Goal: Task Accomplishment & Management: Complete application form

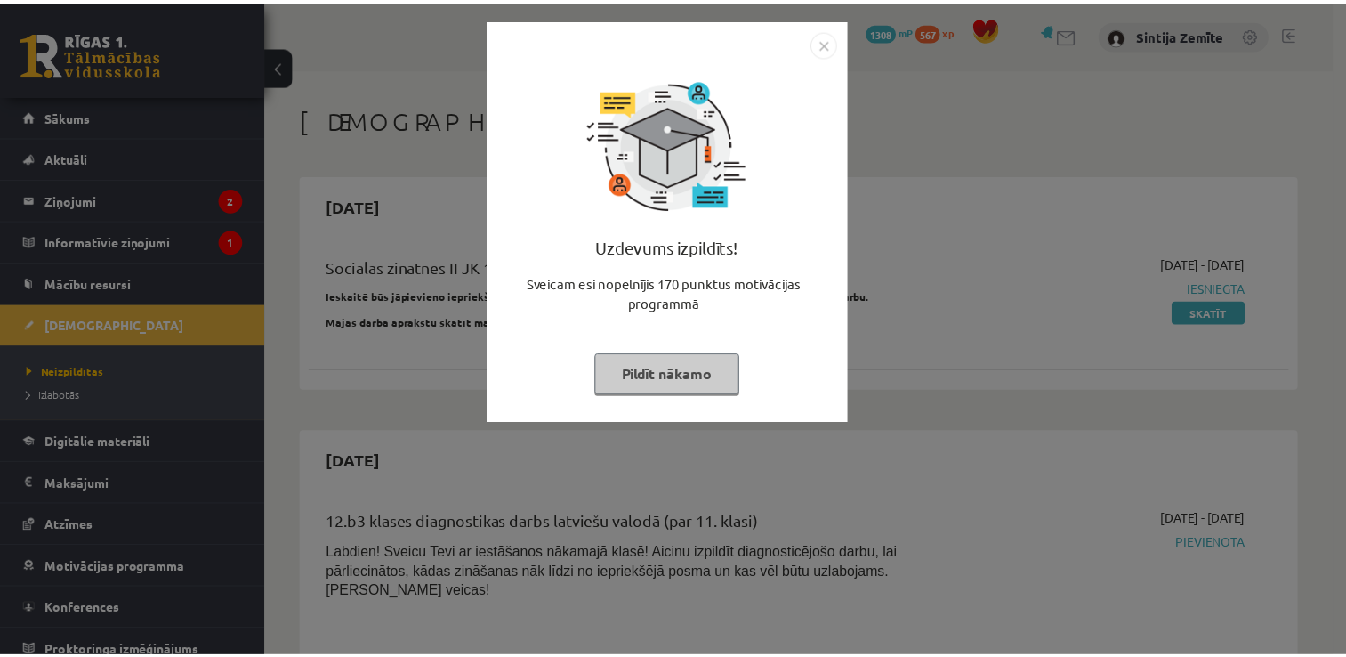
scroll to position [979, 0]
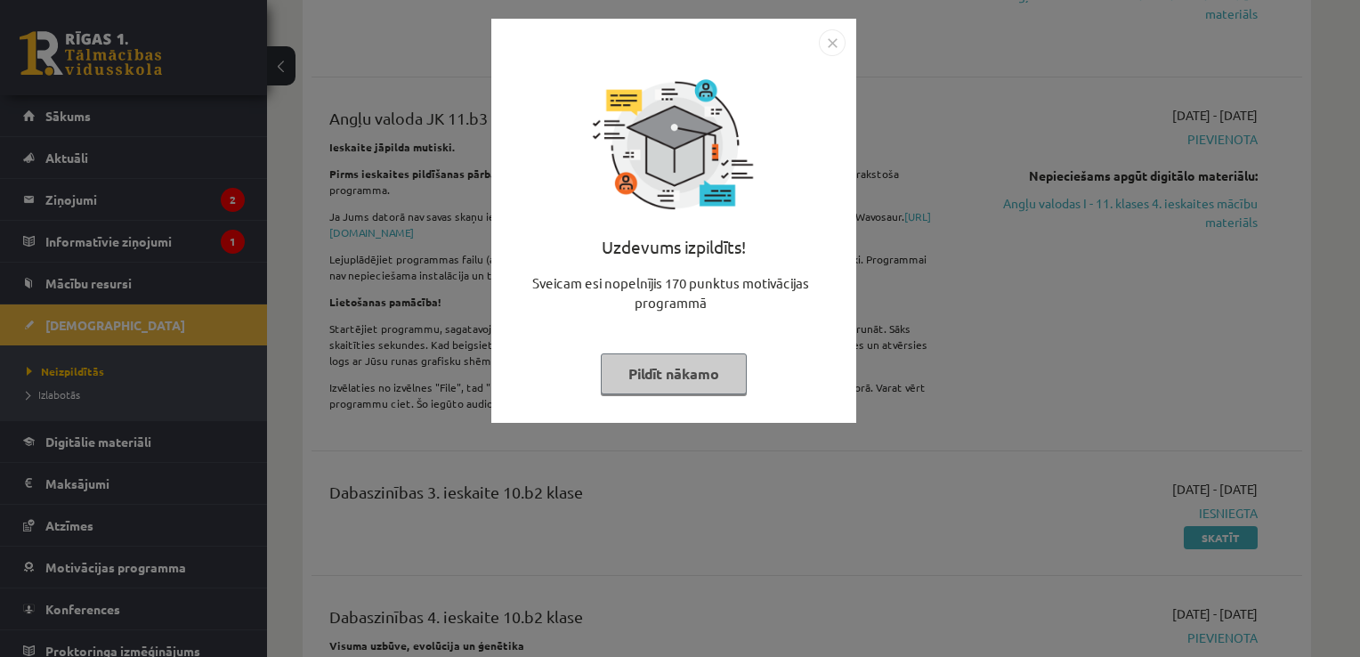
click at [680, 373] on button "Pildīt nākamo" at bounding box center [674, 373] width 146 height 41
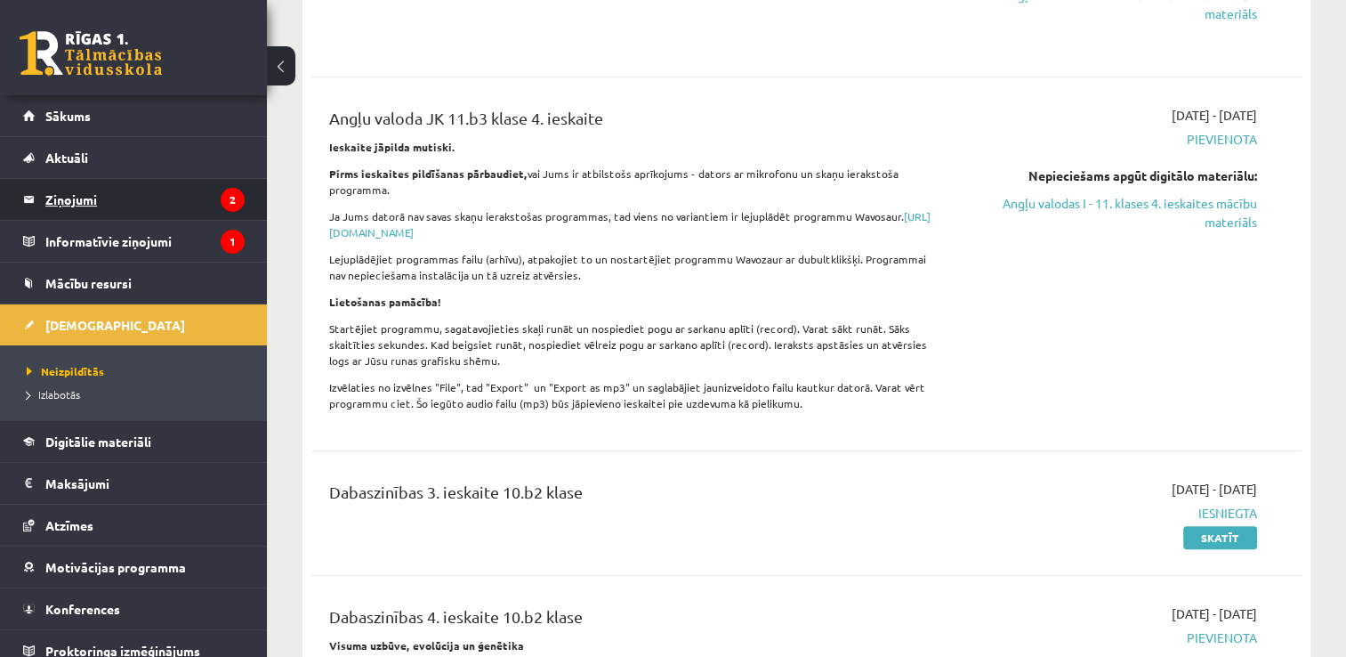
click at [80, 207] on legend "Ziņojumi 2" at bounding box center [144, 199] width 199 height 41
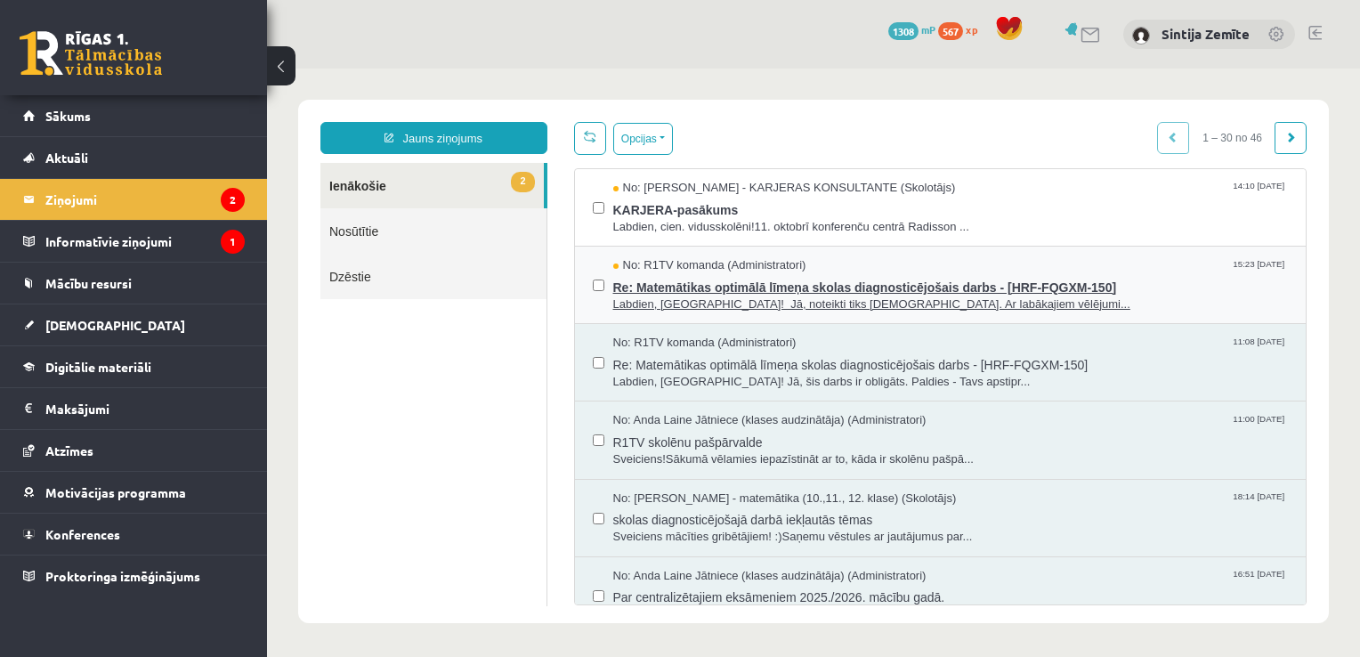
click at [701, 280] on span "Re: Matemātikas optimālā līmeņa skolas diagnosticējošais darbs - [HRF-FQGXM-150]" at bounding box center [950, 285] width 675 height 22
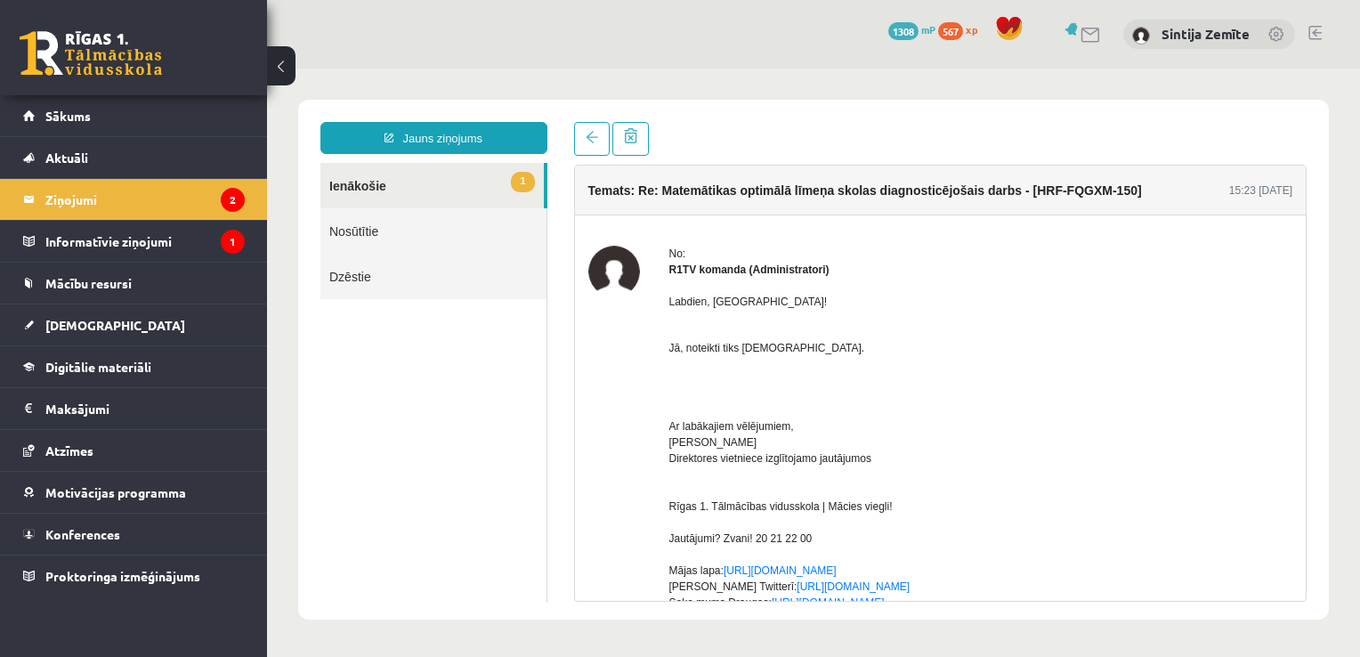
click at [361, 197] on link "1 Ienākošie" at bounding box center [431, 185] width 223 height 45
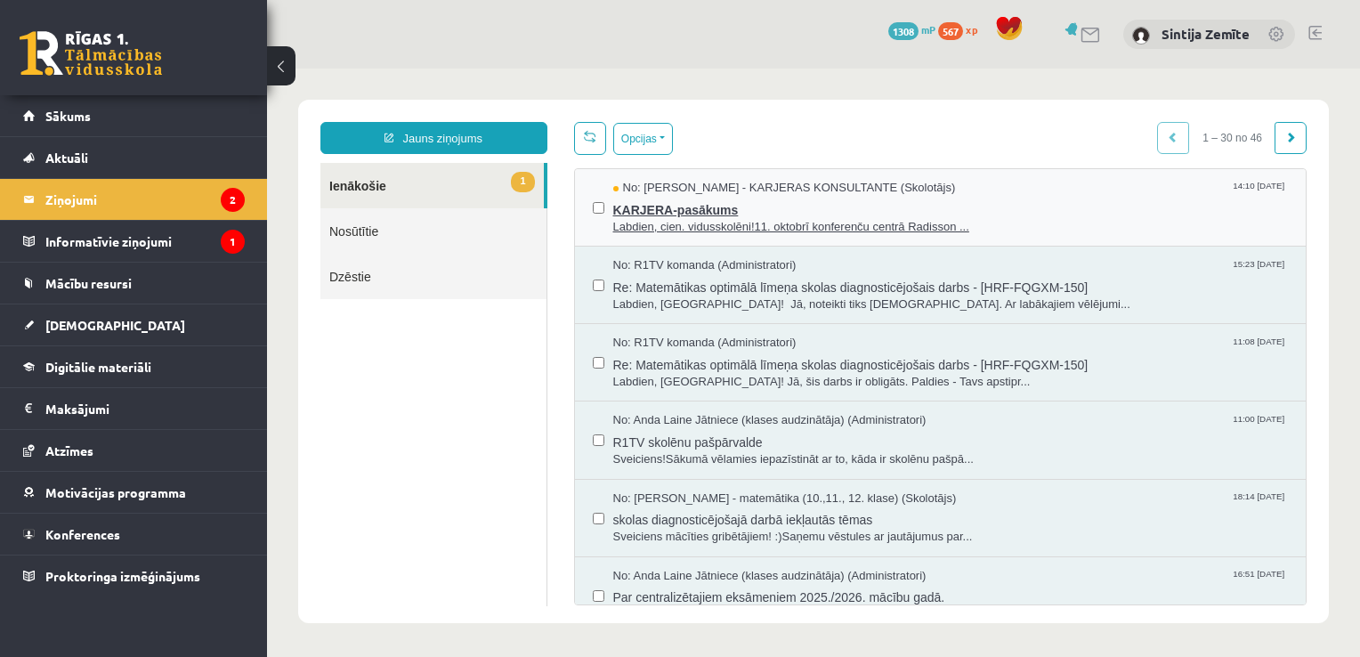
click at [730, 221] on span "Labdien, cien. vidusskolēni!11. oktobrī konferenču centrā Radisson ..." at bounding box center [950, 227] width 675 height 17
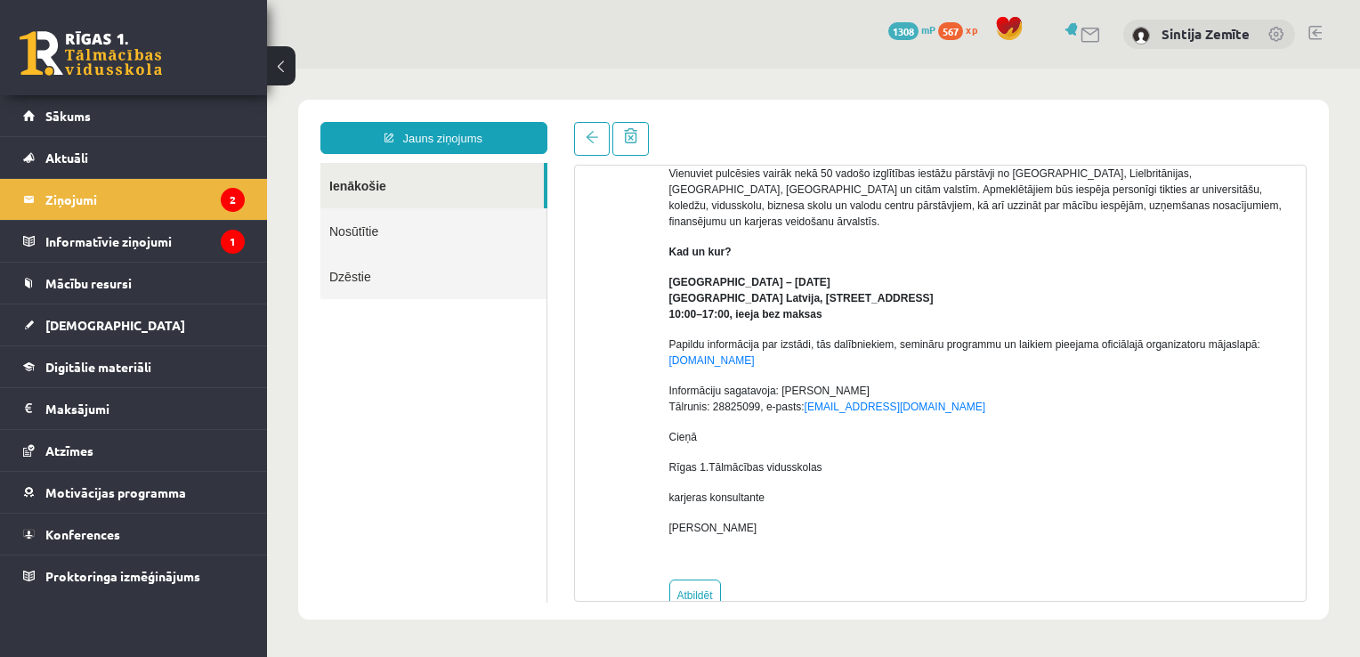
scroll to position [244, 0]
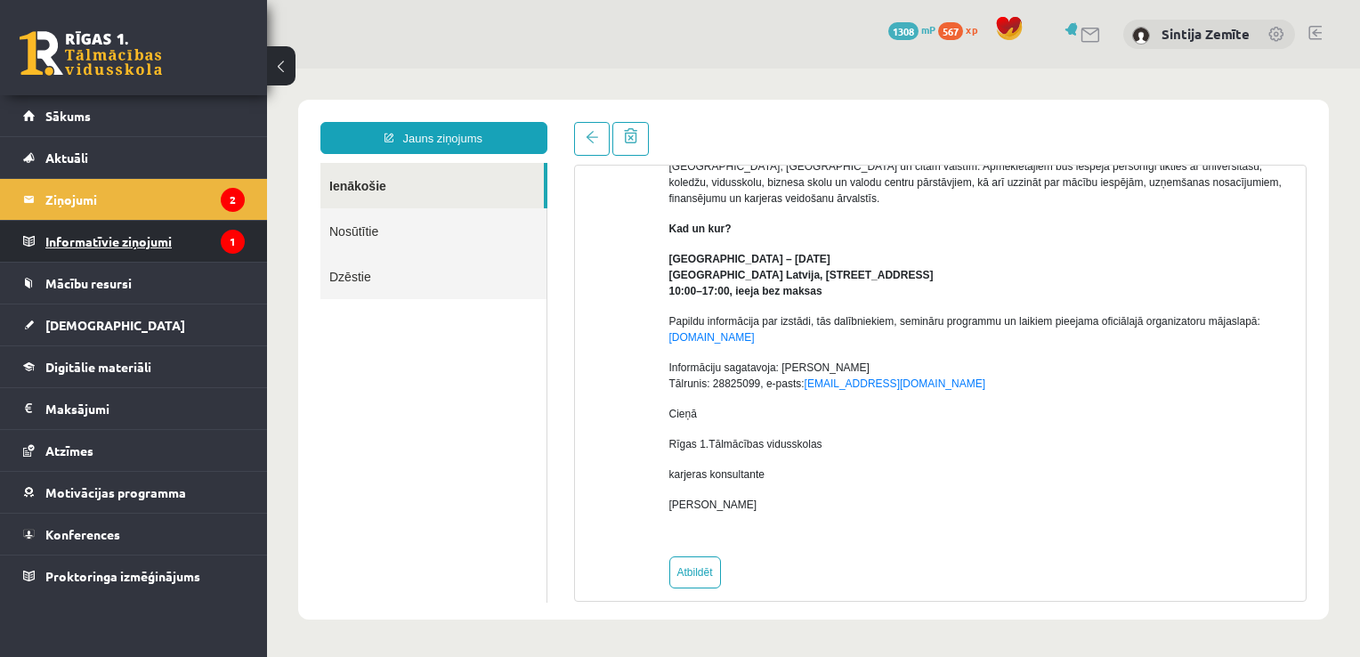
click at [65, 230] on legend "Informatīvie ziņojumi 1" at bounding box center [144, 241] width 199 height 41
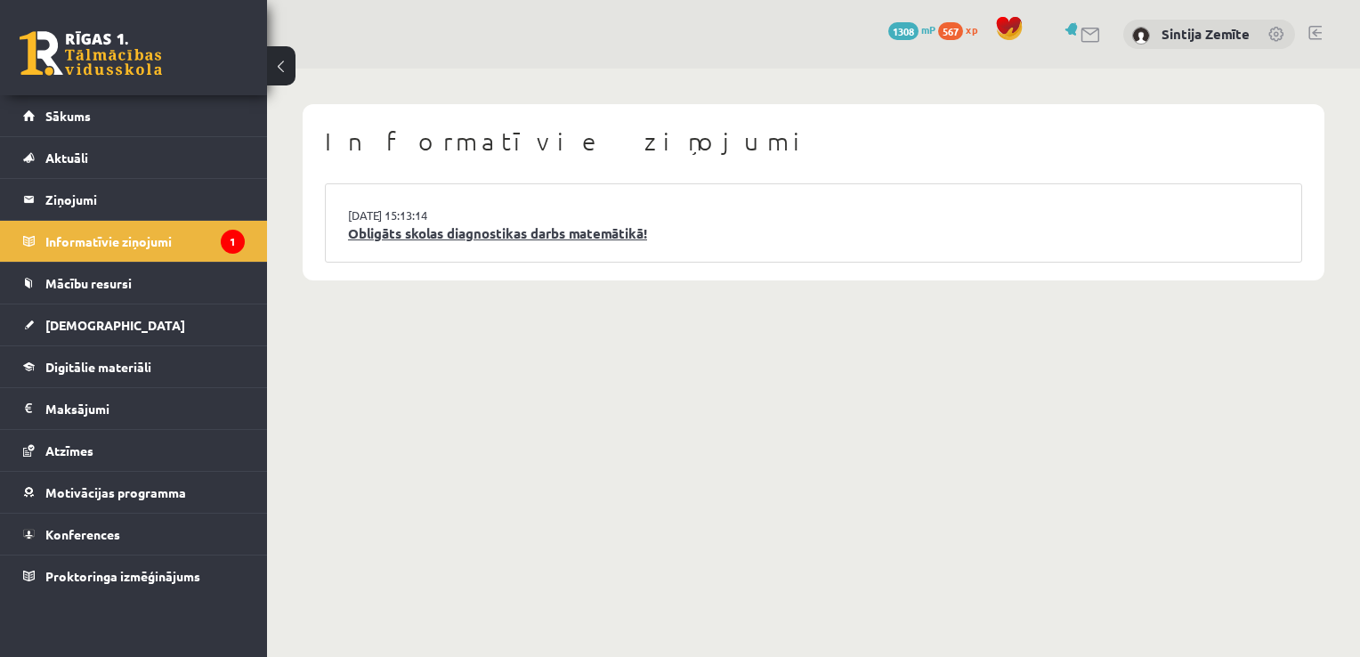
click at [524, 237] on link "Obligāts skolas diagnostikas darbs matemātikā!" at bounding box center [813, 233] width 931 height 20
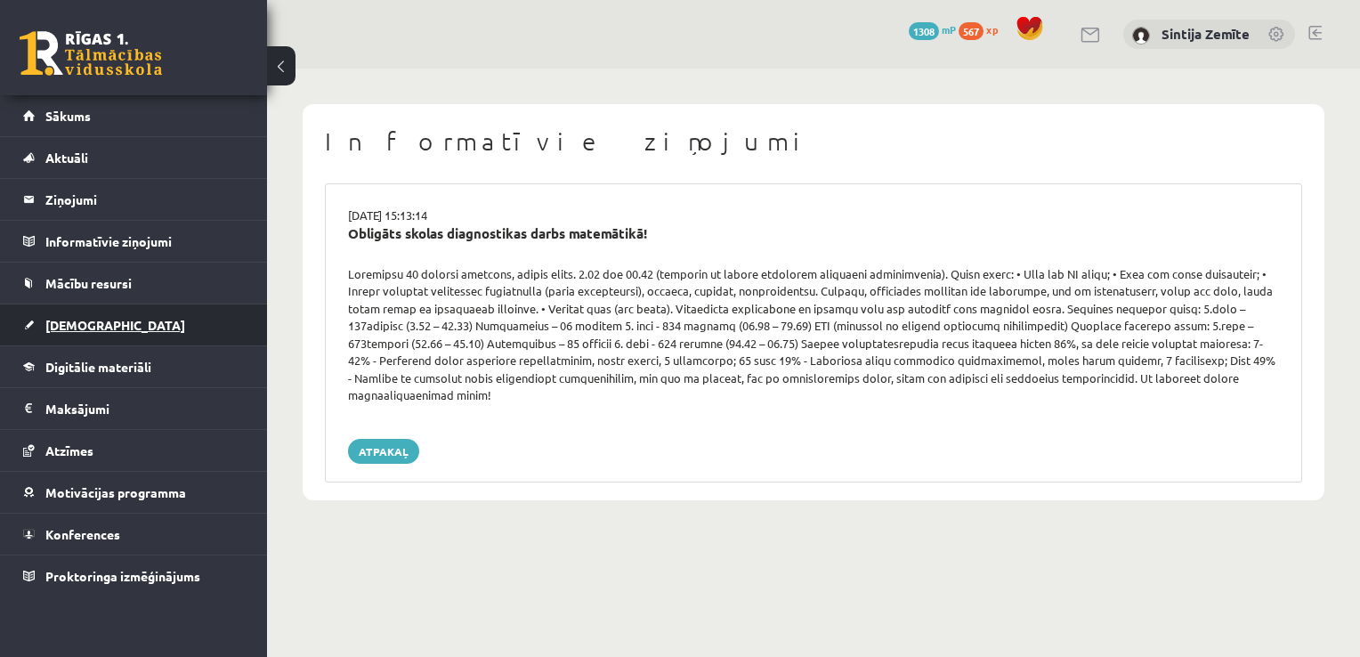
click at [62, 315] on link "[DEMOGRAPHIC_DATA]" at bounding box center [134, 324] width 222 height 41
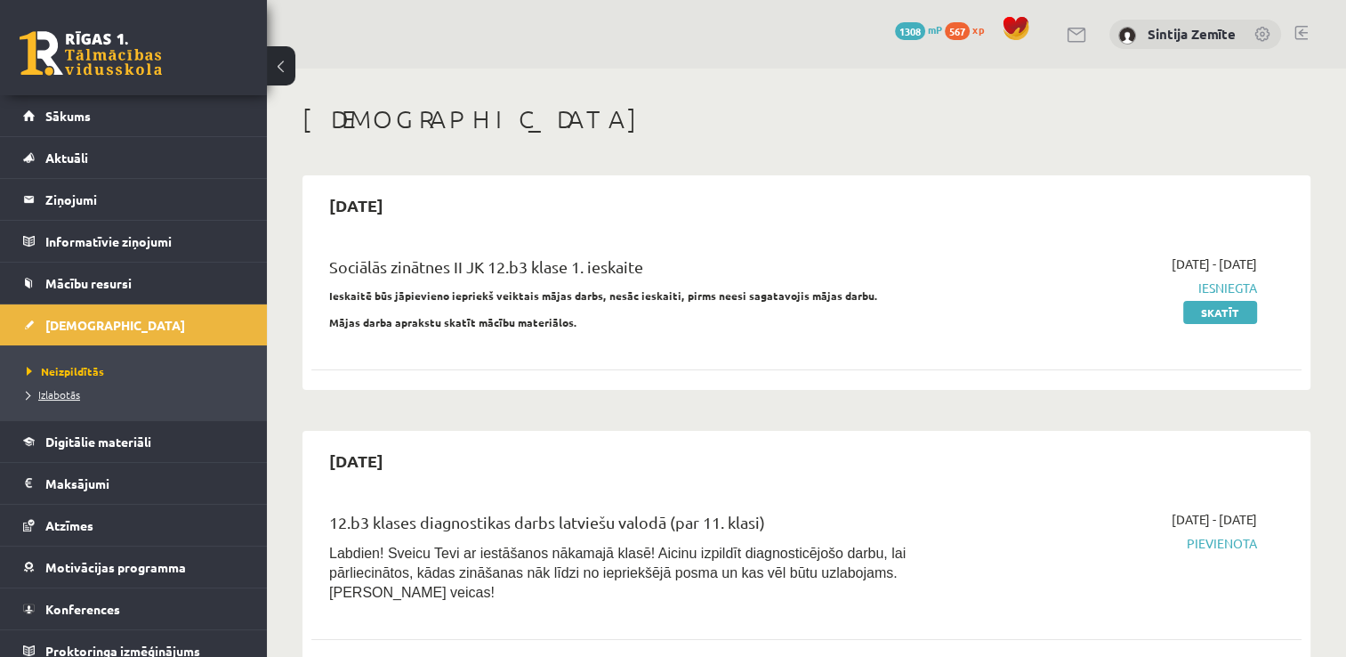
click at [100, 391] on link "Izlabotās" at bounding box center [138, 394] width 222 height 16
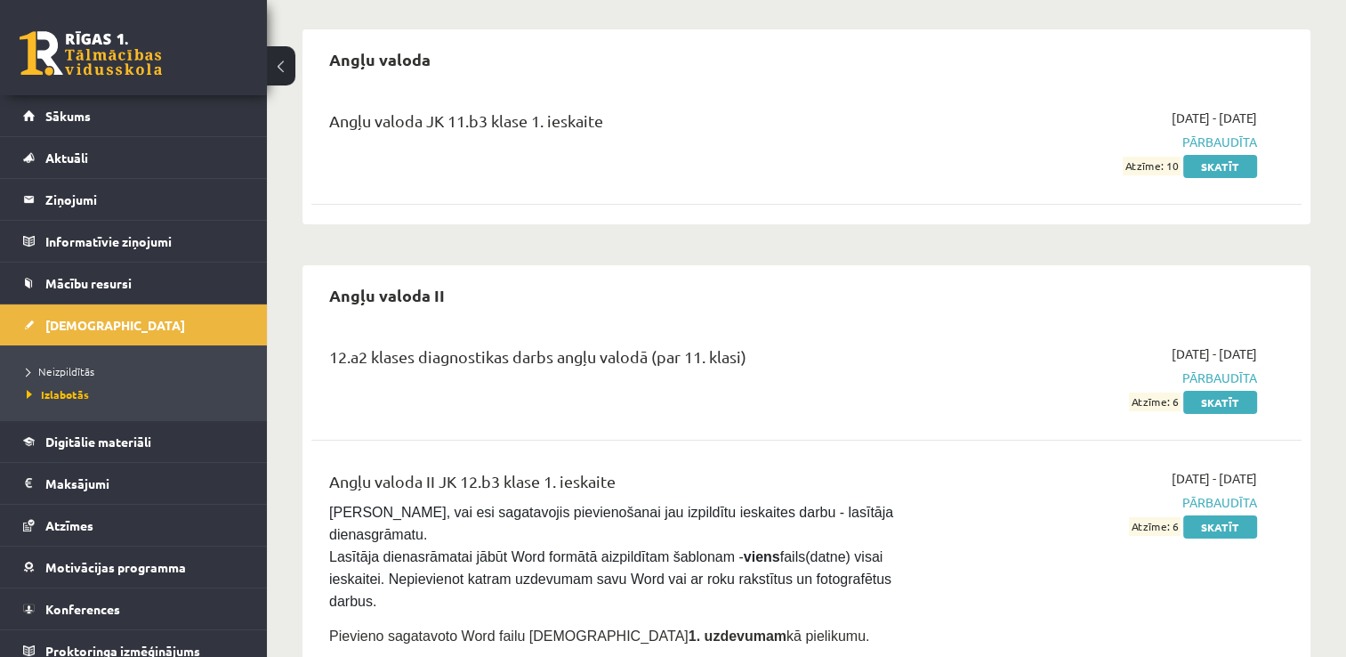
scroll to position [178, 0]
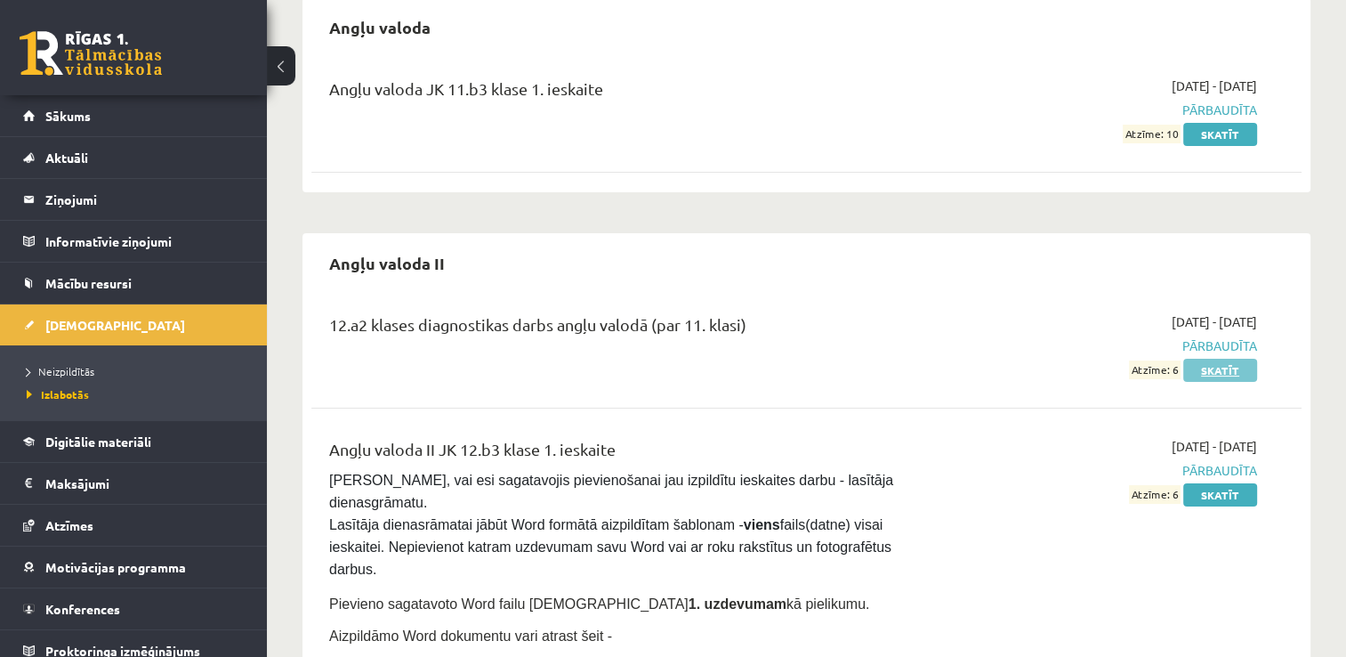
click at [1205, 368] on link "Skatīt" at bounding box center [1221, 370] width 74 height 23
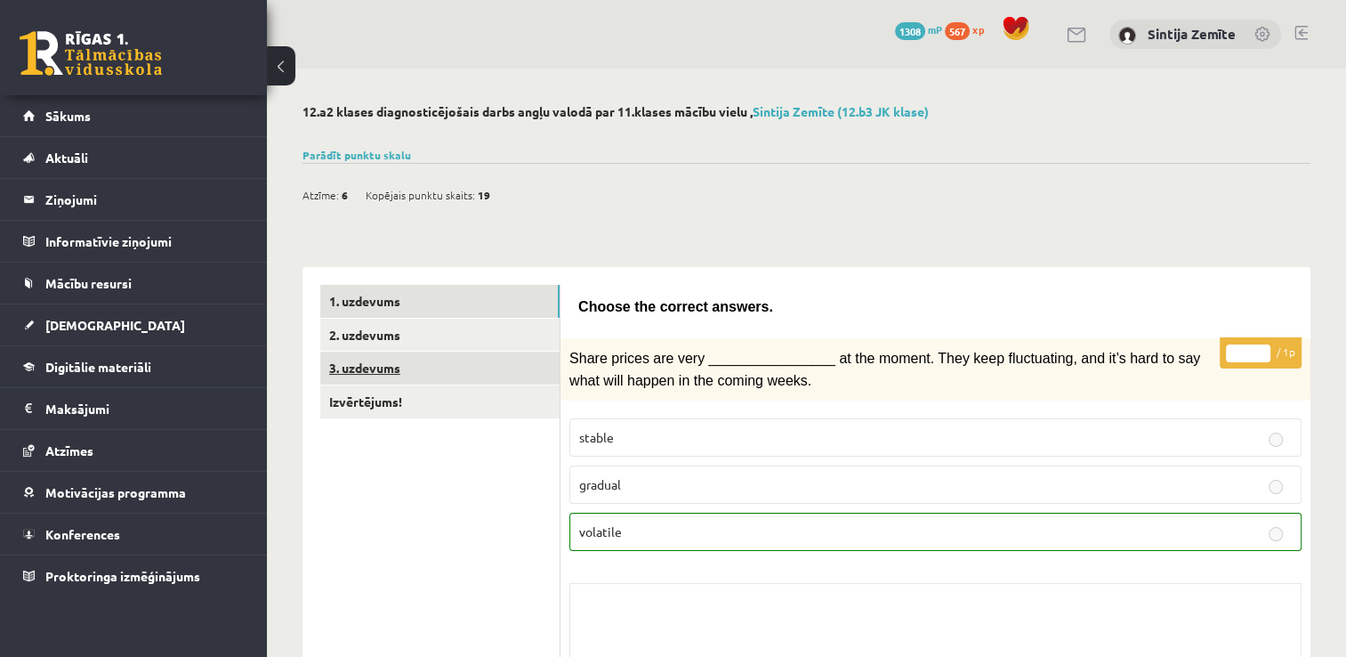
click at [385, 361] on link "3. uzdevums" at bounding box center [439, 368] width 239 height 33
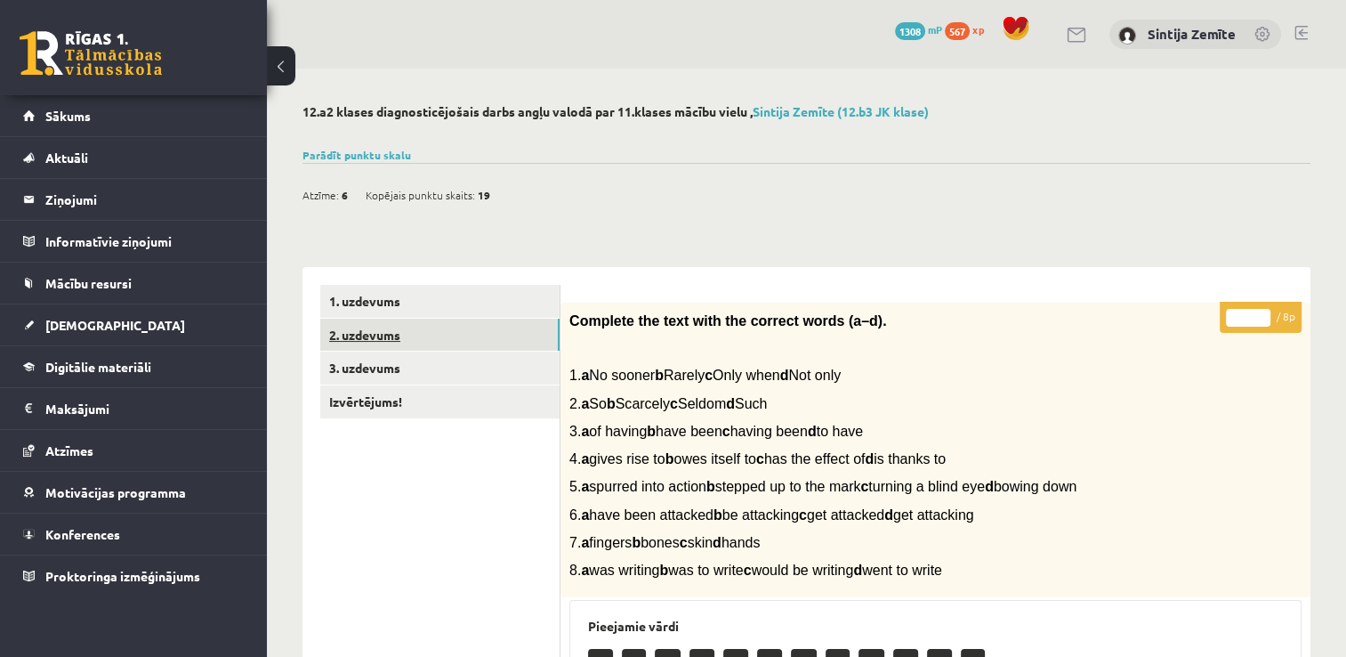
click at [388, 341] on link "2. uzdevums" at bounding box center [439, 335] width 239 height 33
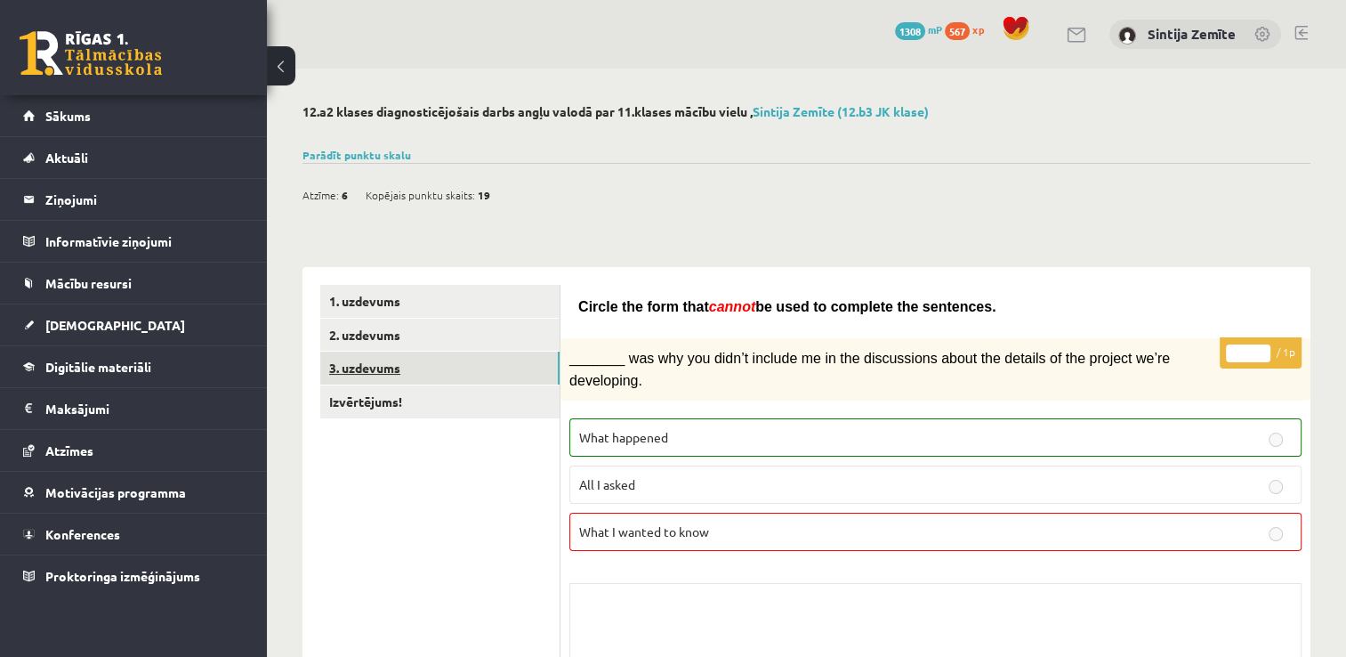
click at [393, 369] on link "3. uzdevums" at bounding box center [439, 368] width 239 height 33
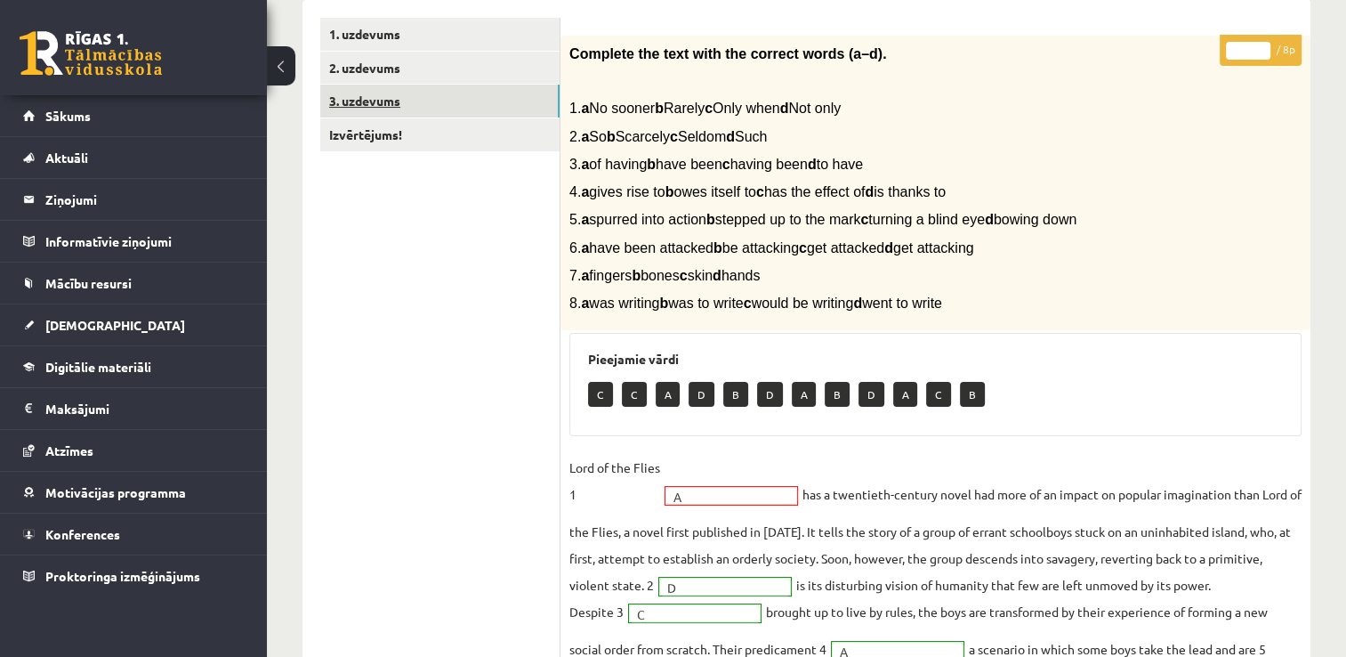
scroll to position [89, 0]
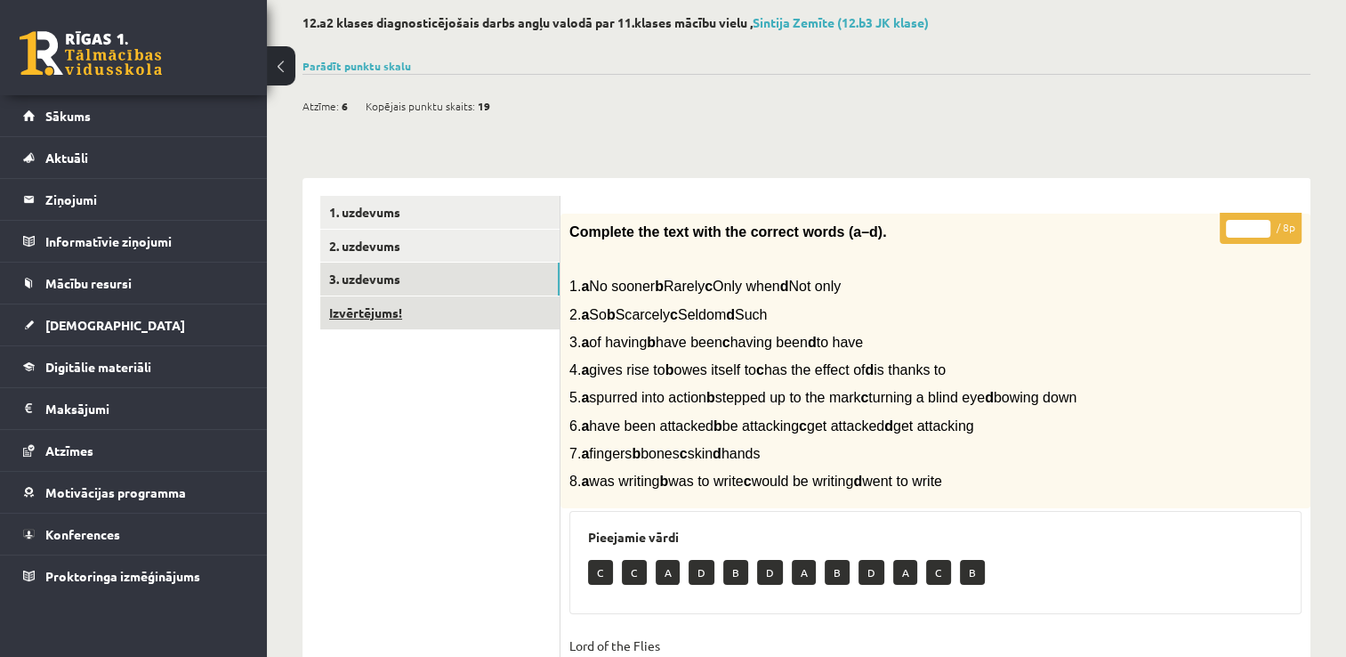
click at [389, 317] on link "Izvērtējums!" at bounding box center [439, 312] width 239 height 33
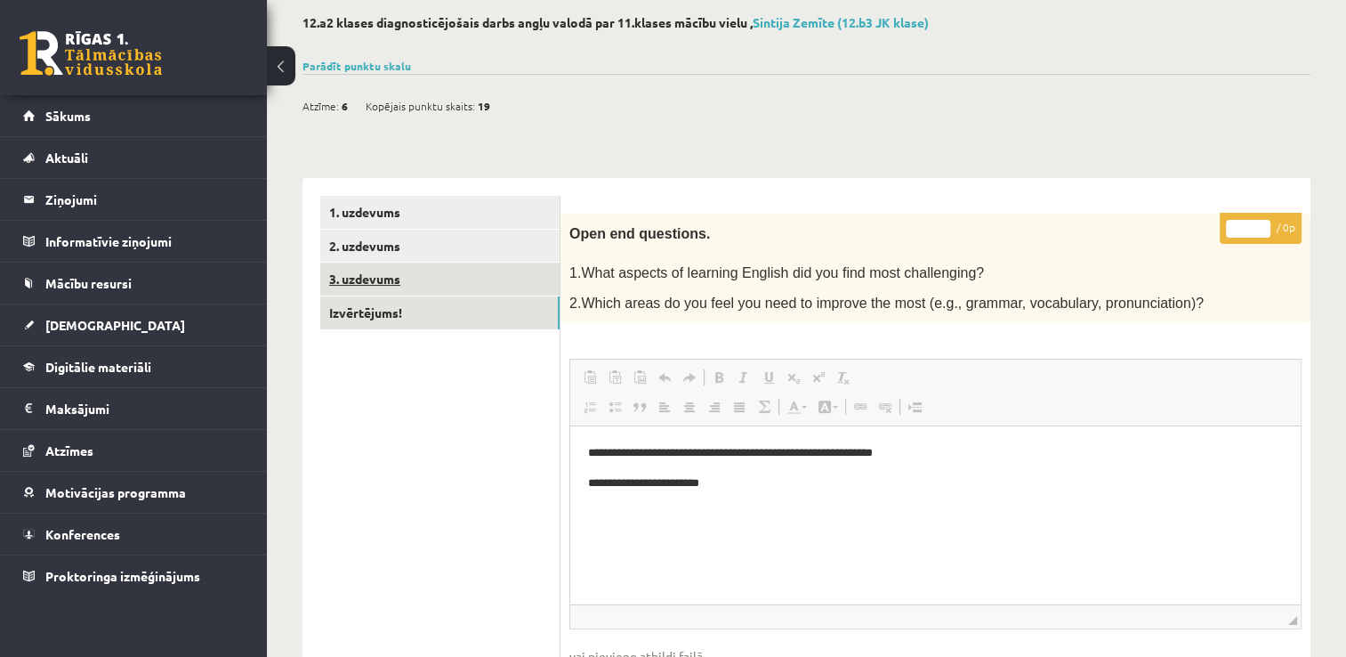
scroll to position [0, 0]
click at [394, 255] on link "2. uzdevums" at bounding box center [439, 246] width 239 height 33
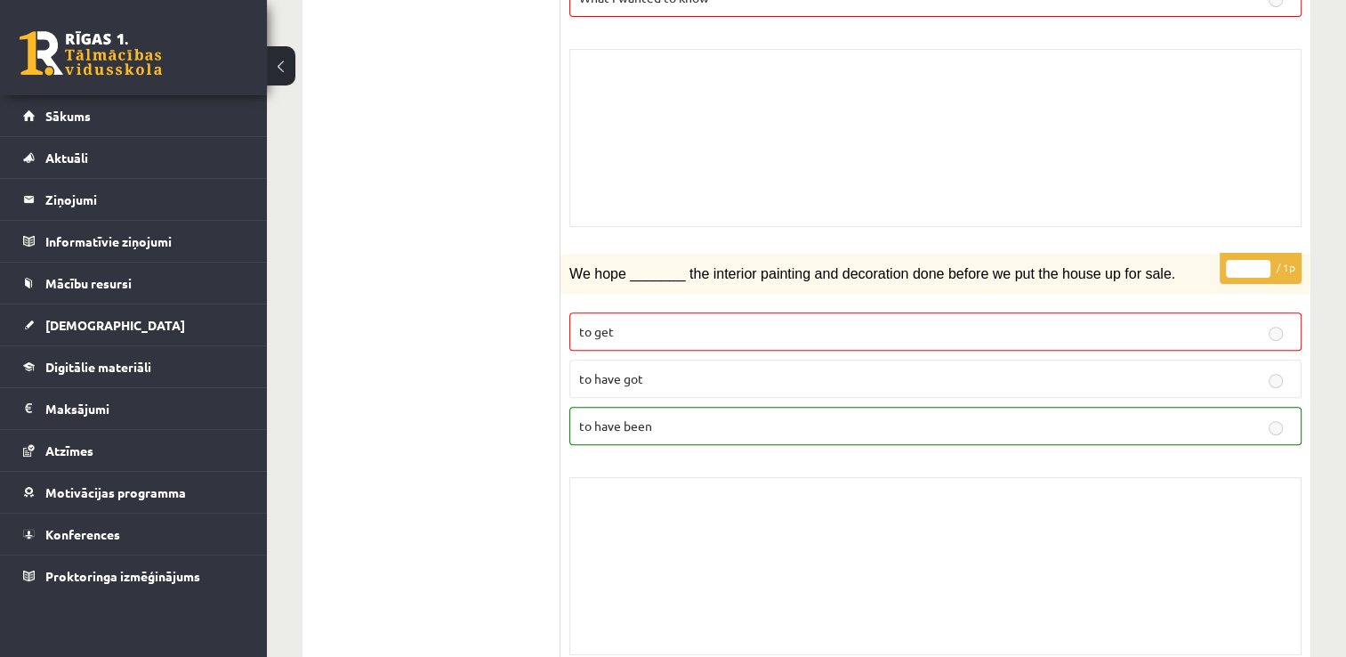
scroll to position [1068, 0]
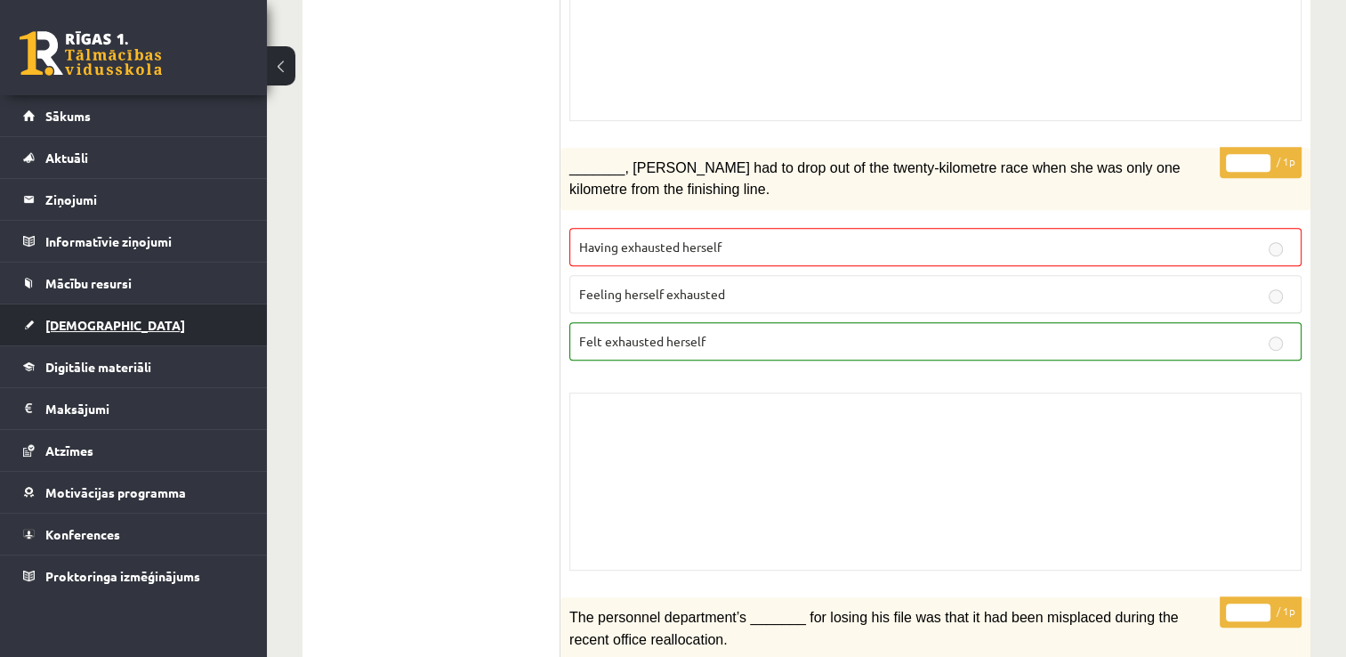
click at [100, 315] on link "[DEMOGRAPHIC_DATA]" at bounding box center [134, 324] width 222 height 41
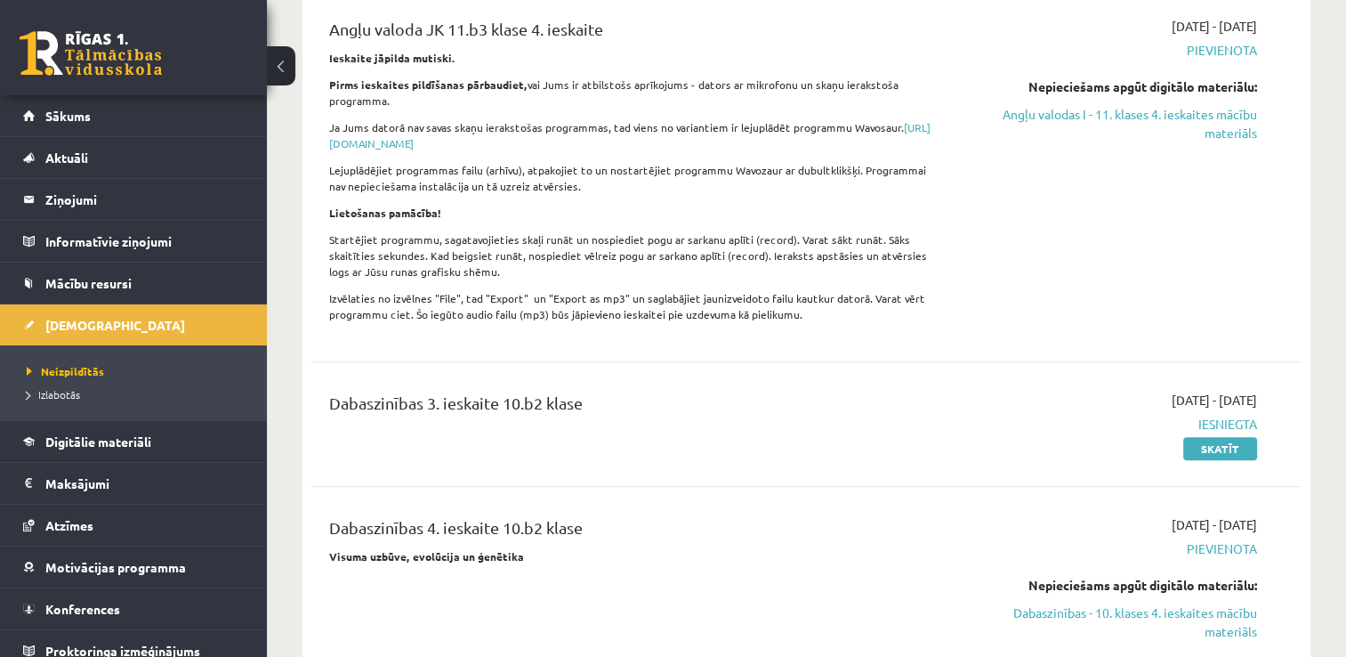
click at [137, 401] on li "Izlabotās" at bounding box center [138, 394] width 222 height 23
click at [96, 398] on link "Izlabotās" at bounding box center [138, 394] width 222 height 16
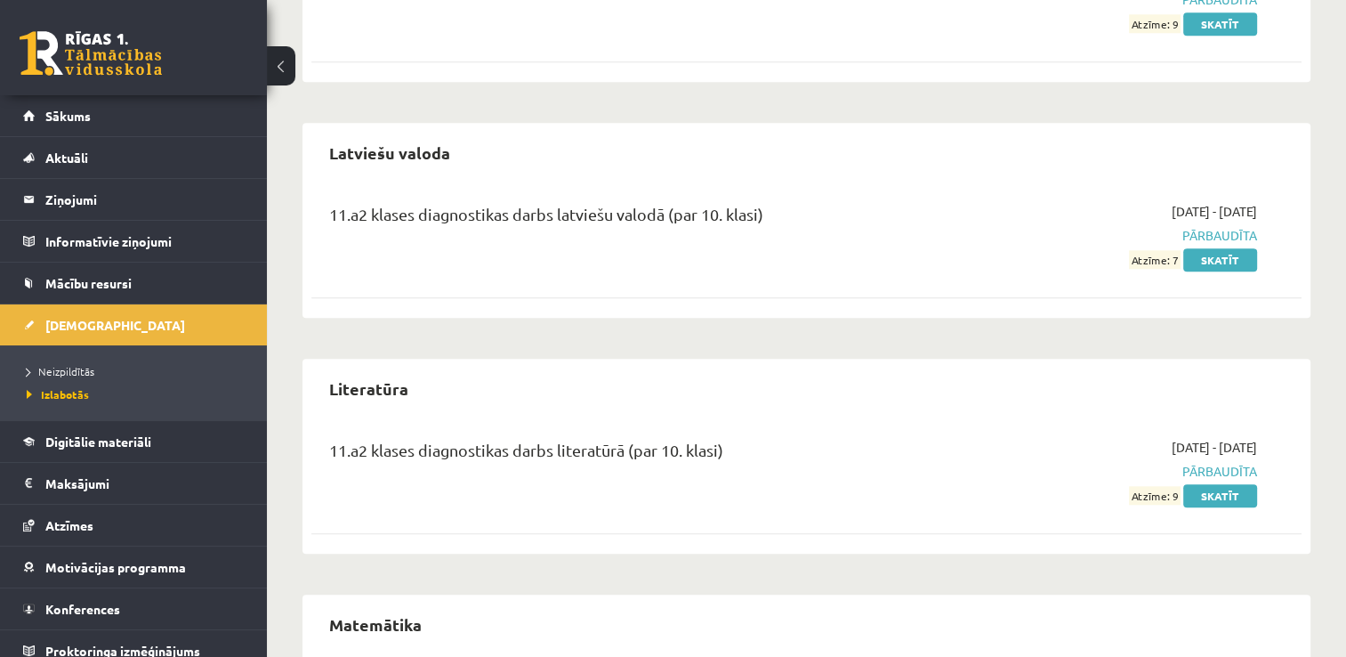
scroll to position [1869, 0]
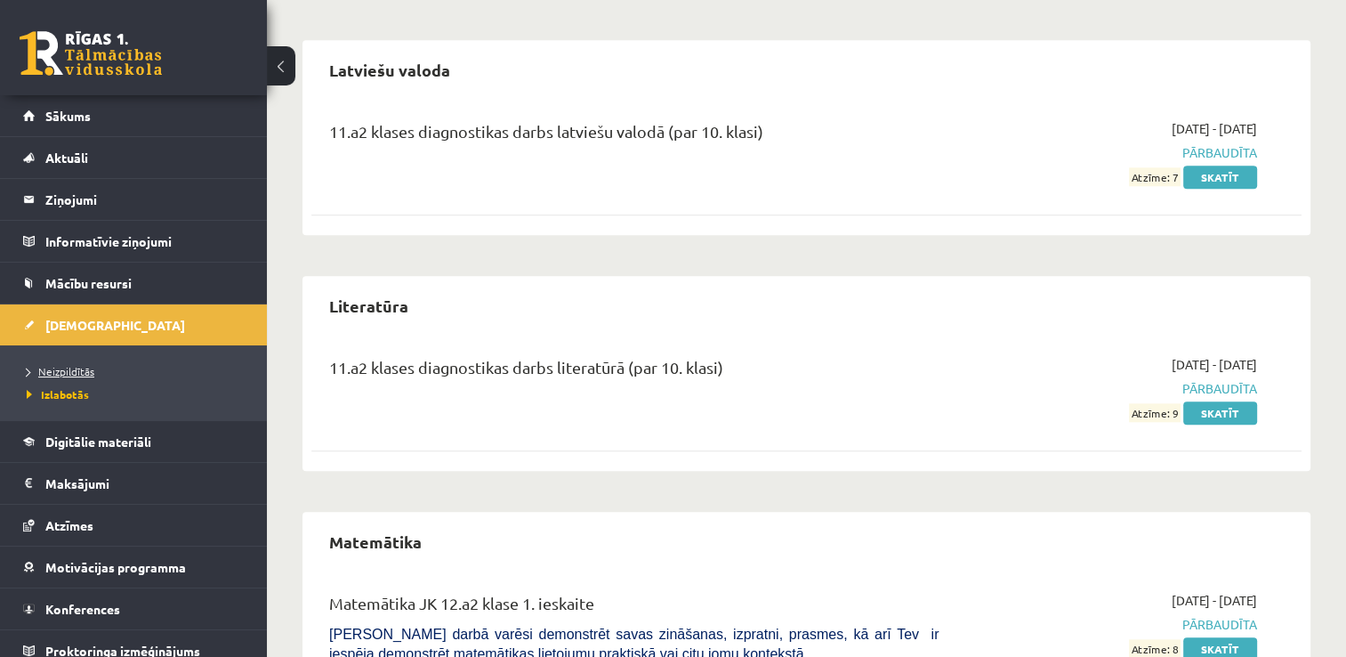
click at [71, 372] on span "Neizpildītās" at bounding box center [61, 371] width 68 height 14
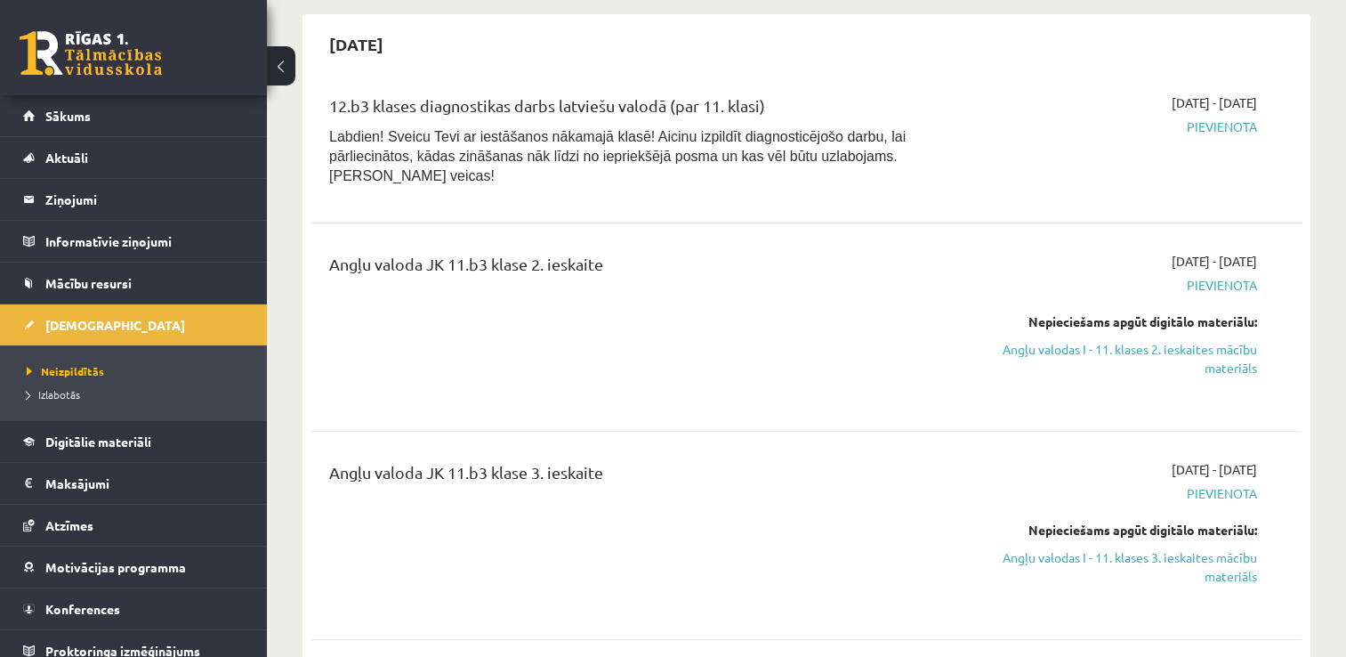
scroll to position [445, 0]
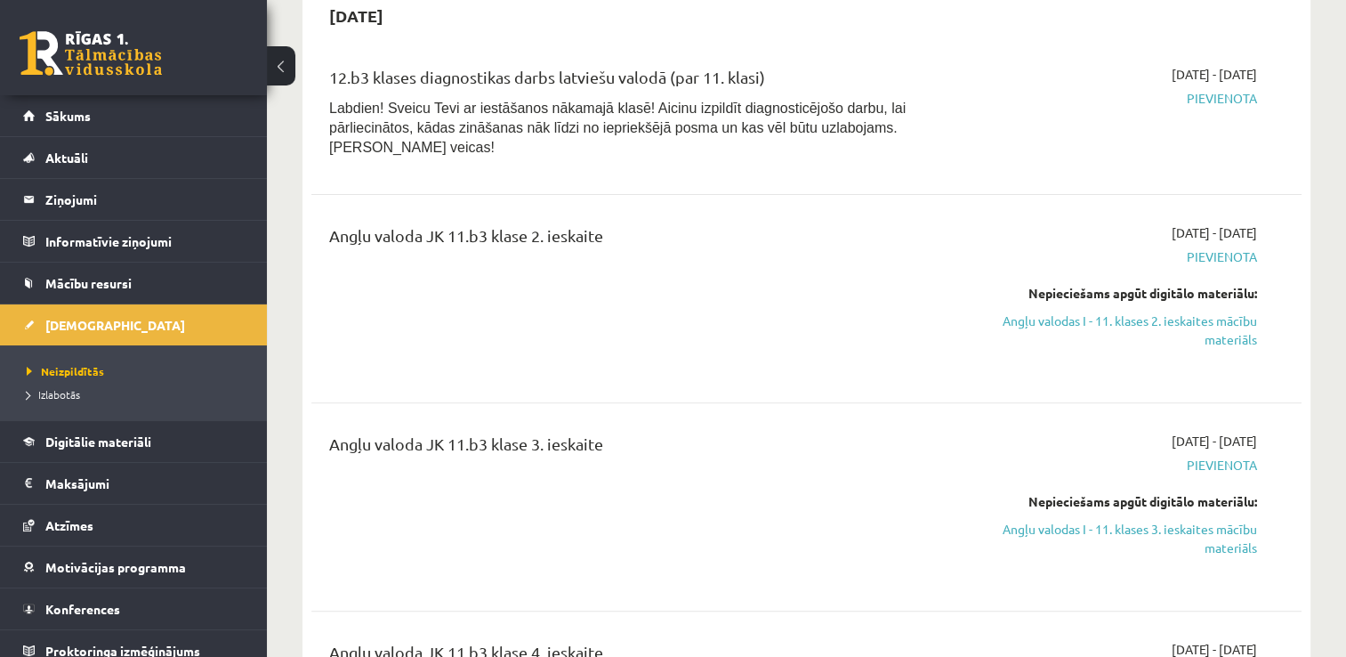
drag, startPoint x: 1078, startPoint y: 305, endPoint x: 771, endPoint y: 75, distance: 383.9
click at [1078, 311] on link "Angļu valodas I - 11. klases 2. ieskaites mācību materiāls" at bounding box center [1112, 329] width 292 height 37
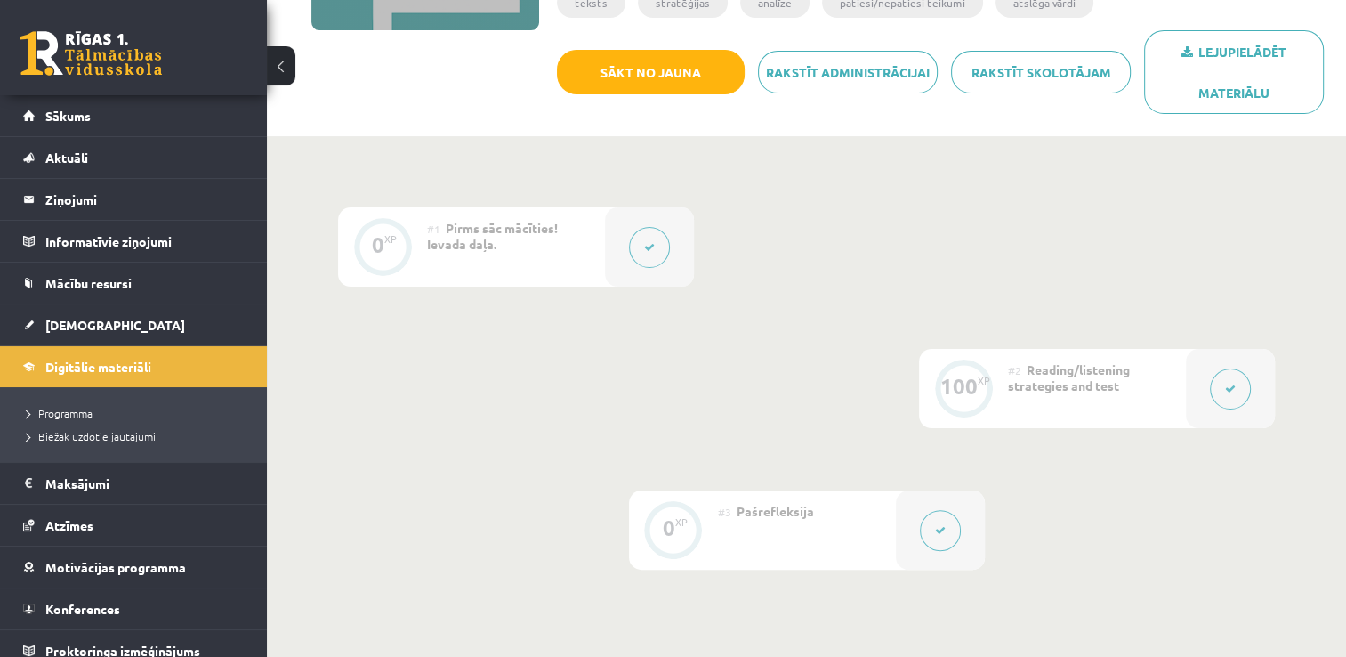
scroll to position [112, 0]
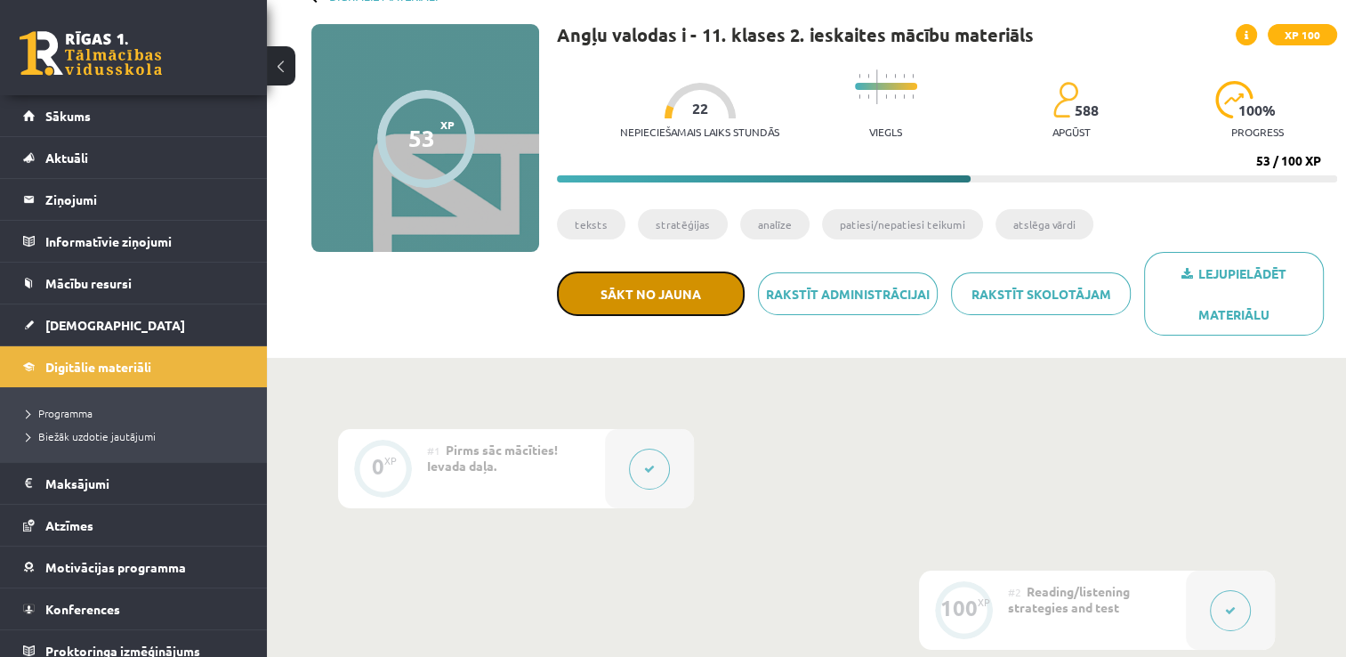
click at [678, 299] on button "Sākt no jauna" at bounding box center [651, 293] width 188 height 44
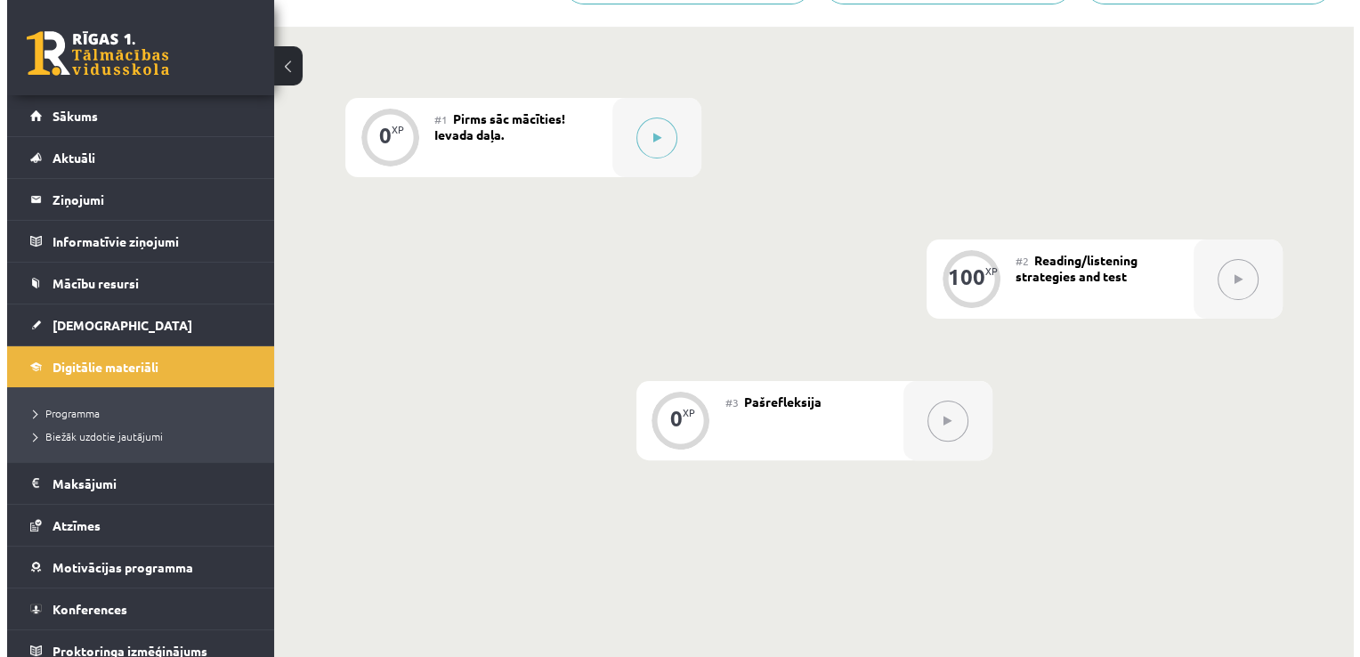
scroll to position [516, 0]
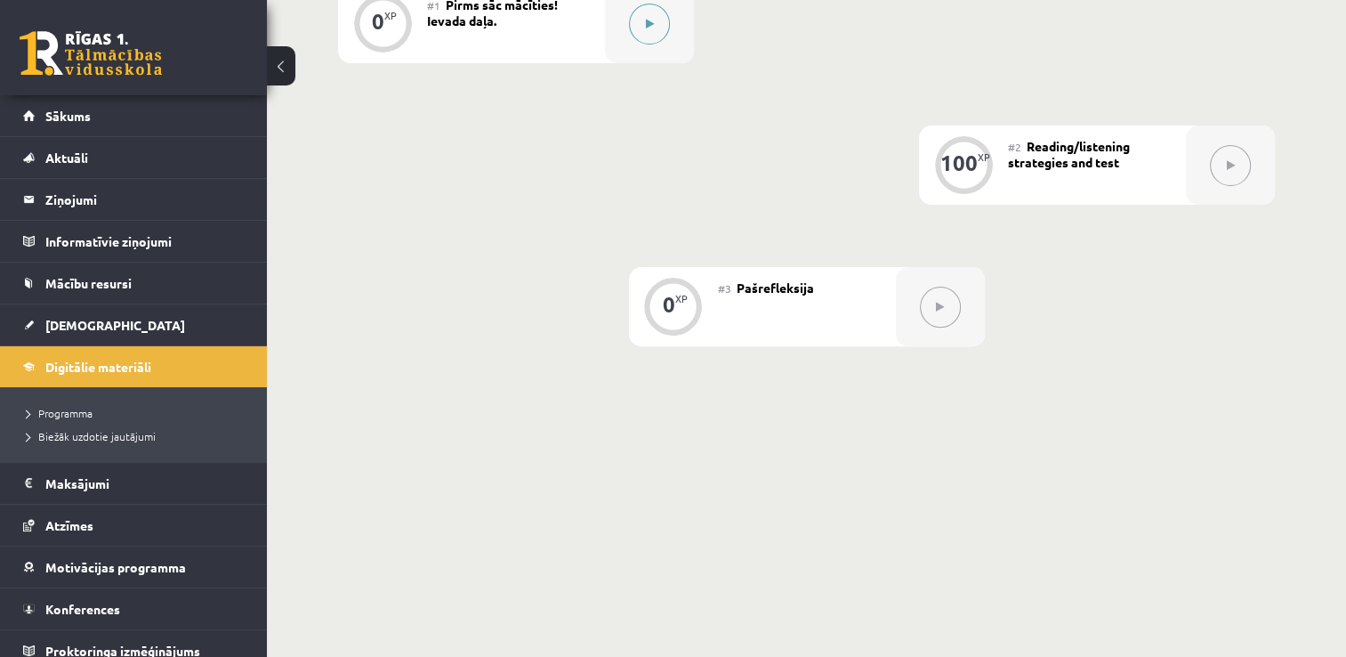
click at [641, 24] on button at bounding box center [649, 24] width 41 height 41
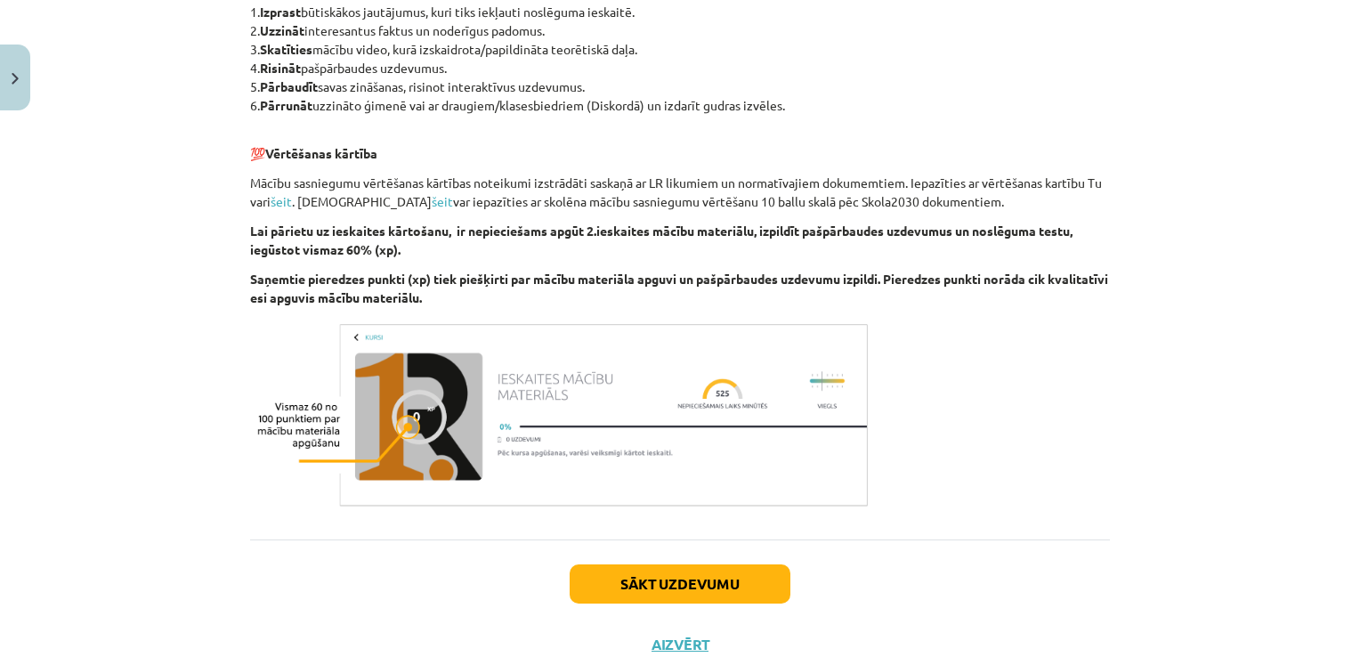
scroll to position [900, 0]
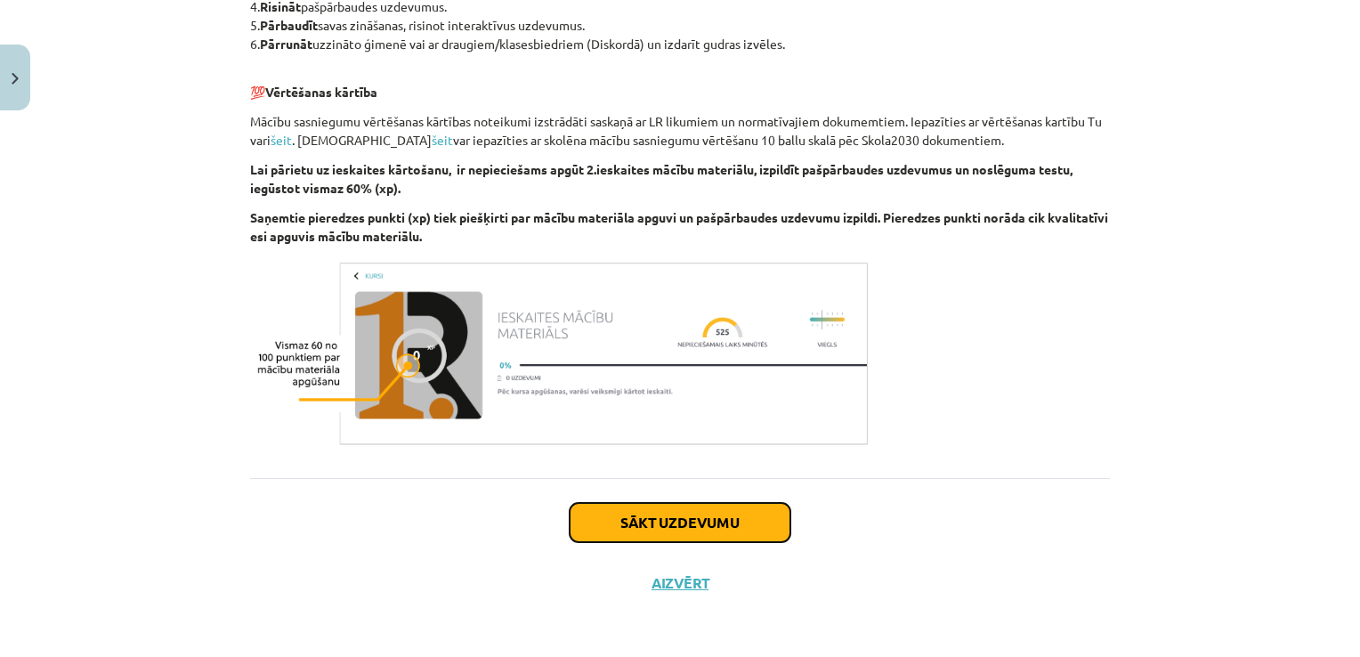
click at [626, 536] on button "Sākt uzdevumu" at bounding box center [680, 522] width 221 height 39
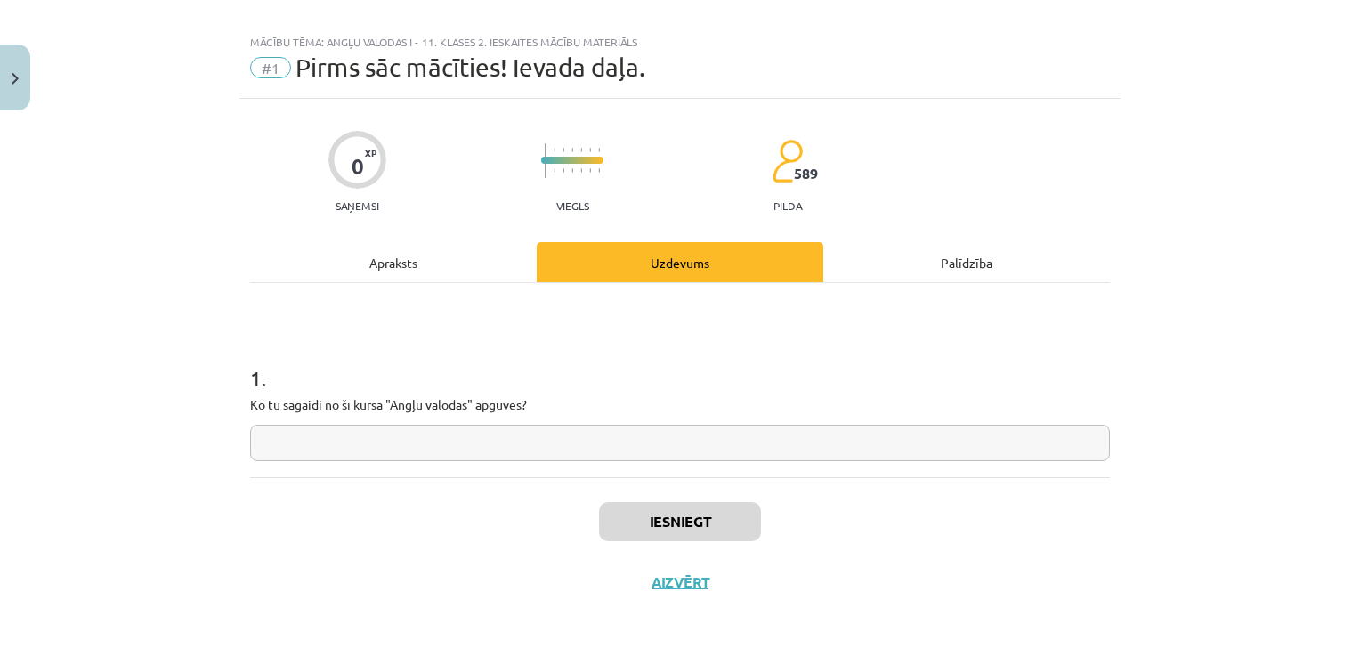
scroll to position [18, 0]
click at [577, 443] on input "text" at bounding box center [680, 444] width 860 height 36
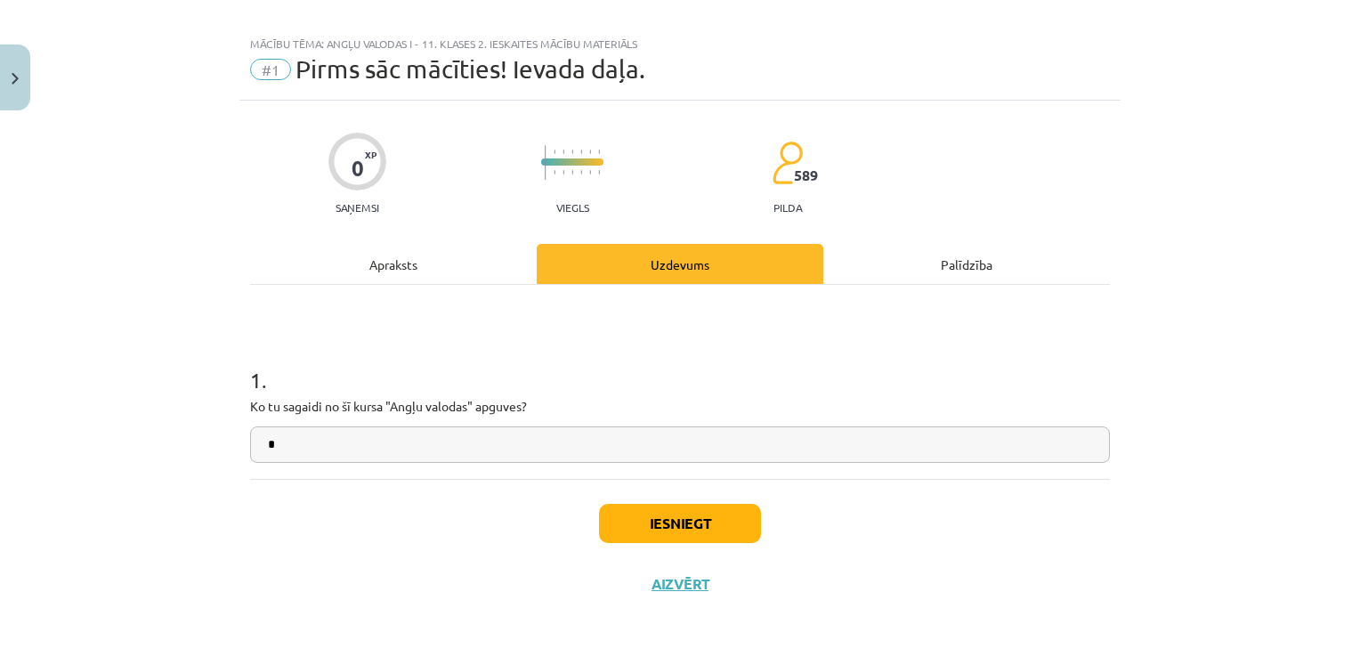
type input "*"
click at [622, 515] on button "Iesniegt" at bounding box center [680, 523] width 162 height 39
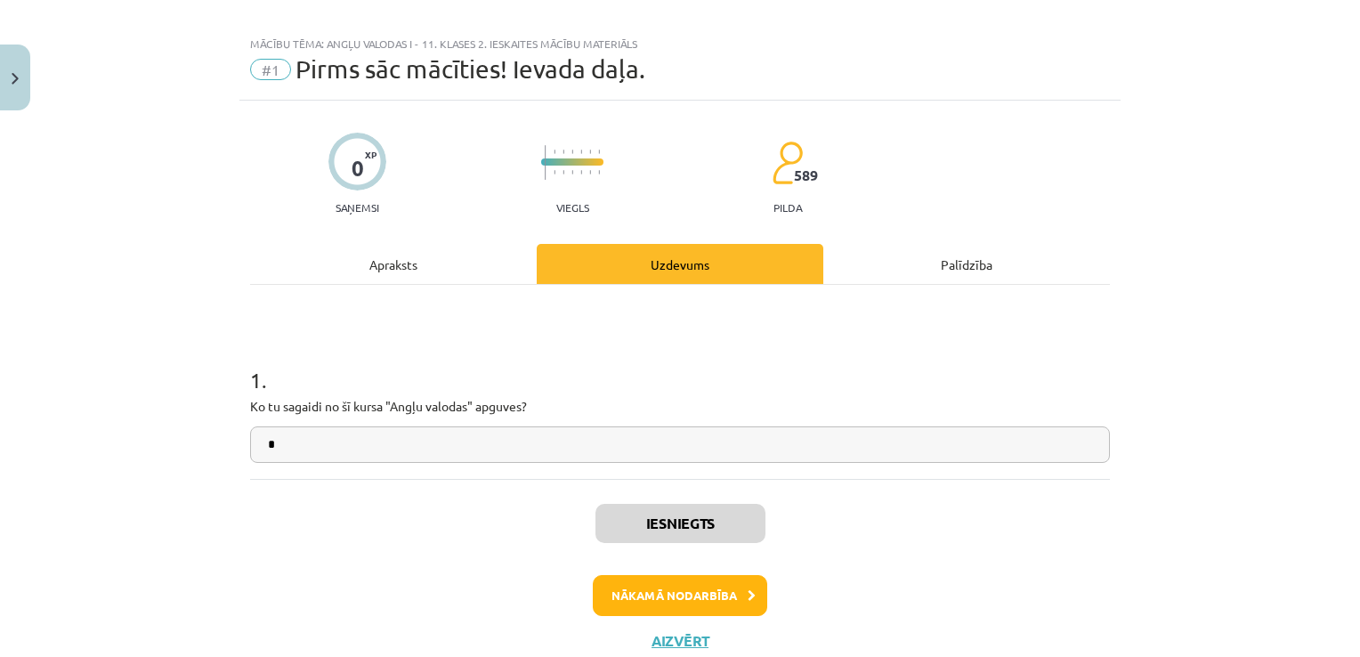
scroll to position [518, 0]
click at [655, 594] on button "Nākamā nodarbība" at bounding box center [680, 595] width 174 height 41
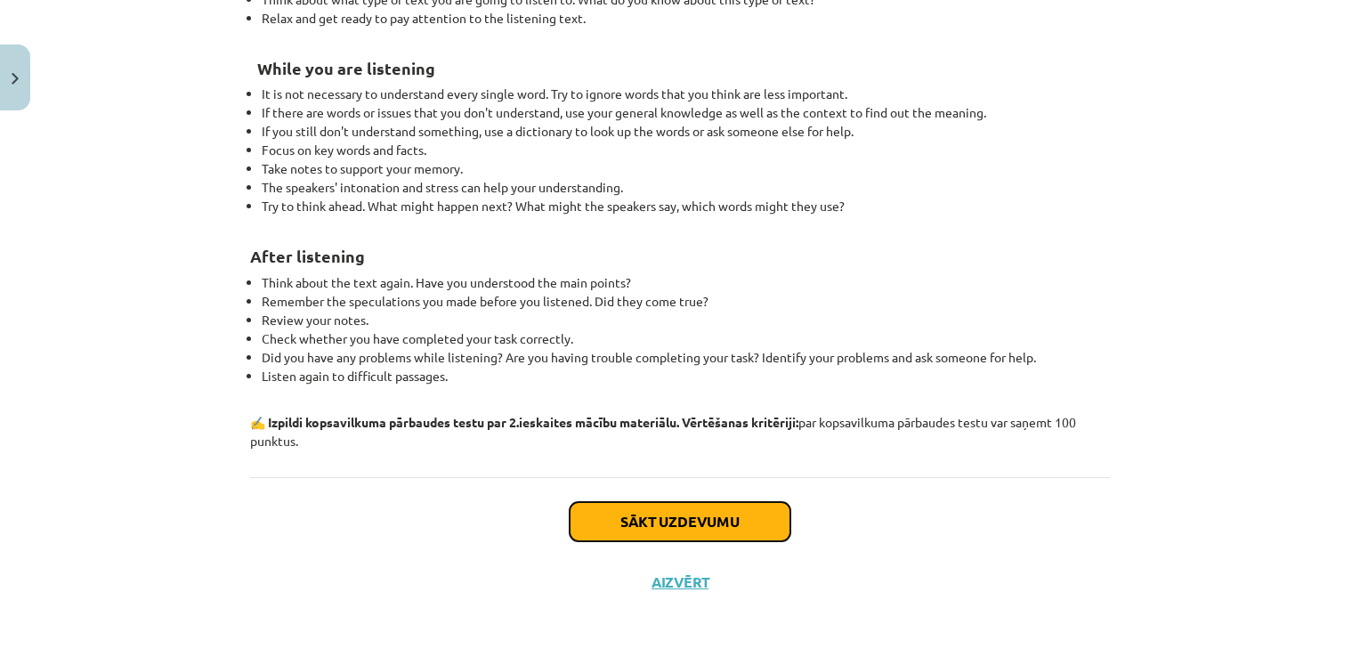
click at [634, 529] on button "Sākt uzdevumu" at bounding box center [680, 521] width 221 height 39
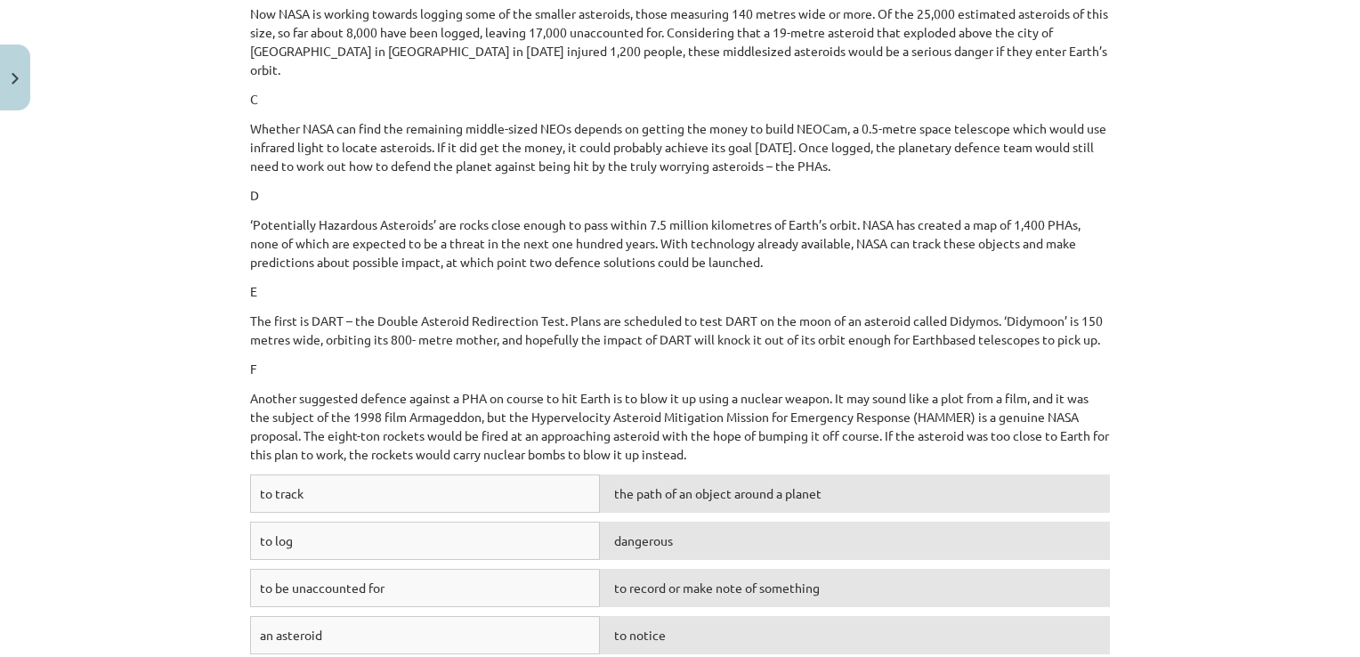
scroll to position [712, 0]
click at [578, 474] on div "to track" at bounding box center [425, 493] width 350 height 38
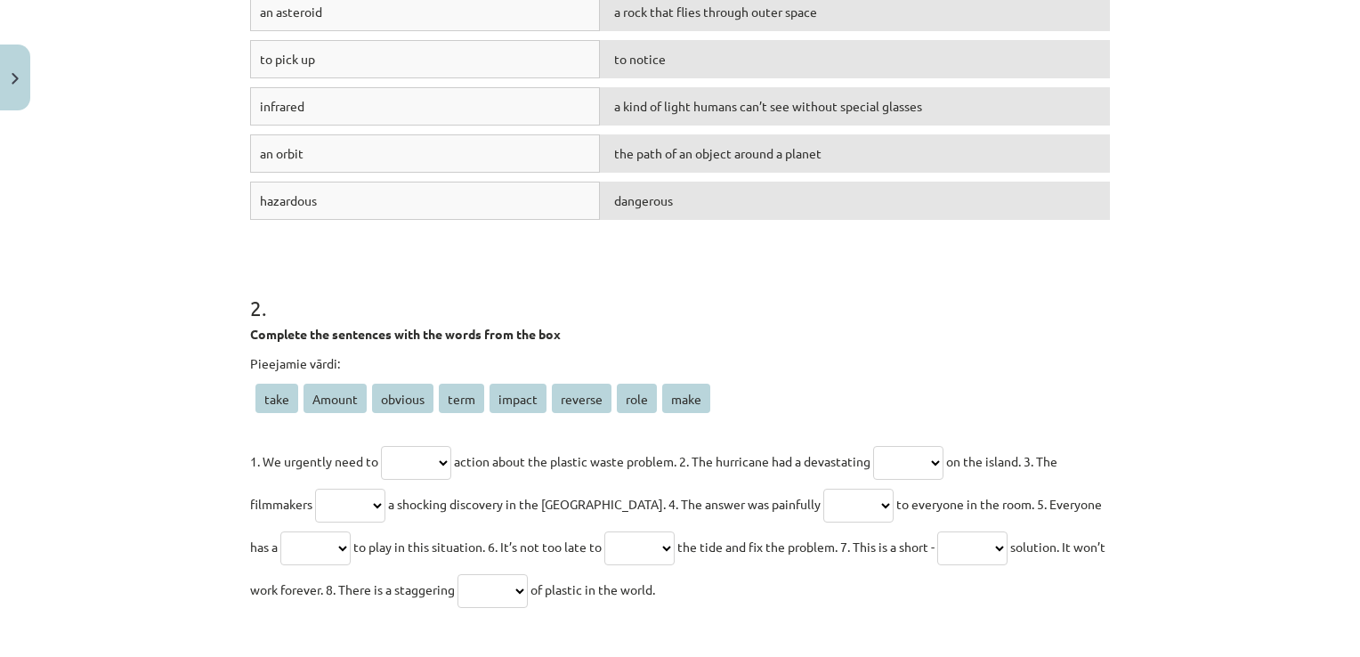
scroll to position [1513, 0]
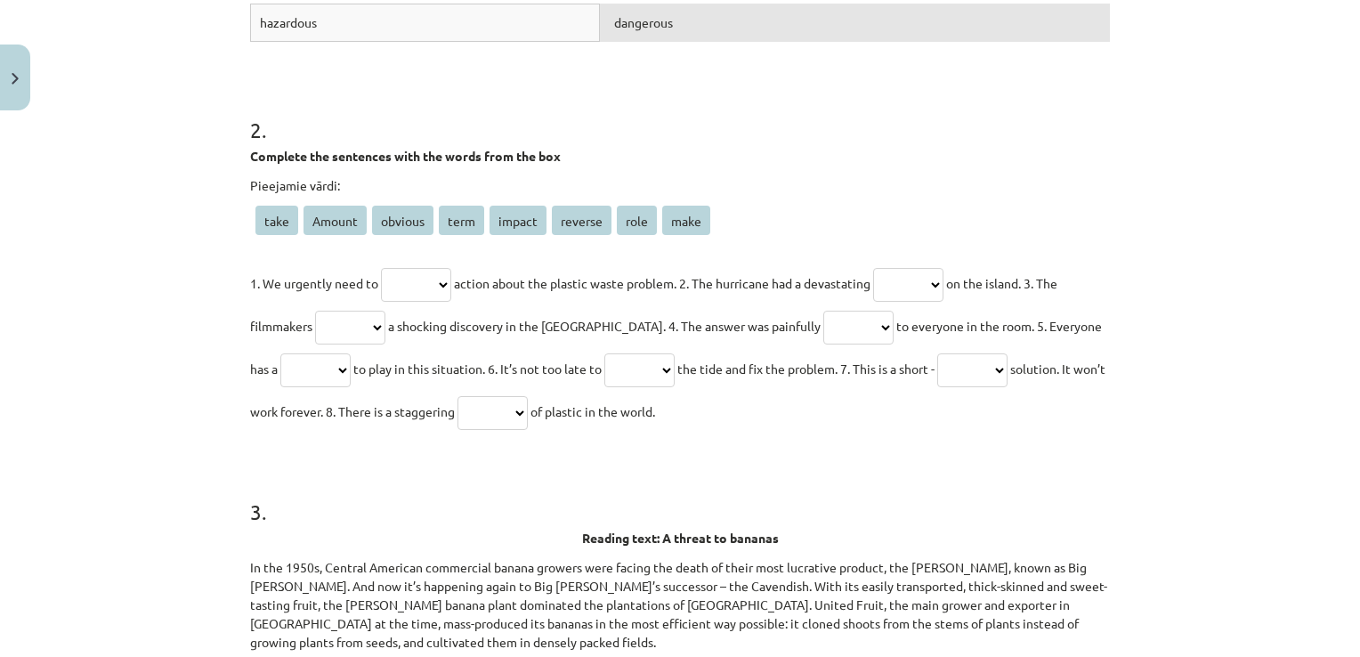
drag, startPoint x: 242, startPoint y: 133, endPoint x: 741, endPoint y: 384, distance: 558.8
copy div "Complete the sentences with the words from the box Pieejamie vārdi: take Amount…"
click at [94, 299] on div "Mācību tēma: Angļu valodas i - 11. klases 2. ieskaites mācību materiāls #2 Read…" at bounding box center [680, 328] width 1360 height 657
click at [413, 268] on select "**** ****** ******* **** ****** ******* **** ****" at bounding box center [416, 285] width 70 height 34
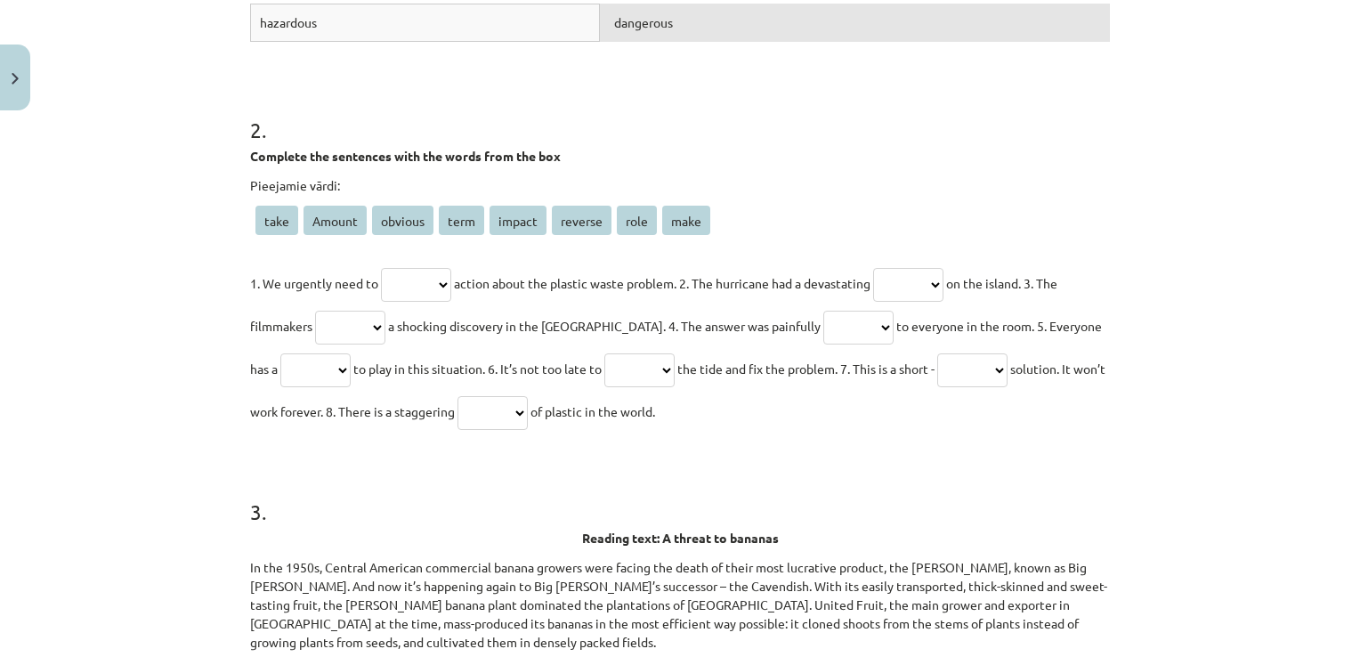
select select "****"
click at [381, 268] on select "**** ****** ******* **** ****** ******* **** ****" at bounding box center [416, 285] width 70 height 34
click at [938, 268] on select "**** ****** ******* **** ****** ******* **** ****" at bounding box center [908, 285] width 70 height 34
select select "******"
click at [890, 268] on select "**** ****** ******* **** ****** ******* **** ****" at bounding box center [908, 285] width 70 height 34
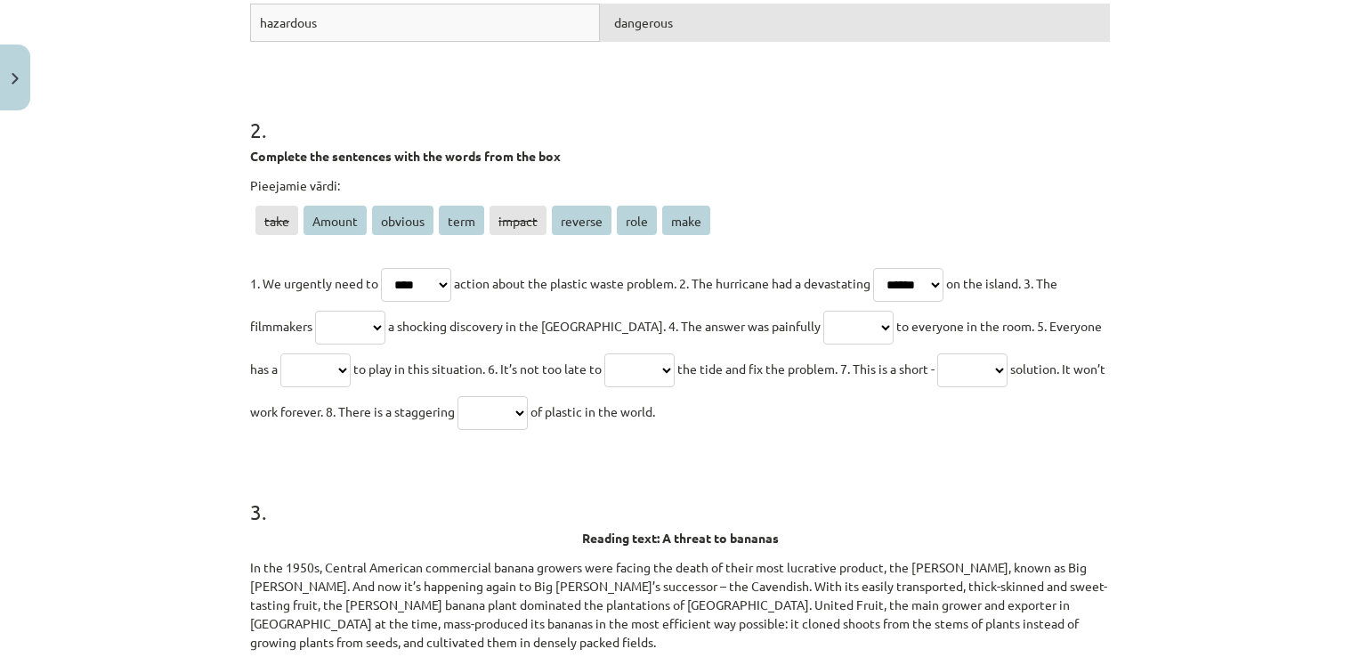
click at [344, 311] on select "**** ****** ******* **** ****** ******* **** ****" at bounding box center [350, 328] width 70 height 34
select select "****"
click at [315, 311] on select "**** ****** ******* **** ****** ******* **** ****" at bounding box center [350, 328] width 70 height 34
click at [349, 311] on select "**** ****** ******* **** ****** ******* **** ****" at bounding box center [350, 328] width 70 height 34
click at [823, 311] on select "**** ****** ******* **** ****** ******* **** ****" at bounding box center [858, 328] width 70 height 34
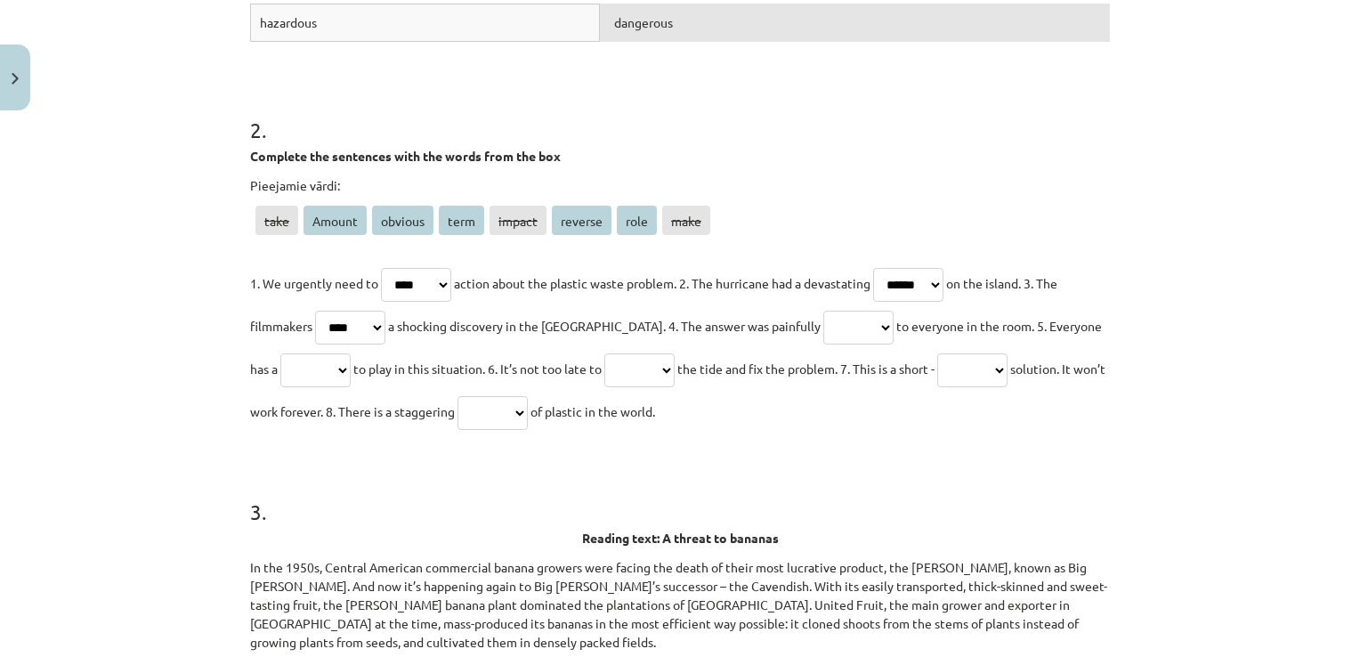
click at [823, 313] on select "**** ****** ******* **** ****** ******* **** ****" at bounding box center [858, 328] width 70 height 34
select select "*******"
click at [823, 311] on select "**** ****** ******* **** ****** ******* **** ****" at bounding box center [858, 328] width 70 height 34
click at [281, 353] on select "**** ****** ******* **** ****** ******* **** ****" at bounding box center [315, 370] width 70 height 34
select select "****"
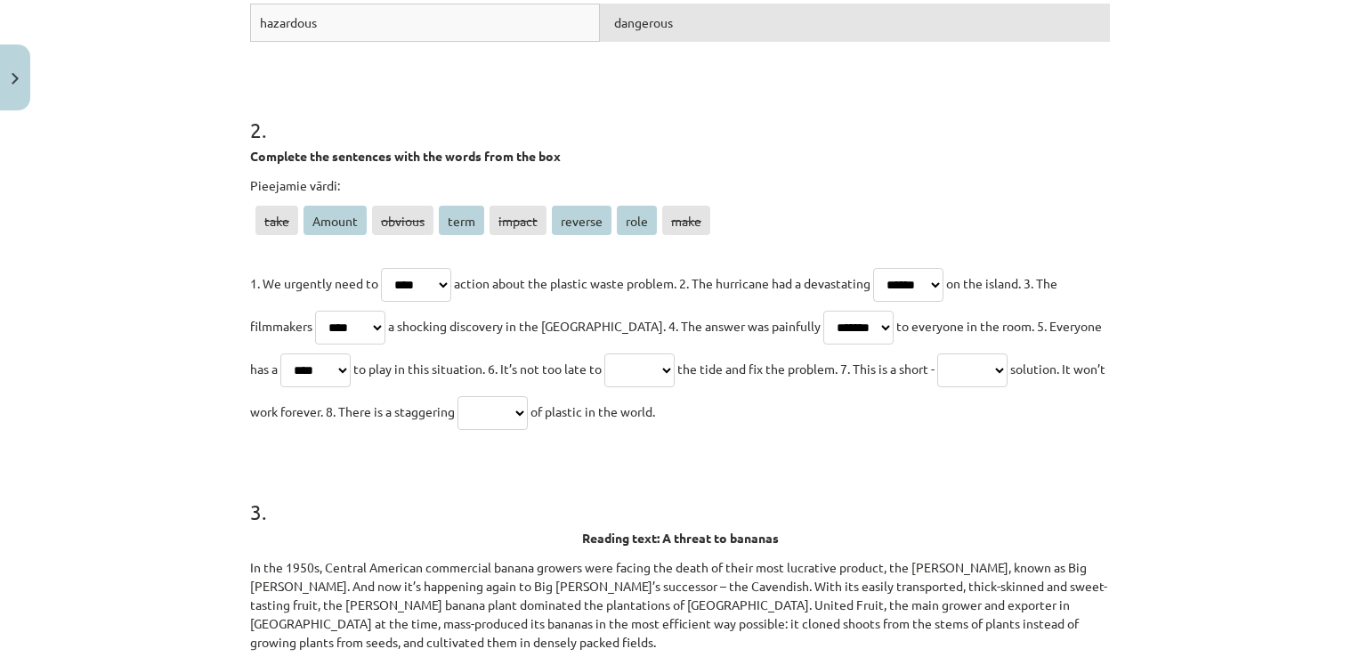
click at [280, 353] on select "**** ****** ******* **** ****** ******* **** ****" at bounding box center [315, 370] width 70 height 34
click at [620, 353] on select "**** ****** ******* **** ****** ******* **** ****" at bounding box center [639, 370] width 70 height 34
select select "*******"
click at [604, 353] on select "**** ****** ******* **** ****** ******* **** ****" at bounding box center [639, 370] width 70 height 34
click at [1007, 353] on select "**** ****** ******* **** ****** ******* **** ****" at bounding box center [972, 370] width 70 height 34
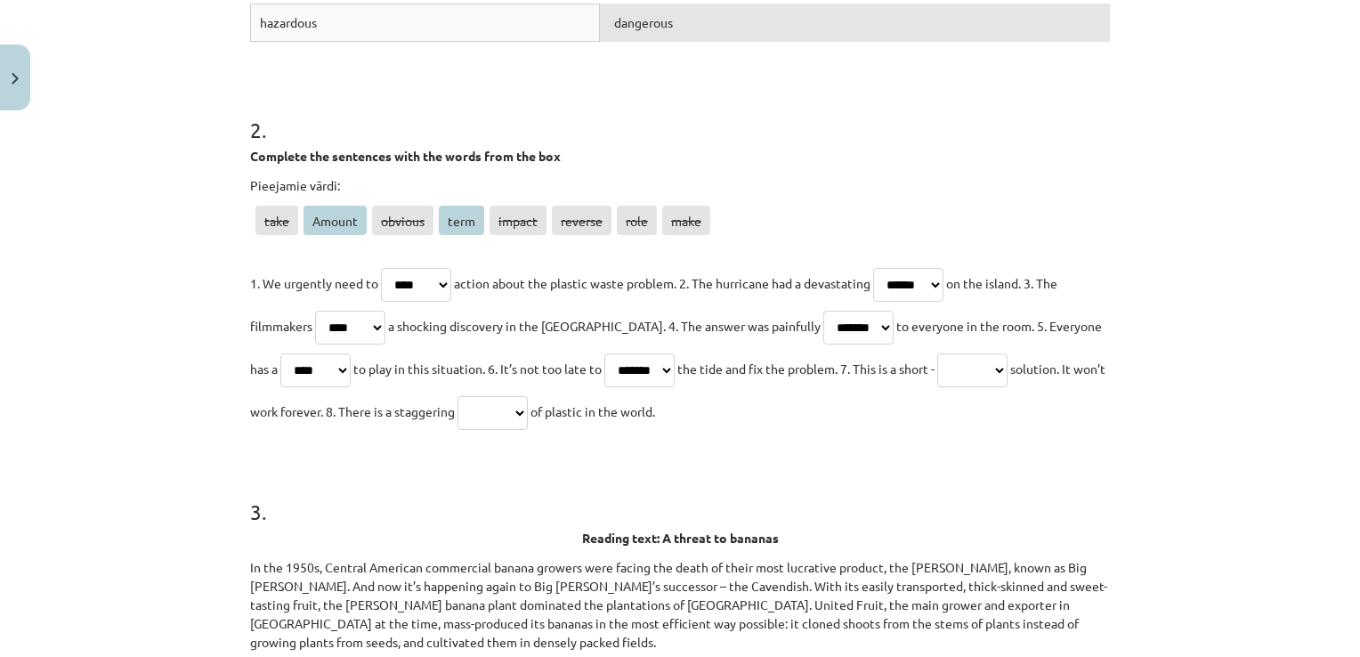
select select "****"
click at [943, 353] on select "**** ****** ******* **** ****** ******* **** ****" at bounding box center [972, 370] width 70 height 34
click at [528, 396] on select "**** ****** ******* **** ****** ******* **** ****" at bounding box center [492, 413] width 70 height 34
select select "******"
click at [491, 396] on select "**** ****** ******* **** ****** ******* **** ****" at bounding box center [492, 413] width 70 height 34
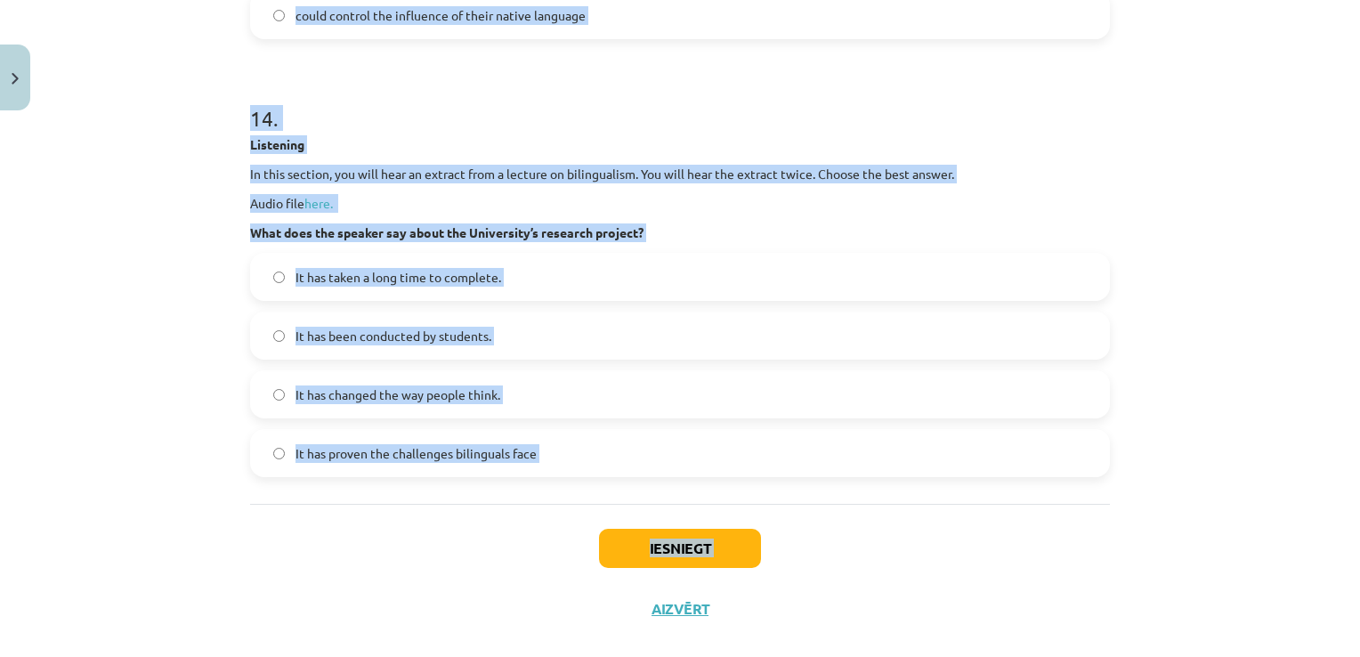
scroll to position [7420, 0]
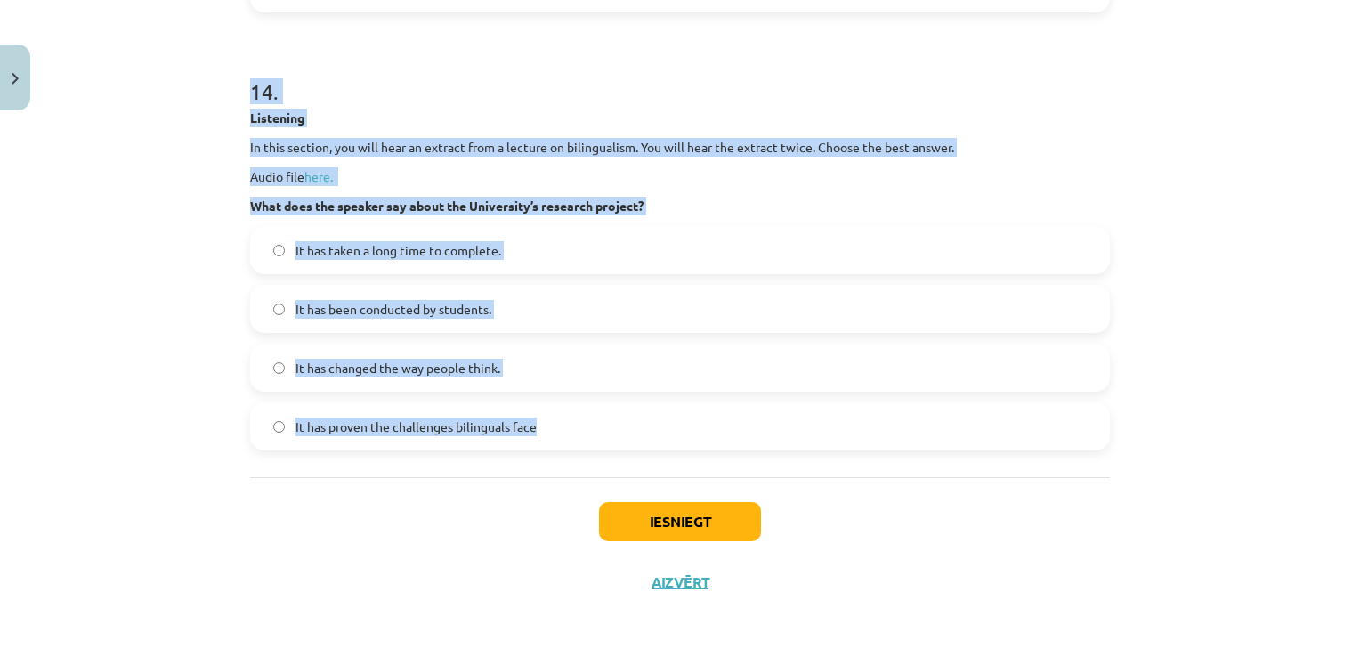
drag, startPoint x: 577, startPoint y: 249, endPoint x: 605, endPoint y: 428, distance: 181.1
copy form "Reading text: A threat to bananas In the 1950s, Central American commercial ban…"
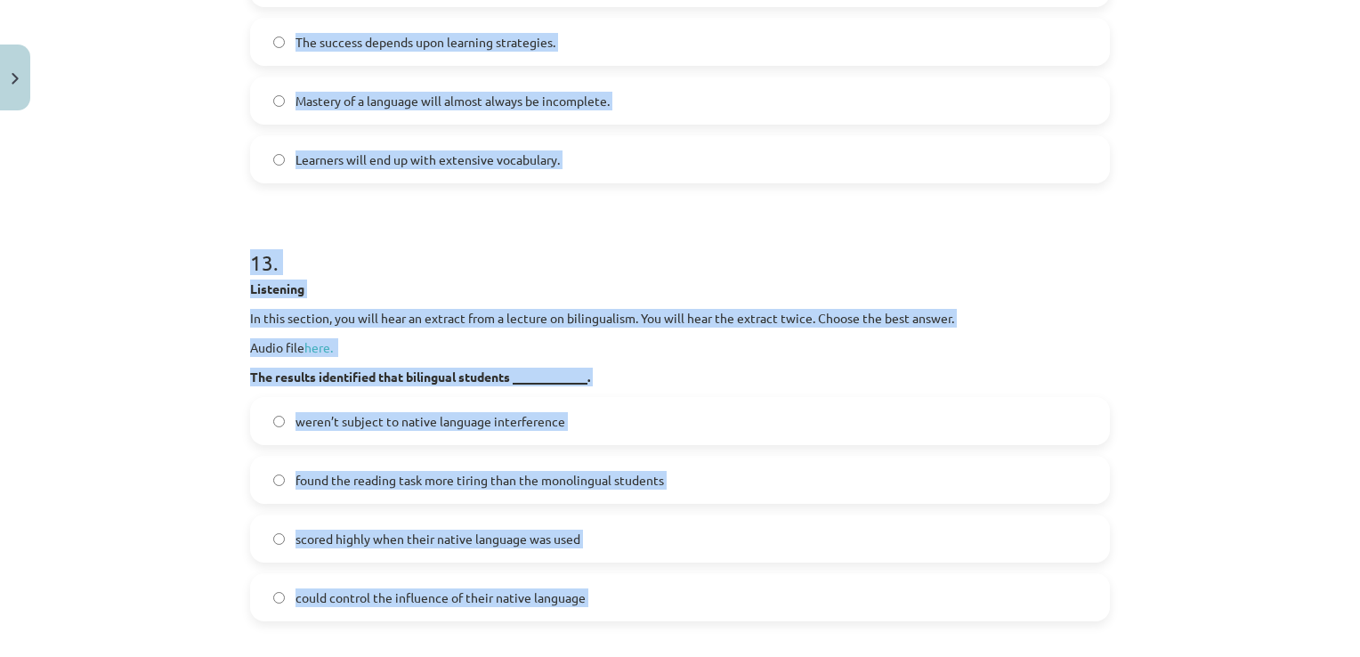
click at [250, 357] on p "Audio file here." at bounding box center [680, 347] width 860 height 19
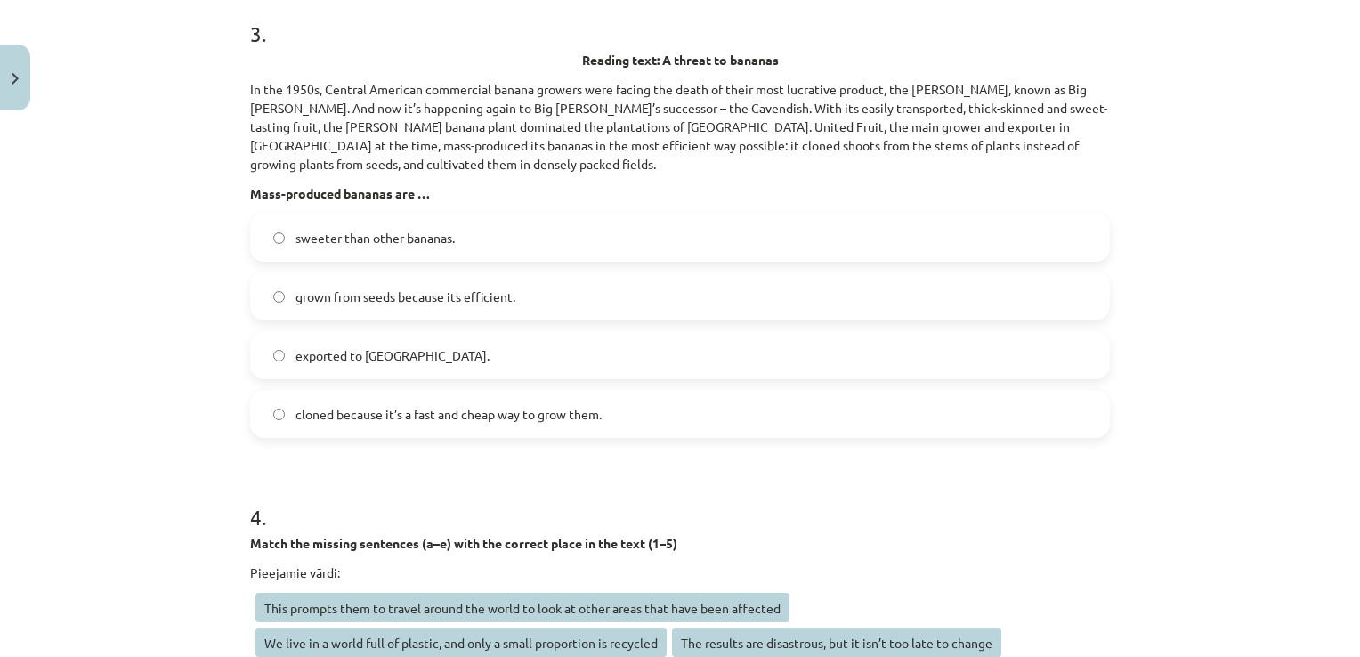
scroll to position [1992, 0]
click at [210, 413] on div "Mācību tēma: Angļu valodas i - 11. klases 2. ieskaites mācību materiāls #2 Read…" at bounding box center [680, 328] width 1360 height 657
click at [432, 287] on span "grown from seeds because its efficient." at bounding box center [405, 296] width 220 height 19
click at [616, 400] on label "cloned because it’s a fast and cheap way to grow them." at bounding box center [680, 413] width 856 height 44
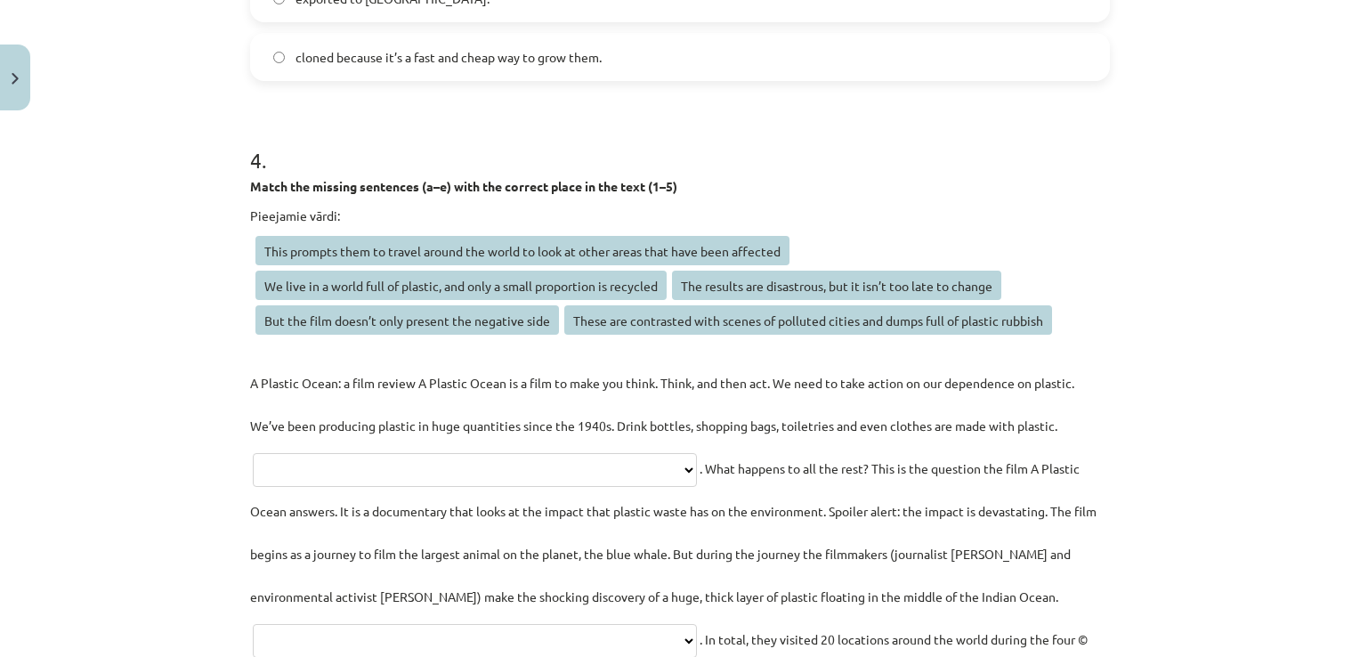
scroll to position [2437, 0]
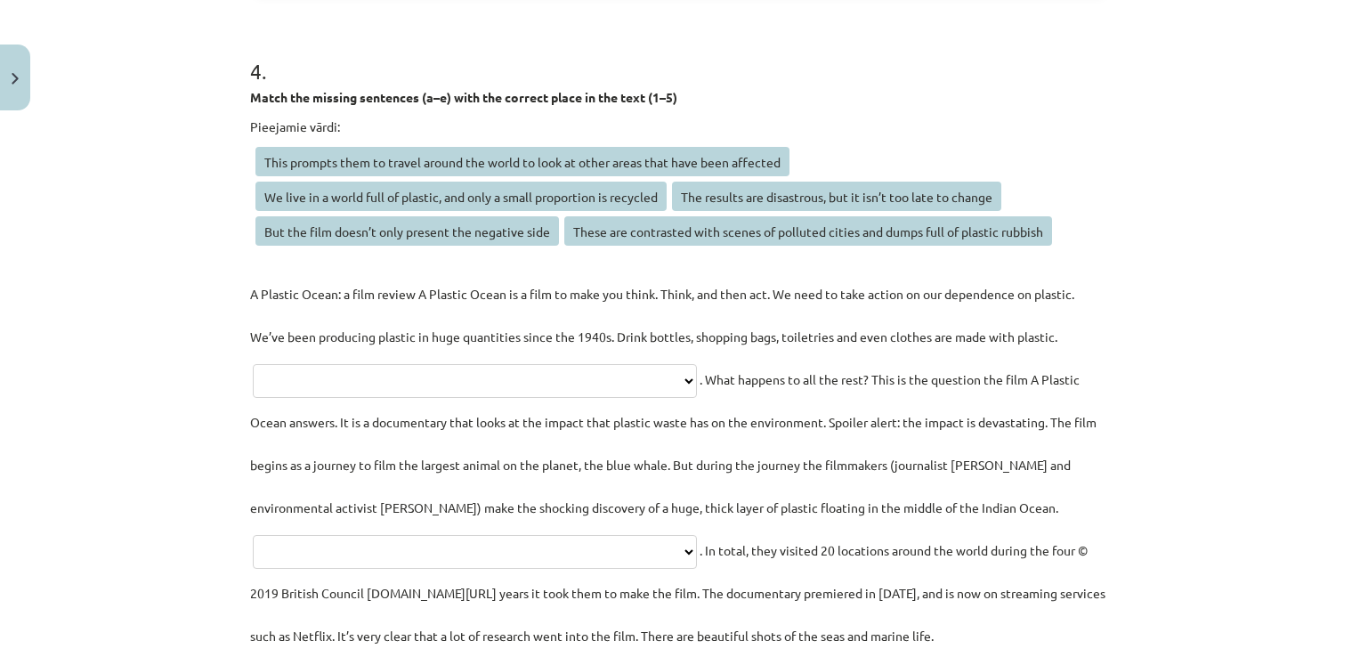
click at [572, 364] on select "**********" at bounding box center [475, 381] width 444 height 34
click at [495, 364] on select "**********" at bounding box center [475, 381] width 444 height 34
select select "**********"
click at [253, 364] on select "**********" at bounding box center [475, 381] width 444 height 34
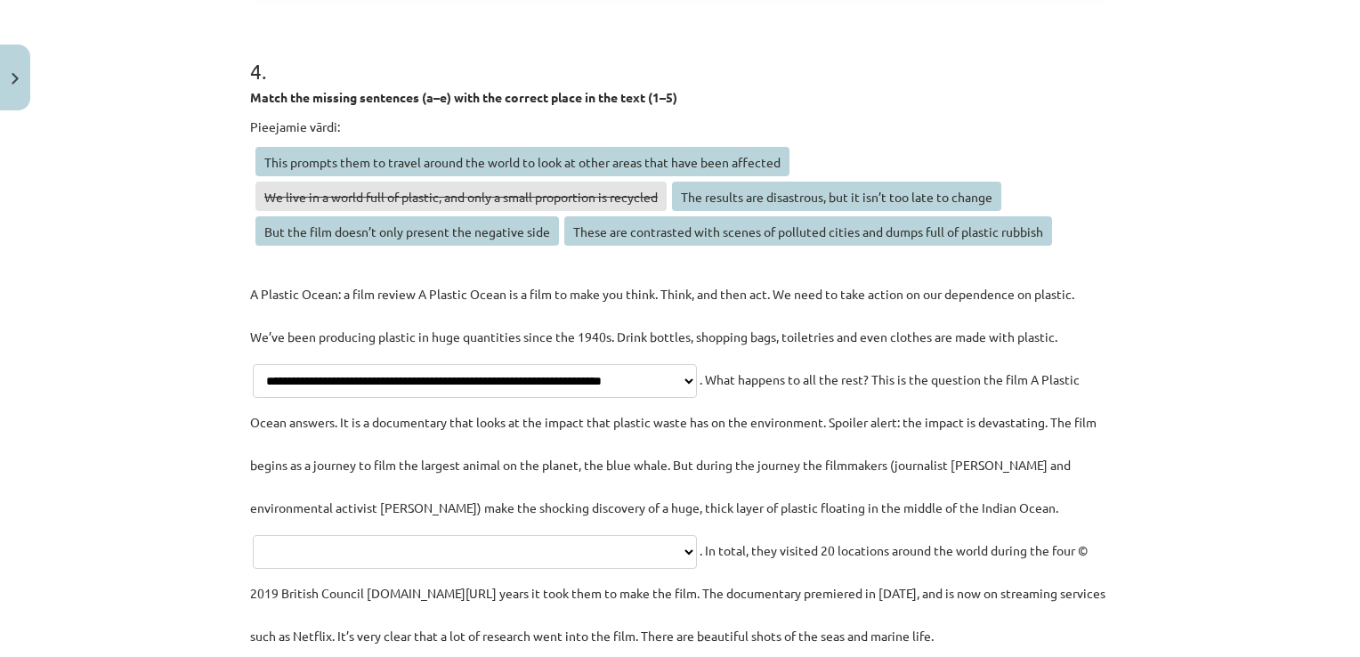
click at [580, 535] on select "**********" at bounding box center [475, 552] width 444 height 34
select select "**********"
click at [287, 535] on select "**********" at bounding box center [475, 552] width 444 height 34
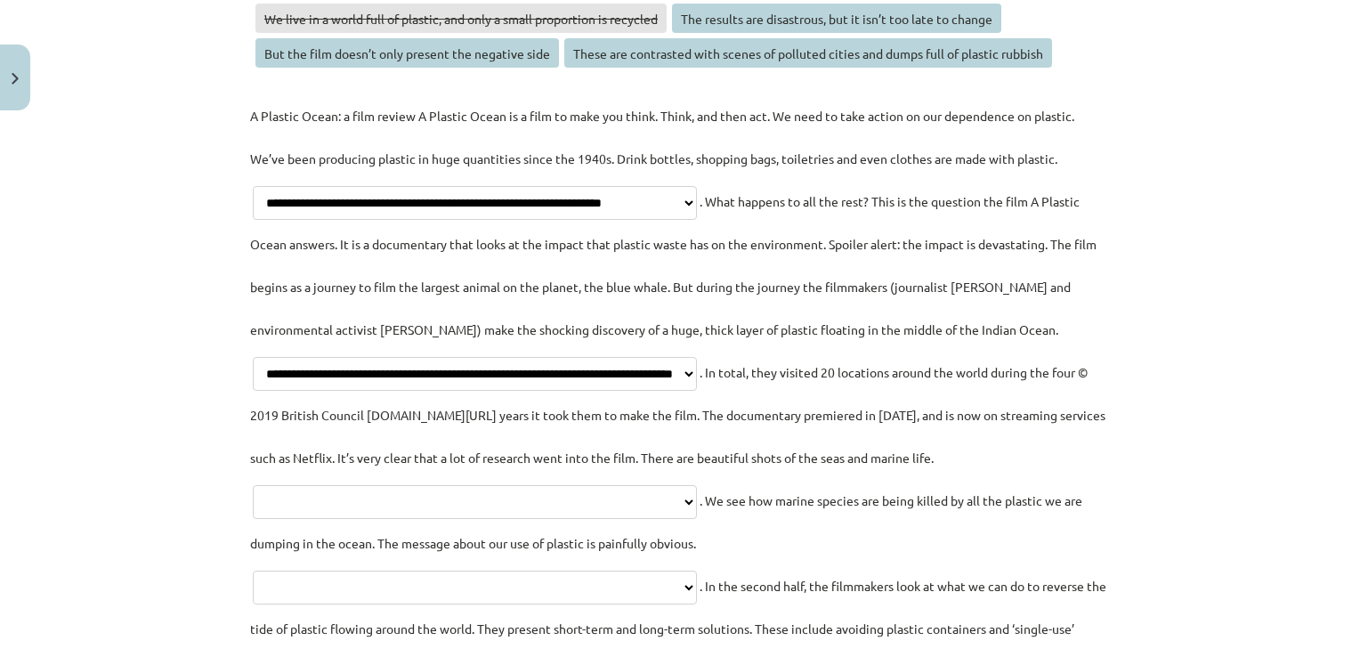
scroll to position [2704, 0]
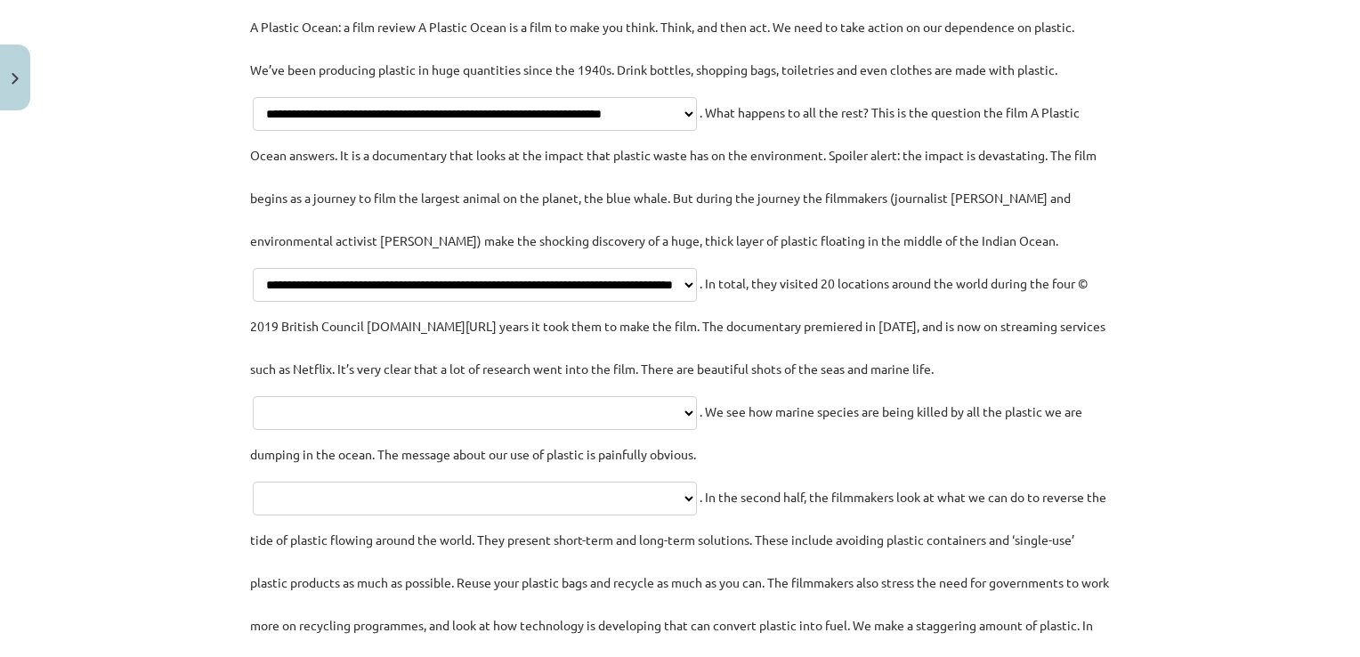
click at [521, 400] on select "**********" at bounding box center [475, 413] width 444 height 34
select select "**********"
click at [312, 396] on select "**********" at bounding box center [475, 413] width 444 height 34
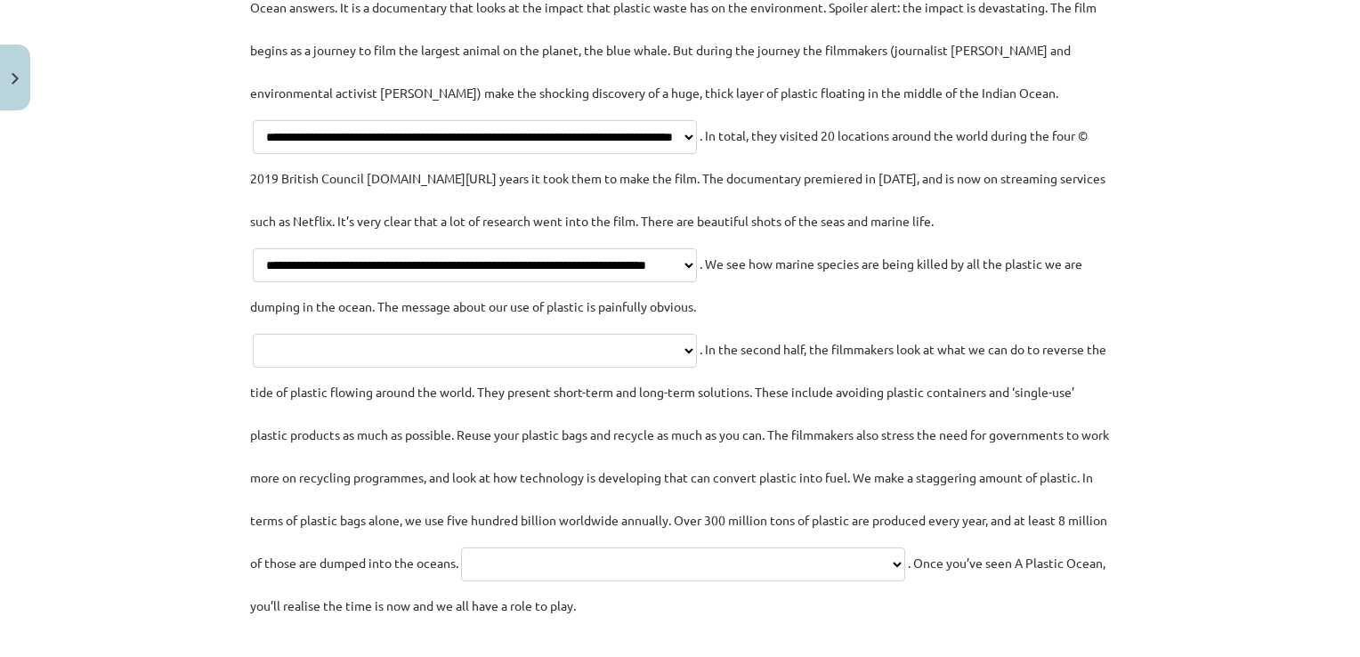
scroll to position [2881, 0]
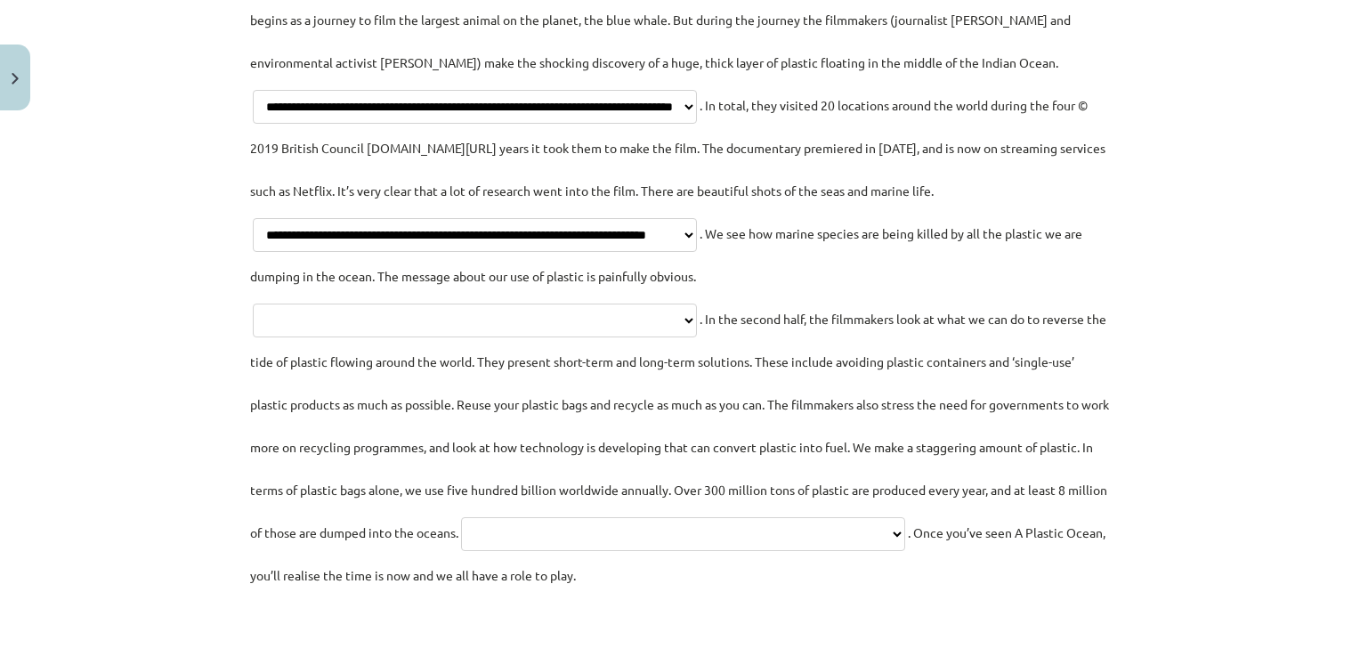
click at [521, 314] on p "**********" at bounding box center [680, 211] width 860 height 769
click at [517, 304] on select "**********" at bounding box center [475, 320] width 444 height 34
select select "**********"
click at [253, 303] on select "**********" at bounding box center [475, 320] width 444 height 34
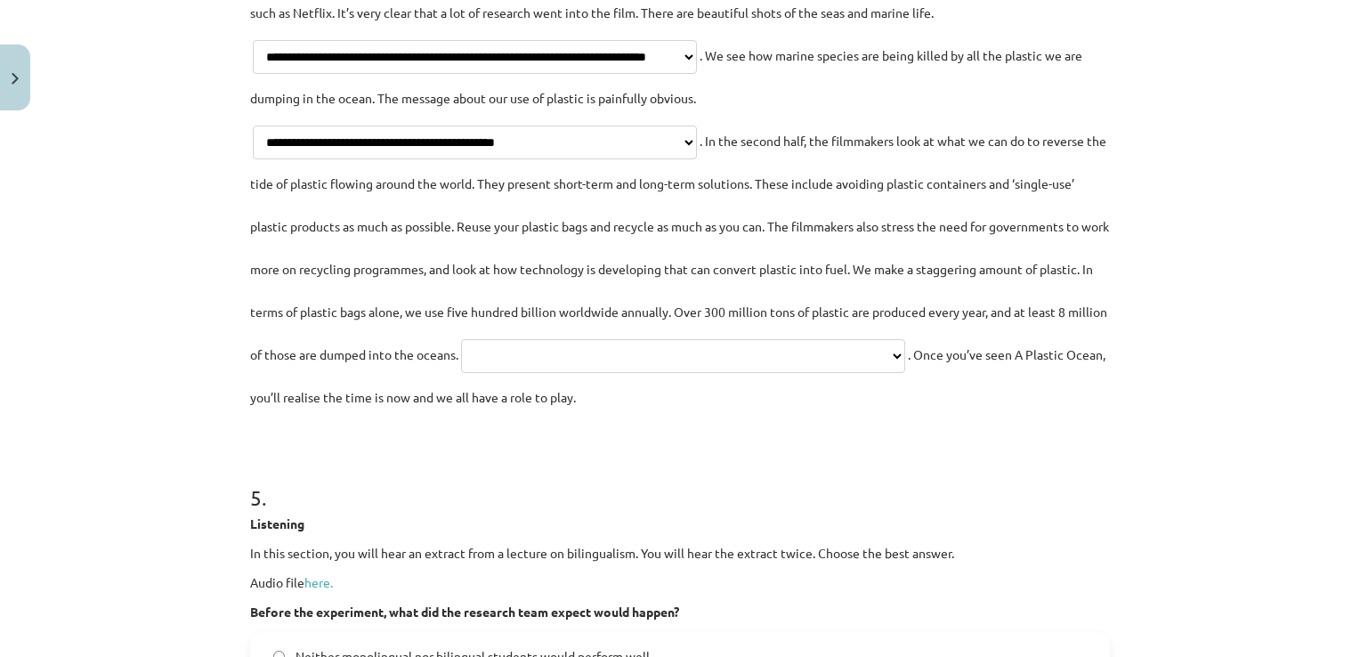
click at [521, 373] on select "**********" at bounding box center [683, 356] width 444 height 34
select select "**********"
click at [461, 357] on select "**********" at bounding box center [683, 356] width 444 height 34
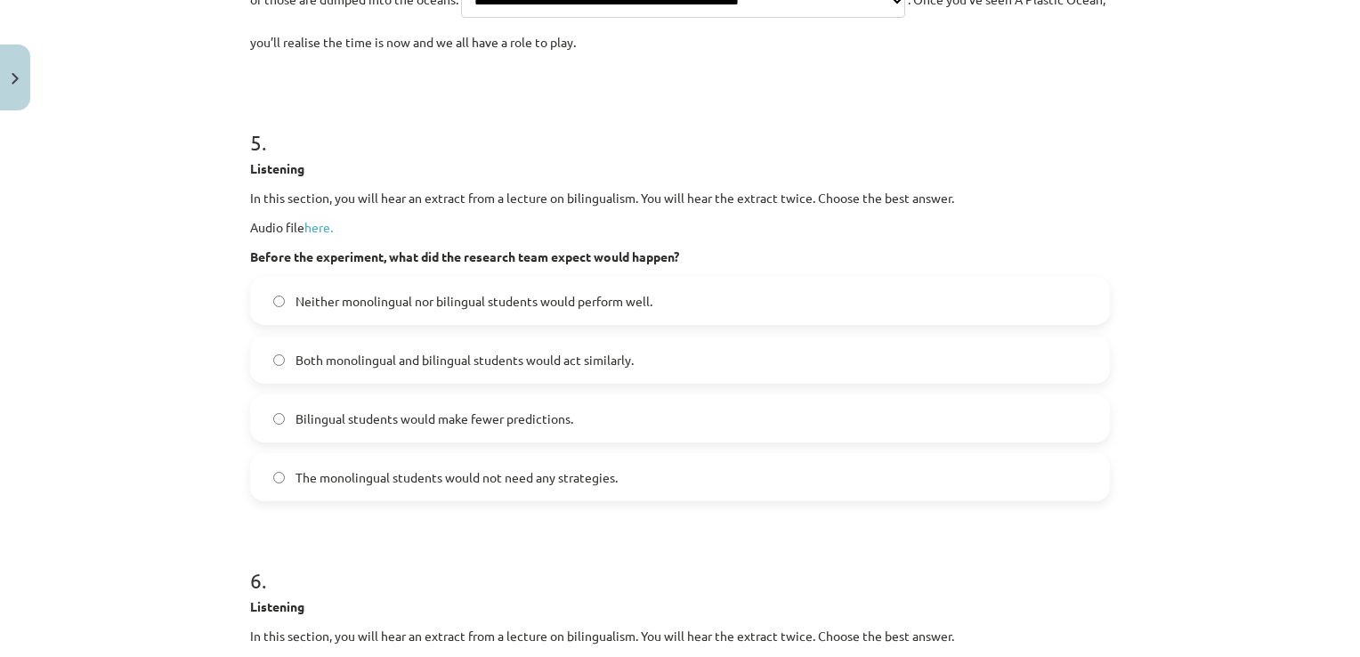
scroll to position [3415, 0]
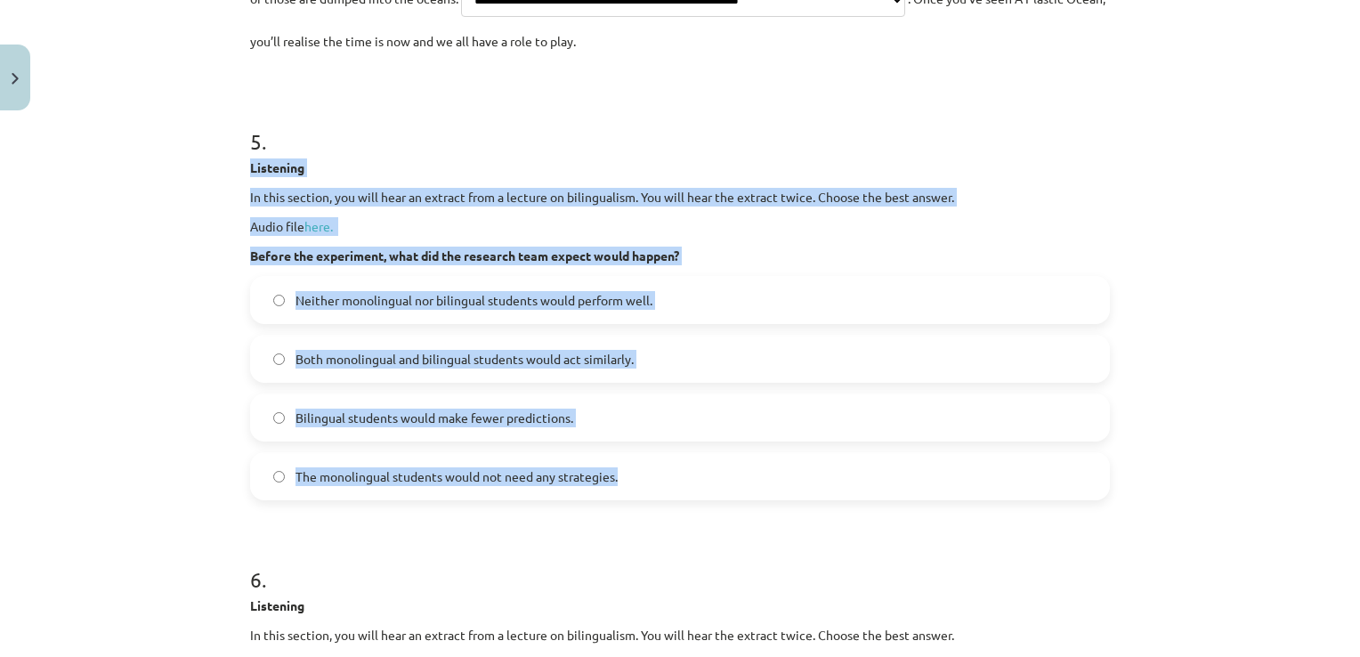
drag, startPoint x: 242, startPoint y: 189, endPoint x: 622, endPoint y: 516, distance: 501.6
click at [622, 516] on div "100 XP Saņemsi Viegls 589 pilda Apraksts Uzdevums Palīdzība 1 . Read a scientif…" at bounding box center [679, 653] width 881 height 7900
copy div "Listening In this section, you will hear an extract from a lecture on bilingual…"
click at [182, 390] on div "Mācību tēma: Angļu valodas i - 11. klases 2. ieskaites mācību materiāls #2 Read…" at bounding box center [680, 328] width 1360 height 657
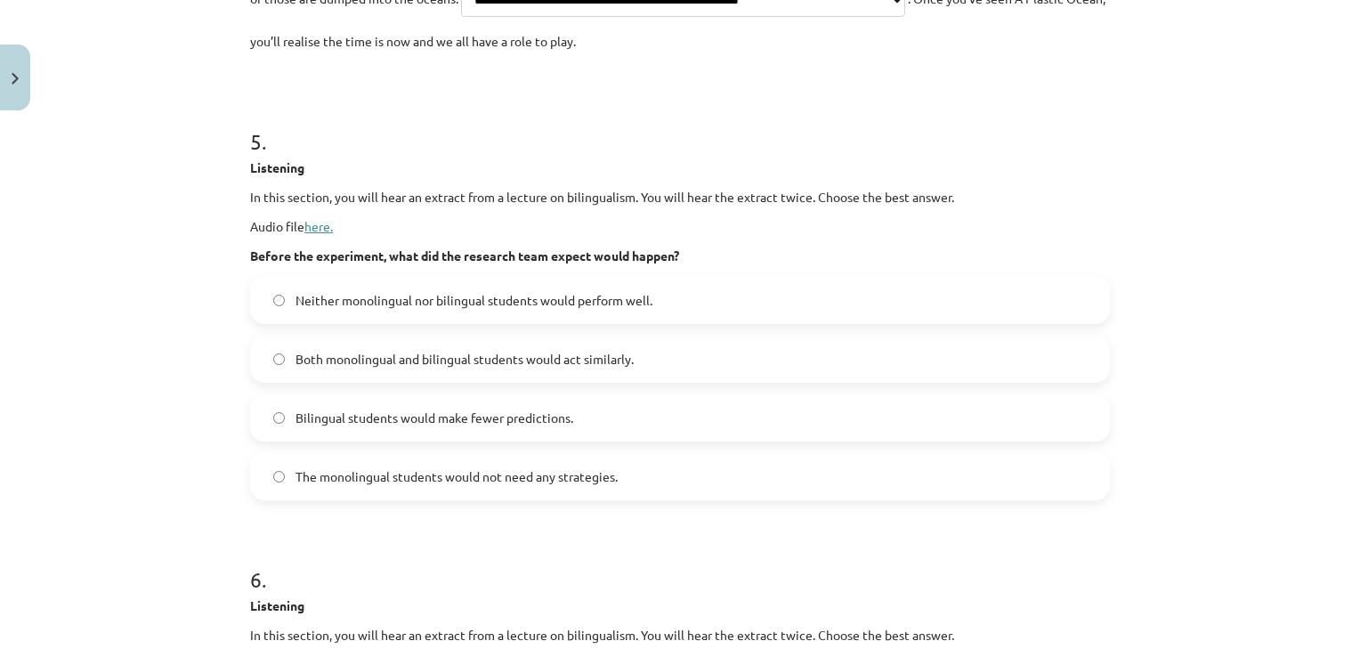
click at [319, 234] on link "here." at bounding box center [318, 226] width 28 height 16
click at [317, 234] on link "here." at bounding box center [318, 226] width 28 height 16
click at [452, 310] on span "Neither monolingual nor bilingual students would perform well." at bounding box center [473, 300] width 357 height 19
click at [437, 368] on span "Both monolingual and bilingual students would act similarly." at bounding box center [464, 359] width 338 height 19
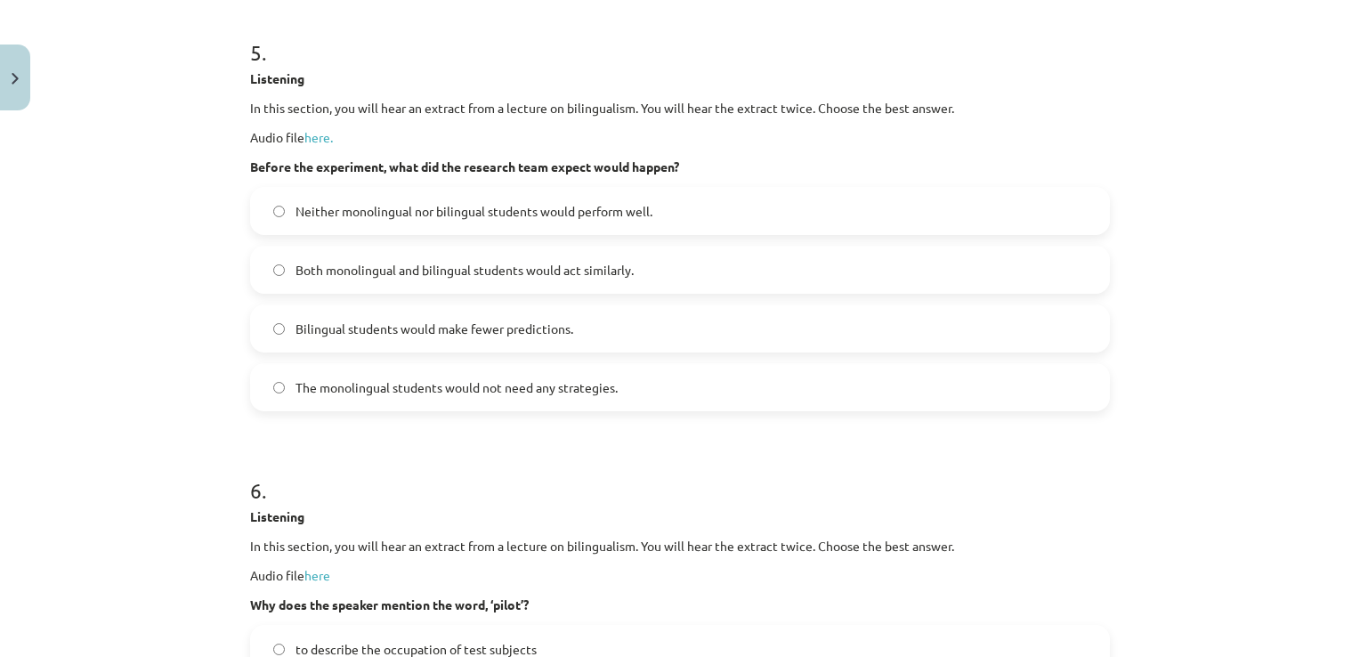
click at [449, 338] on span "Bilingual students would make fewer predictions." at bounding box center [434, 328] width 278 height 19
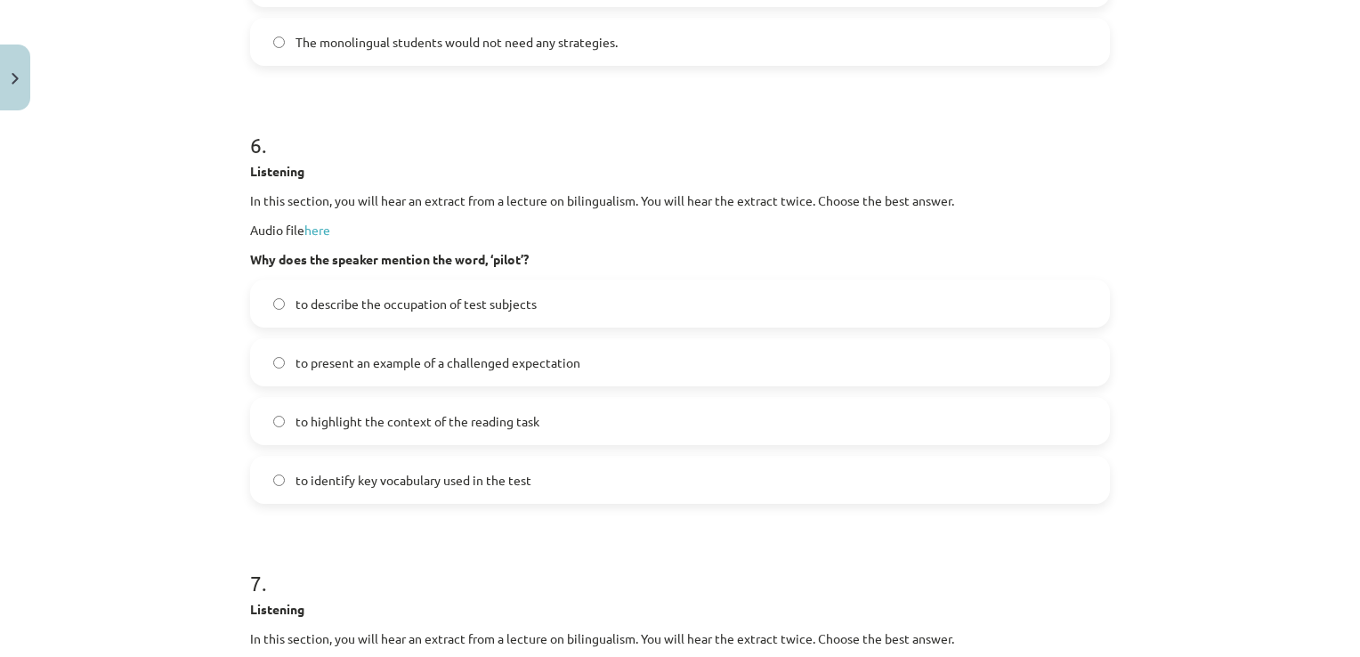
scroll to position [3860, 0]
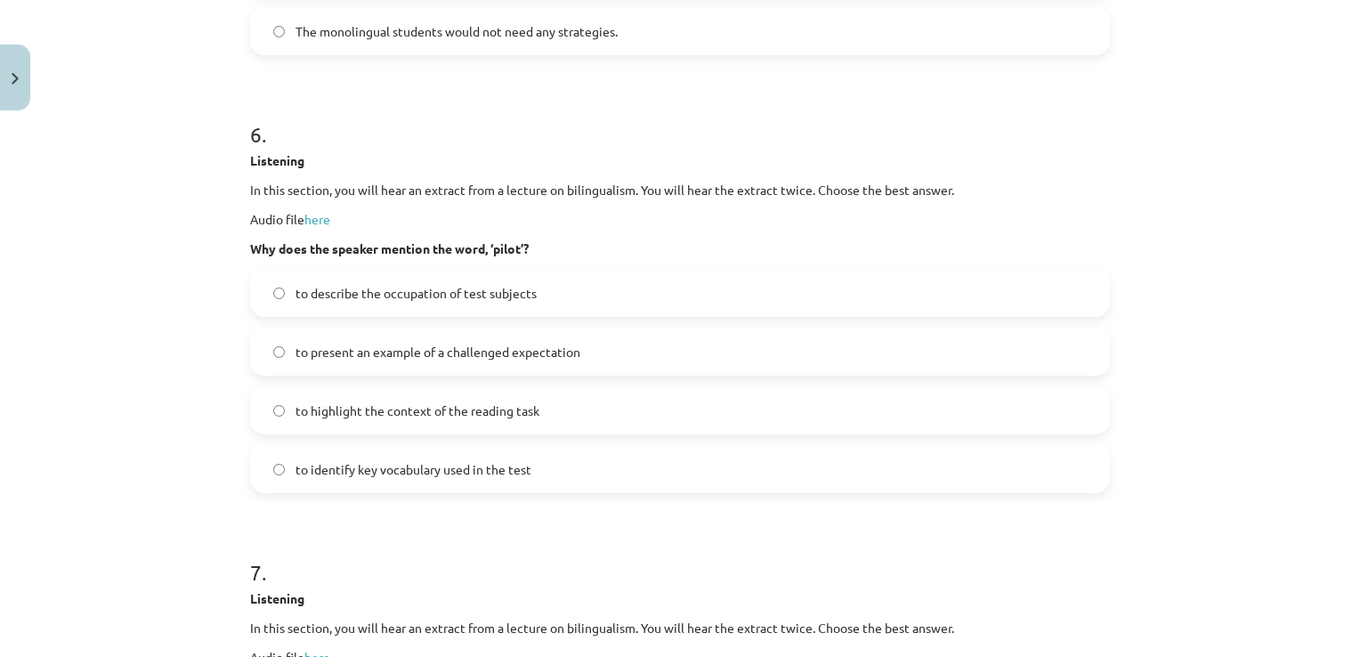
click at [348, 303] on span "to describe the occupation of test subjects" at bounding box center [415, 293] width 241 height 19
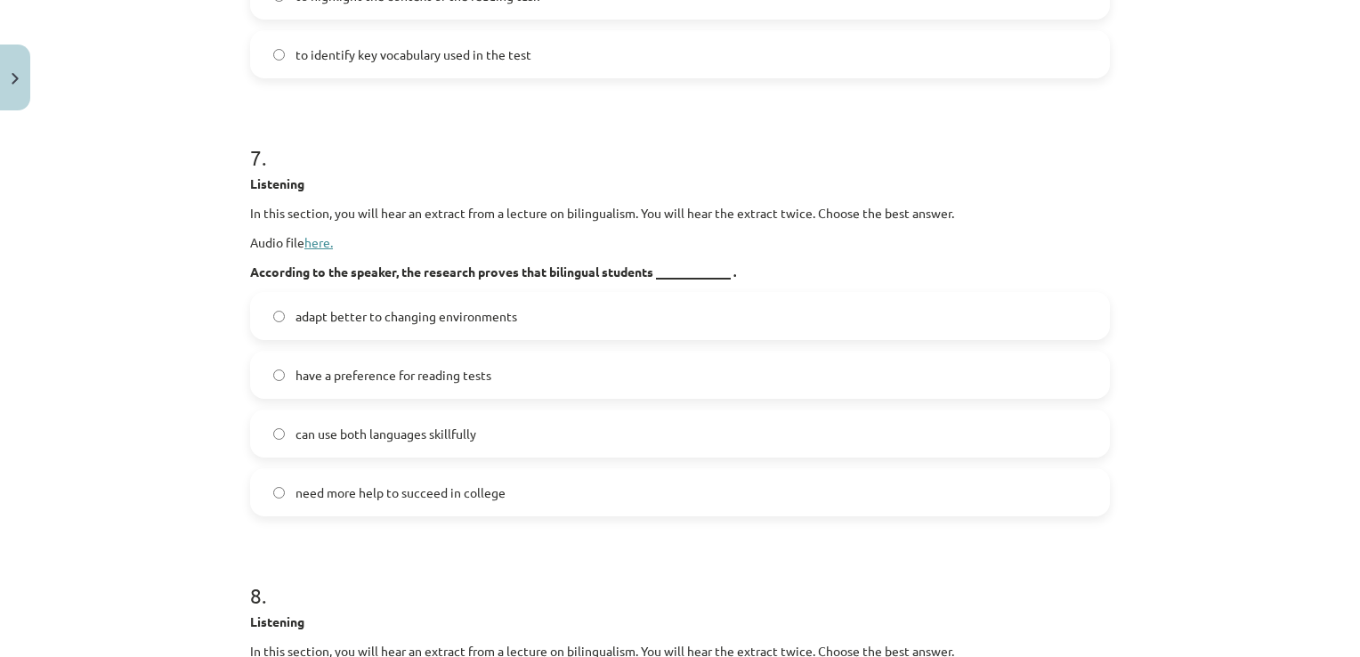
scroll to position [4305, 0]
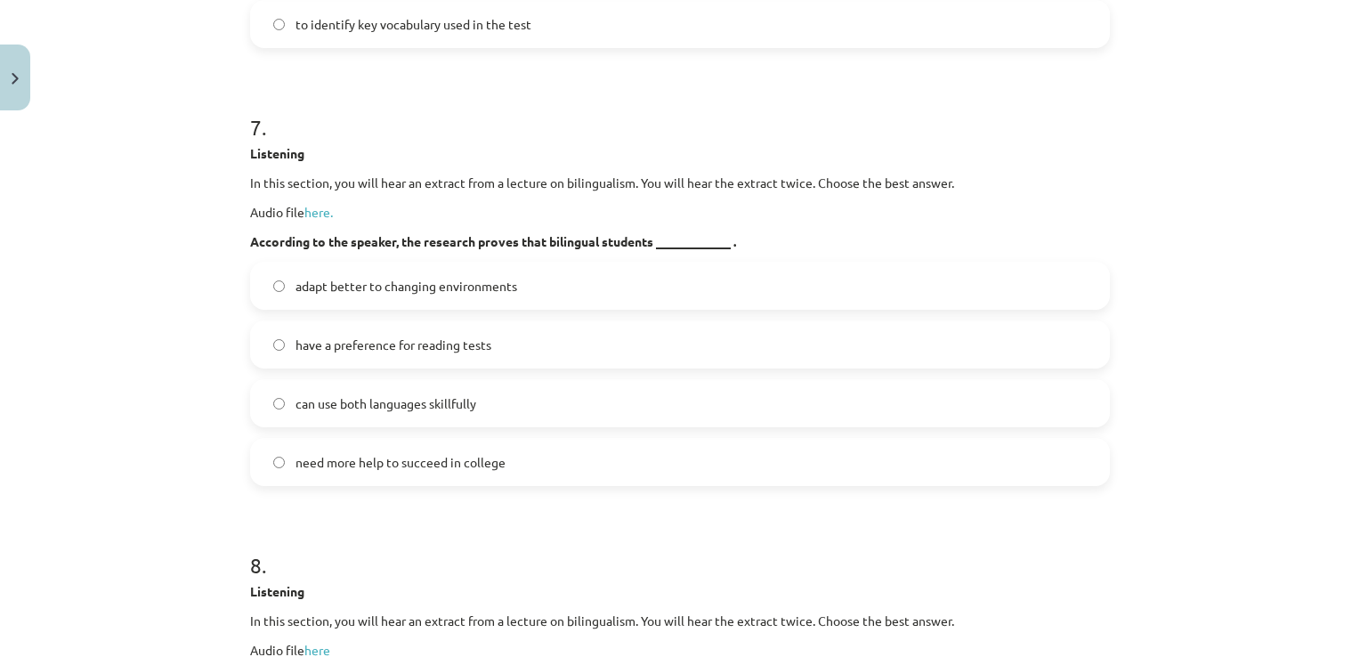
click at [381, 413] on span "can use both languages skillfully" at bounding box center [385, 403] width 181 height 19
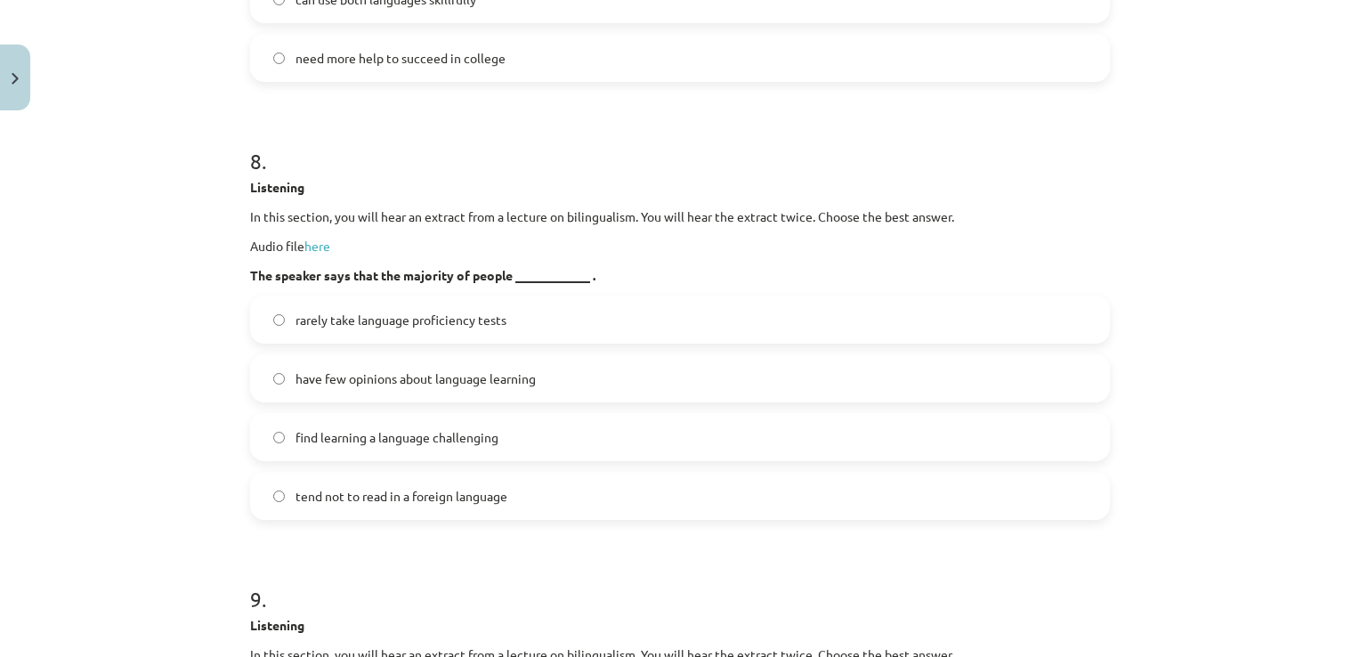
scroll to position [4750, 0]
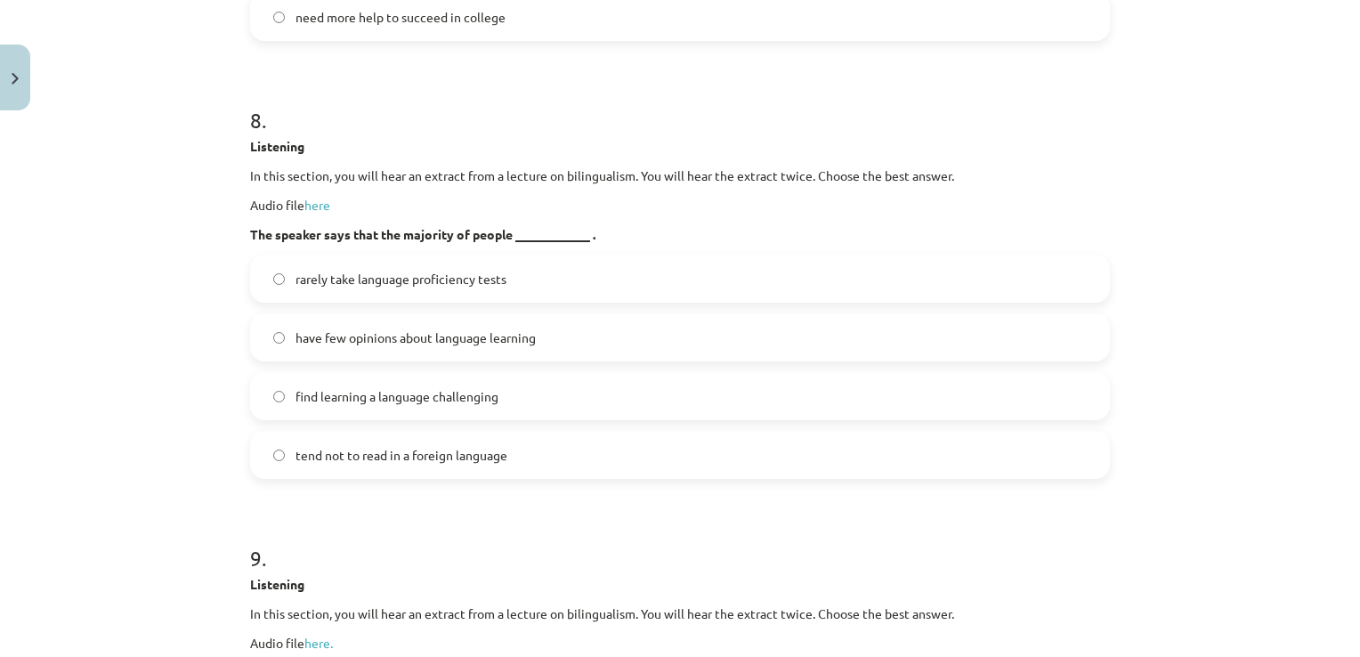
click at [409, 406] on span "find learning a language challenging" at bounding box center [396, 396] width 203 height 19
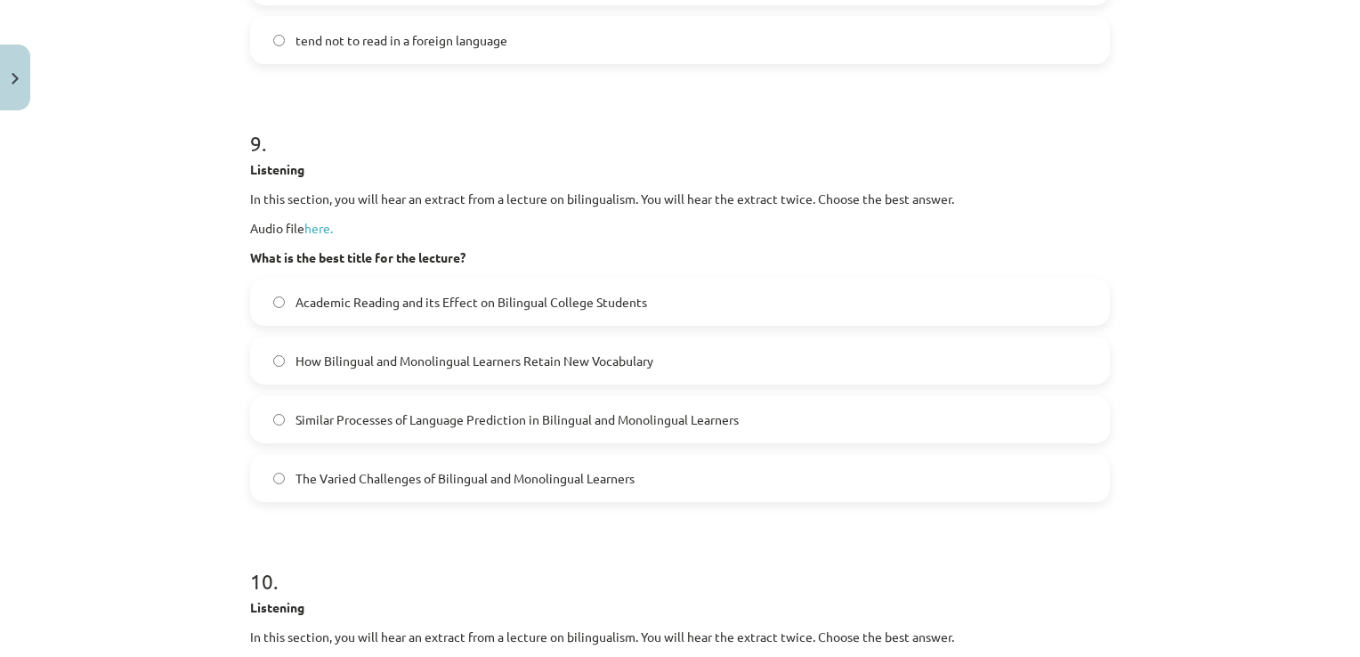
scroll to position [5195, 0]
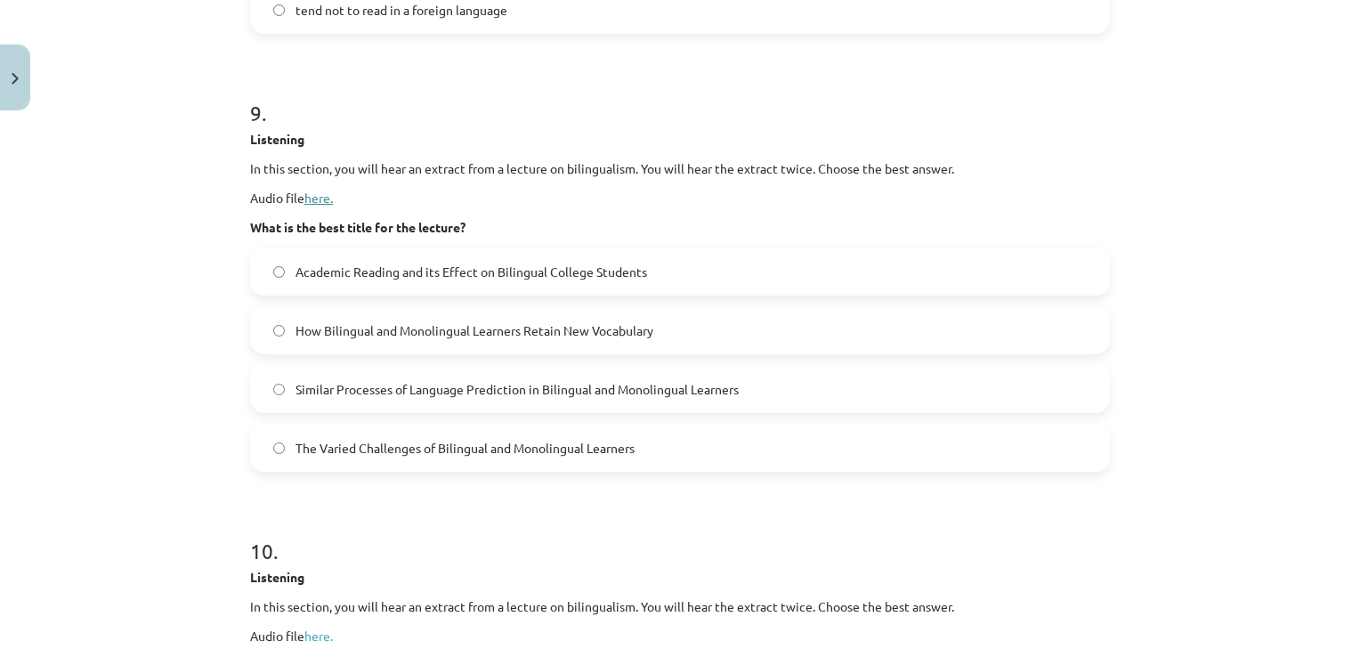
click at [318, 206] on link "here." at bounding box center [318, 198] width 28 height 16
click at [535, 399] on span "Similar Processes of Language Prediction in Bilingual and Monolingual Learners" at bounding box center [516, 389] width 443 height 19
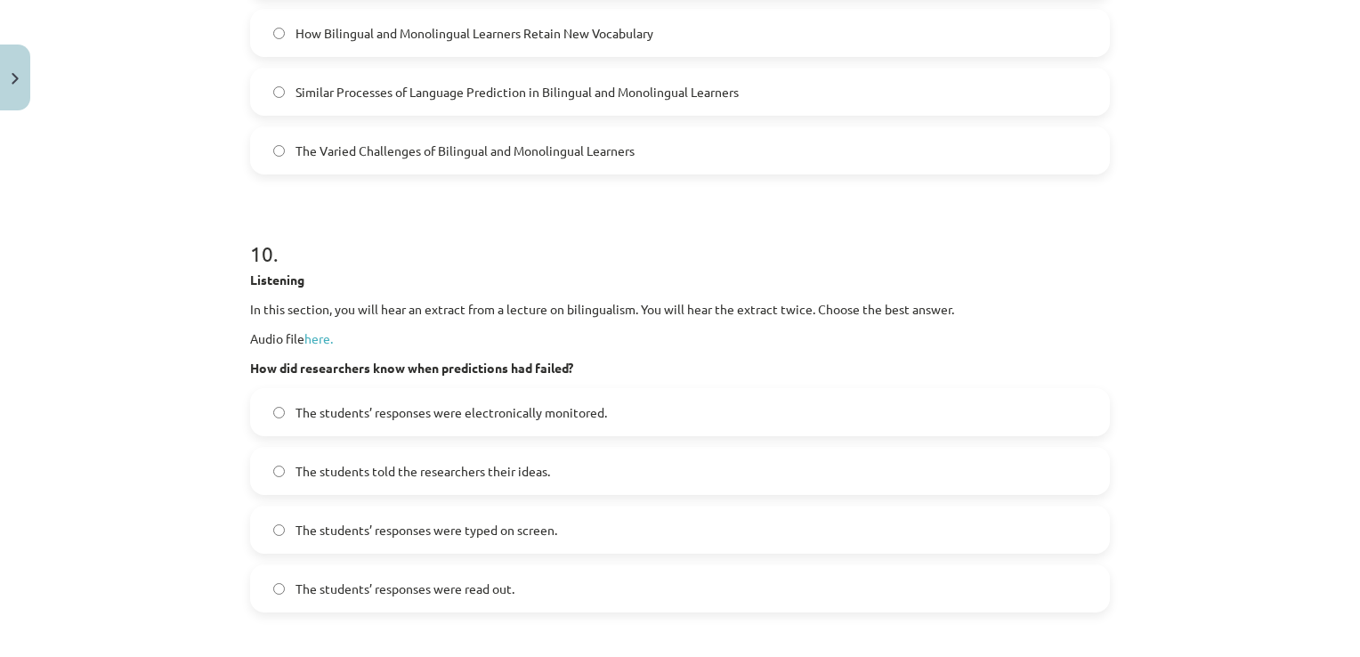
scroll to position [5462, 0]
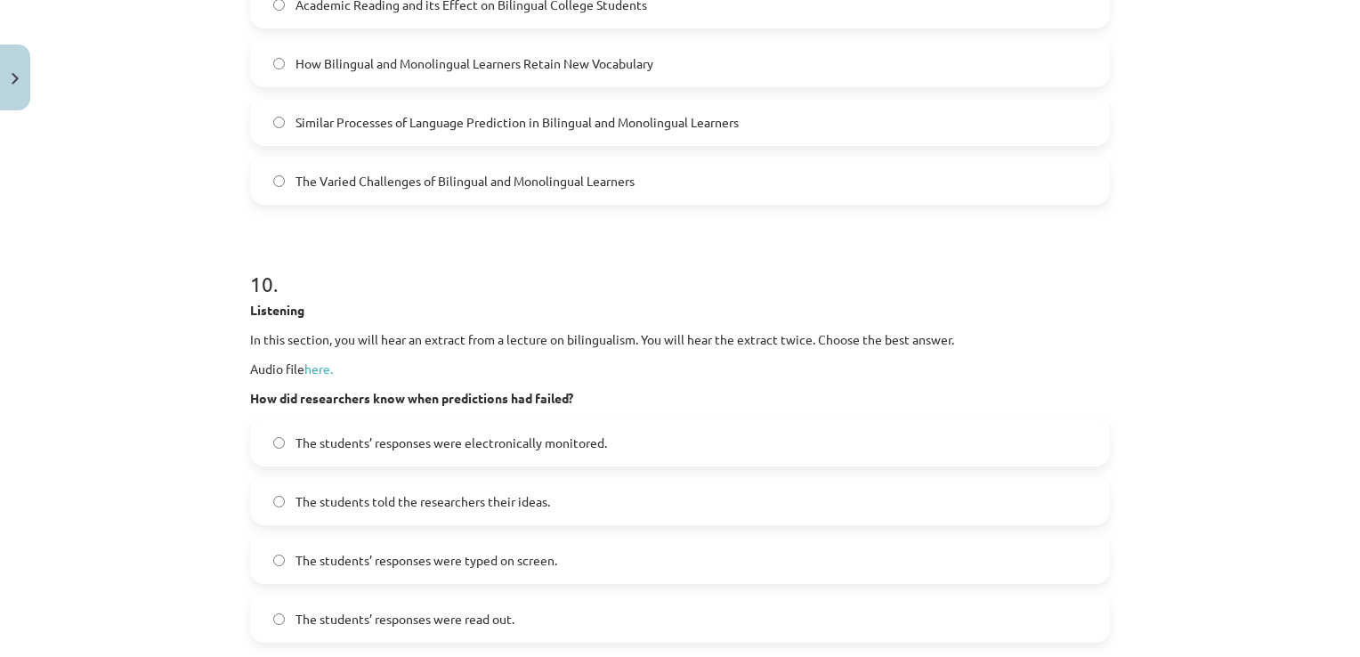
click at [466, 14] on span "Academic Reading and its Effect on Bilingual College Students" at bounding box center [471, 5] width 352 height 19
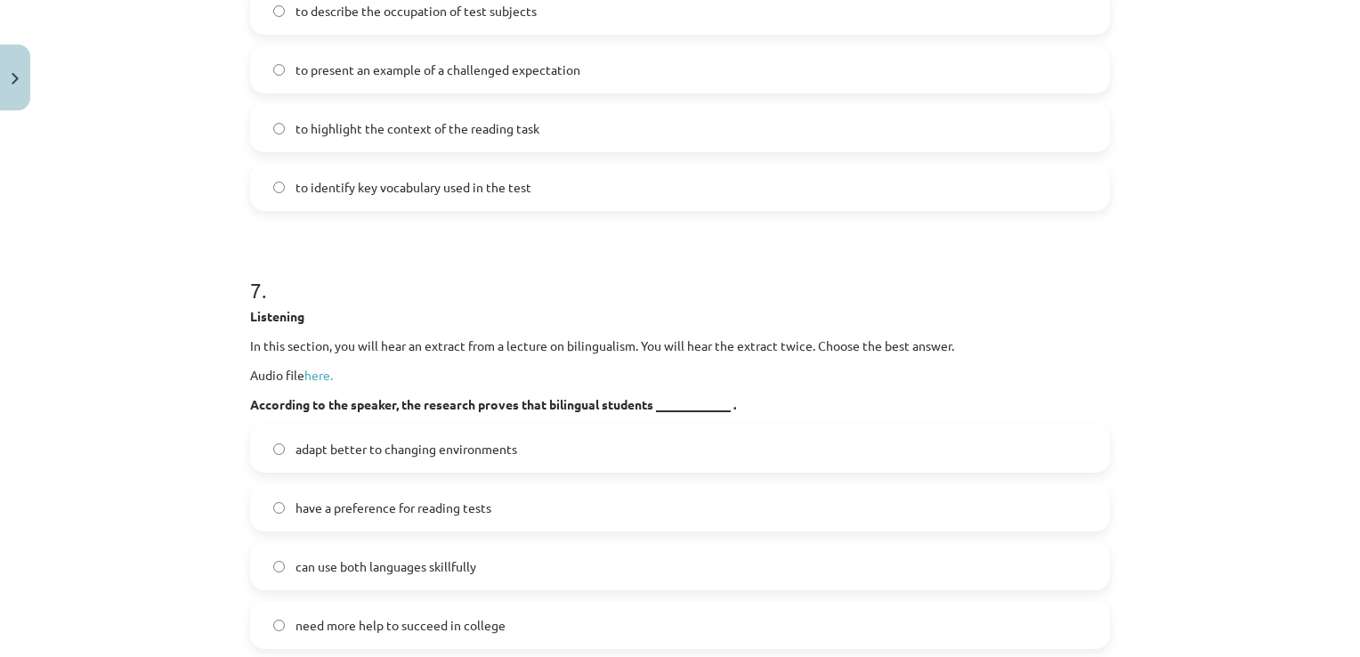
scroll to position [3949, 0]
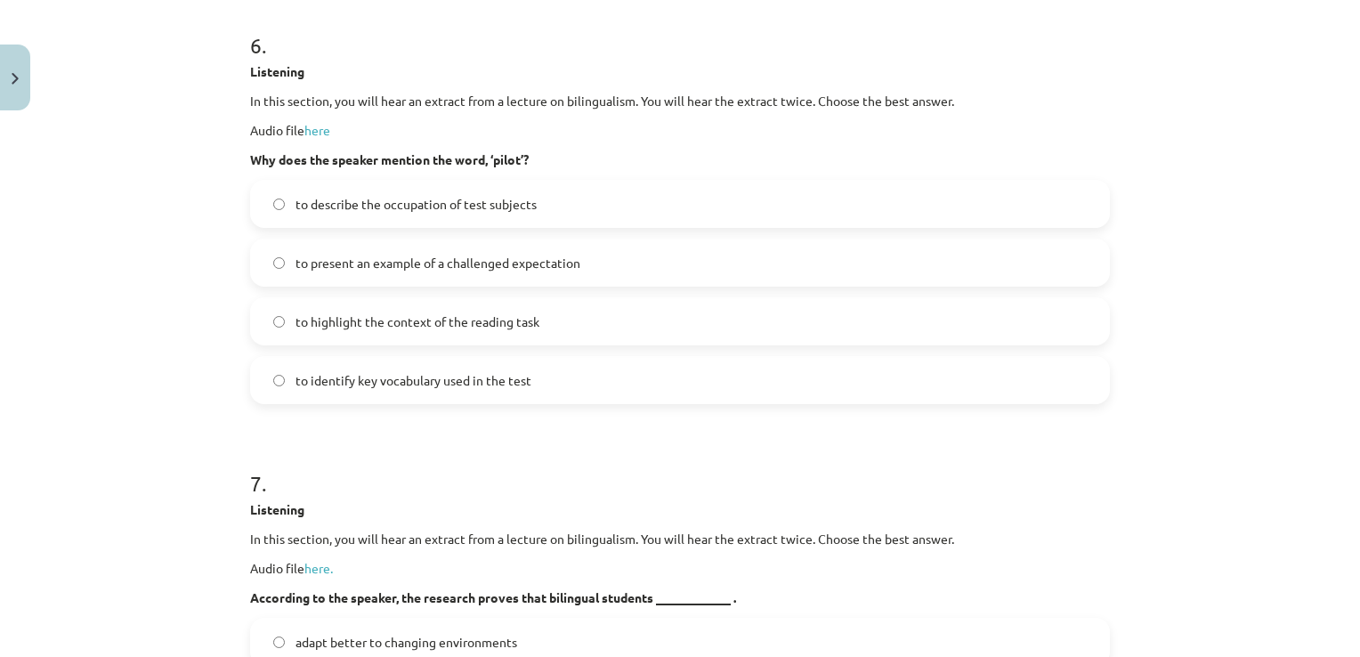
click at [505, 331] on span "to highlight the context of the reading task" at bounding box center [417, 321] width 244 height 19
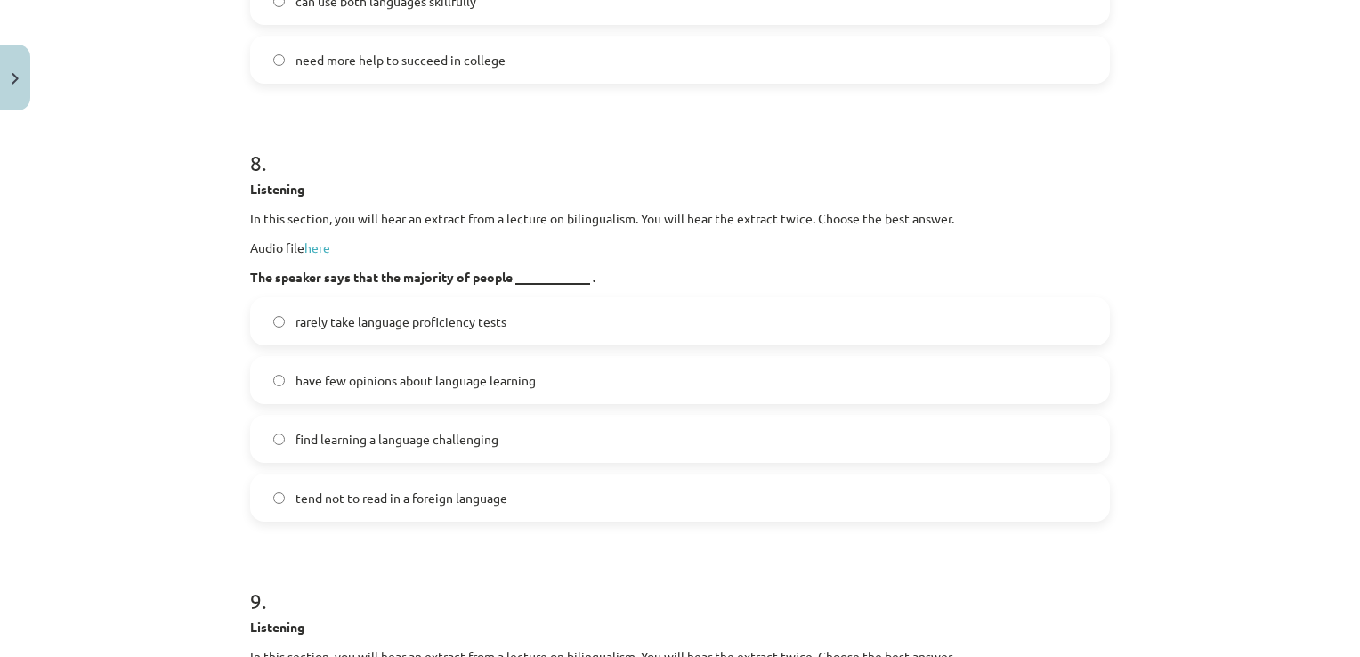
scroll to position [4750, 0]
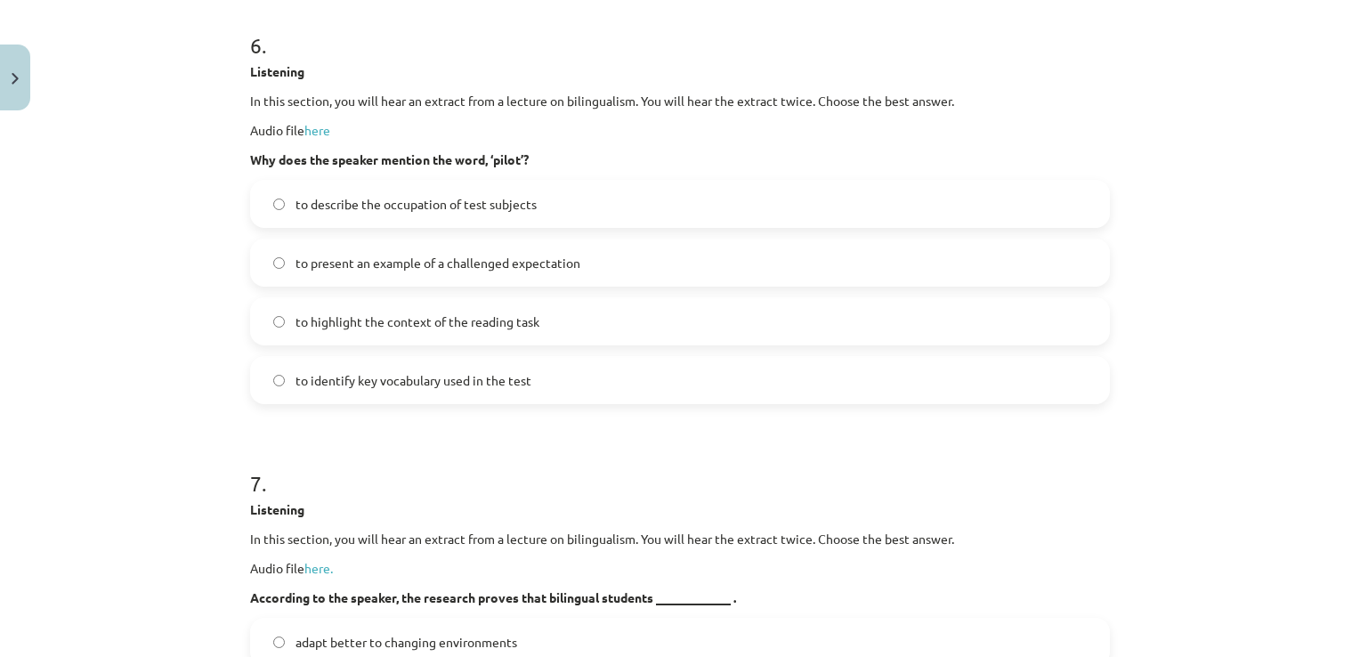
click at [484, 214] on span "to describe the occupation of test subjects" at bounding box center [415, 204] width 241 height 19
click at [512, 331] on span "to highlight the context of the reading task" at bounding box center [417, 321] width 244 height 19
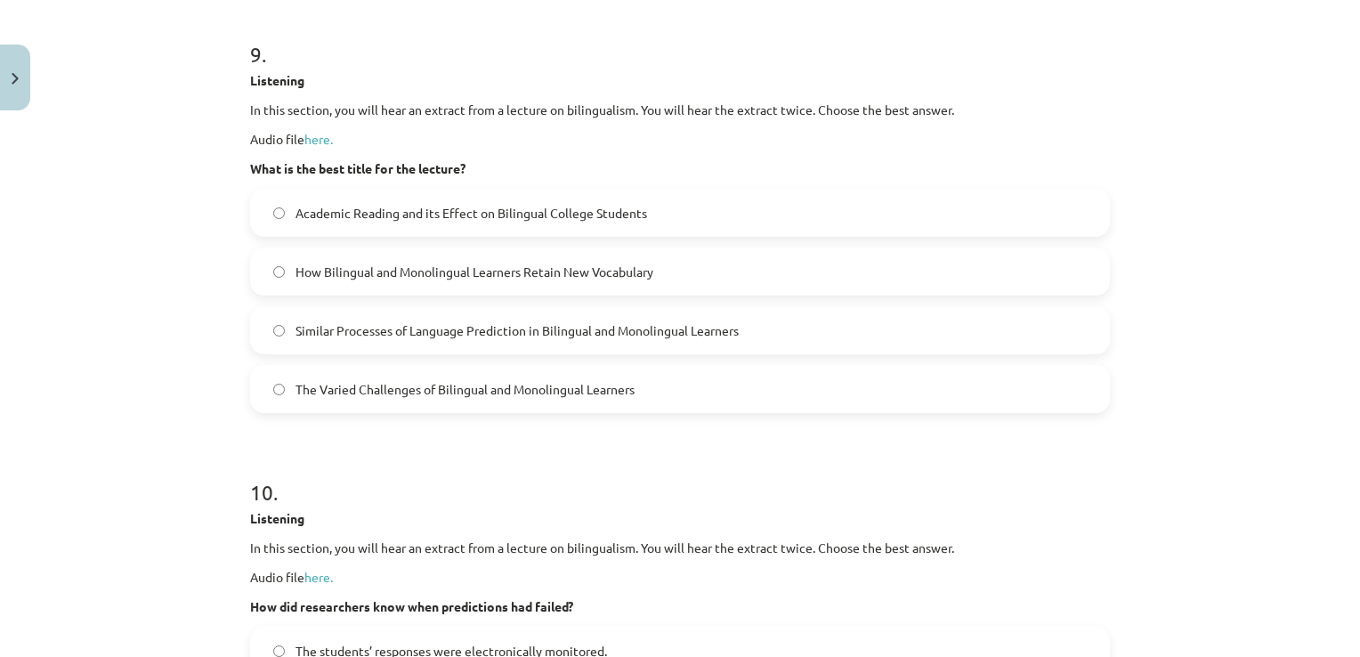
scroll to position [5284, 0]
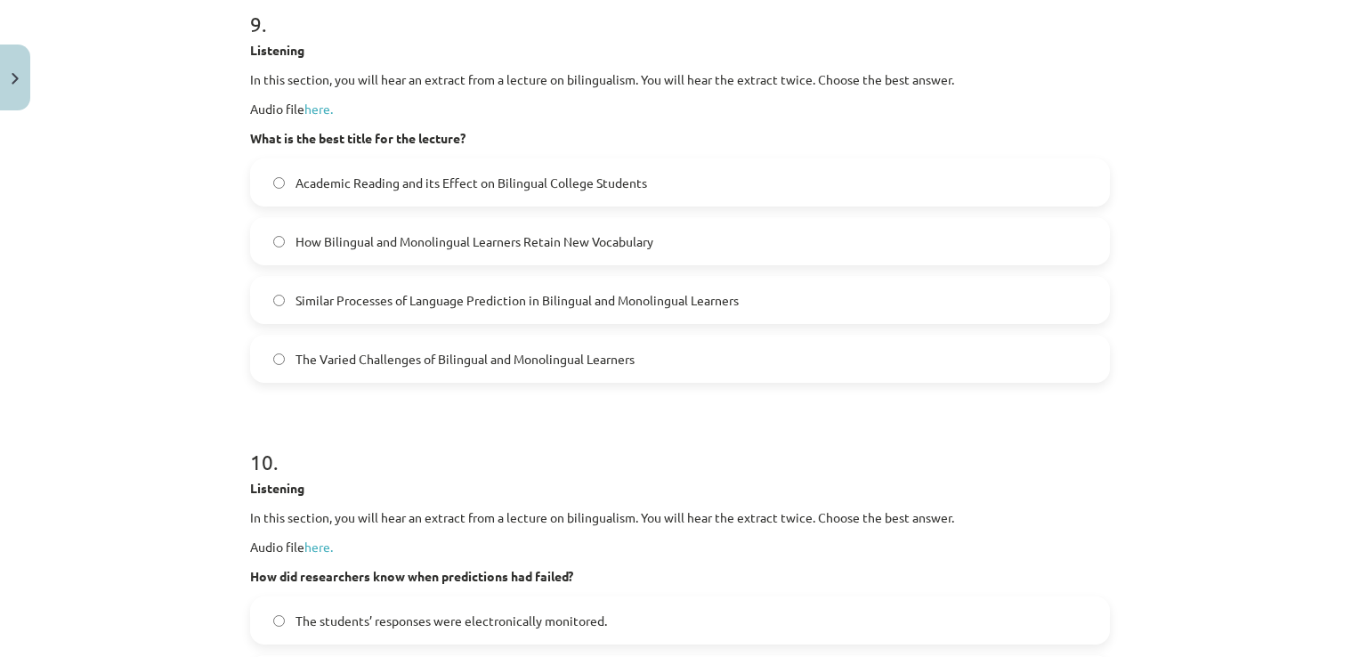
click at [498, 310] on span "Similar Processes of Language Prediction in Bilingual and Monolingual Learners" at bounding box center [516, 300] width 443 height 19
click at [498, 192] on span "Academic Reading and its Effect on Bilingual College Students" at bounding box center [471, 183] width 352 height 19
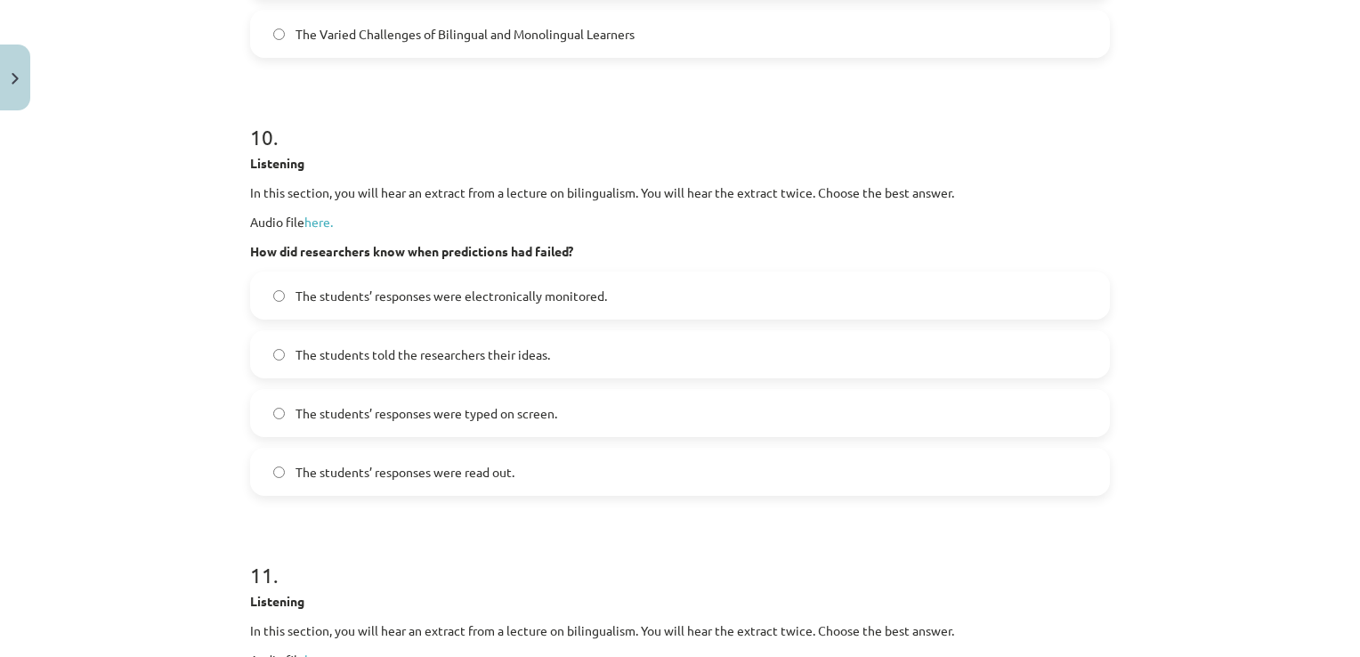
scroll to position [5640, 0]
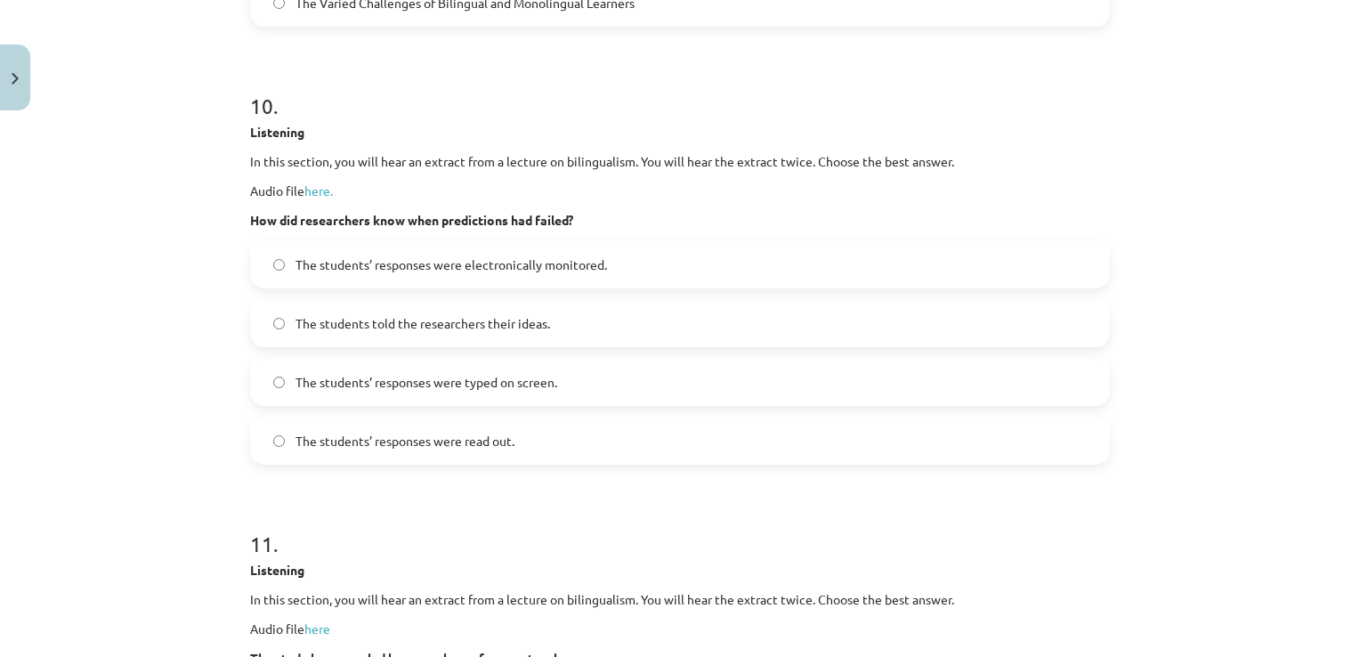
click at [479, 274] on span "The students’ responses were electronically monitored." at bounding box center [450, 264] width 311 height 19
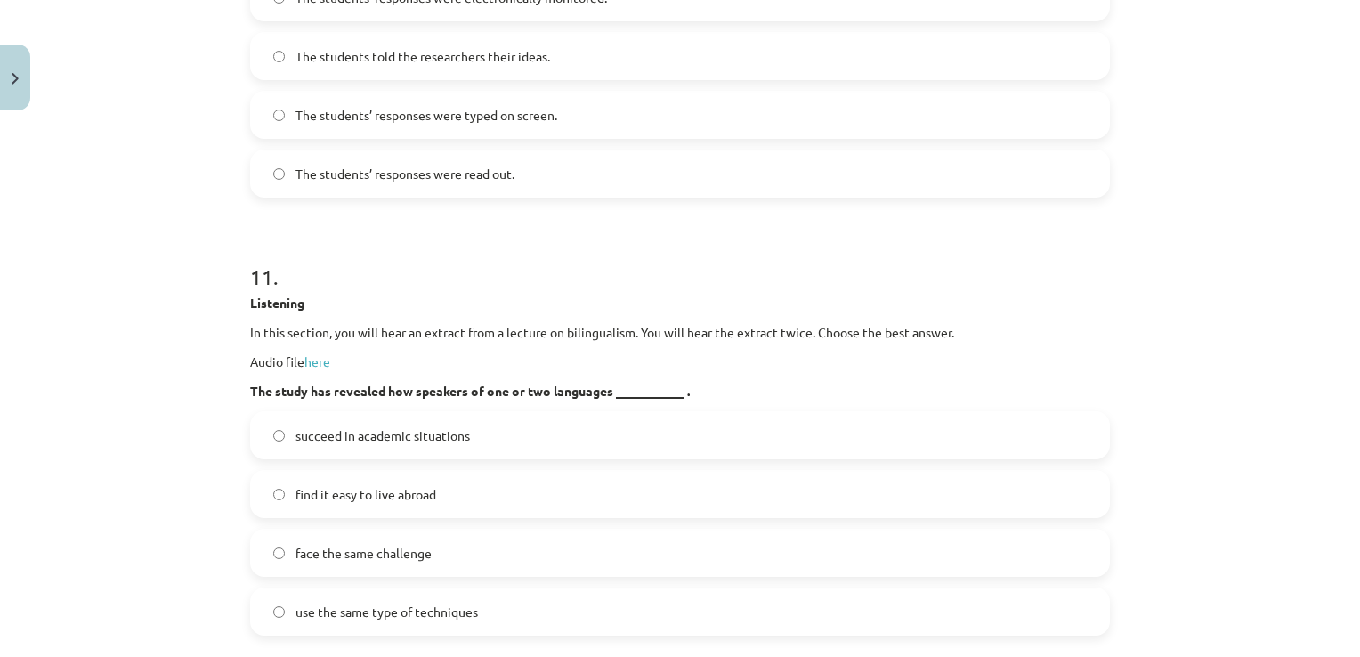
scroll to position [5996, 0]
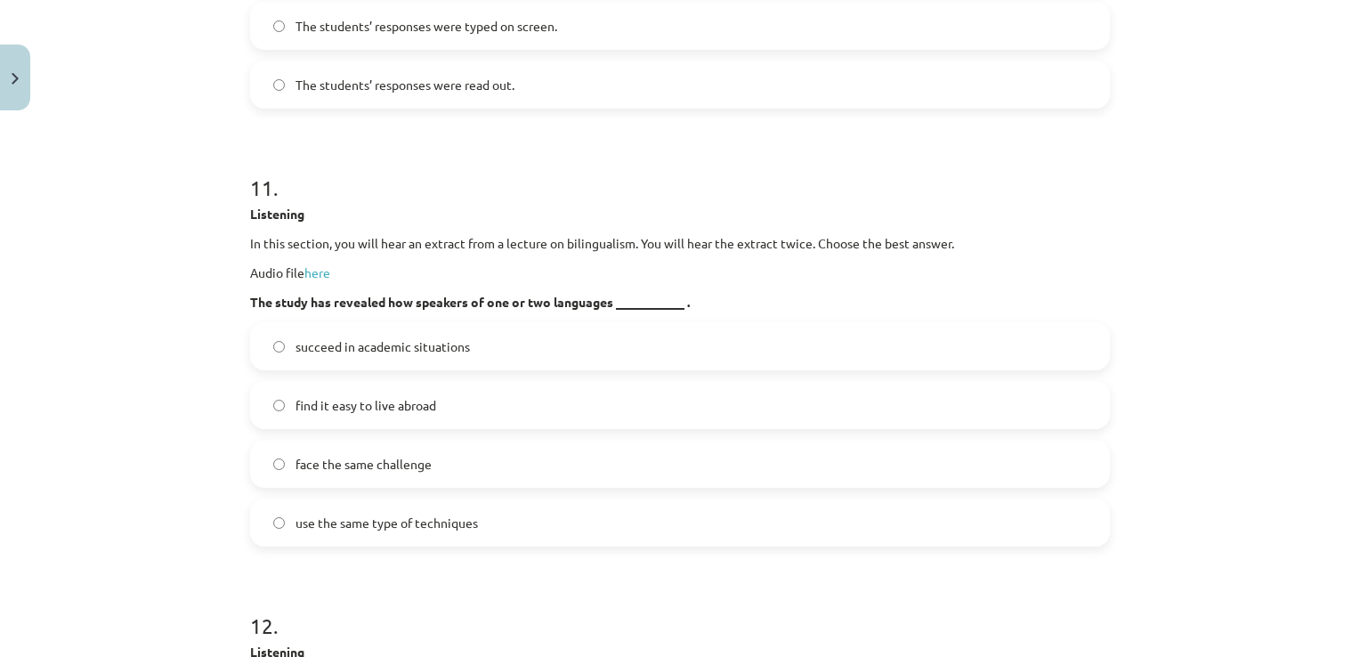
click at [478, 486] on label "face the same challenge" at bounding box center [680, 463] width 856 height 44
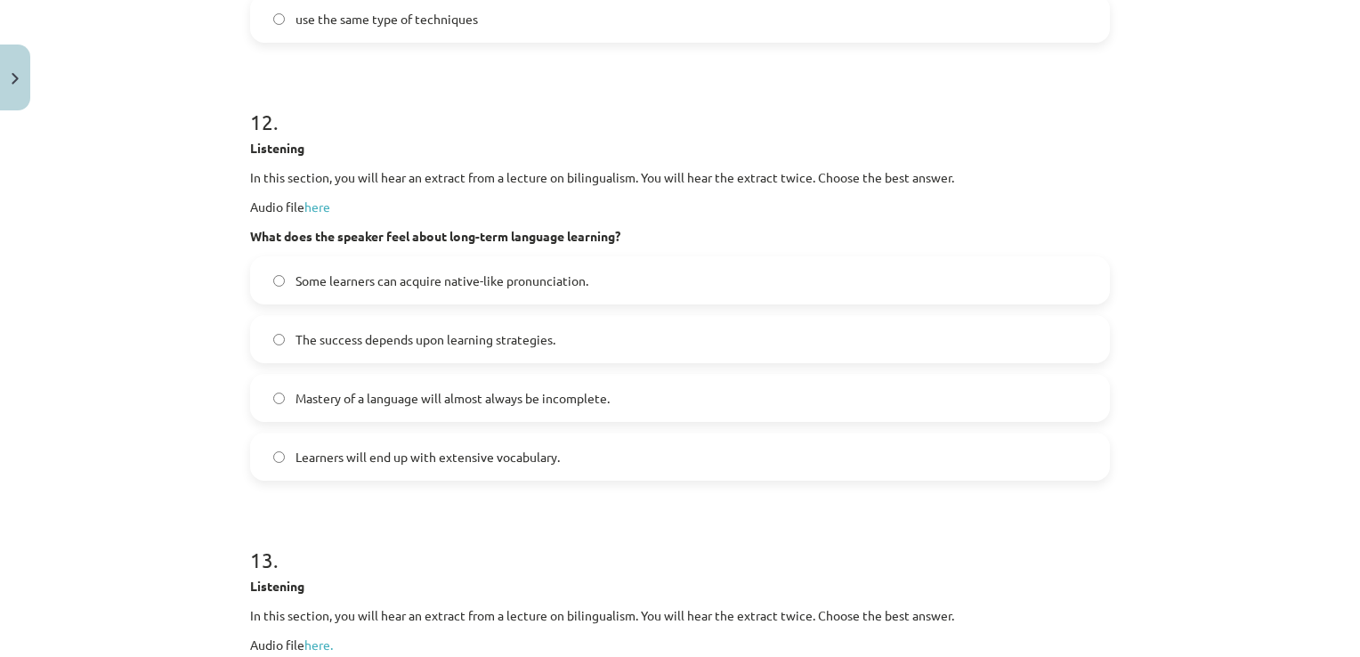
scroll to position [6530, 0]
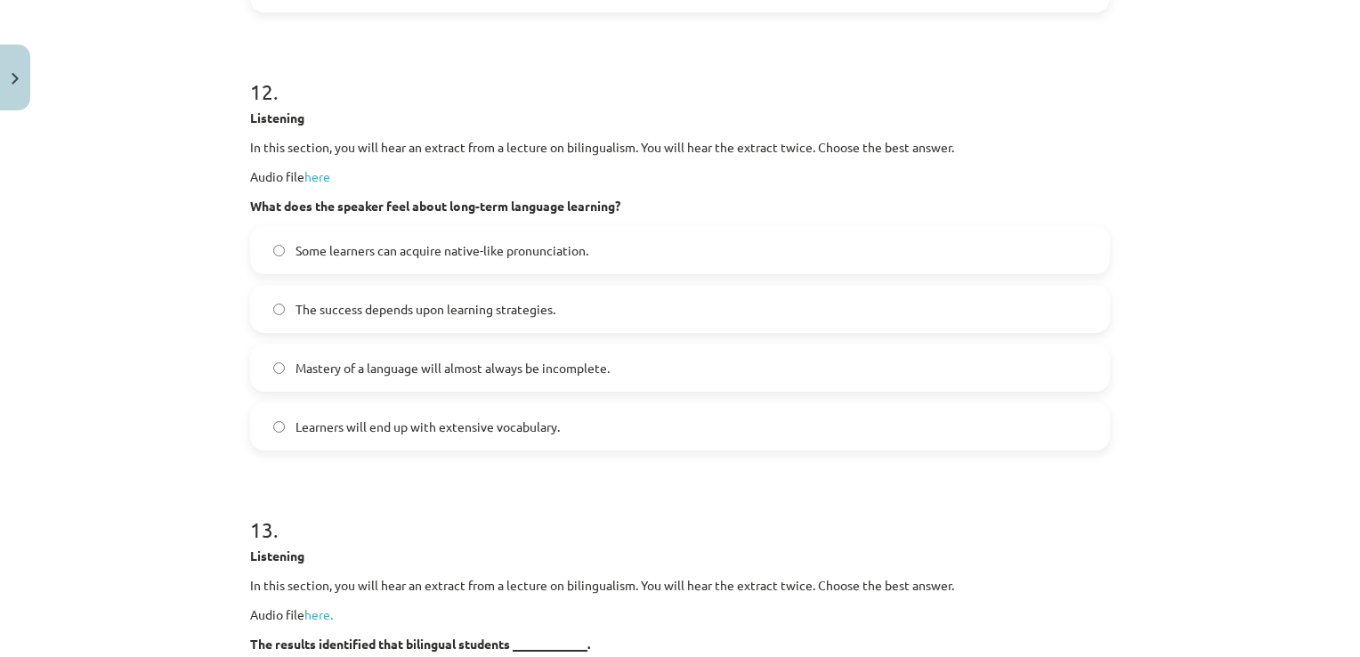
click at [562, 449] on label "Learners will end up with extensive vocabulary." at bounding box center [680, 426] width 856 height 44
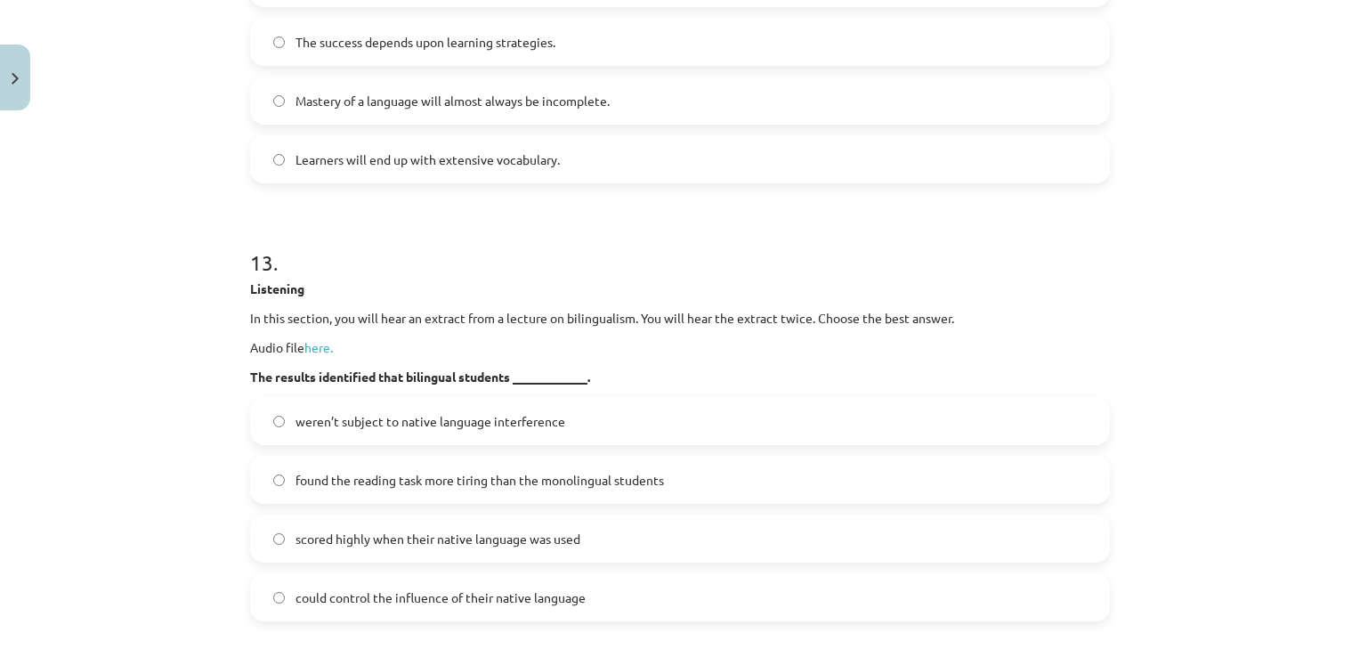
scroll to position [6886, 0]
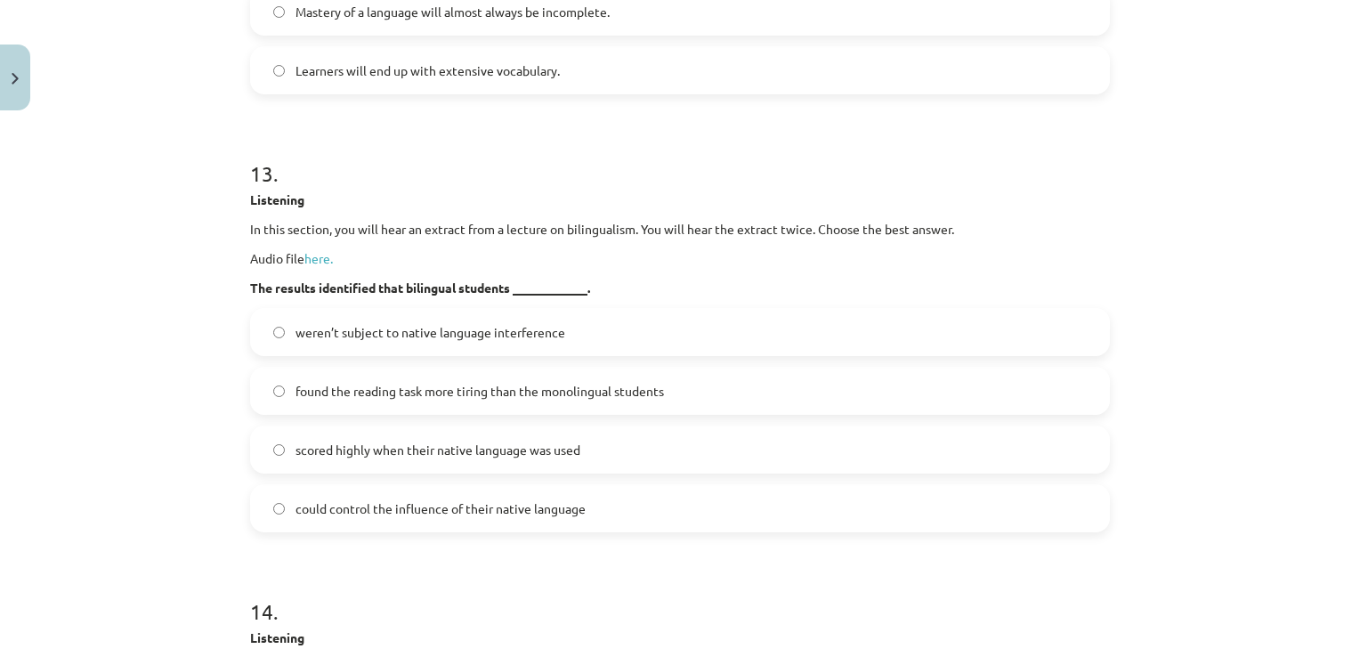
click at [530, 400] on span "found the reading task more tiring than the monolingual students" at bounding box center [479, 391] width 368 height 19
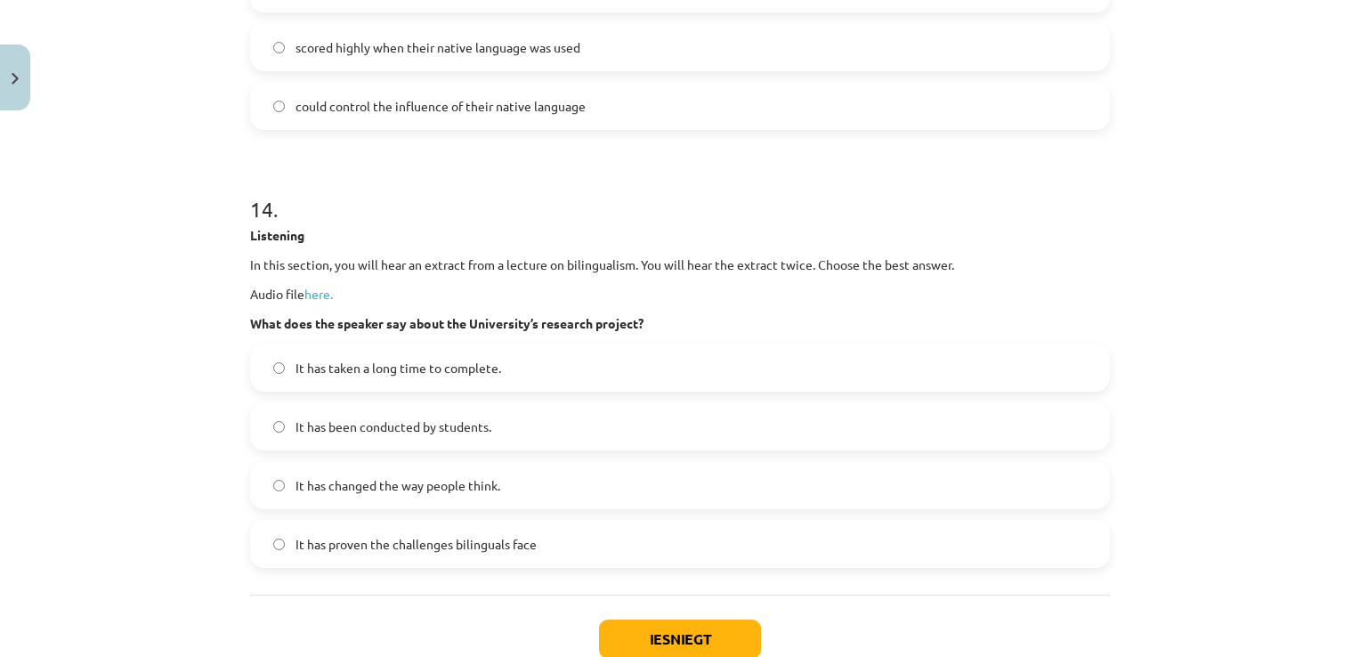
scroll to position [7331, 0]
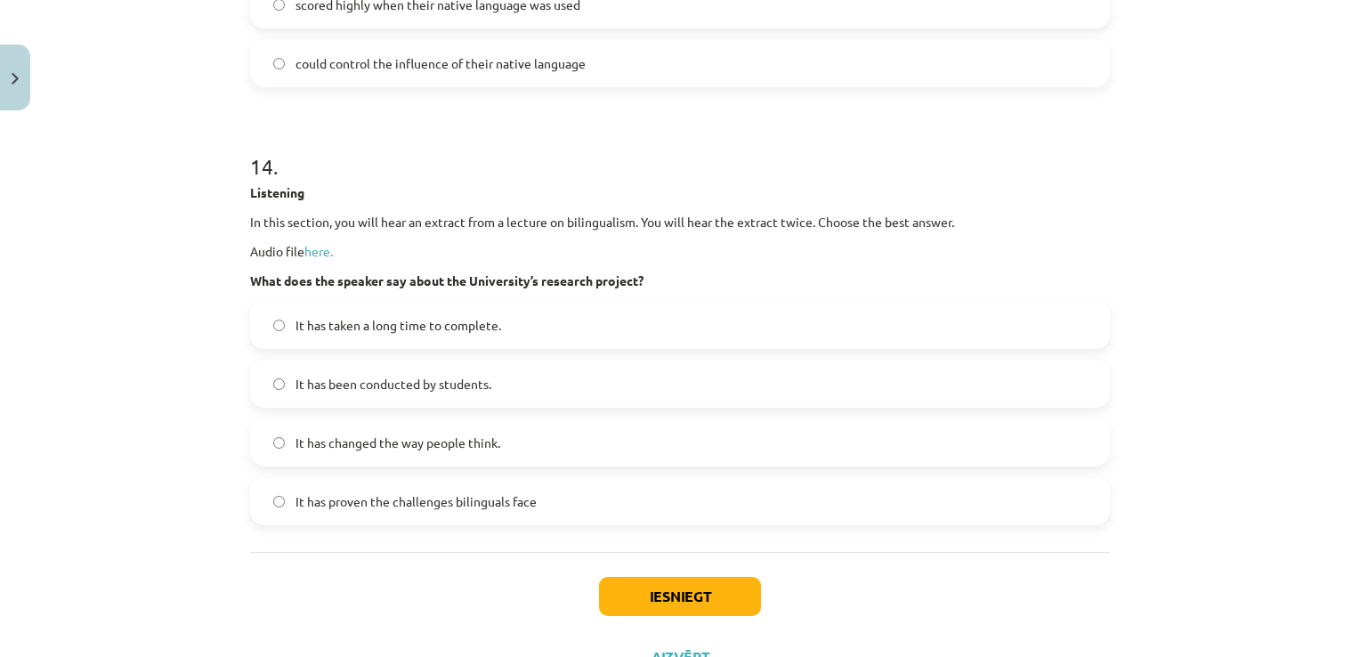
click at [513, 404] on label "It has been conducted by students." at bounding box center [680, 383] width 856 height 44
click at [685, 610] on button "Iesniegt" at bounding box center [680, 596] width 162 height 39
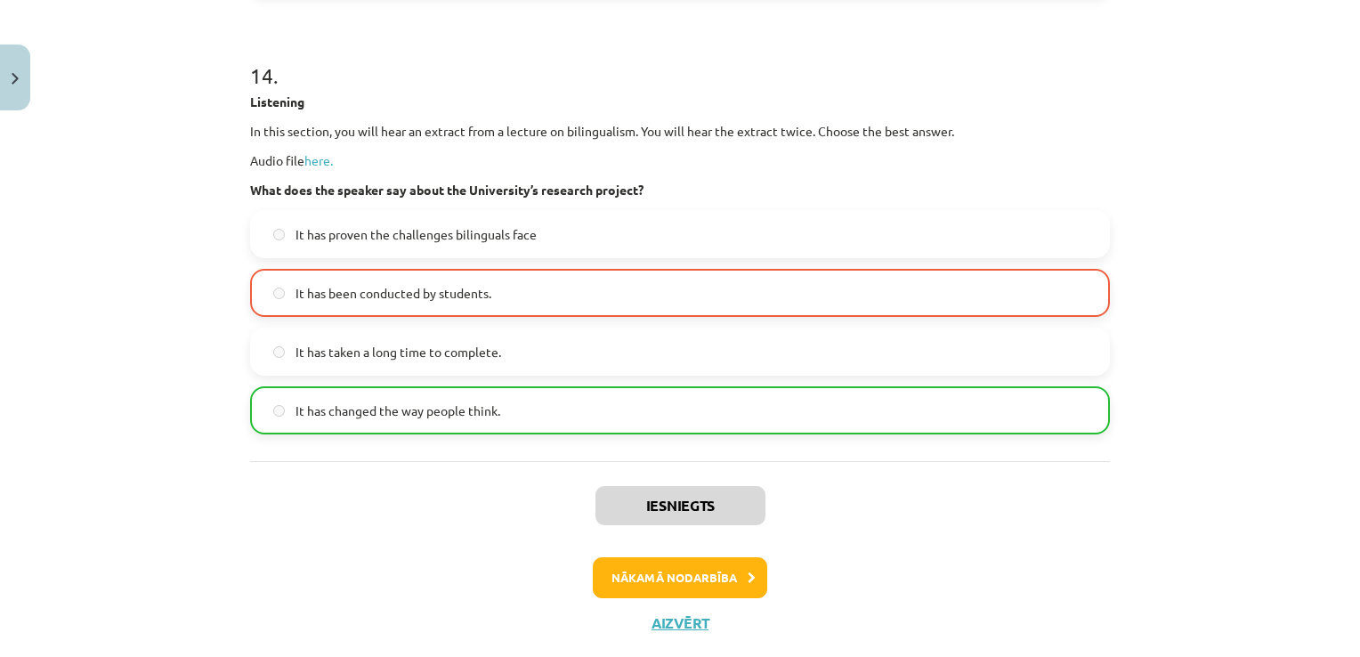
scroll to position [7481, 0]
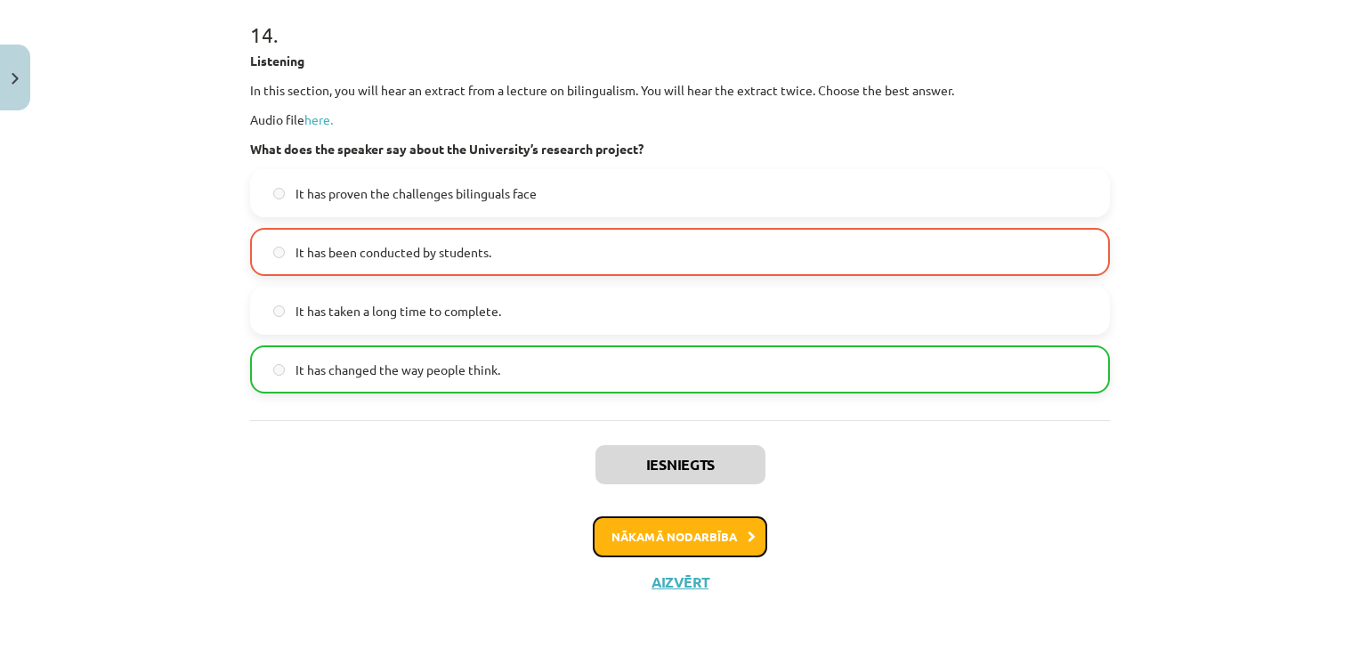
click at [660, 538] on button "Nākamā nodarbība" at bounding box center [680, 536] width 174 height 41
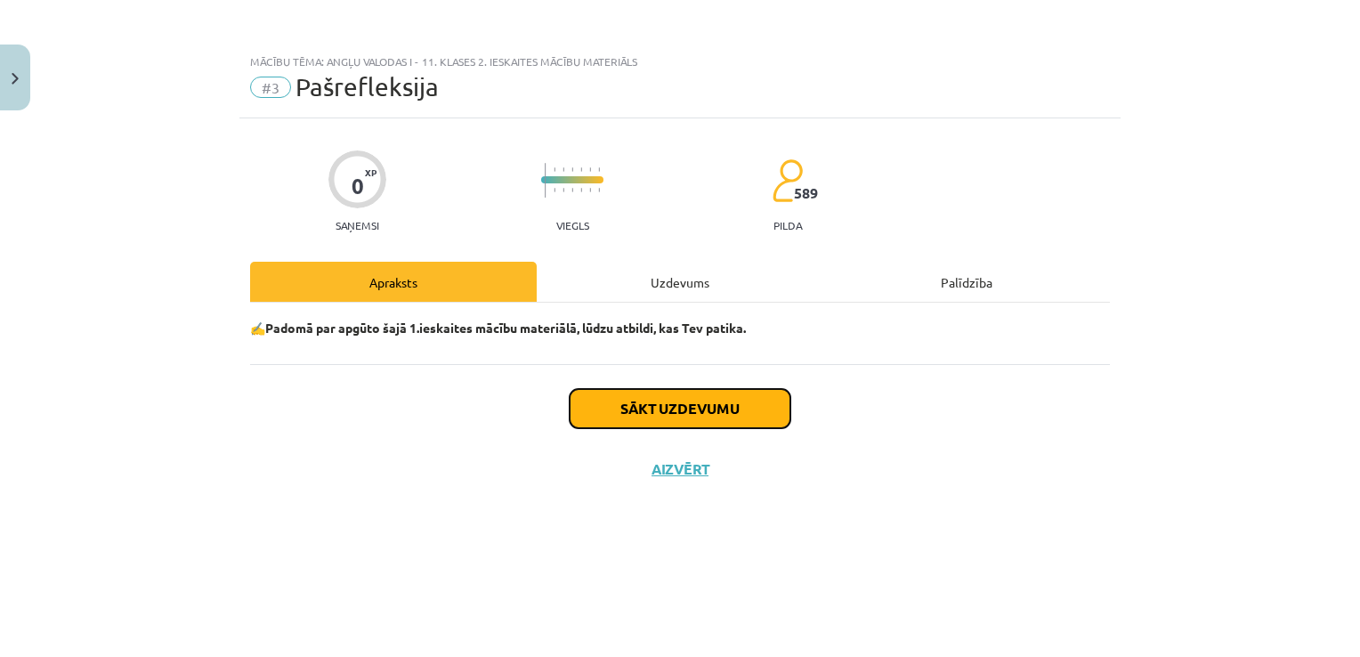
click at [642, 425] on button "Sākt uzdevumu" at bounding box center [680, 408] width 221 height 39
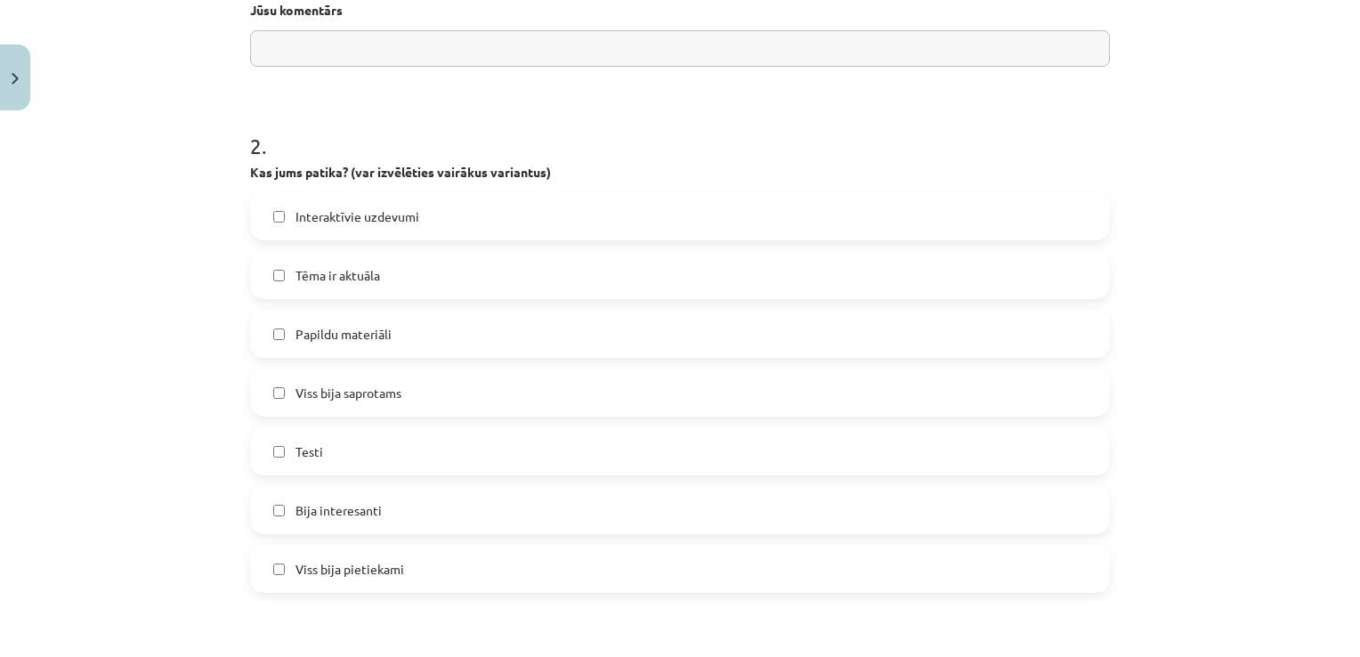
scroll to position [445, 0]
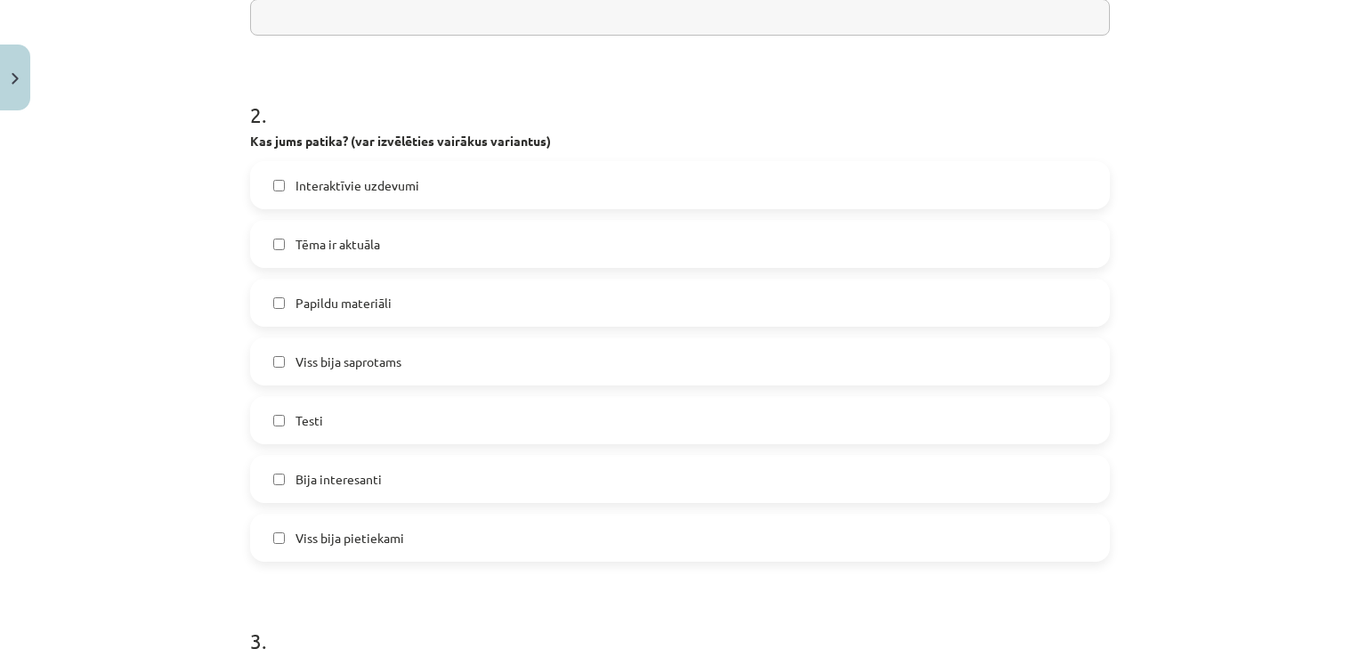
click at [352, 250] on span "Tēma ir aktuāla" at bounding box center [337, 244] width 85 height 19
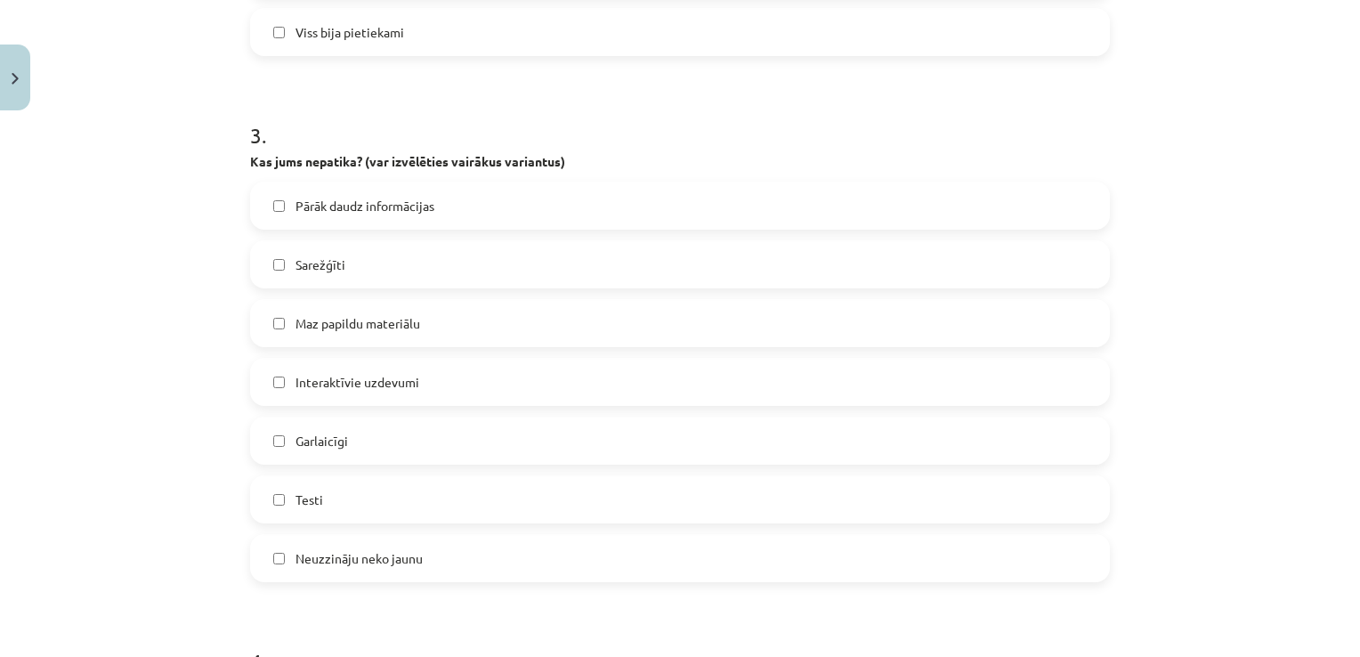
scroll to position [979, 0]
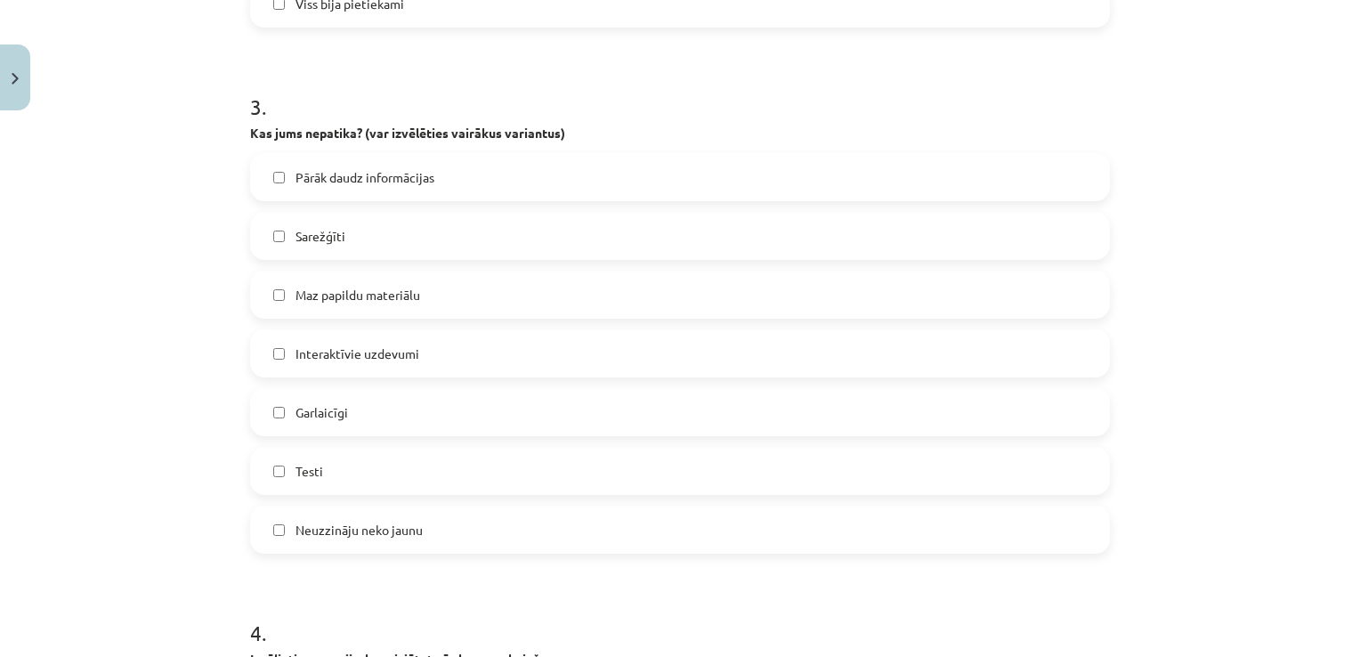
click at [349, 177] on span "Pārāk daudz informācijas" at bounding box center [364, 177] width 139 height 19
click at [360, 295] on span "Maz papildu materiālu" at bounding box center [357, 295] width 125 height 19
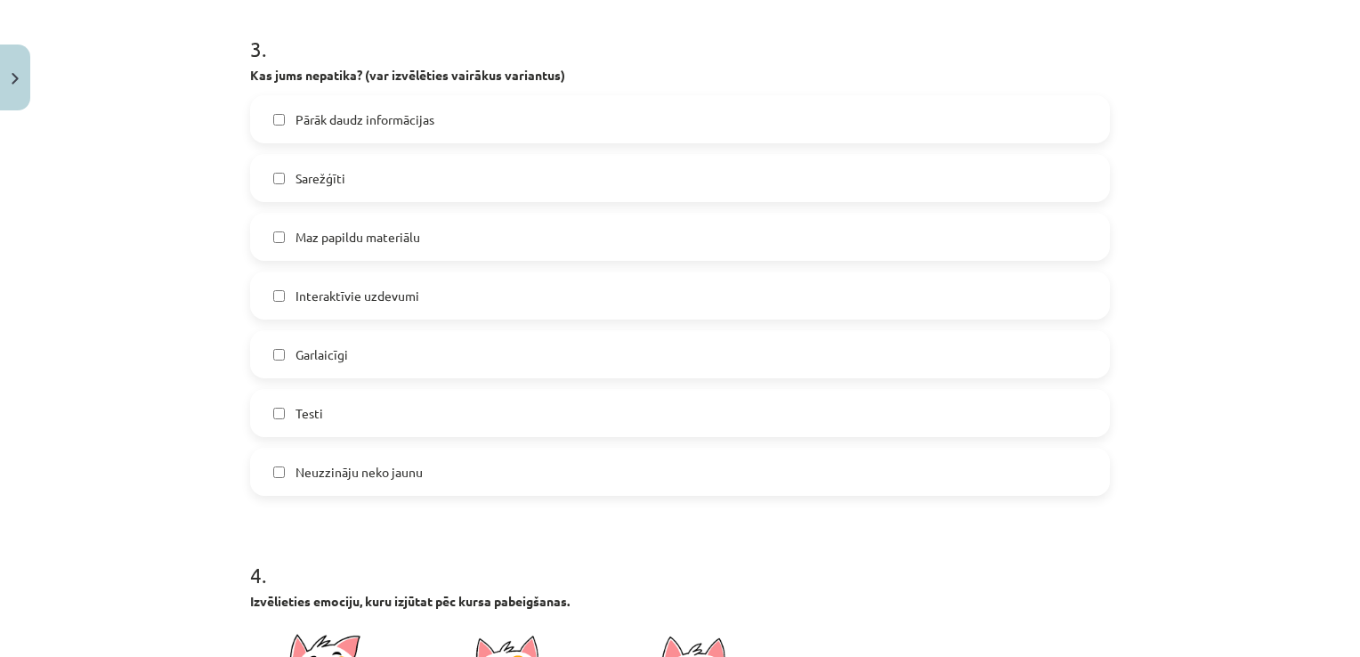
scroll to position [1068, 0]
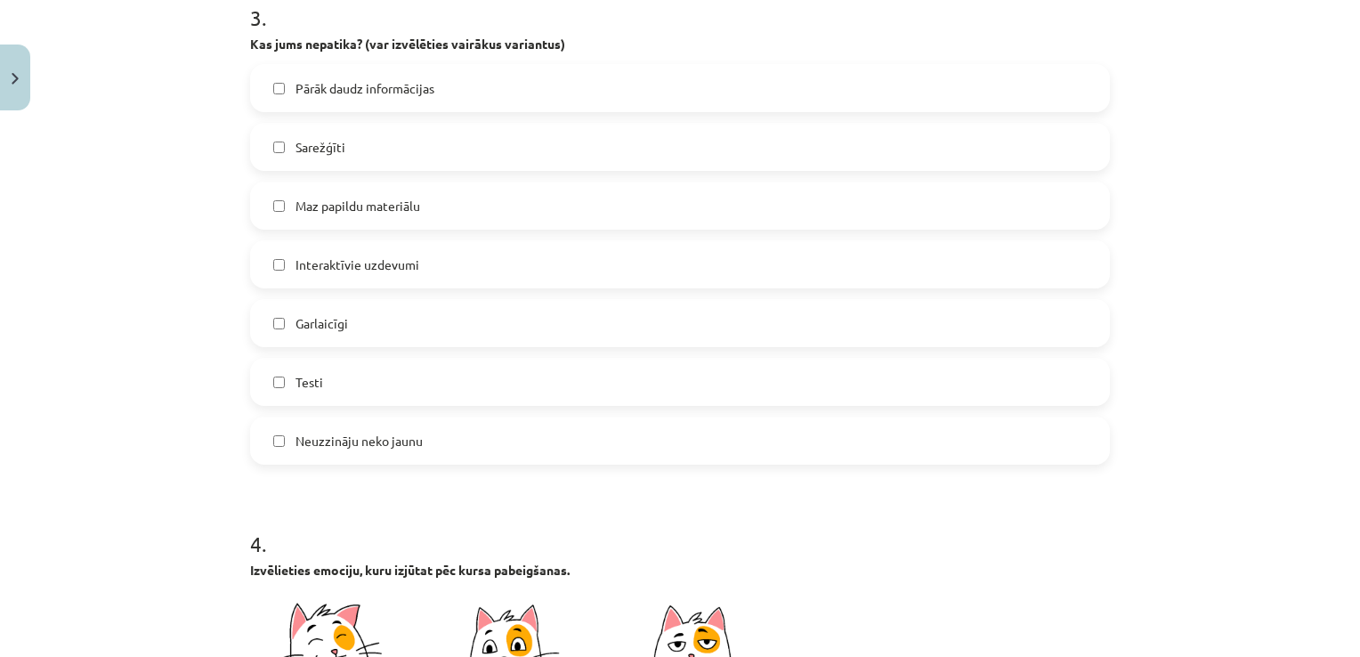
click at [300, 150] on span "Sarežģīti" at bounding box center [320, 147] width 50 height 19
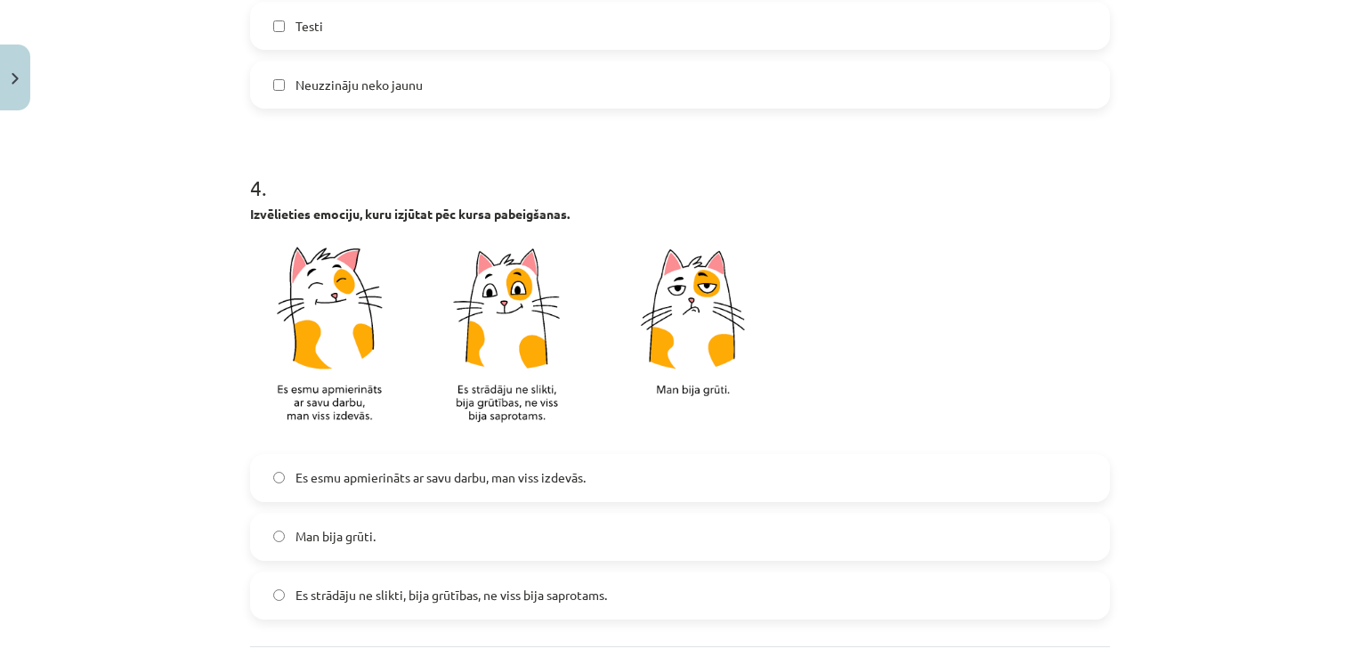
scroll to position [1513, 0]
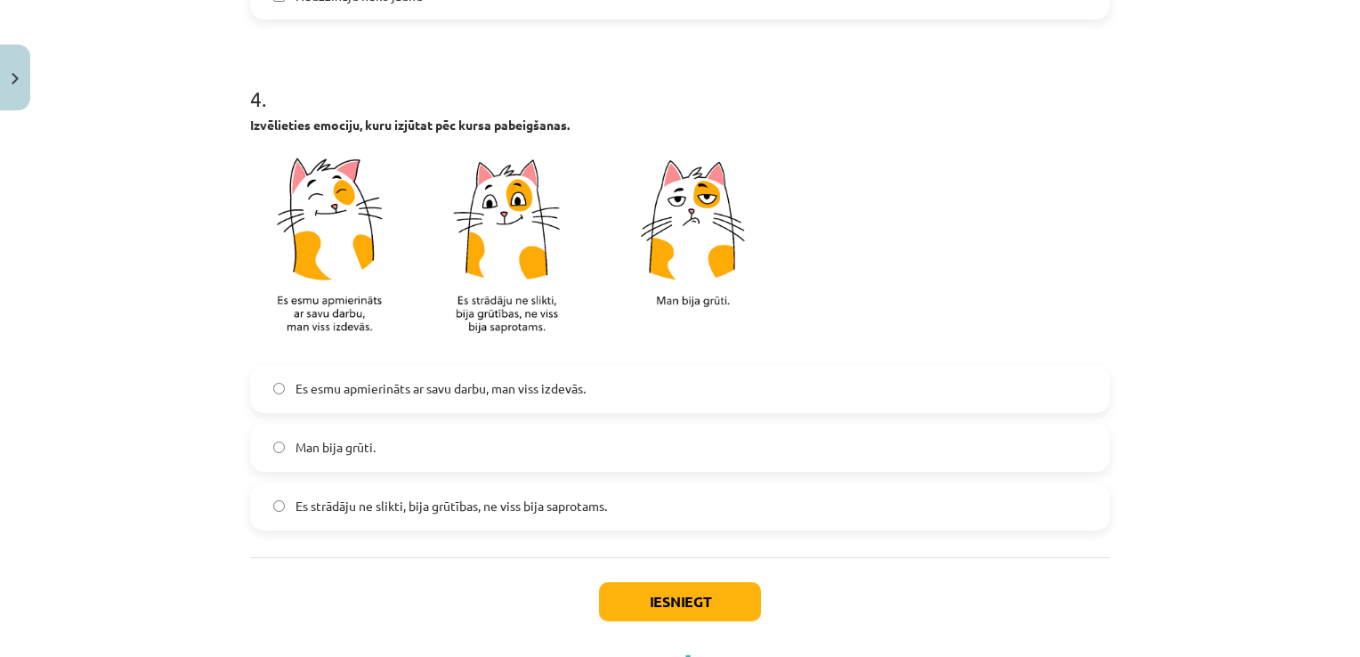
click at [441, 514] on span "Es strādāju ne slikti, bija grūtības, ne viss bija saprotams." at bounding box center [450, 506] width 311 height 19
click at [667, 602] on button "Iesniegt" at bounding box center [680, 601] width 162 height 39
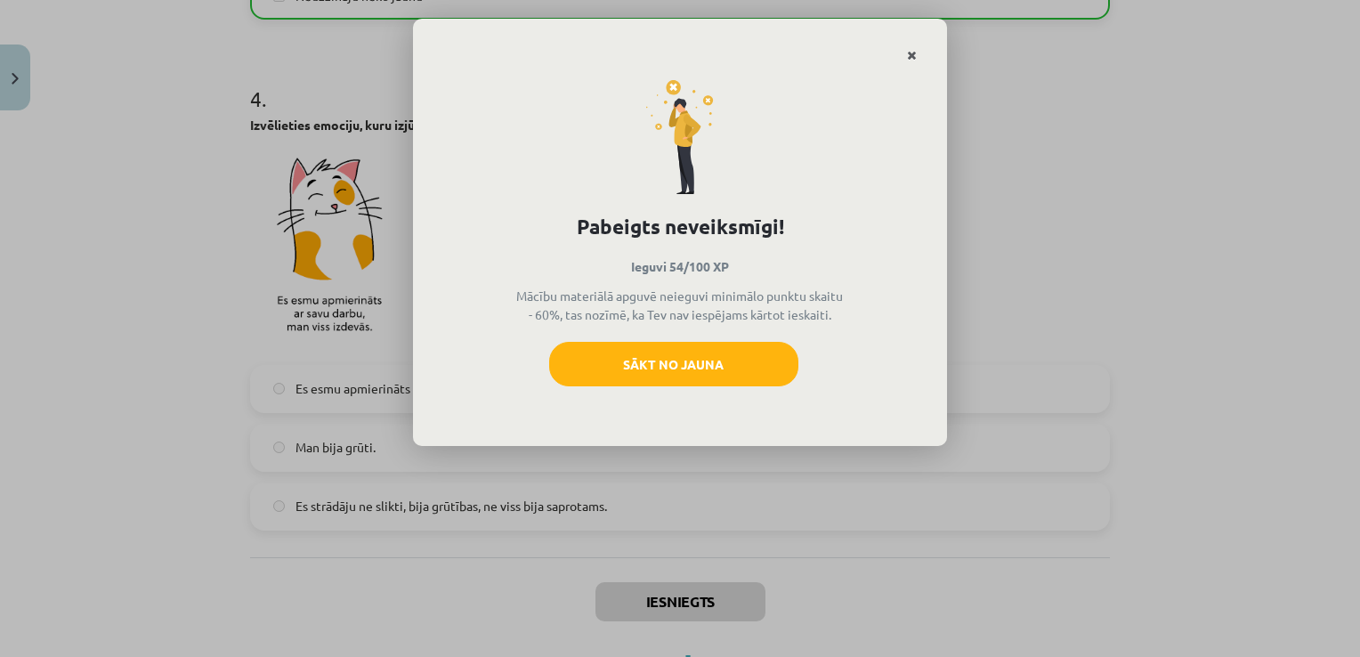
click at [908, 52] on icon "Close" at bounding box center [912, 56] width 10 height 12
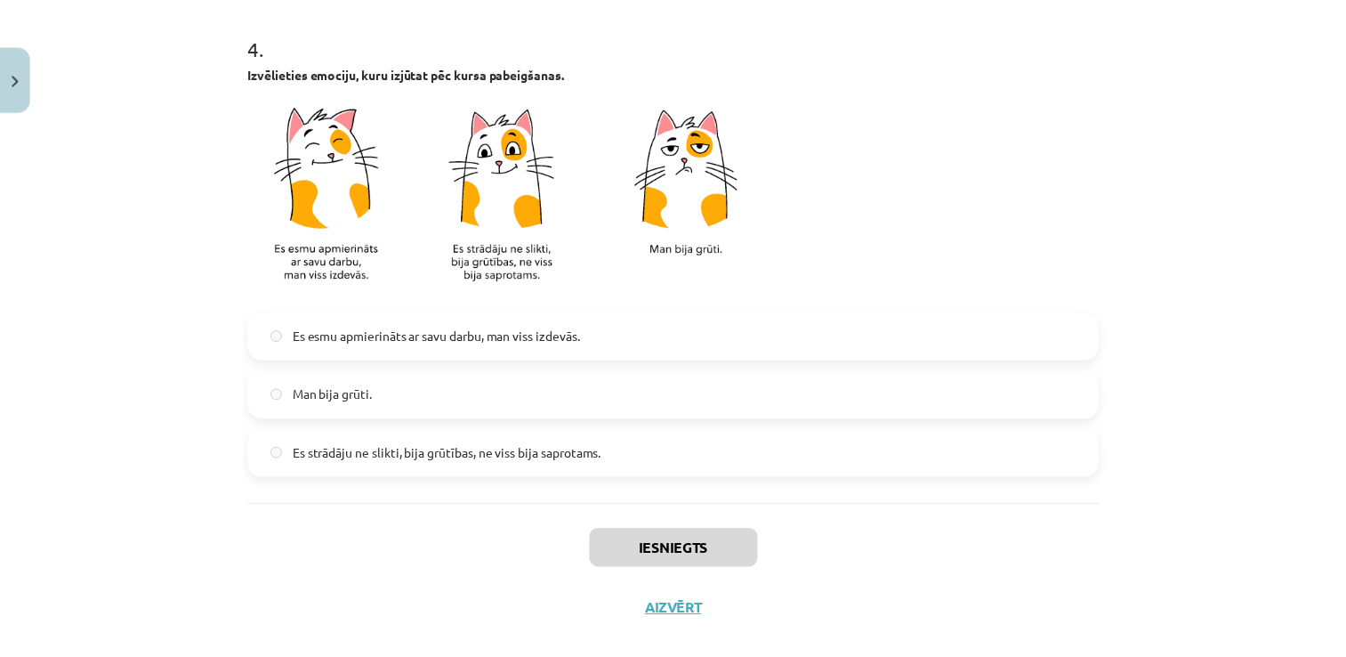
scroll to position [1591, 0]
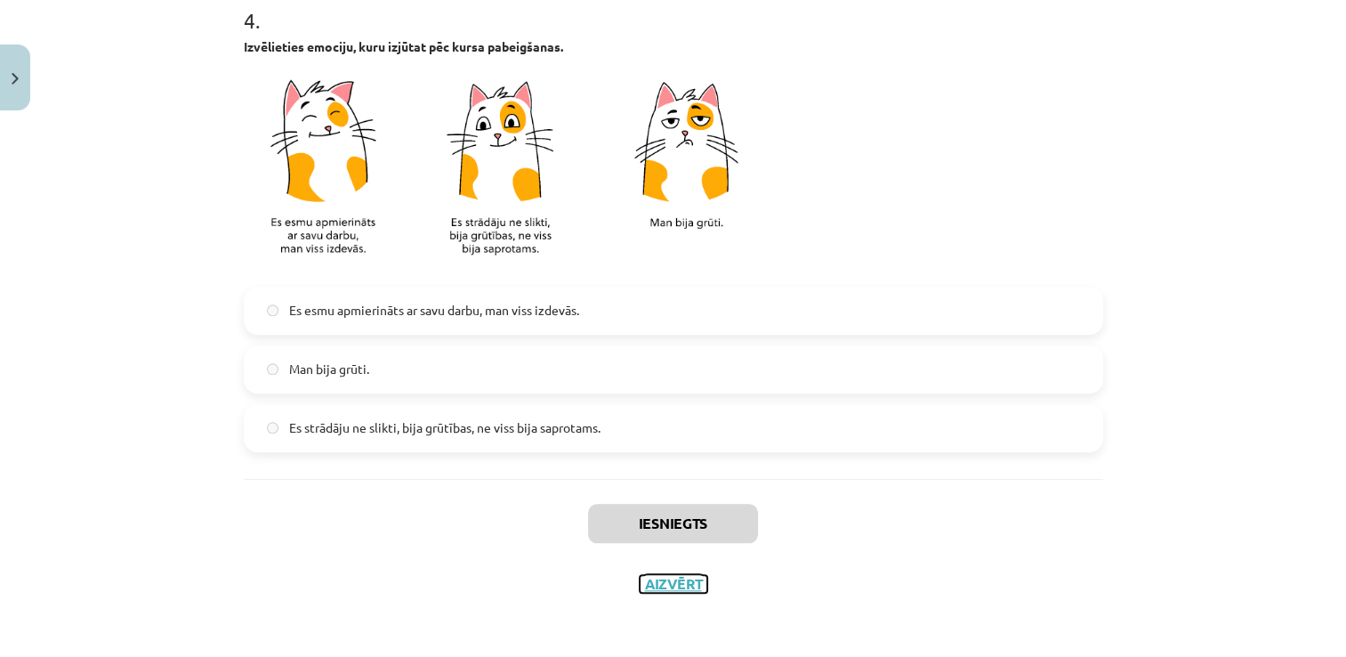
click at [668, 575] on button "Aizvērt" at bounding box center [674, 584] width 68 height 18
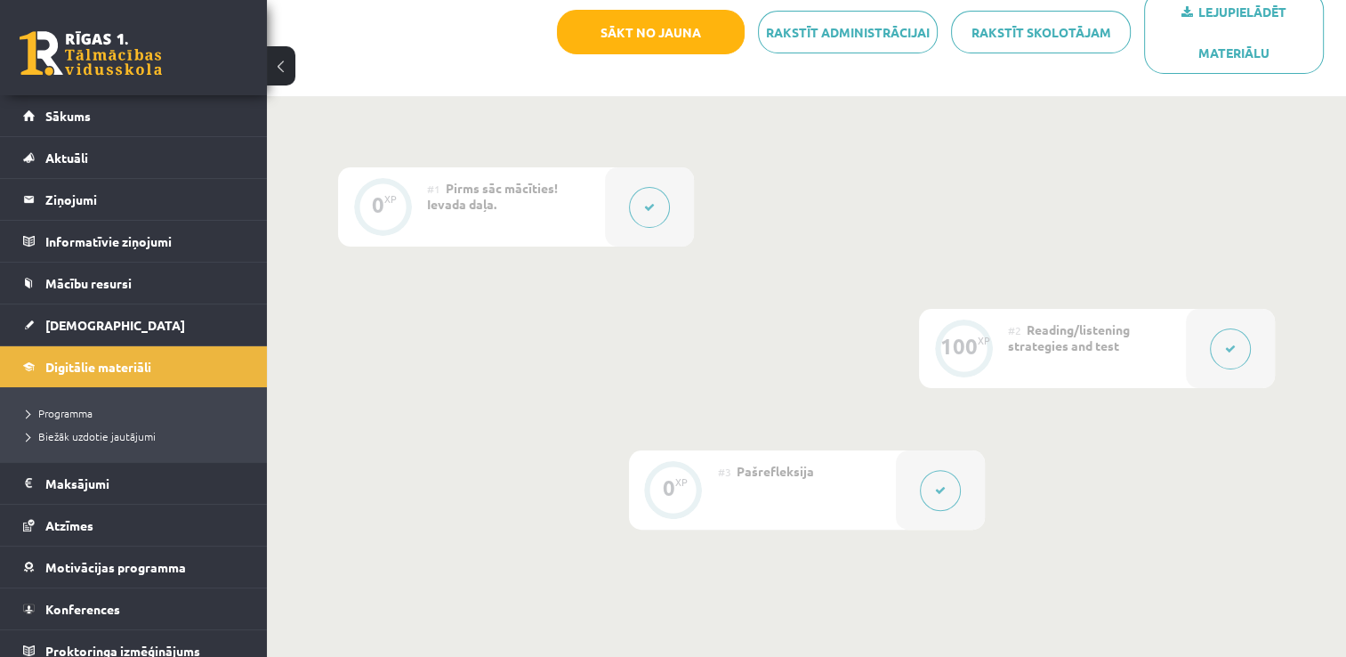
scroll to position [251, 0]
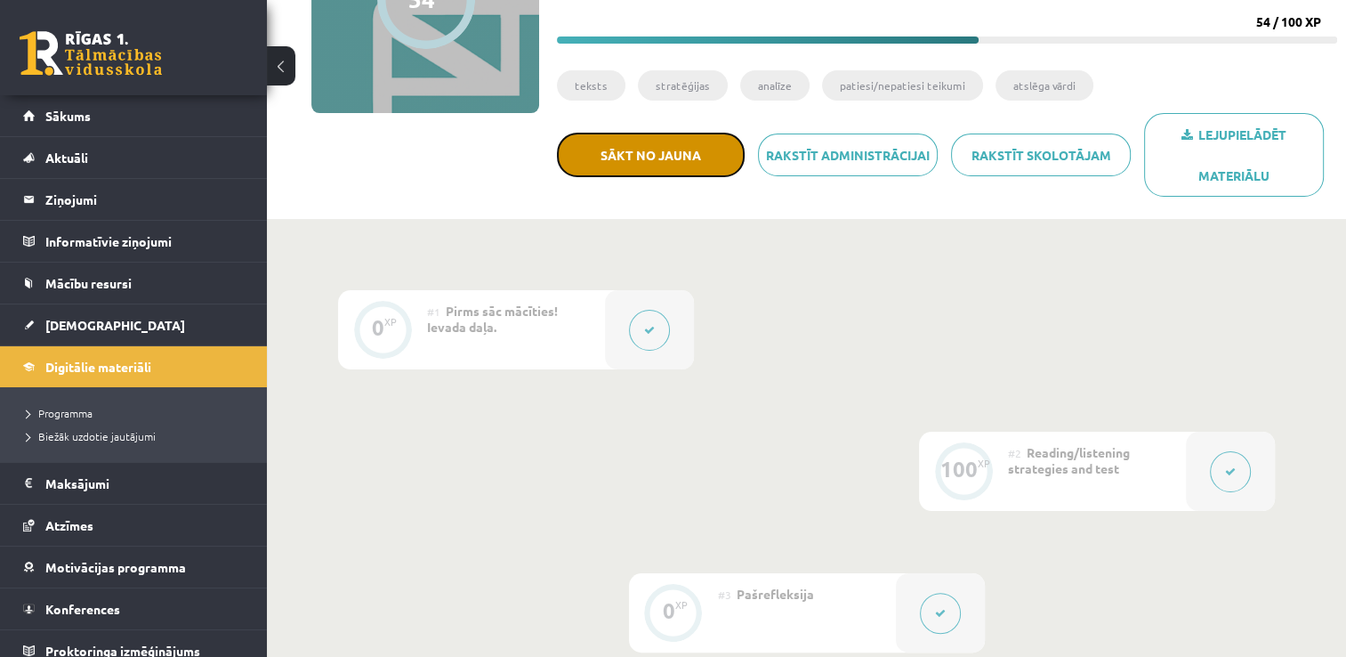
click at [618, 158] on button "Sākt no jauna" at bounding box center [651, 155] width 188 height 44
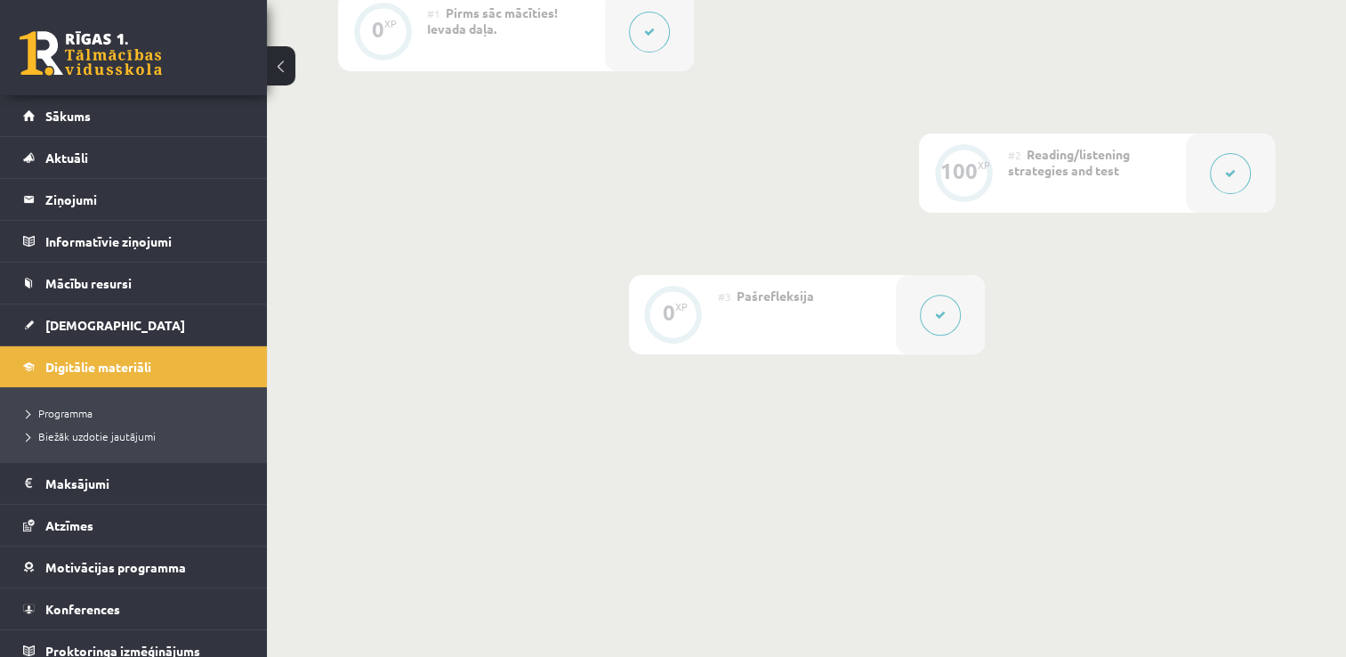
scroll to position [557, 0]
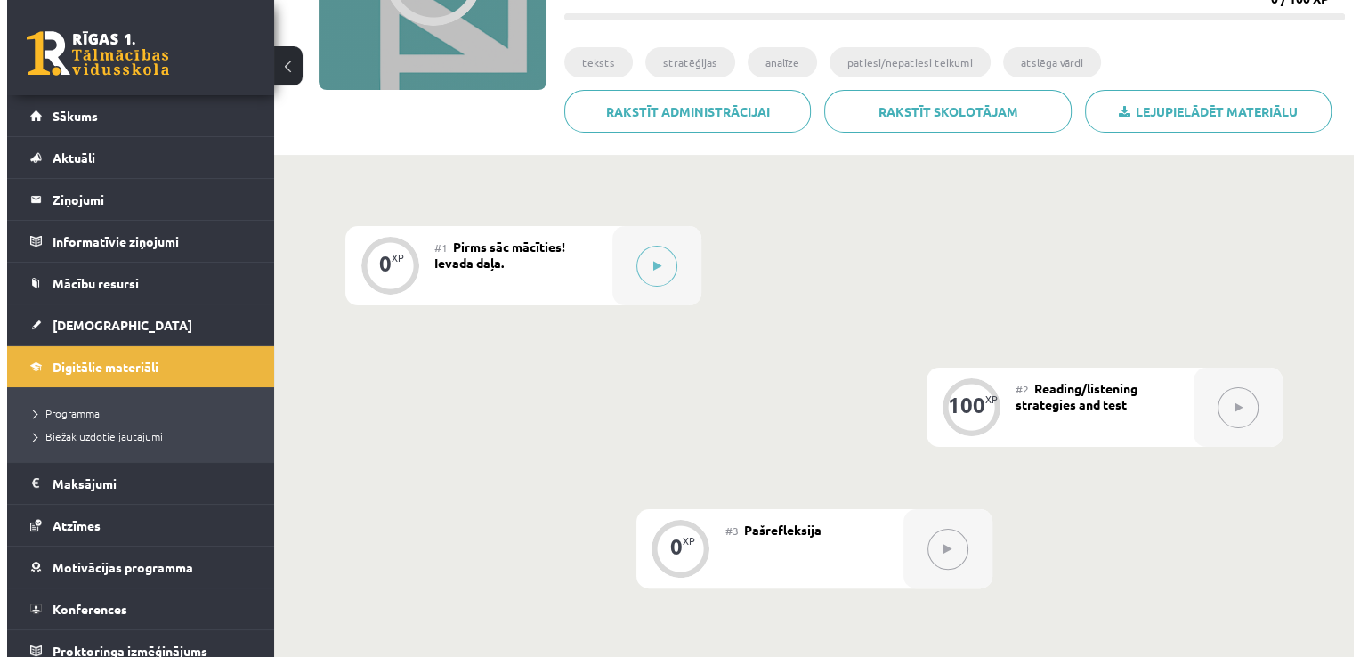
scroll to position [71, 0]
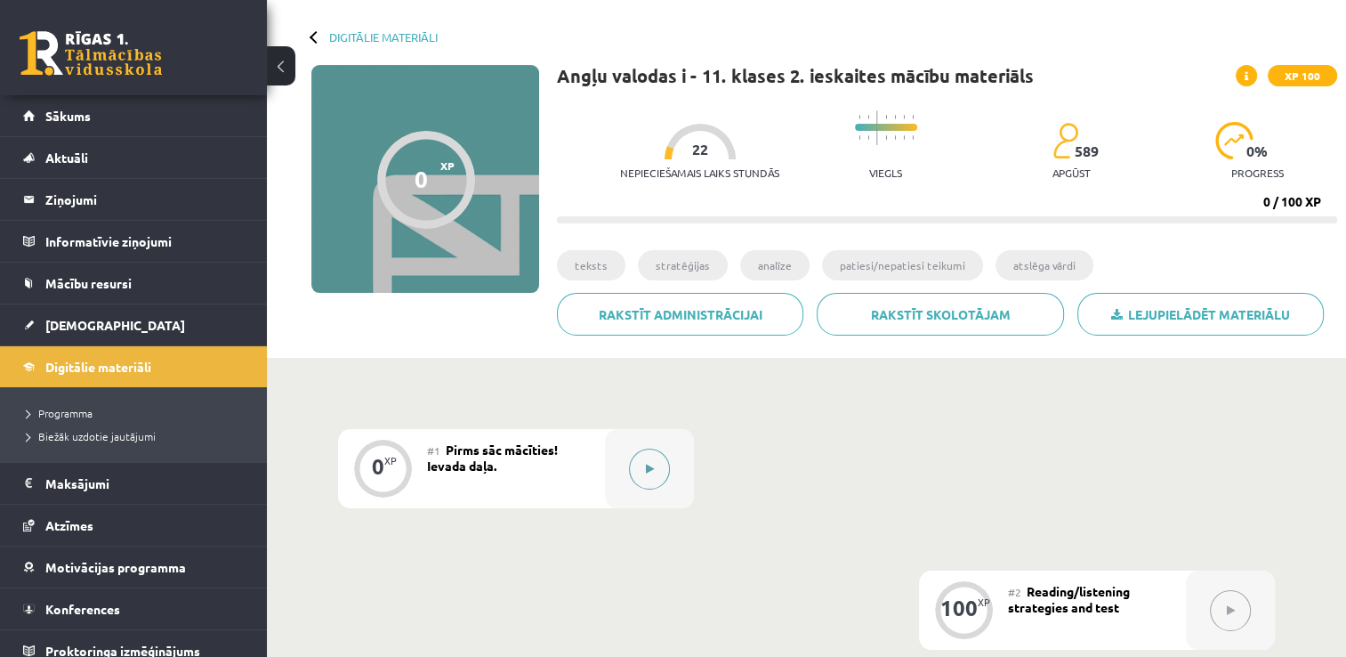
click at [659, 478] on button at bounding box center [649, 469] width 41 height 41
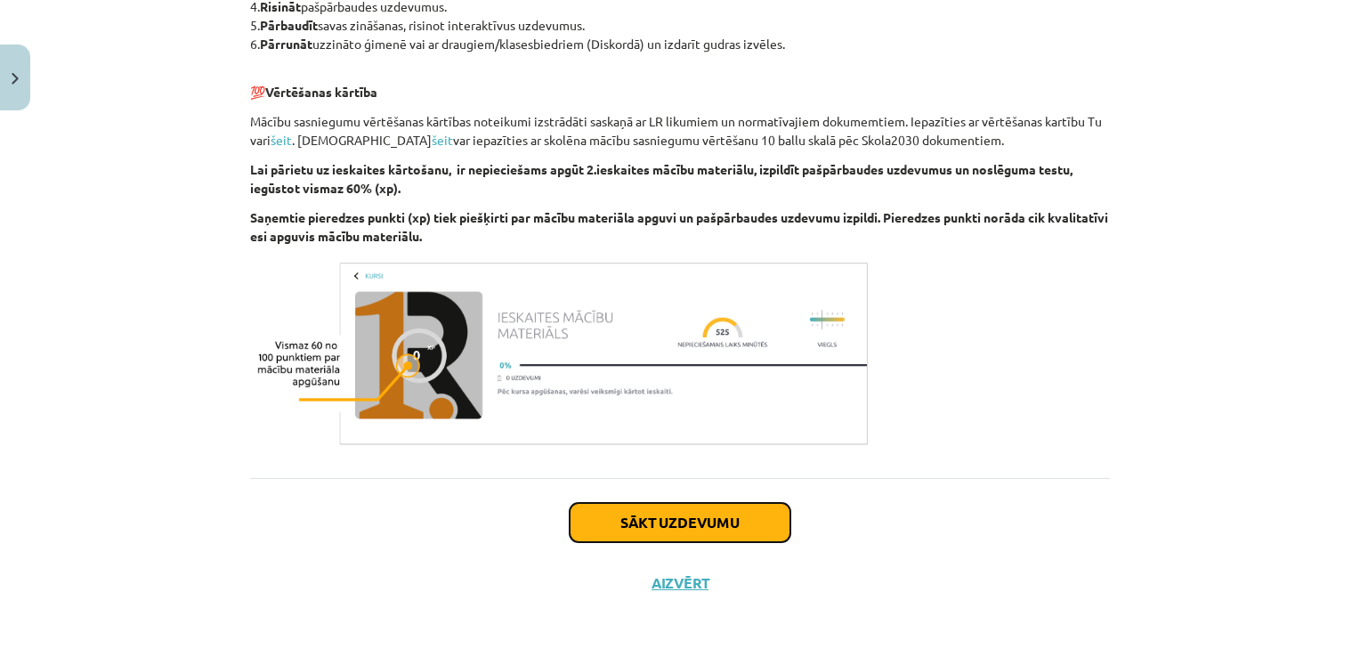
click at [660, 528] on button "Sākt uzdevumu" at bounding box center [680, 522] width 221 height 39
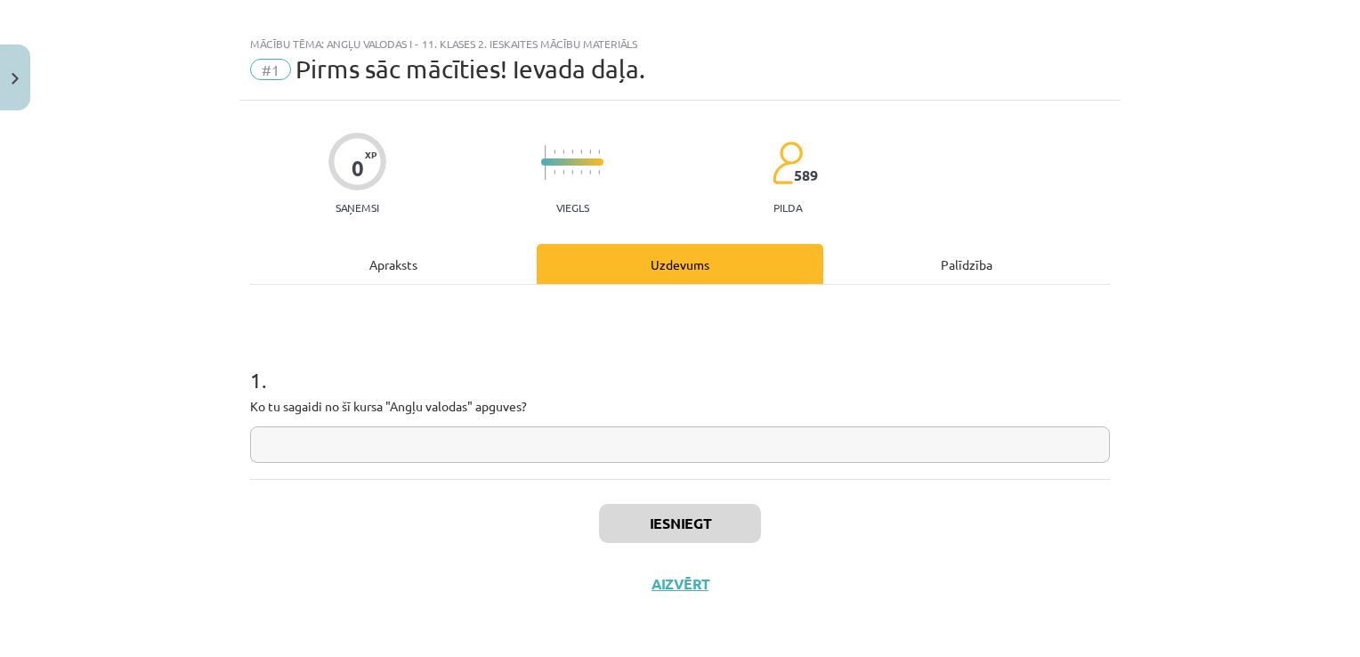
click at [637, 441] on input "text" at bounding box center [680, 444] width 860 height 36
type input "*"
click at [659, 504] on button "Iesniegt" at bounding box center [680, 523] width 162 height 39
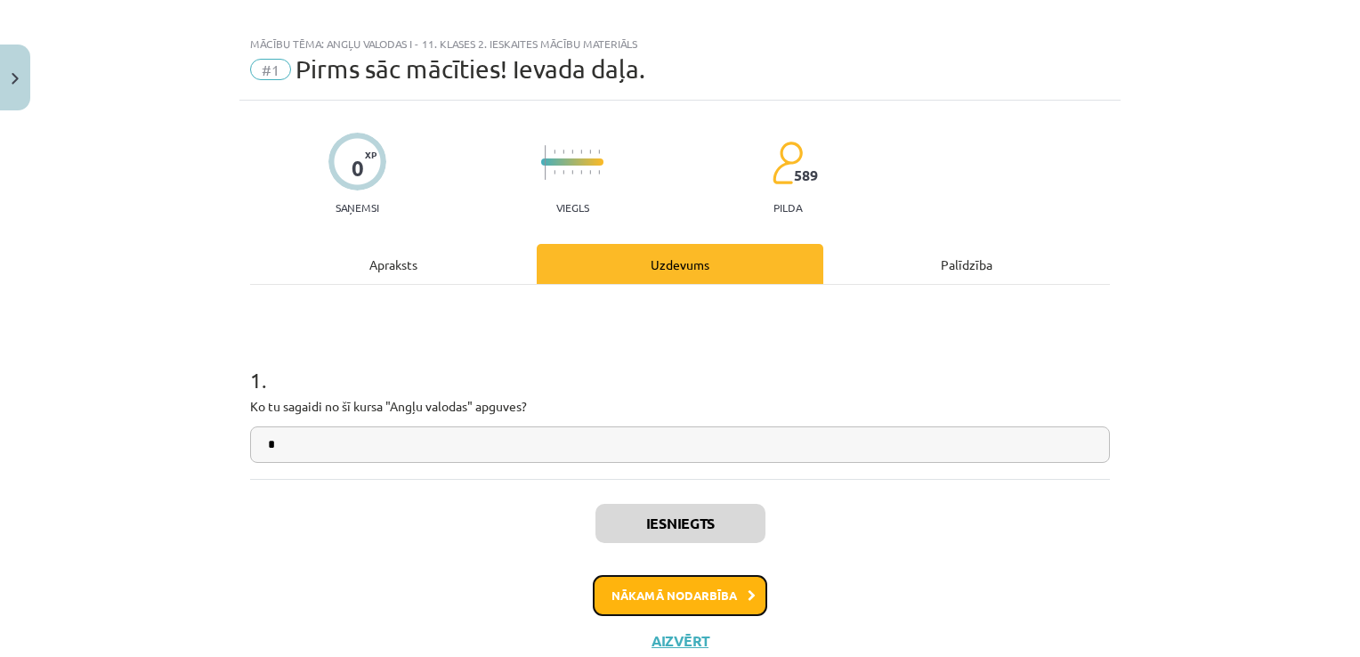
click at [659, 594] on button "Nākamā nodarbība" at bounding box center [680, 595] width 174 height 41
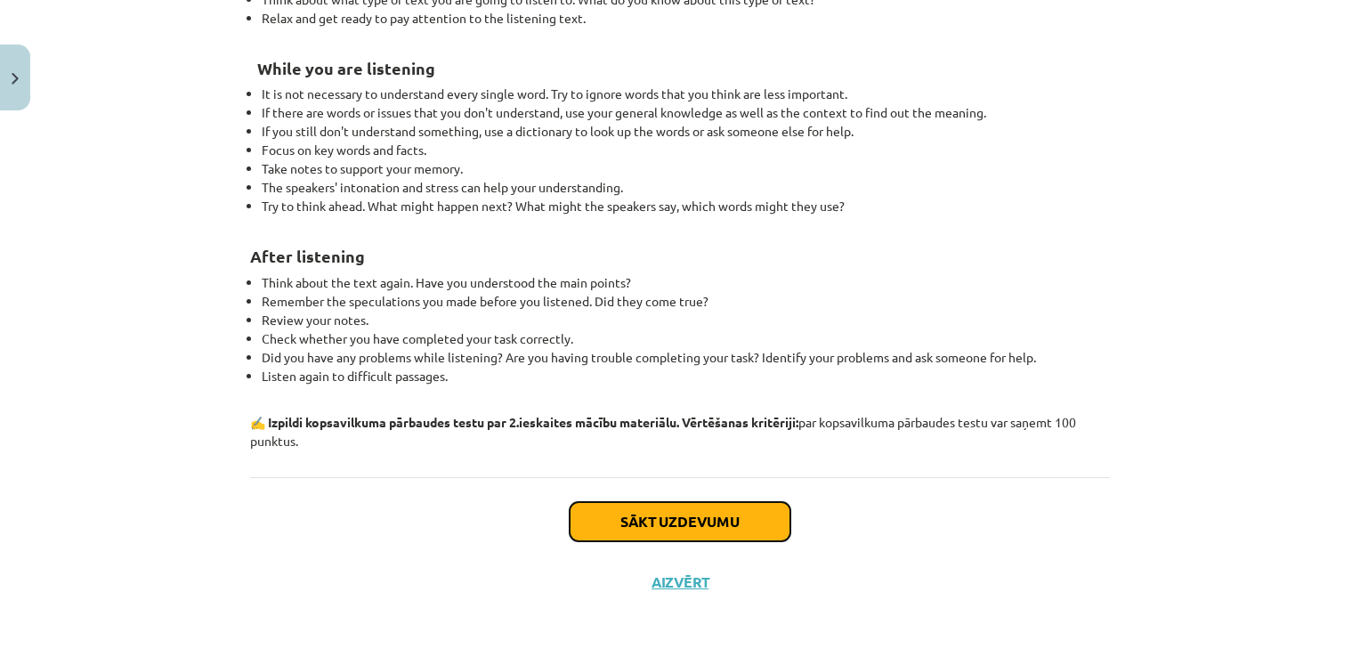
click at [641, 532] on button "Sākt uzdevumu" at bounding box center [680, 521] width 221 height 39
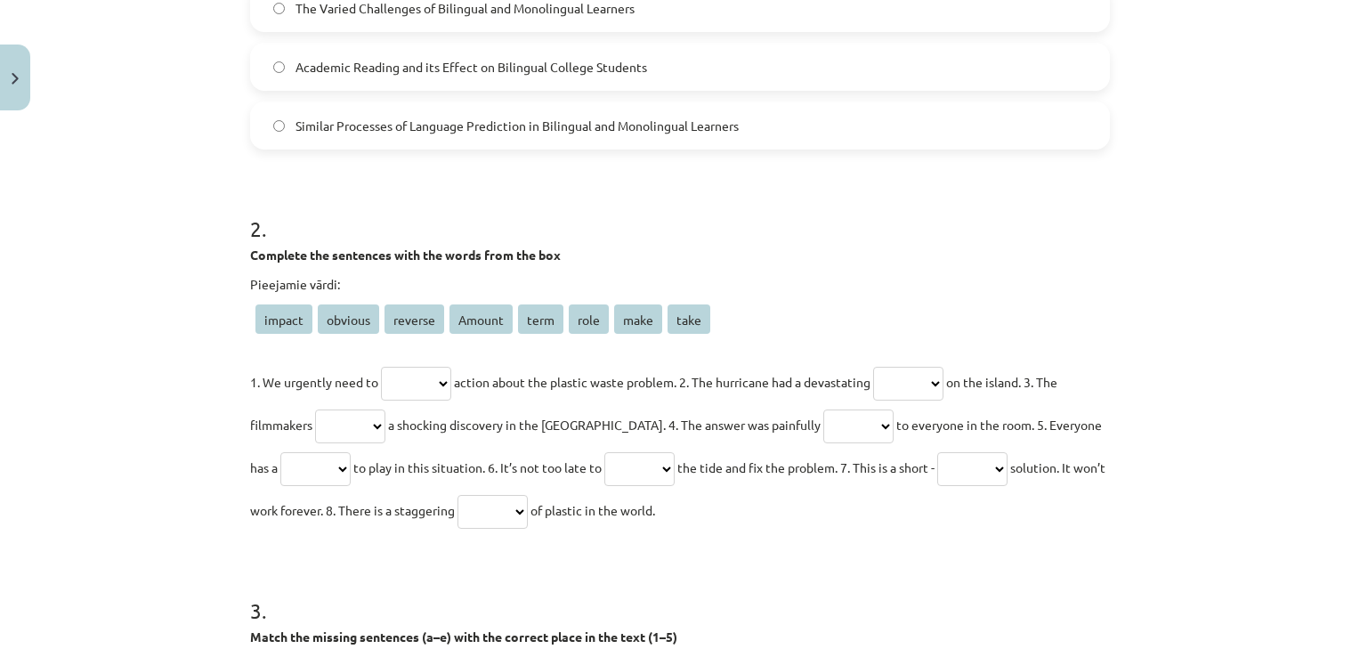
scroll to position [578, 0]
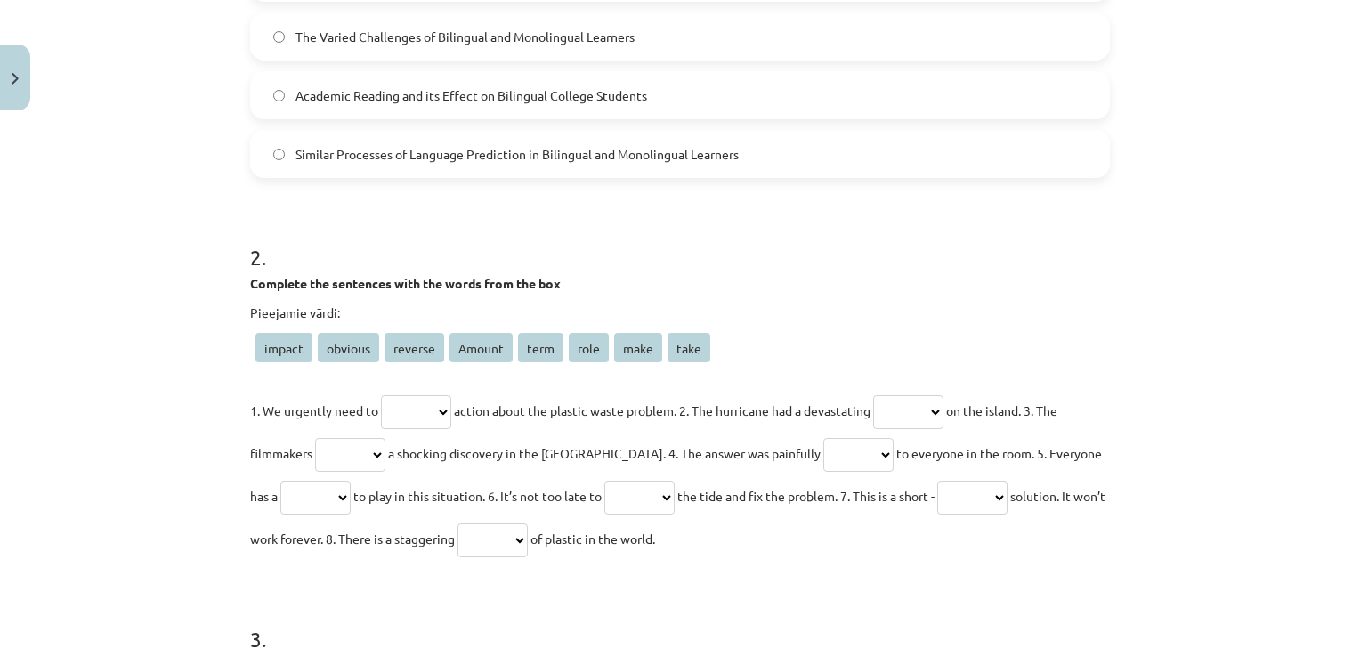
click at [641, 493] on select "****** ******* ******* ****** **** **** **** ****" at bounding box center [639, 498] width 70 height 34
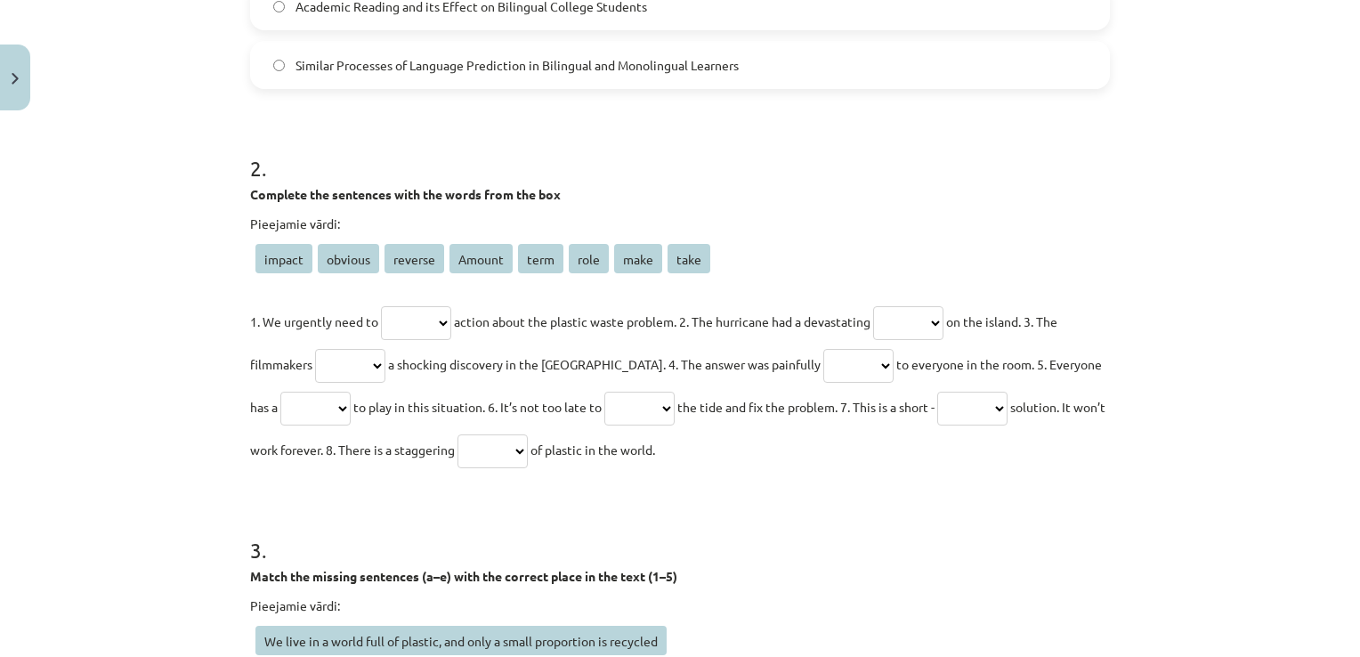
scroll to position [756, 0]
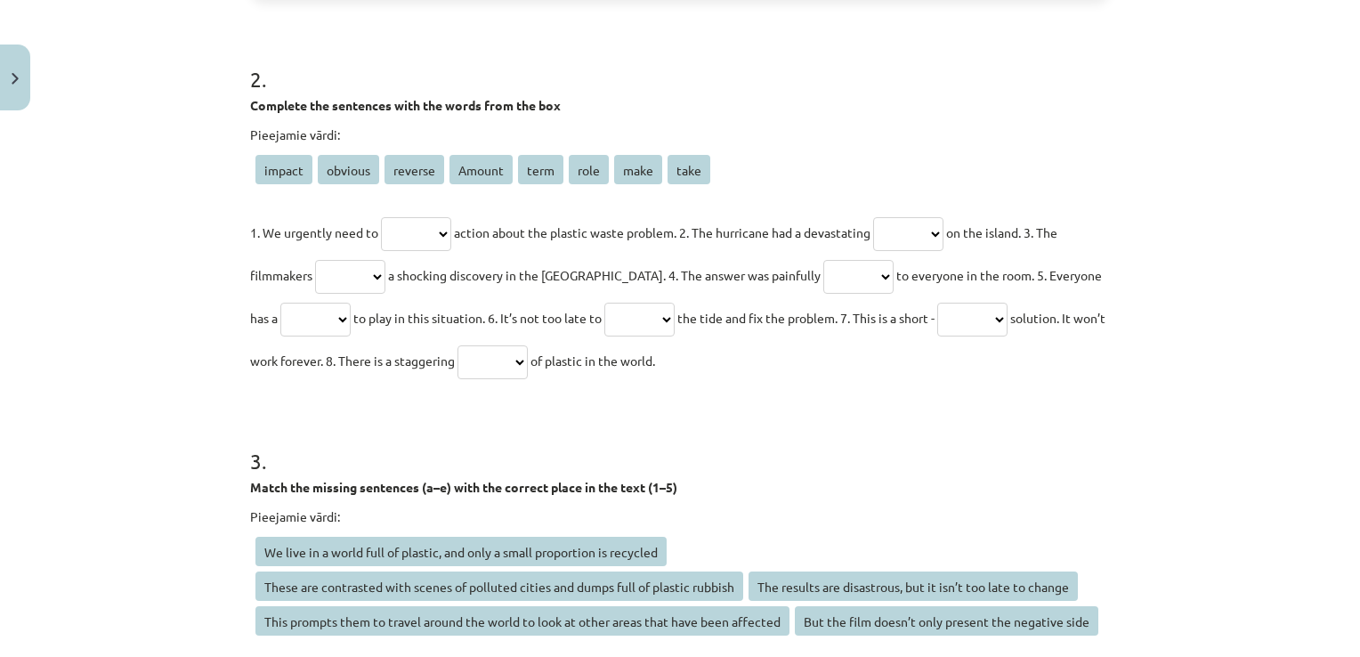
click at [528, 362] on select "****** ******* ******* ****** **** **** **** ****" at bounding box center [492, 362] width 70 height 34
select select "******"
click at [491, 345] on select "****** ******* ******* ****** **** **** **** ****" at bounding box center [492, 362] width 70 height 34
click at [280, 303] on select "****** ******* ******* ****** **** **** **** ****" at bounding box center [315, 320] width 70 height 34
select select "****"
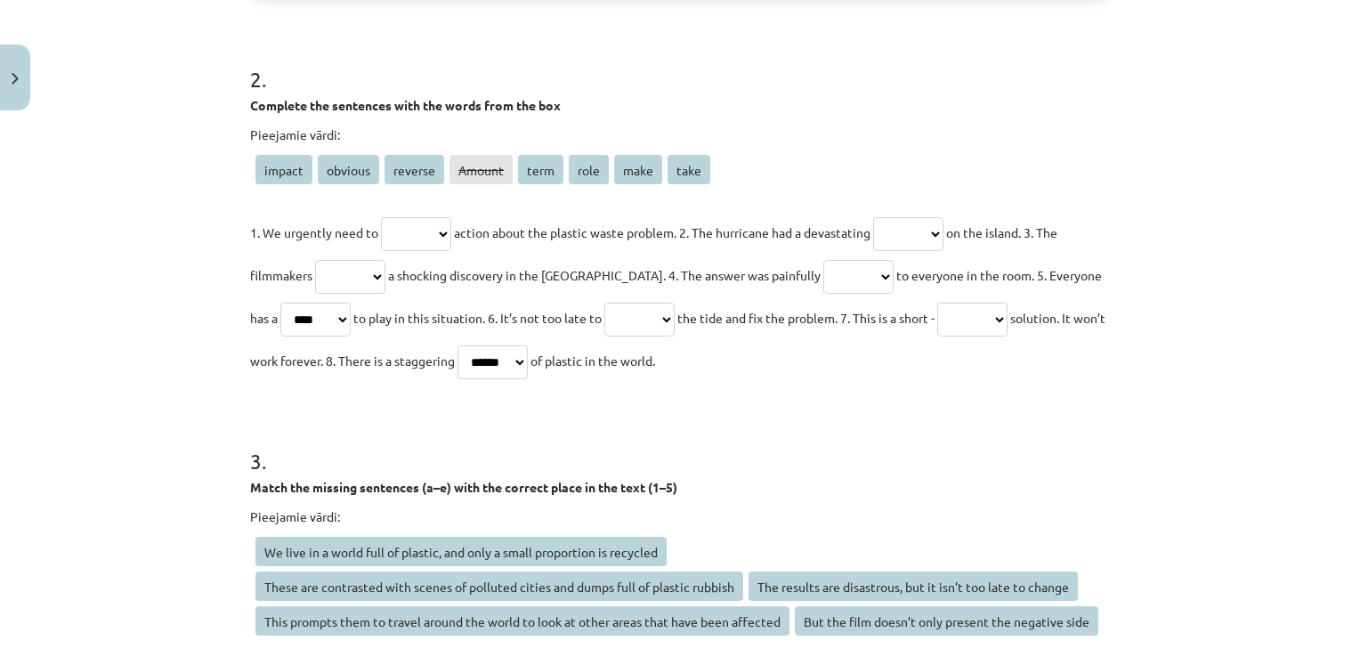
click at [280, 303] on select "****** ******* ******* ****** **** **** **** ****" at bounding box center [315, 320] width 70 height 34
click at [637, 319] on select "****** ******* ******* ****** **** **** **** ****" at bounding box center [639, 320] width 70 height 34
click at [406, 245] on select "****** ******* ******* ****** **** **** **** ****" at bounding box center [416, 234] width 70 height 34
select select "****"
click at [381, 217] on select "****** ******* ******* ****** **** **** **** ****" at bounding box center [416, 234] width 70 height 34
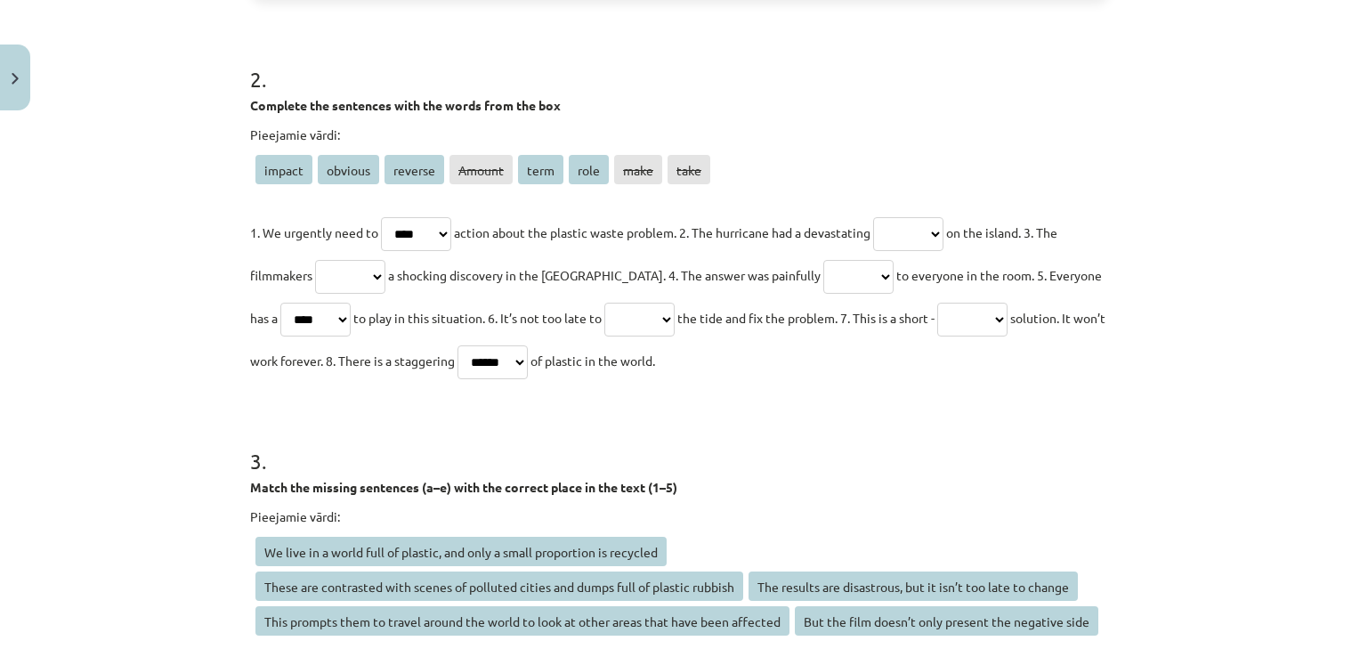
click at [896, 229] on select "****** ******* ******* ****** **** **** **** ****" at bounding box center [908, 234] width 70 height 34
select select "******"
click at [890, 217] on select "****** ******* ******* ****** **** **** **** ****" at bounding box center [908, 234] width 70 height 34
click at [337, 271] on select "****** ******* ******* ****** **** **** **** ****" at bounding box center [350, 277] width 70 height 34
select select "****"
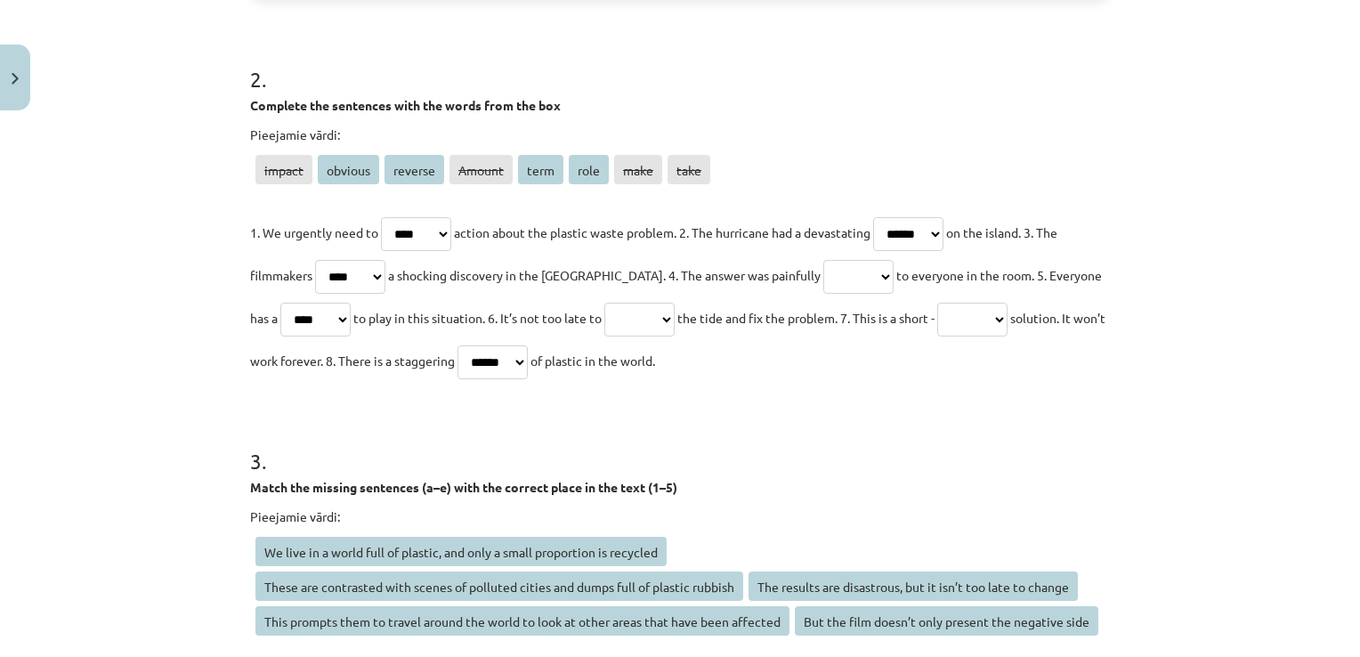
click at [315, 260] on select "****** ******* ******* ****** **** **** **** ****" at bounding box center [350, 277] width 70 height 34
click at [823, 260] on select "****** ******* ******* ****** **** **** **** ****" at bounding box center [858, 277] width 70 height 34
select select "*******"
click at [823, 260] on select "****** ******* ******* ****** **** **** **** ****" at bounding box center [858, 277] width 70 height 34
click at [292, 313] on select "****** ******* ******* ****** **** **** **** ****" at bounding box center [315, 320] width 70 height 34
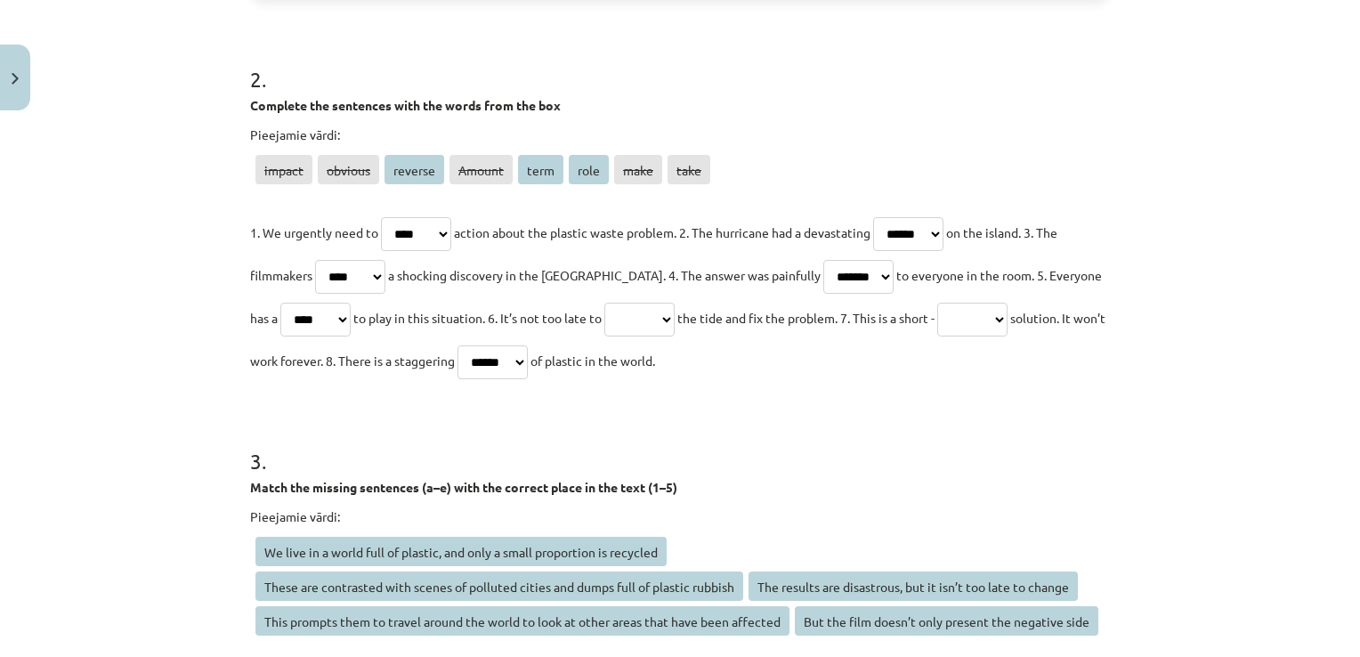
select select "****"
click at [280, 303] on select "****** ******* ******* ****** **** **** **** ****" at bounding box center [315, 320] width 70 height 34
click at [626, 324] on select "****** ******* ******* ****** **** **** **** ****" at bounding box center [639, 320] width 70 height 34
select select "*******"
click at [604, 303] on select "****** ******* ******* ****** **** **** **** ****" at bounding box center [639, 320] width 70 height 34
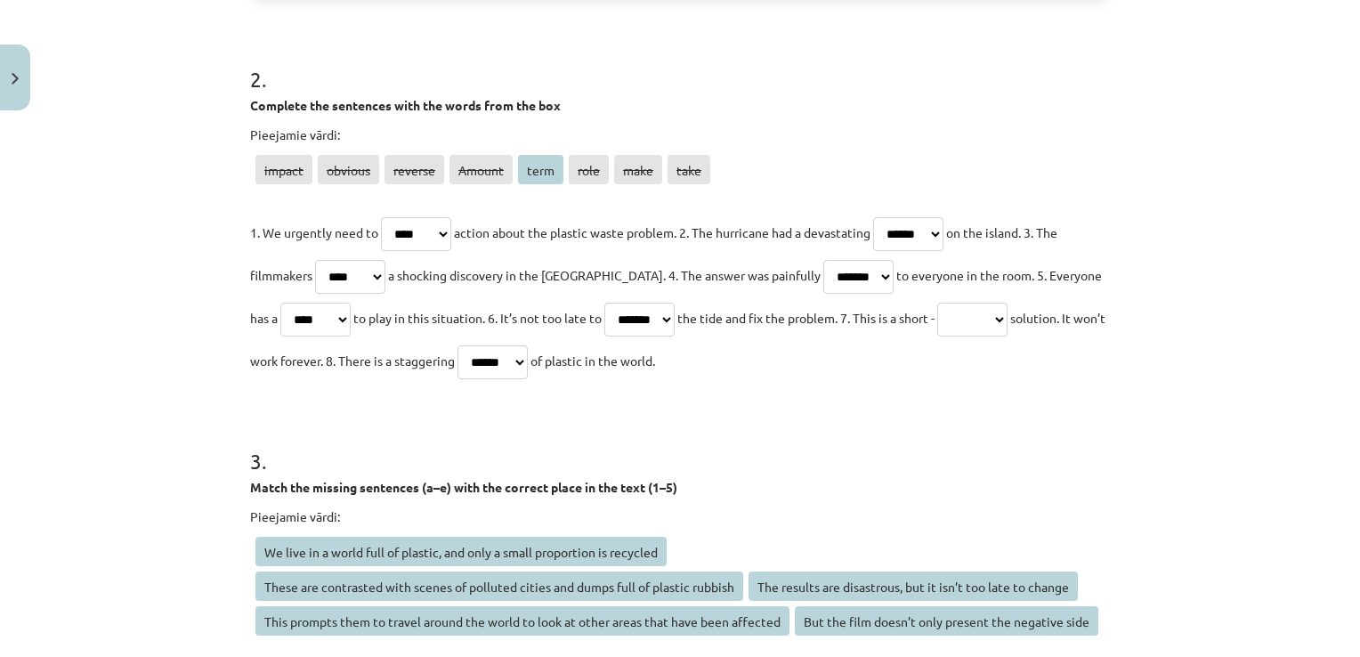
click at [1003, 346] on p "1. We urgently need to ****** ******* ******* ****** **** **** **** **** action…" at bounding box center [680, 296] width 860 height 171
click at [991, 331] on select "****** ******* ******* ****** **** **** **** ****" at bounding box center [972, 320] width 70 height 34
select select "****"
click at [943, 303] on select "****** ******* ******* ****** **** **** **** ****" at bounding box center [972, 320] width 70 height 34
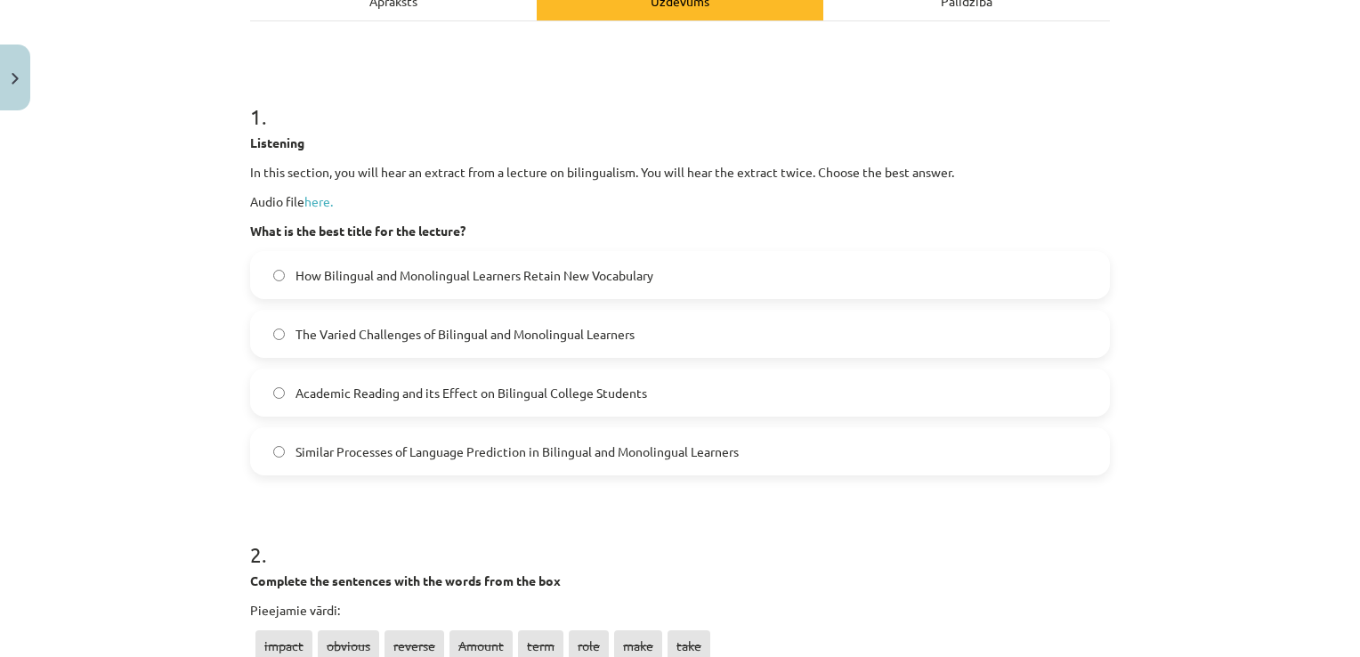
scroll to position [311, 0]
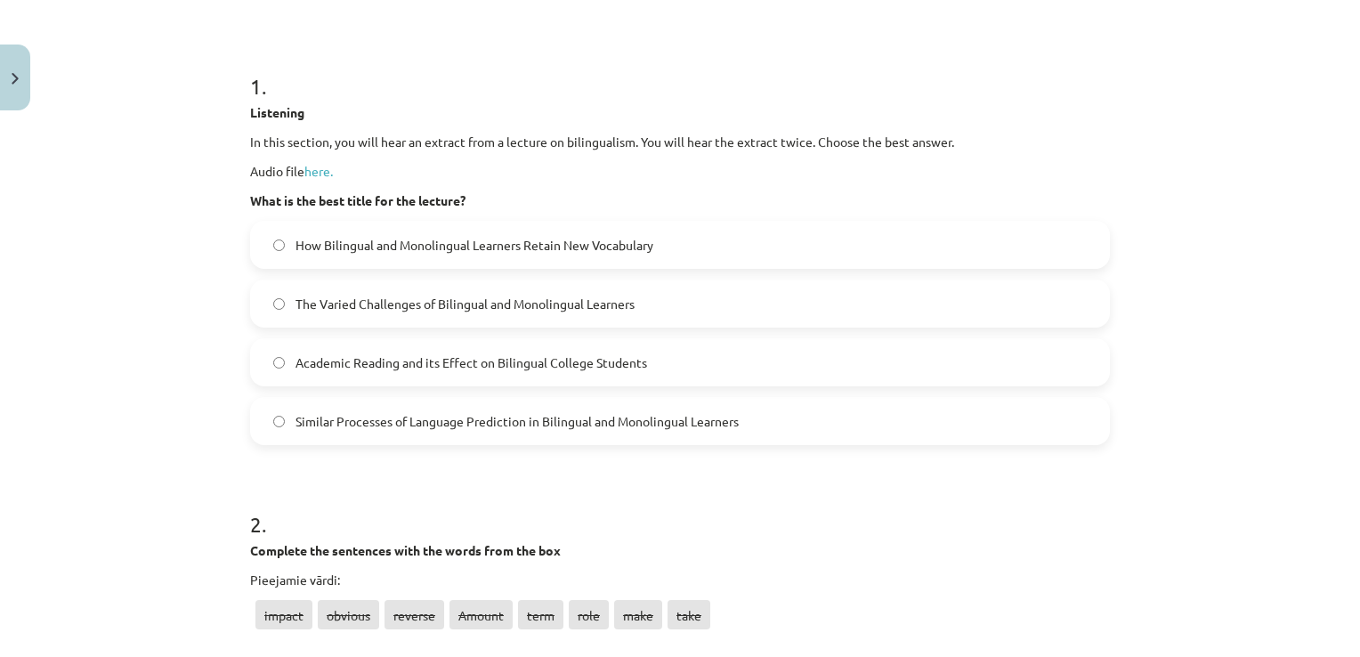
click at [441, 242] on span "How Bilingual and Monolingual Learners Retain New Vocabulary" at bounding box center [474, 245] width 358 height 19
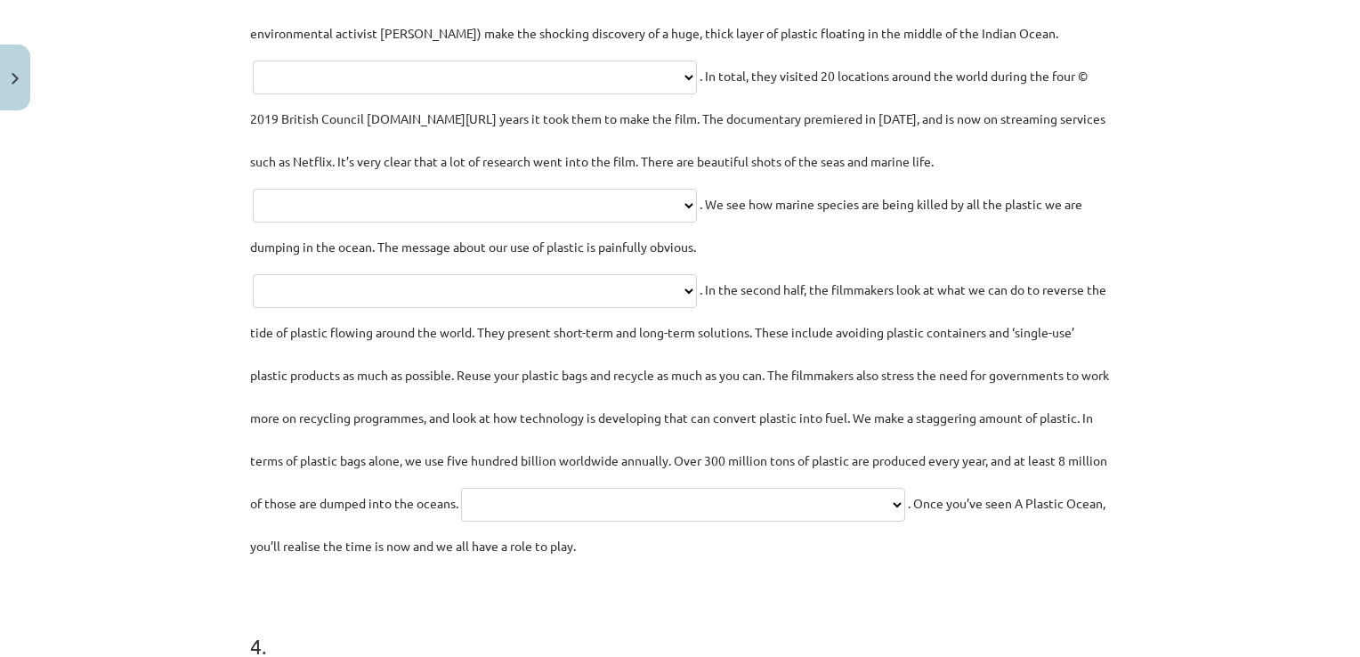
scroll to position [1646, 0]
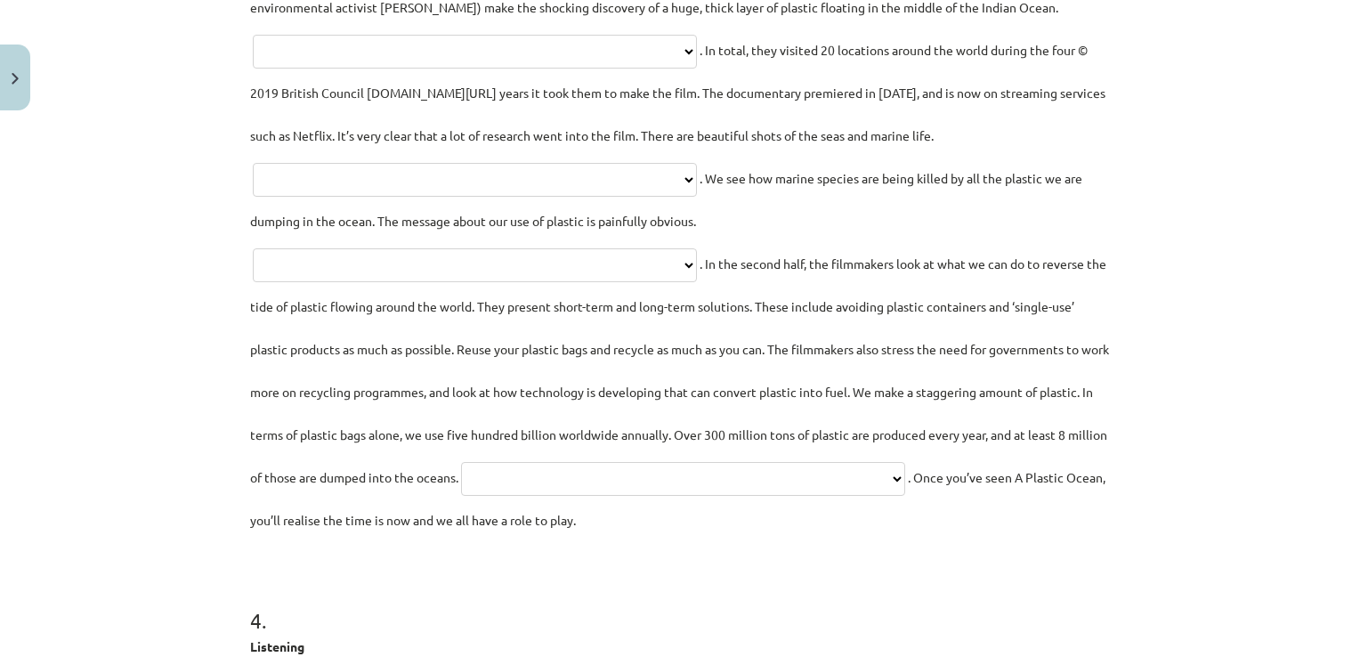
click at [593, 496] on select "**********" at bounding box center [683, 479] width 444 height 34
select select "**********"
click at [461, 496] on select "**********" at bounding box center [683, 479] width 444 height 34
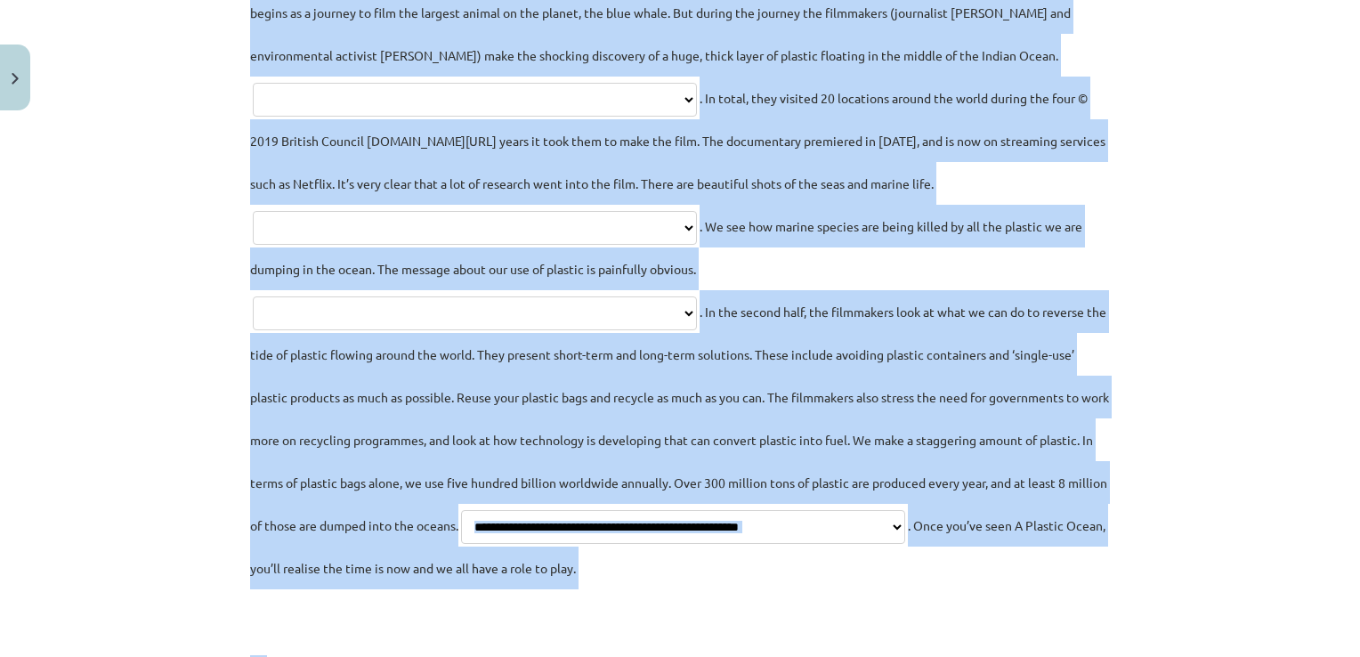
scroll to position [1715, 0]
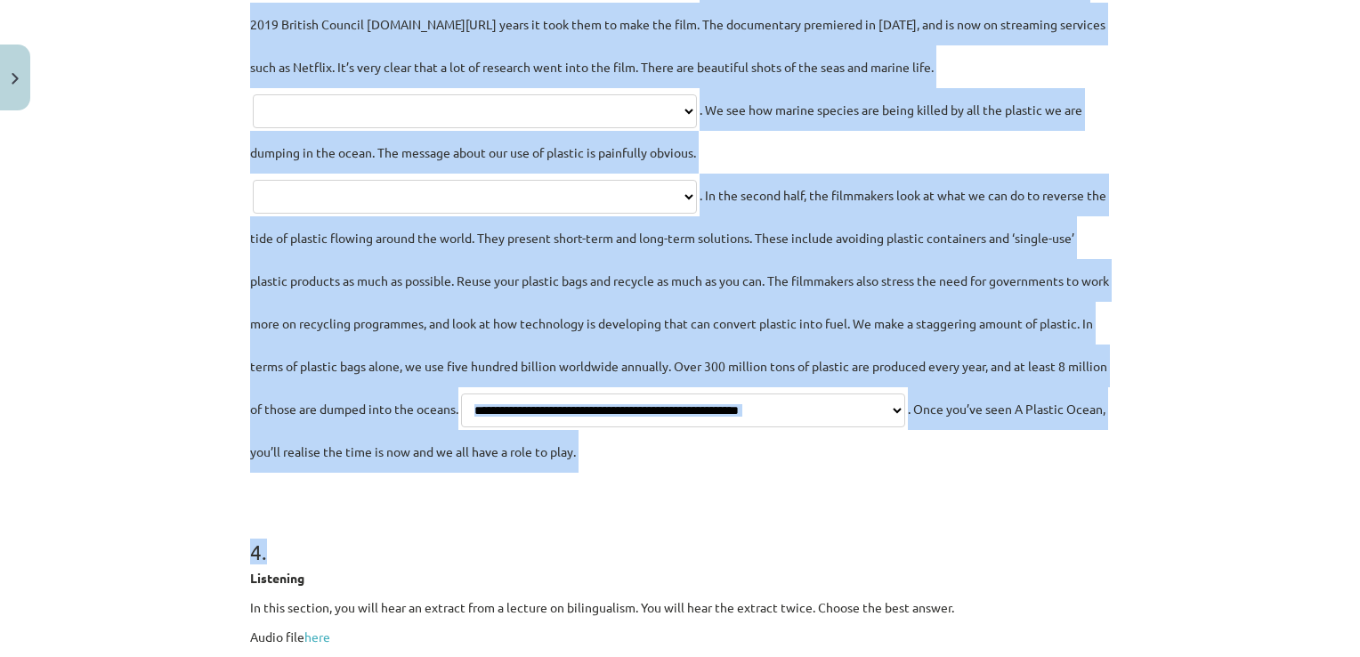
drag, startPoint x: 234, startPoint y: 222, endPoint x: 813, endPoint y: 516, distance: 649.9
copy form "**********"
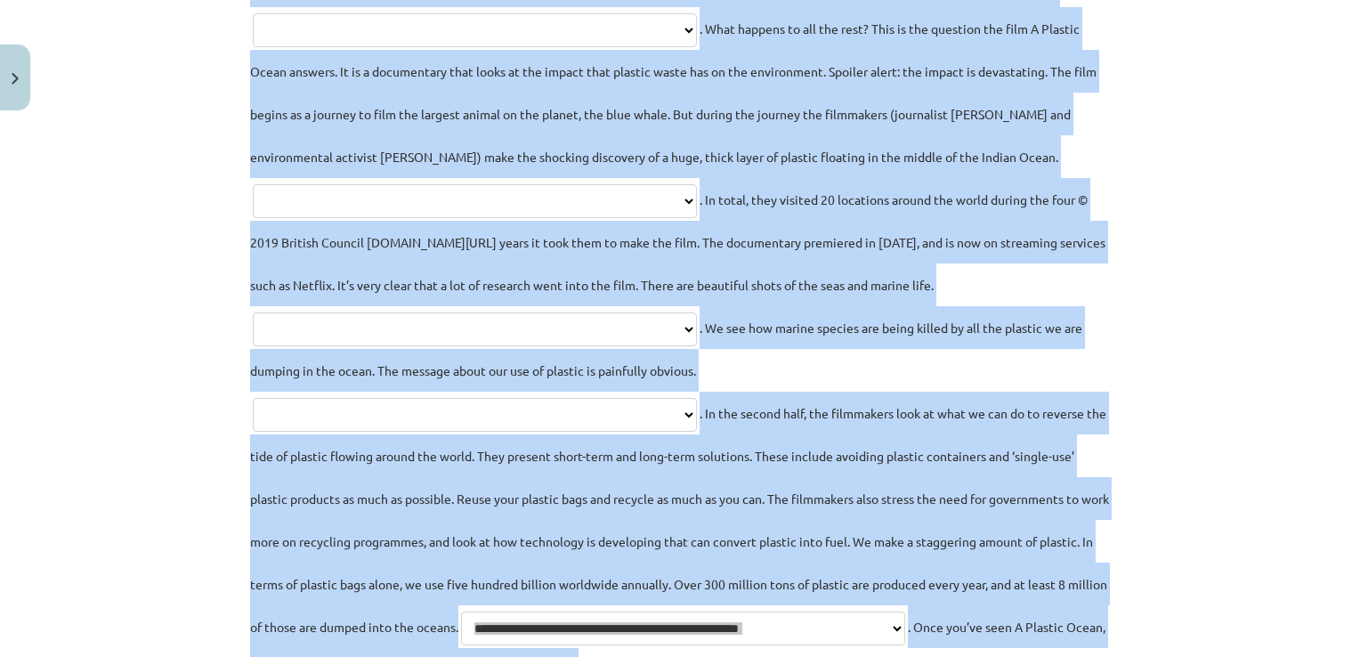
scroll to position [1270, 0]
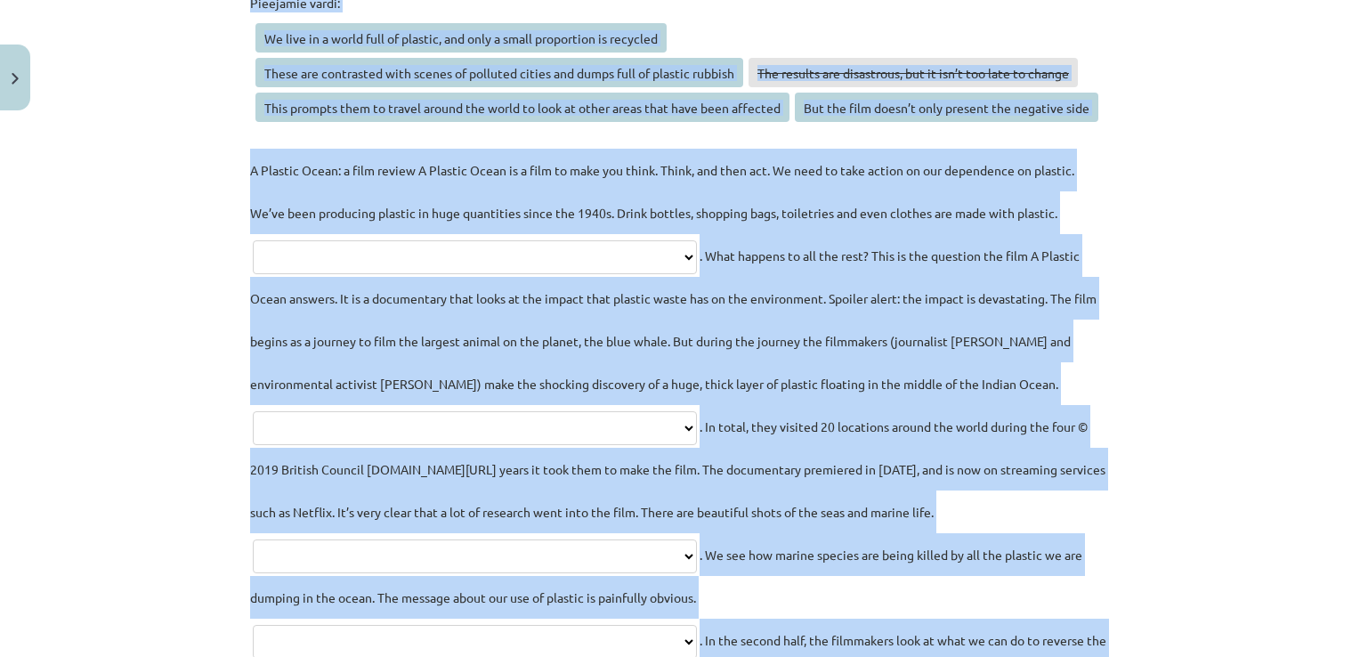
click at [160, 294] on div "Mācību tēma: Angļu valodas i - 11. klases 2. ieskaites mācību materiāls #2 Read…" at bounding box center [680, 328] width 1360 height 657
click at [739, 149] on p "**********" at bounding box center [680, 533] width 860 height 769
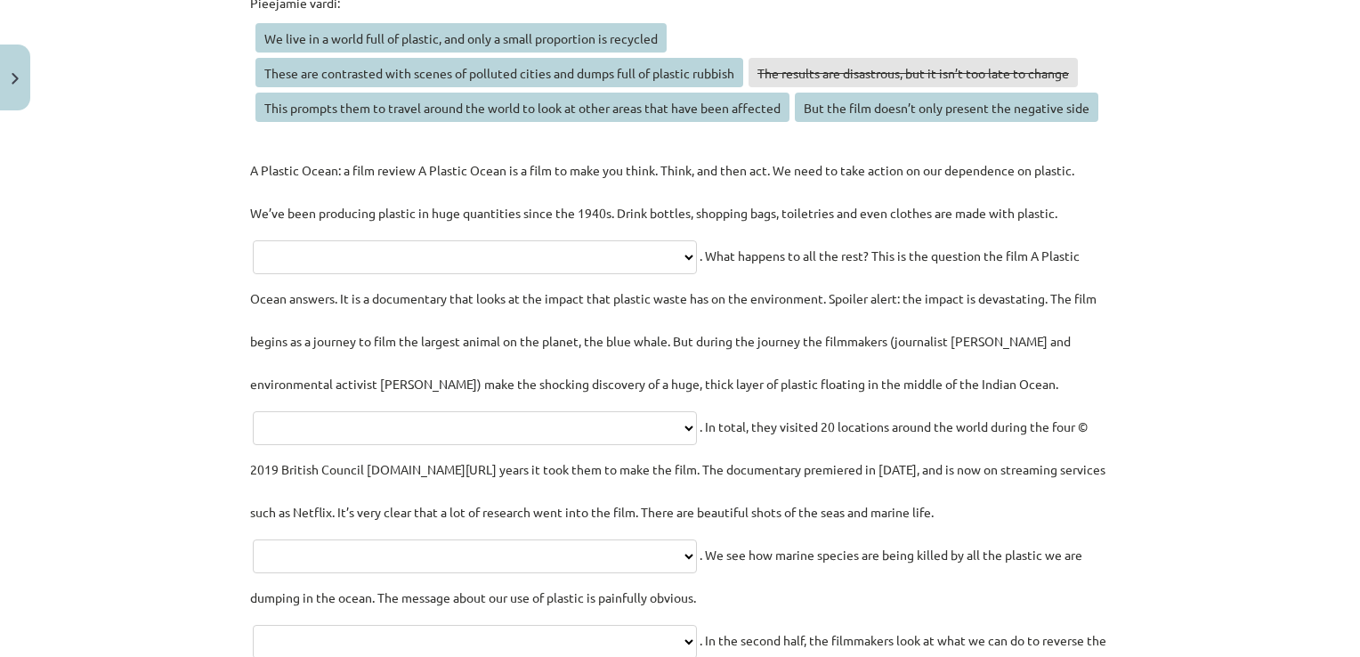
click at [537, 255] on select "**********" at bounding box center [475, 257] width 444 height 34
select select "**********"
click at [253, 240] on select "**********" at bounding box center [475, 257] width 444 height 34
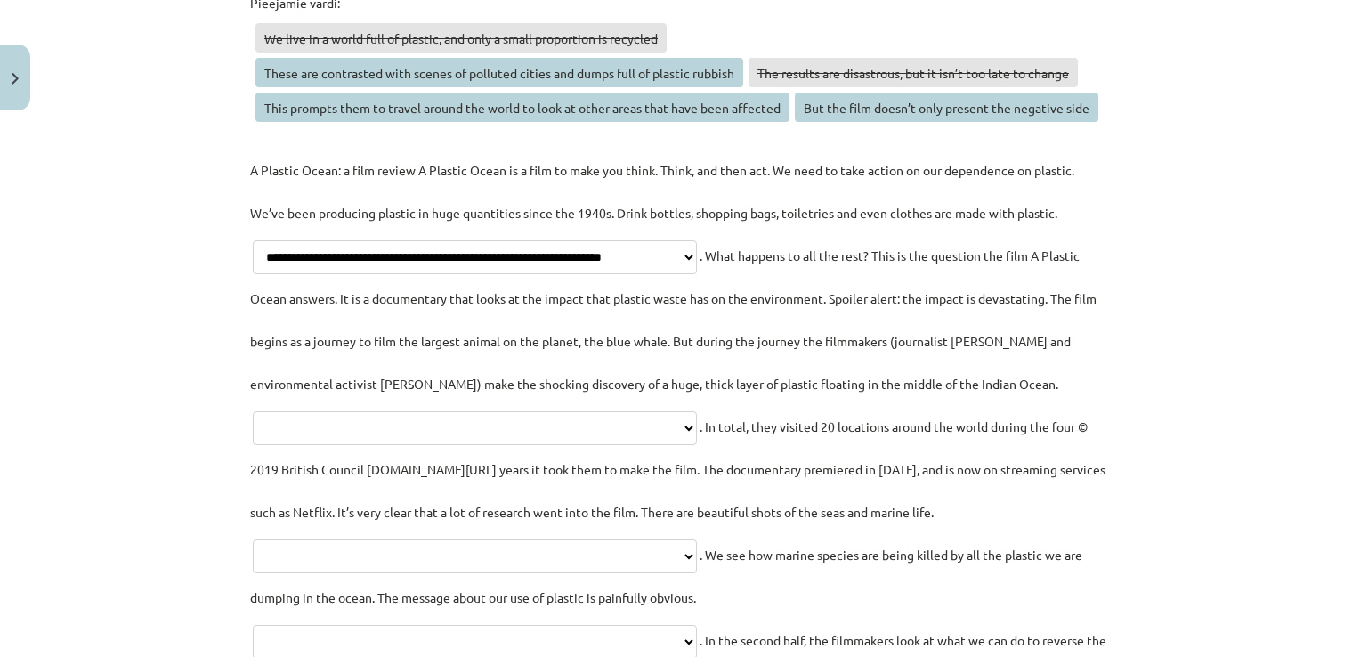
click at [498, 419] on select "**********" at bounding box center [475, 428] width 444 height 34
select select "**********"
click at [287, 411] on select "**********" at bounding box center [475, 428] width 444 height 34
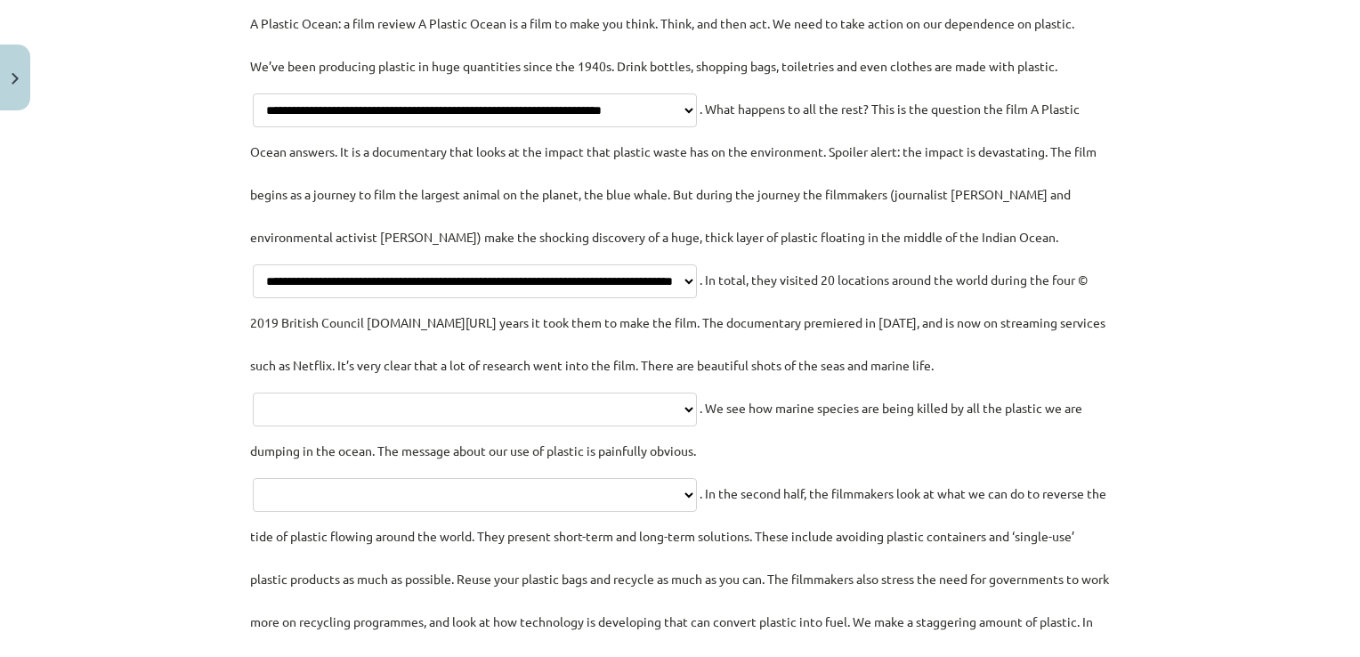
scroll to position [1448, 0]
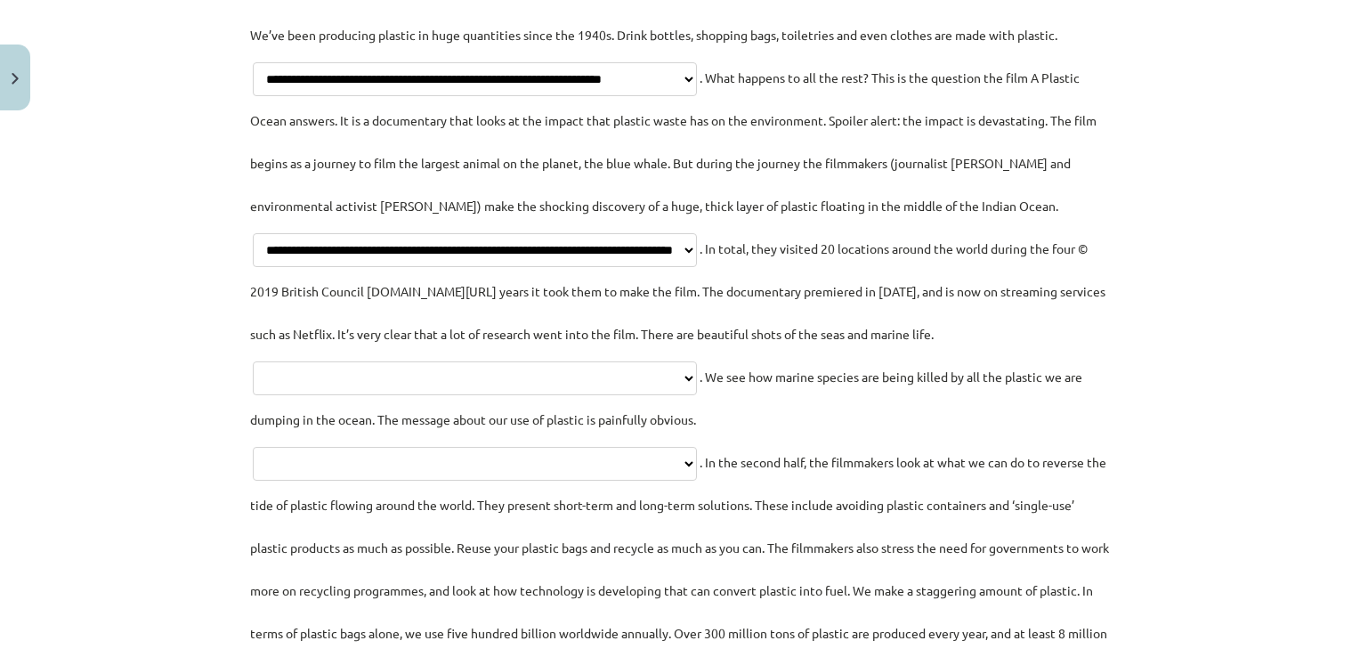
click at [441, 382] on select "**********" at bounding box center [475, 378] width 444 height 34
select select "**********"
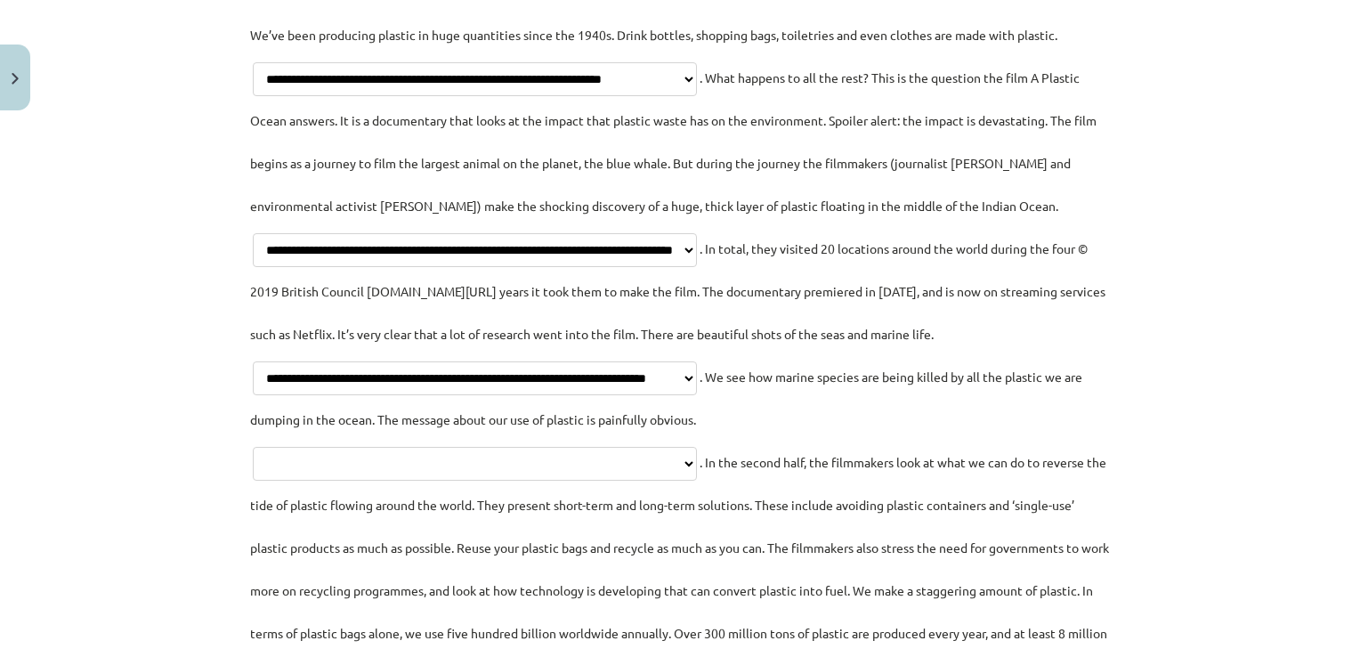
click at [312, 361] on select "**********" at bounding box center [475, 378] width 444 height 34
click at [434, 465] on select "**********" at bounding box center [475, 464] width 444 height 34
select select "**********"
click at [253, 447] on select "**********" at bounding box center [475, 464] width 444 height 34
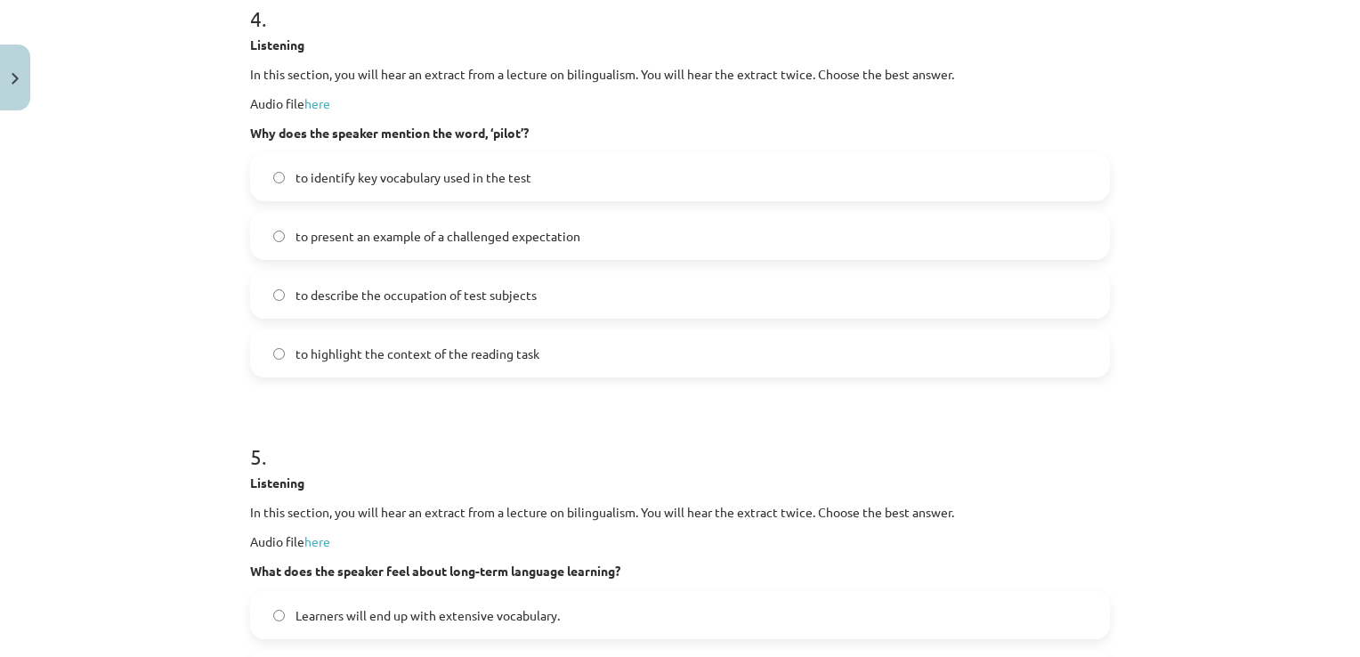
scroll to position [2249, 0]
click at [374, 362] on span "to highlight the context of the reading task" at bounding box center [417, 353] width 244 height 19
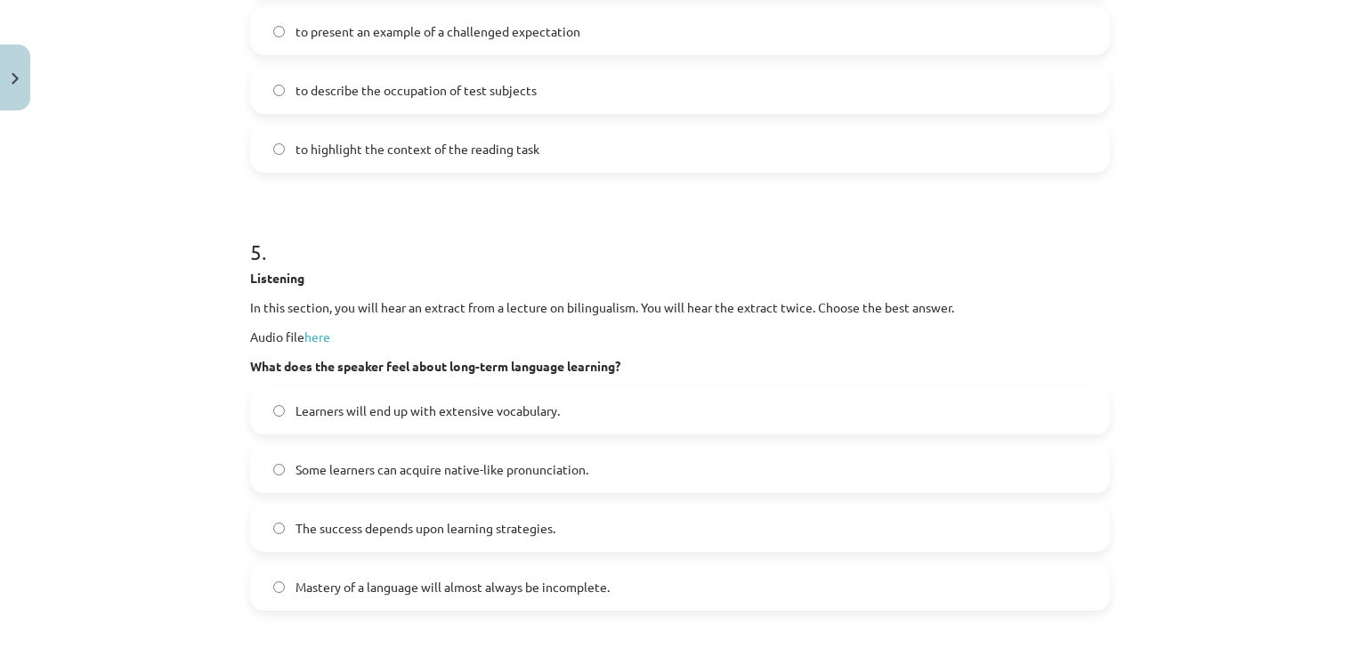
scroll to position [2605, 0]
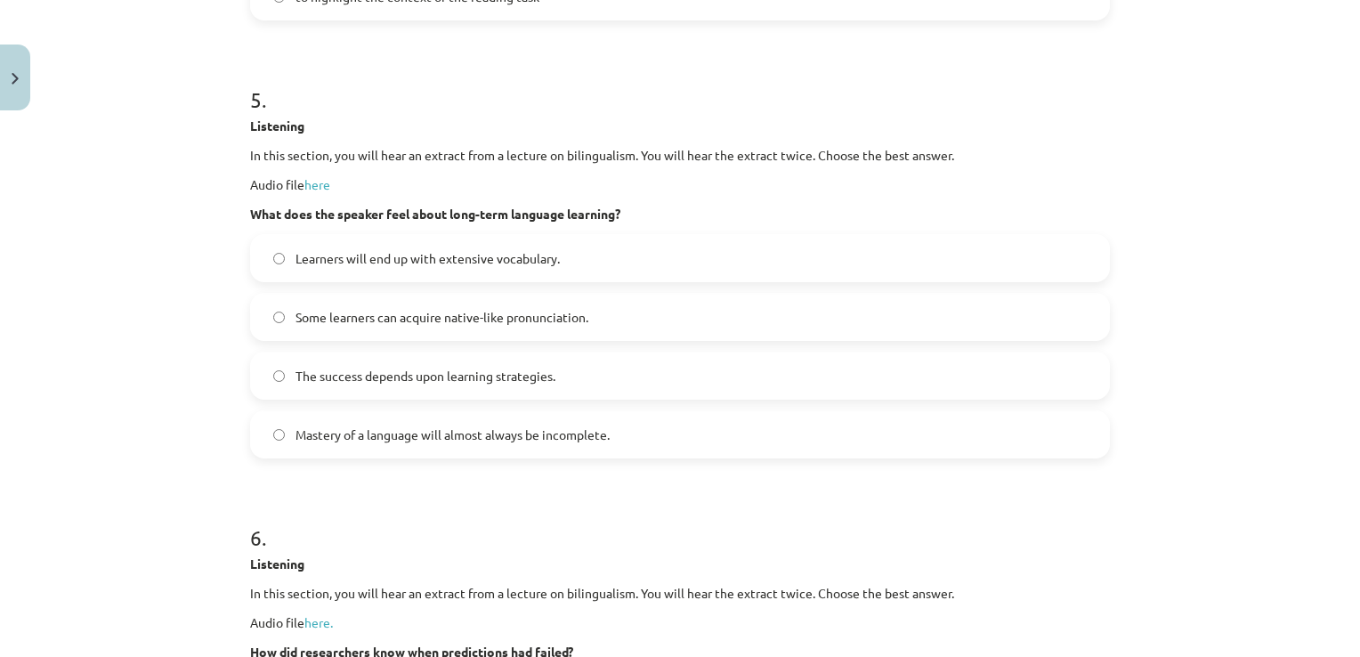
click at [382, 268] on span "Learners will end up with extensive vocabulary." at bounding box center [427, 258] width 264 height 19
click at [377, 444] on span "Mastery of a language will almost always be incomplete." at bounding box center [452, 434] width 314 height 19
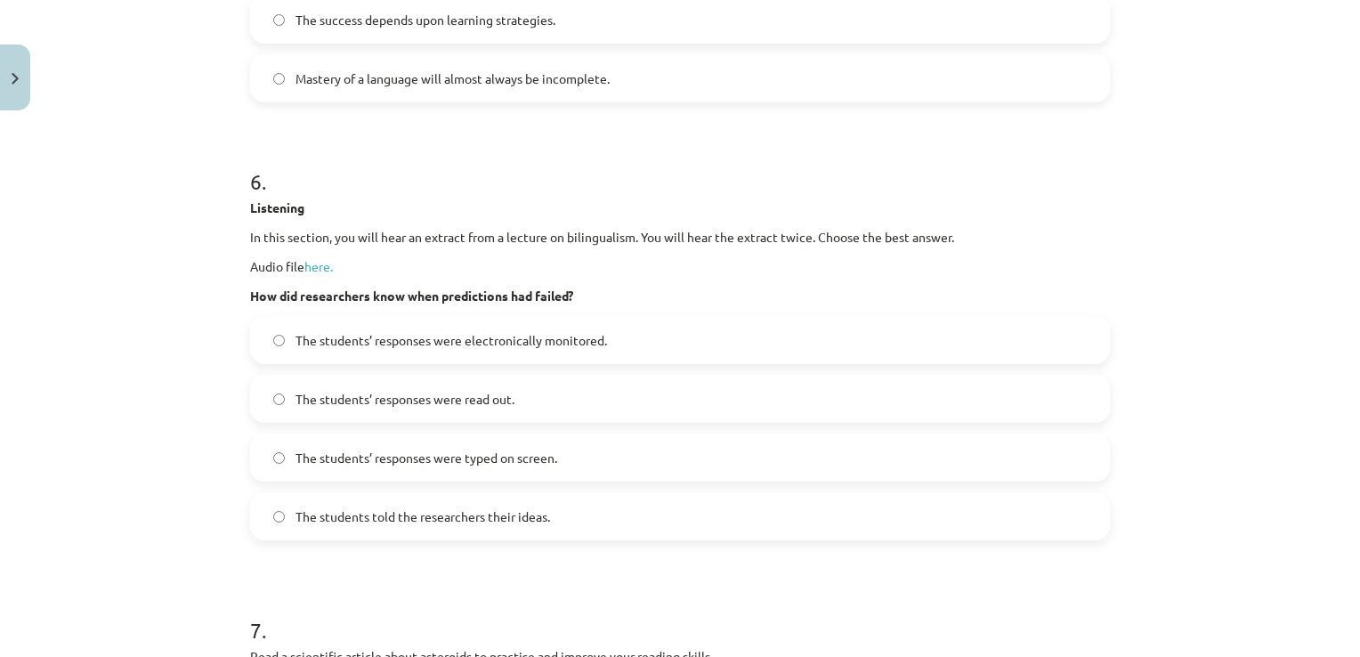
scroll to position [3050, 0]
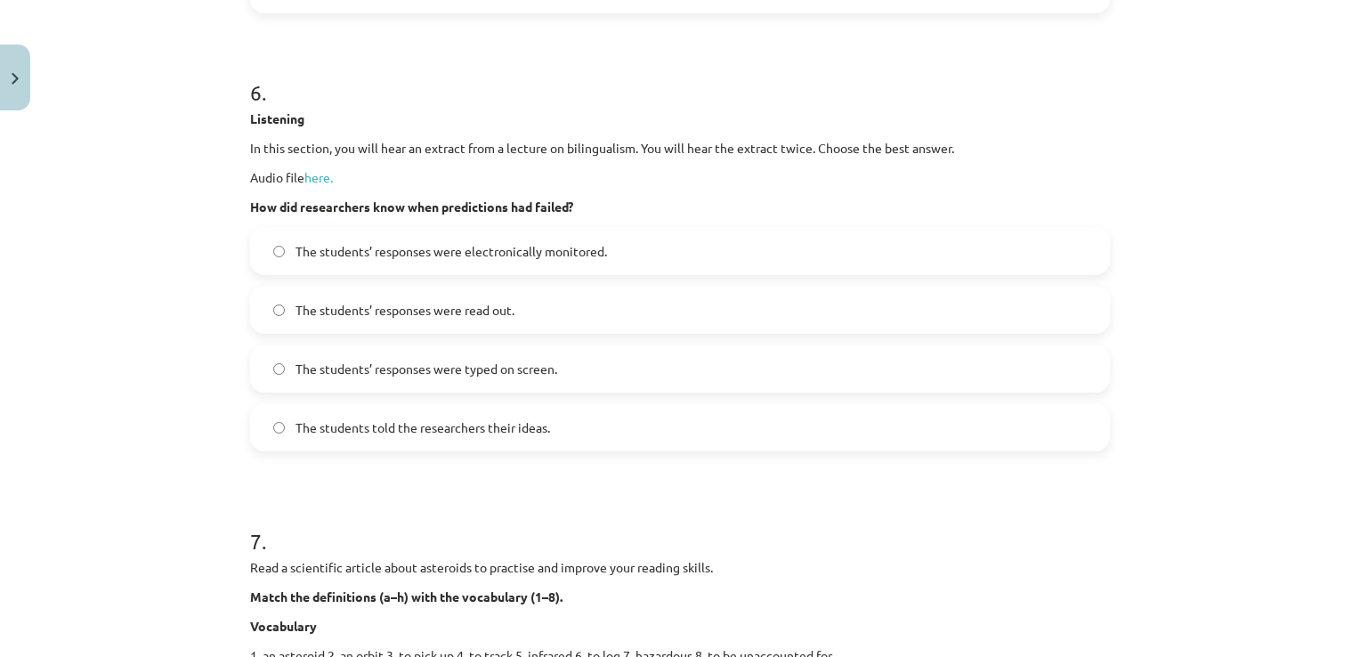
click at [411, 319] on span "The students’ responses were read out." at bounding box center [404, 310] width 219 height 19
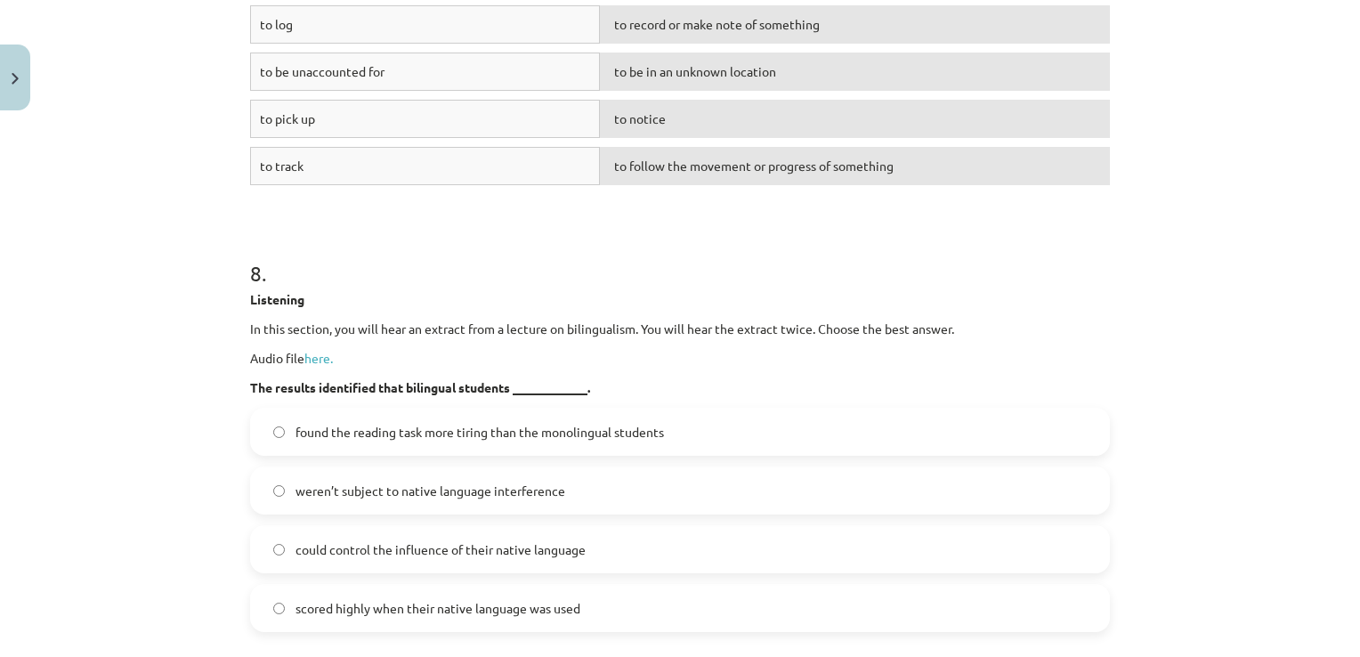
scroll to position [4652, 0]
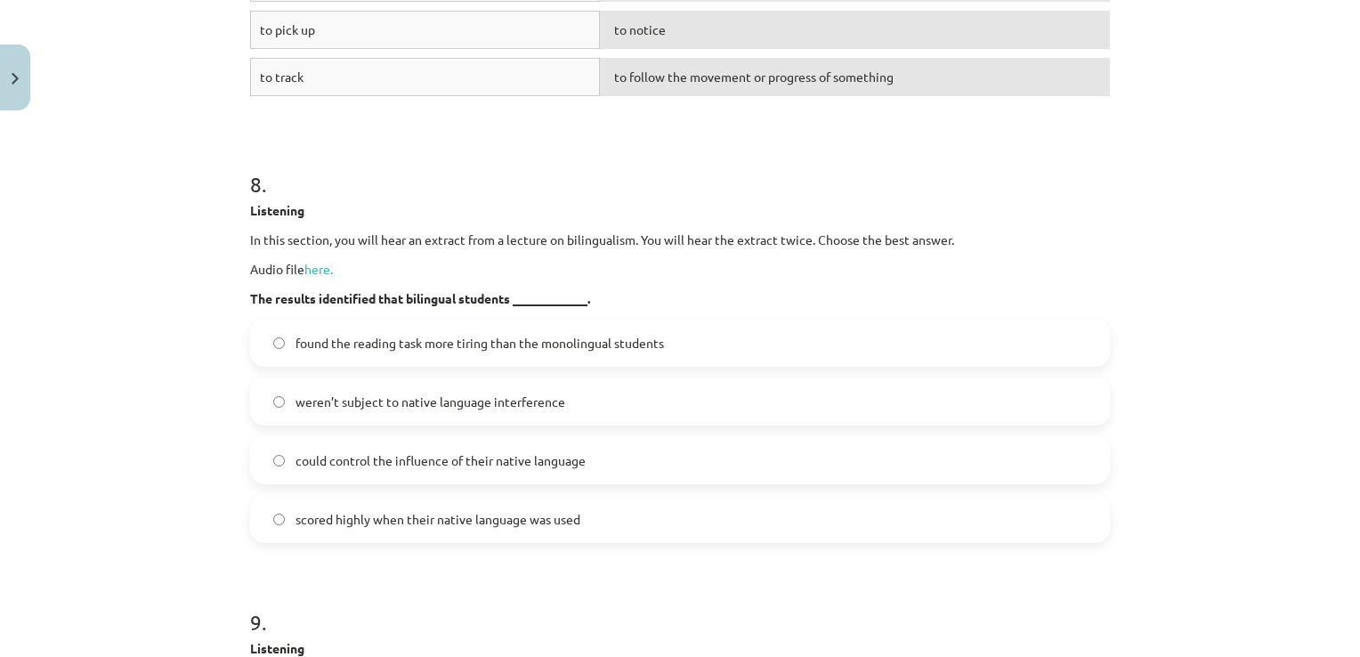
click at [508, 470] on span "could control the influence of their native language" at bounding box center [440, 460] width 290 height 19
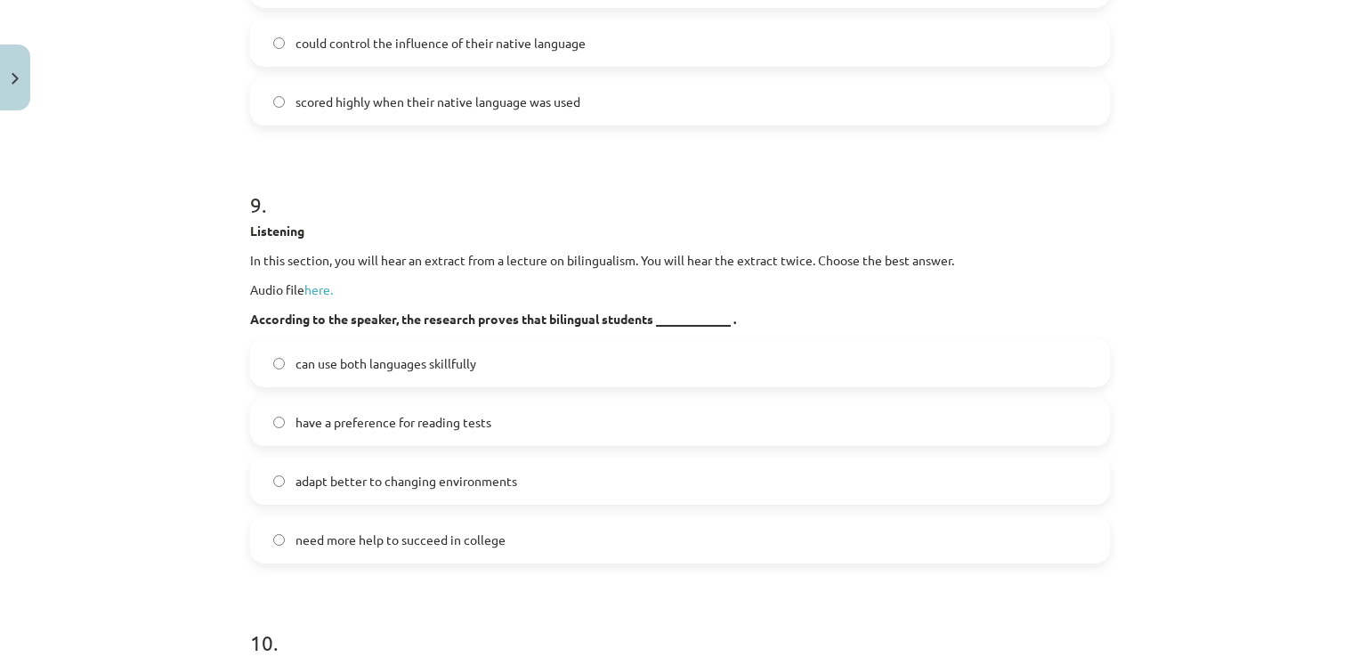
scroll to position [5096, 0]
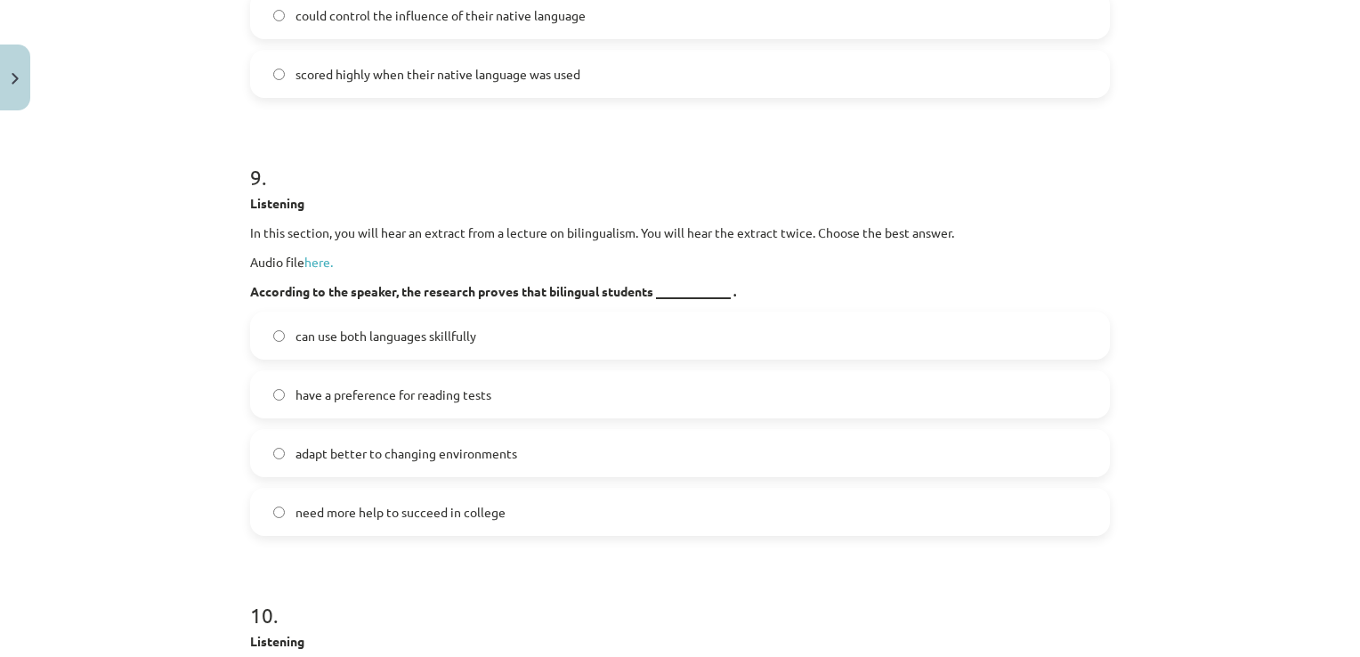
click at [427, 345] on span "can use both languages skillfully" at bounding box center [385, 336] width 181 height 19
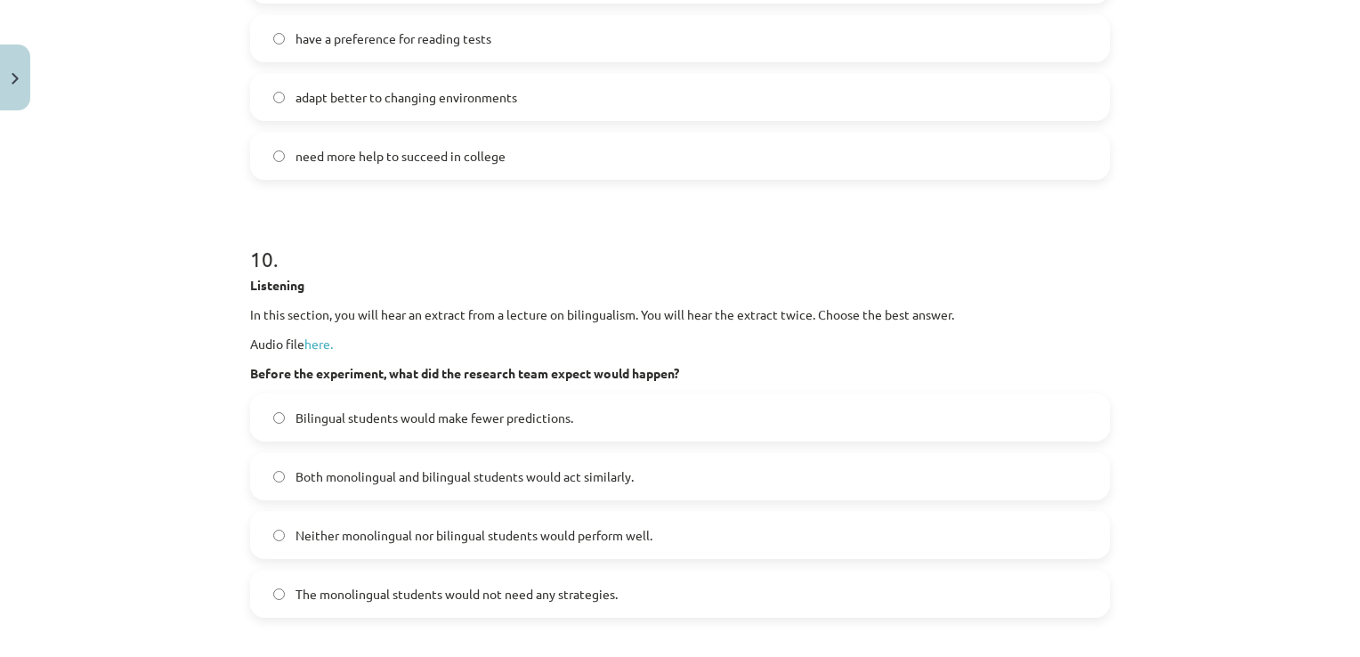
scroll to position [5541, 0]
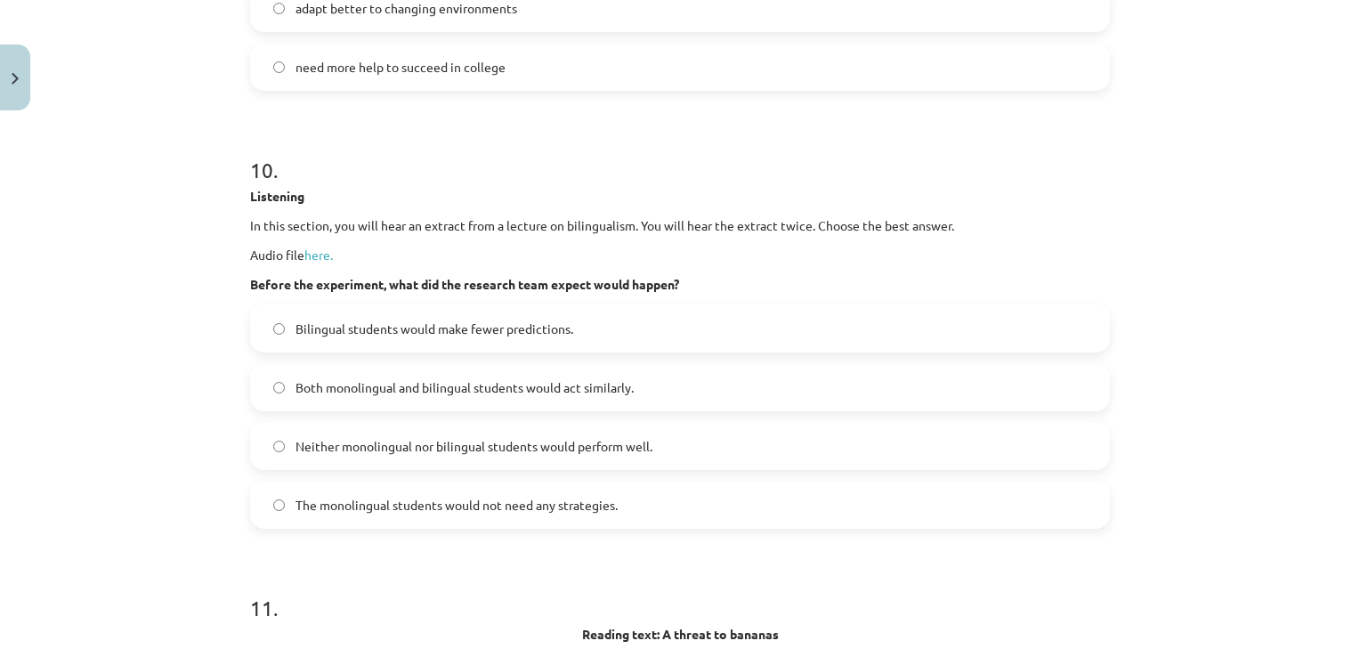
click at [425, 397] on span "Both monolingual and bilingual students would act similarly." at bounding box center [464, 387] width 338 height 19
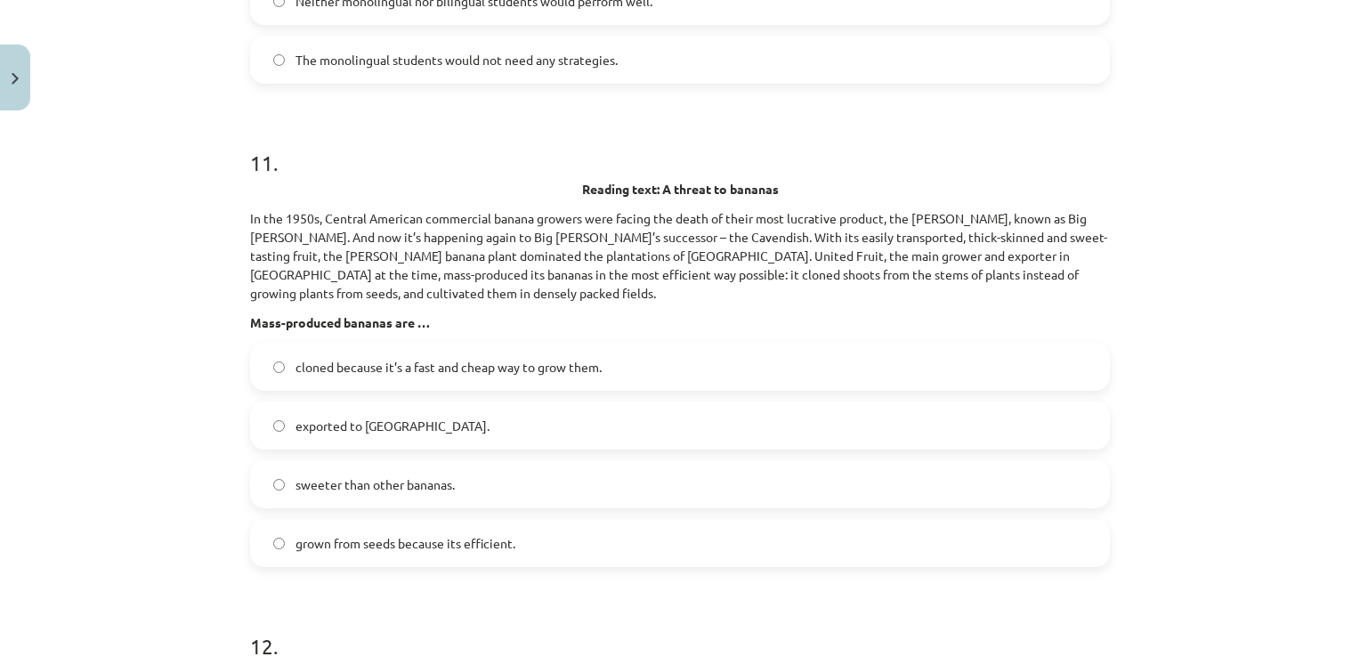
scroll to position [6075, 0]
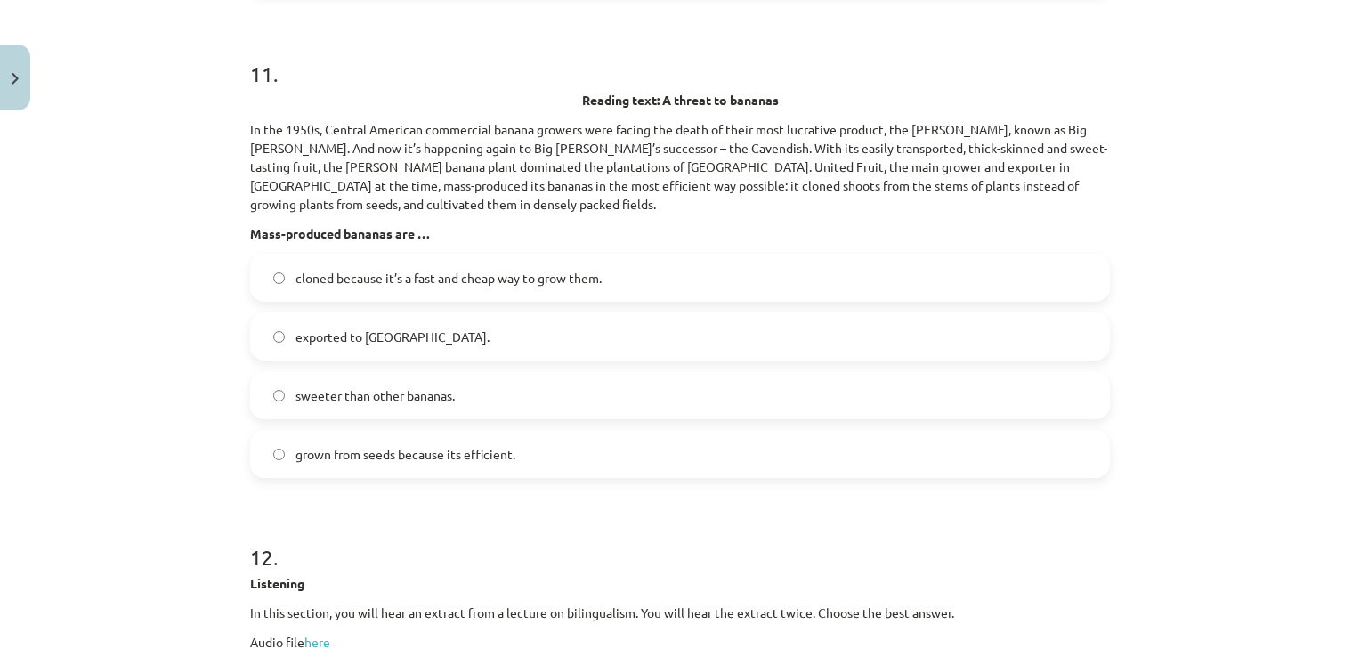
click at [441, 287] on span "cloned because it’s a fast and cheap way to grow them." at bounding box center [448, 278] width 306 height 19
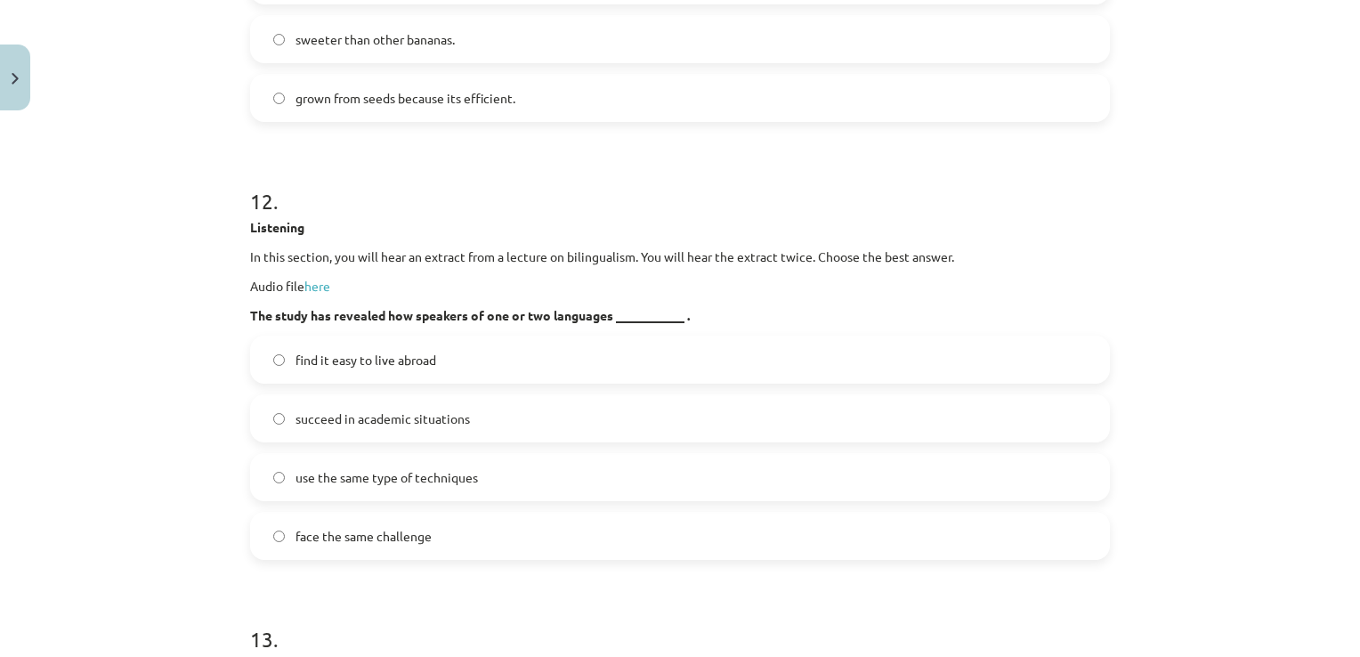
scroll to position [6520, 0]
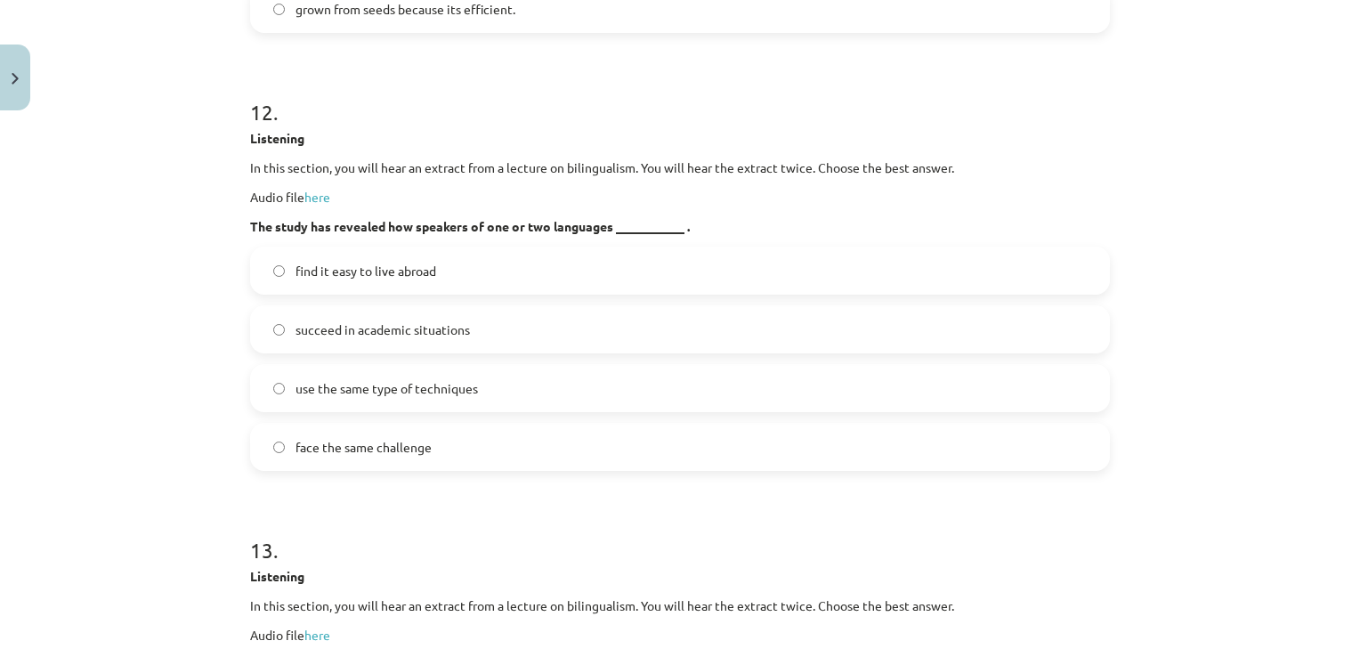
click at [440, 339] on span "succeed in academic situations" at bounding box center [382, 329] width 174 height 19
click at [424, 469] on label "face the same challenge" at bounding box center [680, 446] width 856 height 44
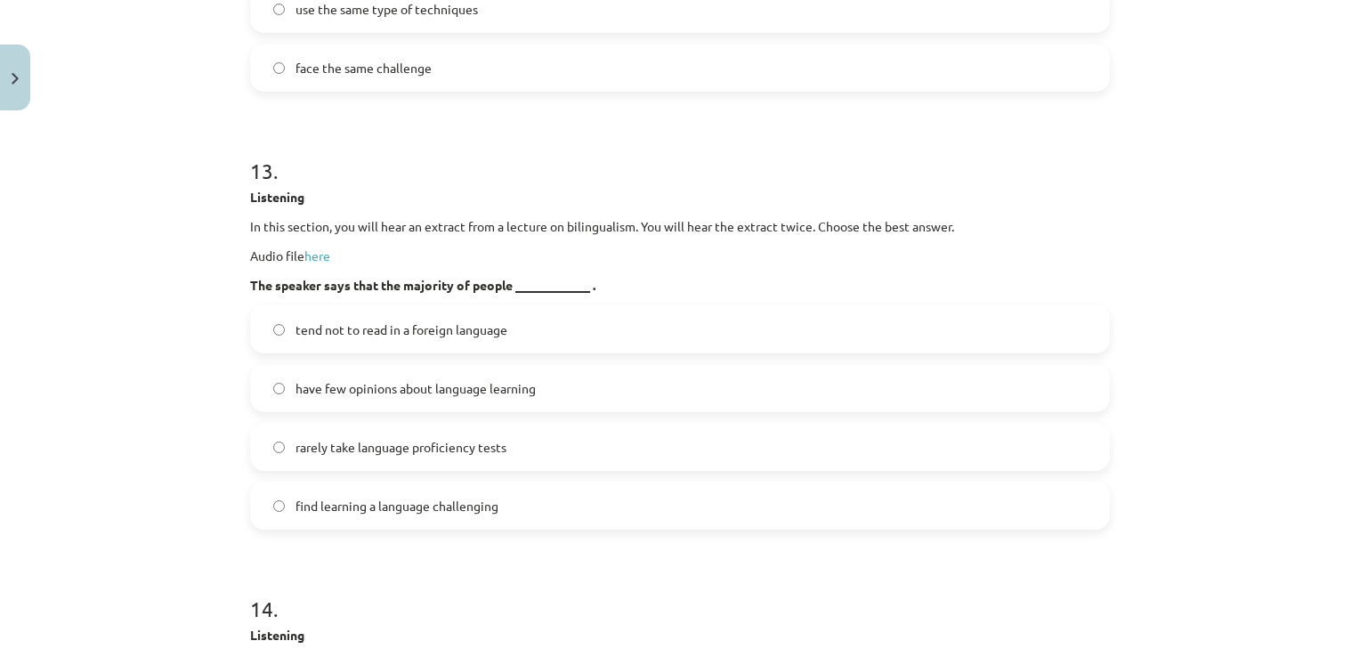
scroll to position [6965, 0]
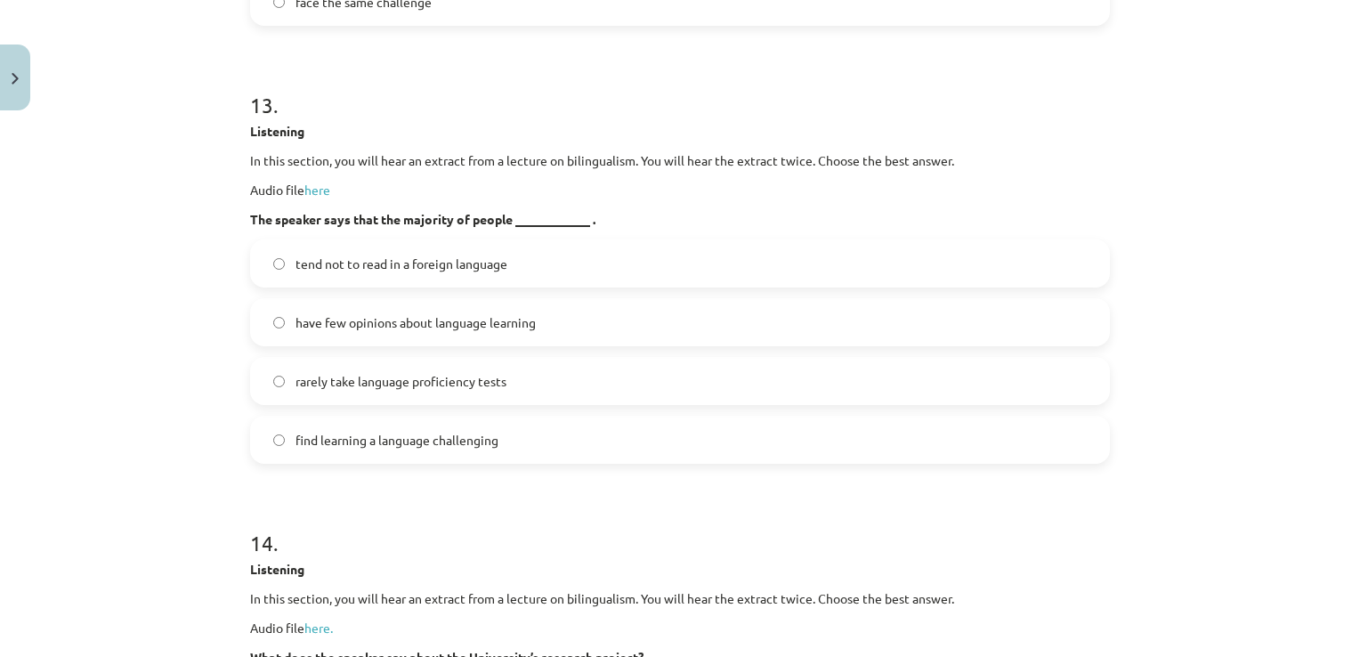
click at [435, 332] on span "have few opinions about language learning" at bounding box center [415, 322] width 240 height 19
click at [410, 449] on span "find learning a language challenging" at bounding box center [396, 440] width 203 height 19
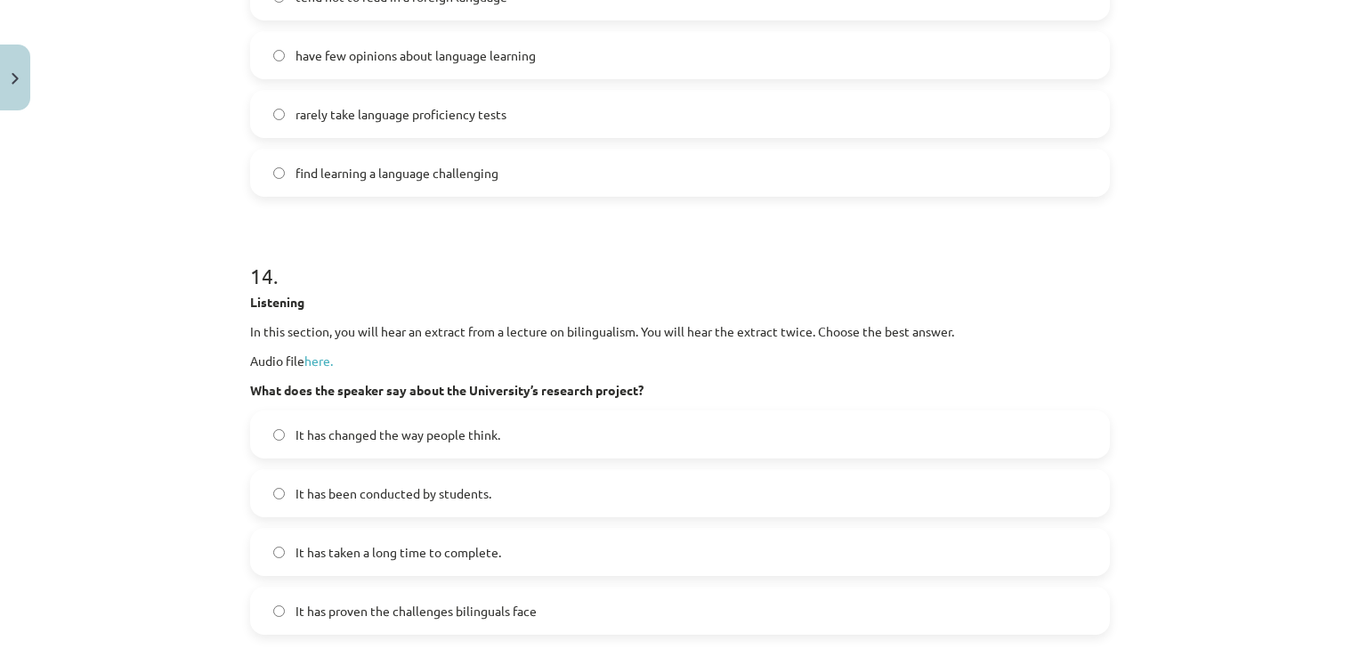
scroll to position [7321, 0]
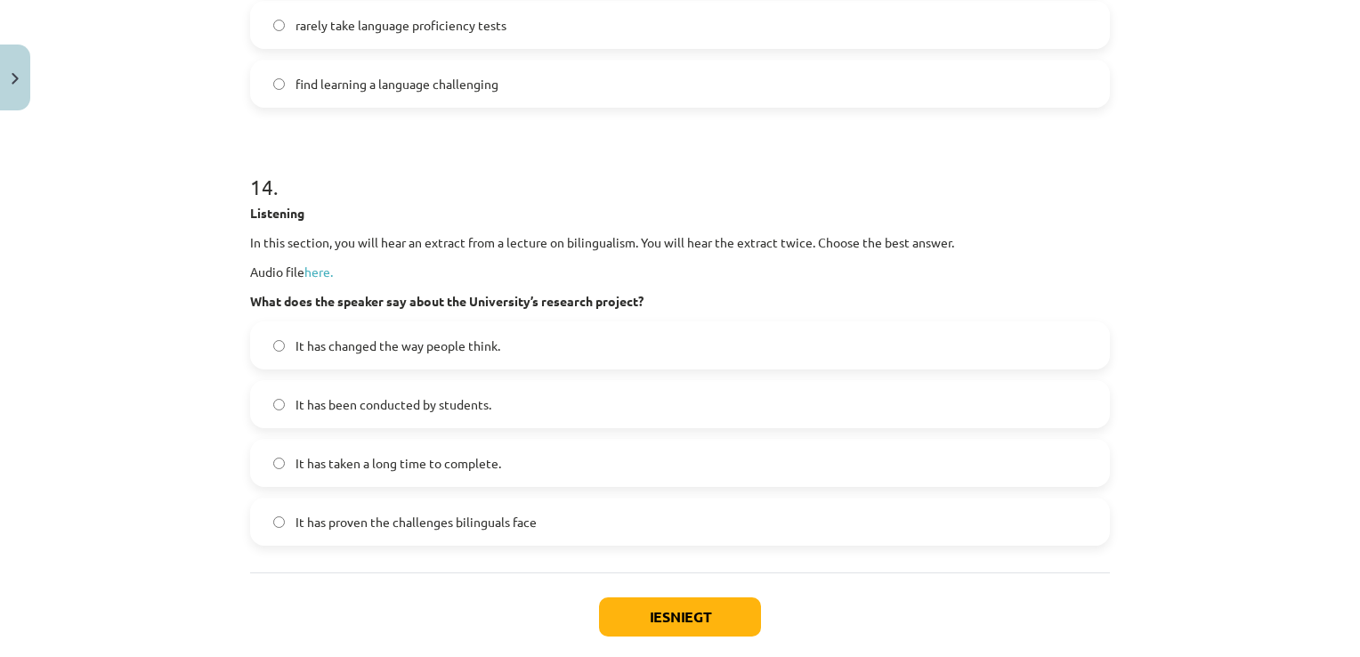
click at [425, 355] on span "It has changed the way people think." at bounding box center [397, 345] width 205 height 19
click at [662, 636] on button "Iesniegt" at bounding box center [680, 616] width 162 height 39
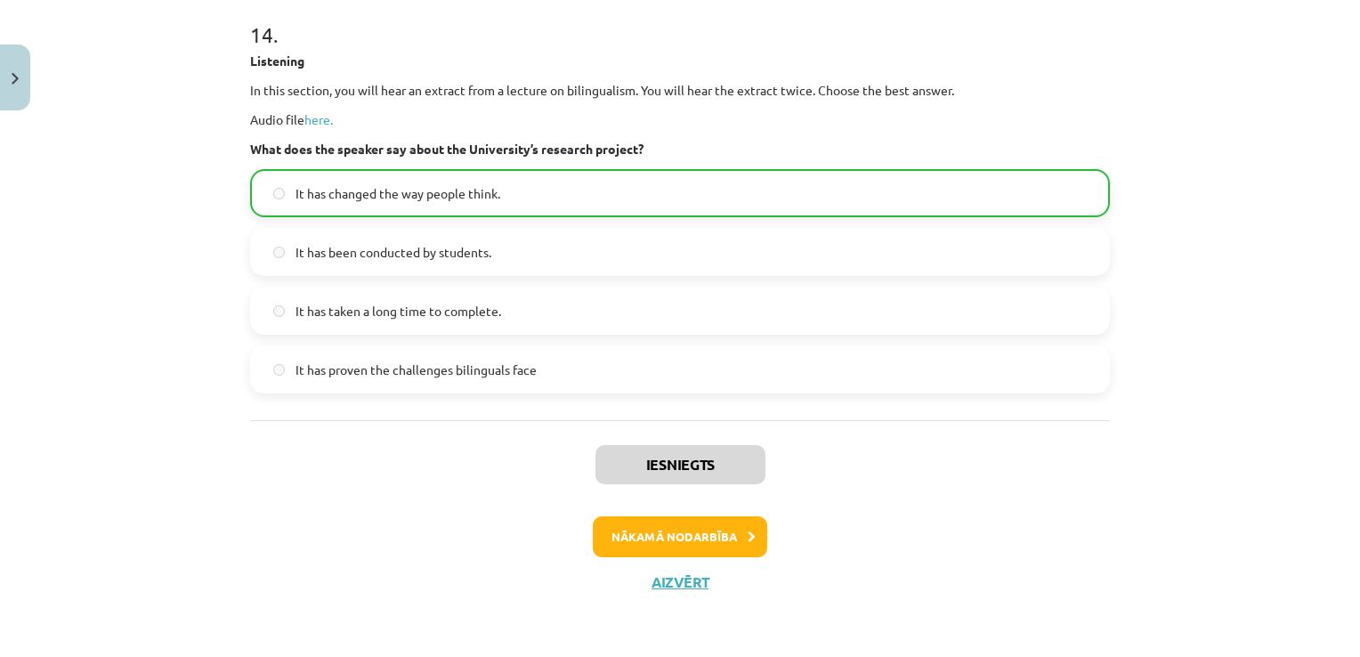
scroll to position [7493, 0]
click at [683, 530] on button "Nākamā nodarbība" at bounding box center [680, 536] width 174 height 41
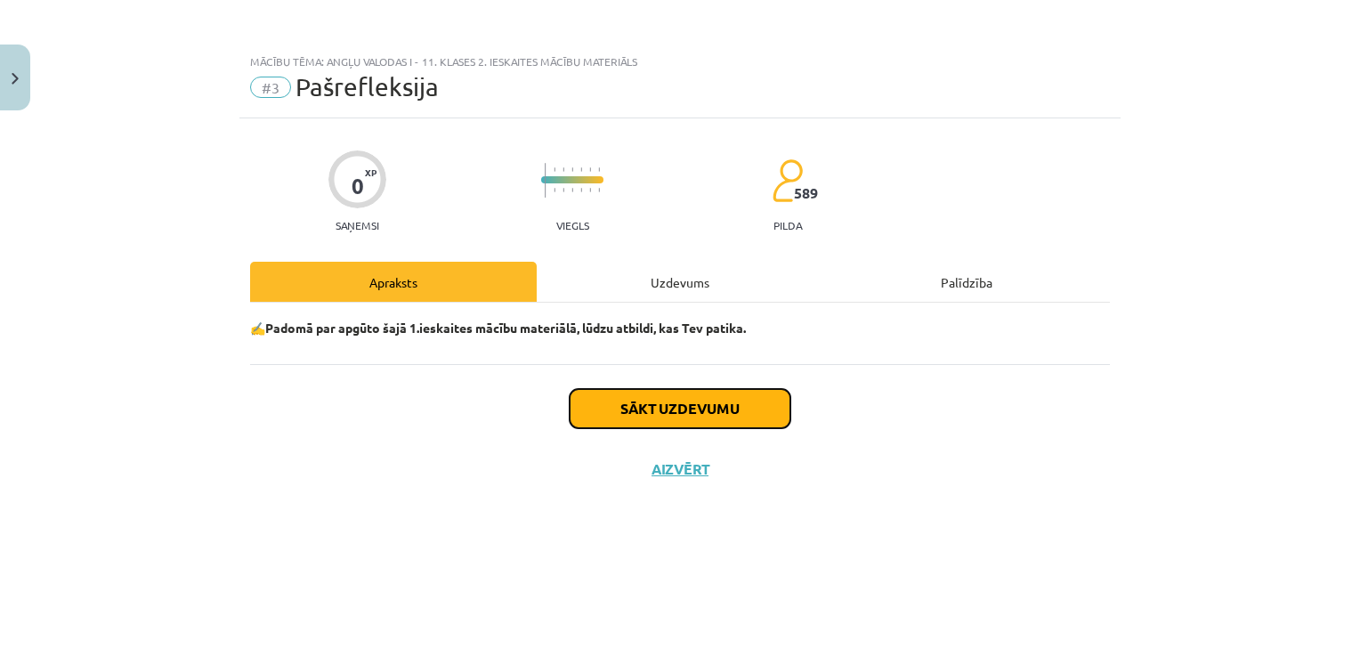
click at [680, 419] on button "Sākt uzdevumu" at bounding box center [680, 408] width 221 height 39
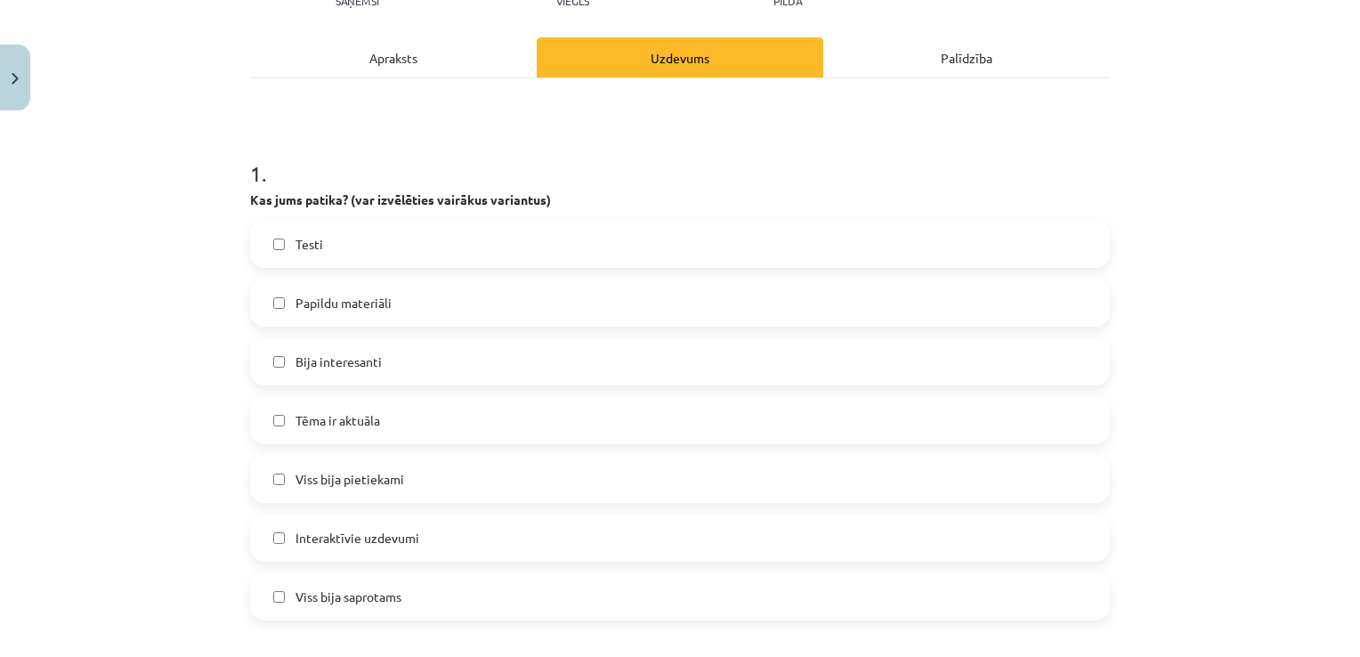
scroll to position [267, 0]
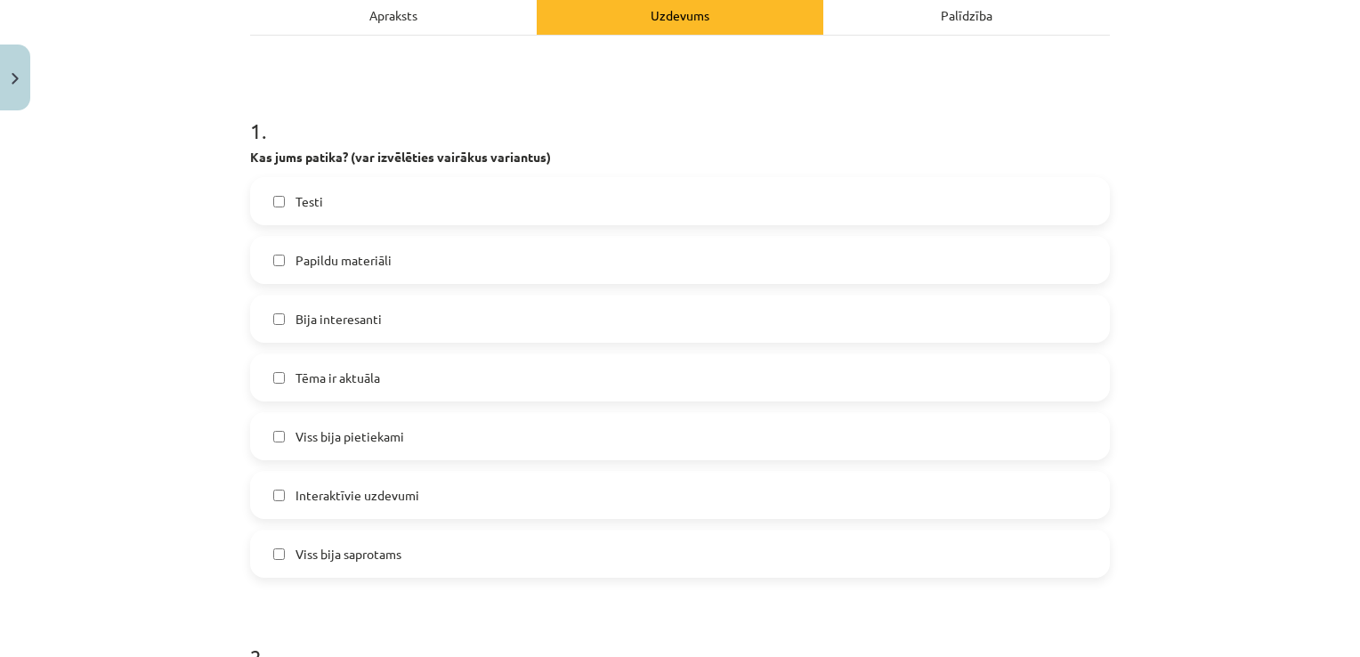
click at [396, 383] on label "Tēma ir aktuāla" at bounding box center [680, 377] width 856 height 44
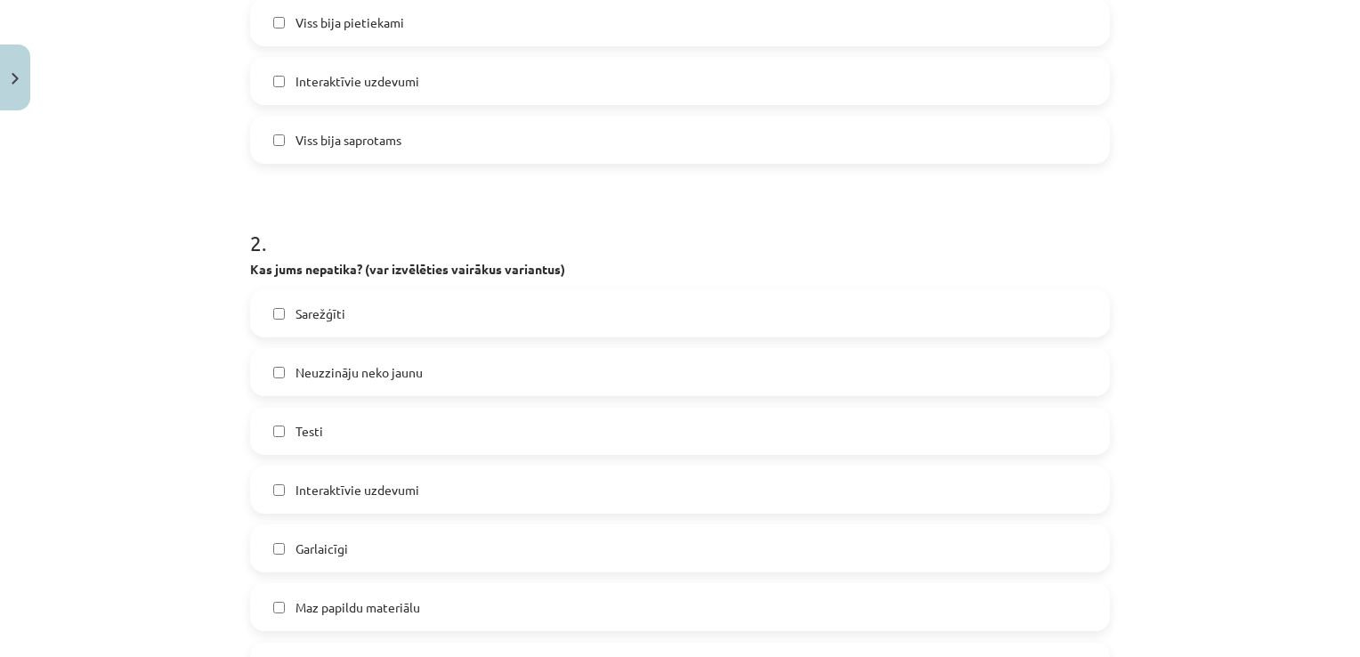
scroll to position [712, 0]
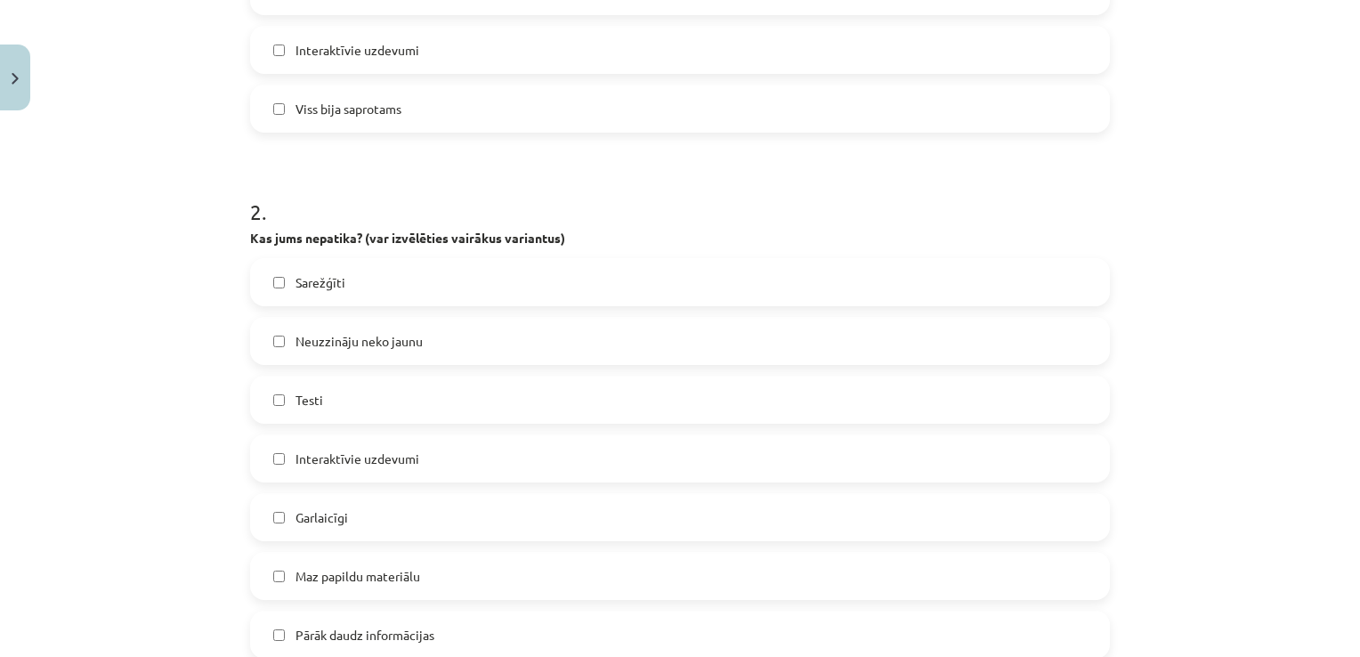
click at [356, 287] on label "Sarežģīti" at bounding box center [680, 282] width 856 height 44
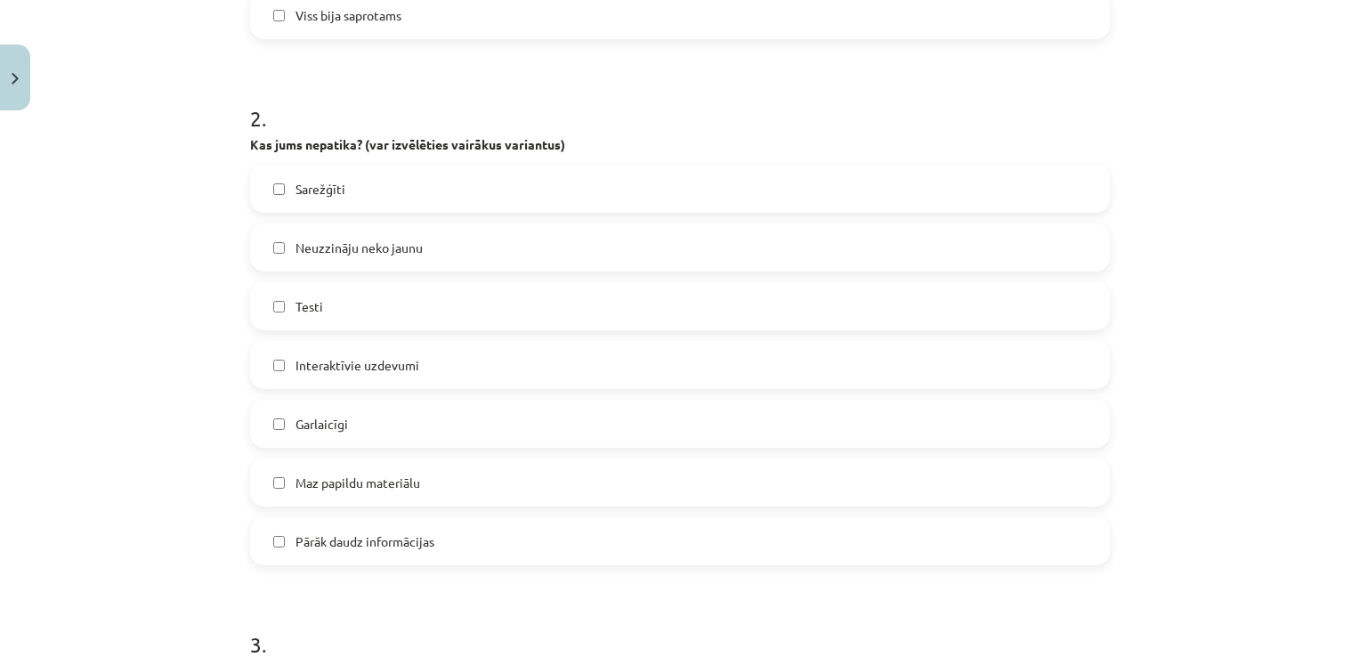
scroll to position [890, 0]
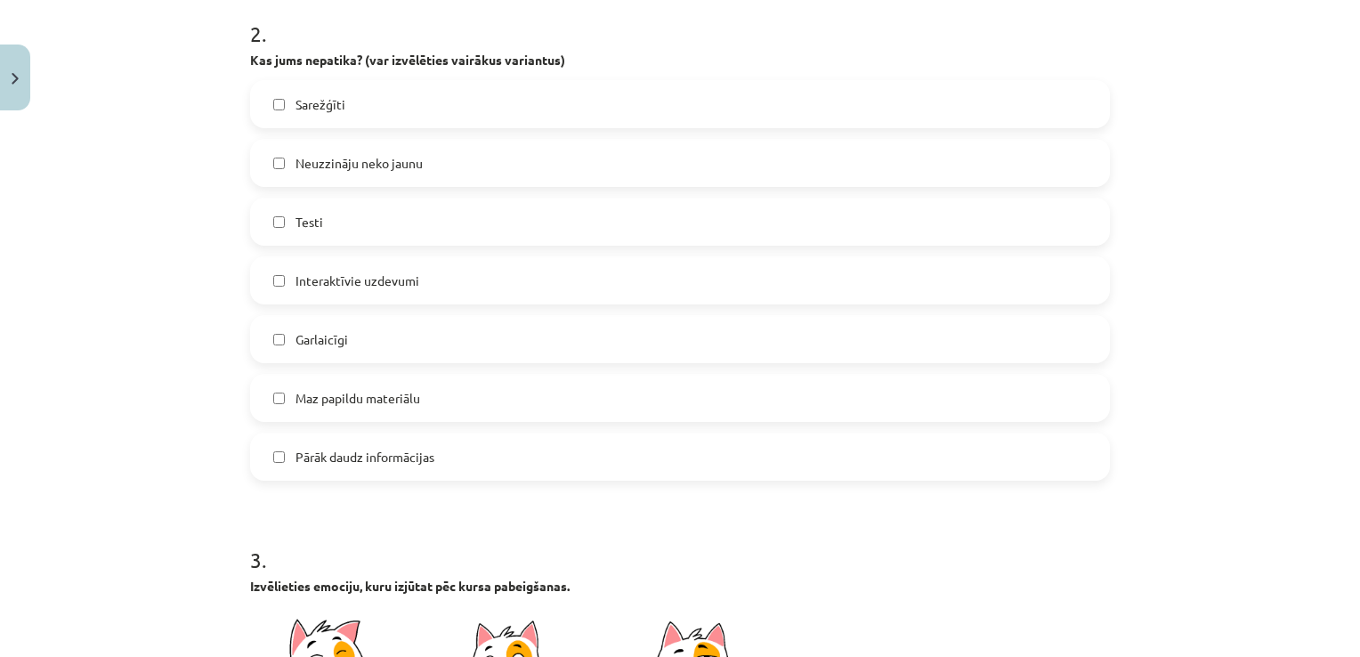
click at [354, 395] on span "Maz papildu materiālu" at bounding box center [357, 398] width 125 height 19
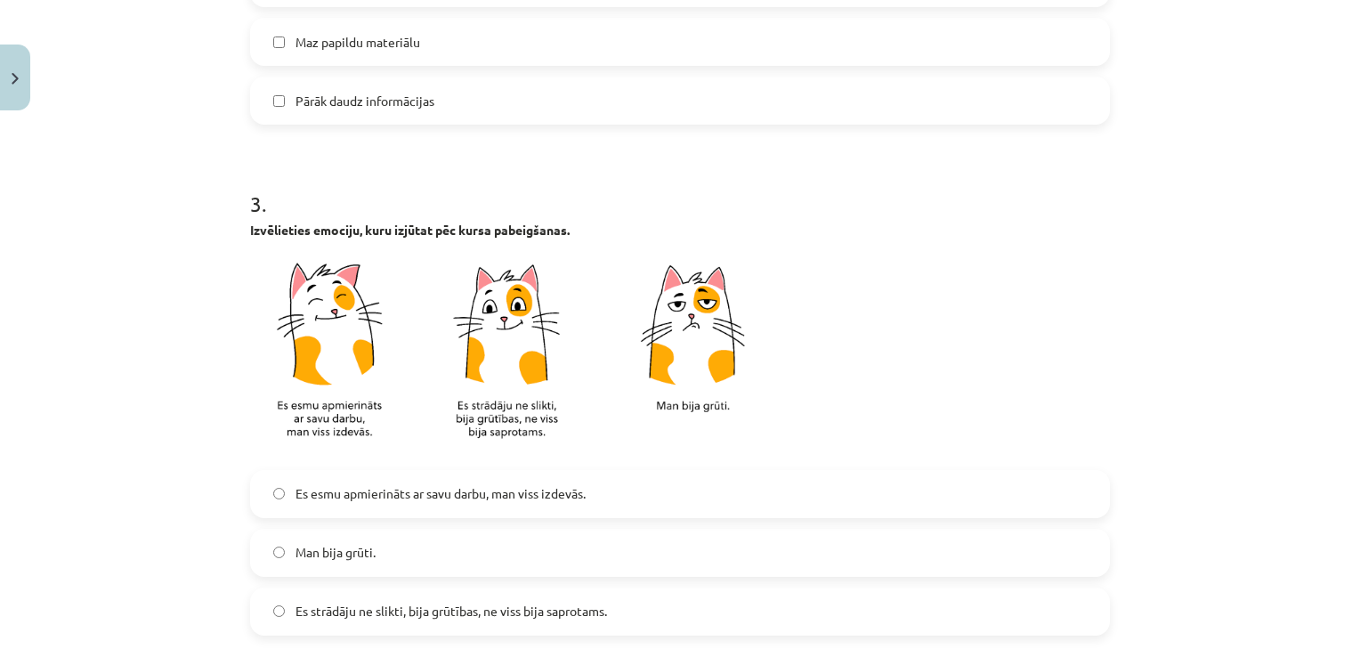
scroll to position [1424, 0]
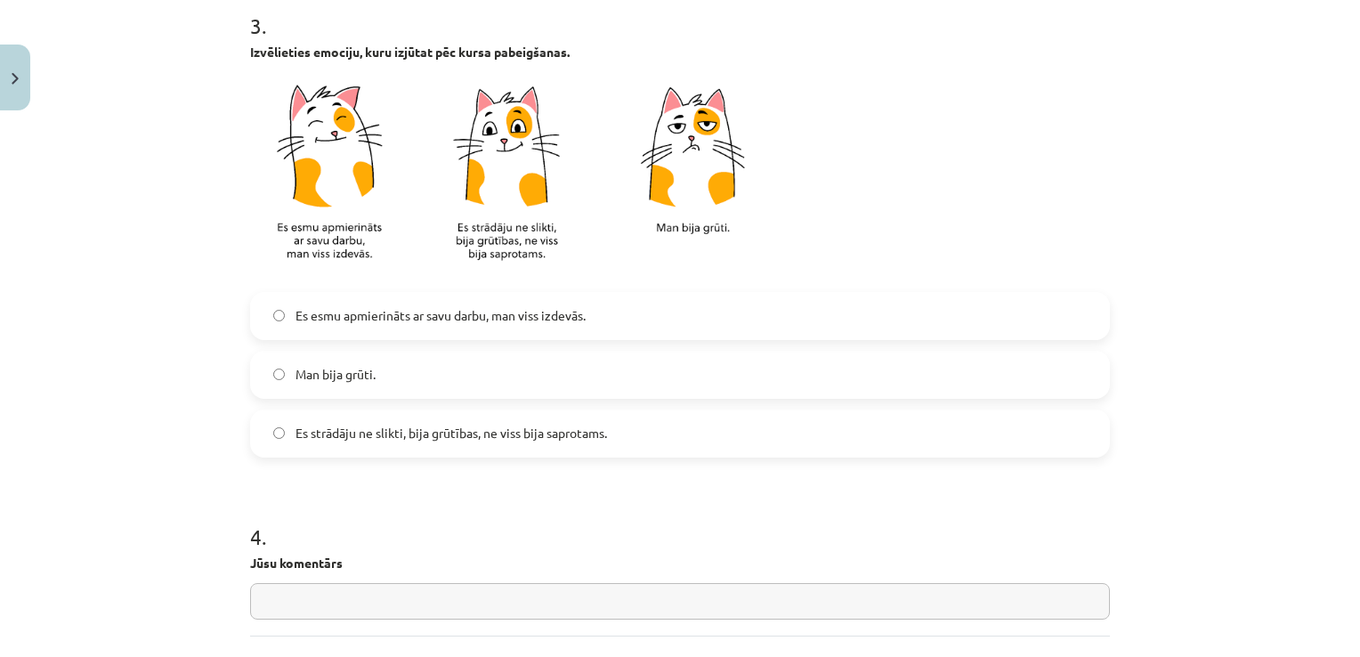
click at [352, 422] on label "Es strādāju ne slikti, bija grūtības, ne viss bija saprotams." at bounding box center [680, 433] width 856 height 44
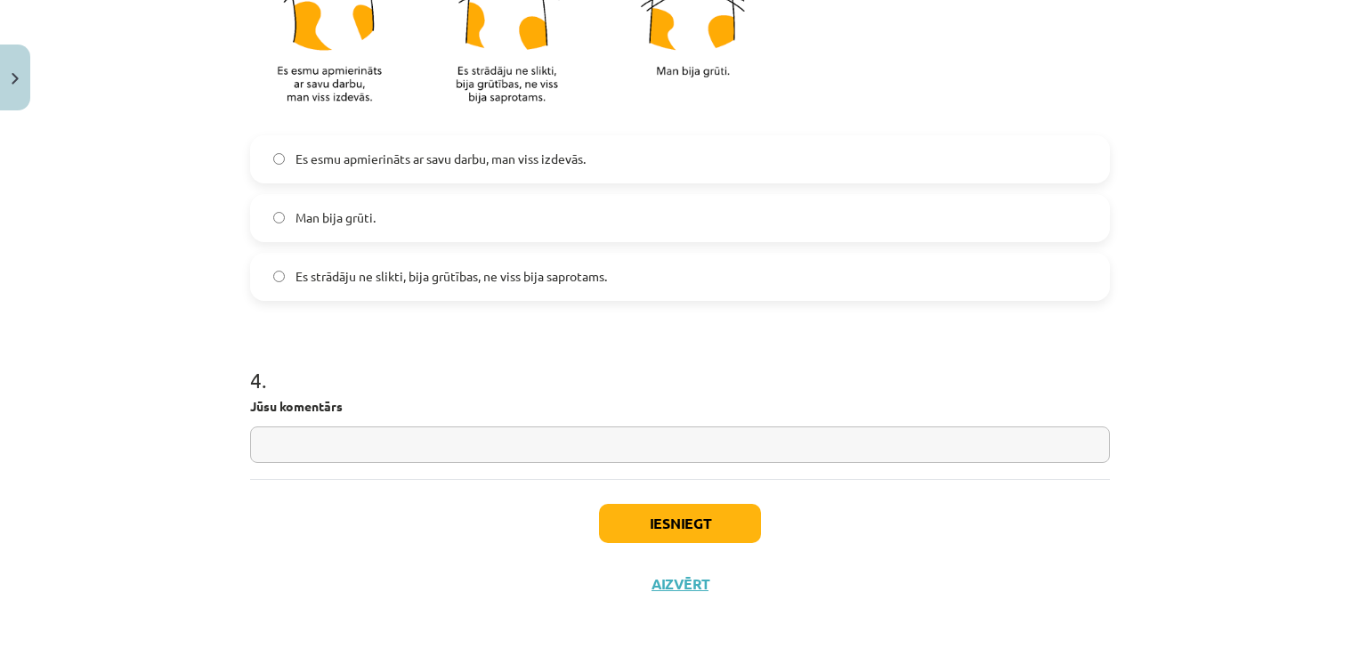
click at [352, 432] on input "text" at bounding box center [680, 444] width 860 height 36
type input "*"
click at [629, 520] on button "Iesniegt" at bounding box center [680, 523] width 162 height 39
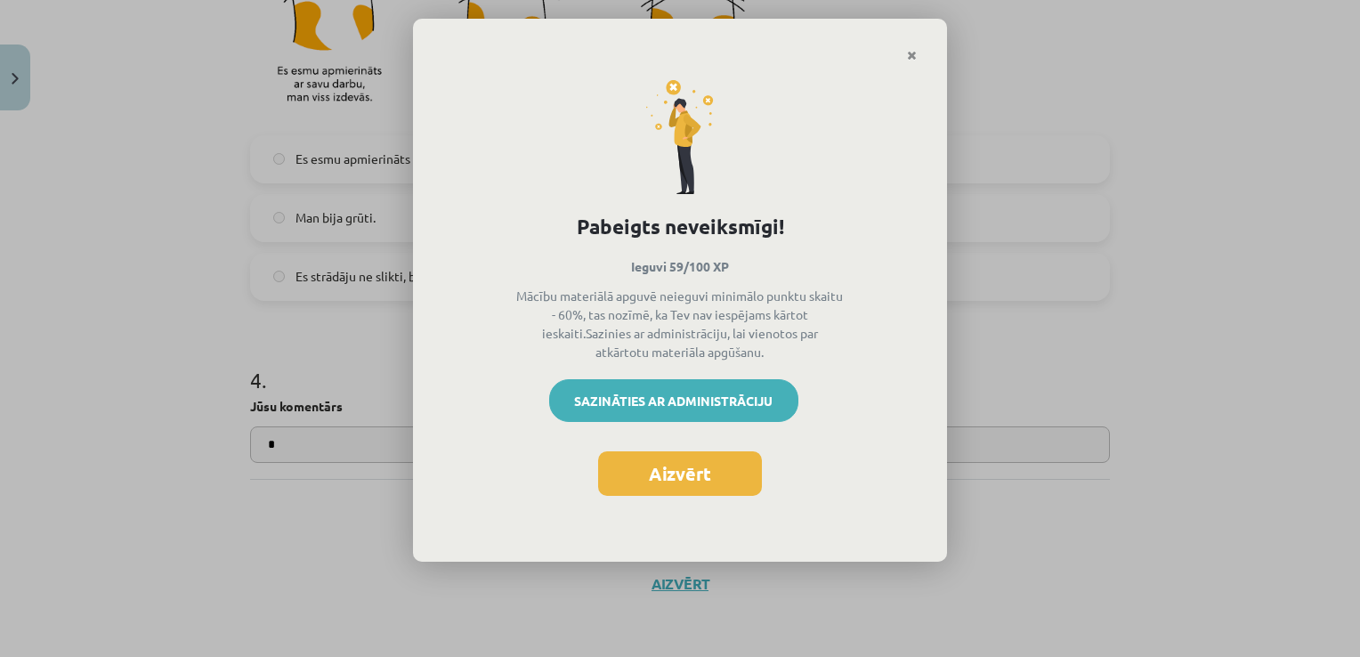
click at [651, 408] on link "Sazināties ar administrāciju" at bounding box center [673, 400] width 249 height 43
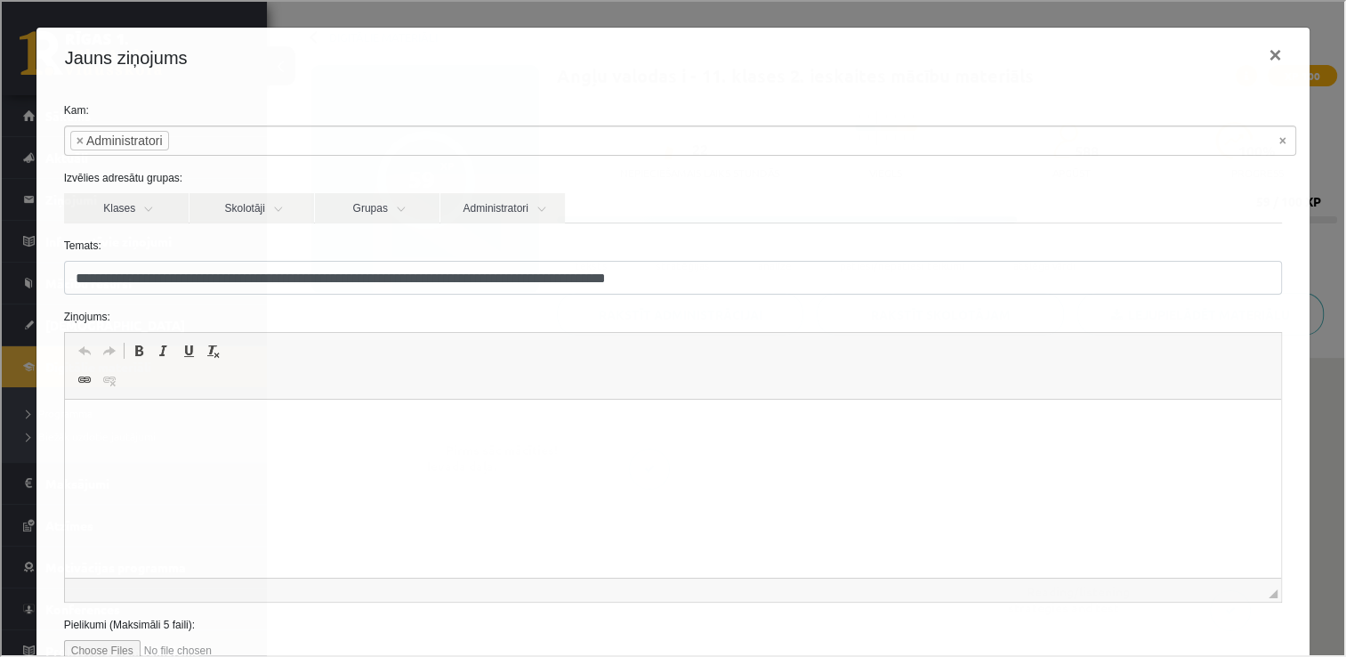
scroll to position [0, 0]
click at [421, 454] on html at bounding box center [672, 427] width 1217 height 54
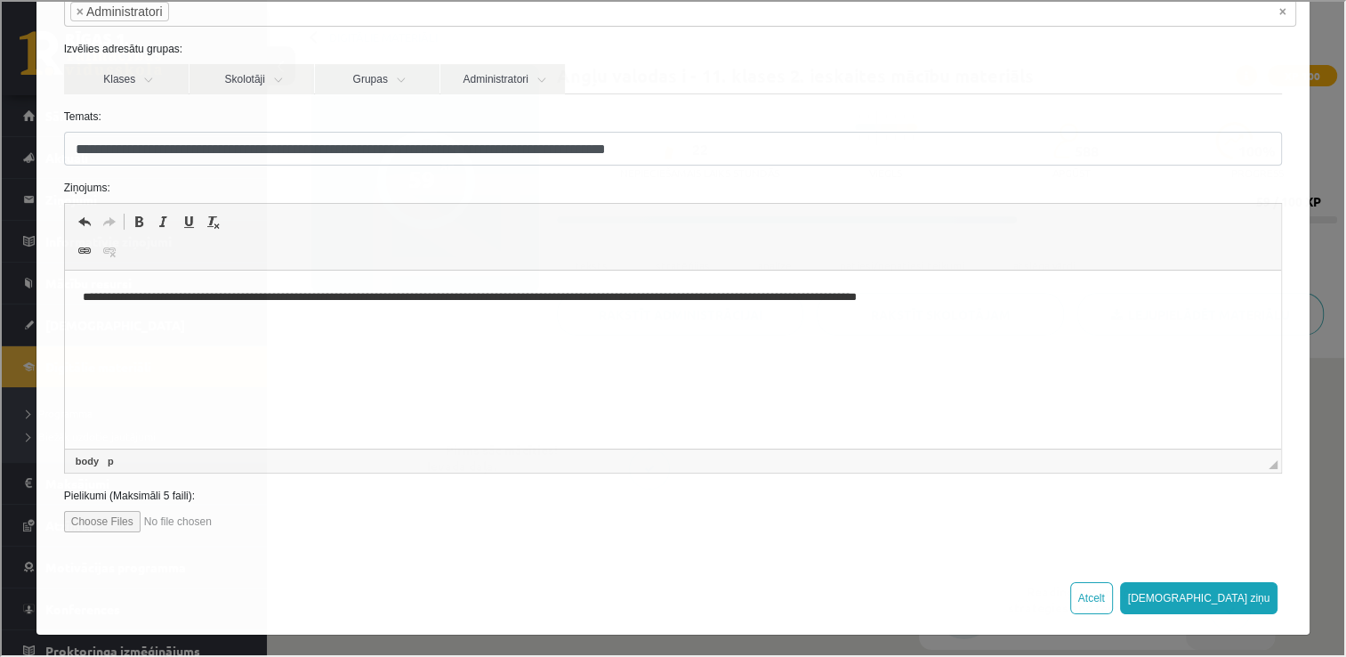
scroll to position [131, 0]
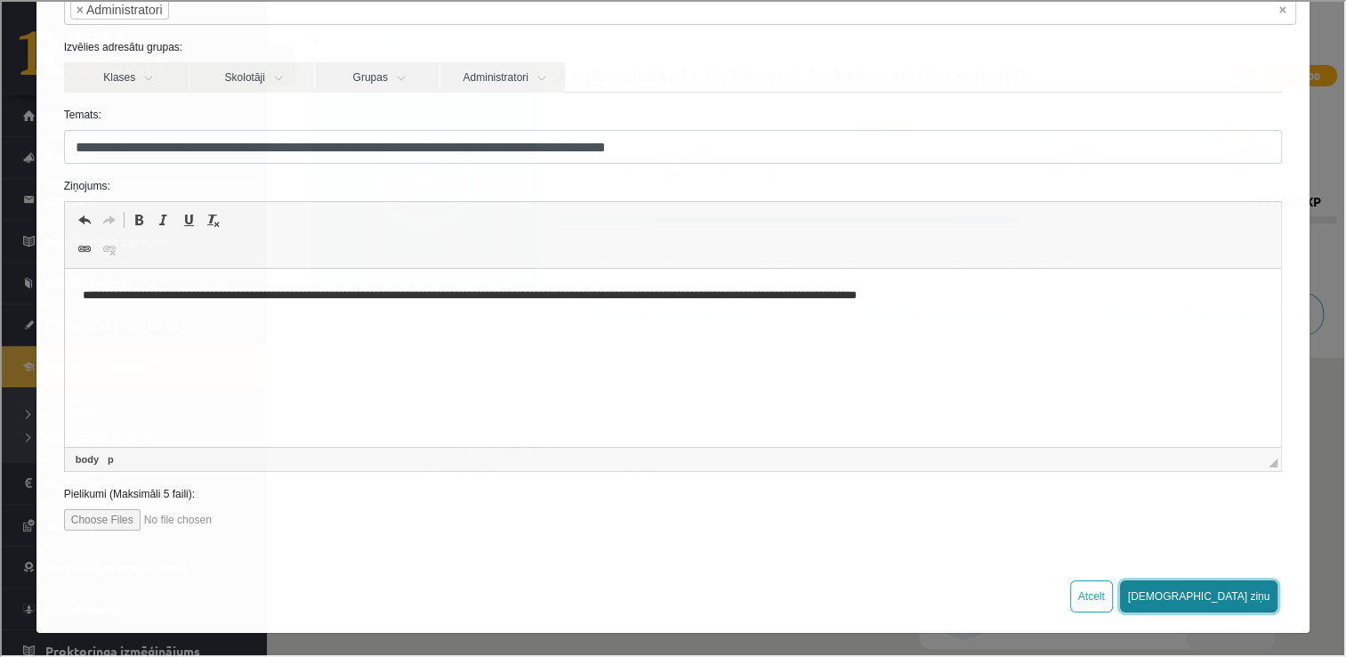
click at [1220, 593] on button "Sūtīt ziņu" at bounding box center [1198, 594] width 158 height 32
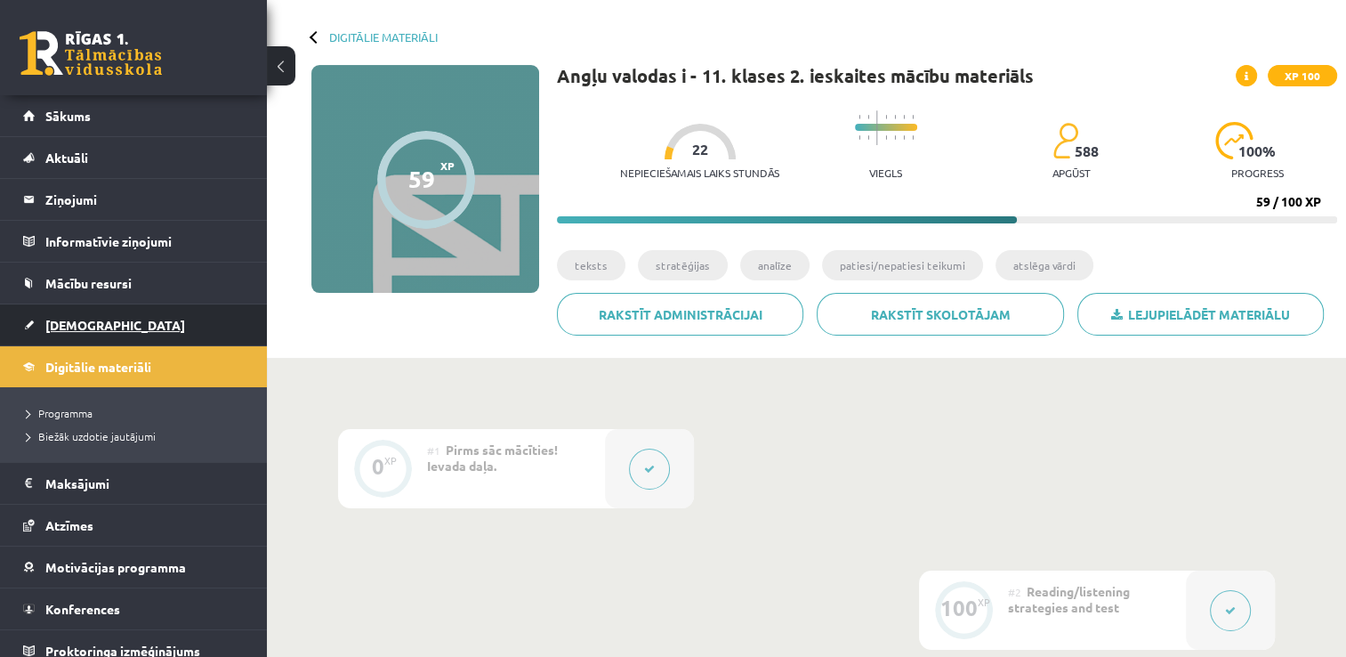
click at [78, 311] on link "[DEMOGRAPHIC_DATA]" at bounding box center [134, 324] width 222 height 41
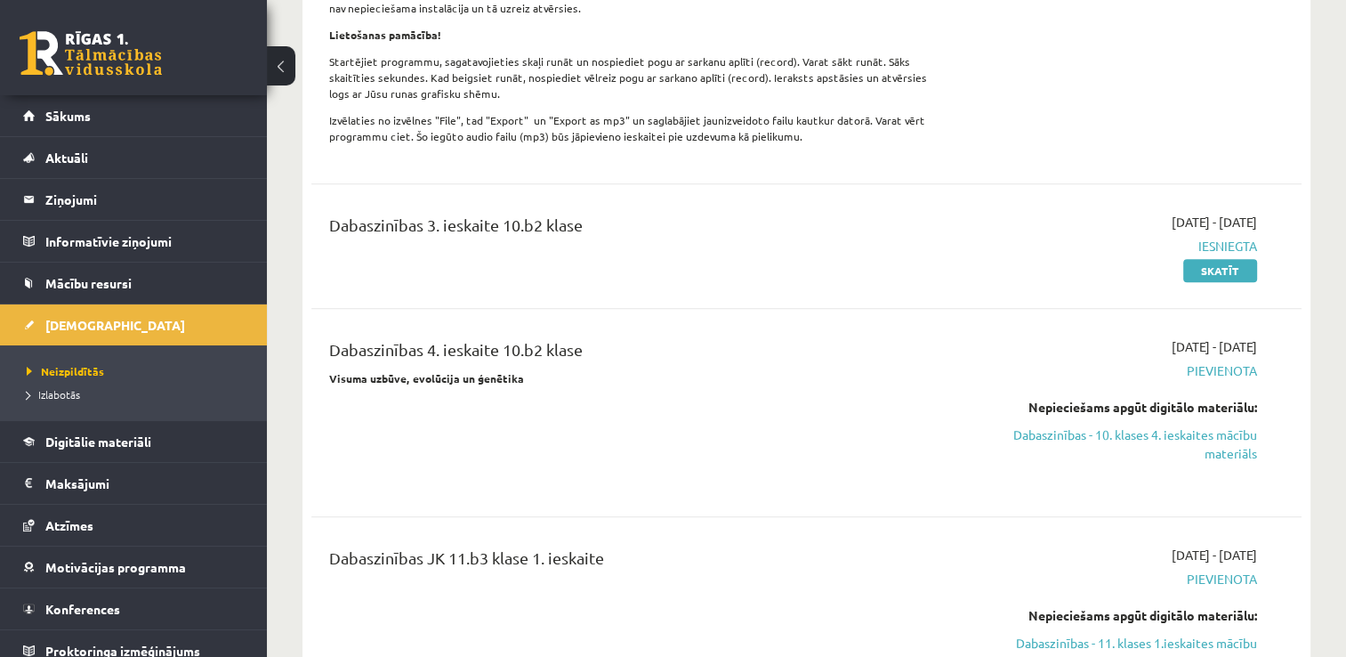
scroll to position [1335, 0]
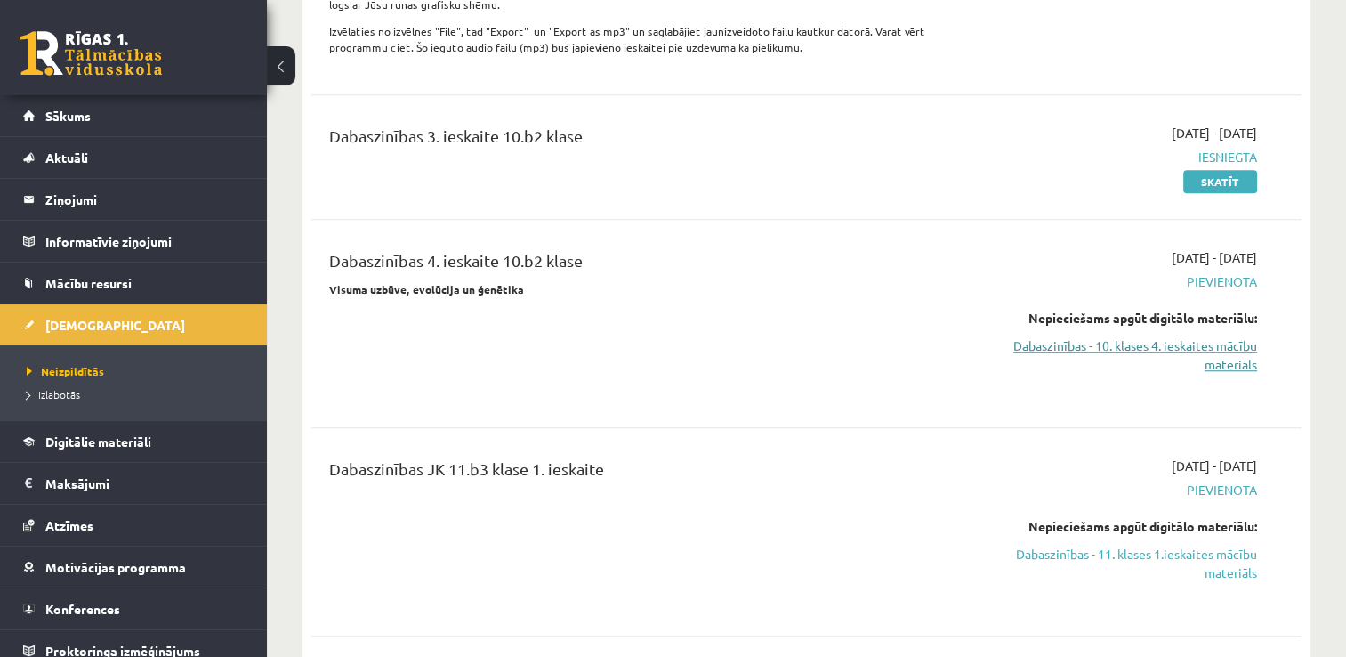
click at [1124, 336] on link "Dabaszinības - 10. klases 4. ieskaites mācību materiāls" at bounding box center [1112, 354] width 292 height 37
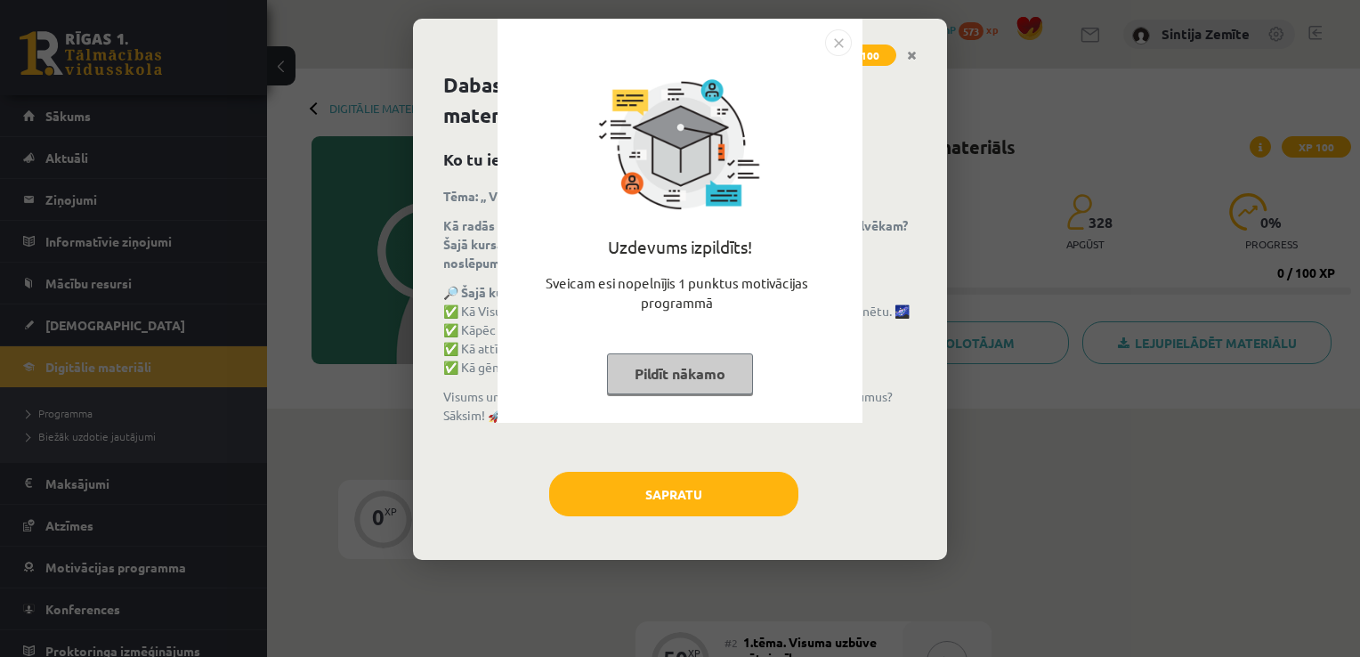
click at [688, 369] on button "Pildīt nākamo" at bounding box center [680, 373] width 146 height 41
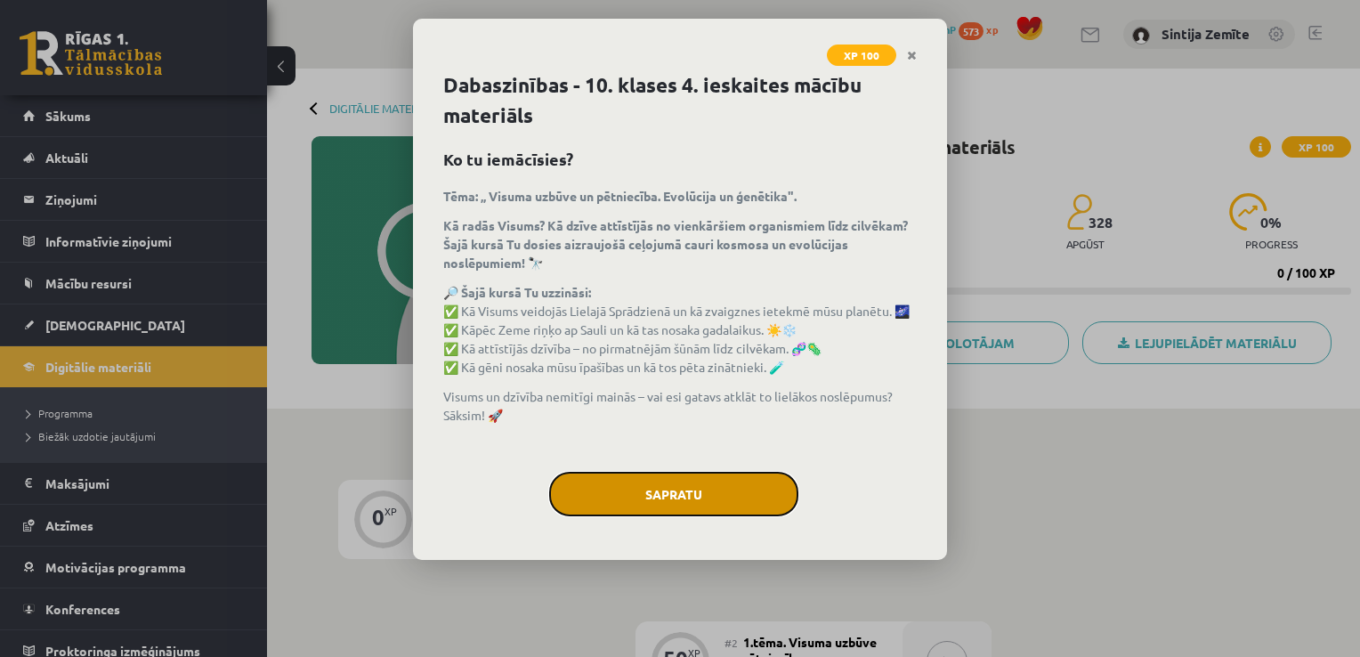
click at [672, 487] on button "Sapratu" at bounding box center [673, 494] width 249 height 44
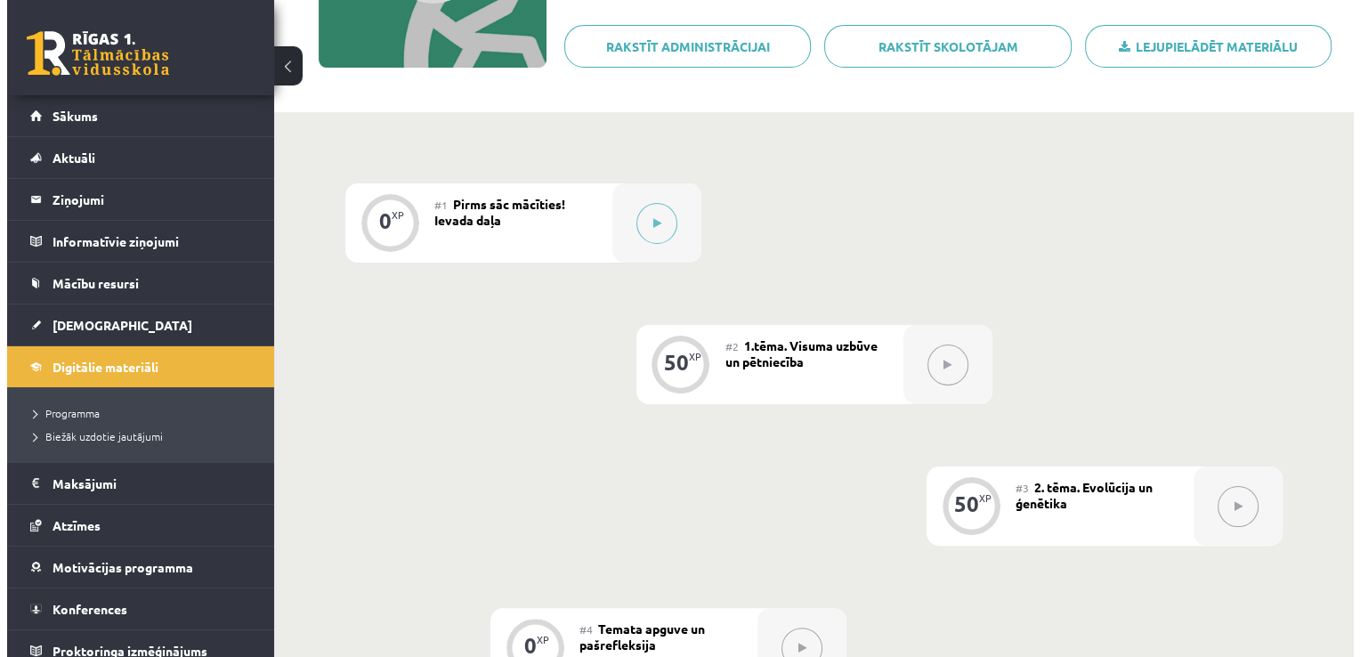
scroll to position [89, 0]
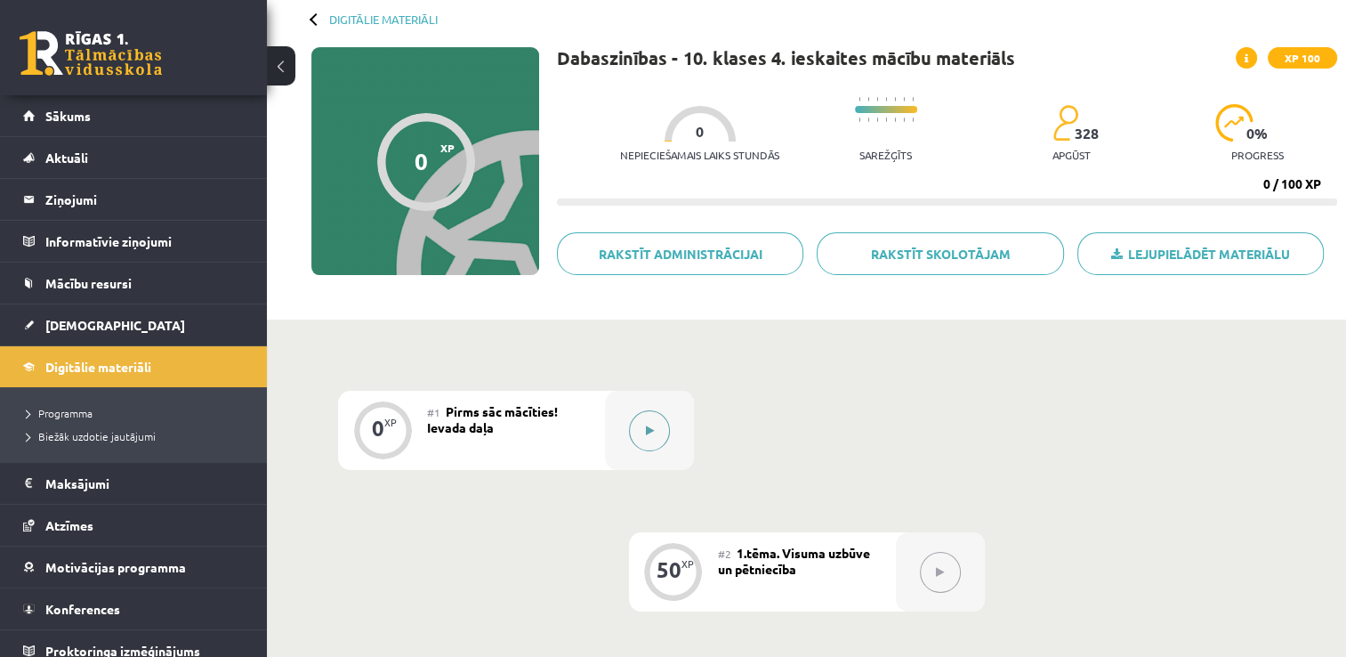
click at [644, 411] on button at bounding box center [649, 430] width 41 height 41
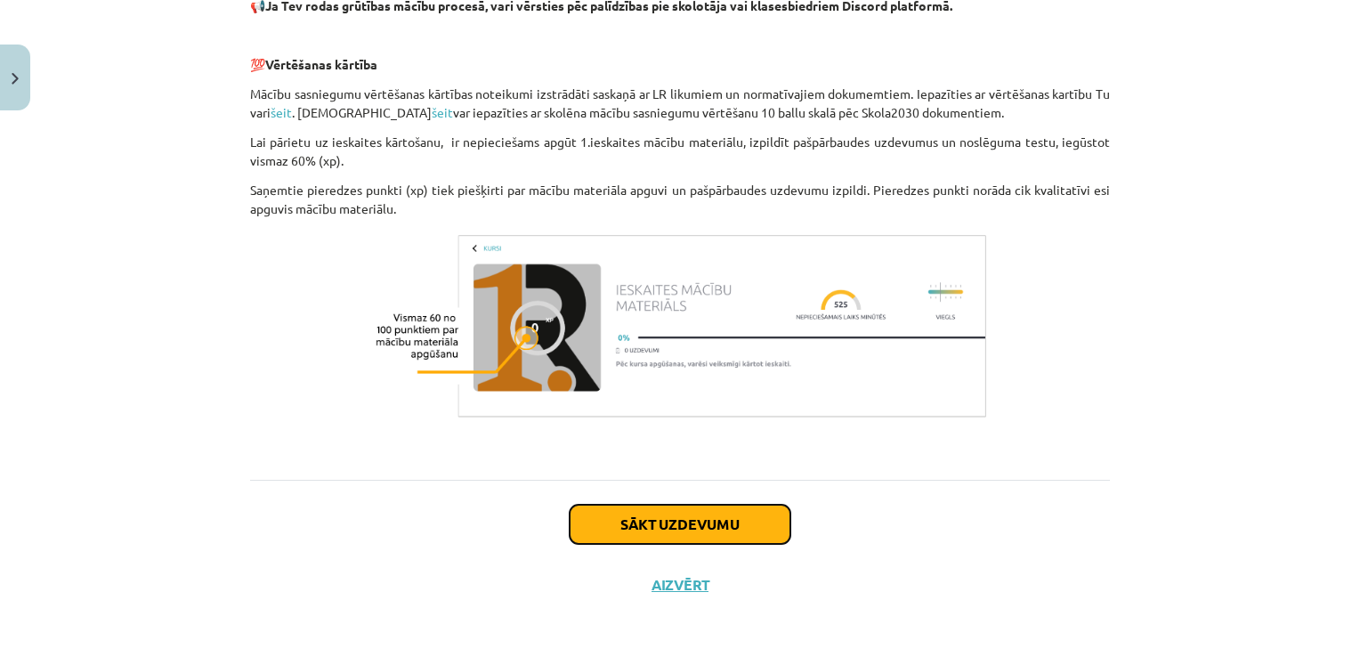
click at [699, 505] on button "Sākt uzdevumu" at bounding box center [680, 524] width 221 height 39
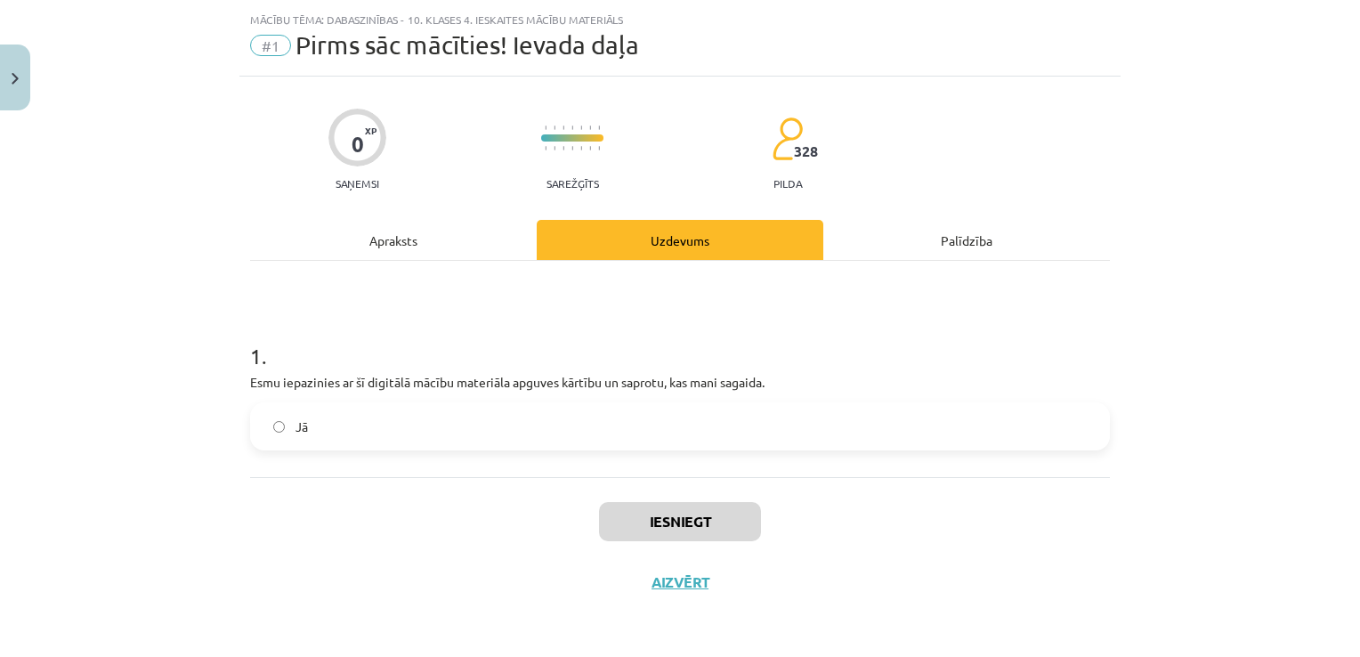
scroll to position [41, 0]
click at [634, 434] on label "Jā" at bounding box center [680, 427] width 856 height 44
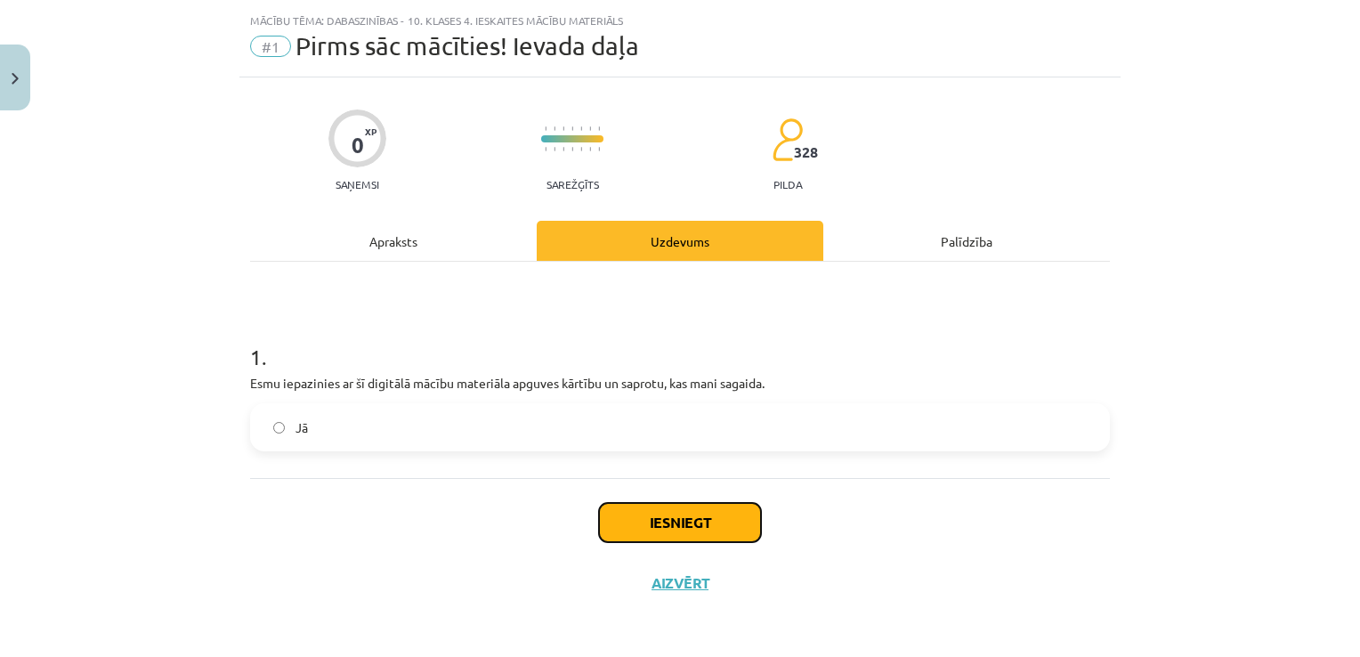
click at [648, 508] on button "Iesniegt" at bounding box center [680, 522] width 162 height 39
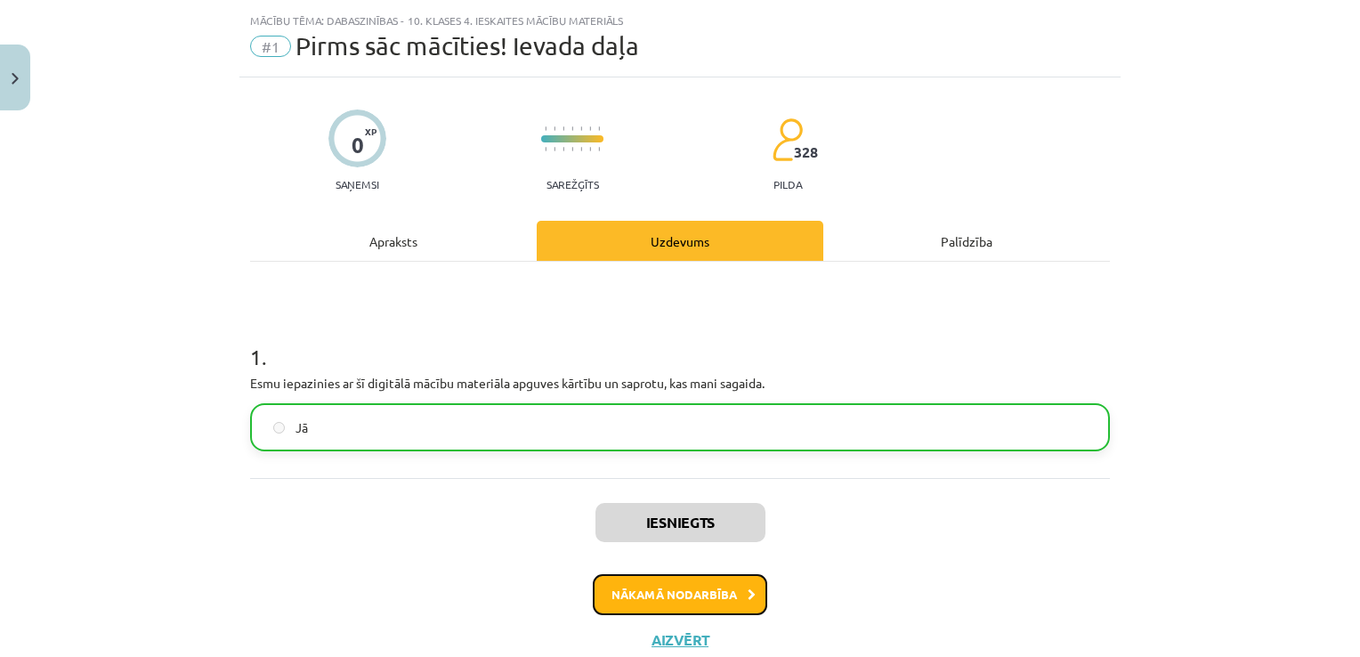
click at [691, 585] on button "Nākamā nodarbība" at bounding box center [680, 594] width 174 height 41
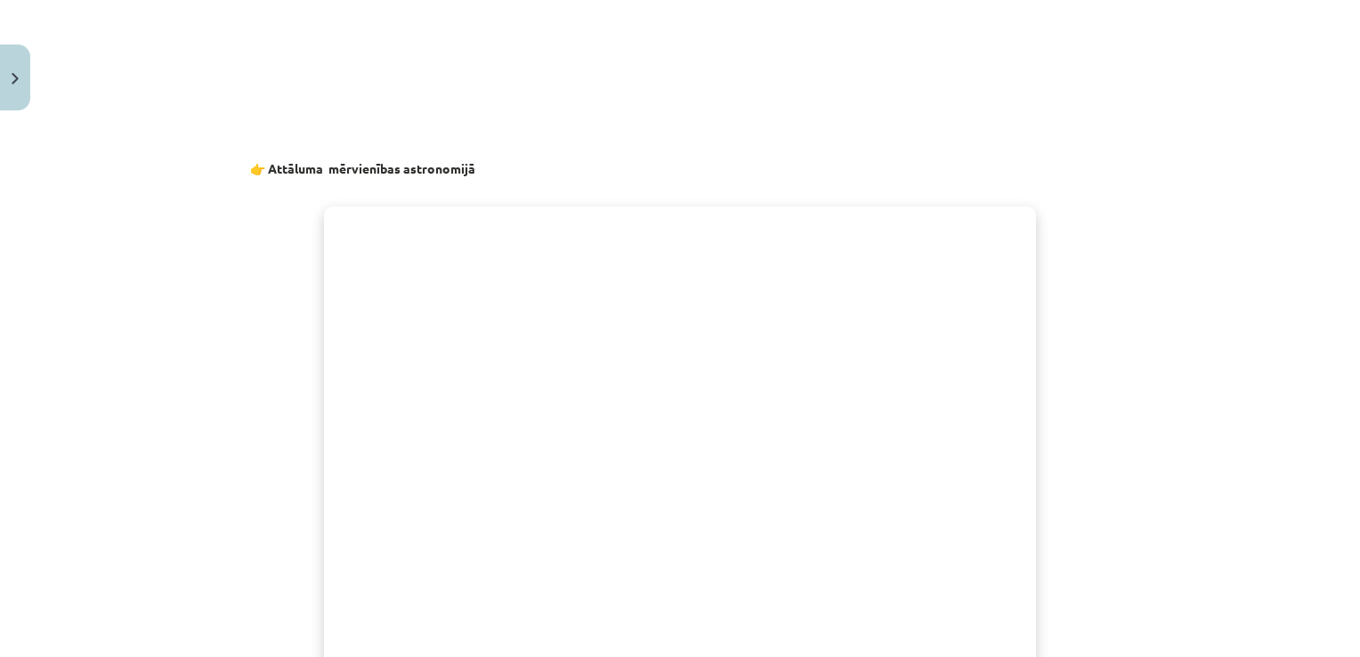
scroll to position [21155, 0]
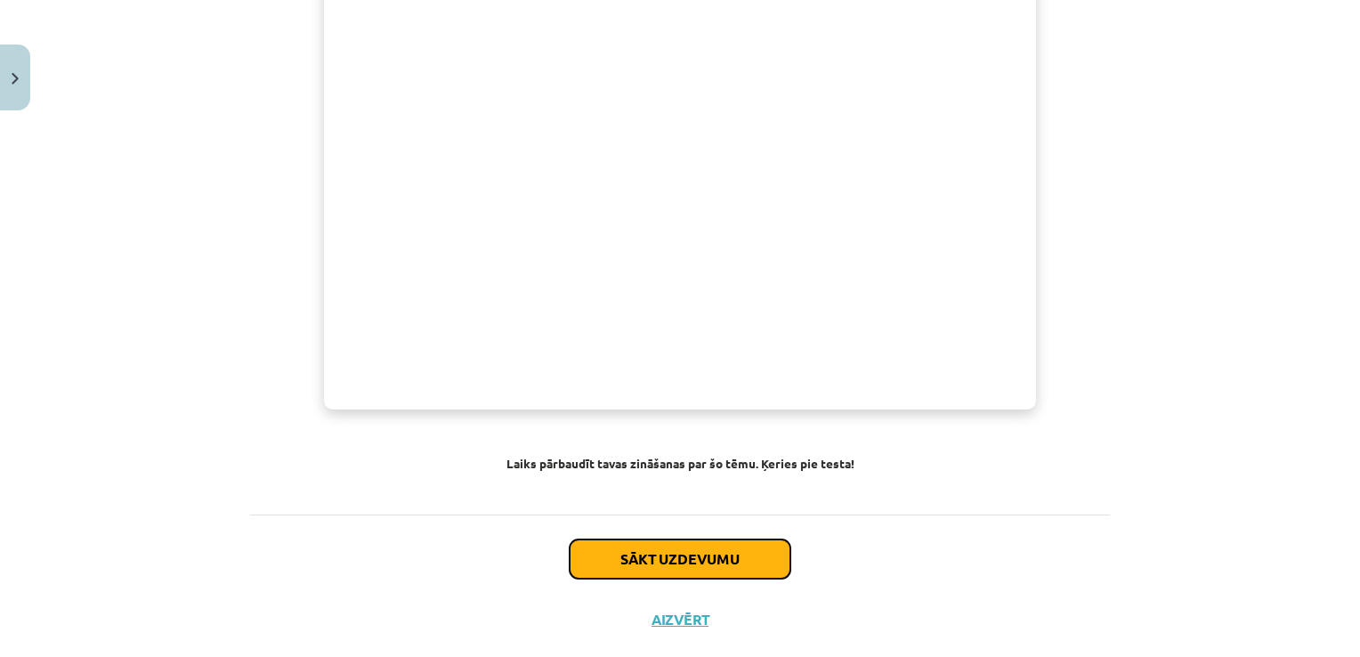
click at [751, 539] on button "Sākt uzdevumu" at bounding box center [680, 558] width 221 height 39
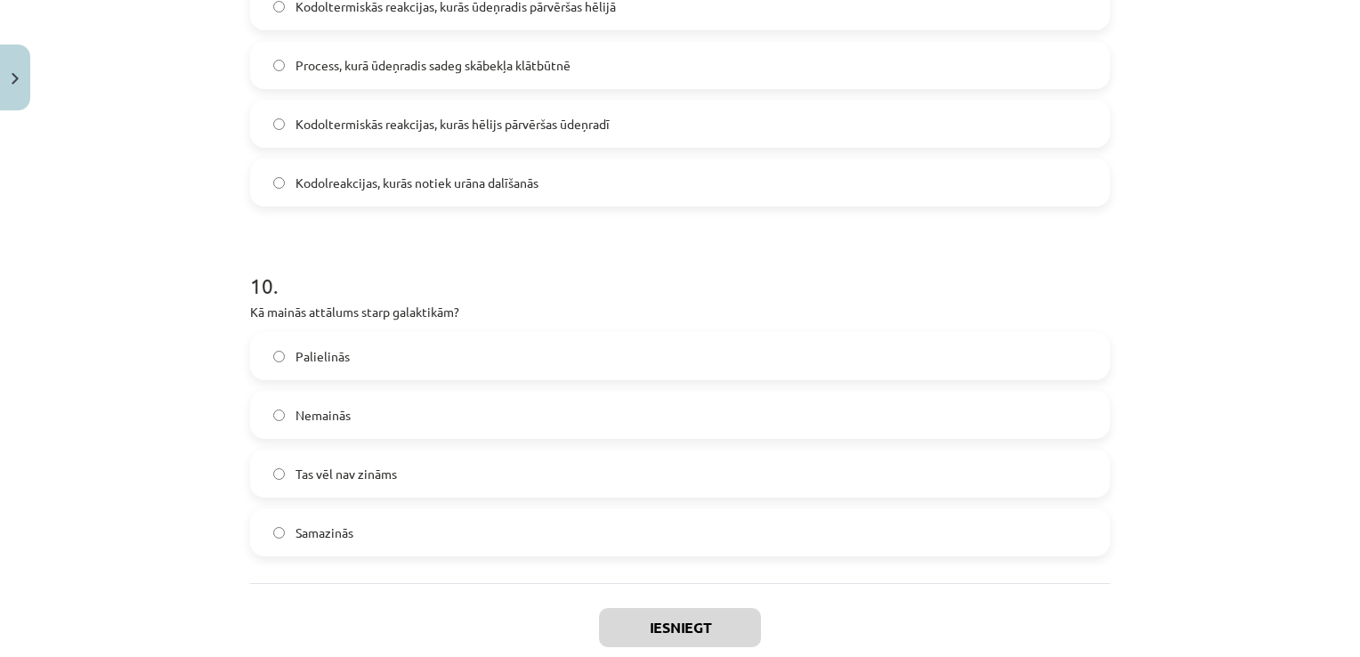
scroll to position [3628, 0]
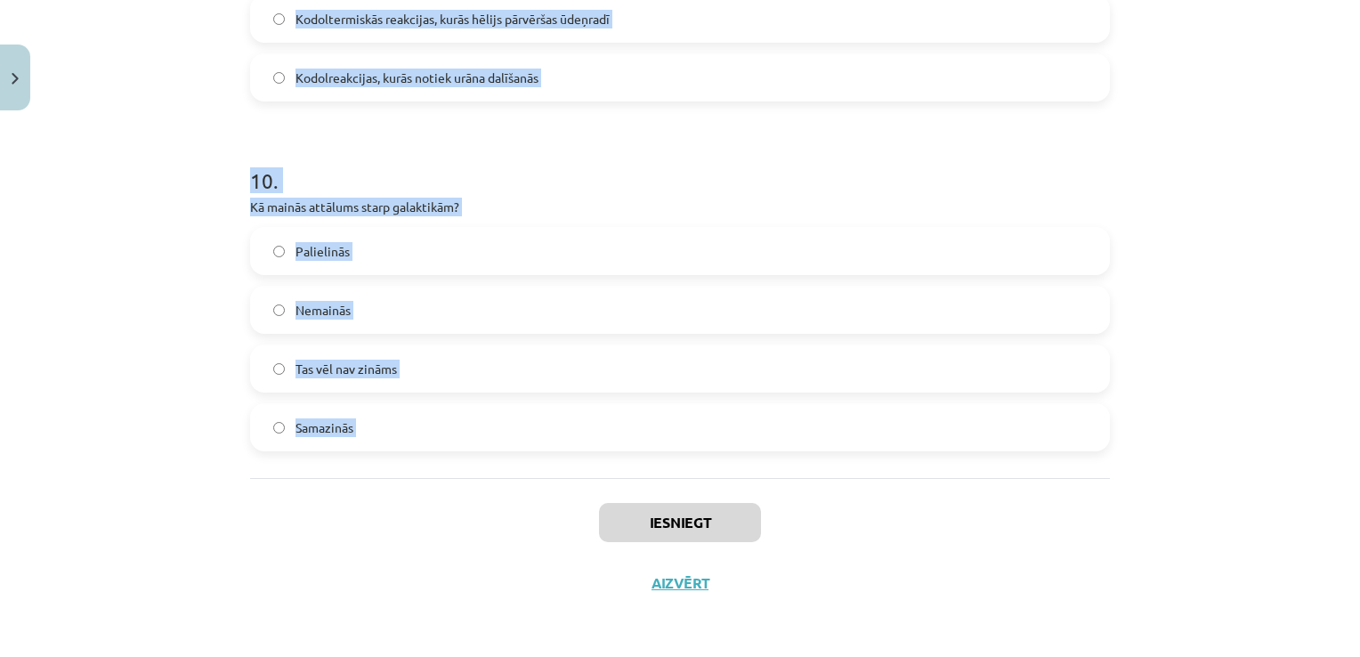
drag, startPoint x: 230, startPoint y: 195, endPoint x: 509, endPoint y: 489, distance: 405.4
click at [509, 489] on div "Mācību tēma: Dabaszinības - 10. klases 4. ieskaites mācību materiāls #2 1.tēma.…" at bounding box center [680, 328] width 1360 height 657
copy form "Lor ip dolorsi? Ametco adipisc, el seddoeius temporinc utlabo Etdoloremagnaa en…"
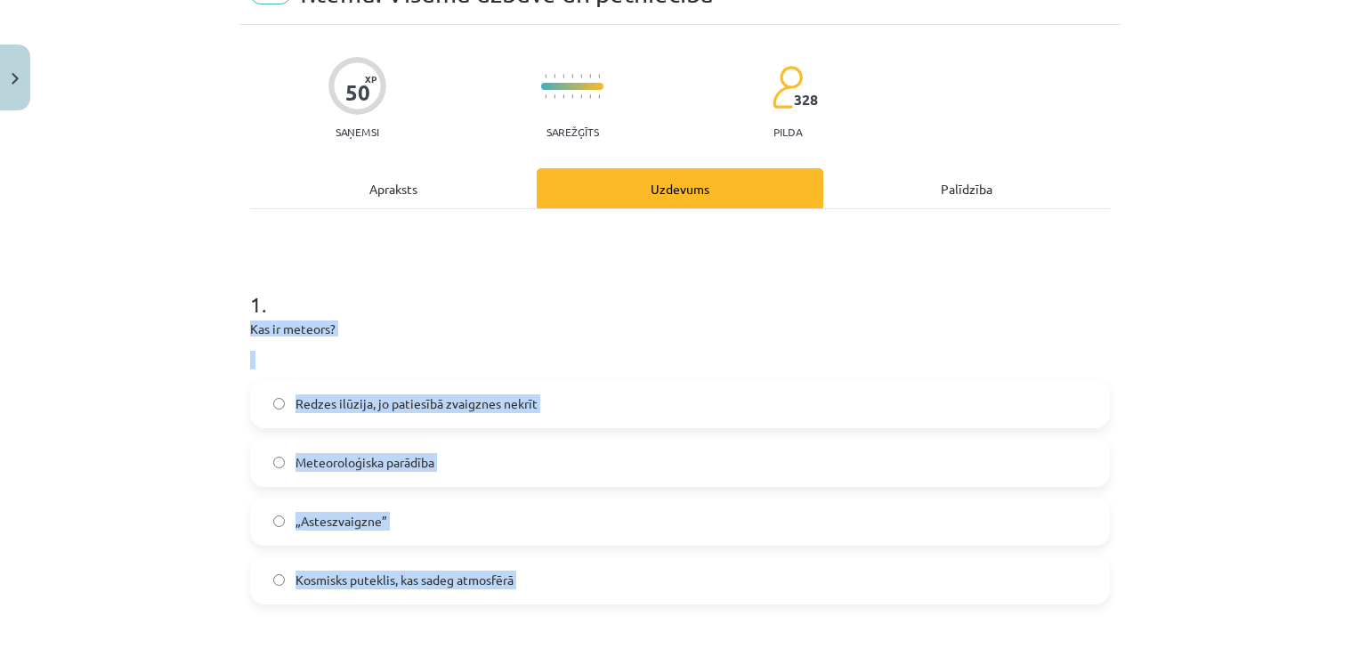
scroll to position [69, 0]
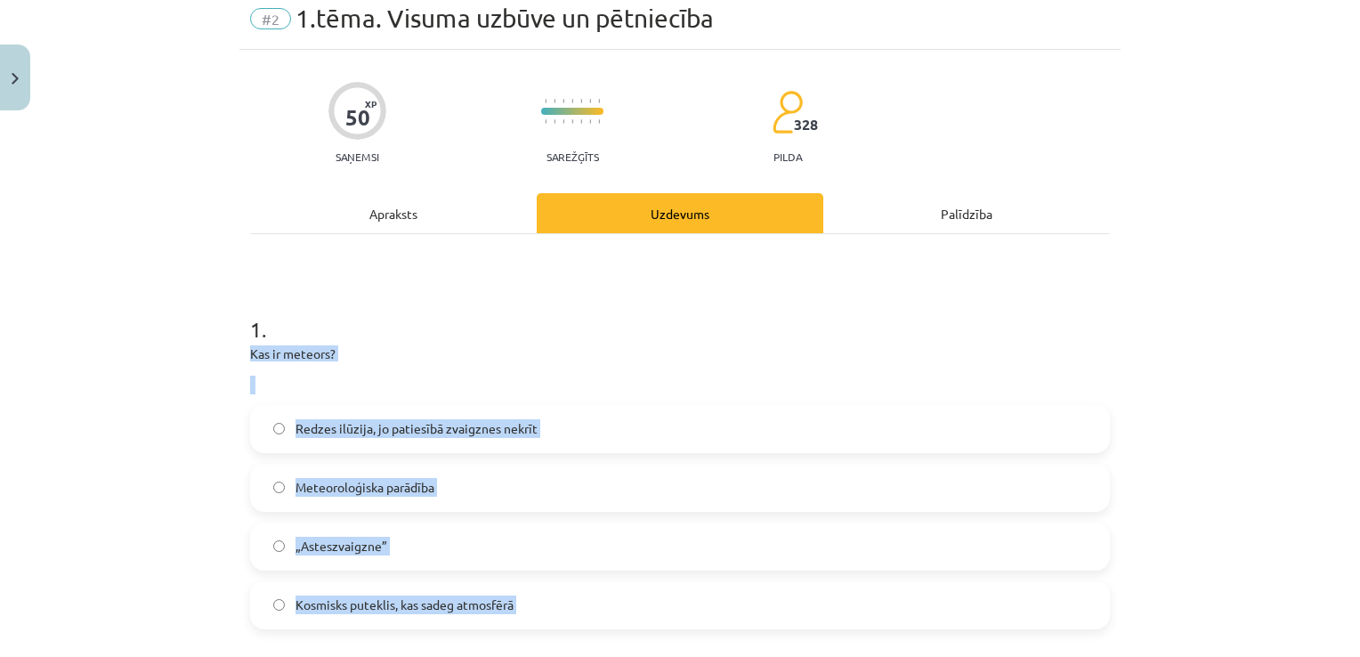
click at [690, 378] on p at bounding box center [680, 385] width 860 height 19
click at [321, 354] on p "Kas ir meteors?" at bounding box center [680, 353] width 860 height 15
click at [317, 352] on p "Kas ir meteors?" at bounding box center [680, 353] width 860 height 15
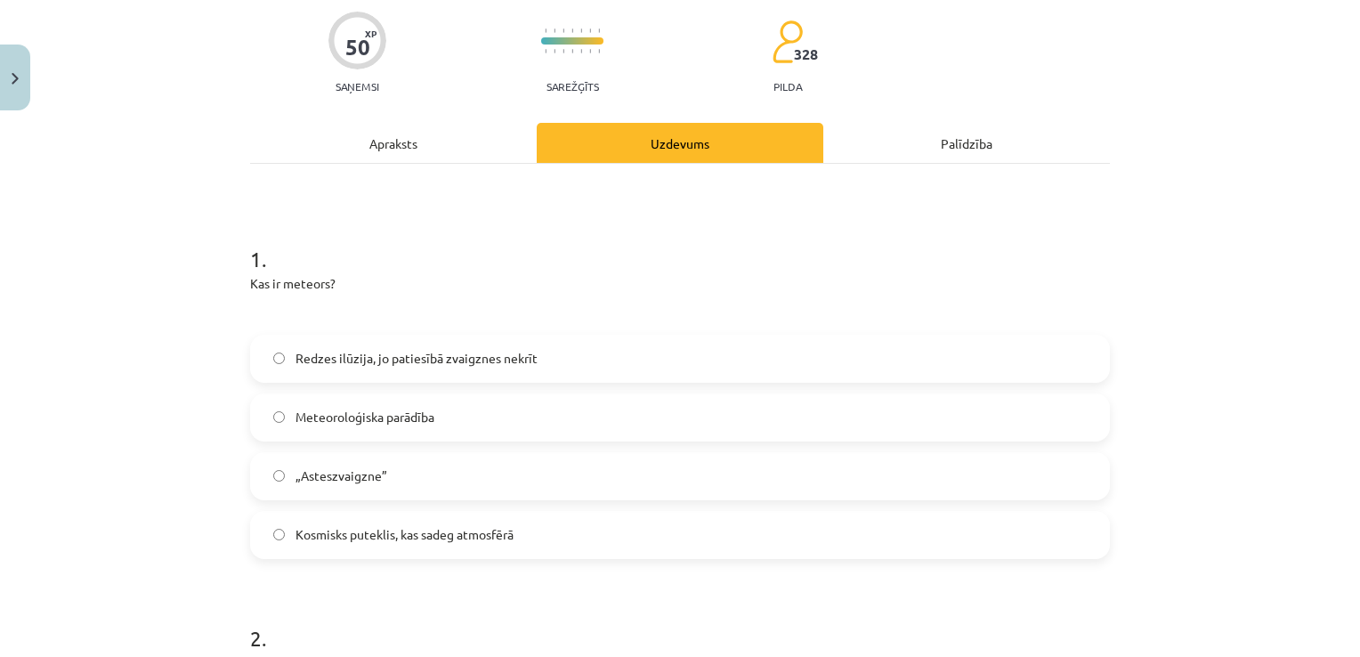
scroll to position [247, 0]
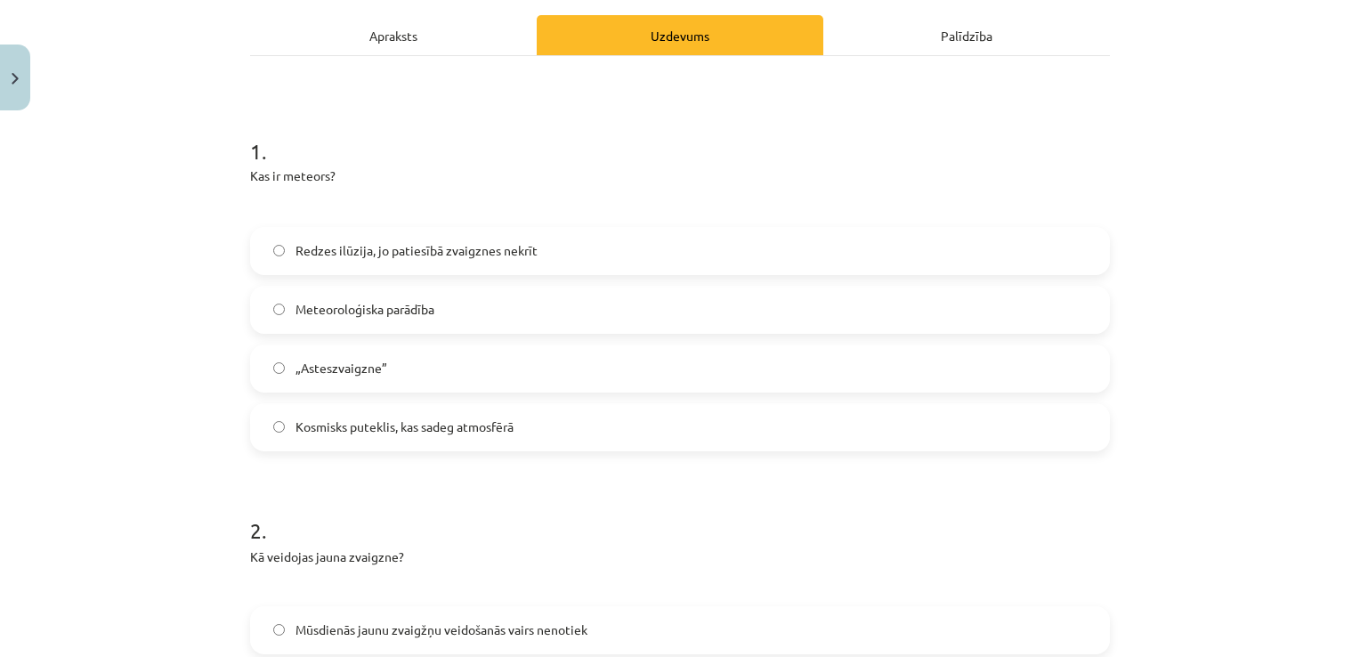
click at [383, 311] on span "Meteoroloģiska parādība" at bounding box center [364, 309] width 139 height 19
click at [340, 435] on span "Kosmisks puteklis, kas sadeg atmosfērā" at bounding box center [404, 426] width 218 height 19
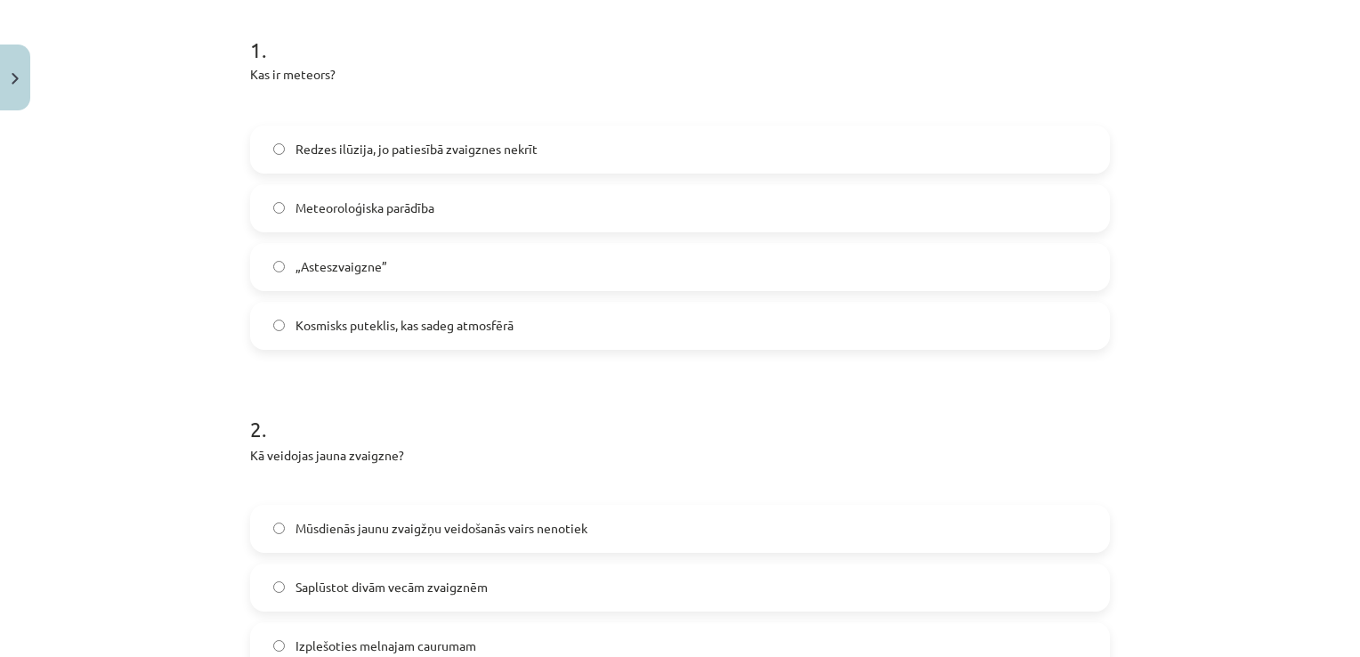
scroll to position [602, 0]
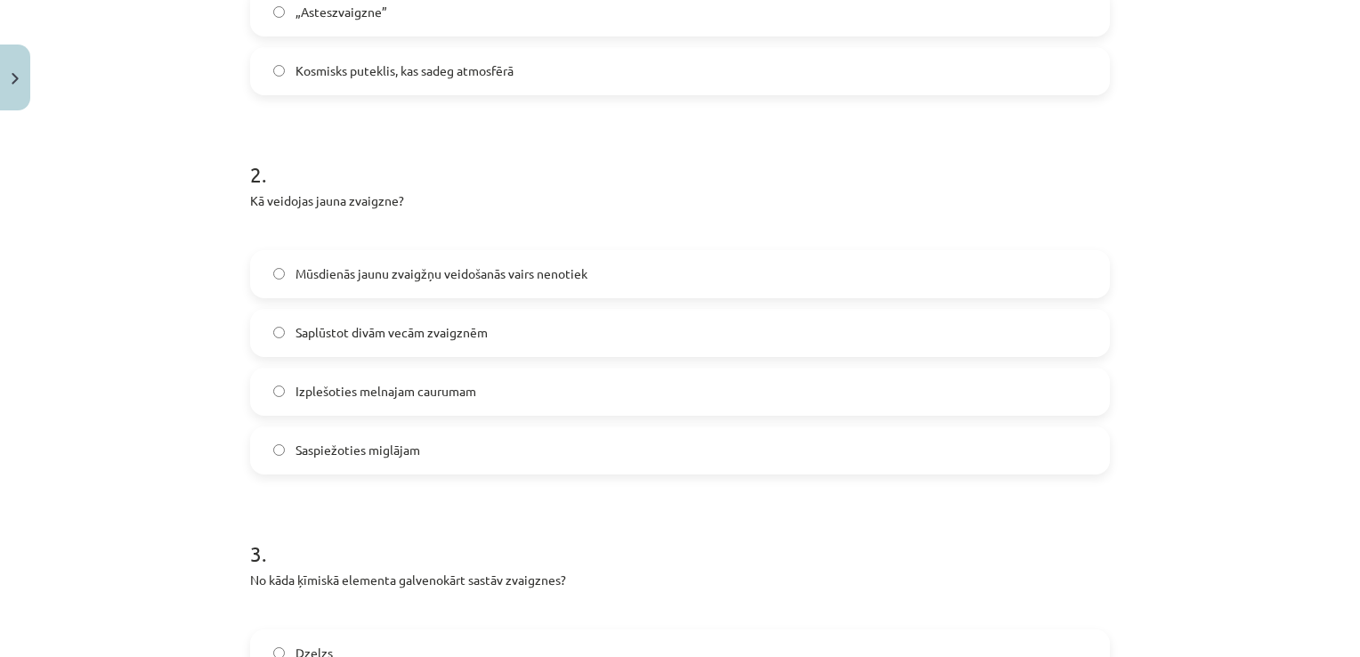
click at [364, 336] on span "Saplūstot divām vecām zvaigznēm" at bounding box center [391, 332] width 192 height 19
click at [428, 436] on label "Saspiežoties miglājam" at bounding box center [680, 450] width 856 height 44
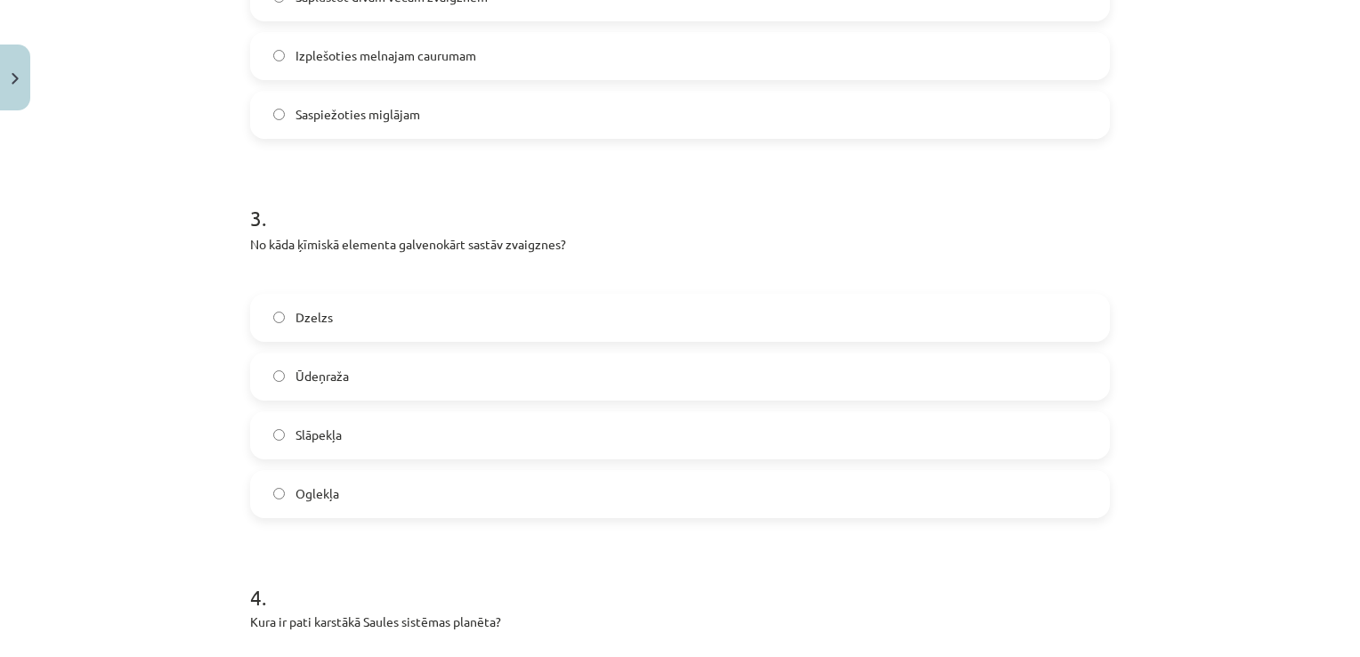
scroll to position [958, 0]
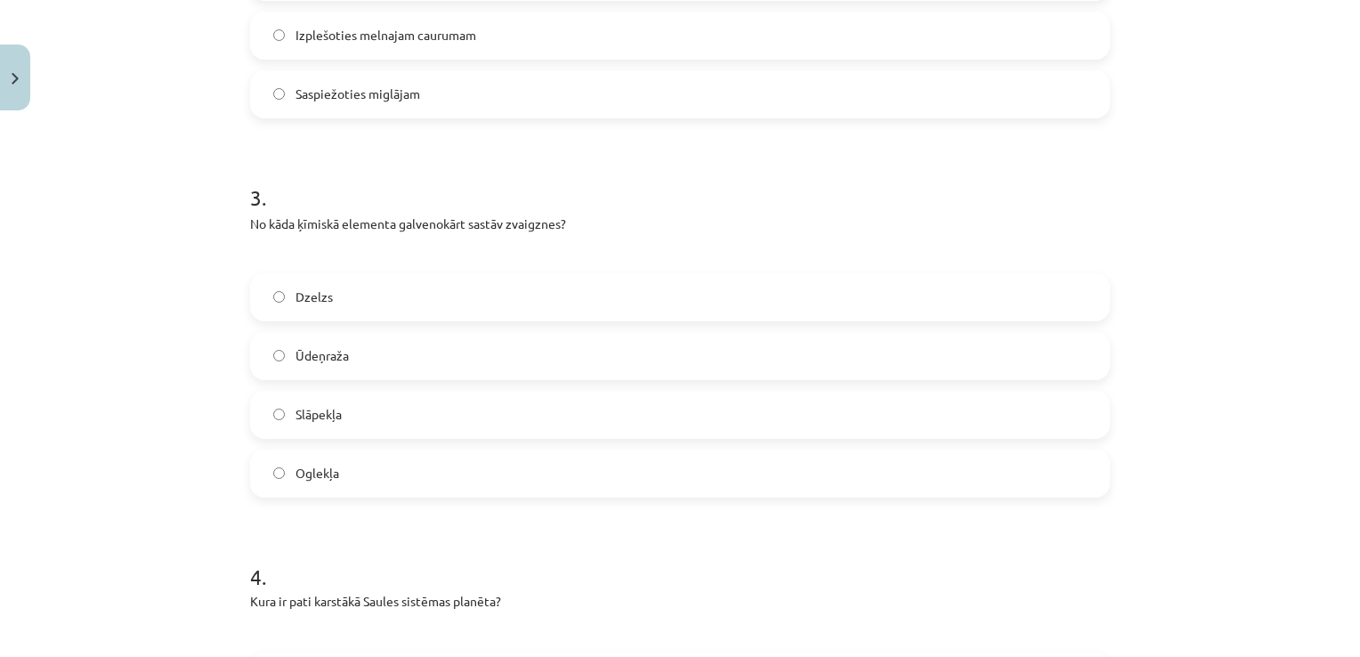
click at [304, 354] on span "Ūdeņraža" at bounding box center [321, 355] width 53 height 19
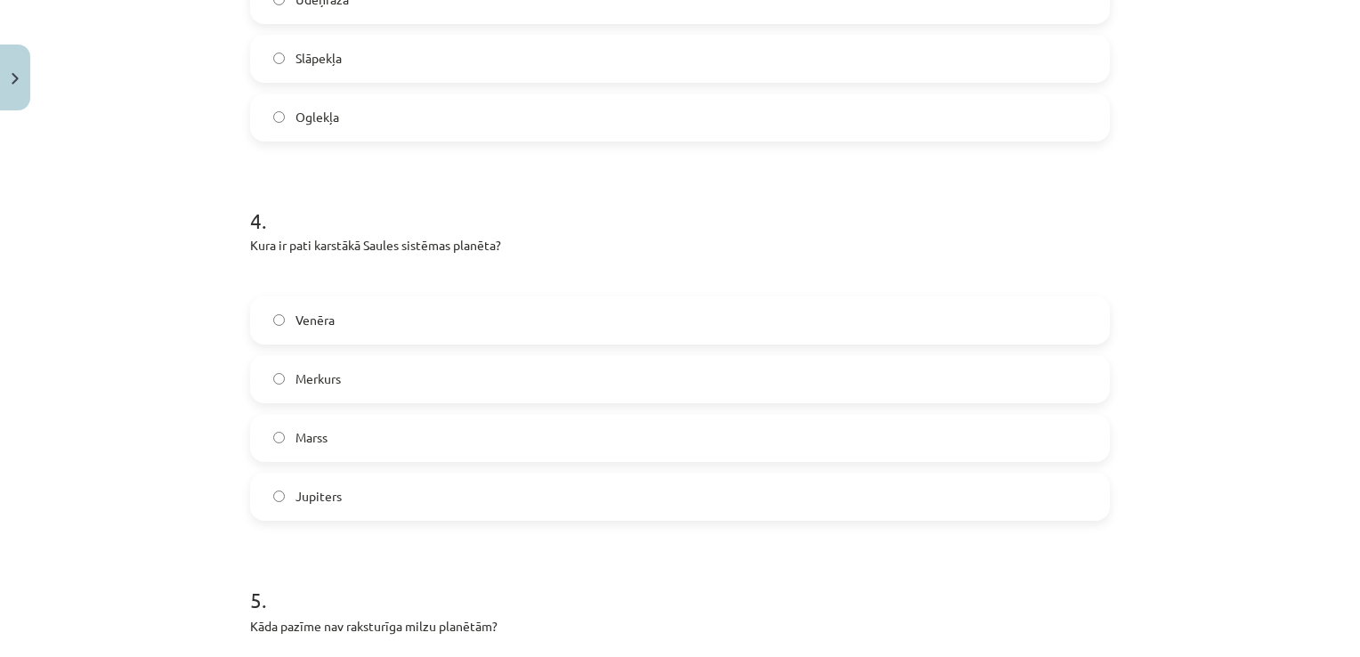
click at [439, 328] on label "Venēra" at bounding box center [680, 320] width 856 height 44
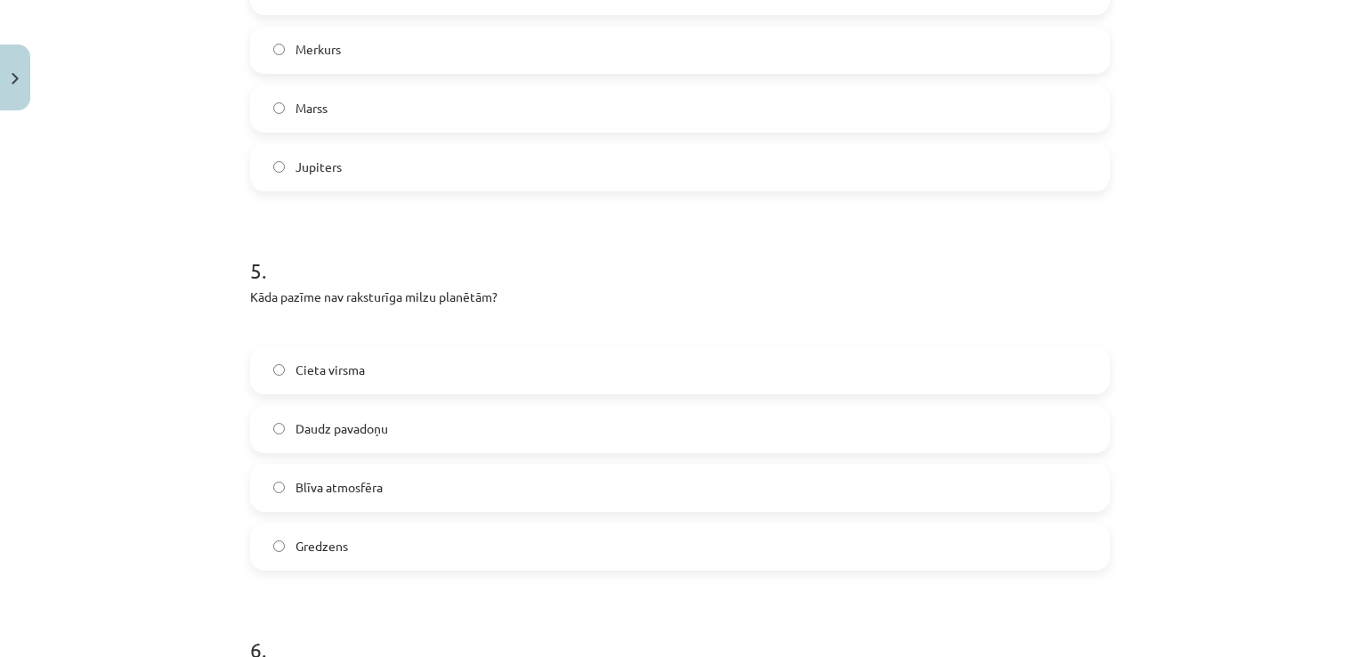
scroll to position [1670, 0]
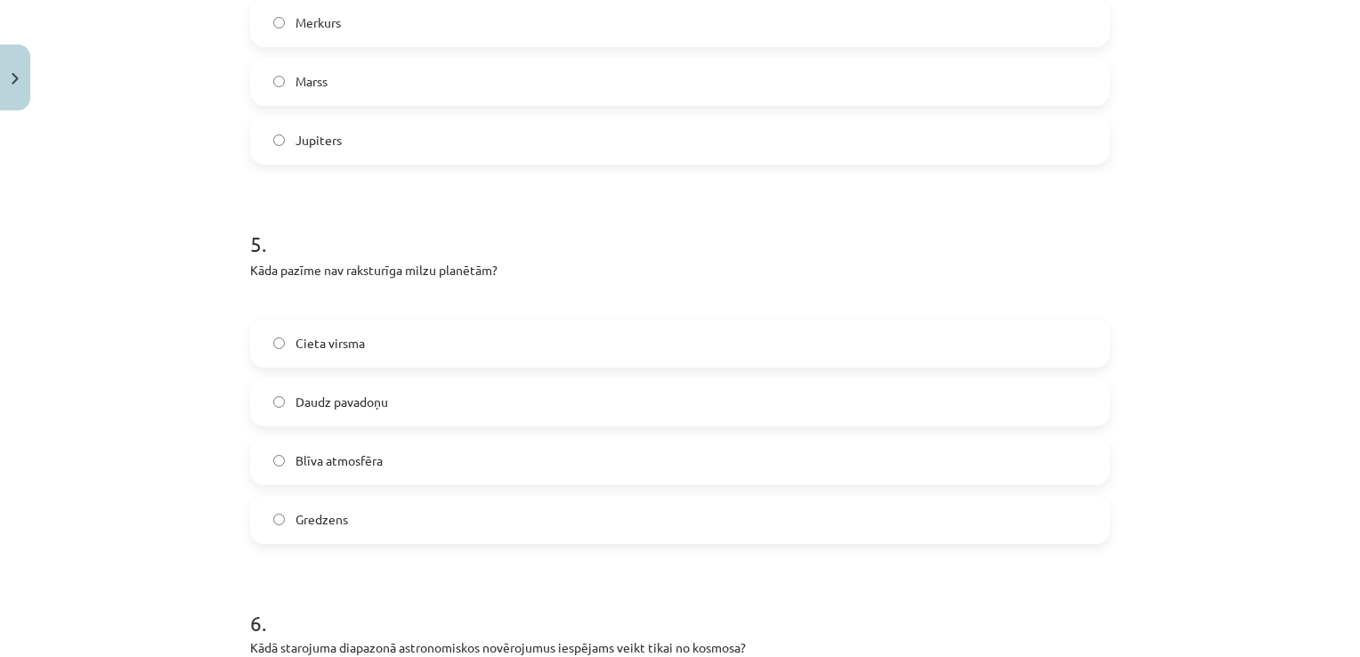
click at [424, 327] on label "Cieta virsma" at bounding box center [680, 343] width 856 height 44
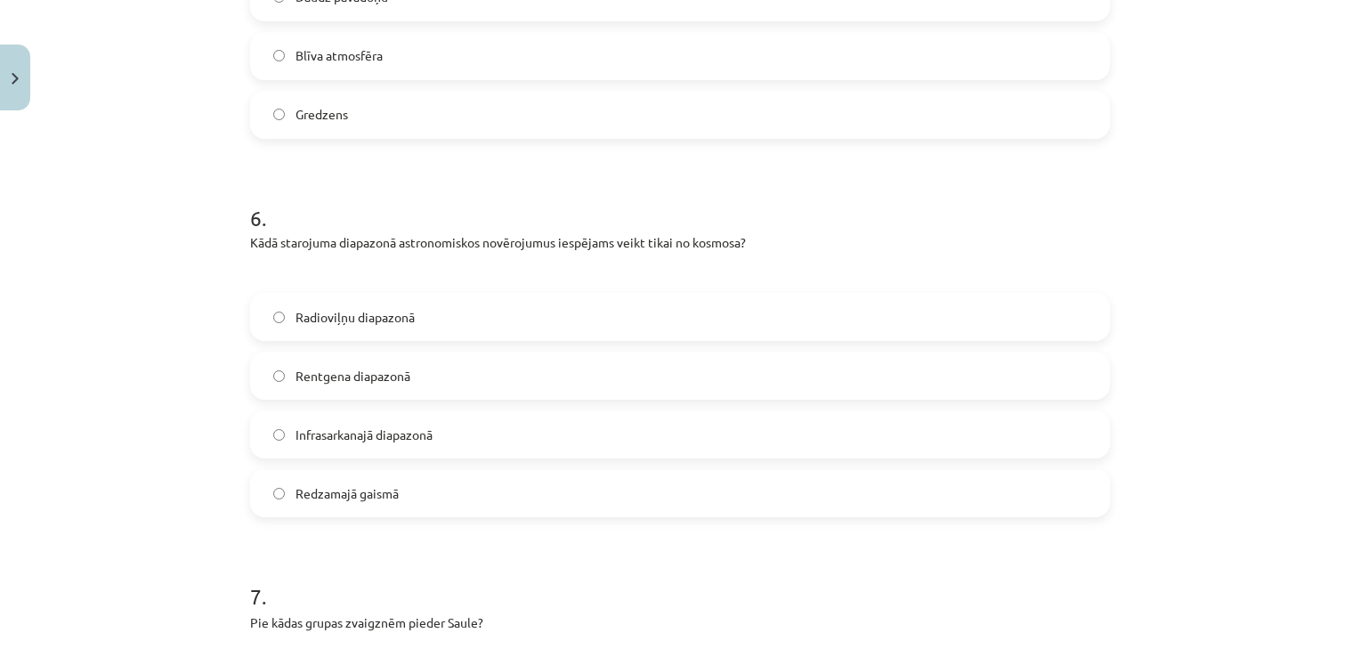
scroll to position [2115, 0]
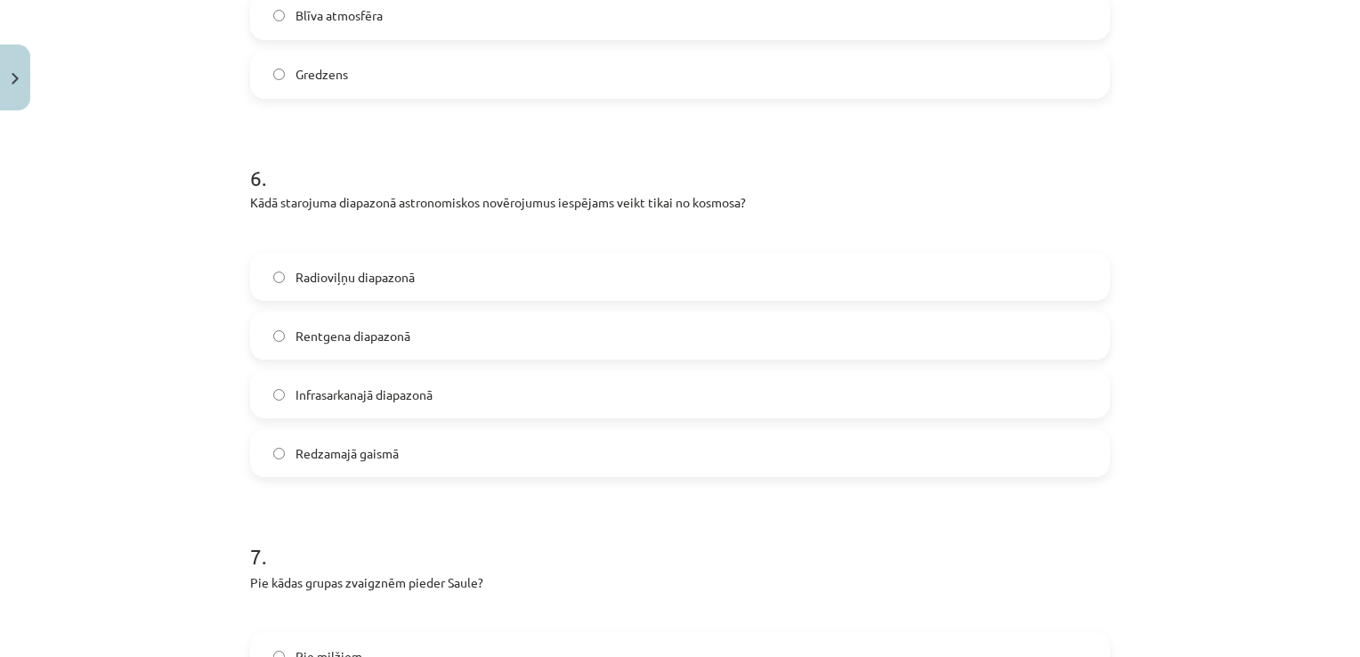
click at [362, 338] on span "Rentgena diapazonā" at bounding box center [352, 336] width 115 height 19
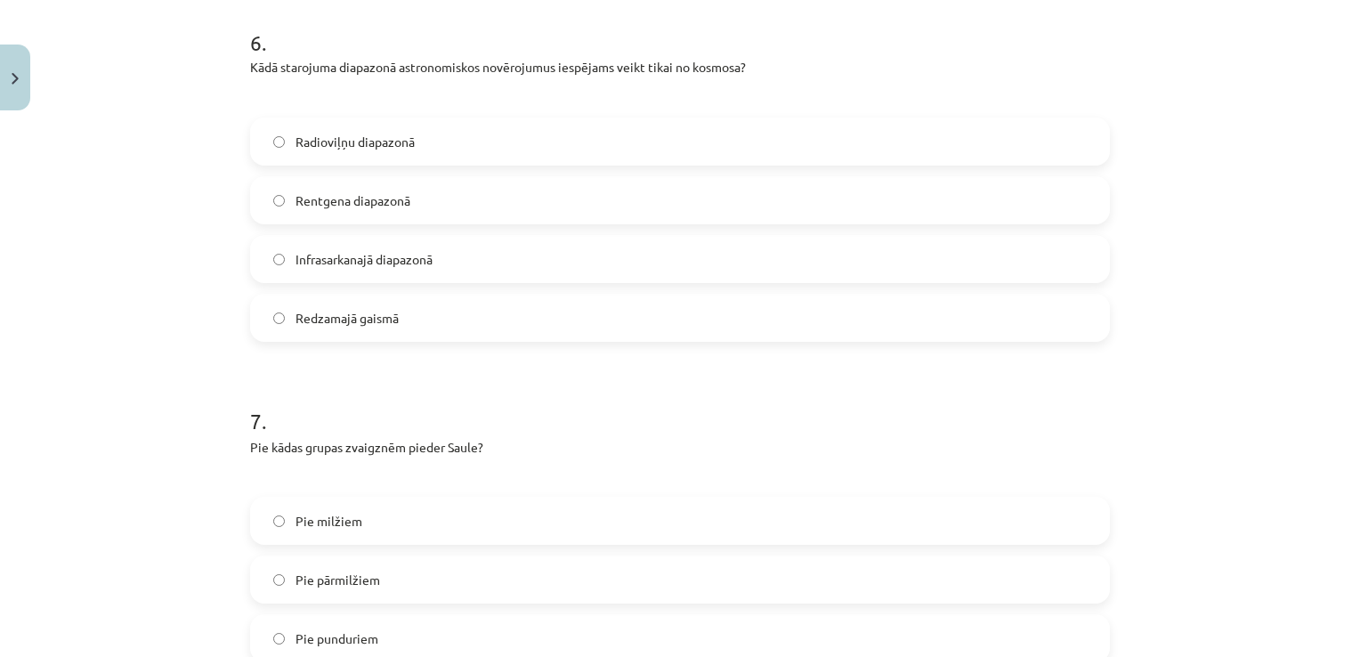
scroll to position [2382, 0]
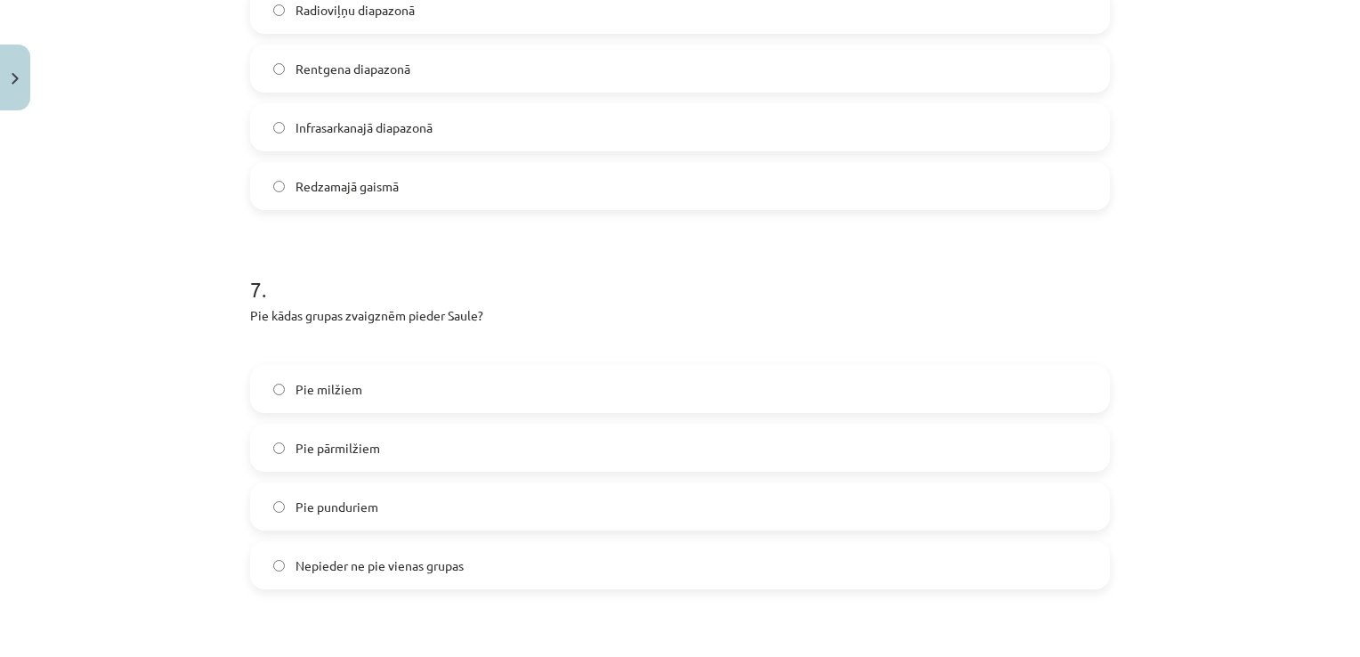
click at [328, 515] on label "Pie punduriem" at bounding box center [680, 506] width 856 height 44
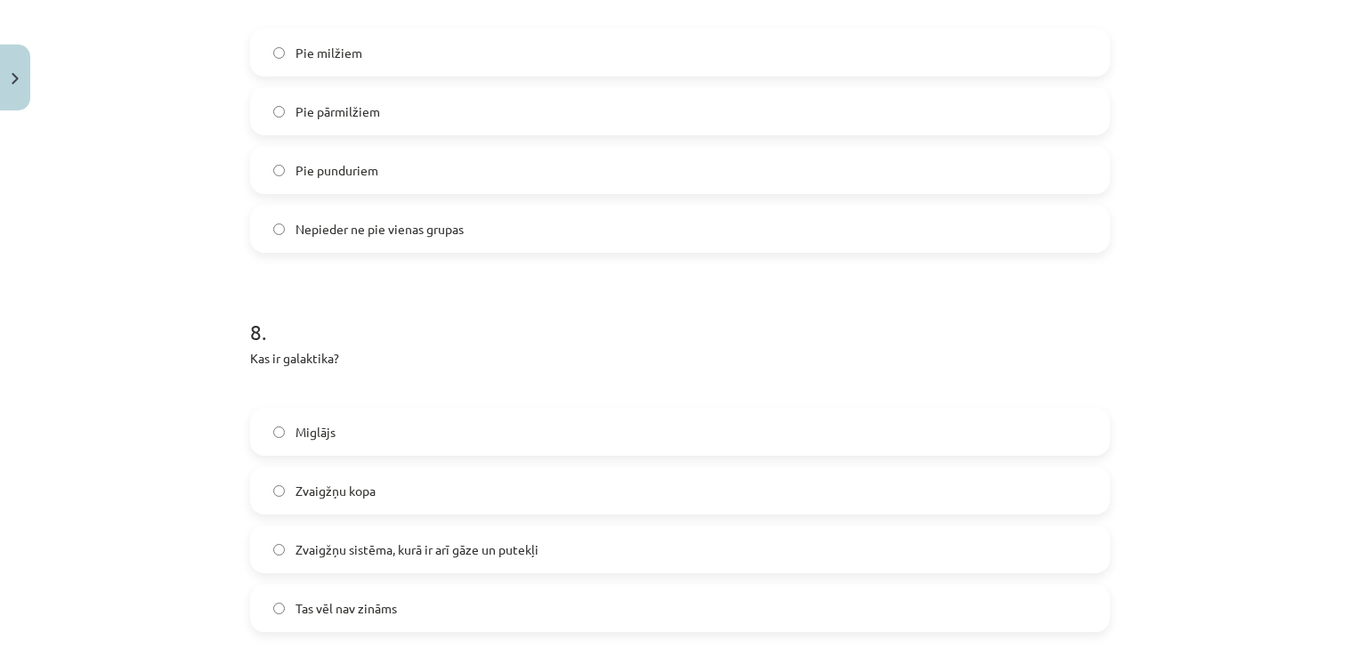
scroll to position [2827, 0]
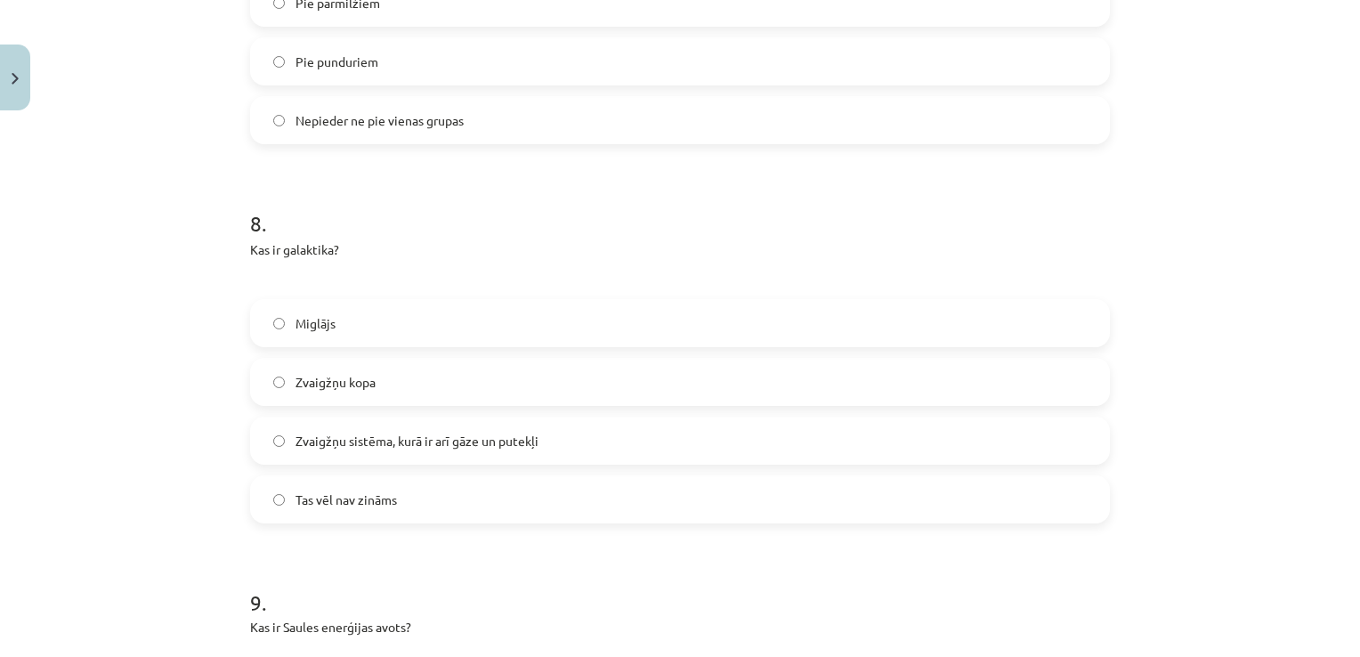
click at [344, 433] on span "Zvaigžņu sistēma, kurā ir arī gāze un putekļi" at bounding box center [416, 441] width 243 height 19
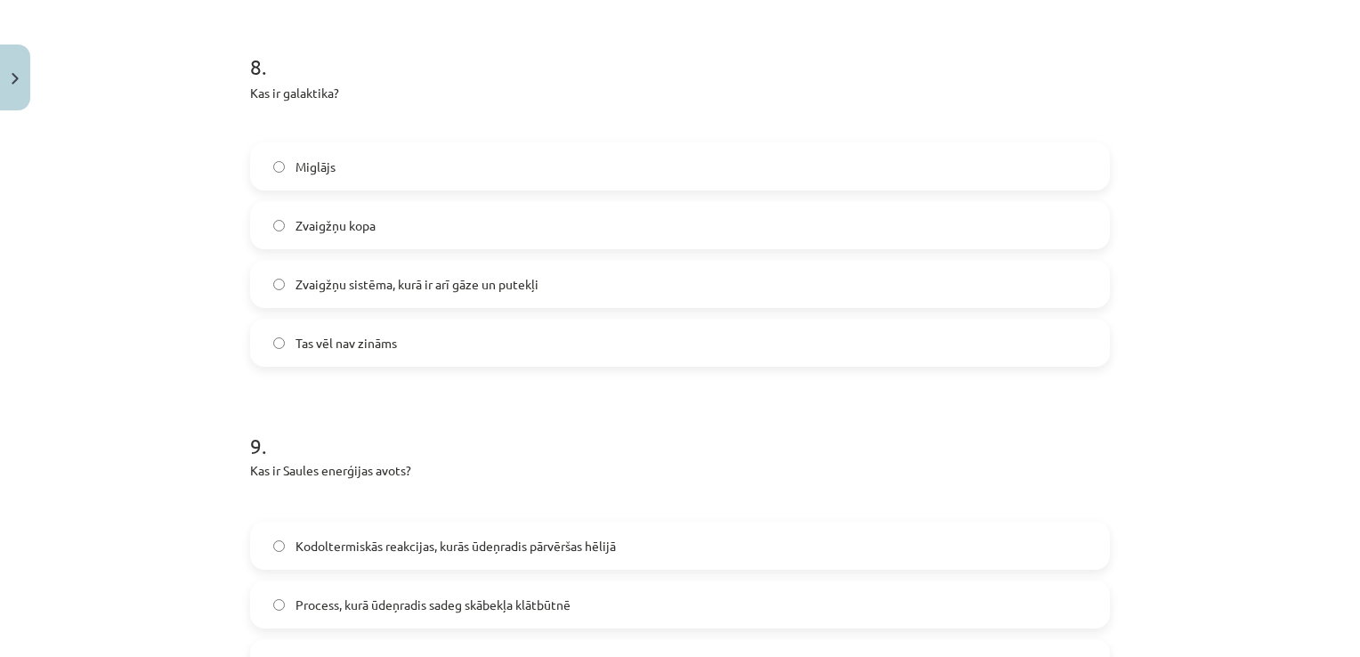
scroll to position [3183, 0]
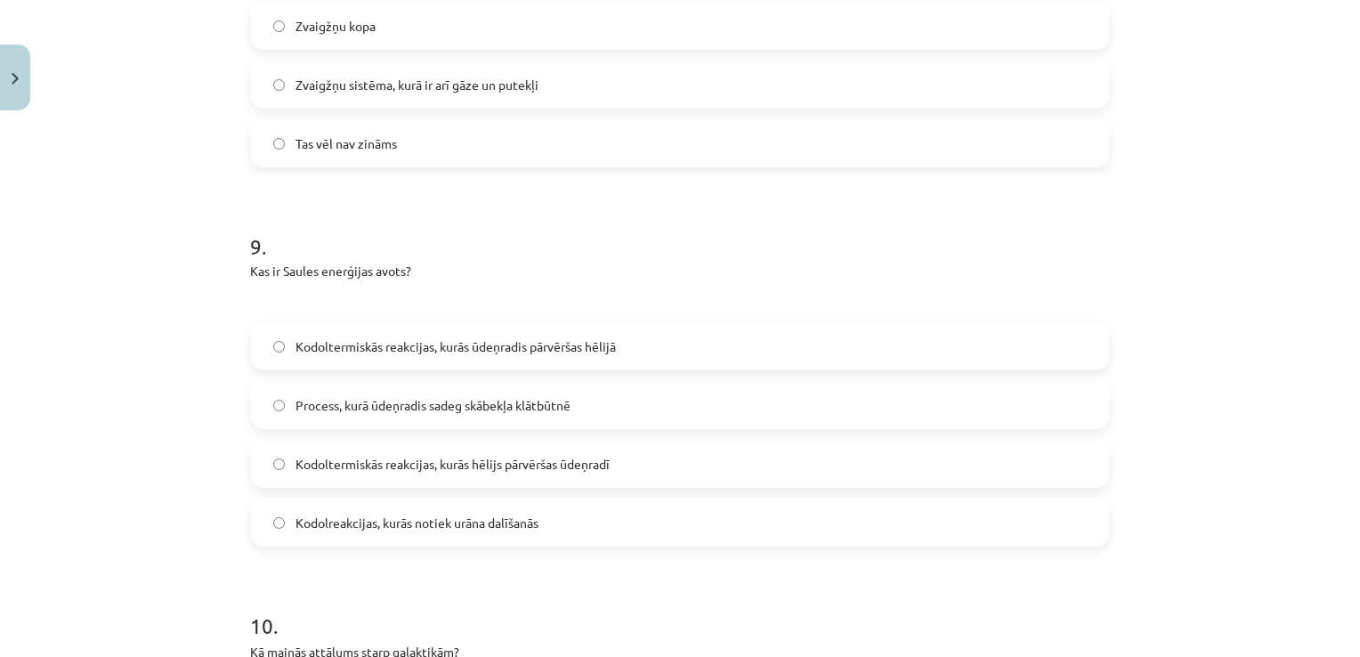
click at [489, 343] on span "Kodoltermiskās reakcijas, kurās ūdeņradis pārvēršas hēlijā" at bounding box center [455, 346] width 320 height 19
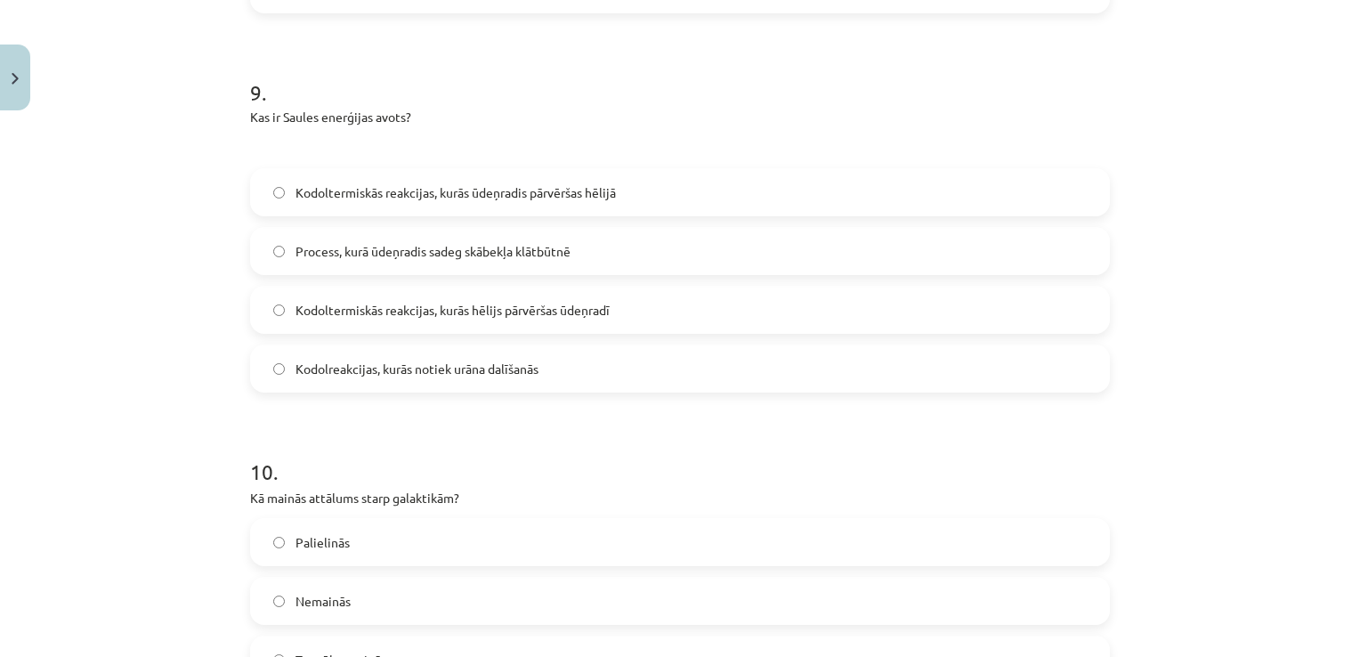
scroll to position [3450, 0]
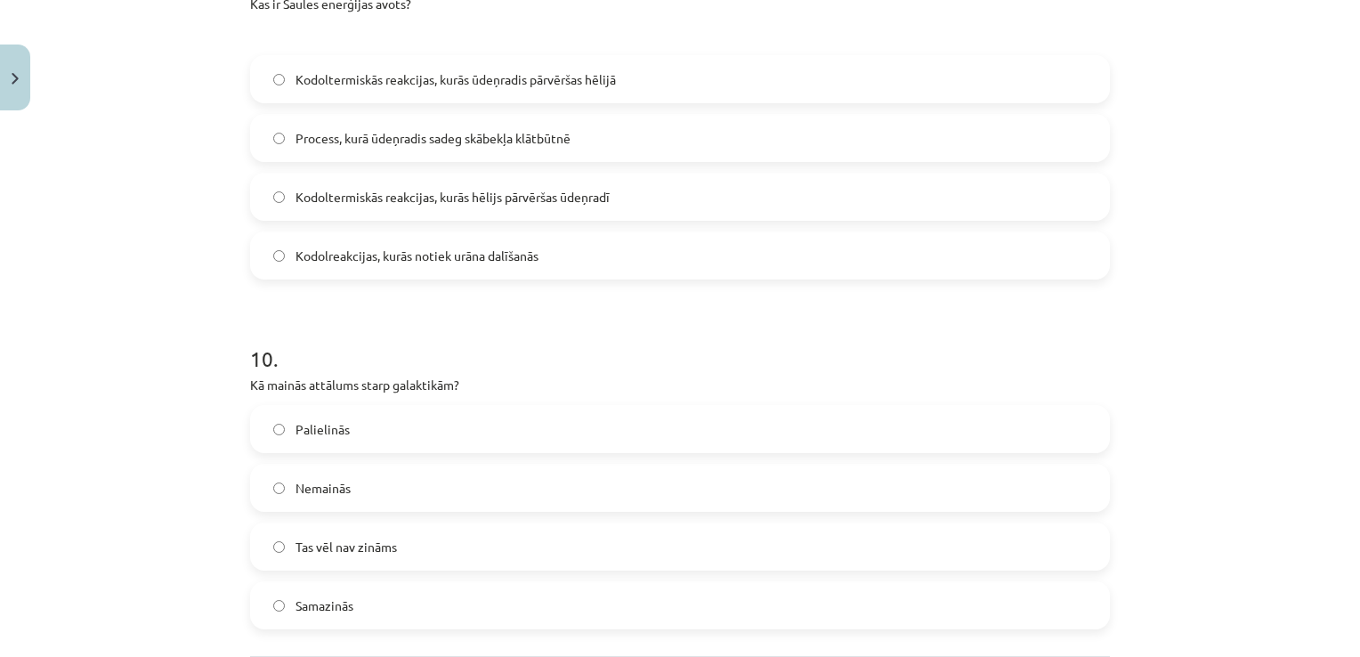
click at [374, 433] on label "Palielinās" at bounding box center [680, 429] width 856 height 44
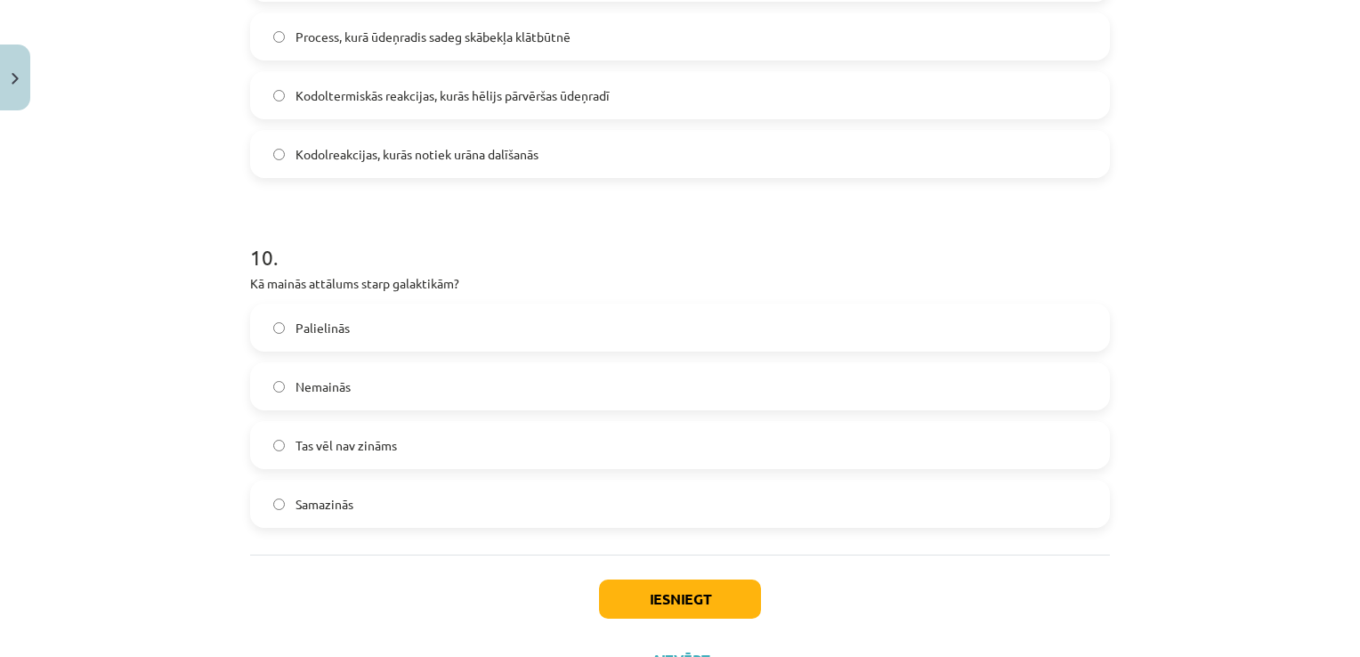
scroll to position [3628, 0]
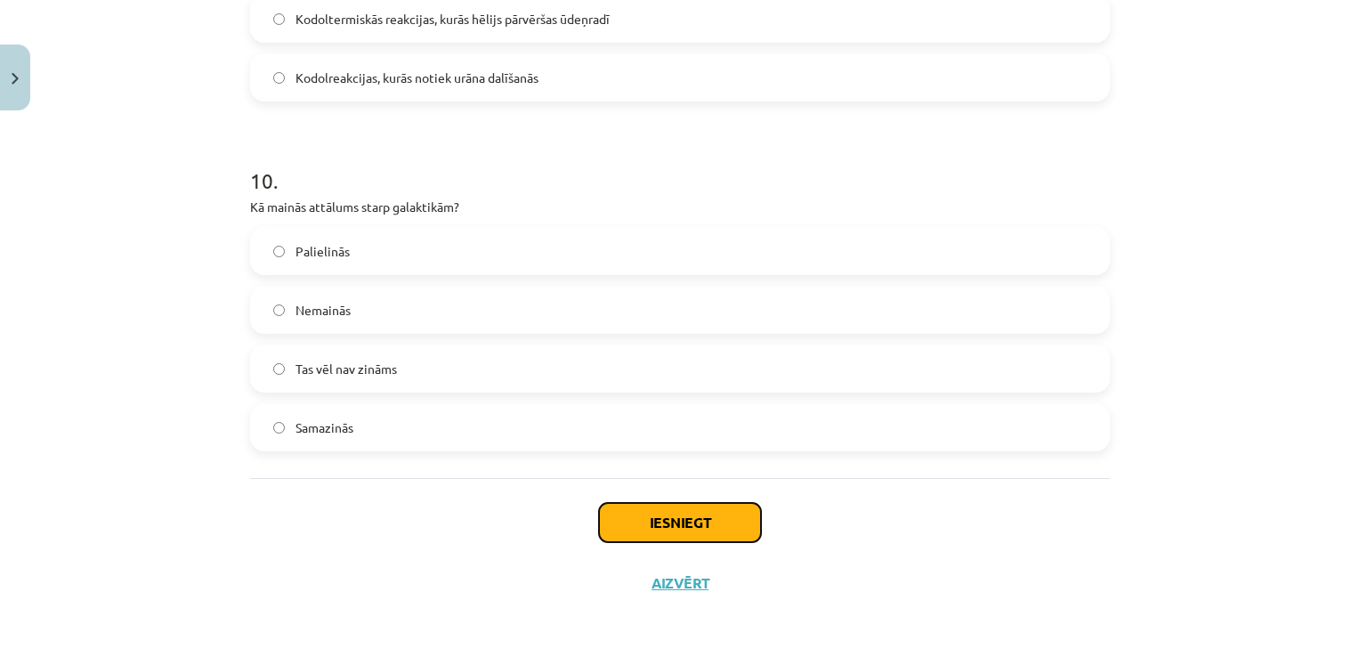
click at [619, 518] on button "Iesniegt" at bounding box center [680, 522] width 162 height 39
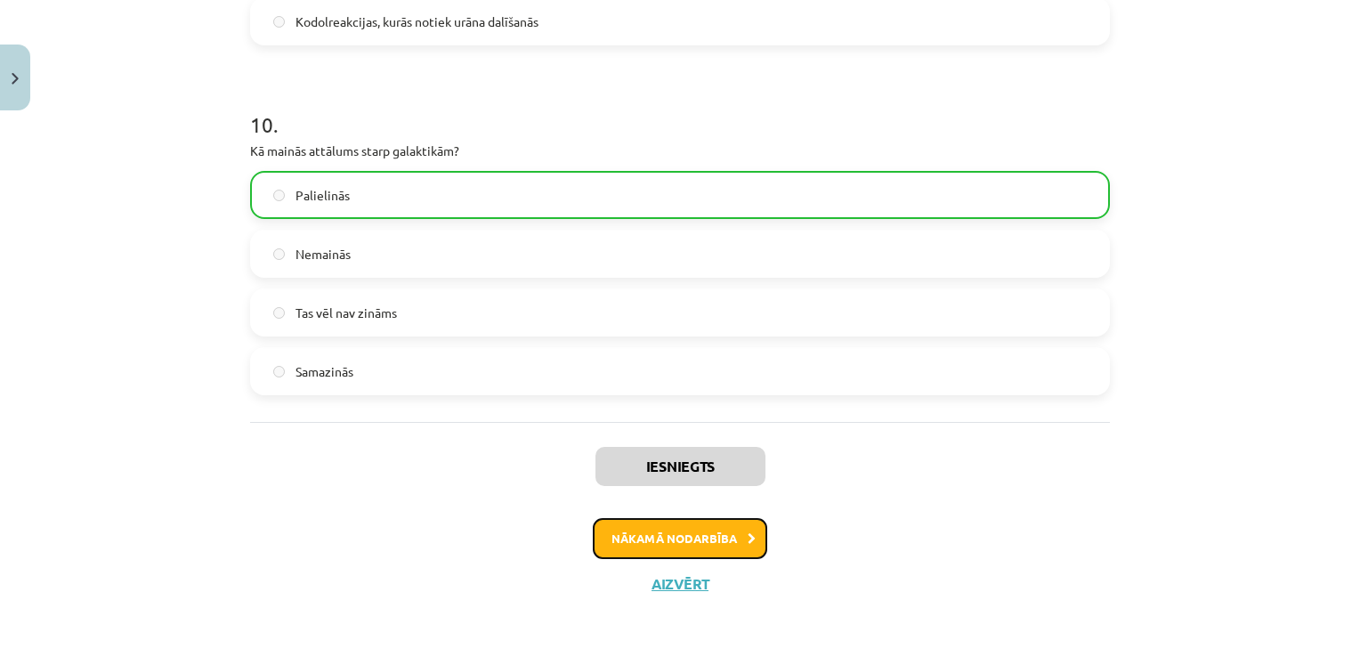
click at [612, 540] on button "Nākamā nodarbība" at bounding box center [680, 538] width 174 height 41
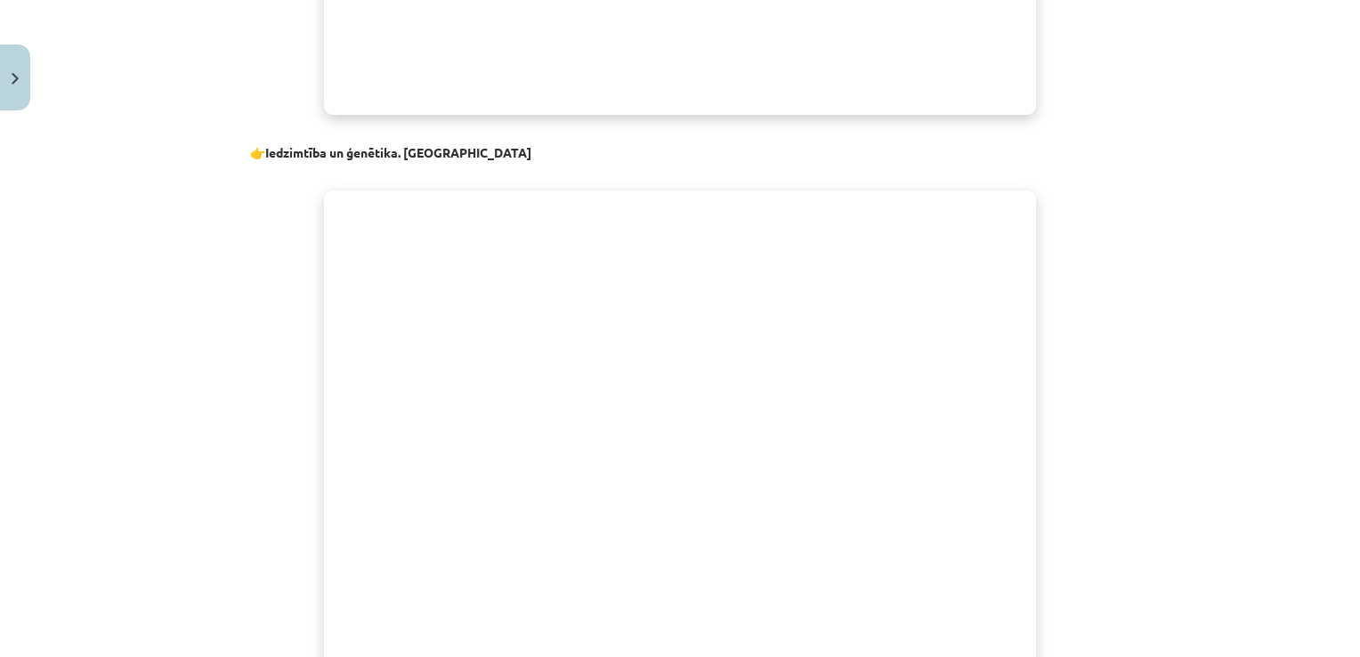
scroll to position [17398, 0]
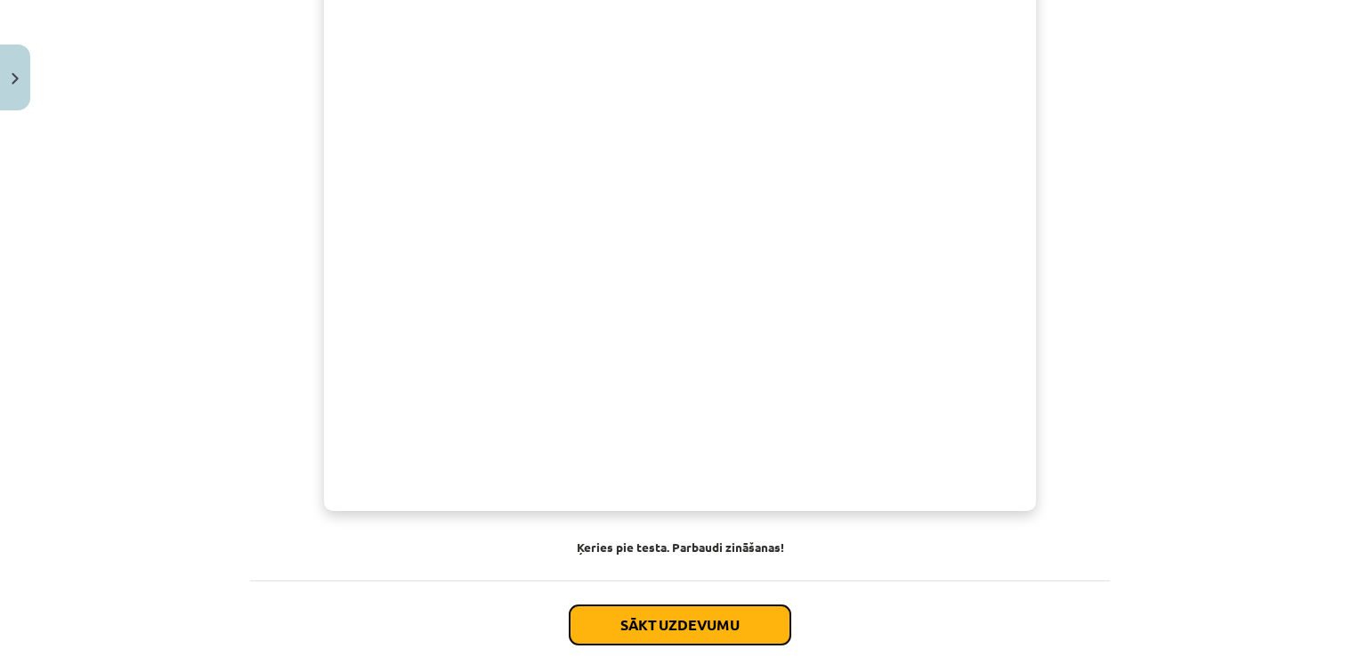
click at [656, 605] on button "Sākt uzdevumu" at bounding box center [680, 624] width 221 height 39
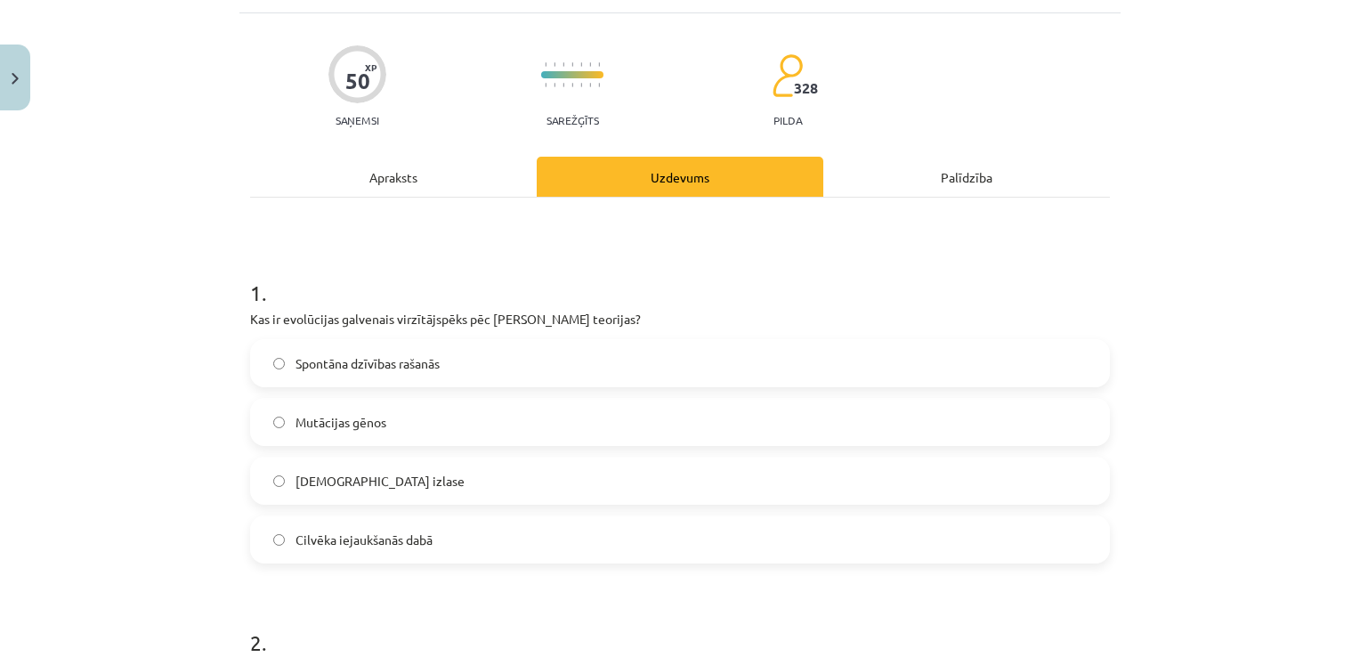
scroll to position [133, 0]
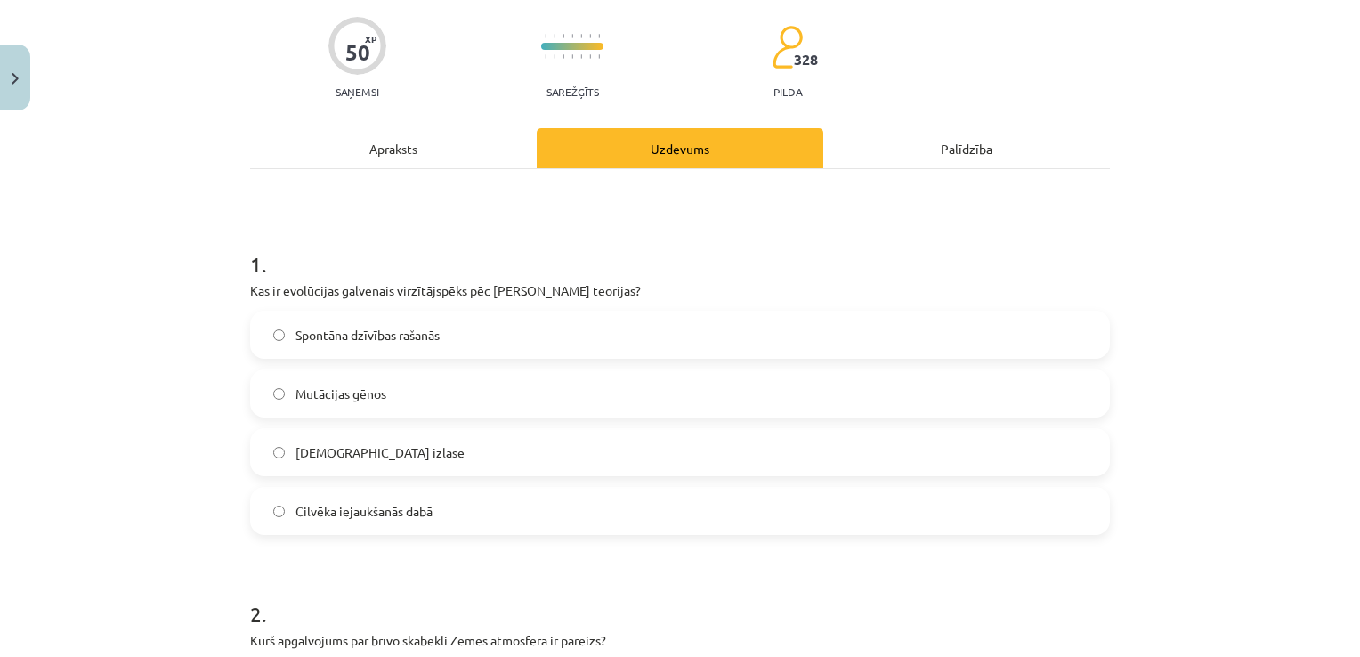
click at [392, 344] on label "Spontāna dzīvības rašanās" at bounding box center [680, 334] width 856 height 44
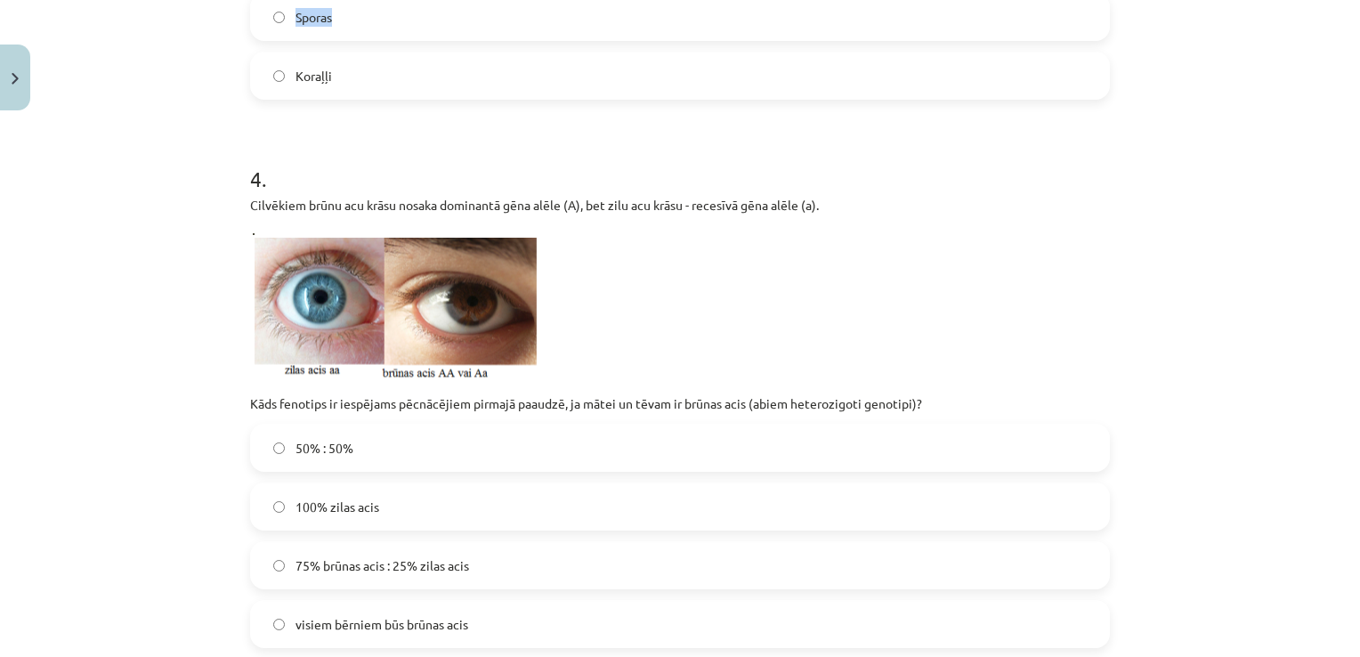
scroll to position [1297, 0]
drag, startPoint x: 253, startPoint y: 287, endPoint x: 619, endPoint y: 94, distance: 414.4
copy form "Kas ir evolūcijas galvenais virzītājspēks pēc Čārlza Darvina teorijas? Spontāna…"
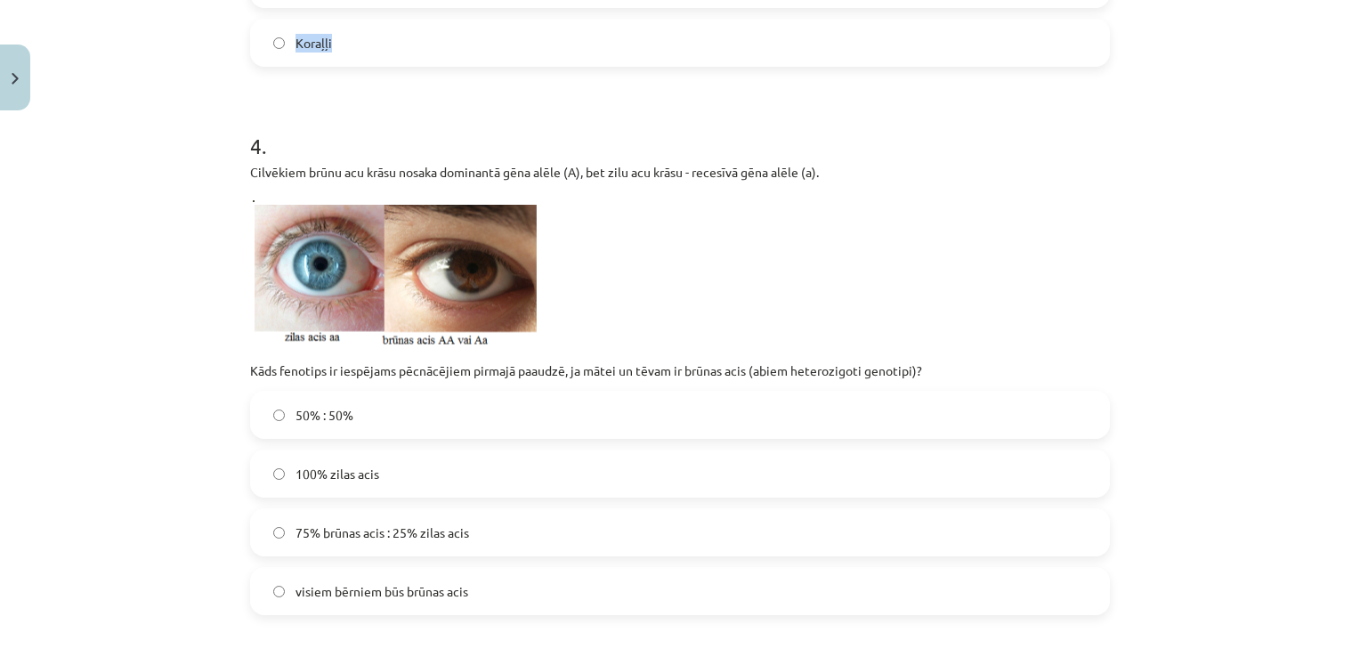
scroll to position [1386, 0]
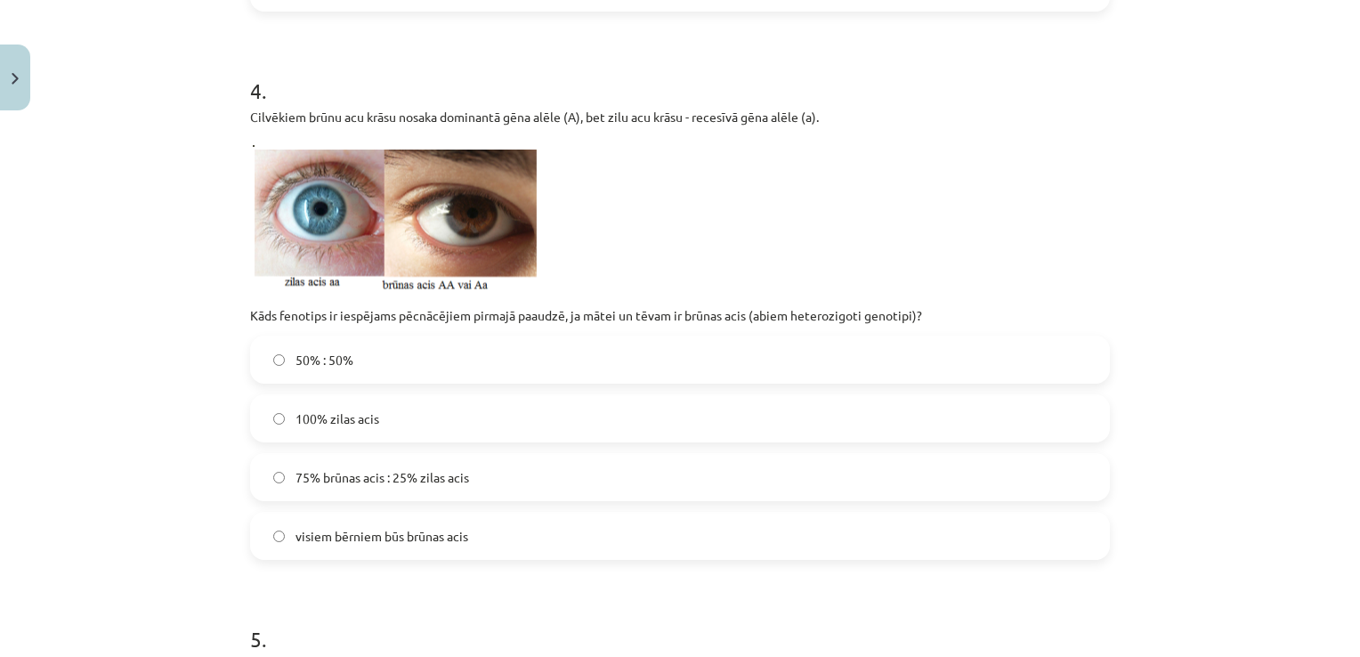
click at [449, 475] on span "75% brūnas acis : 25% zilas acis" at bounding box center [382, 477] width 174 height 19
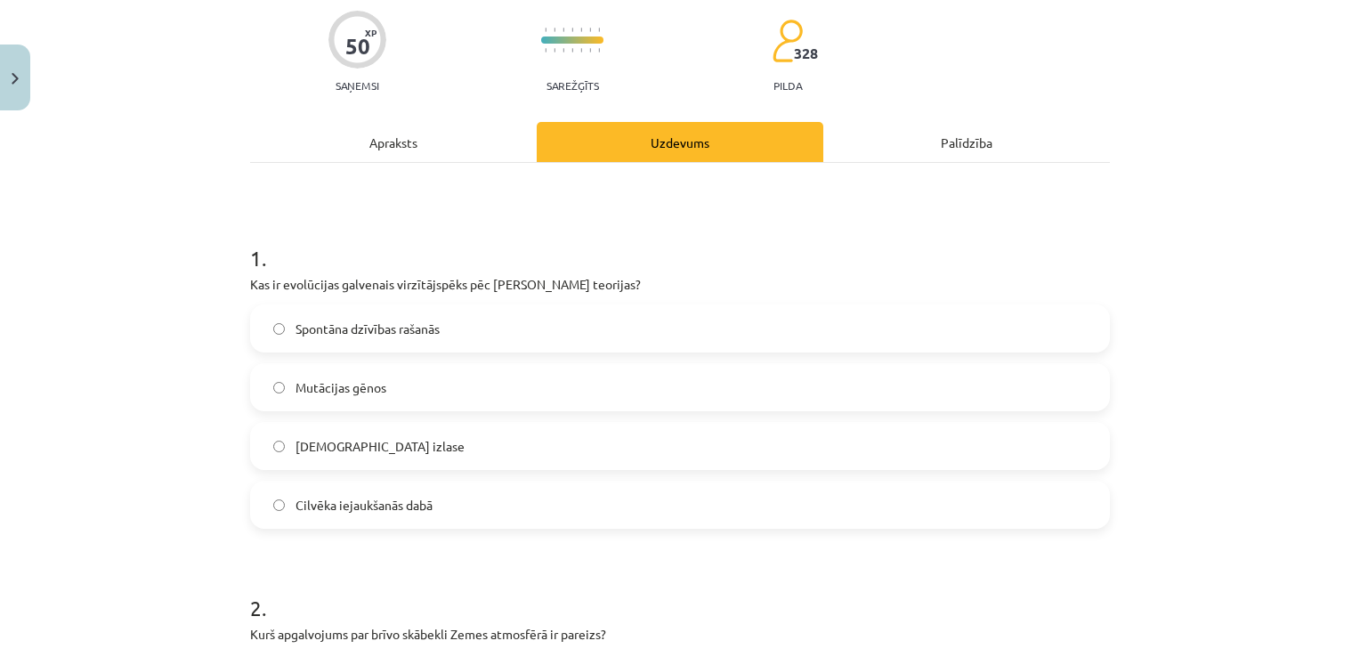
scroll to position [585, 0]
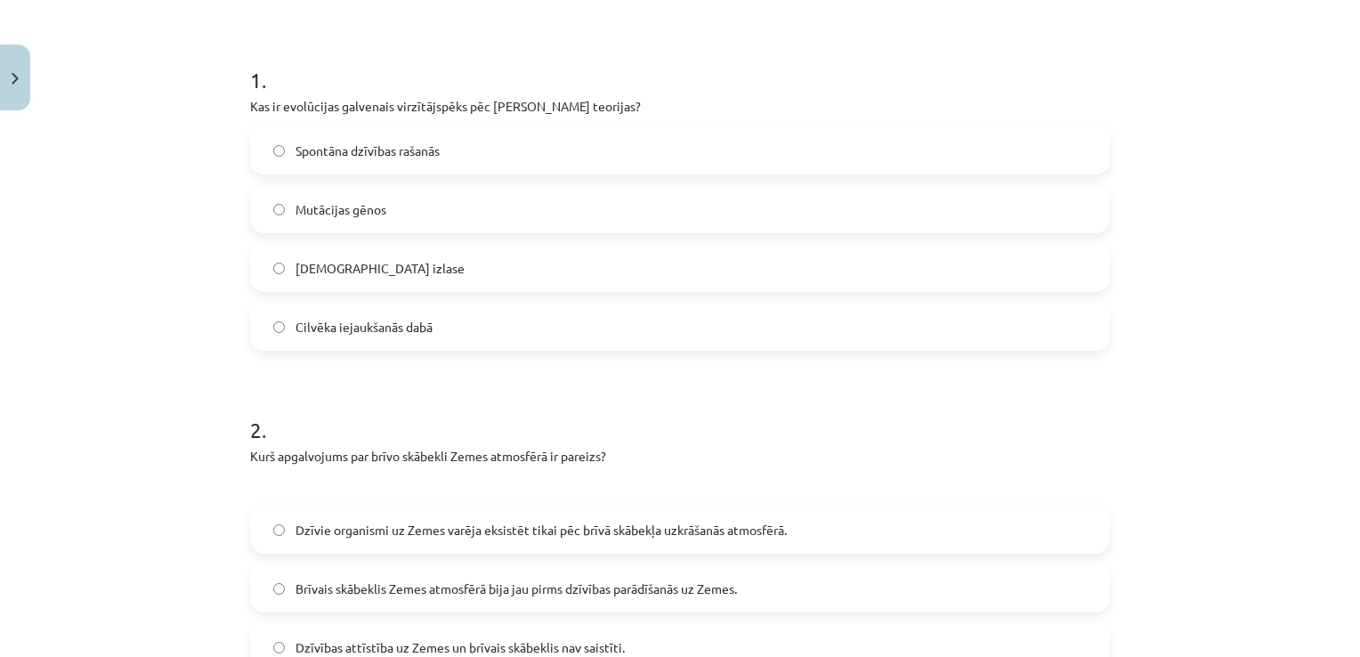
click at [370, 255] on label "Dabiskā izlase" at bounding box center [680, 268] width 856 height 44
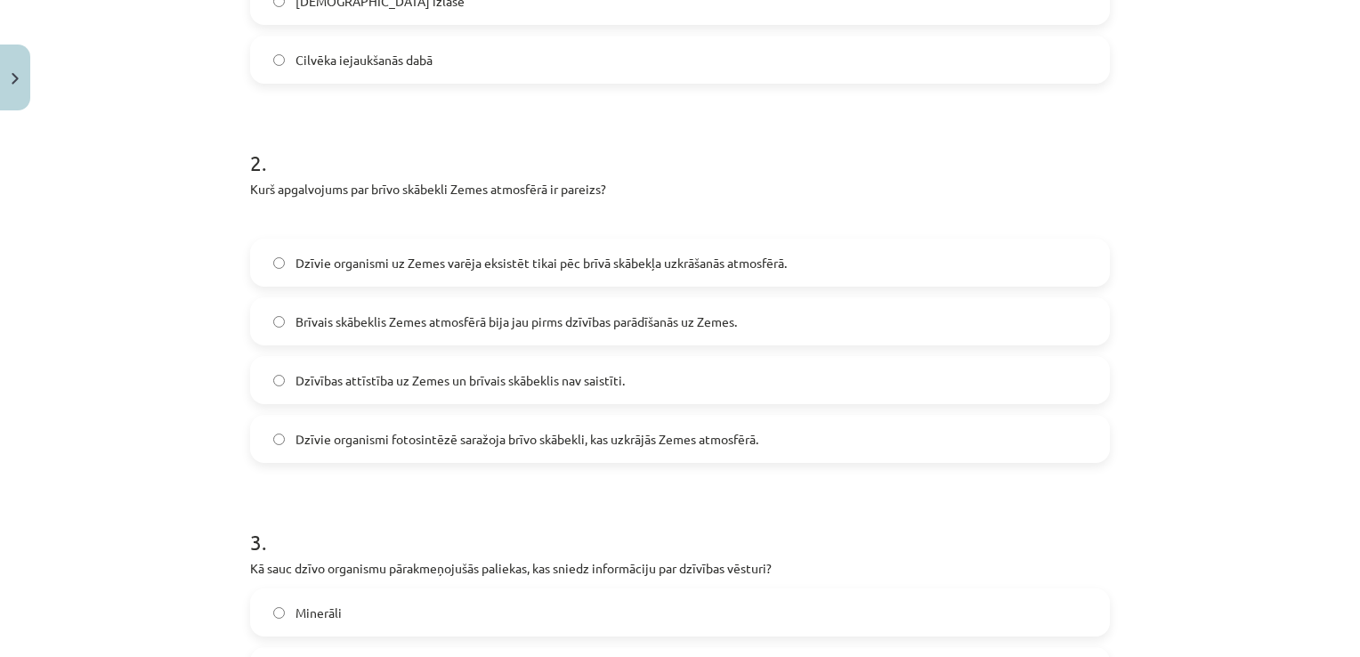
click at [367, 262] on span "Dzīvie organismi uz Zemes varēja eksistēt tikai pēc brīvā skābekļa uzkrāšanās a…" at bounding box center [540, 263] width 491 height 19
click at [464, 452] on label "Dzīvie organismi fotosintēzē saražoja brīvo skābekli, kas uzkrājās Zemes atmosf…" at bounding box center [680, 438] width 856 height 44
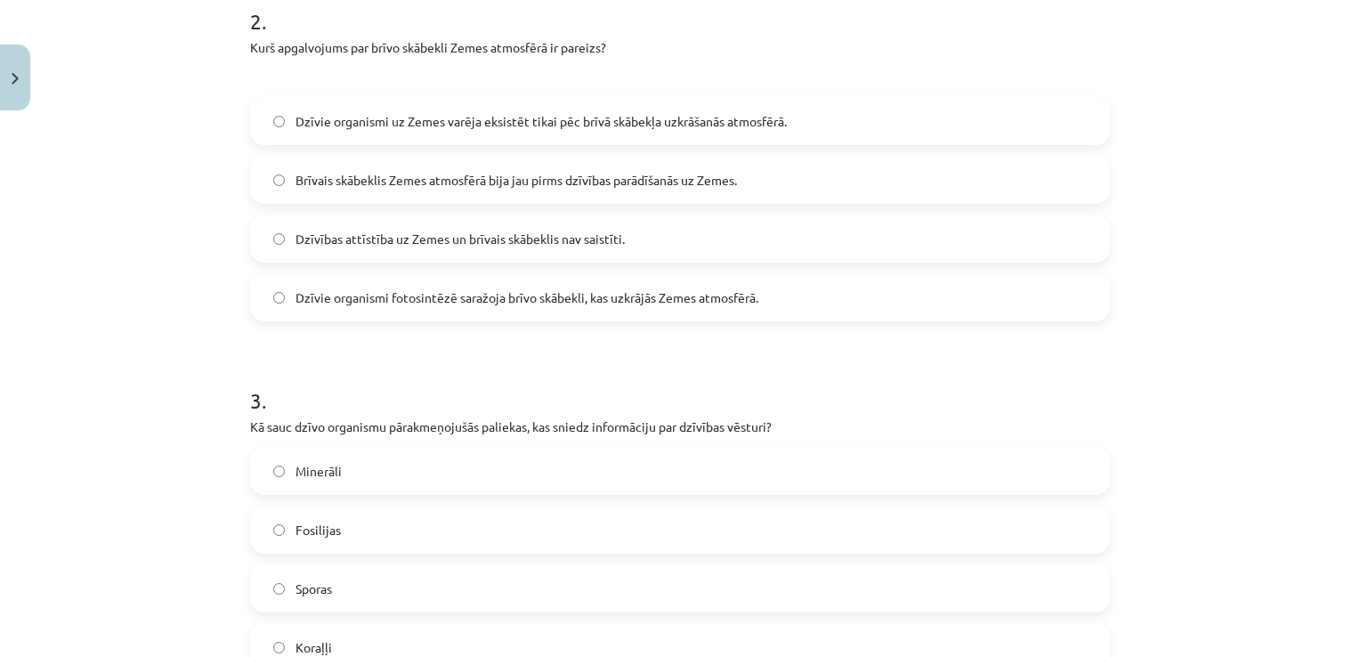
scroll to position [941, 0]
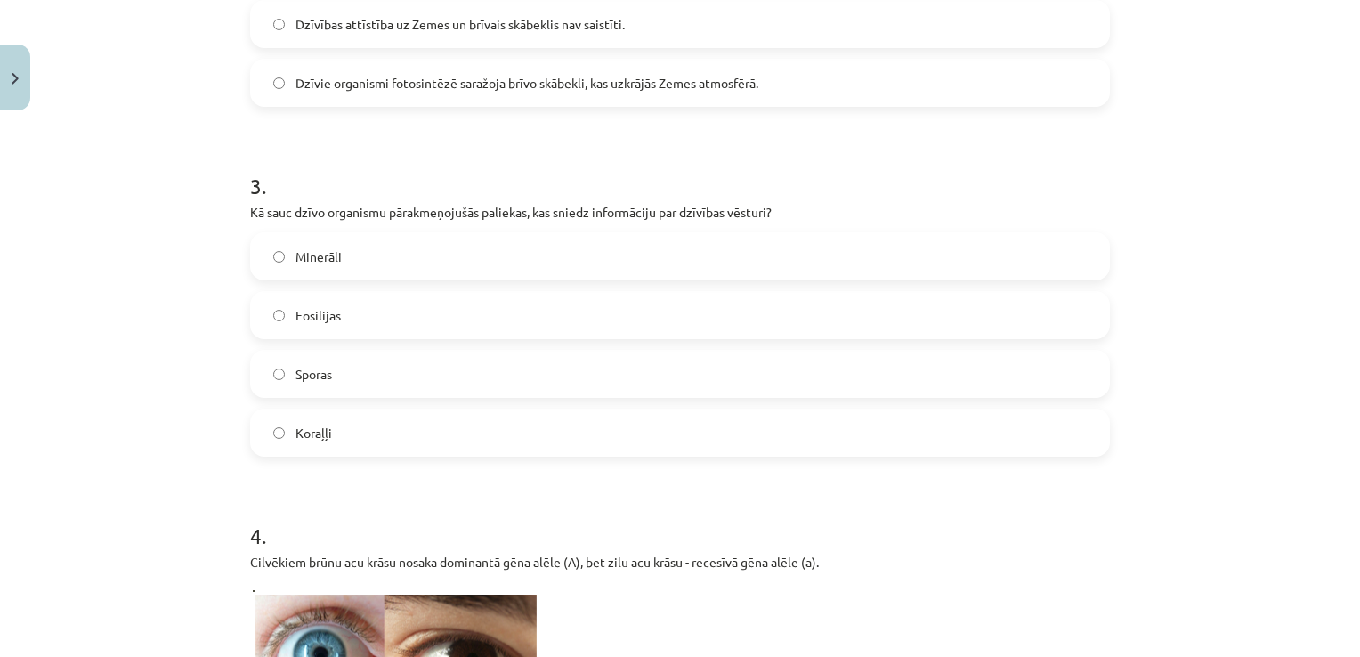
click at [327, 324] on label "Fosilijas" at bounding box center [680, 315] width 856 height 44
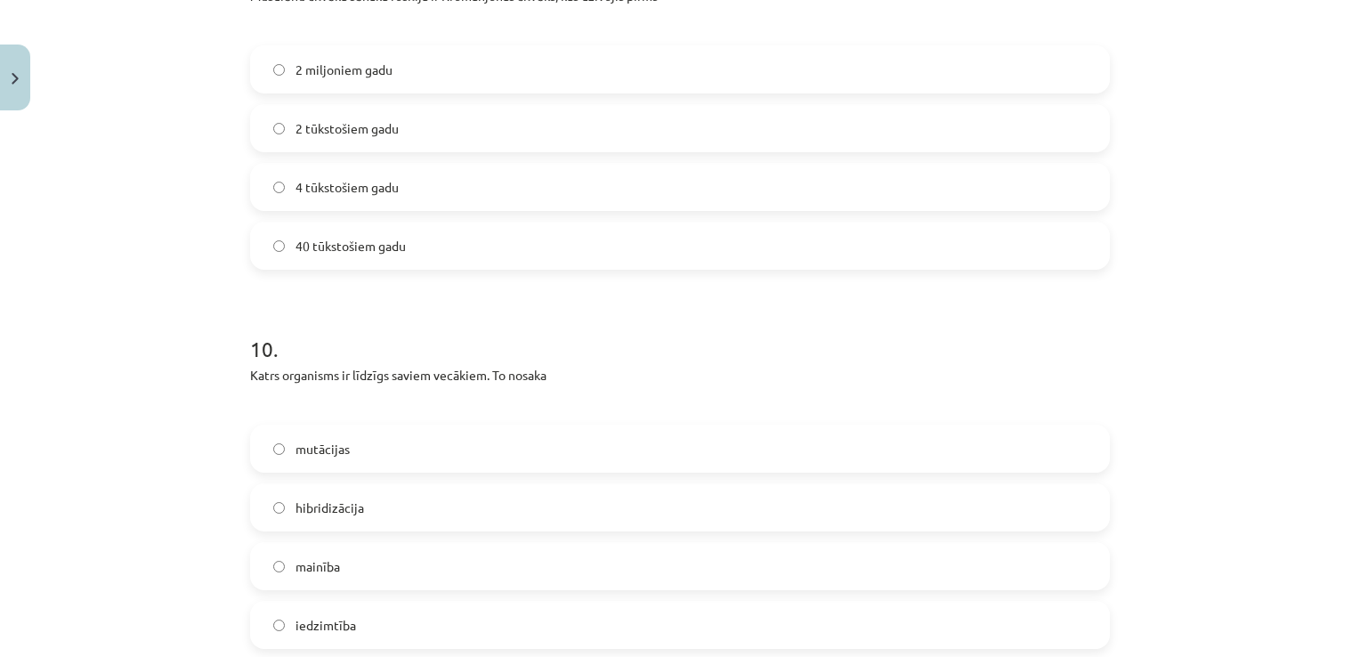
scroll to position [3709, 0]
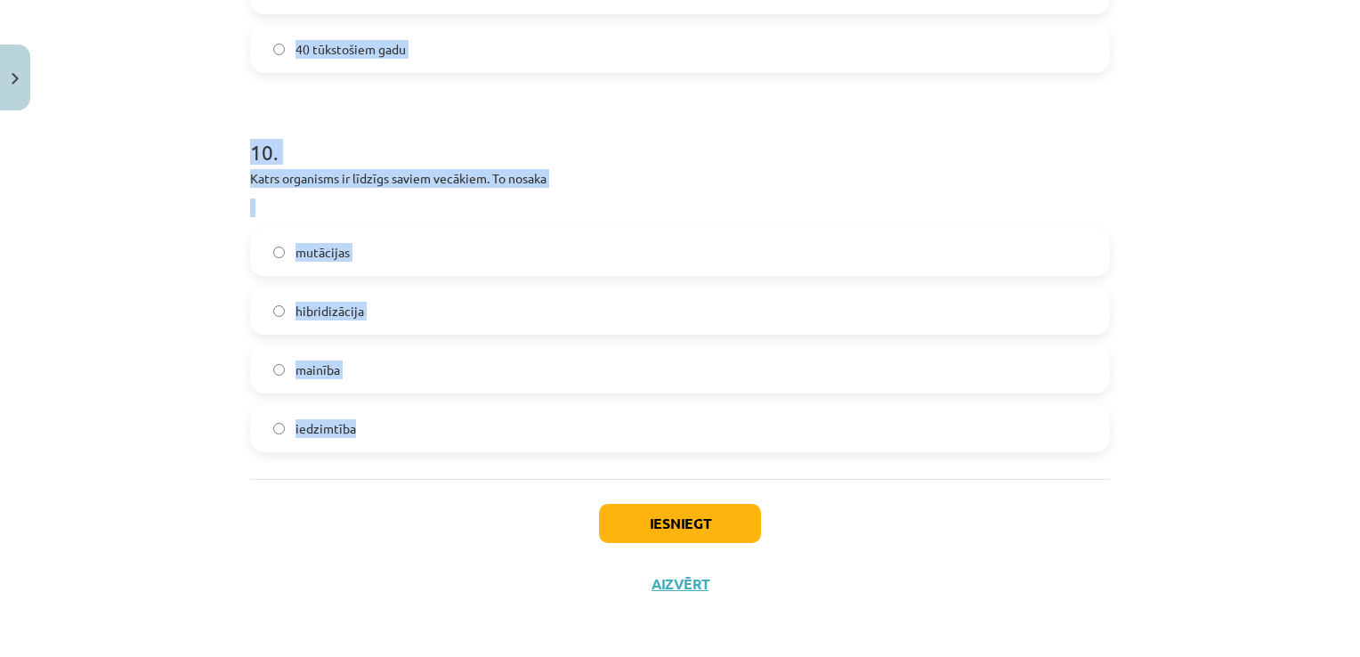
drag, startPoint x: 245, startPoint y: 125, endPoint x: 417, endPoint y: 417, distance: 339.1
copy form "Vecākais australopiteks, kura fosilijas atrastas izrakumos, dzīvojis pirms: 400…"
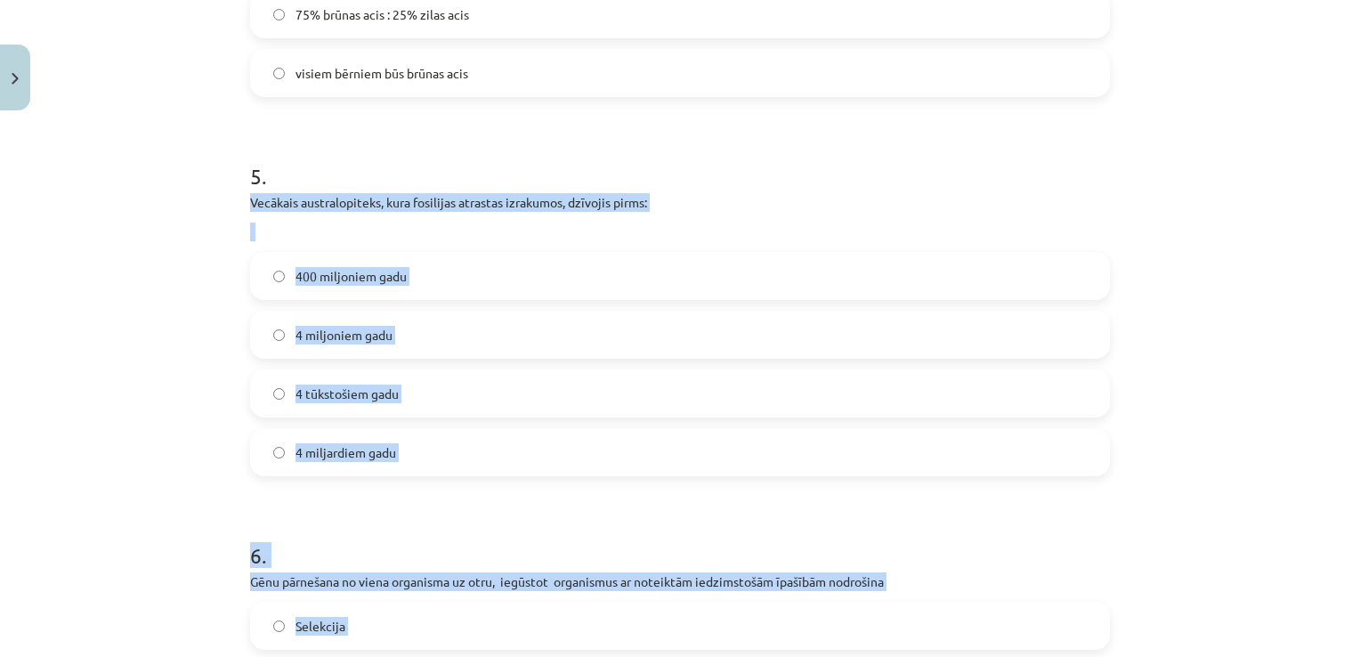
scroll to position [1840, 0]
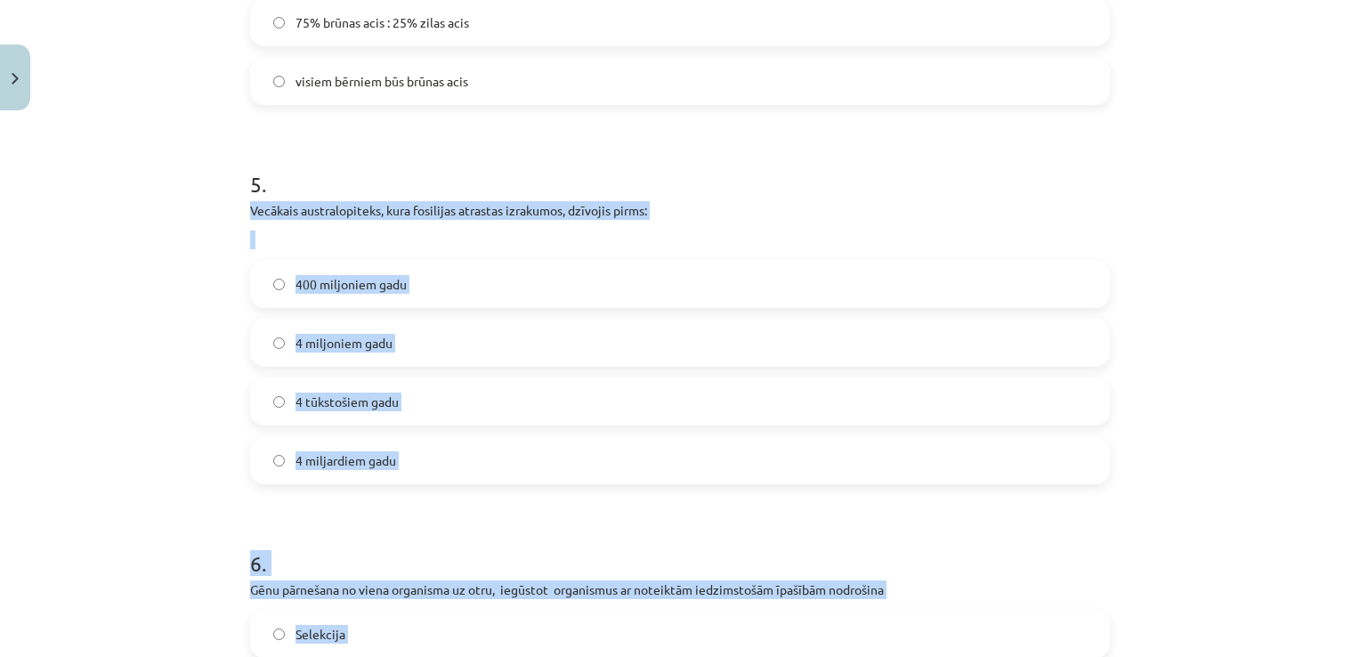
click at [520, 424] on div "400 miljoniem gadu 4 miljoniem gadu 4 tūkstošiem gadu 4 miljardiem gadu" at bounding box center [680, 372] width 860 height 224
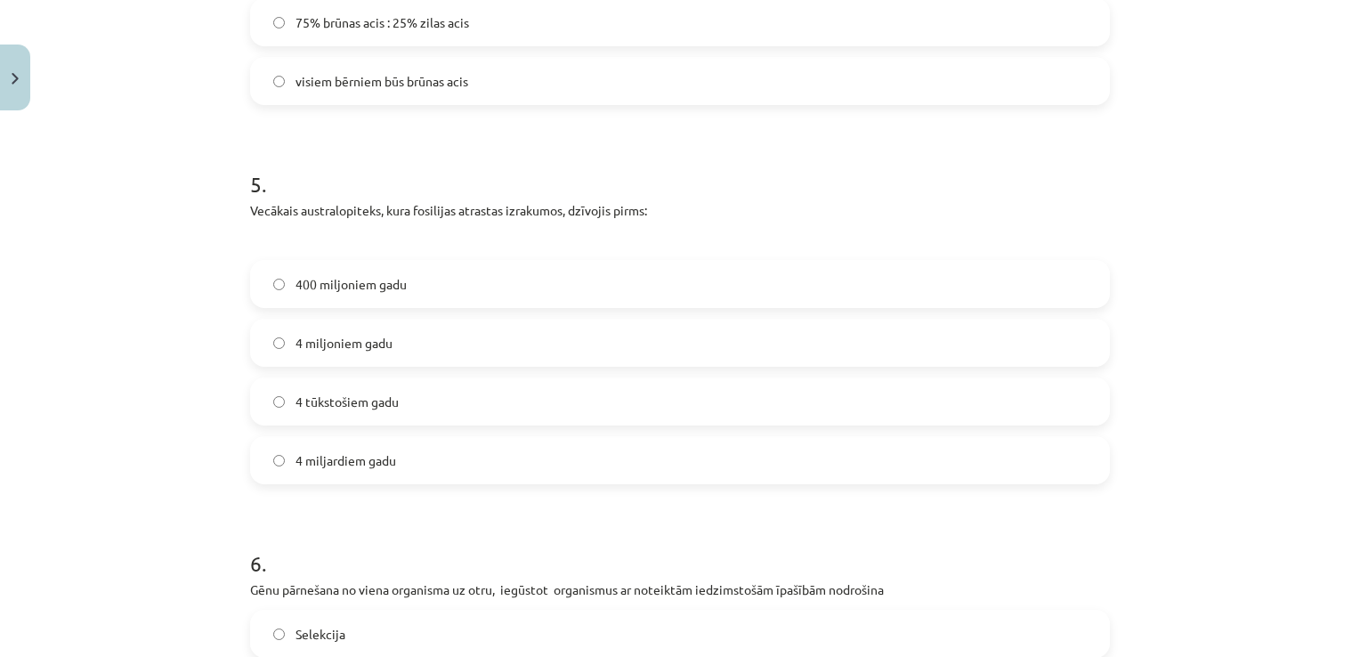
click at [372, 337] on span "4 miljoniem gadu" at bounding box center [343, 343] width 97 height 19
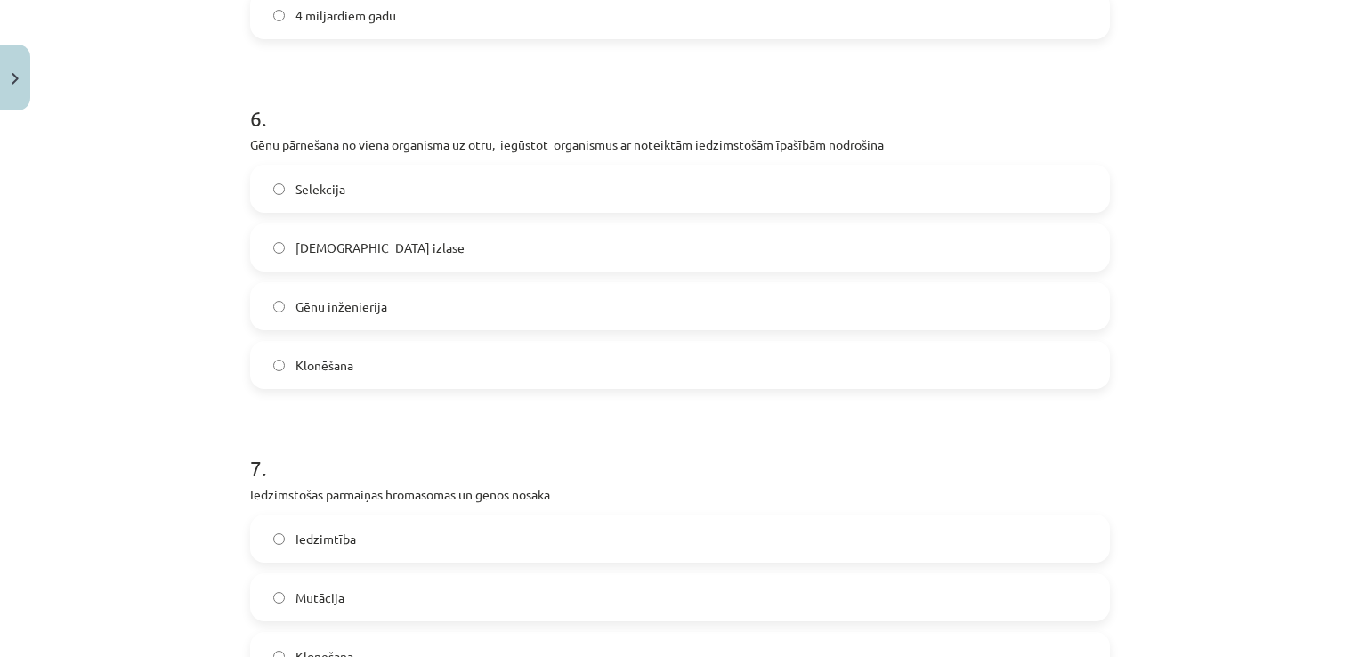
click at [384, 304] on label "Gēnu inženierija" at bounding box center [680, 306] width 856 height 44
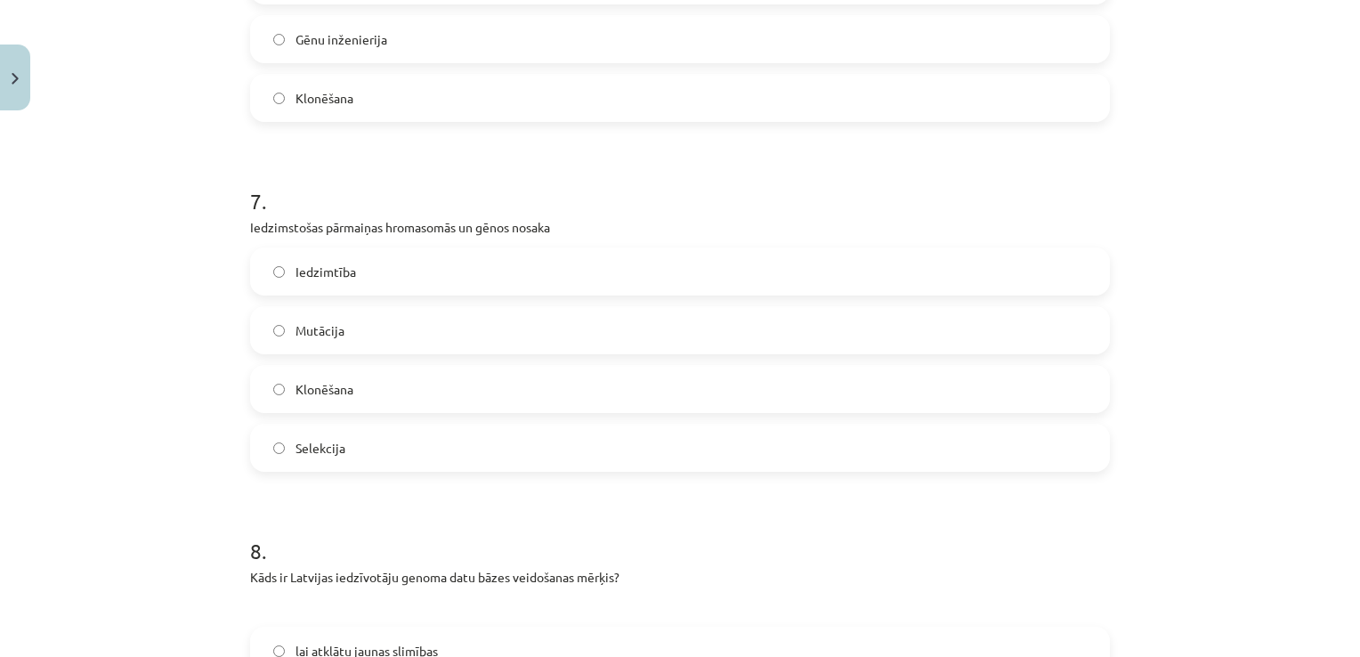
click at [409, 317] on label "Mutācija" at bounding box center [680, 330] width 856 height 44
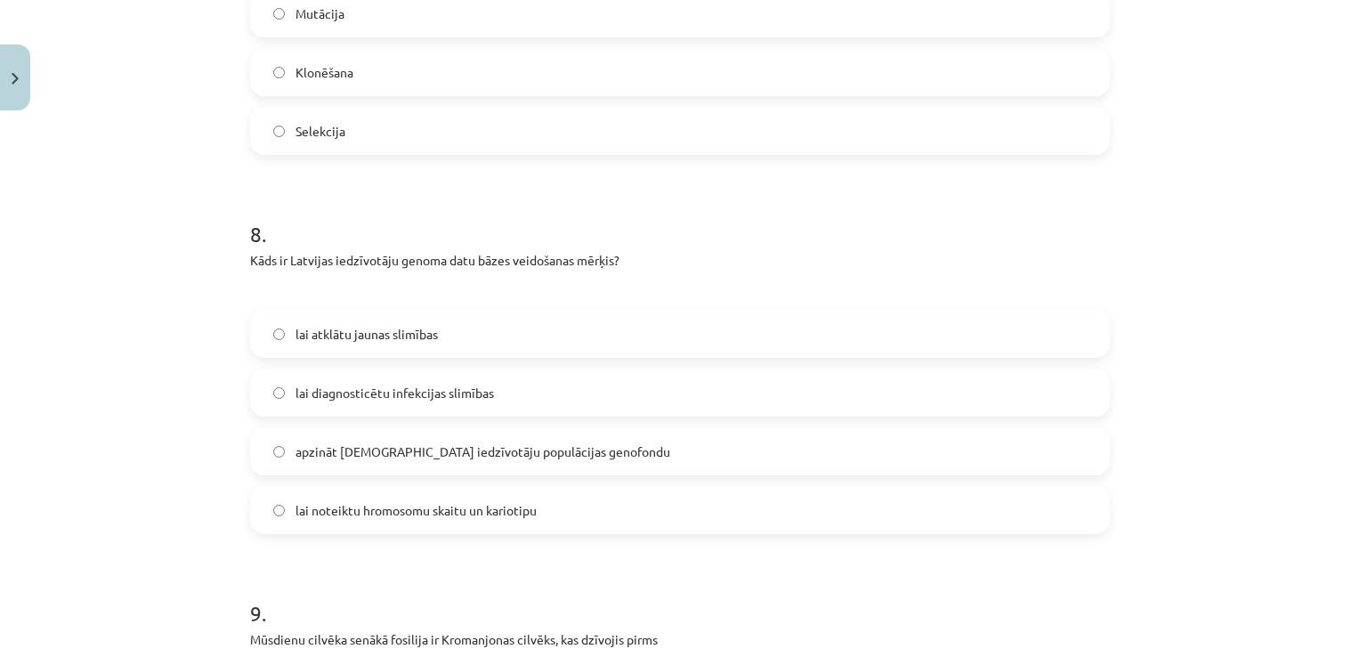
scroll to position [2908, 0]
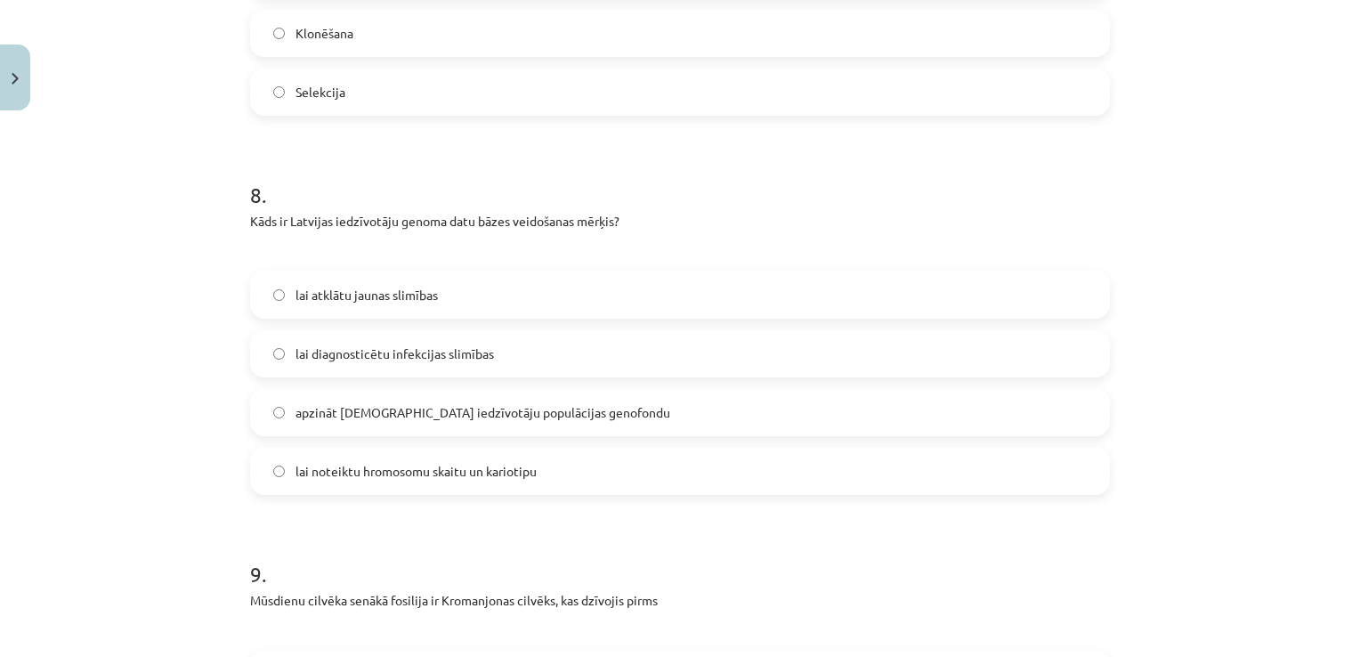
click at [529, 408] on span "apzināt Latvijas iedzīvotāju populācijas genofondu" at bounding box center [482, 412] width 375 height 19
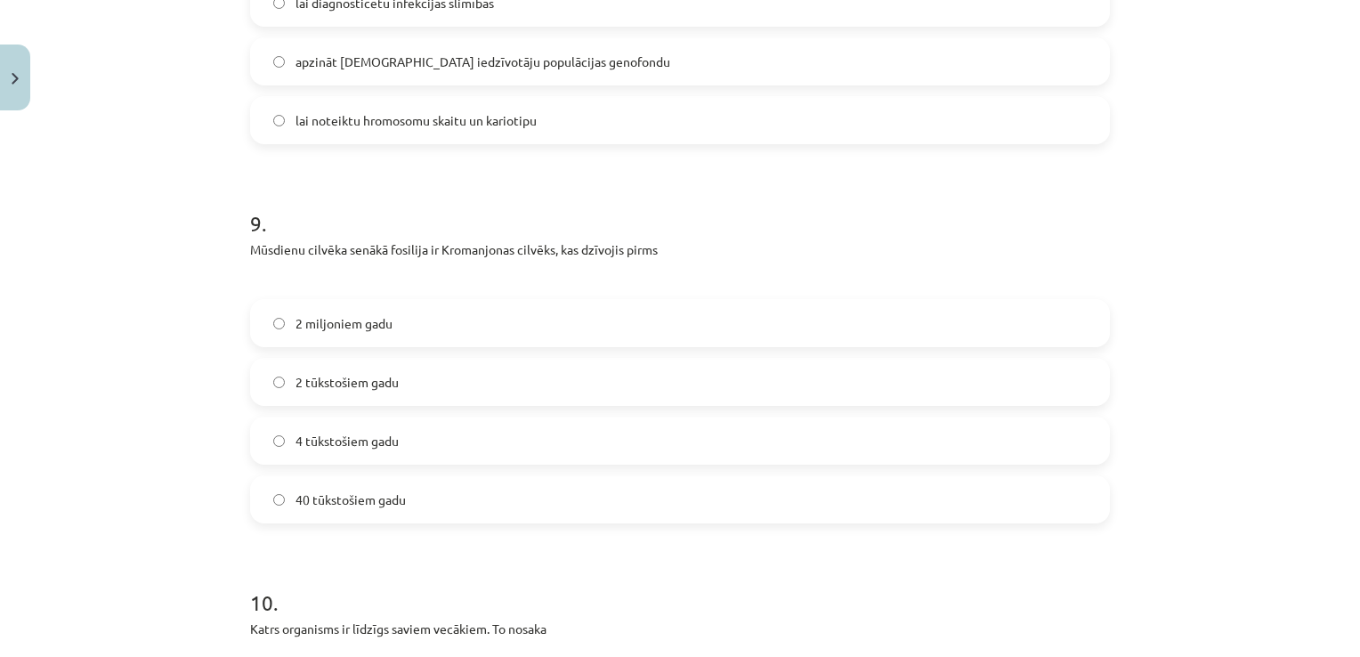
scroll to position [3353, 0]
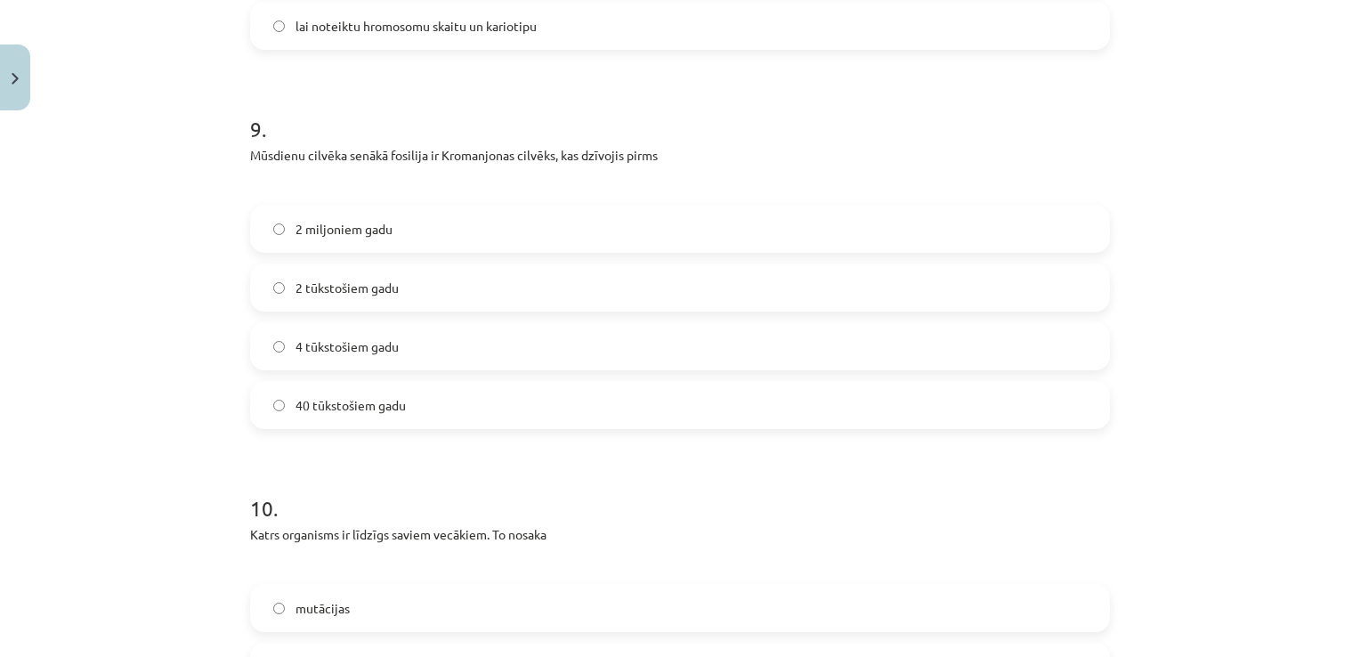
click at [391, 408] on span "40 tūkstošiem gadu" at bounding box center [350, 405] width 110 height 19
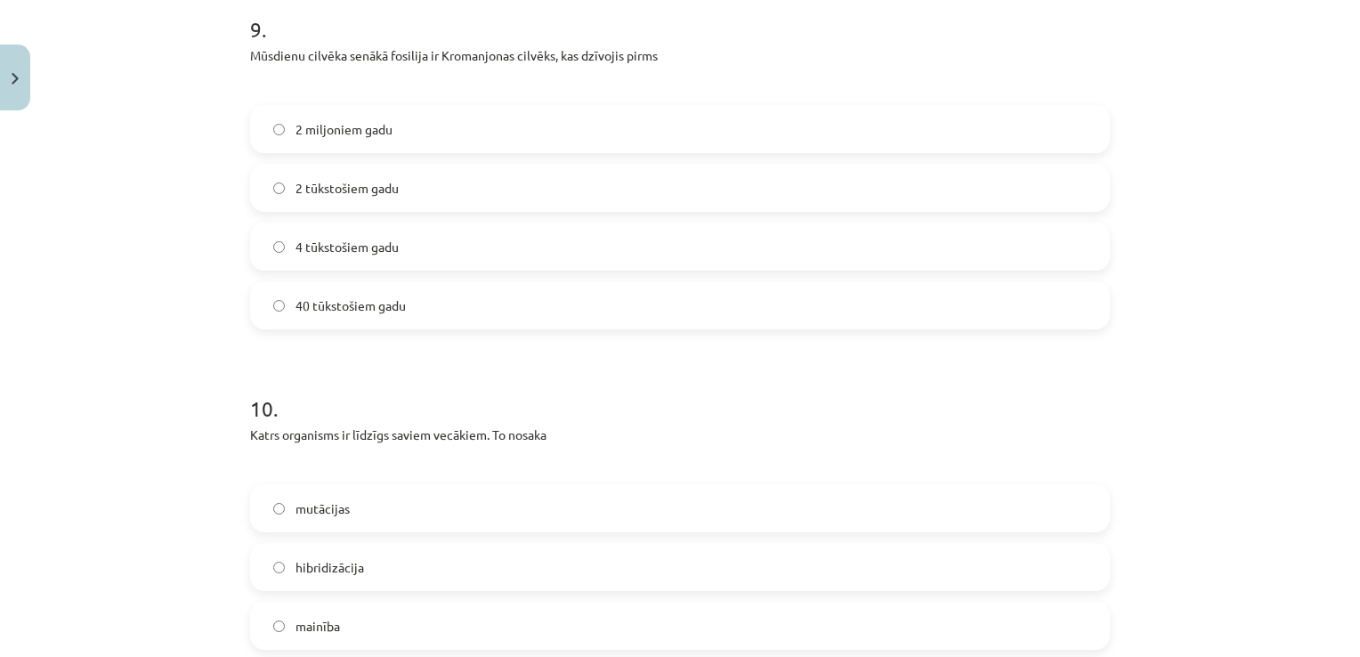
scroll to position [3620, 0]
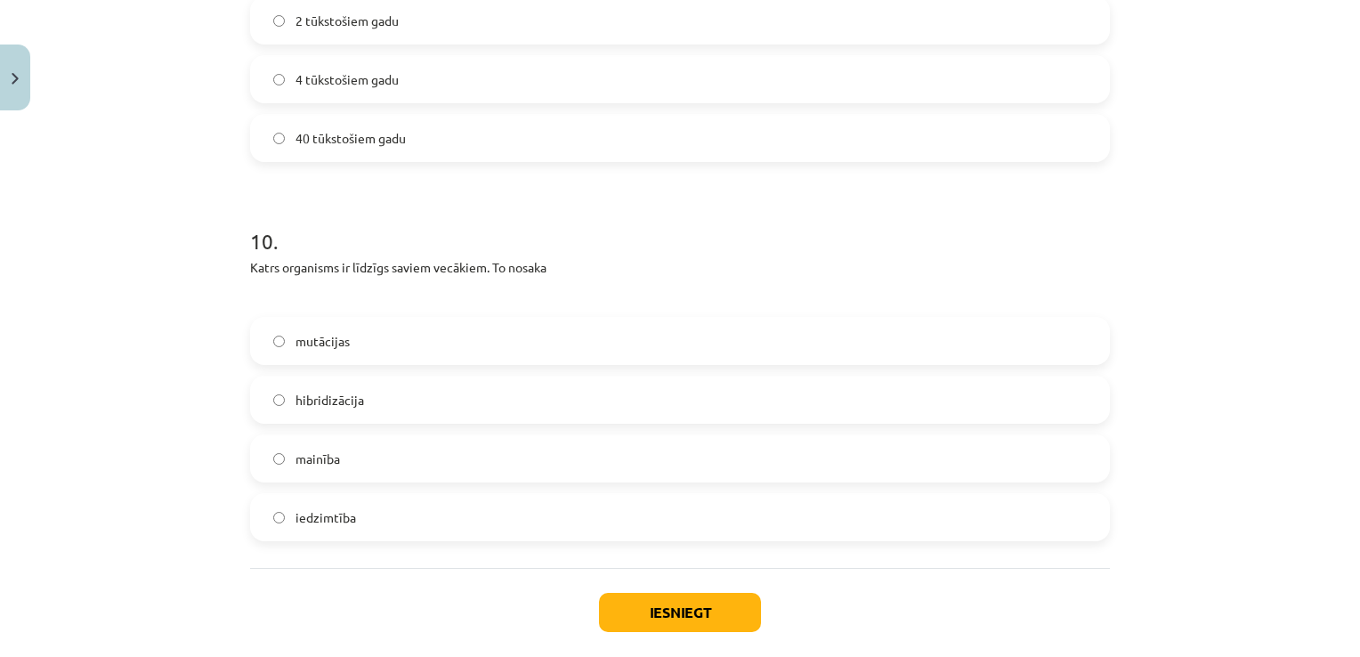
click at [431, 518] on label "iedzimtība" at bounding box center [680, 517] width 856 height 44
click at [685, 603] on button "Iesniegt" at bounding box center [680, 612] width 162 height 39
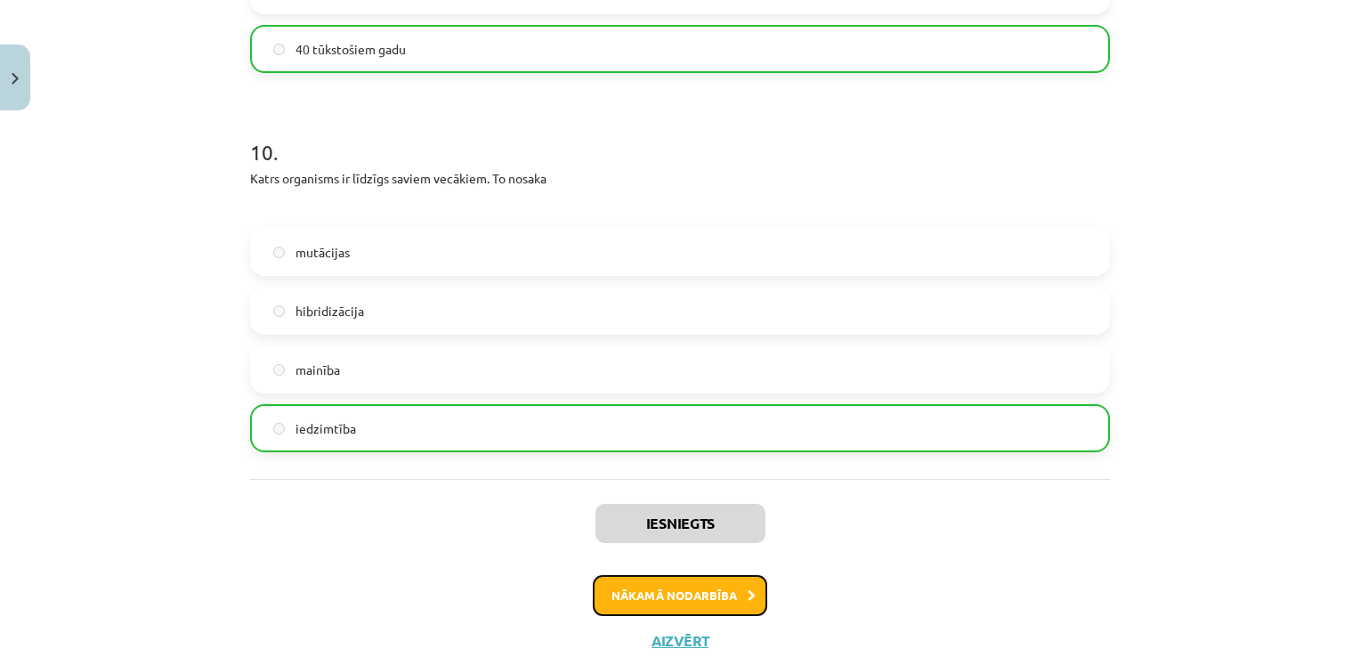
click at [680, 600] on button "Nākamā nodarbība" at bounding box center [680, 595] width 174 height 41
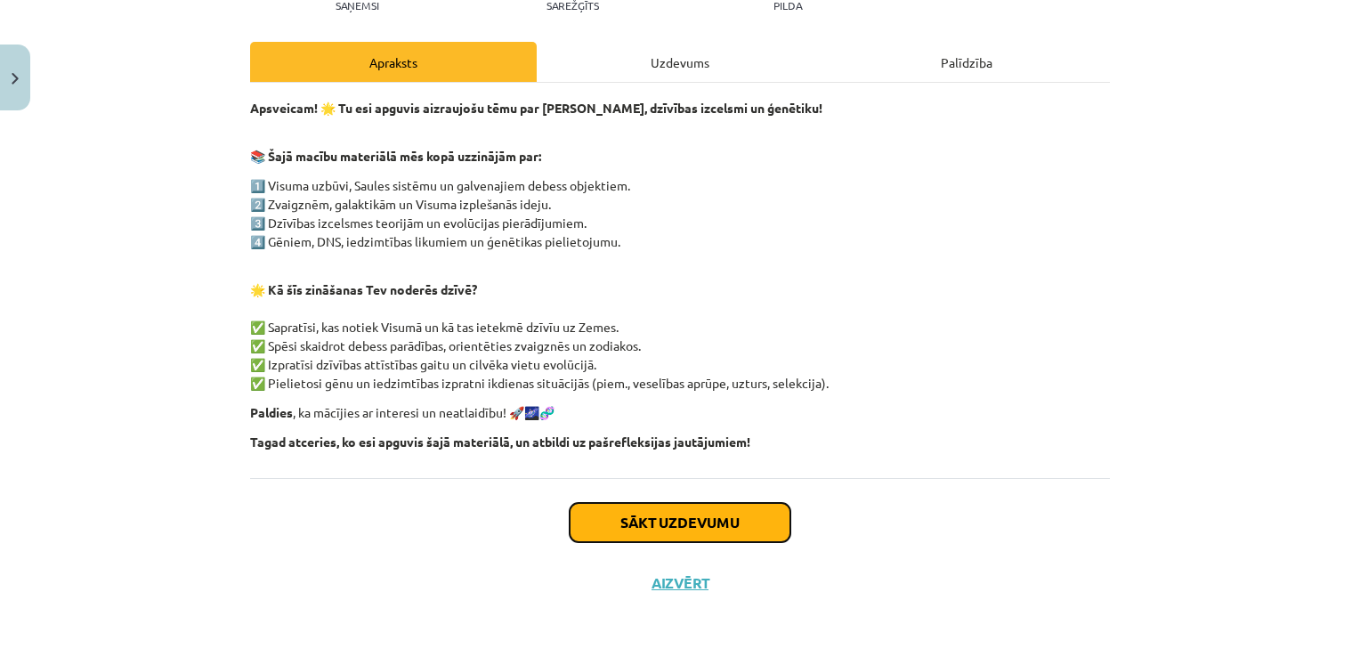
click at [678, 516] on button "Sākt uzdevumu" at bounding box center [680, 522] width 221 height 39
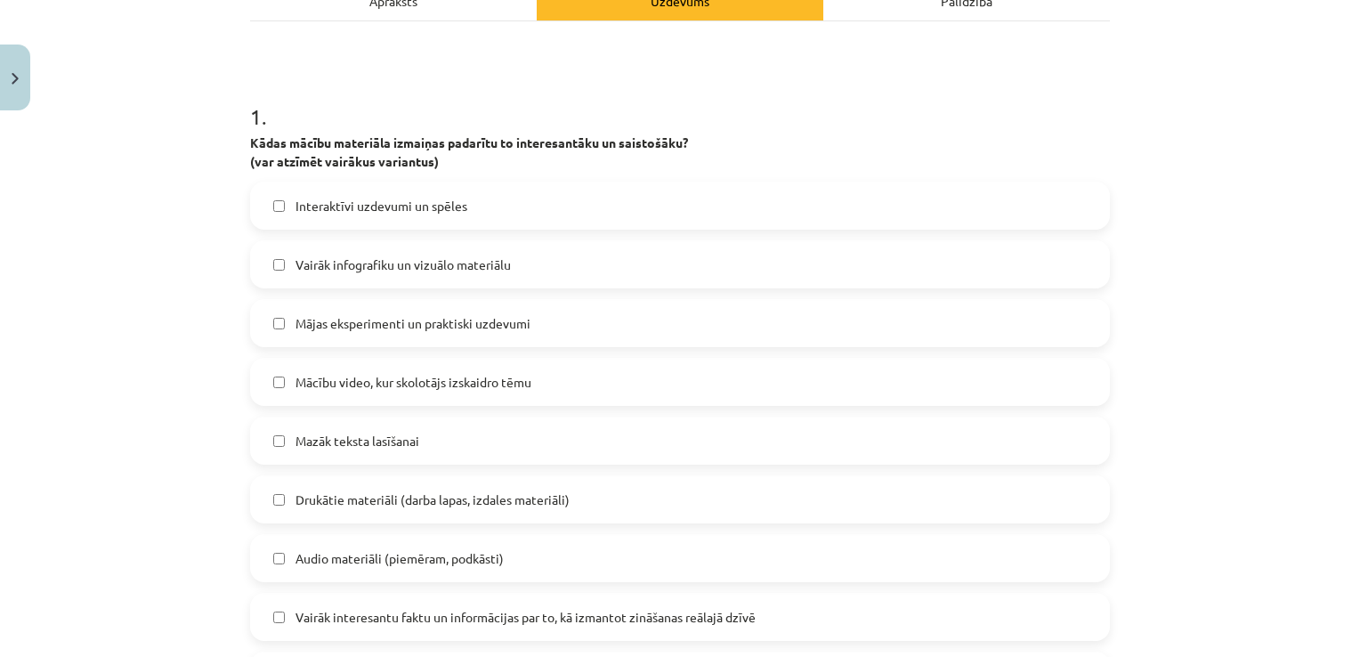
scroll to position [311, 0]
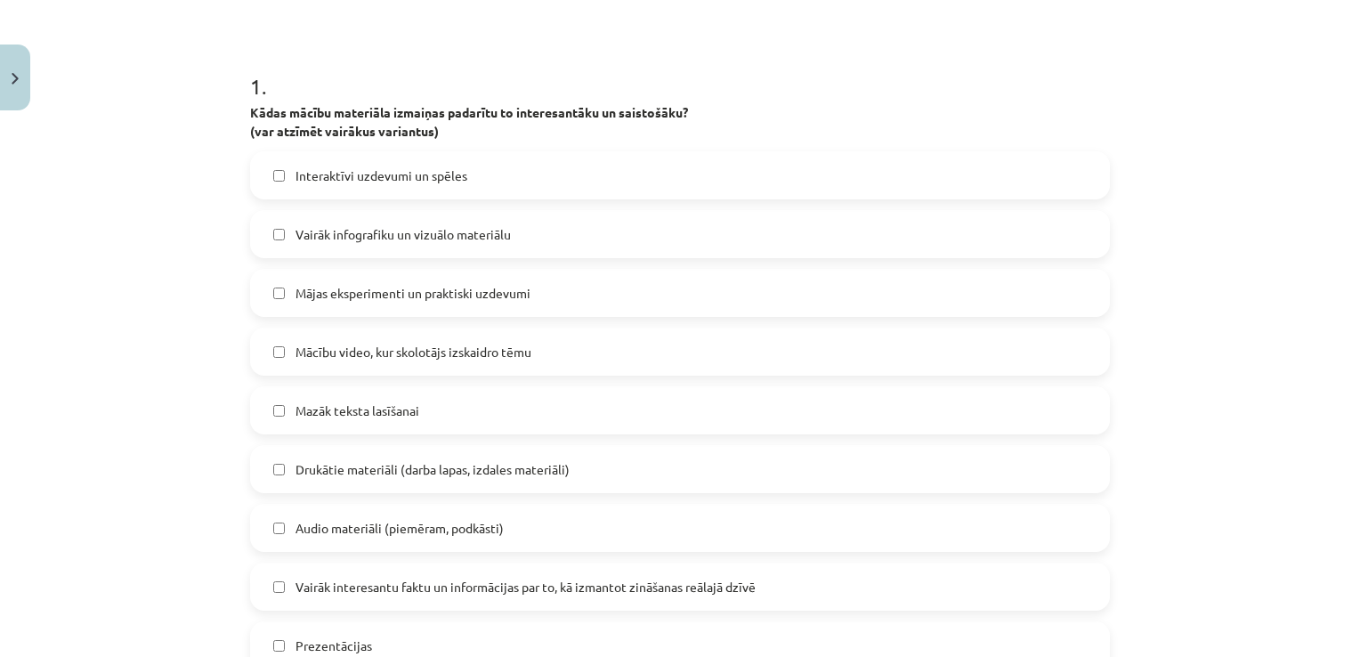
click at [331, 169] on span "Interaktīvi uzdevumi un spēles" at bounding box center [381, 175] width 172 height 19
click at [336, 226] on span "Vairāk infografiku un vizuālo materiālu" at bounding box center [402, 234] width 215 height 19
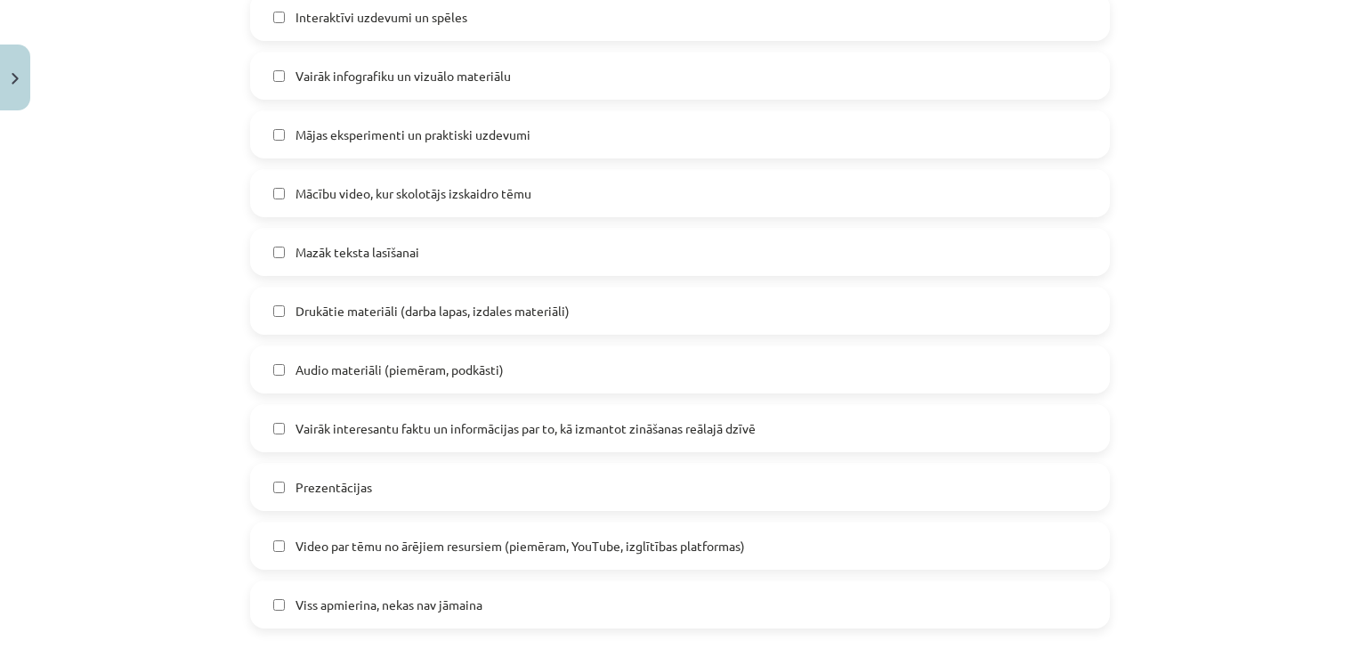
scroll to position [489, 0]
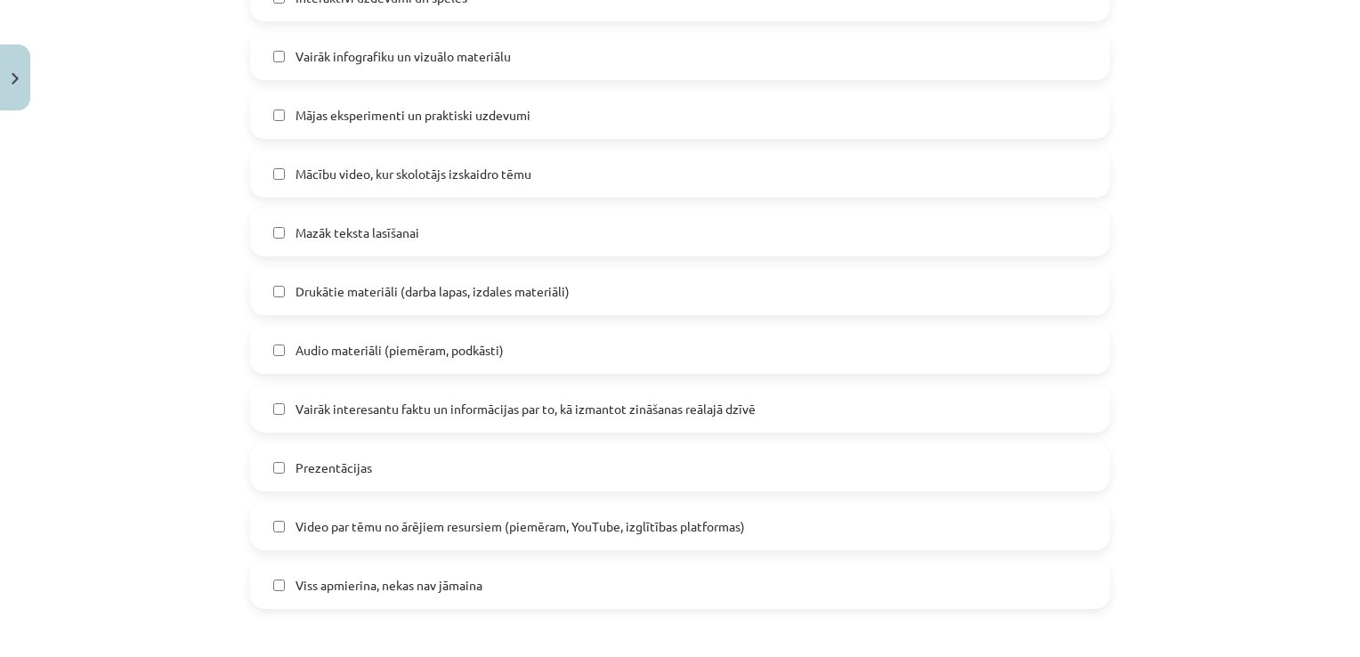
click at [361, 169] on span "Mācību video, kur skolotājs izskaidro tēmu" at bounding box center [413, 174] width 236 height 19
click at [342, 230] on span "Mazāk teksta lasīšanai" at bounding box center [357, 232] width 124 height 19
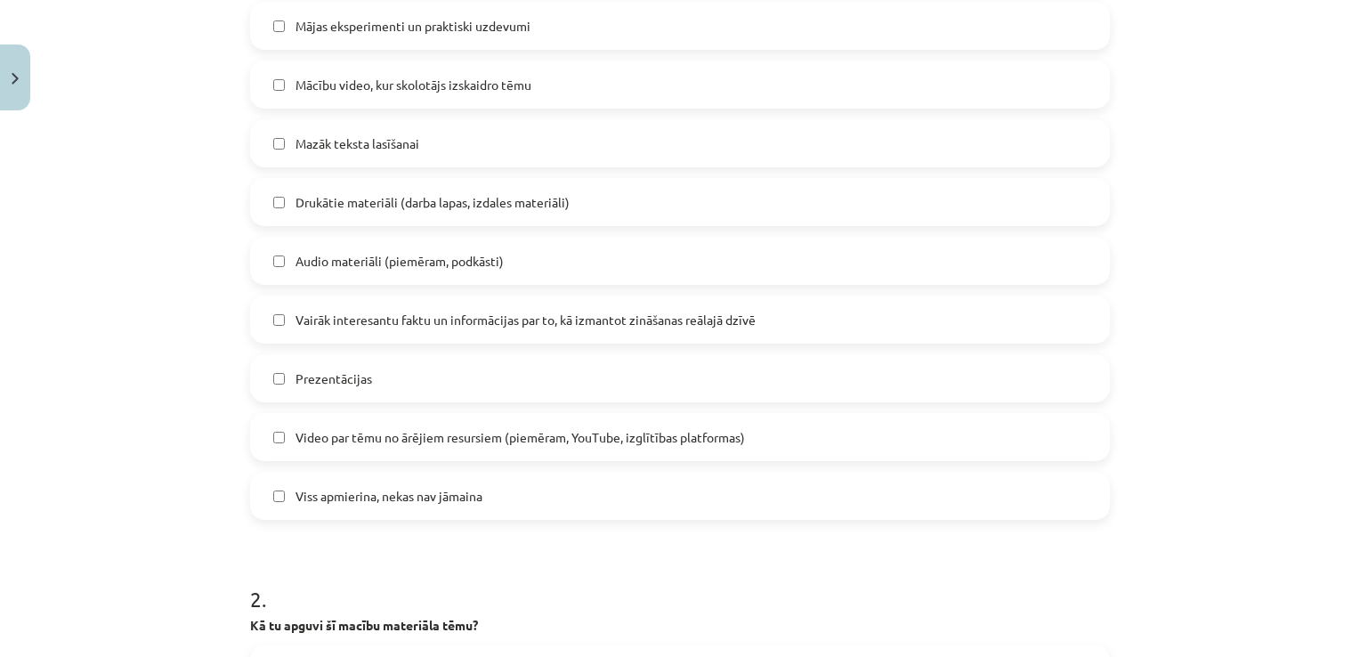
click at [351, 257] on span "Audio materiāli (piemēram, podkāsti)" at bounding box center [399, 261] width 208 height 19
click at [354, 325] on span "Vairāk interesantu faktu un informācijas par to, kā izmantot zināšanas reālajā …" at bounding box center [525, 320] width 460 height 19
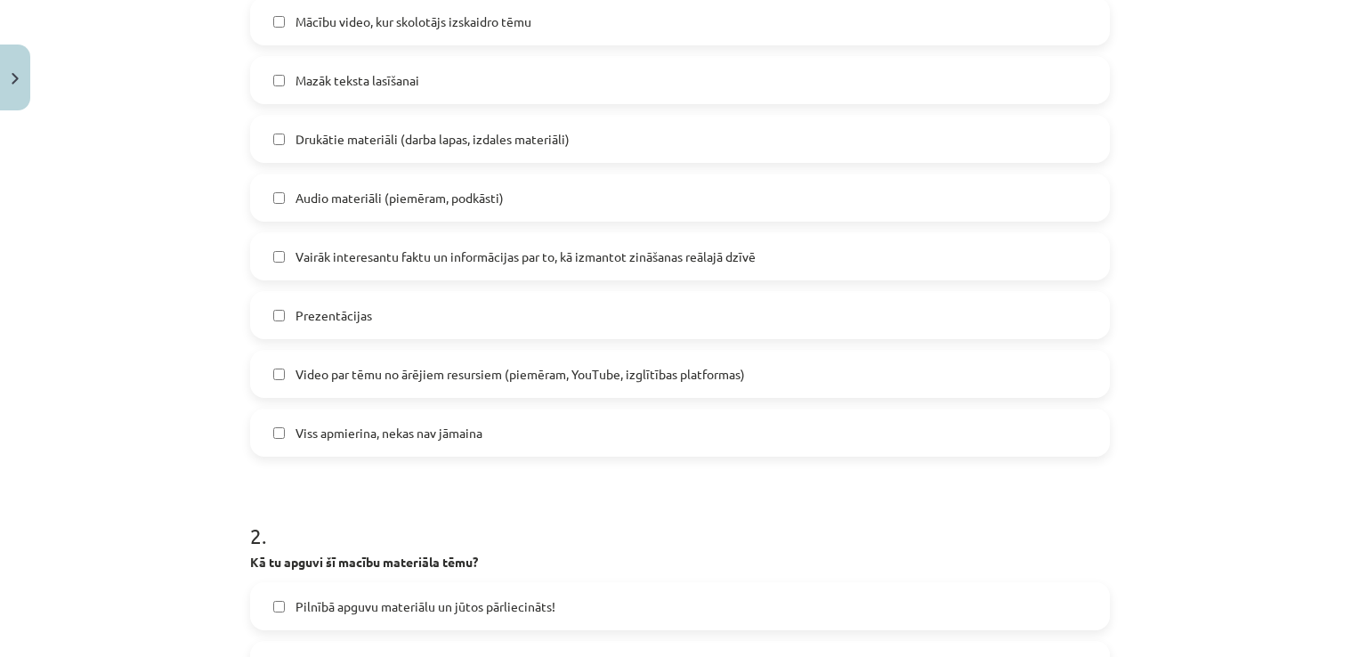
scroll to position [667, 0]
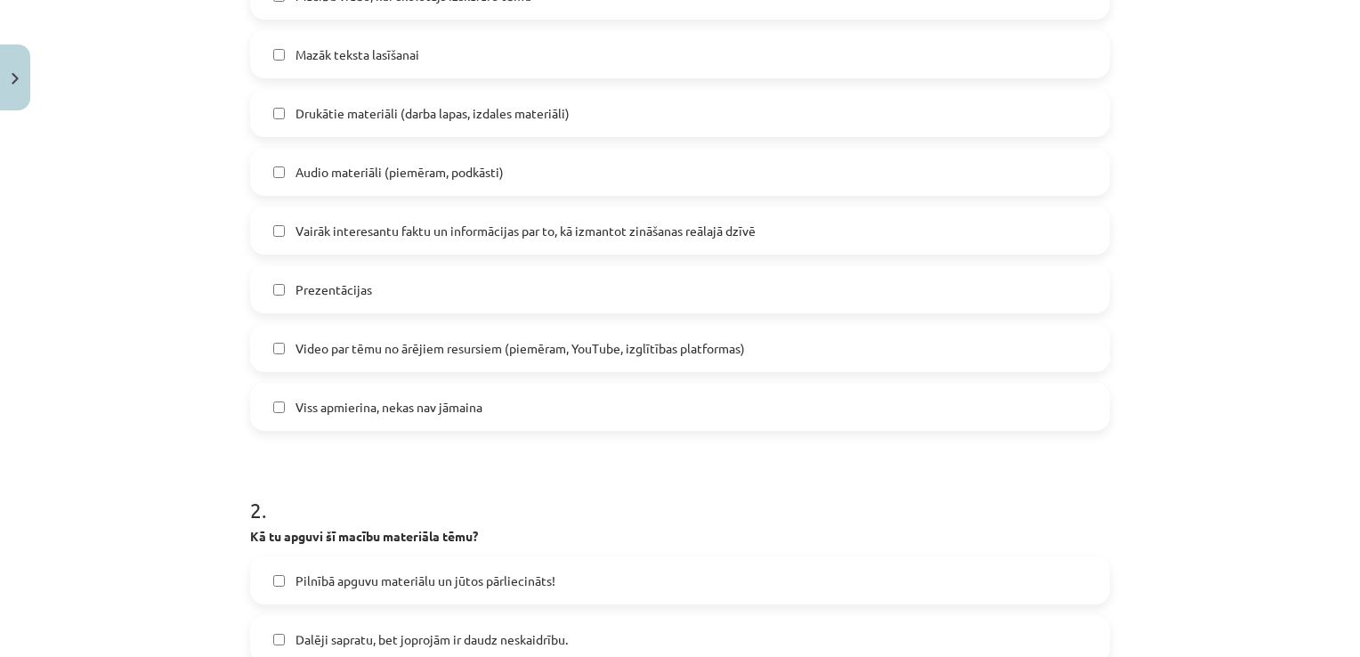
click at [359, 343] on span "Video par tēmu no ārējiem resursiem (piemēram, YouTube, izglītības platformas)" at bounding box center [519, 348] width 449 height 19
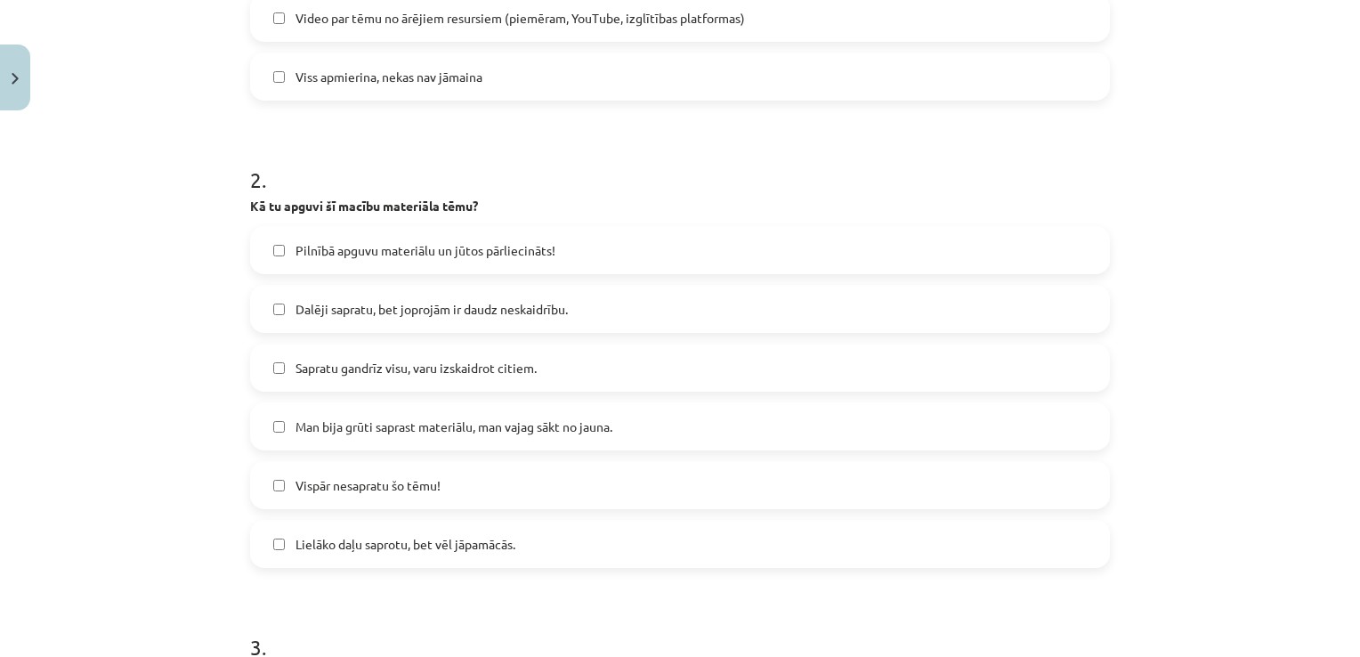
scroll to position [1023, 0]
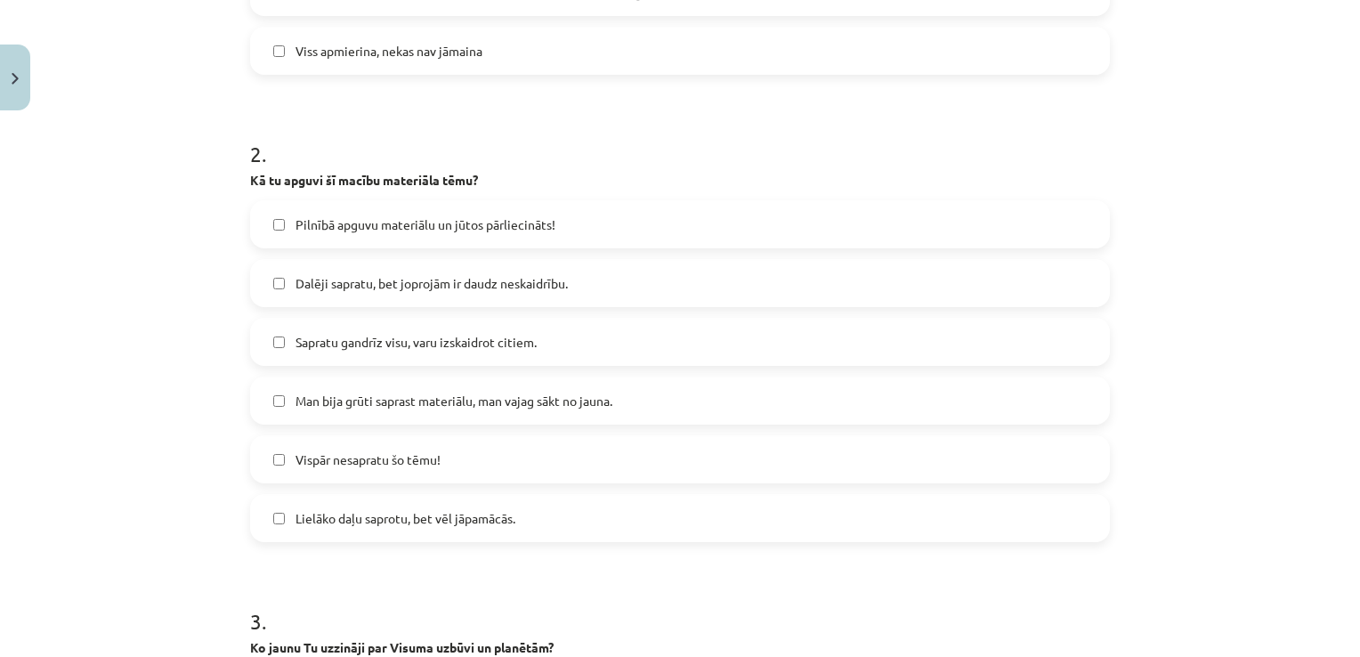
click at [367, 212] on label "Pilnībā apguvu materiālu un jūtos pārliecināts!" at bounding box center [680, 224] width 856 height 44
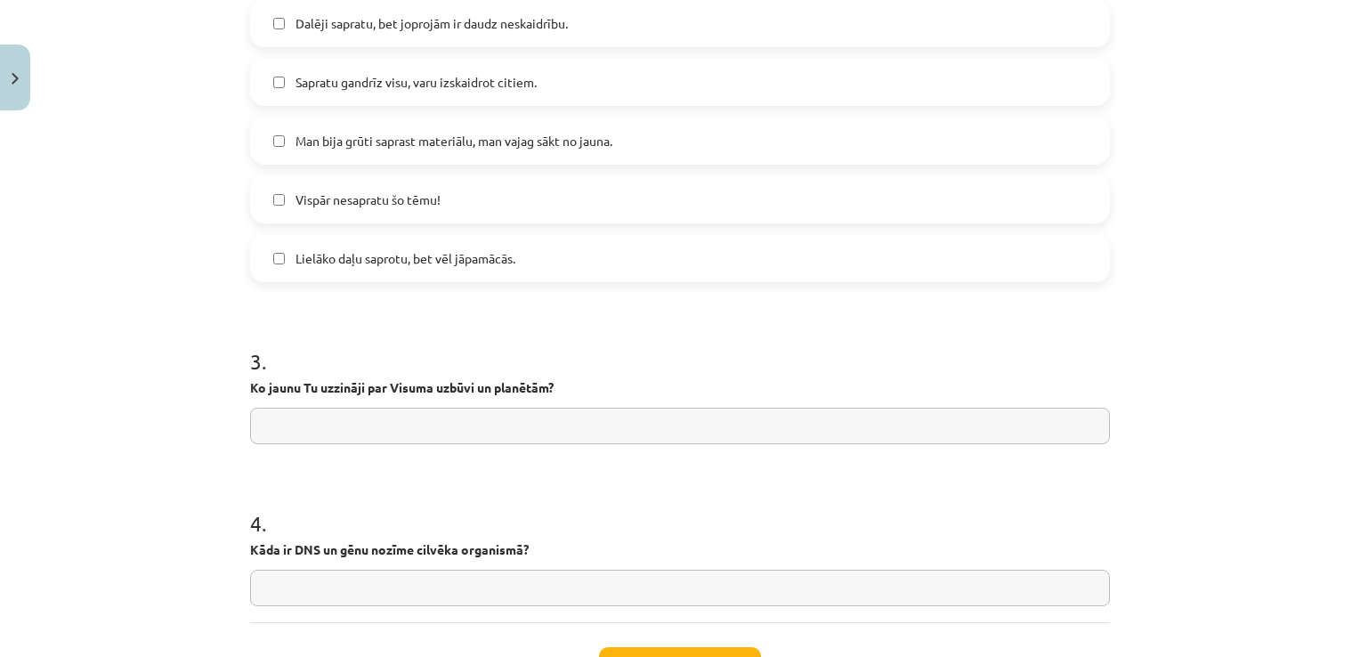
scroll to position [1379, 0]
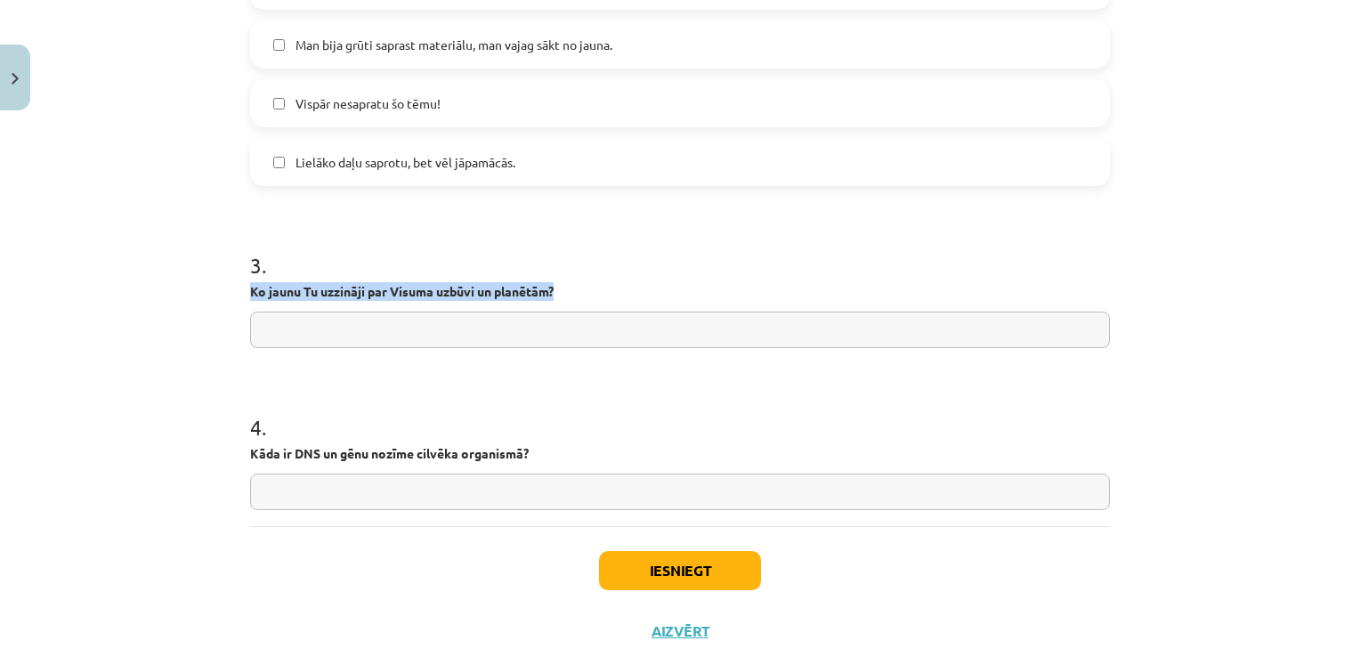
drag, startPoint x: 238, startPoint y: 287, endPoint x: 554, endPoint y: 291, distance: 315.0
copy strong "Ko jaunu Tu uzzināji par Visuma uzbūvi un planētām?"
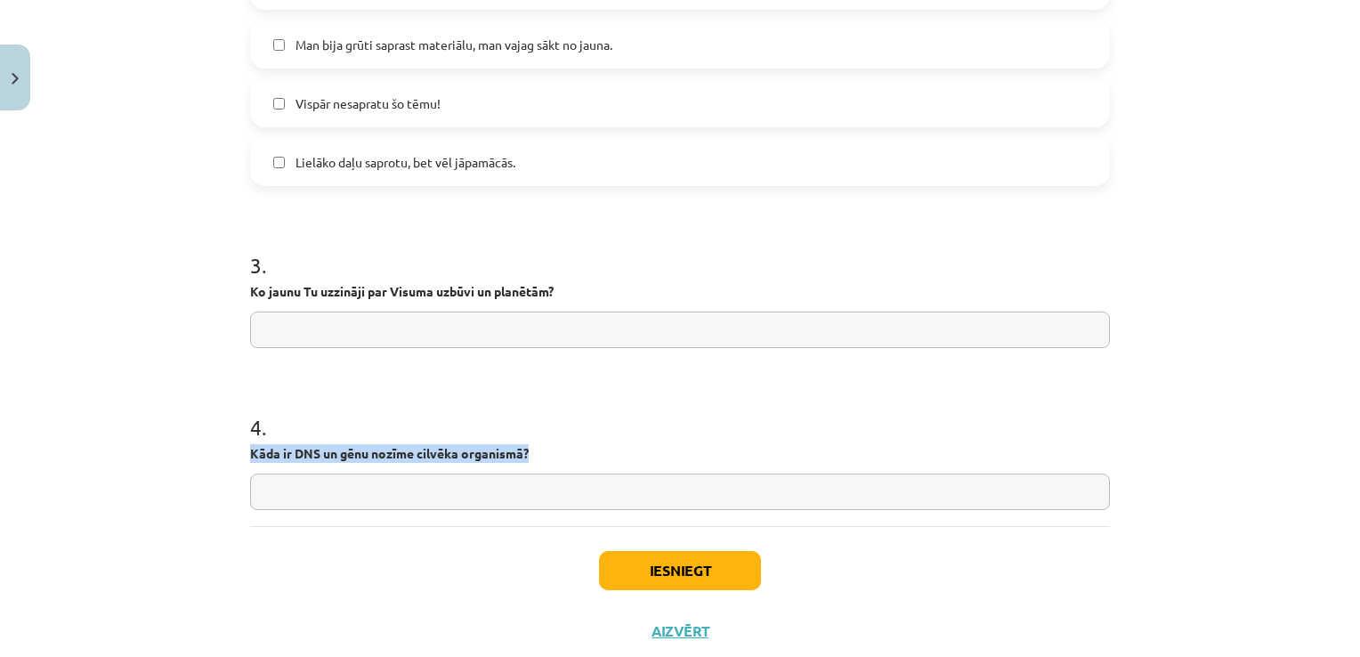
drag, startPoint x: 243, startPoint y: 452, endPoint x: 533, endPoint y: 443, distance: 290.2
copy strong "Kāda ir DNS un gēnu nozīme cilvēka organismā?"
click at [441, 345] on input "text" at bounding box center [680, 329] width 860 height 36
paste input "**********"
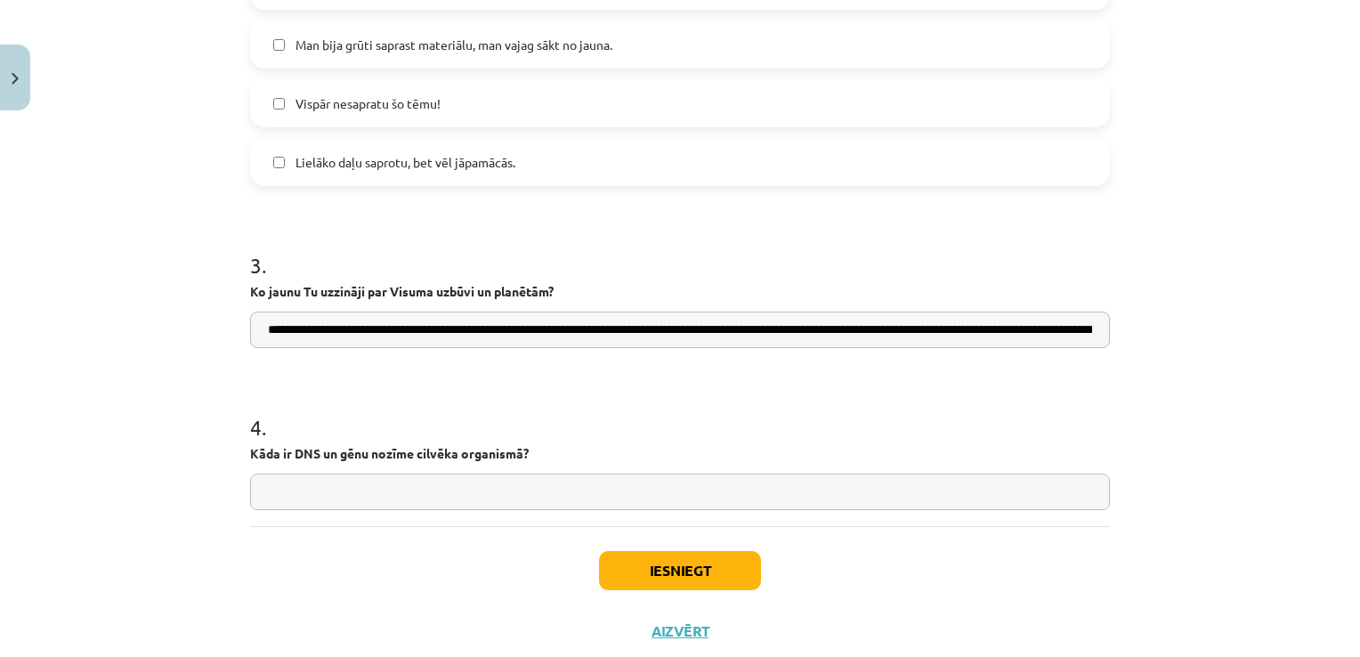
scroll to position [0, 1620]
type input "**********"
click at [530, 484] on input "text" at bounding box center [680, 491] width 860 height 36
paste input "**********"
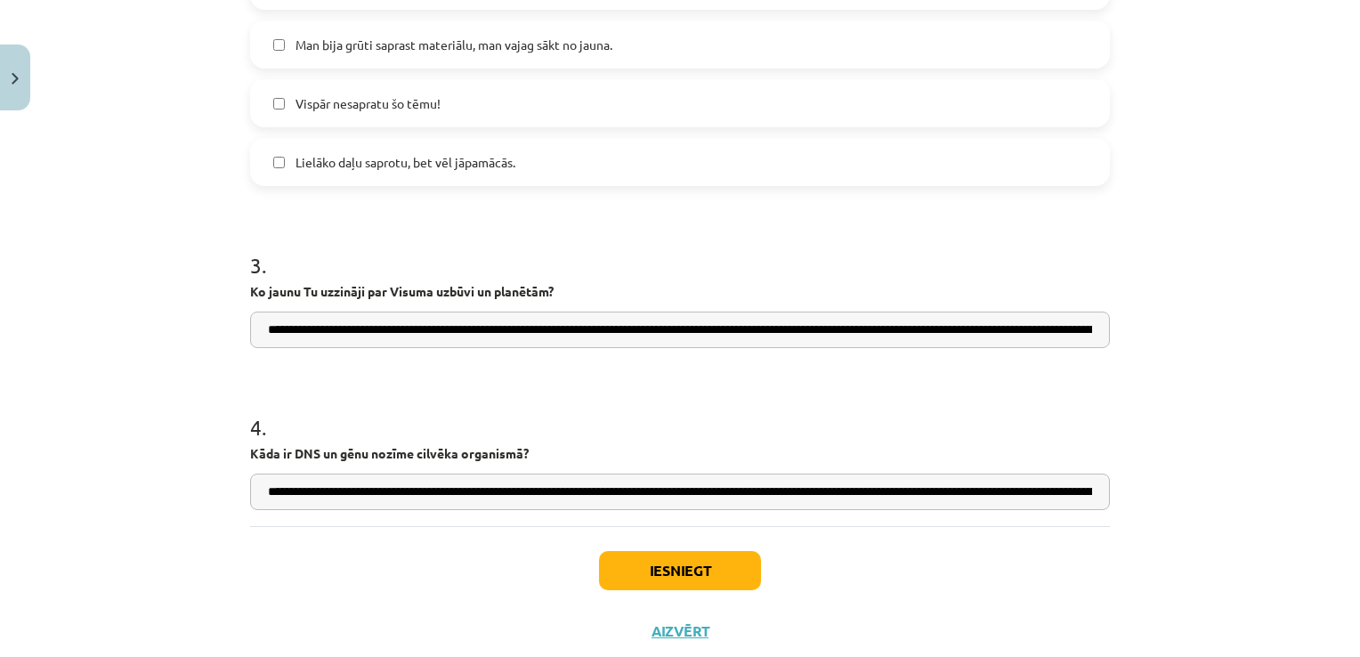
scroll to position [0, 770]
type input "**********"
click at [676, 575] on button "Iesniegt" at bounding box center [680, 570] width 162 height 39
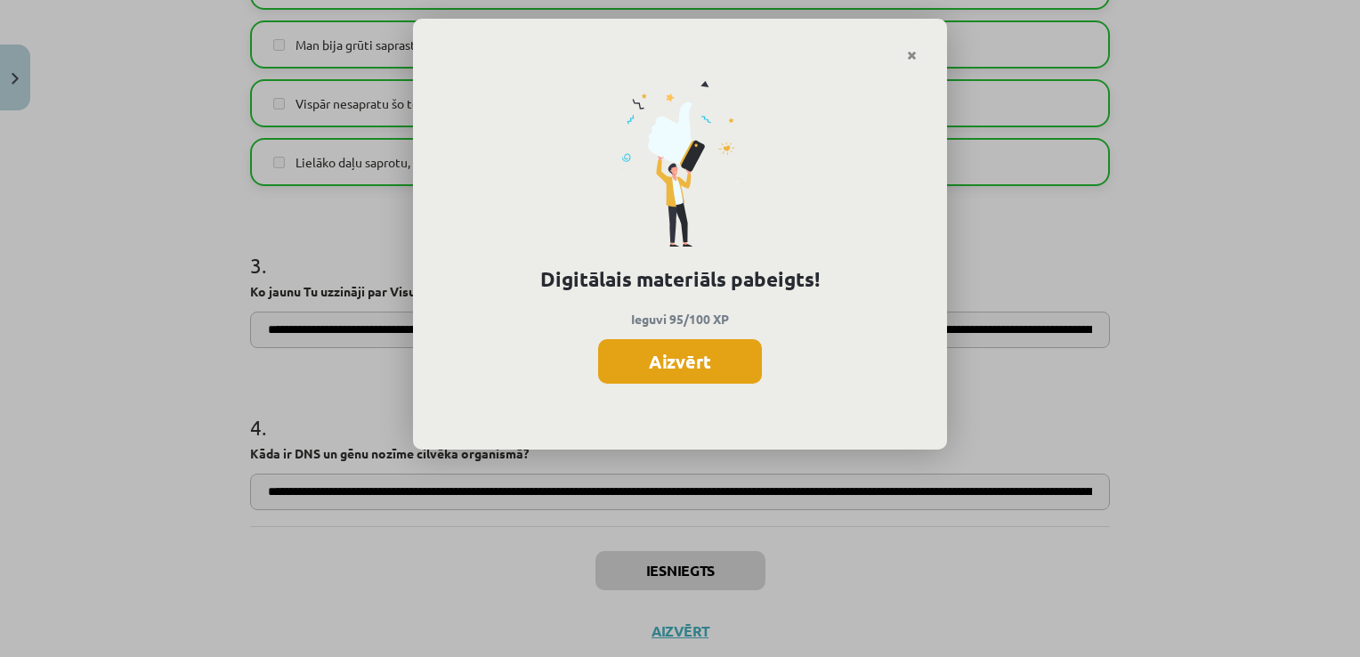
click at [654, 346] on button "Aizvērt" at bounding box center [680, 361] width 164 height 44
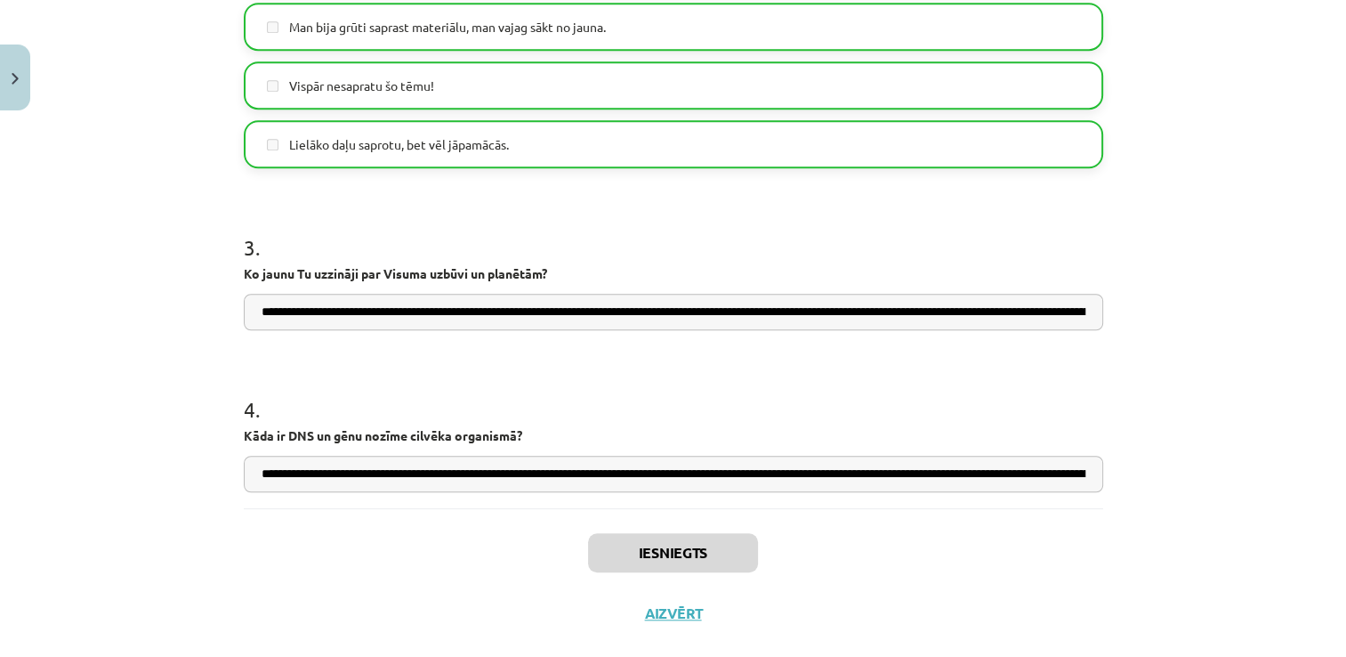
scroll to position [1427, 0]
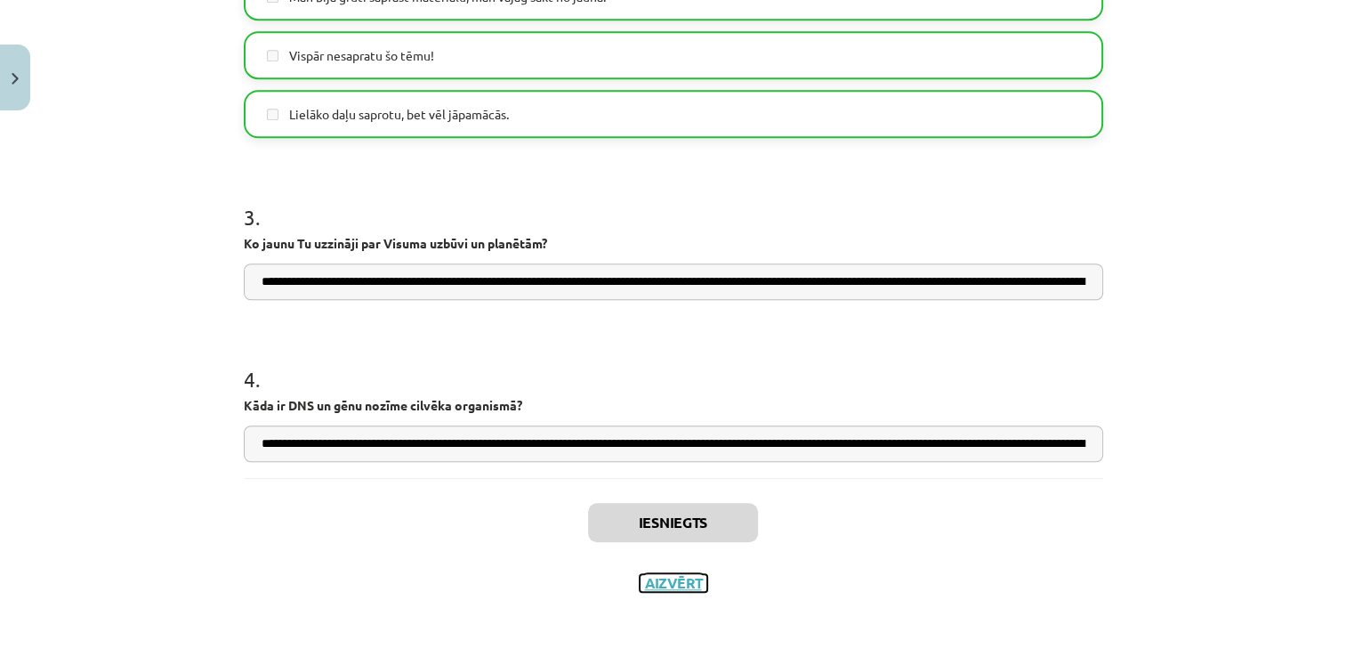
click at [669, 574] on button "Aizvērt" at bounding box center [674, 583] width 68 height 18
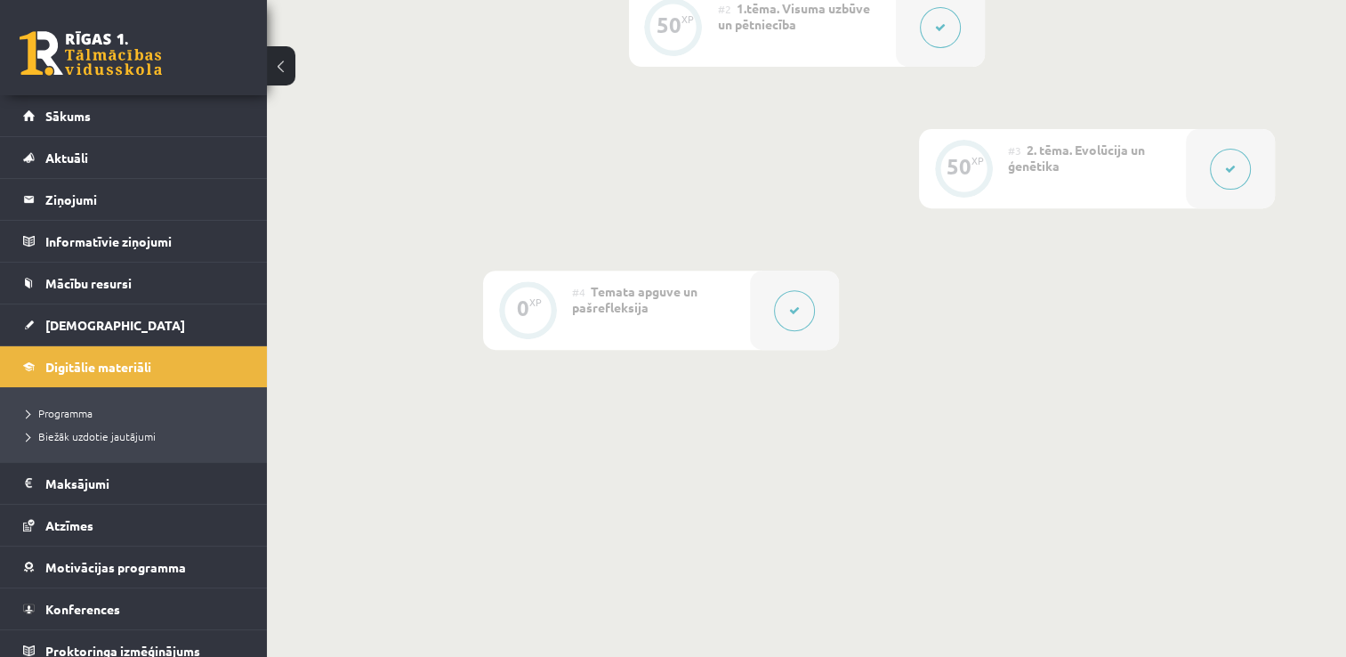
scroll to position [637, 0]
click at [179, 321] on link "[DEMOGRAPHIC_DATA]" at bounding box center [134, 324] width 222 height 41
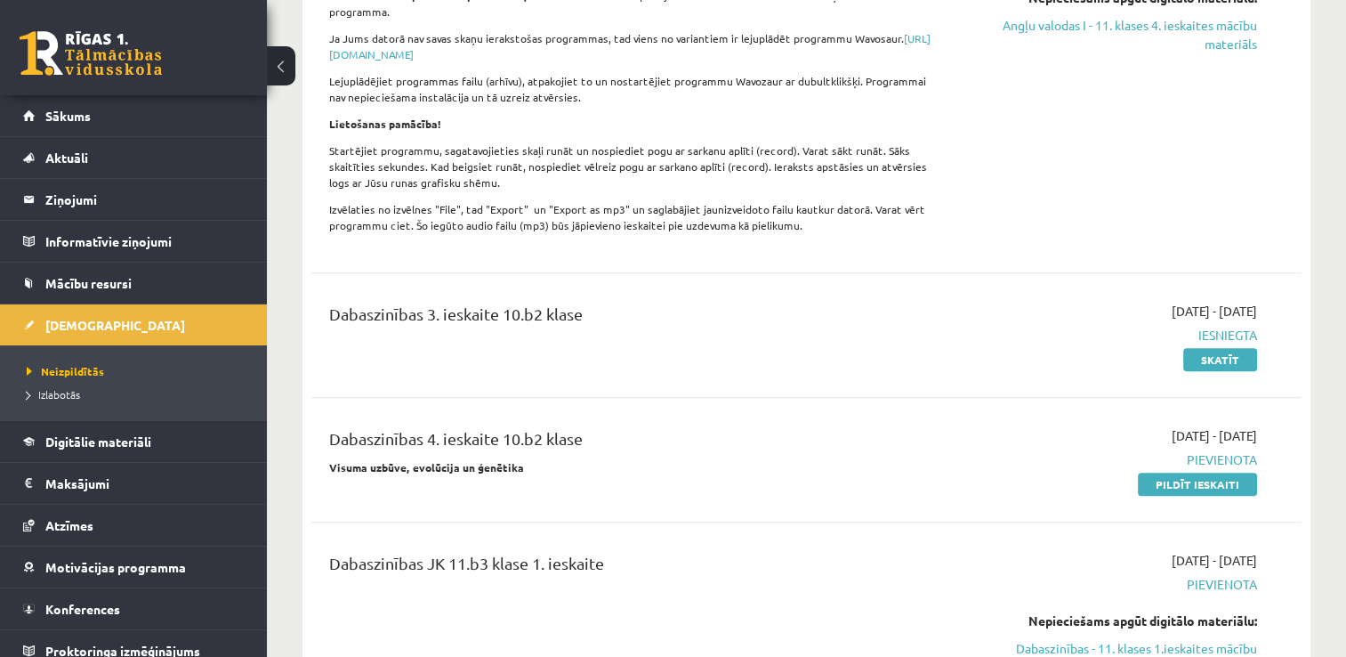
scroll to position [1246, 0]
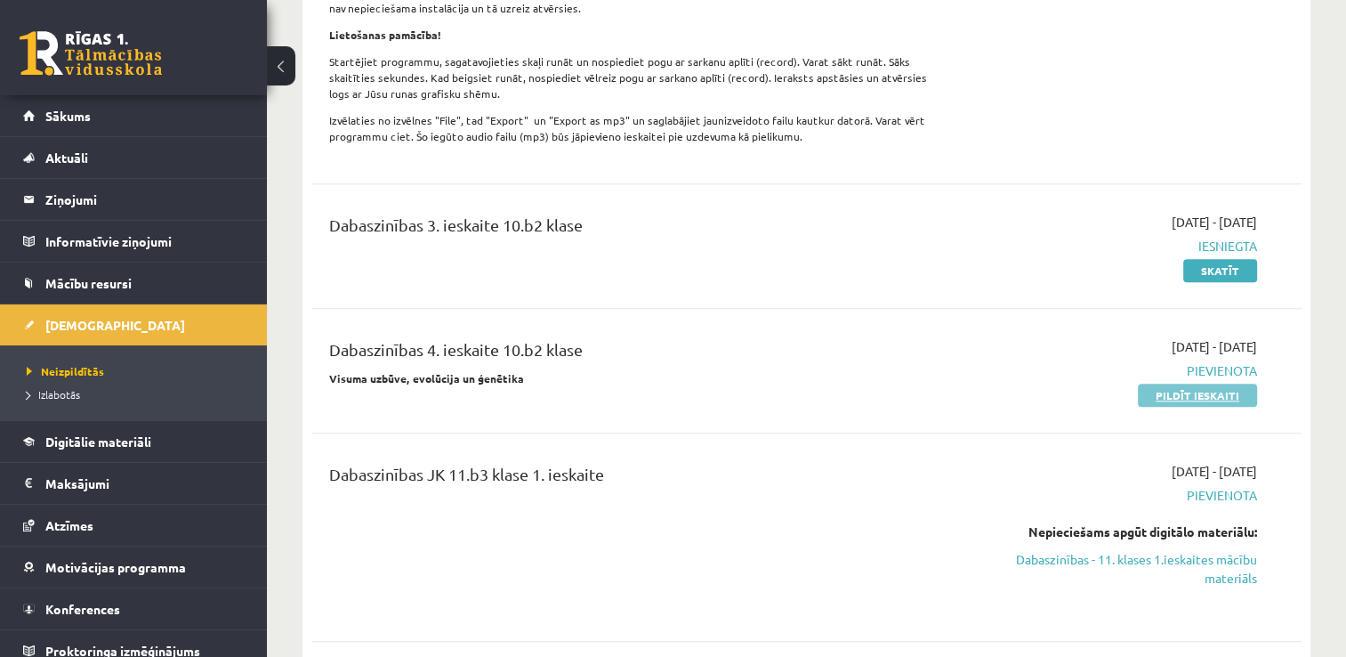
click at [1159, 384] on link "Pildīt ieskaiti" at bounding box center [1197, 395] width 119 height 23
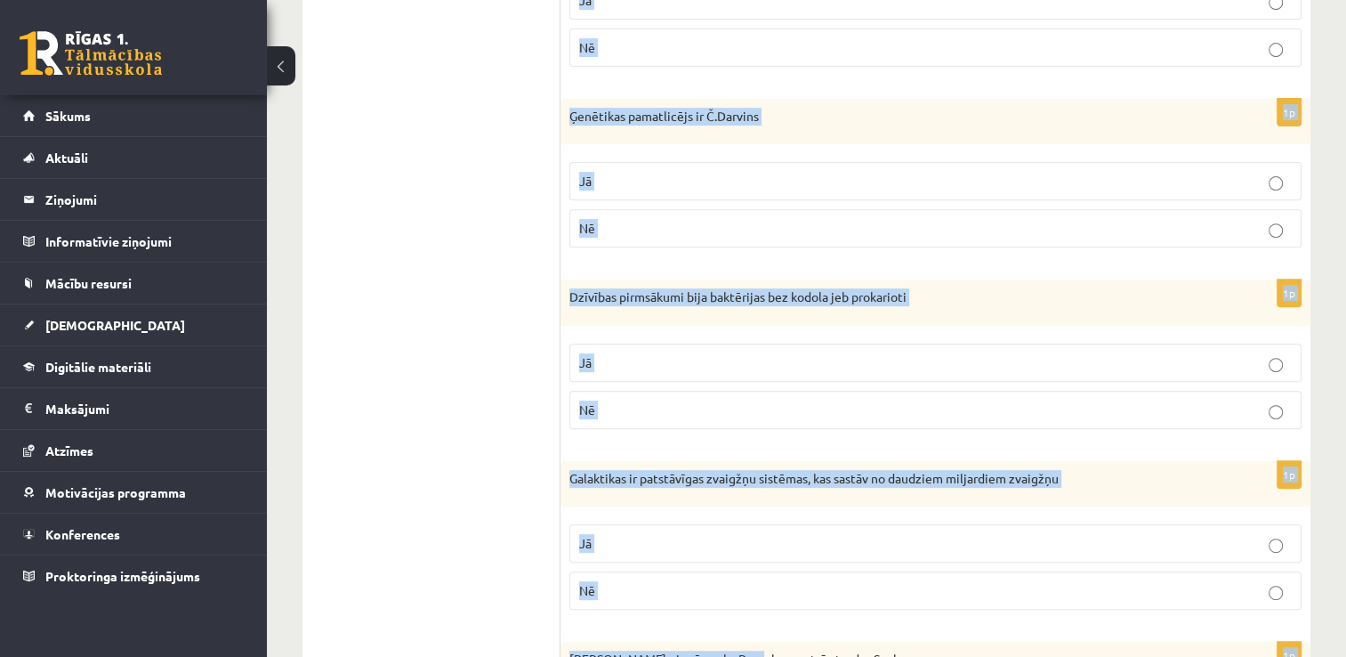
scroll to position [853, 0]
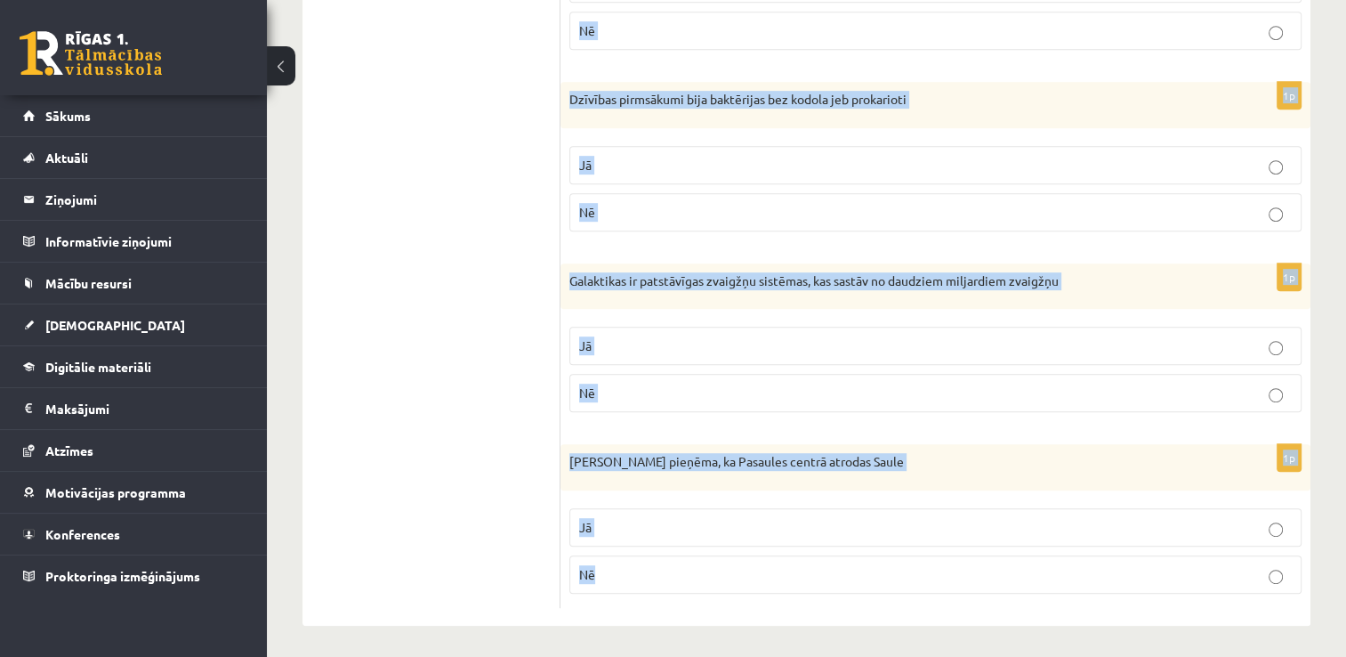
drag, startPoint x: 571, startPoint y: 227, endPoint x: 734, endPoint y: 660, distance: 463.0
copy form "Šķirne ir radusies dabiski evolūcijas rezultātā Jā Nē 1p Venēra un Merkurs ir Z…"
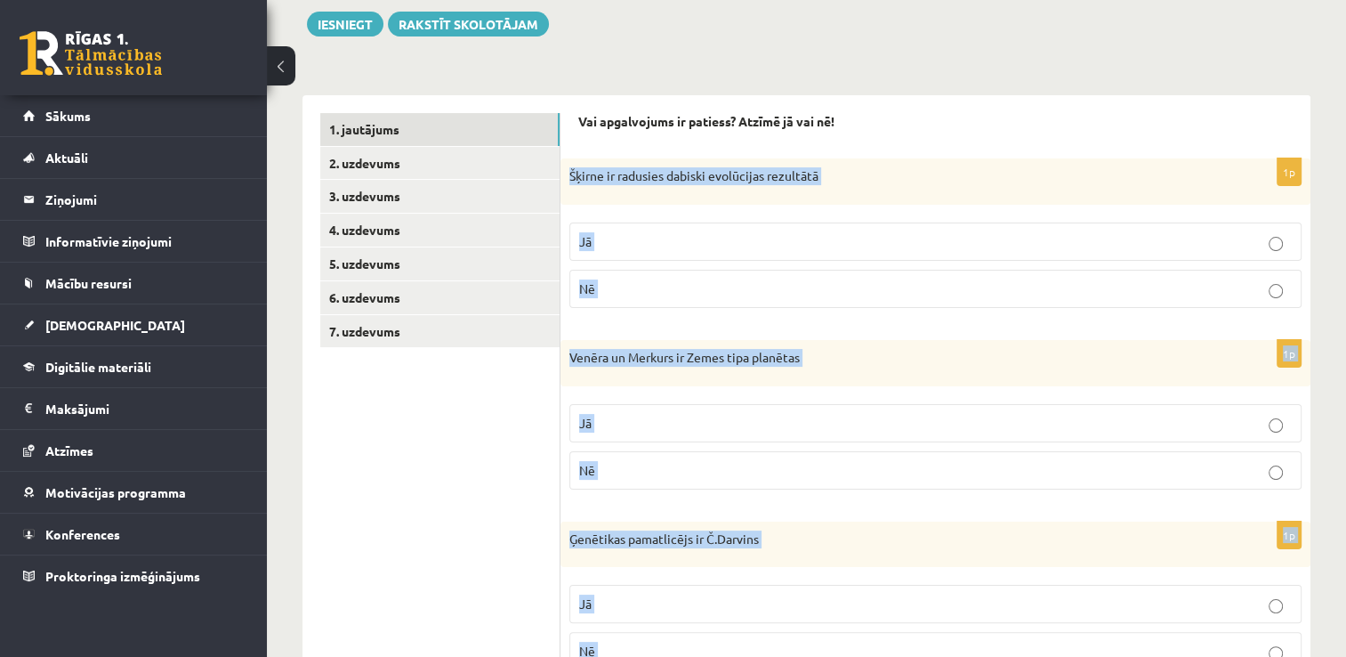
scroll to position [230, 0]
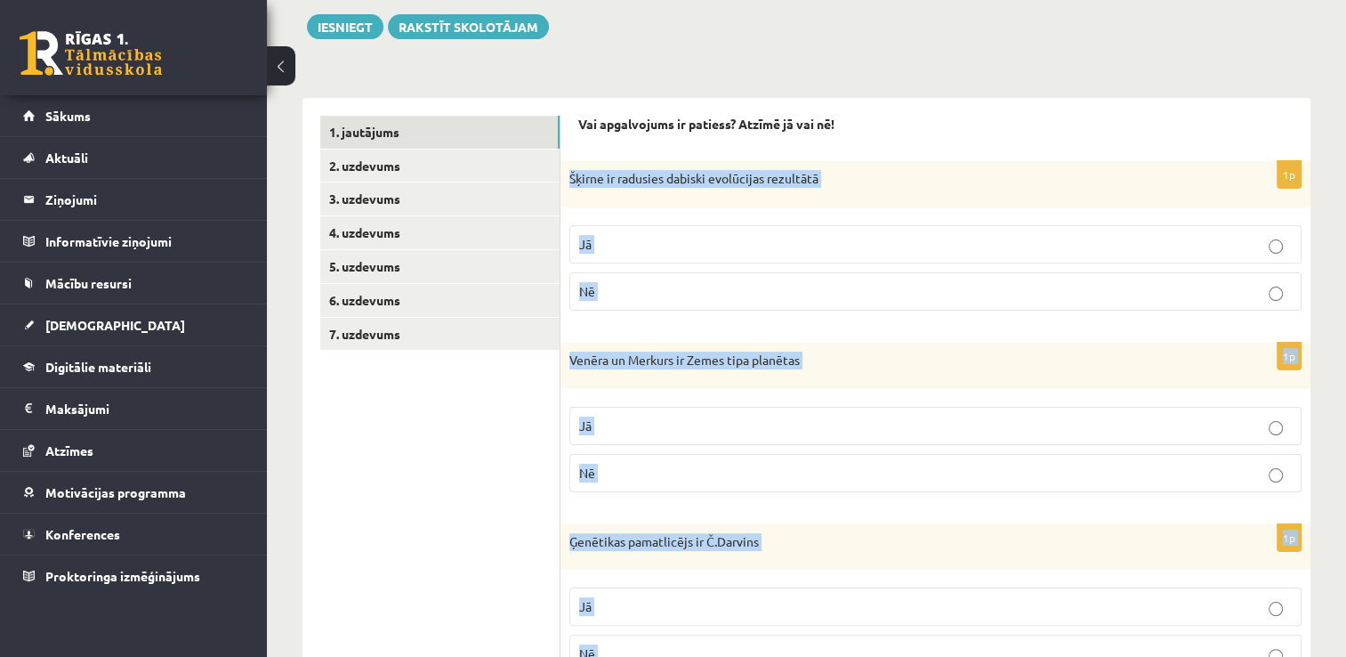
click at [723, 216] on fieldset "Jā Nē" at bounding box center [936, 266] width 732 height 100
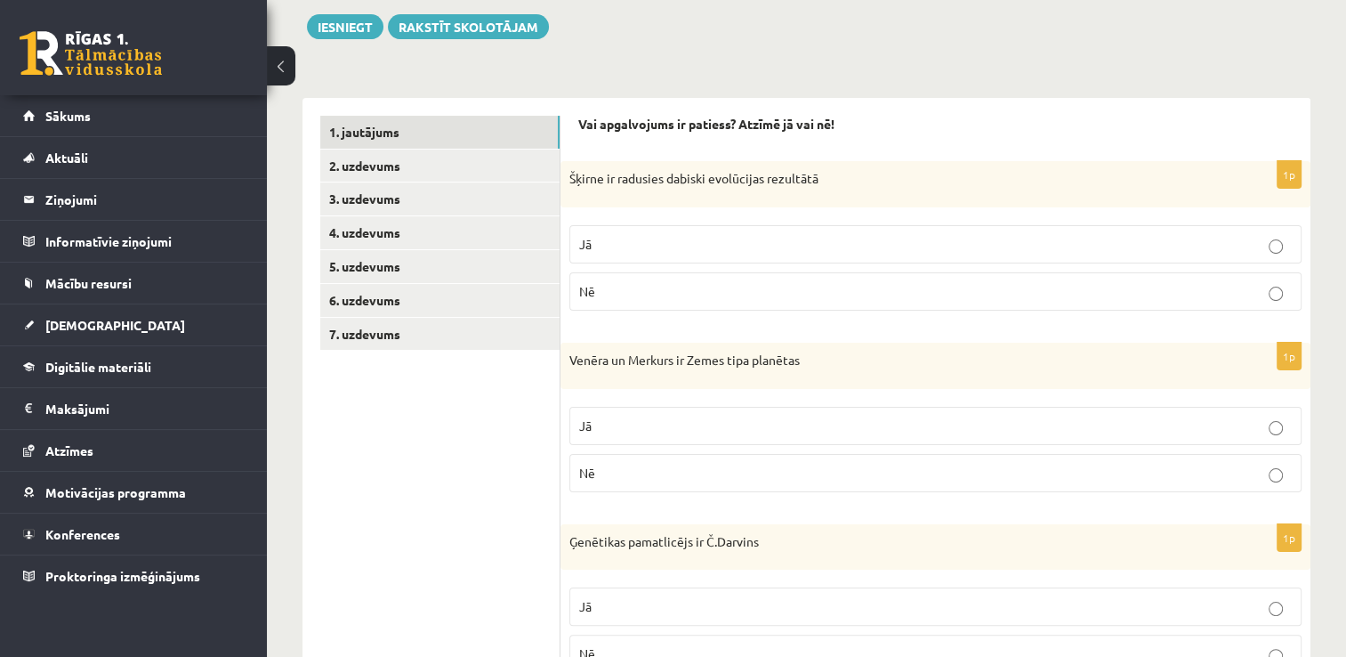
click at [658, 286] on p "Nē" at bounding box center [935, 291] width 713 height 19
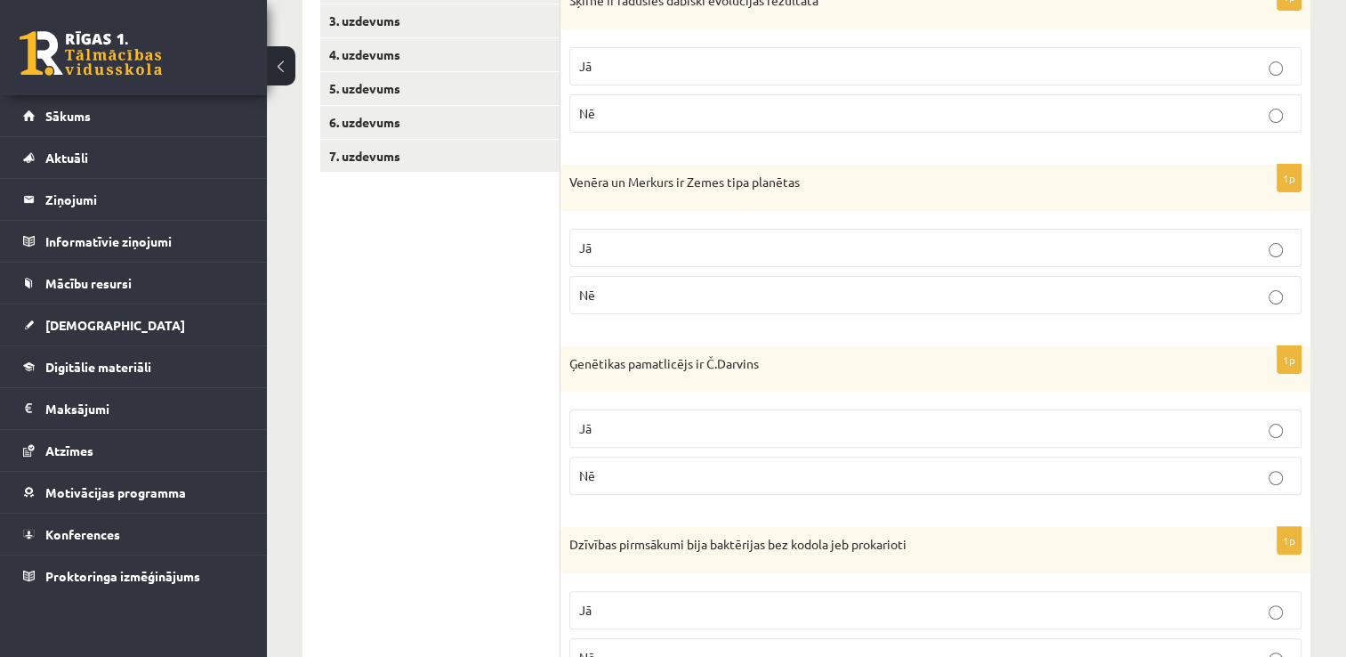
click at [679, 247] on p "Jā" at bounding box center [935, 247] width 713 height 19
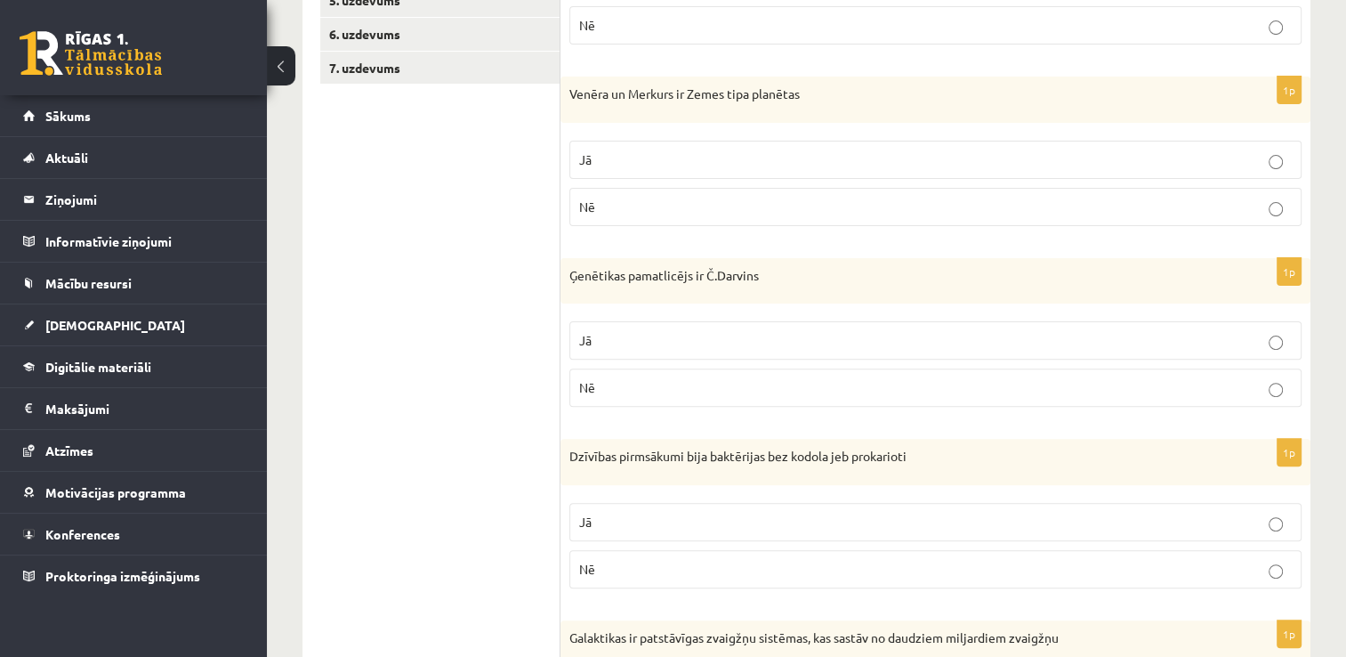
scroll to position [497, 0]
click at [698, 379] on p "Nē" at bounding box center [935, 386] width 713 height 19
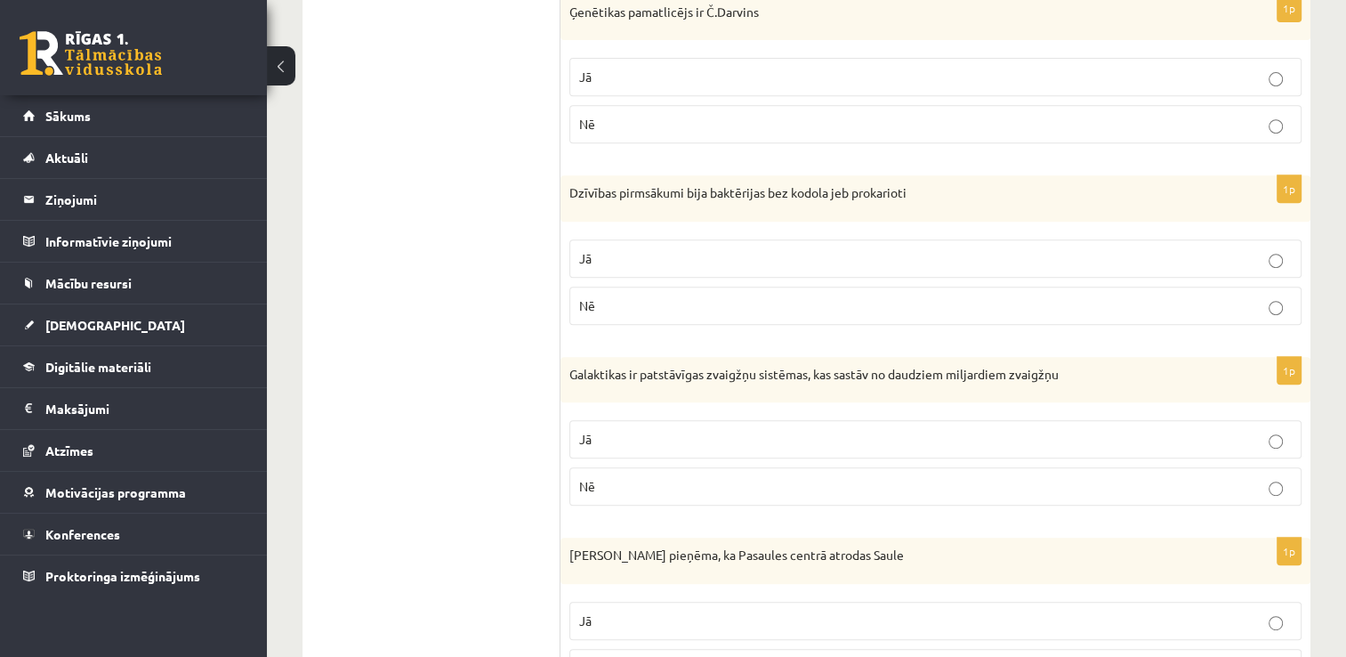
scroll to position [764, 0]
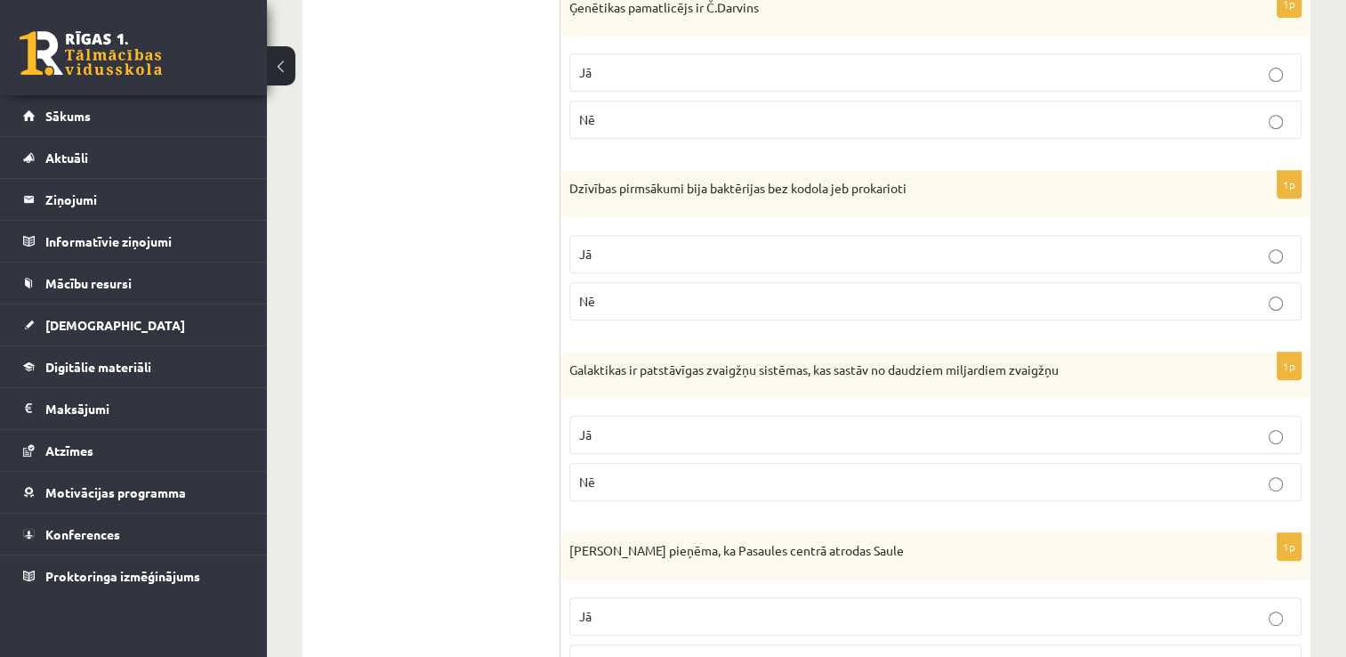
click at [691, 247] on p "Jā" at bounding box center [935, 254] width 713 height 19
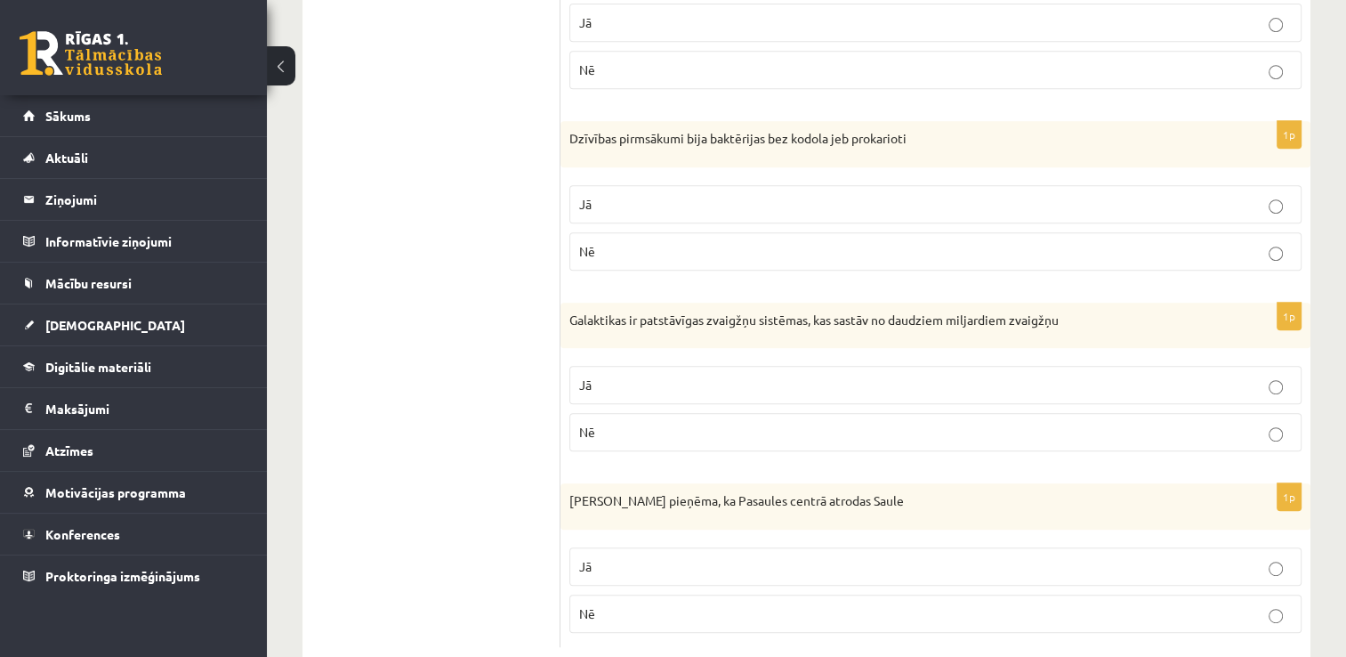
scroll to position [853, 0]
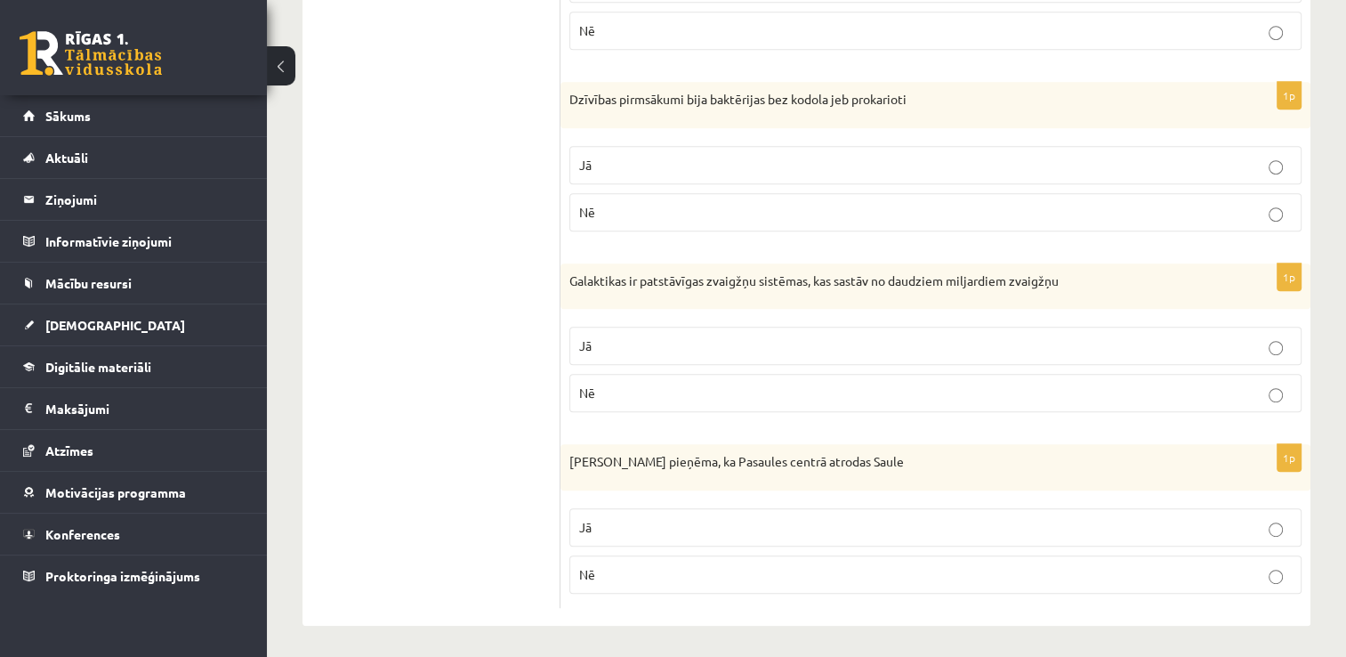
click at [632, 346] on p "Jā" at bounding box center [935, 345] width 713 height 19
click at [614, 569] on p "Nē" at bounding box center [935, 574] width 713 height 19
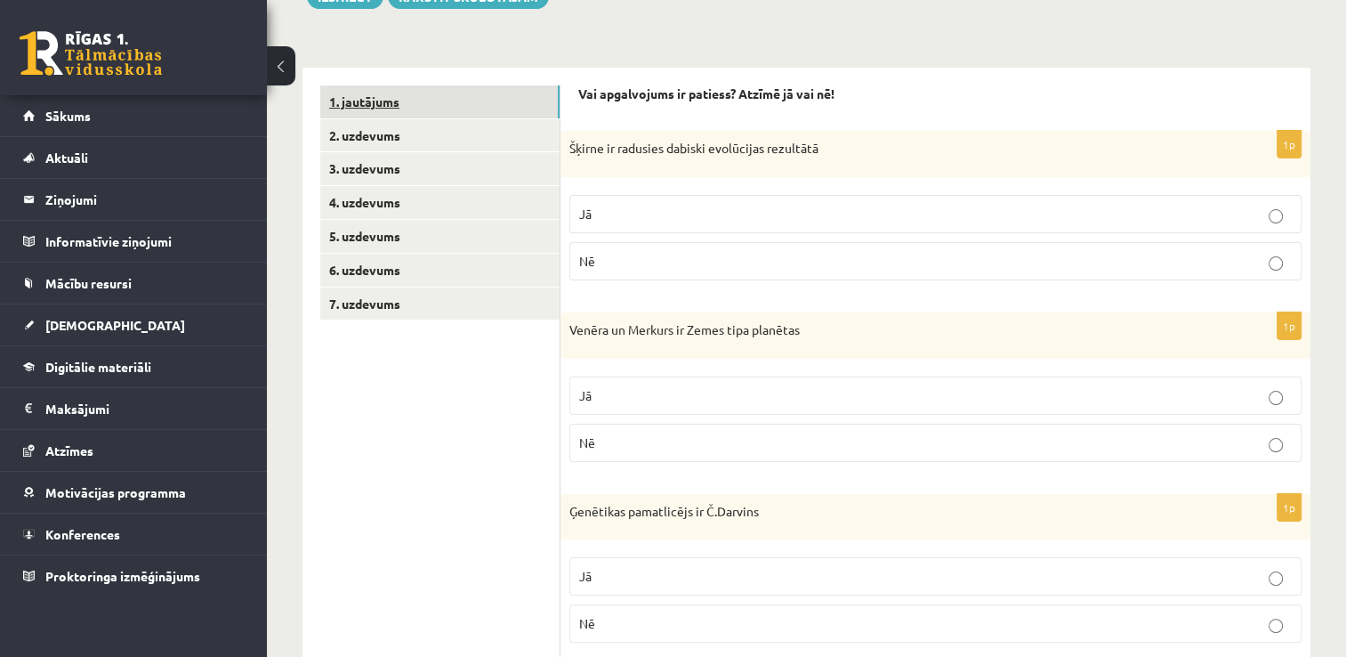
scroll to position [230, 0]
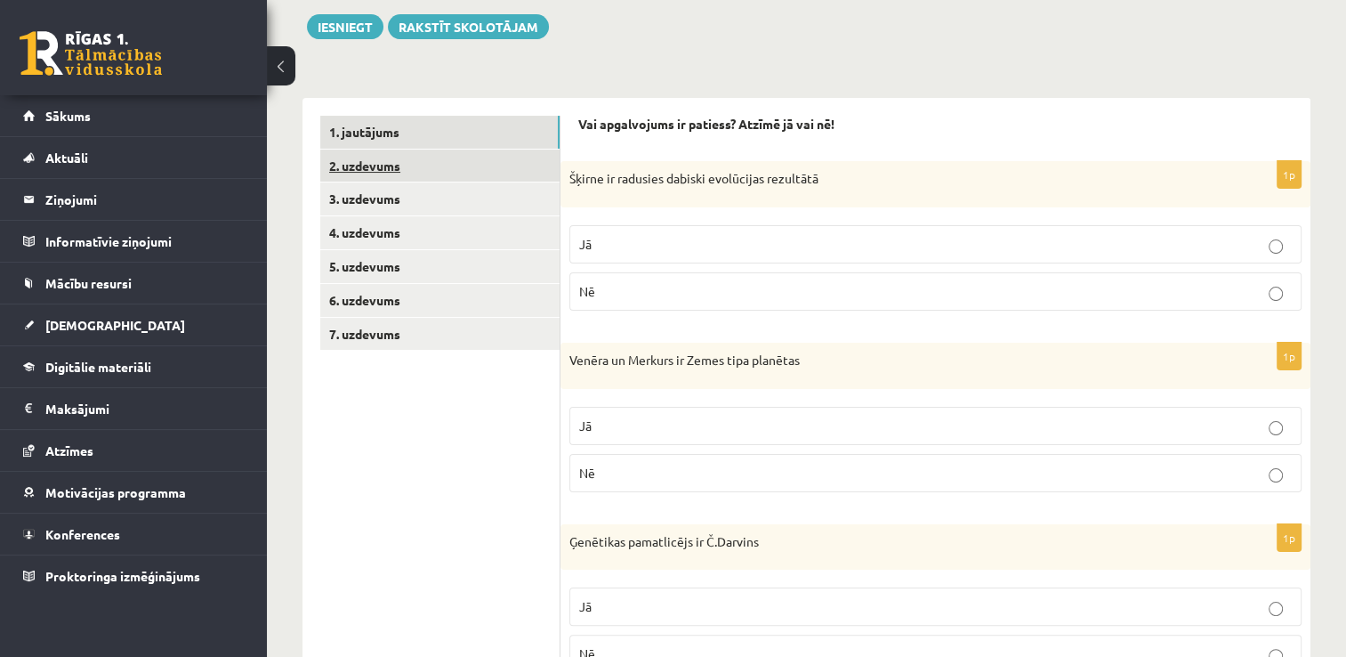
drag, startPoint x: 417, startPoint y: 166, endPoint x: 401, endPoint y: 180, distance: 21.4
click at [417, 166] on link "2. uzdevums" at bounding box center [439, 166] width 239 height 33
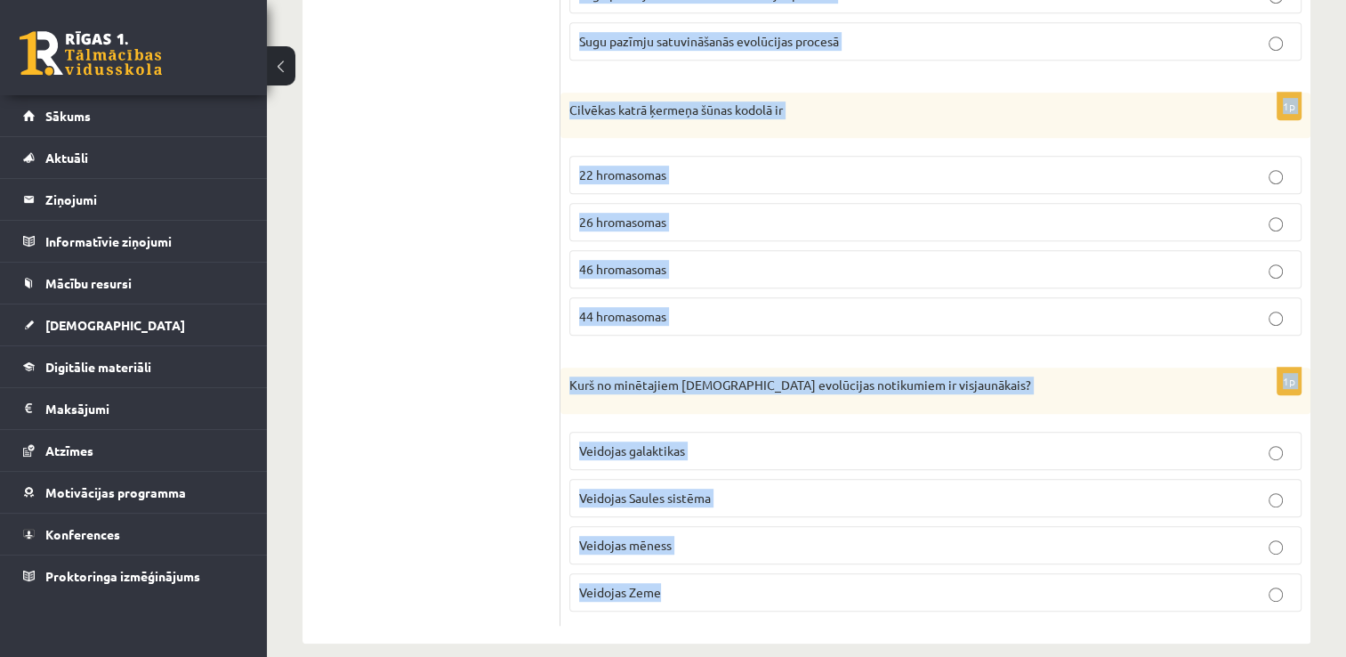
scroll to position [867, 0]
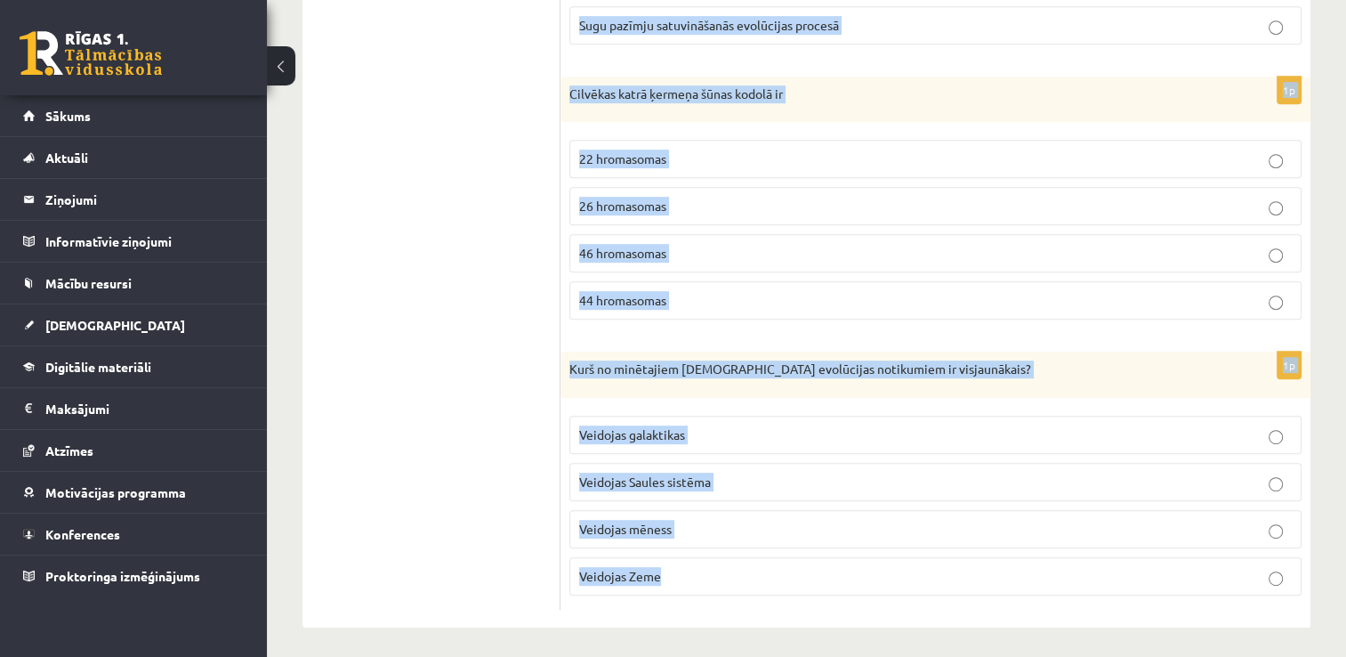
drag, startPoint x: 570, startPoint y: 176, endPoint x: 796, endPoint y: 585, distance: 466.8
click at [796, 585] on form "Atzīmē pareizo atbildi! 1p Kurš no minētajiem Visuma evolūcijas notikumiem ir v…" at bounding box center [935, 44] width 715 height 1130
copy form "Kurš no minētajiem Visuma evolūcijas notikumiem ir vissenākais? Veidojas pirmās…"
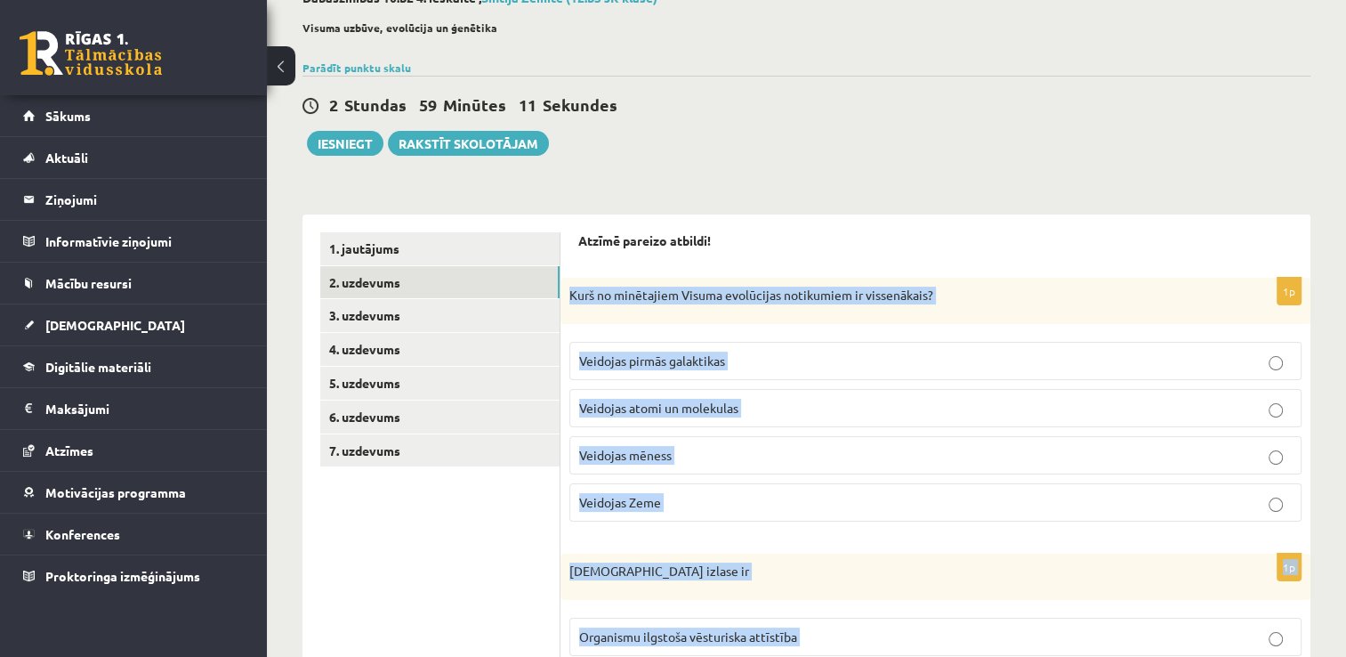
scroll to position [0, 0]
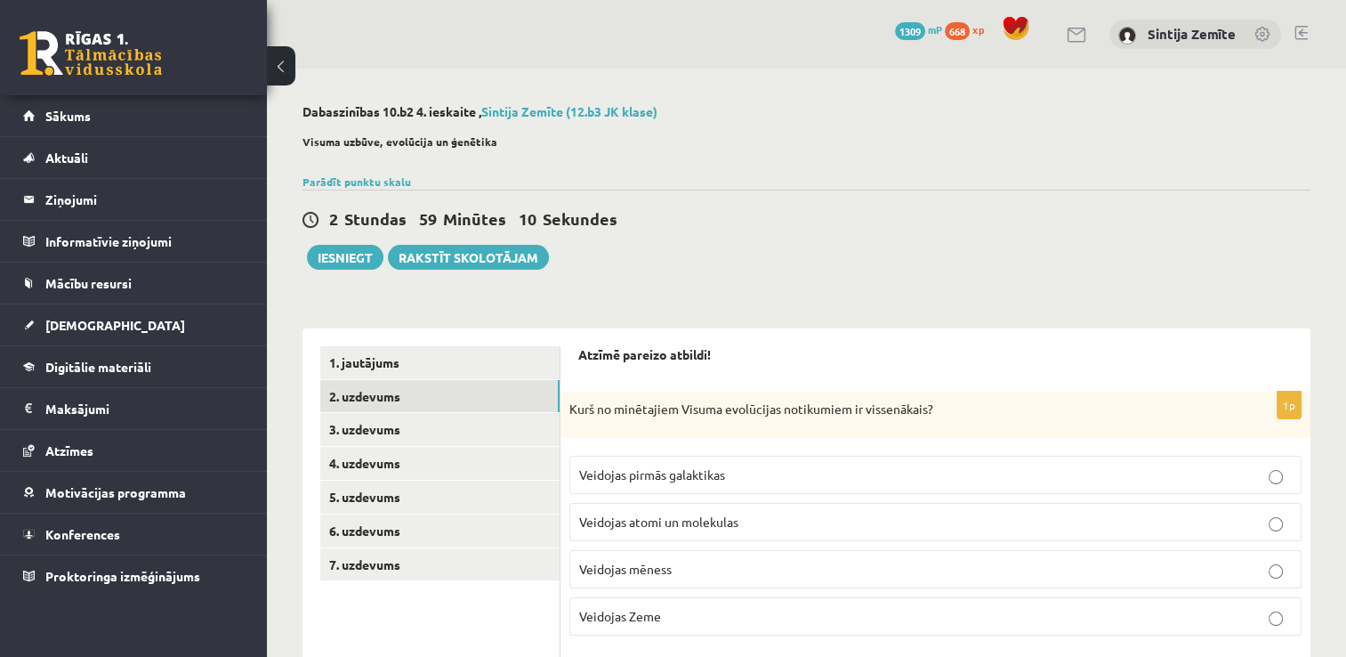
click at [800, 363] on p "Atzīmē pareizo atbildi!" at bounding box center [935, 355] width 715 height 18
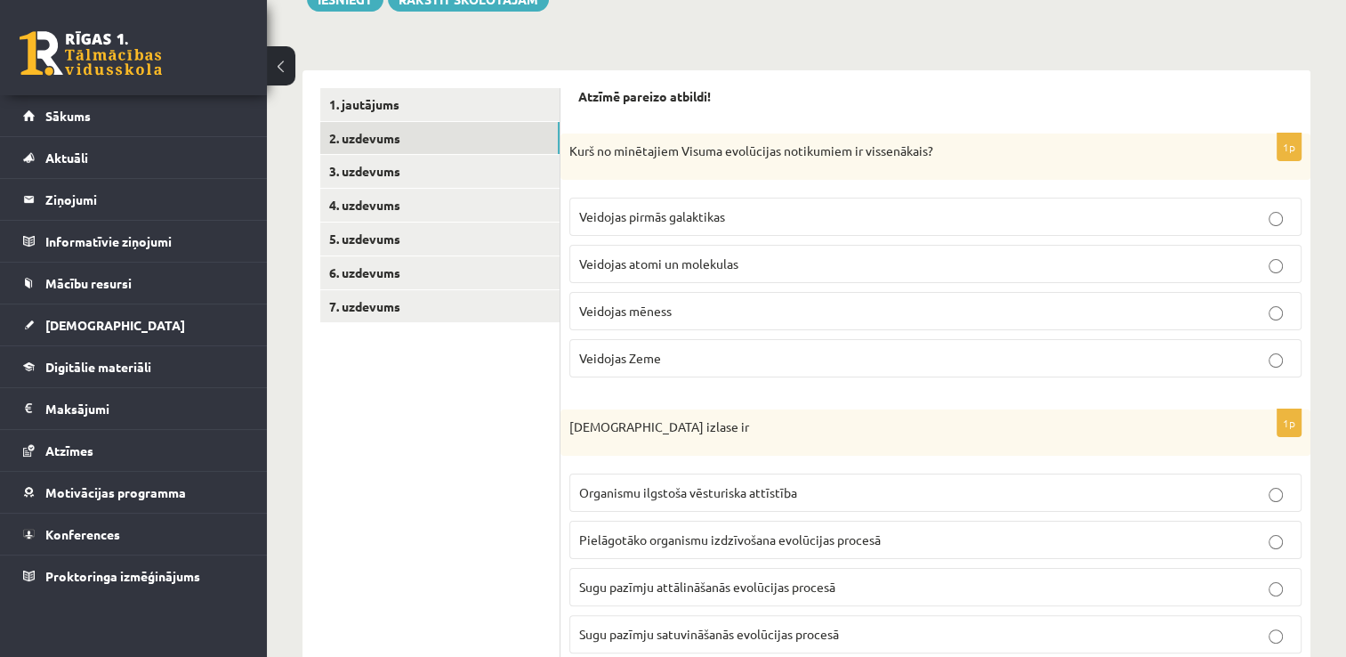
scroll to position [267, 0]
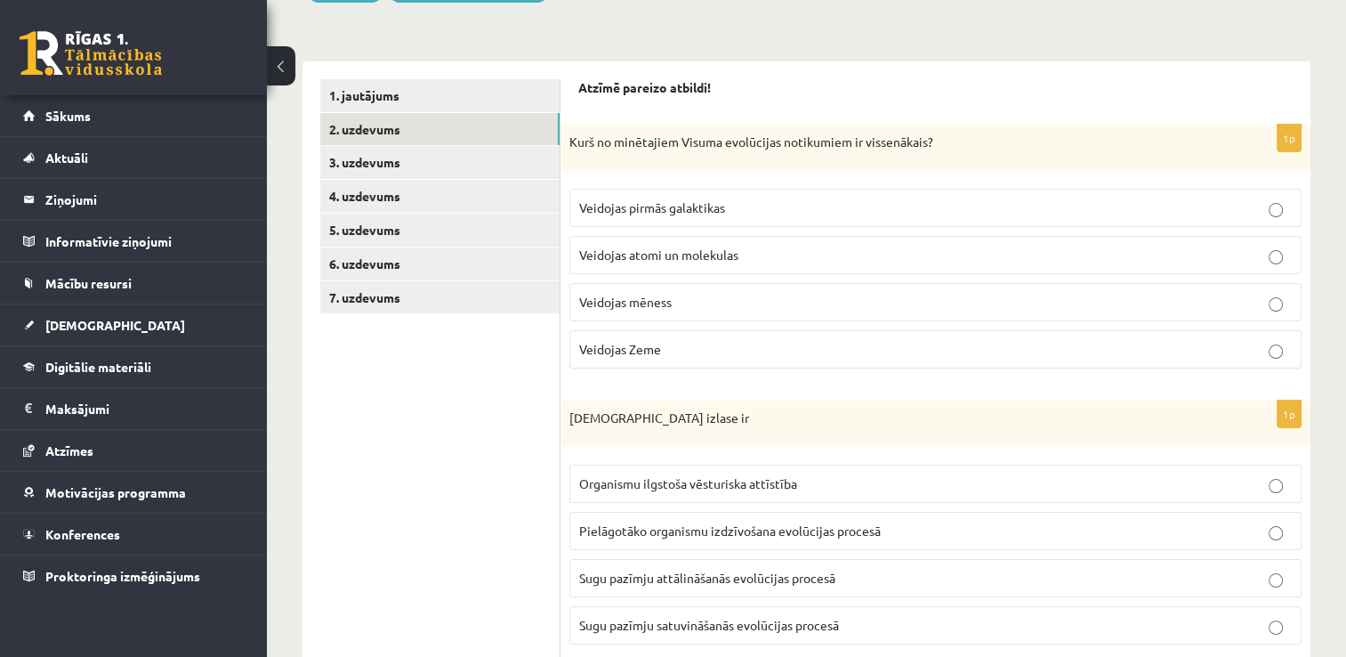
click at [713, 249] on span "Veidojas atomi un molekulas" at bounding box center [658, 255] width 159 height 16
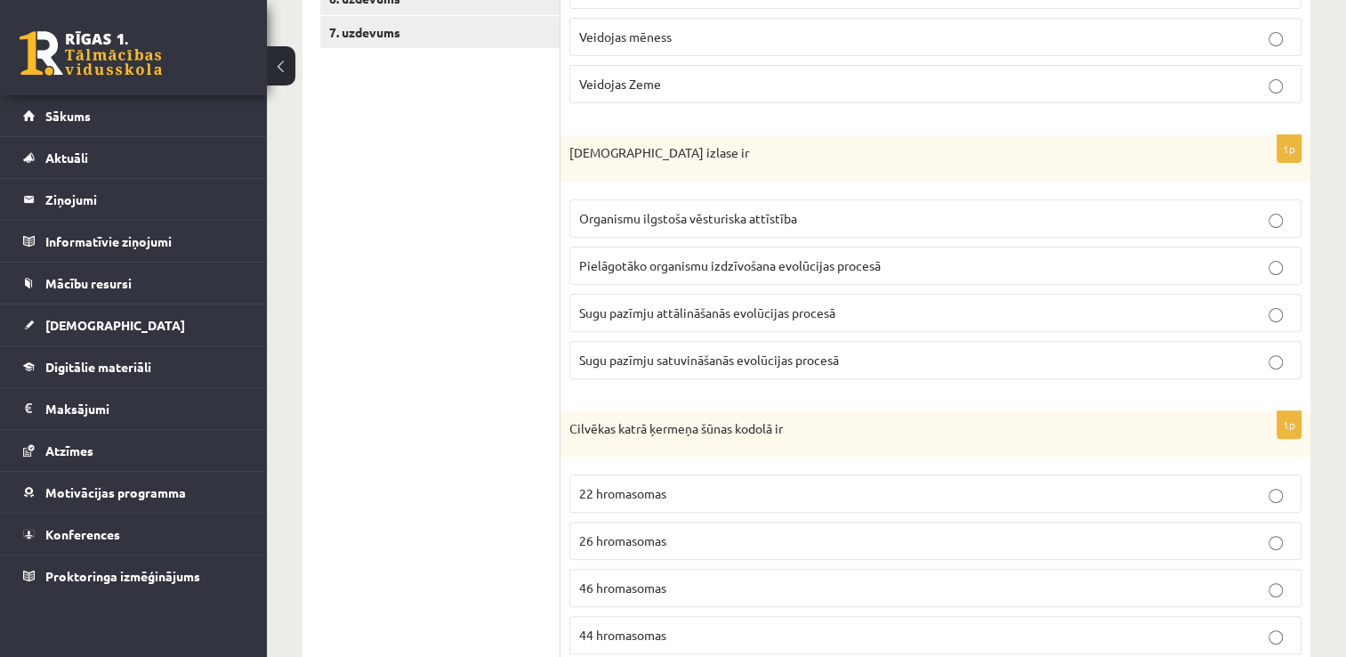
scroll to position [534, 0]
click at [676, 249] on label "Pielāgotāko organismu izdzīvošana evolūcijas procesā" at bounding box center [936, 264] width 732 height 38
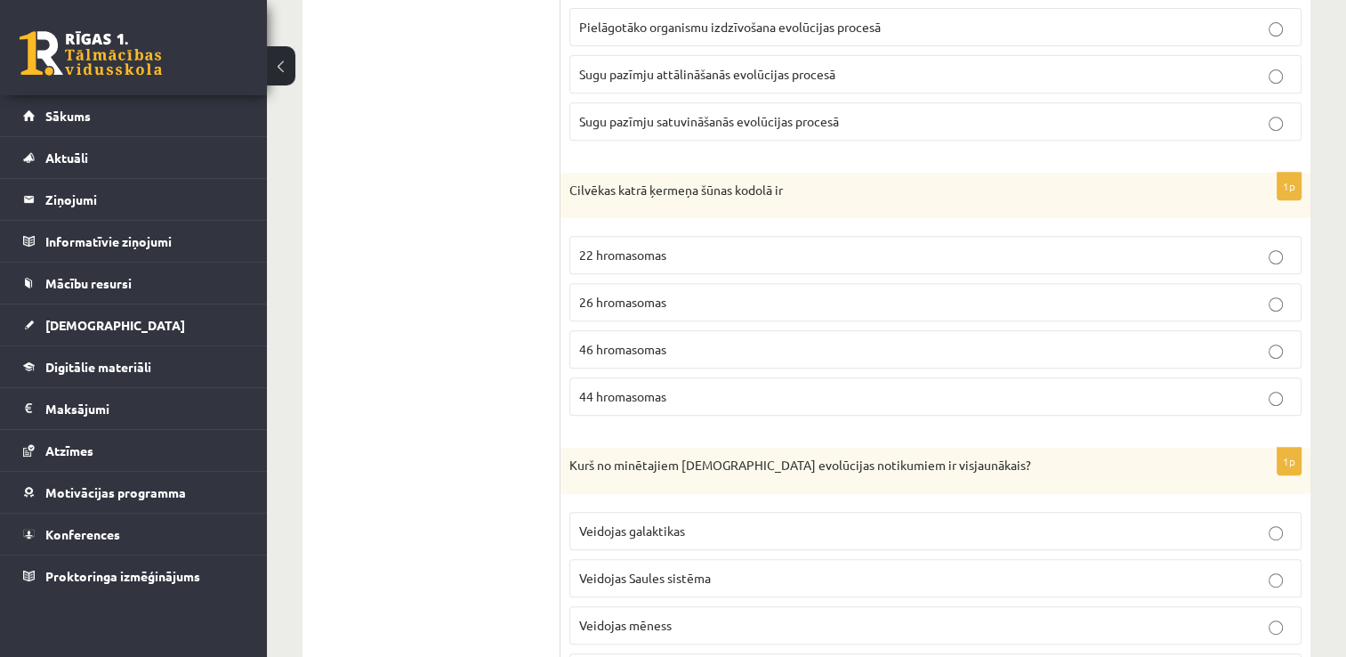
scroll to position [801, 0]
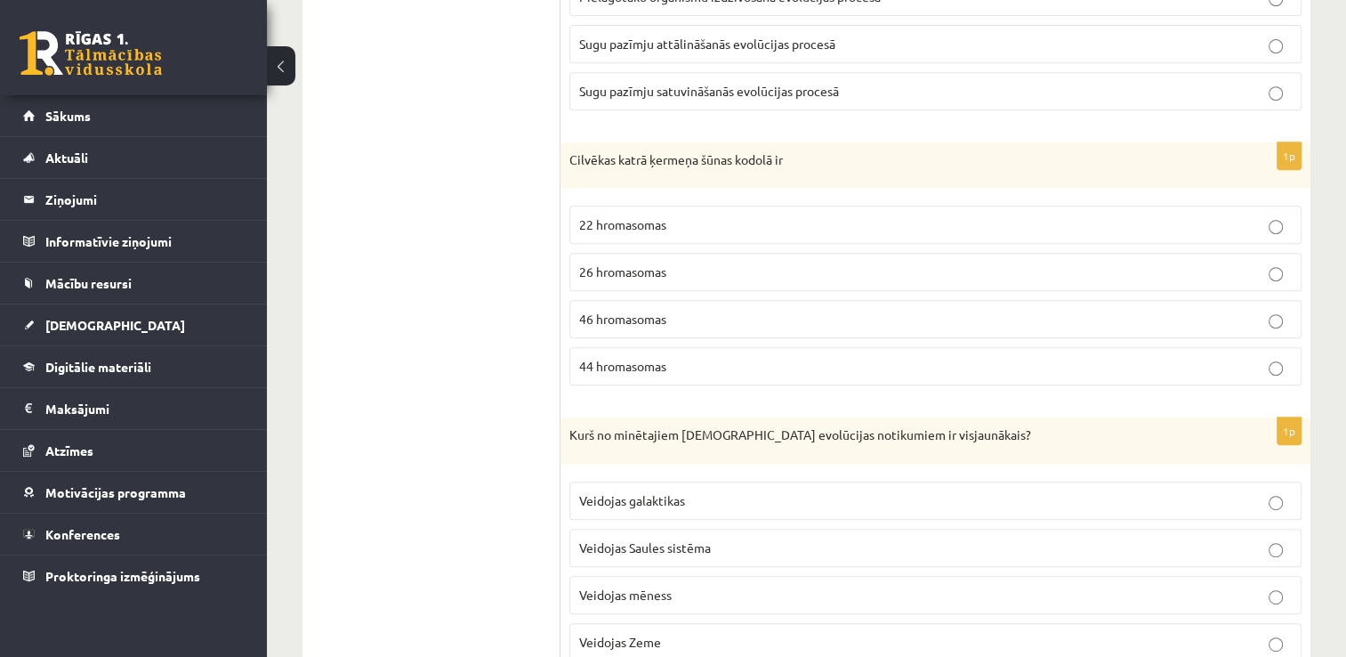
click at [706, 319] on p "46 hromasomas" at bounding box center [935, 319] width 713 height 19
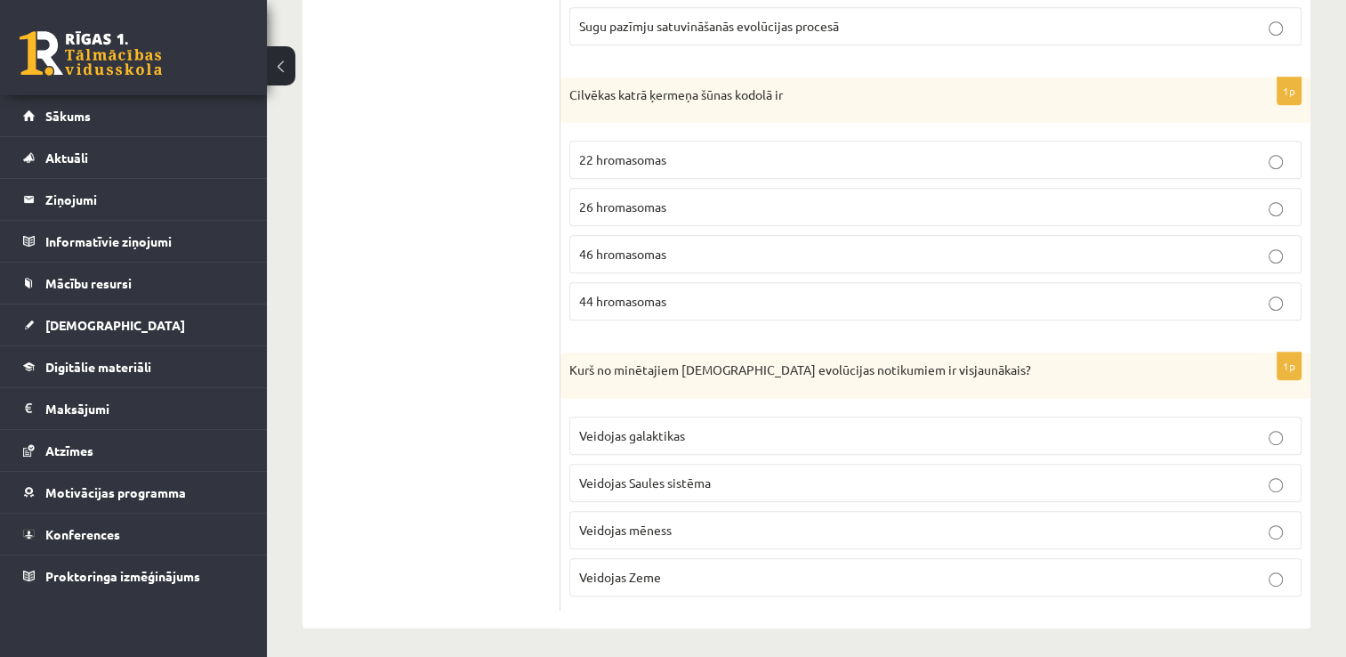
scroll to position [867, 0]
click at [677, 530] on p "Veidojas mēness" at bounding box center [935, 529] width 713 height 19
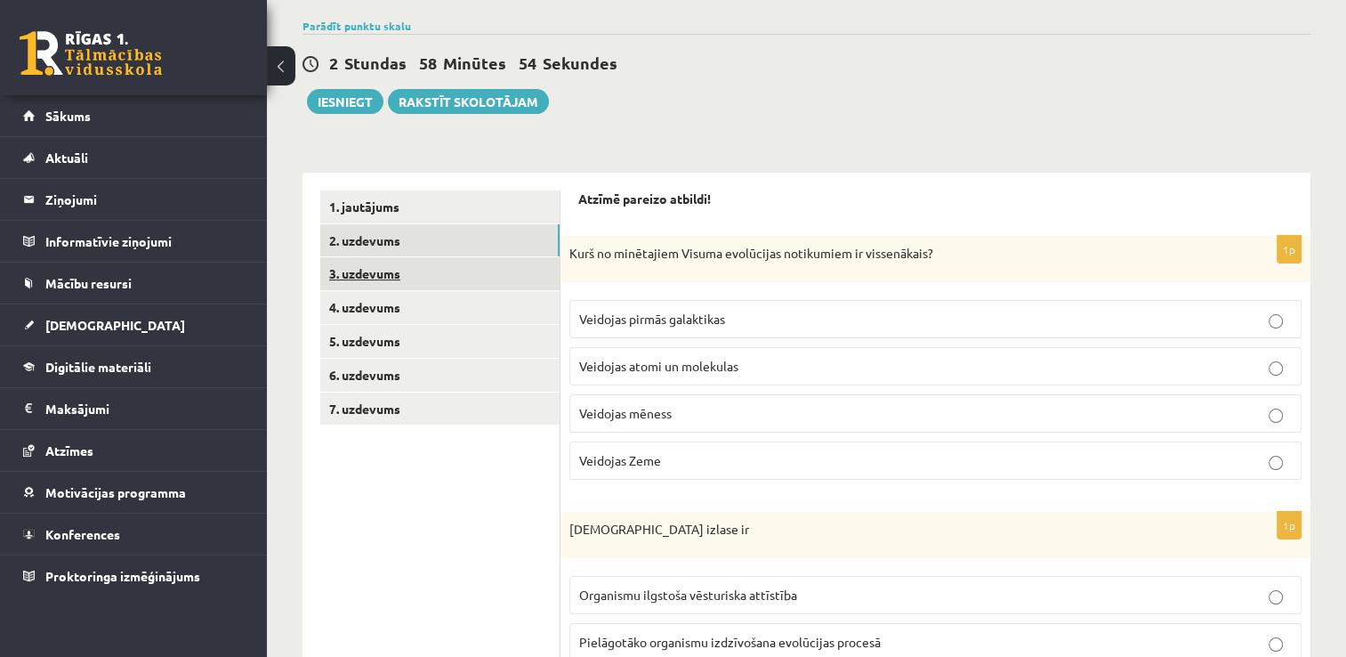
scroll to position [155, 0]
click at [456, 271] on link "3. uzdevums" at bounding box center [439, 274] width 239 height 33
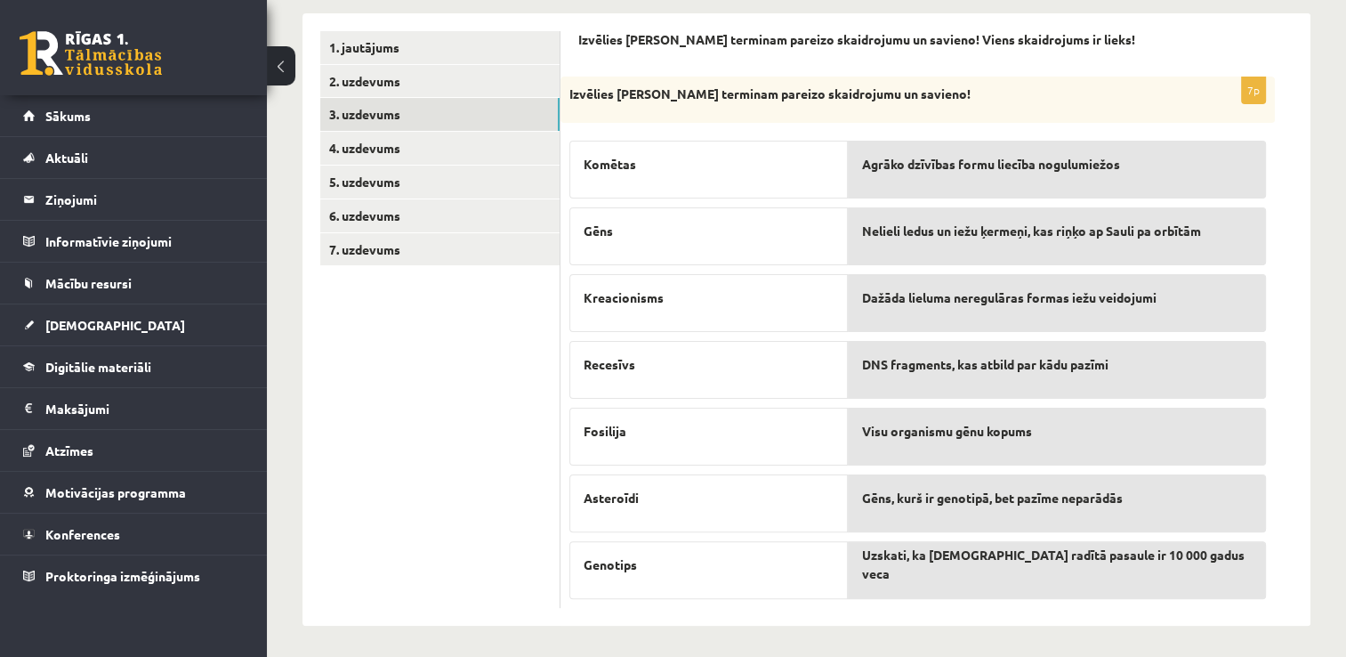
scroll to position [317, 0]
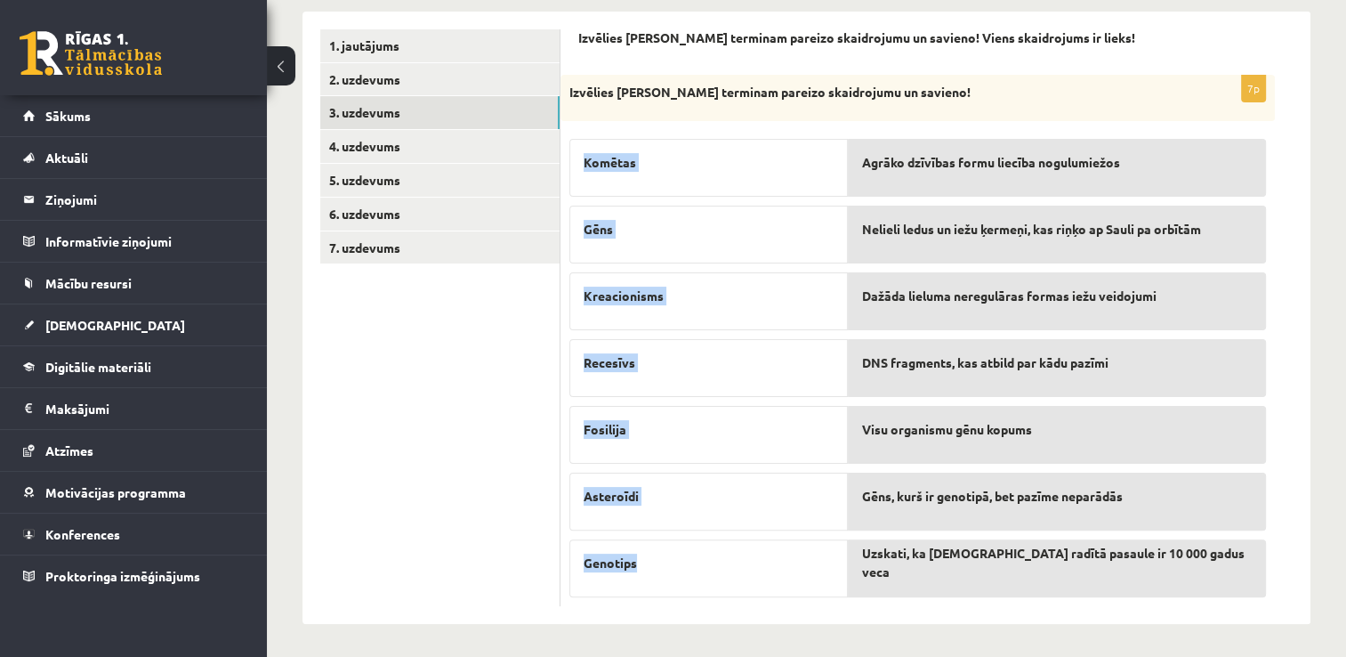
drag, startPoint x: 583, startPoint y: 160, endPoint x: 645, endPoint y: 554, distance: 398.2
click at [645, 554] on div "Komētas Gēns Kreacionisms Recesīvs Fosilija Asteroīdi Genotips" at bounding box center [709, 363] width 279 height 467
copy div "Komētas Gēns Kreacionisms Recesīvs Fosilija Asteroīdi Genotips"
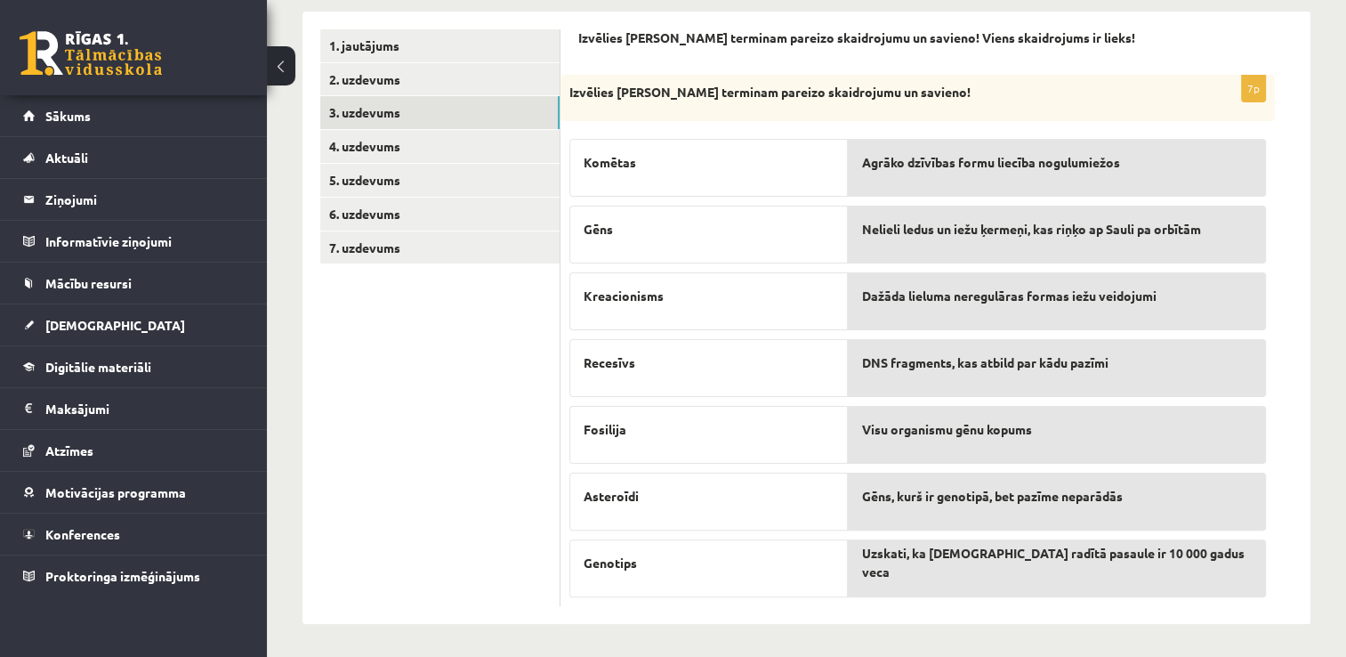
click at [863, 163] on span "Agrāko dzīvības formu liecība nogulumiežos" at bounding box center [991, 162] width 258 height 19
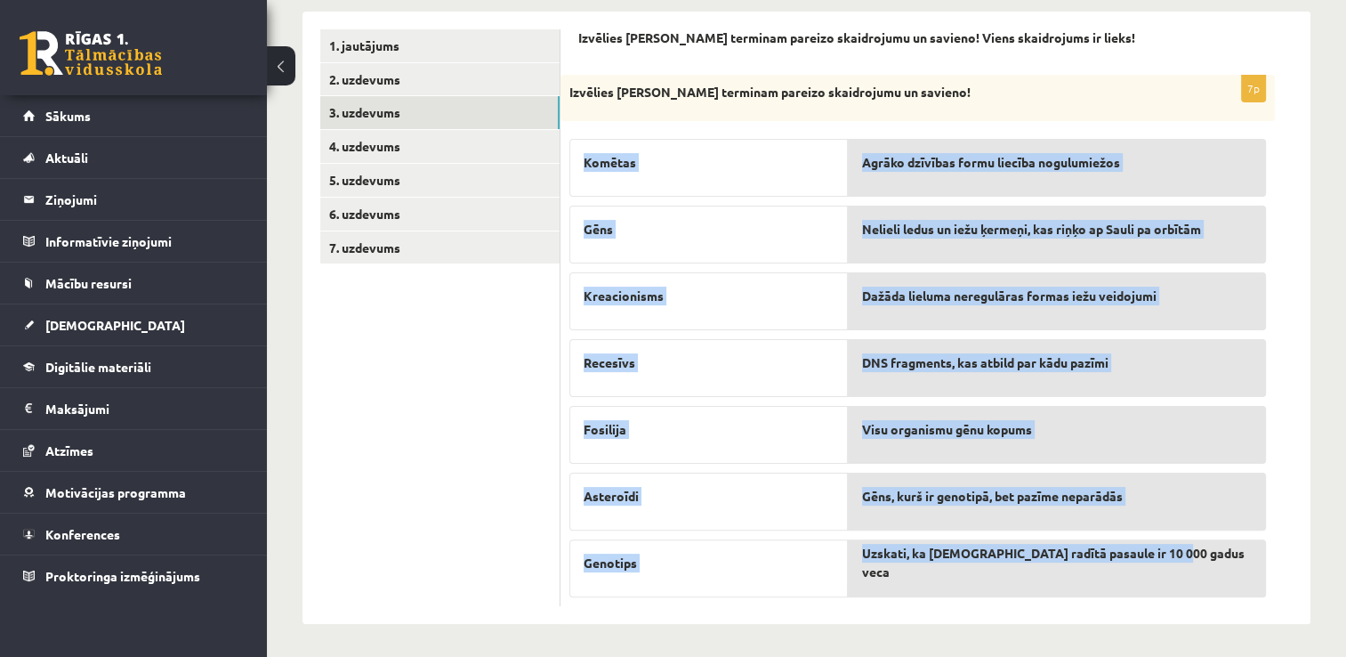
drag, startPoint x: 922, startPoint y: 607, endPoint x: 1192, endPoint y: 575, distance: 272.4
click at [1192, 575] on div "Izvēlies katram terminam pareizo skaidrojumu un savieno! Viens skaidrojums ir l…" at bounding box center [936, 318] width 750 height 612
copy fieldset "Komētas Gēns Kreacionisms Recesīvs Fosilija Asteroīdi Genotips Agrāko dzīvības …"
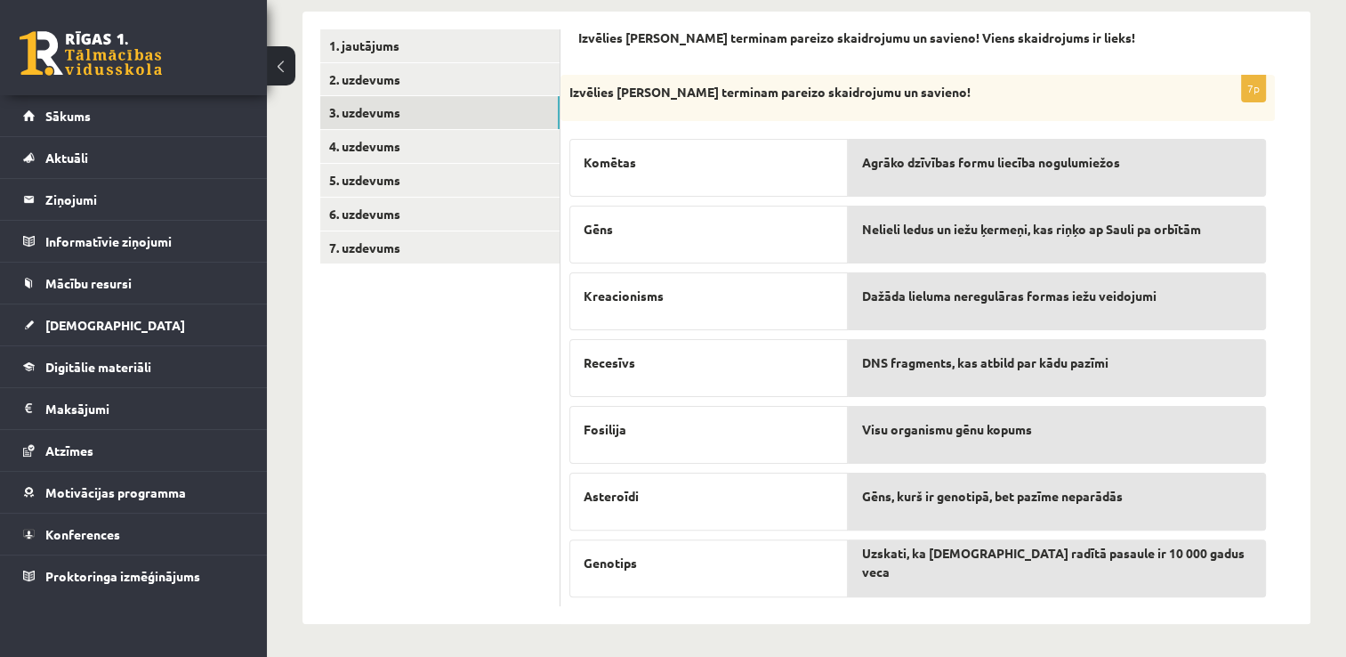
click at [480, 372] on ul "1. jautājums 2. uzdevums 3. uzdevums 4. uzdevums 5. uzdevums 6. uzdevums 7. uzd…" at bounding box center [440, 317] width 240 height 577
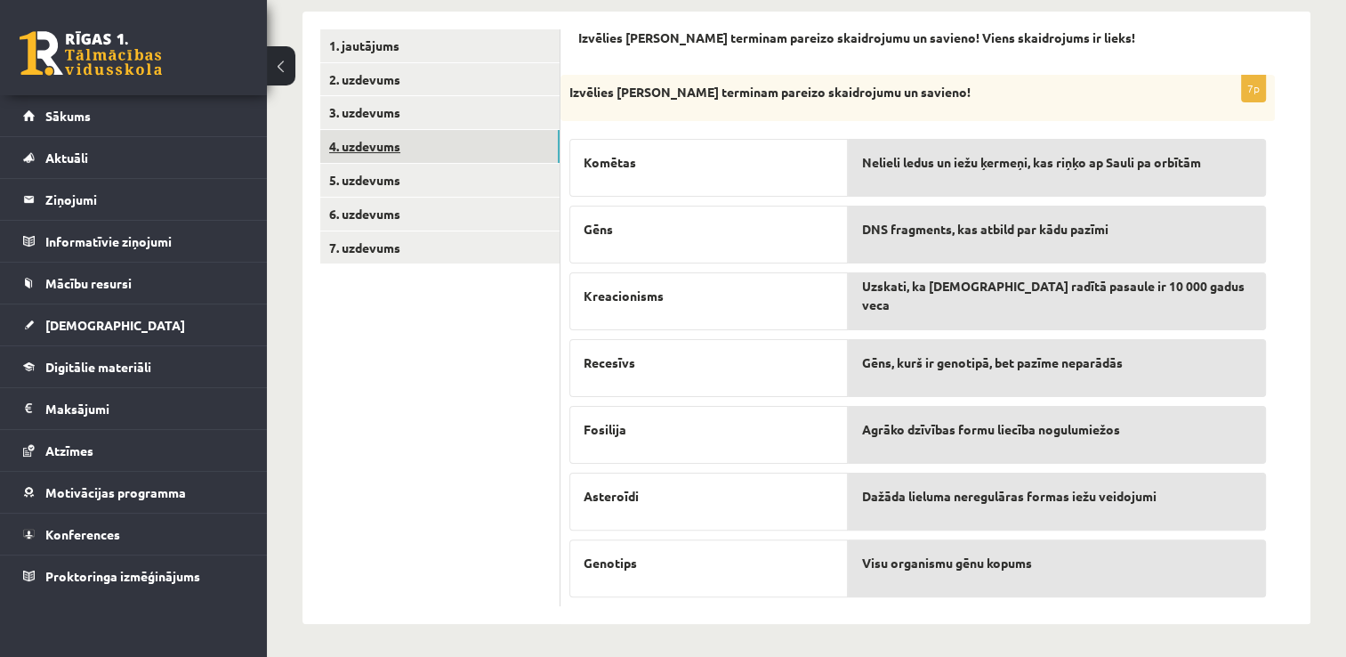
click at [364, 140] on link "4. uzdevums" at bounding box center [439, 146] width 239 height 33
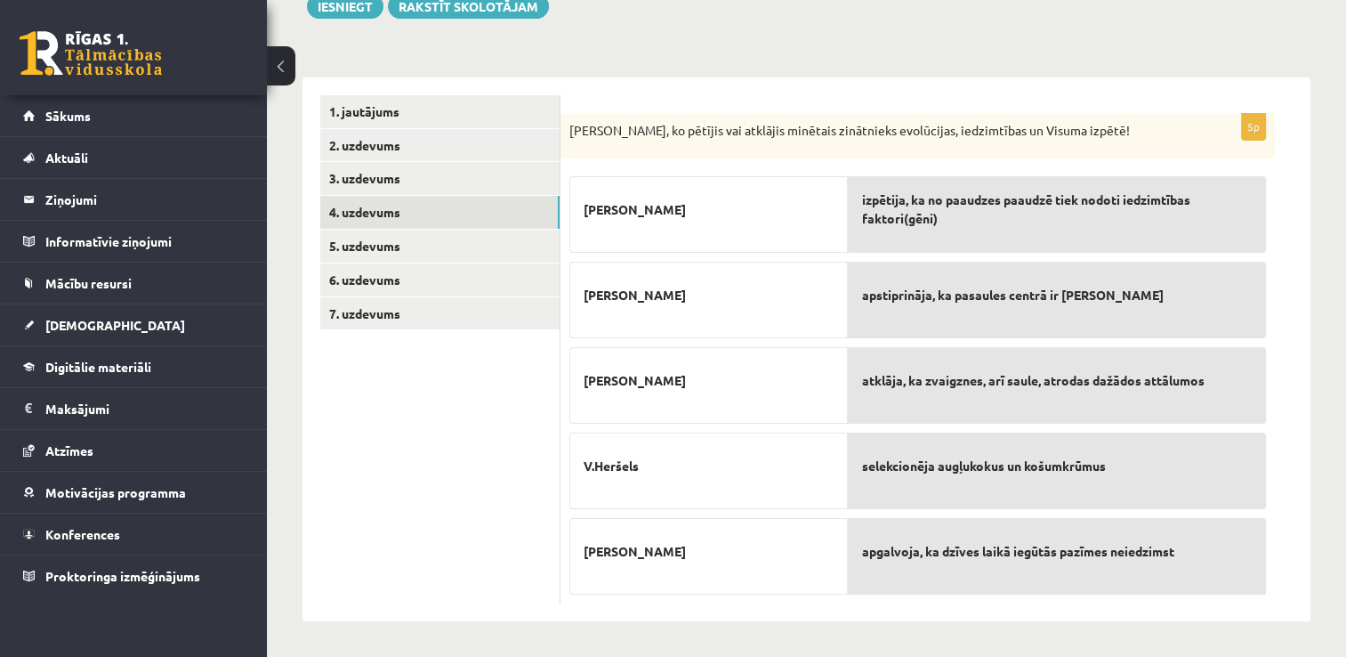
scroll to position [249, 0]
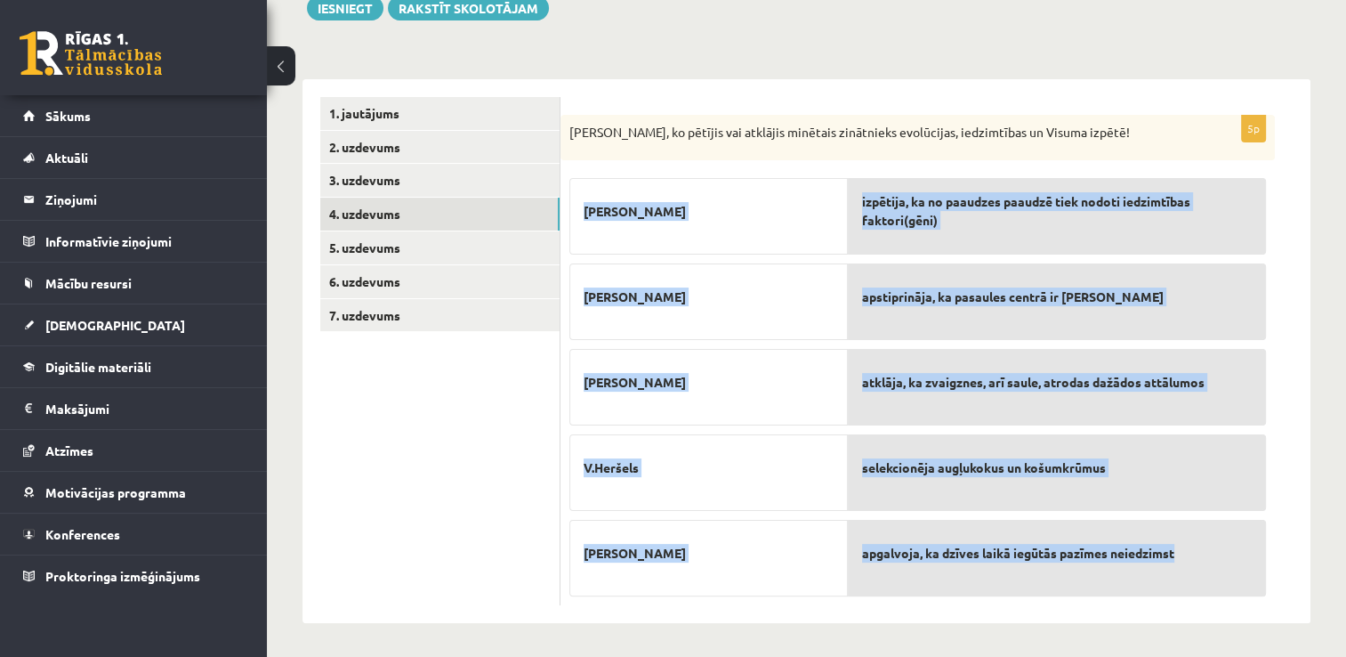
drag, startPoint x: 908, startPoint y: 595, endPoint x: 1189, endPoint y: 555, distance: 284.0
click at [1189, 555] on div "5p Nosaki, ko pētījis vai atklājis minētais zinātnieks evolūcijas, iedzimtības …" at bounding box center [918, 360] width 715 height 491
copy fieldset "N.Koperniks G.Mendelis P.Upītis V.Heršels A.Veismans izpētija, ka no paaudzes p…"
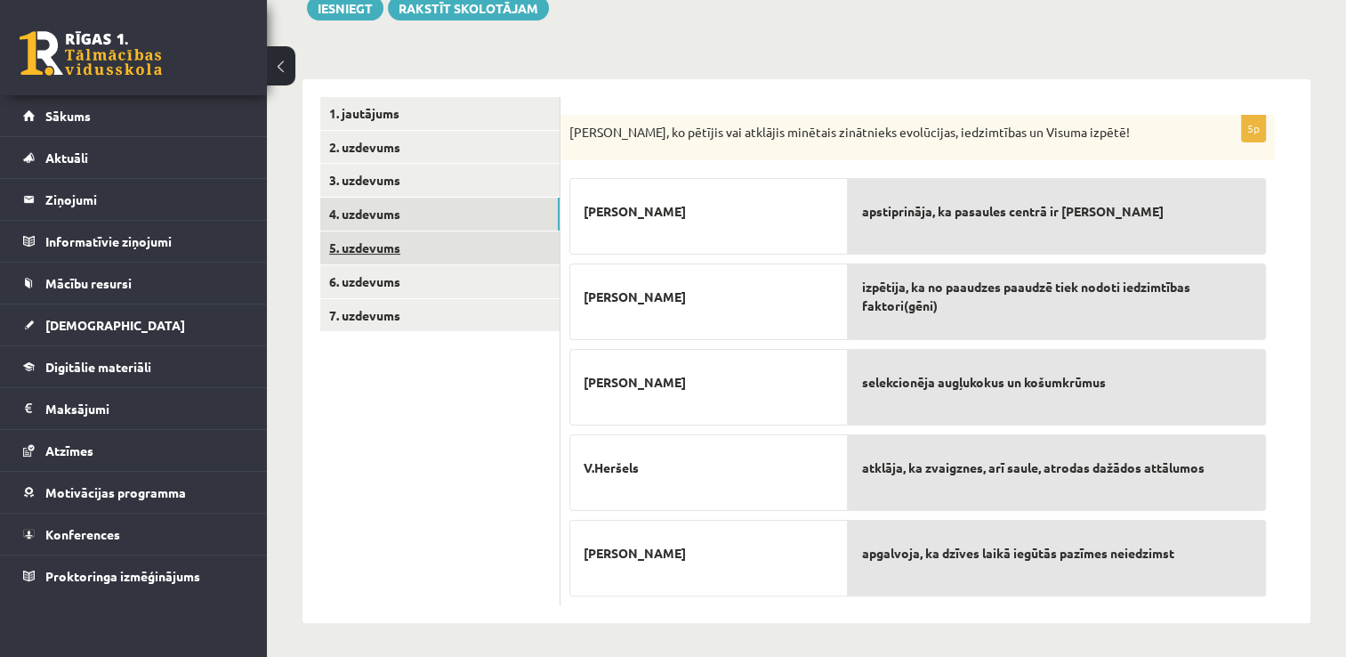
click at [443, 254] on link "5. uzdevums" at bounding box center [439, 247] width 239 height 33
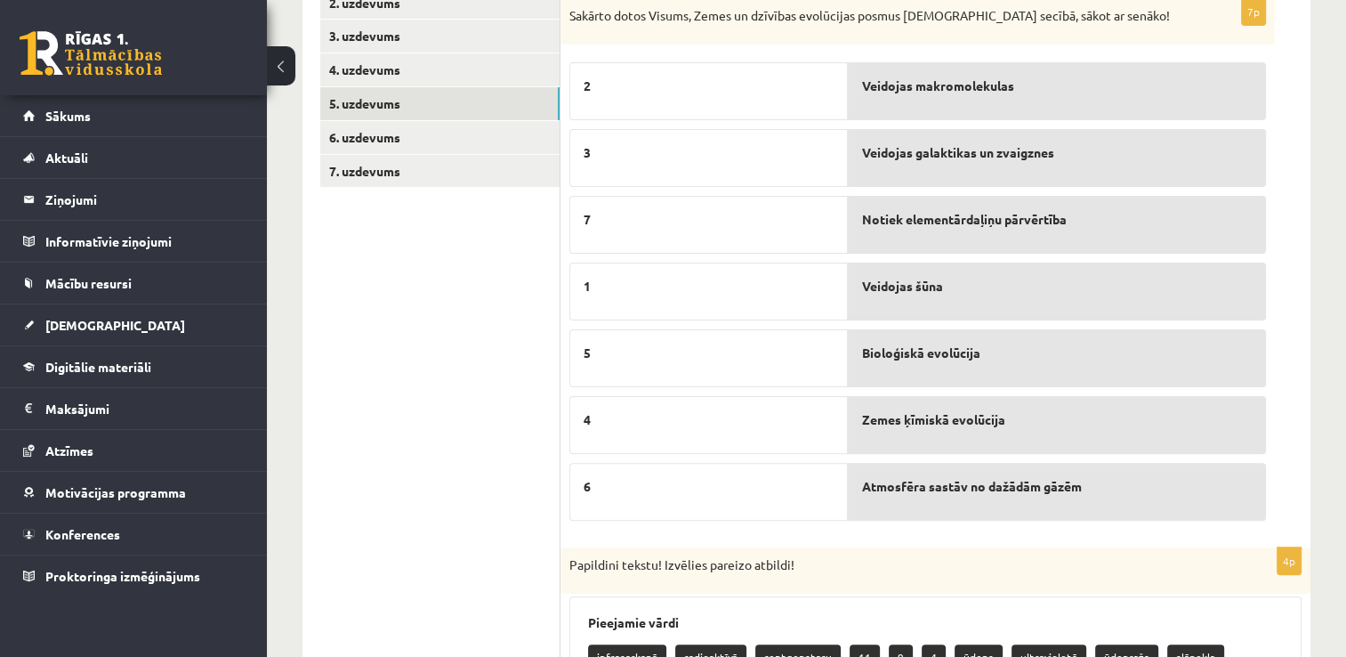
scroll to position [505, 0]
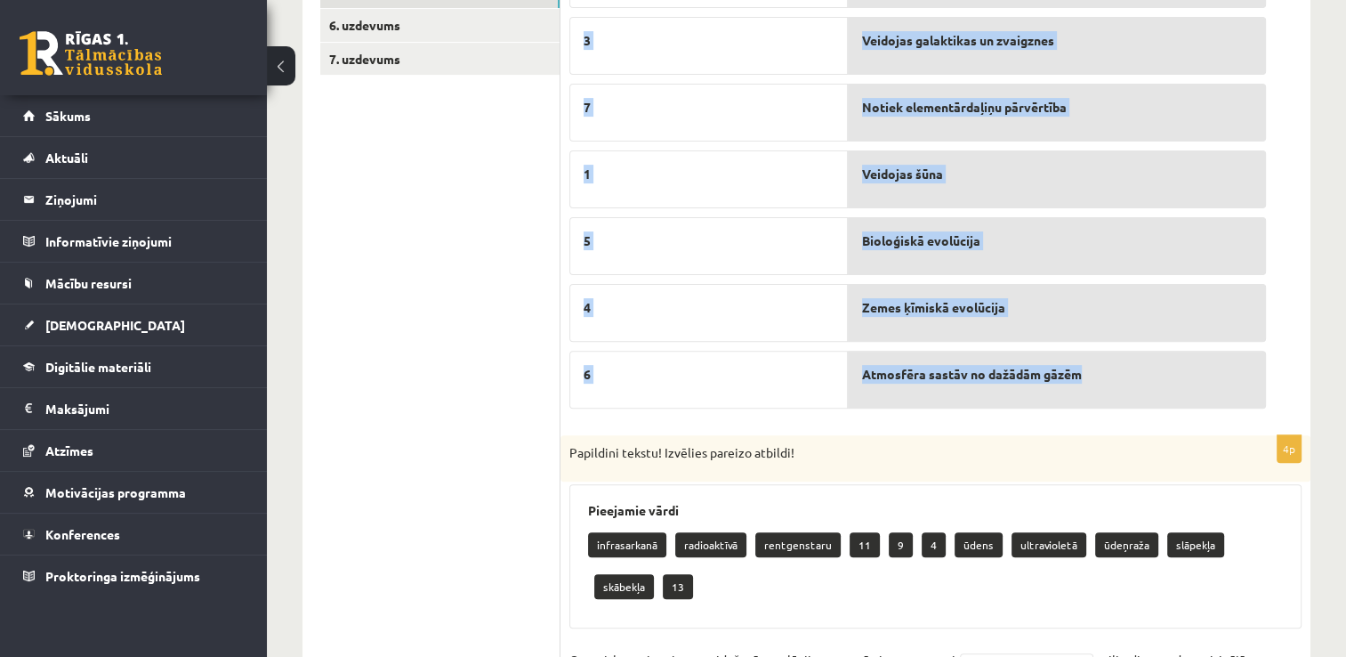
drag, startPoint x: 567, startPoint y: 156, endPoint x: 1151, endPoint y: 386, distance: 627.6
click at [1151, 386] on div "7p Sakārto dotos Visums, Zemes un dzīvības evolūcijas posmus pareizā secībā, sā…" at bounding box center [918, 151] width 715 height 531
copy div "Sakārto dotos Visums, Zemes un dzīvības evolūcijas posmus pareizā secībā, sākot…"
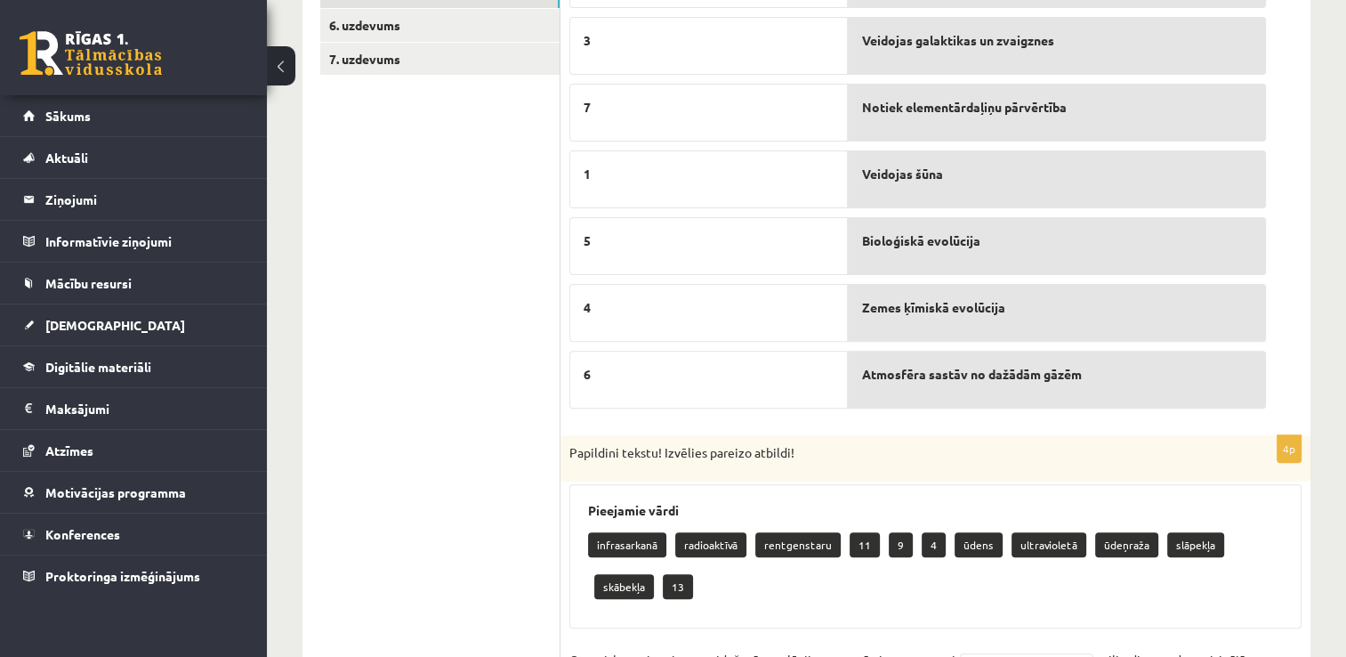
click at [433, 255] on ul "1. jautājums 2. uzdevums 3. uzdevums 4. uzdevums 5. uzdevums 6. uzdevums 7. uzd…" at bounding box center [440, 594] width 240 height 1506
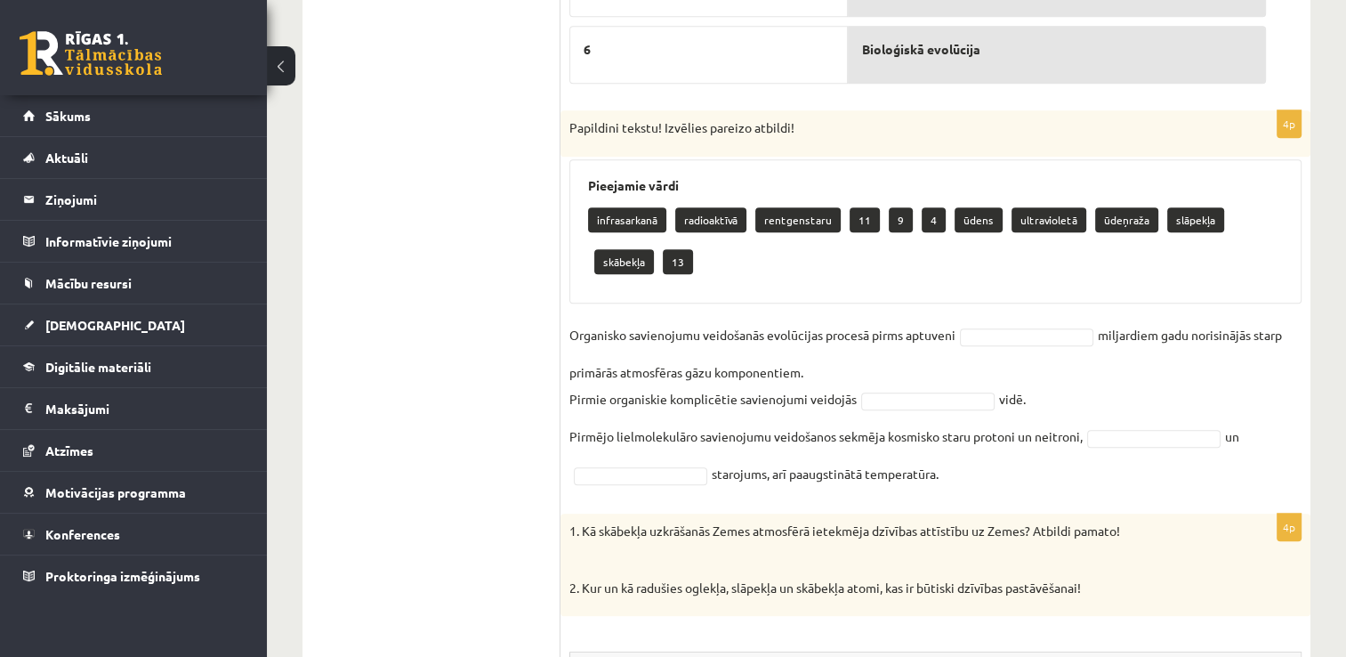
scroll to position [861, 0]
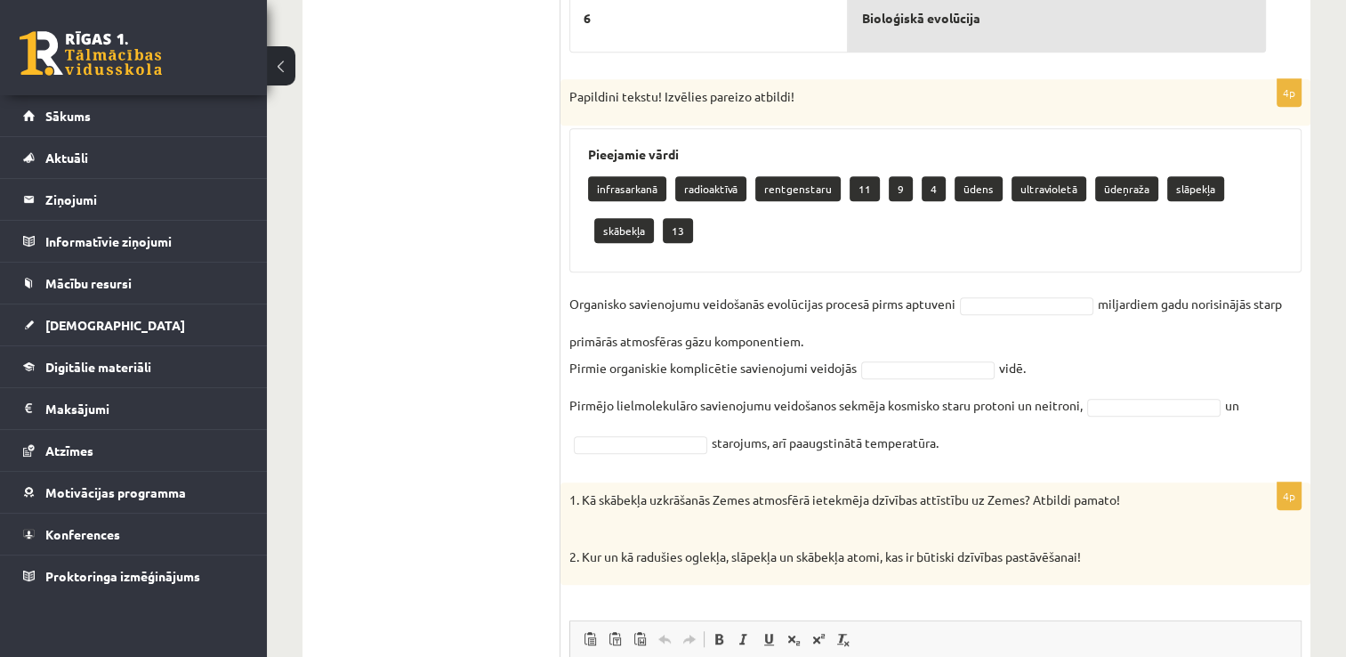
drag, startPoint x: 571, startPoint y: 91, endPoint x: 1111, endPoint y: 432, distance: 638.4
click at [1111, 432] on div "4p Papildini tekstu! Izvēlies pareizo atbildi! Pieejamie vārdi infrasarkanā rad…" at bounding box center [936, 271] width 750 height 385
copy div "Papildini tekstu! Izvēlies pareizo atbildi! Pieejamie vārdi infrasarkanā radioa…"
click at [477, 411] on ul "1. jautājums 2. uzdevums 3. uzdevums 4. uzdevums 5. uzdevums 6. uzdevums 7. uzd…" at bounding box center [440, 238] width 240 height 1506
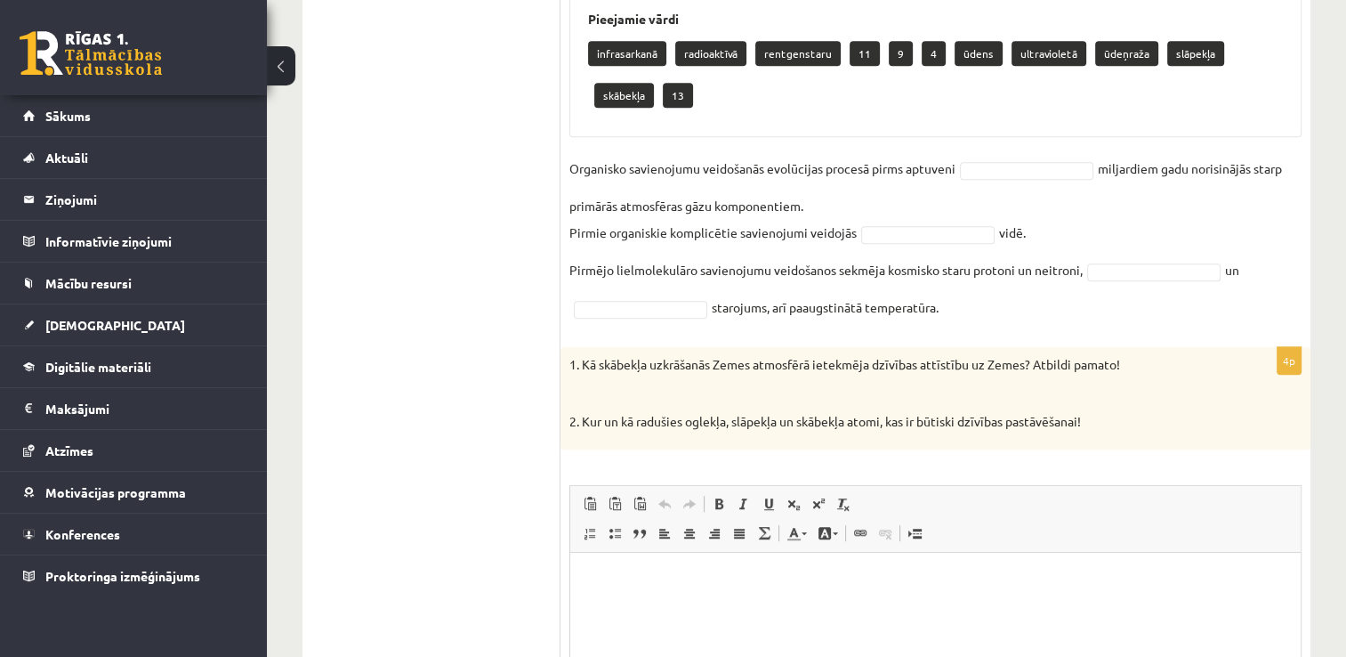
scroll to position [1217, 0]
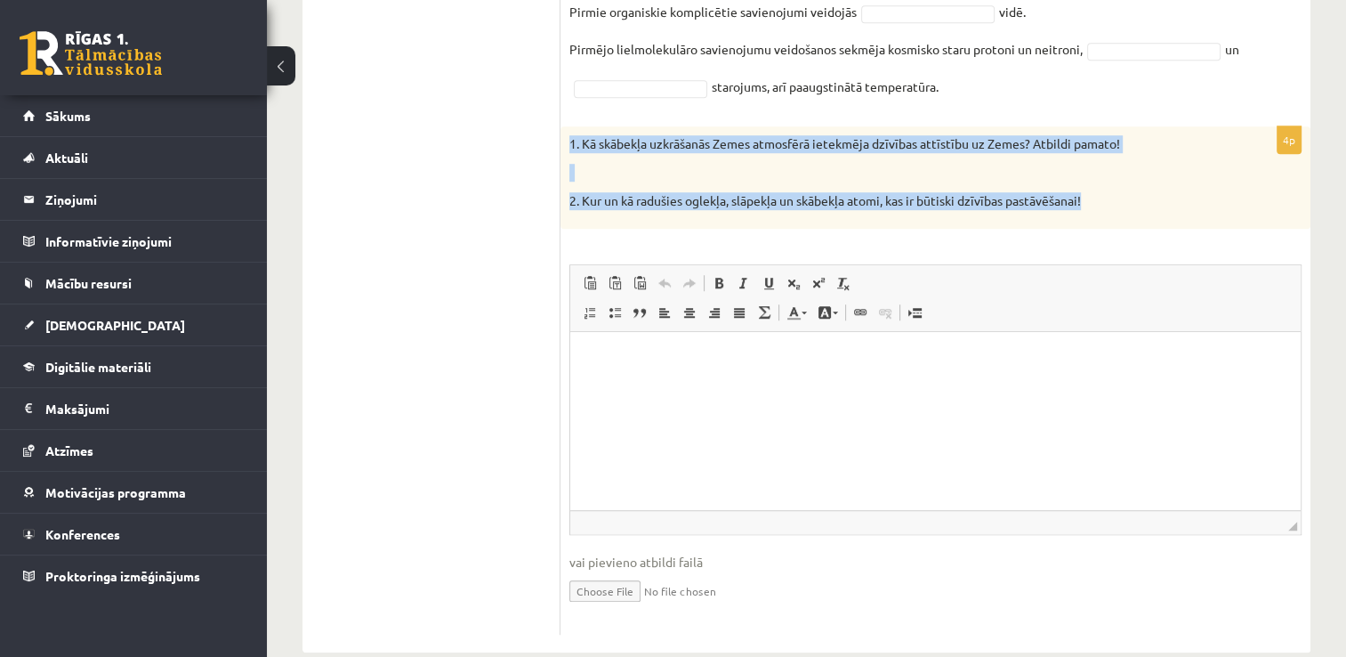
drag, startPoint x: 570, startPoint y: 144, endPoint x: 1107, endPoint y: 222, distance: 543.0
click at [1107, 222] on div "1. Kā skābekļa uzkrāšanās Zemes atmosfērā ietekmēja dzīvības attīstību uz Zemes…" at bounding box center [936, 177] width 750 height 102
copy div "1. Kā skābekļa uzkrāšanās Zemes atmosfērā ietekmēja dzīvības attīstību uz Zemes…"
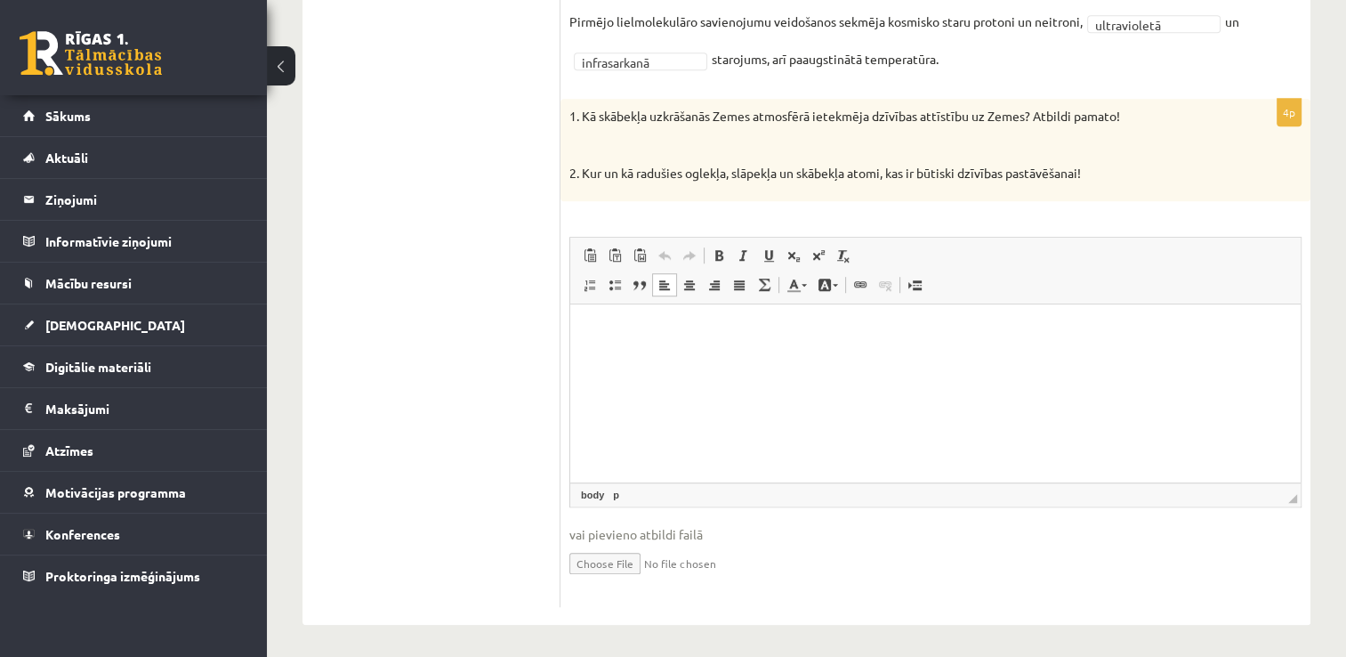
click at [645, 359] on html at bounding box center [935, 331] width 731 height 54
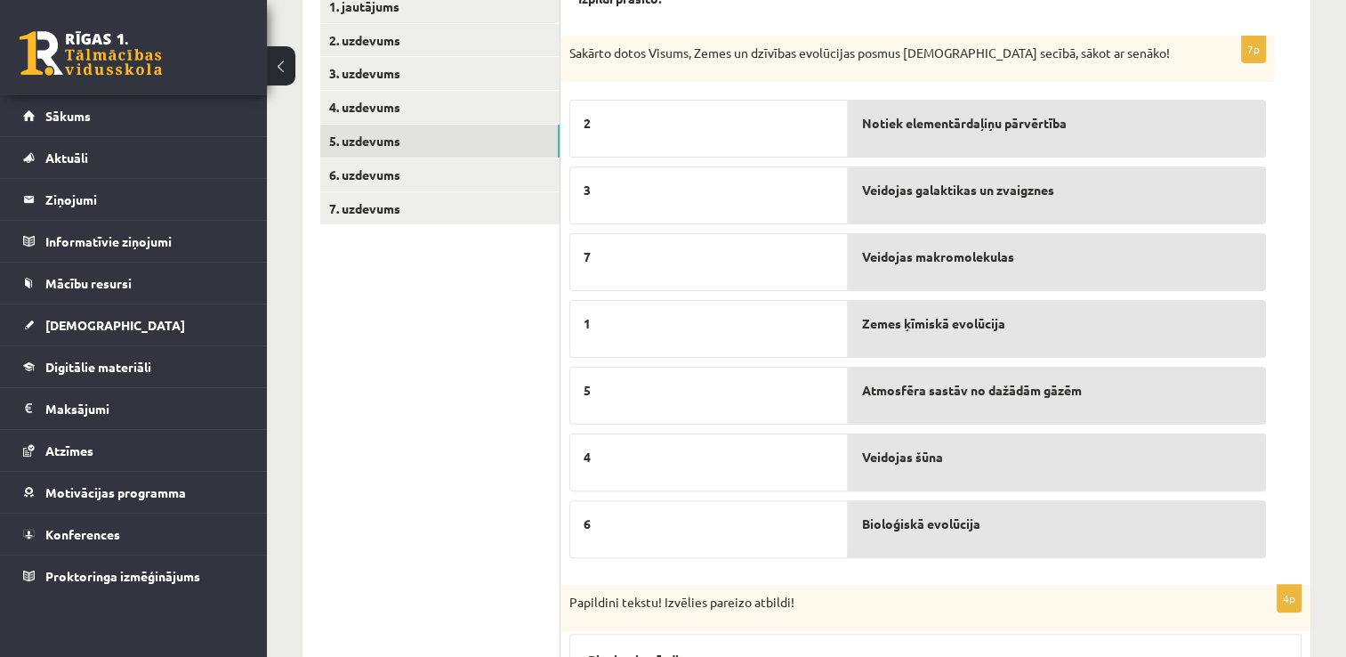
scroll to position [313, 0]
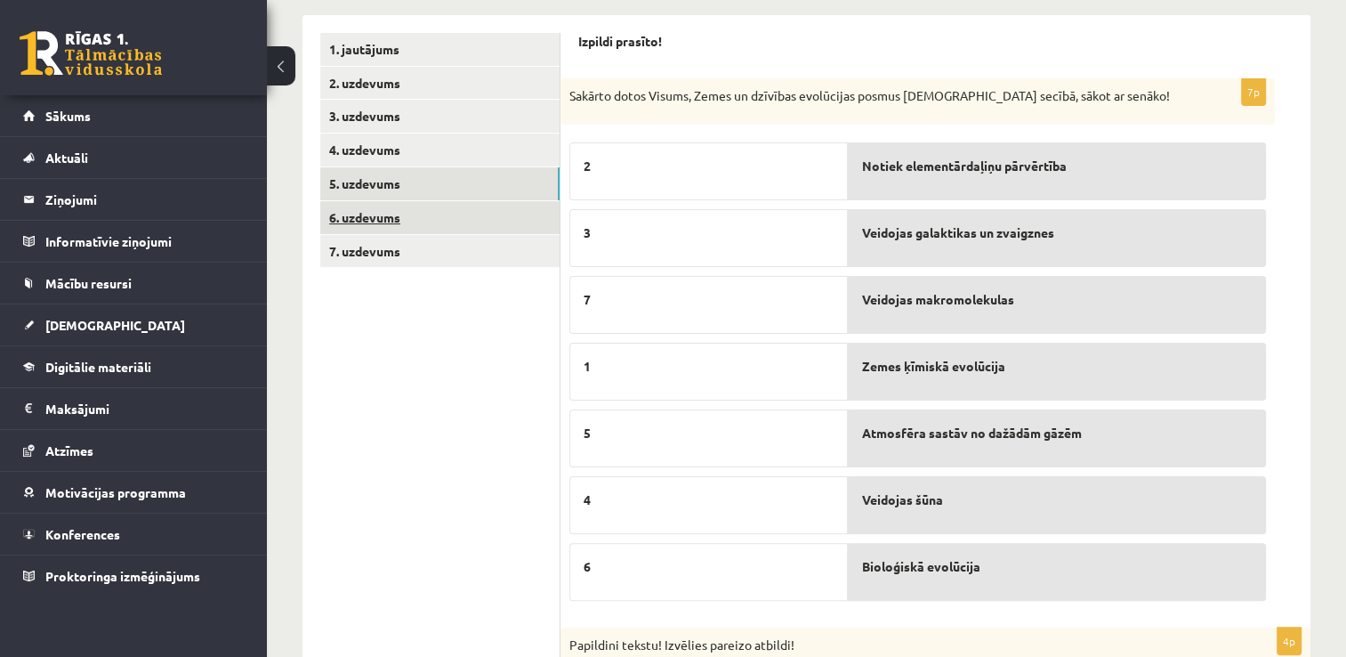
click at [424, 219] on link "6. uzdevums" at bounding box center [439, 217] width 239 height 33
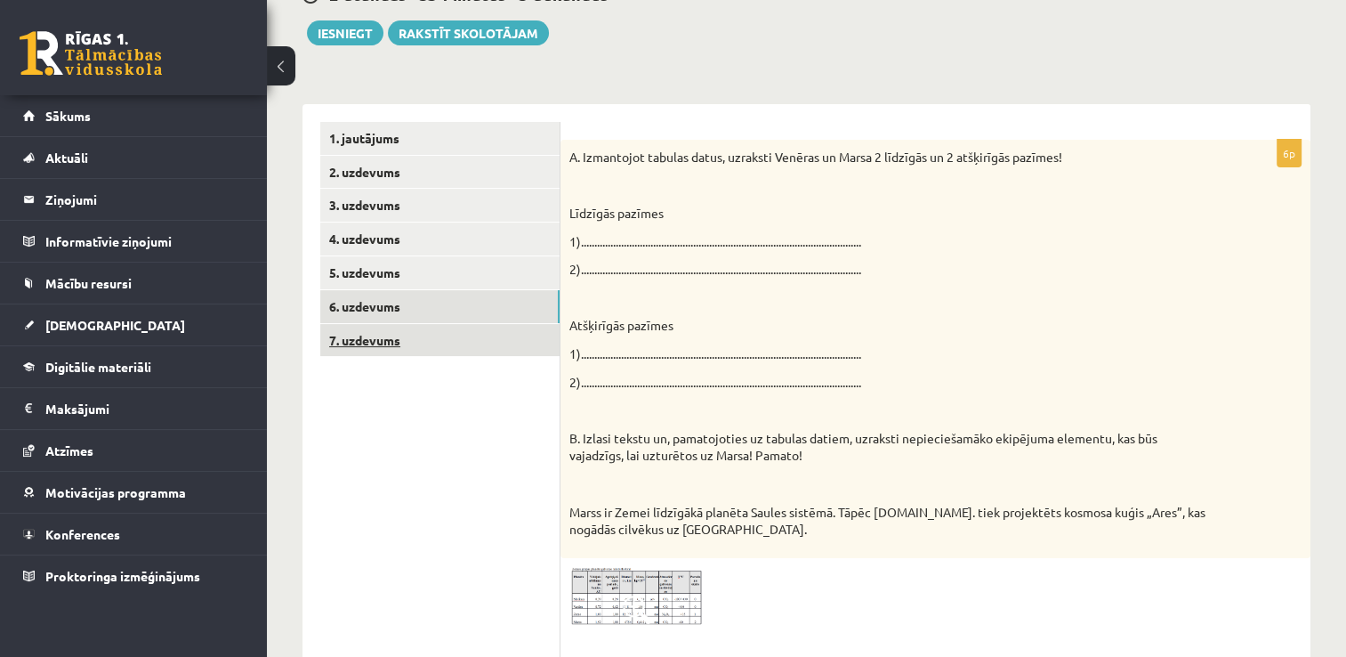
scroll to position [0, 0]
click at [626, 586] on img at bounding box center [636, 597] width 133 height 60
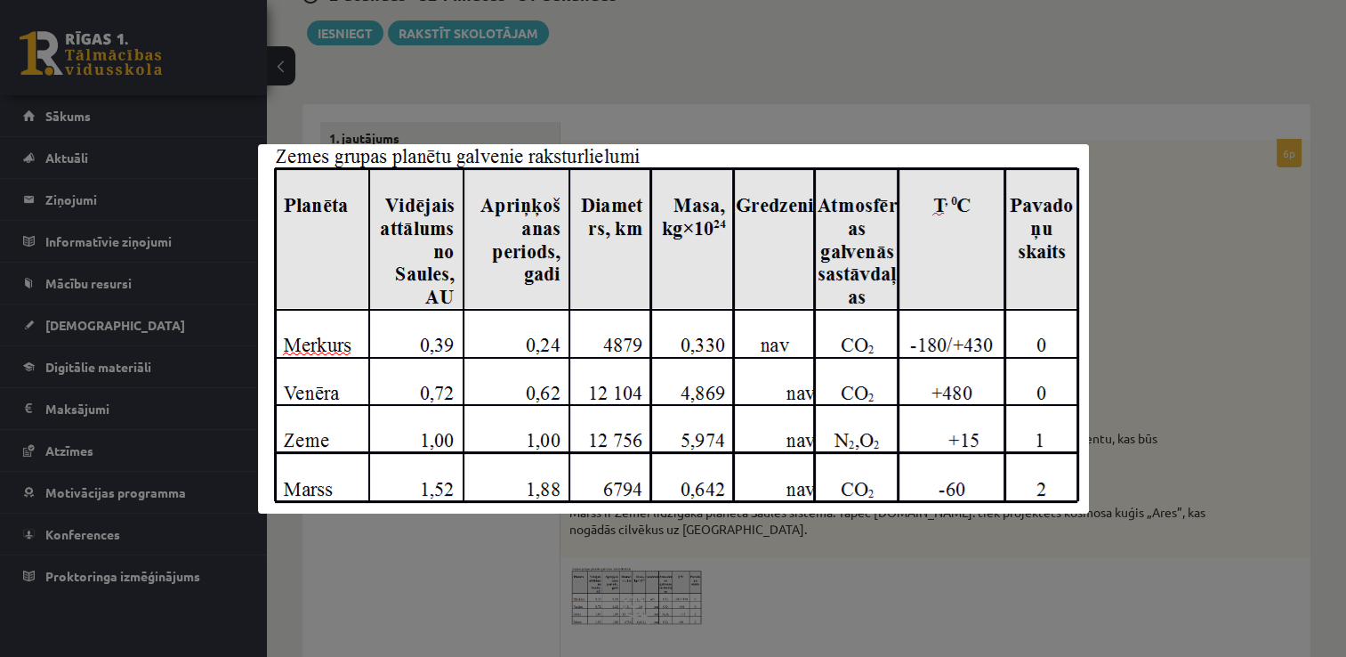
drag, startPoint x: 381, startPoint y: 244, endPoint x: 417, endPoint y: 561, distance: 318.9
click at [417, 561] on div at bounding box center [673, 328] width 1346 height 657
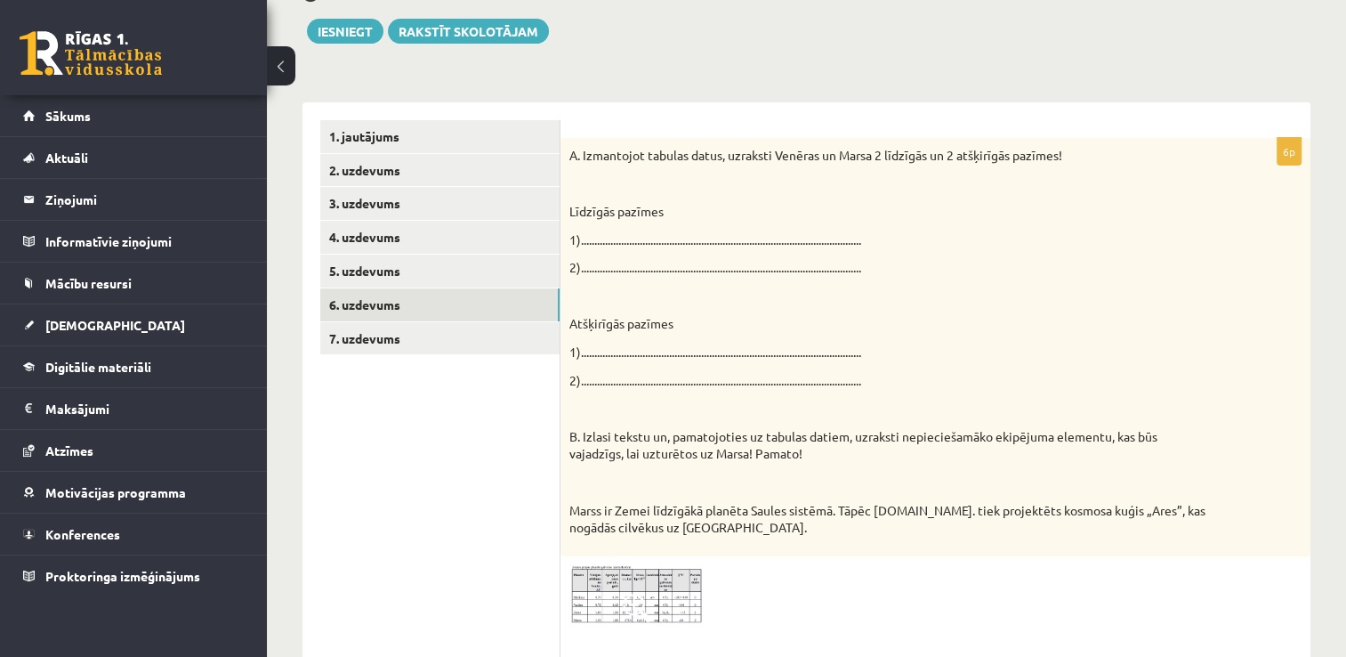
scroll to position [224, 0]
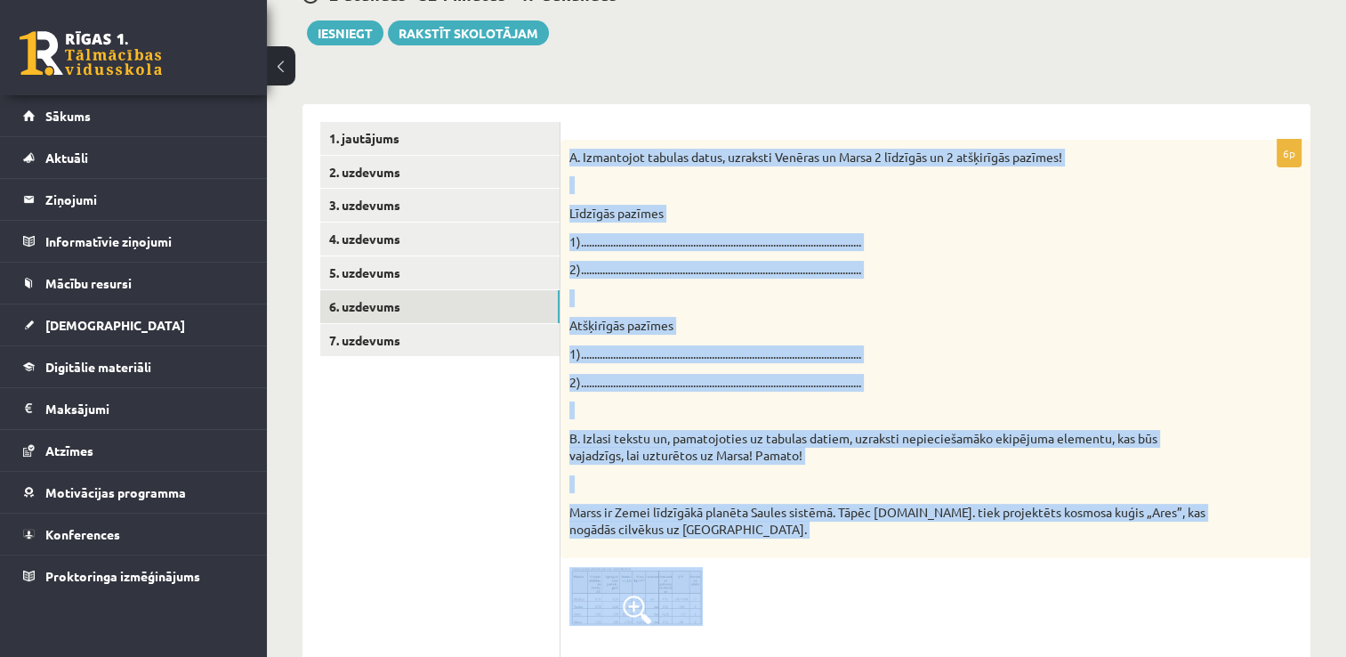
drag, startPoint x: 563, startPoint y: 154, endPoint x: 764, endPoint y: 612, distance: 500.1
click at [764, 612] on div "6p A. Izmantojot tabulas datus, uzraksti Venēras un Marsa 2 līdzīgās un 2 atšķi…" at bounding box center [936, 586] width 750 height 893
copy div "A. Izmantojot tabulas datus, uzraksti Venēras un Marsa 2 līdzīgās un 2 atšķirīg…"
click at [739, 263] on p "2).............................................................................…" at bounding box center [891, 270] width 643 height 18
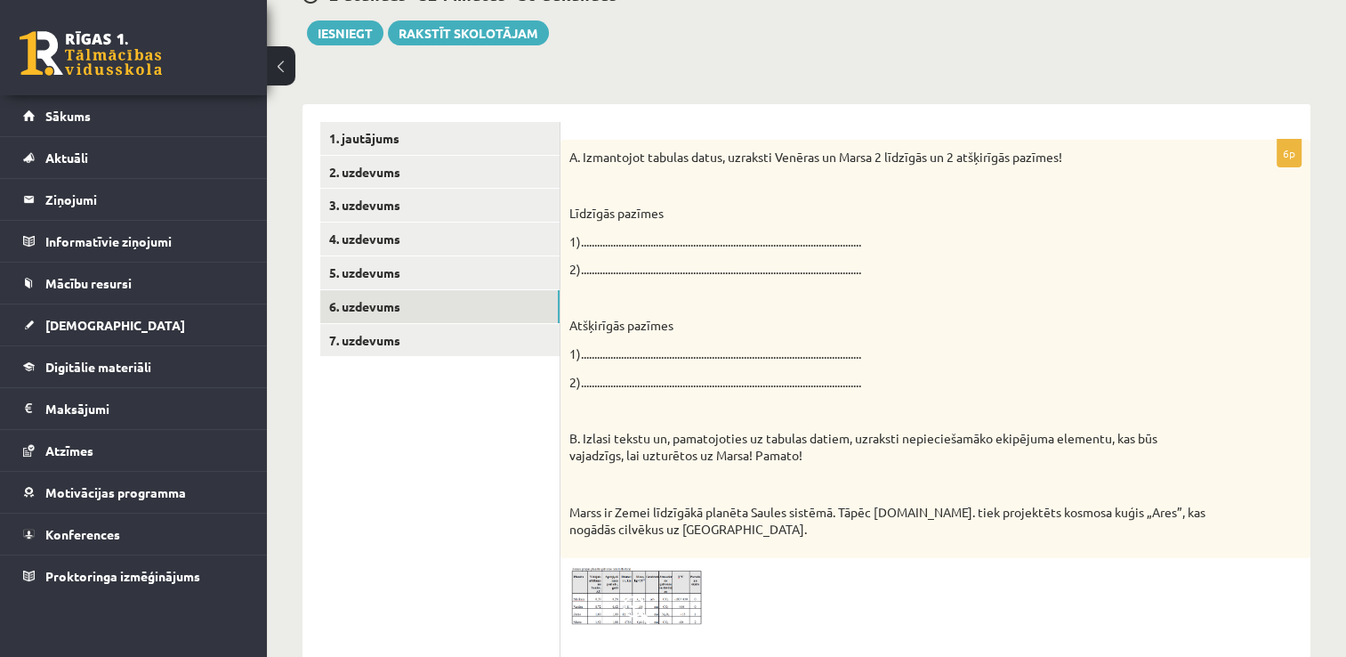
click at [683, 233] on p "1).............................................................................…" at bounding box center [891, 242] width 643 height 18
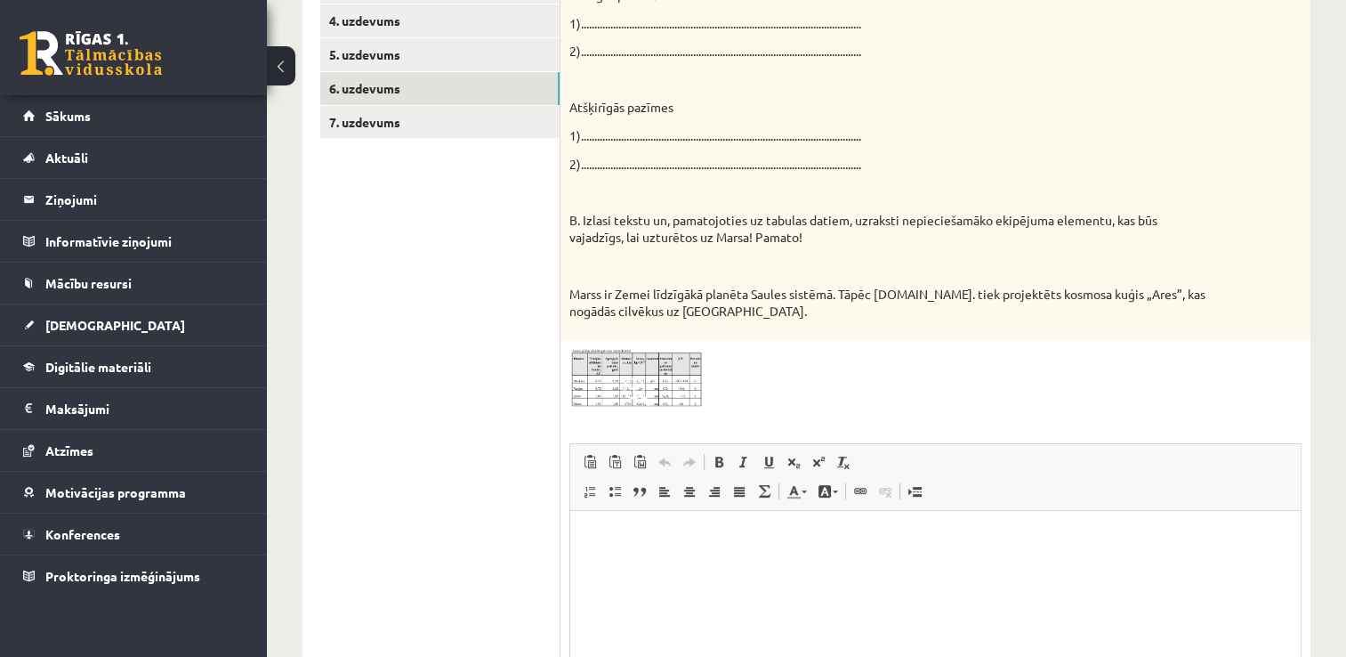
scroll to position [491, 0]
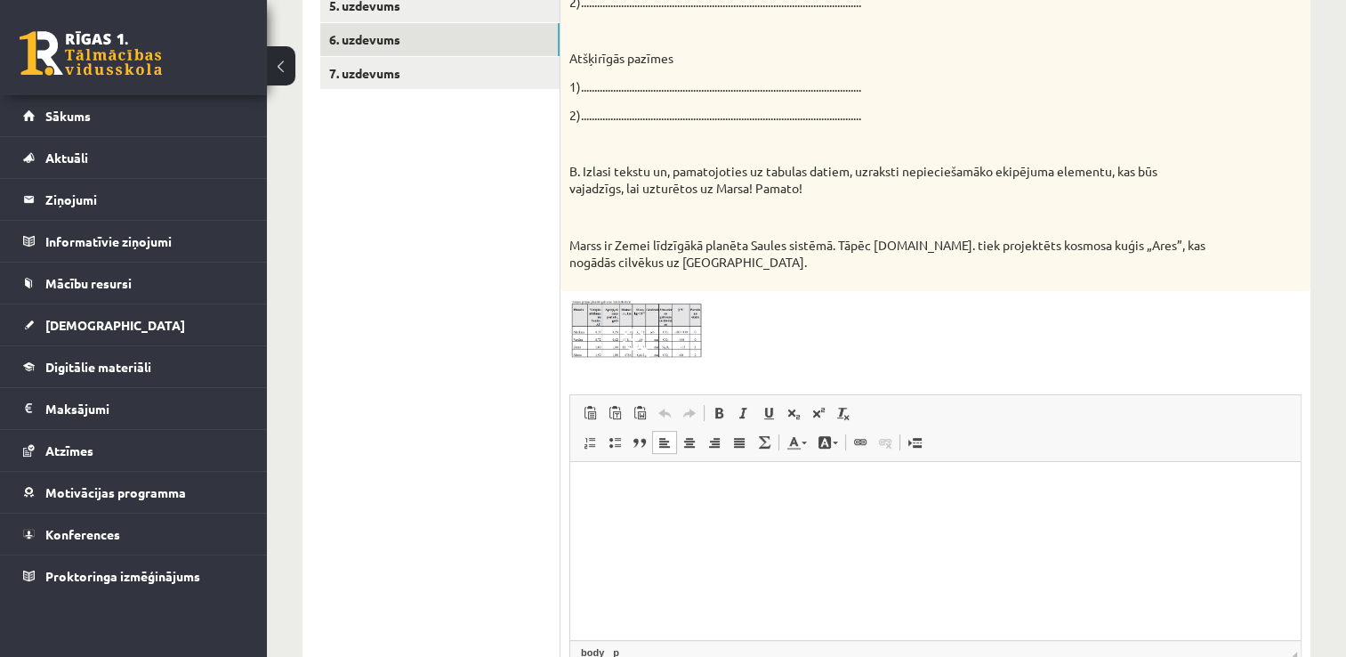
click at [691, 516] on html at bounding box center [935, 489] width 731 height 54
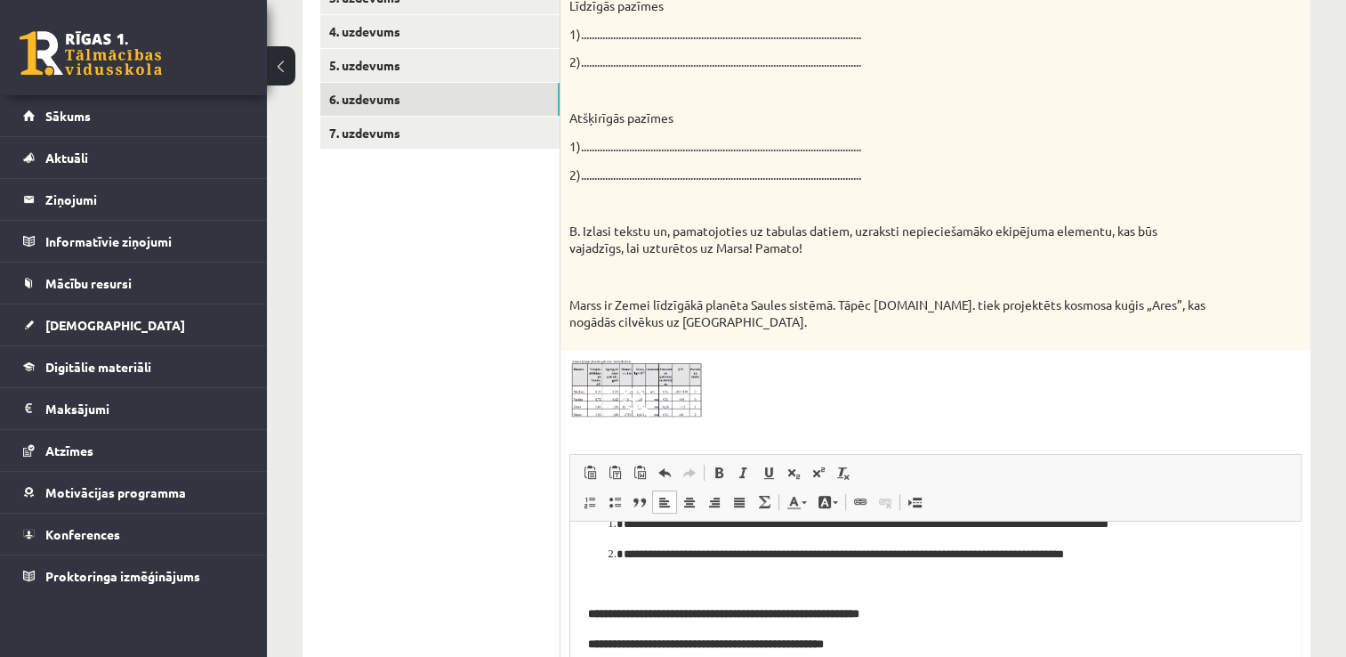
scroll to position [402, 0]
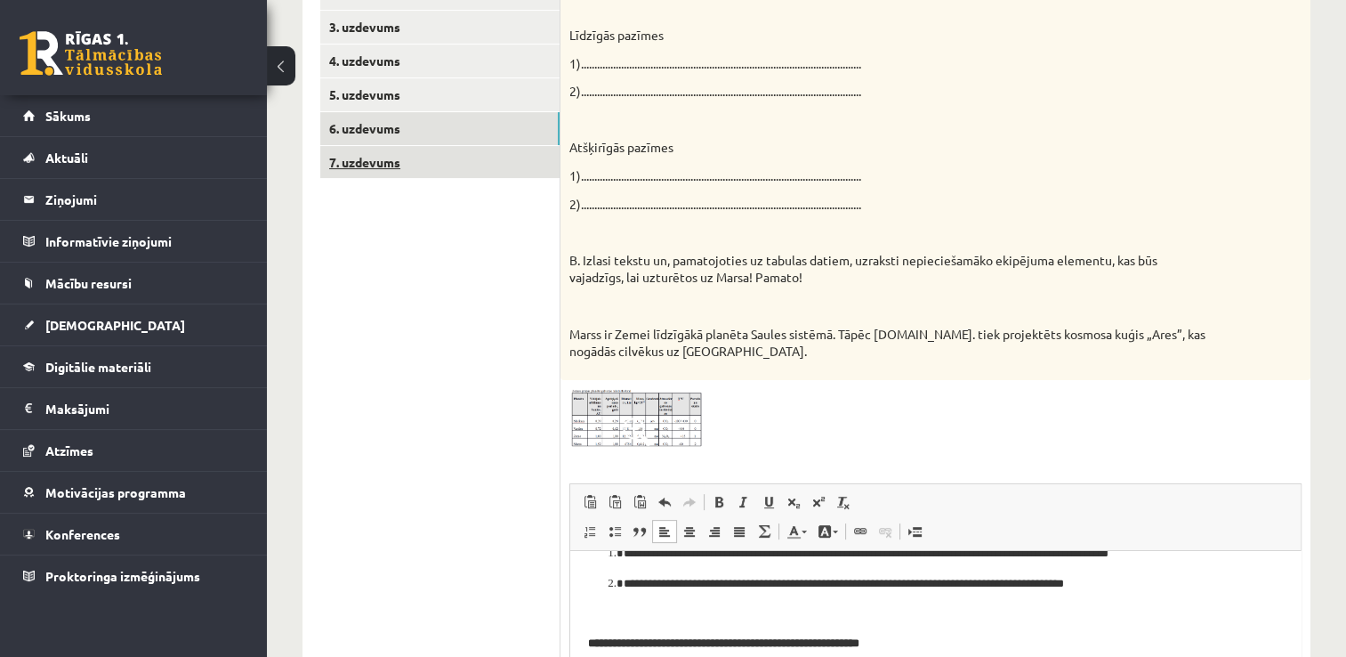
click at [392, 170] on link "7. uzdevums" at bounding box center [439, 162] width 239 height 33
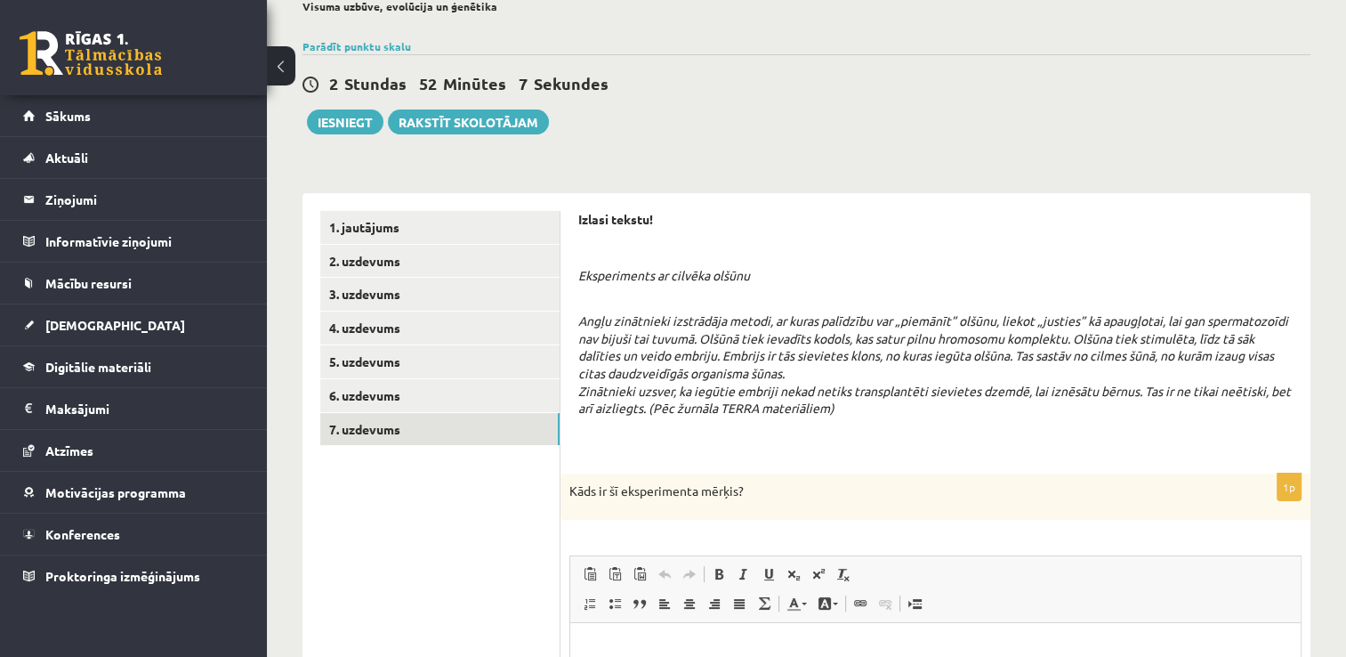
scroll to position [0, 0]
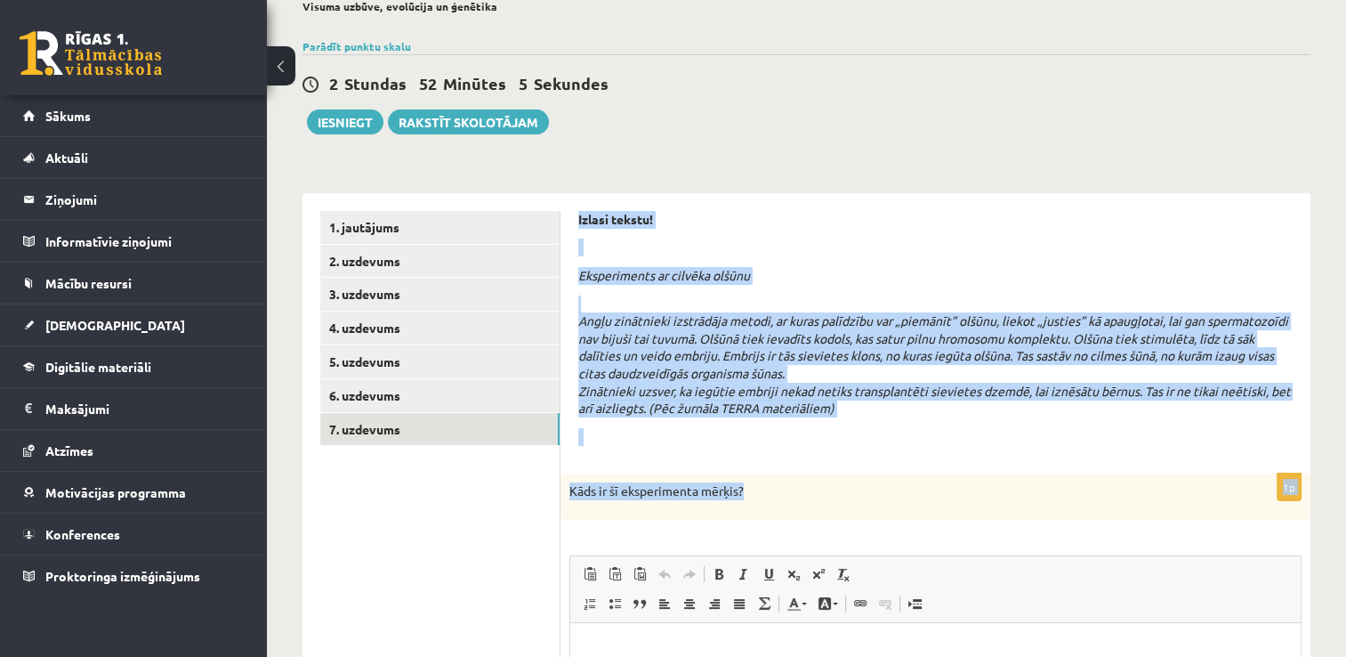
drag, startPoint x: 582, startPoint y: 219, endPoint x: 818, endPoint y: 489, distance: 358.9
copy form "Izlasi tekstu! Eksperiments ar cilvēka olšūnu Angļu zinātnieki izstrādāja metod…"
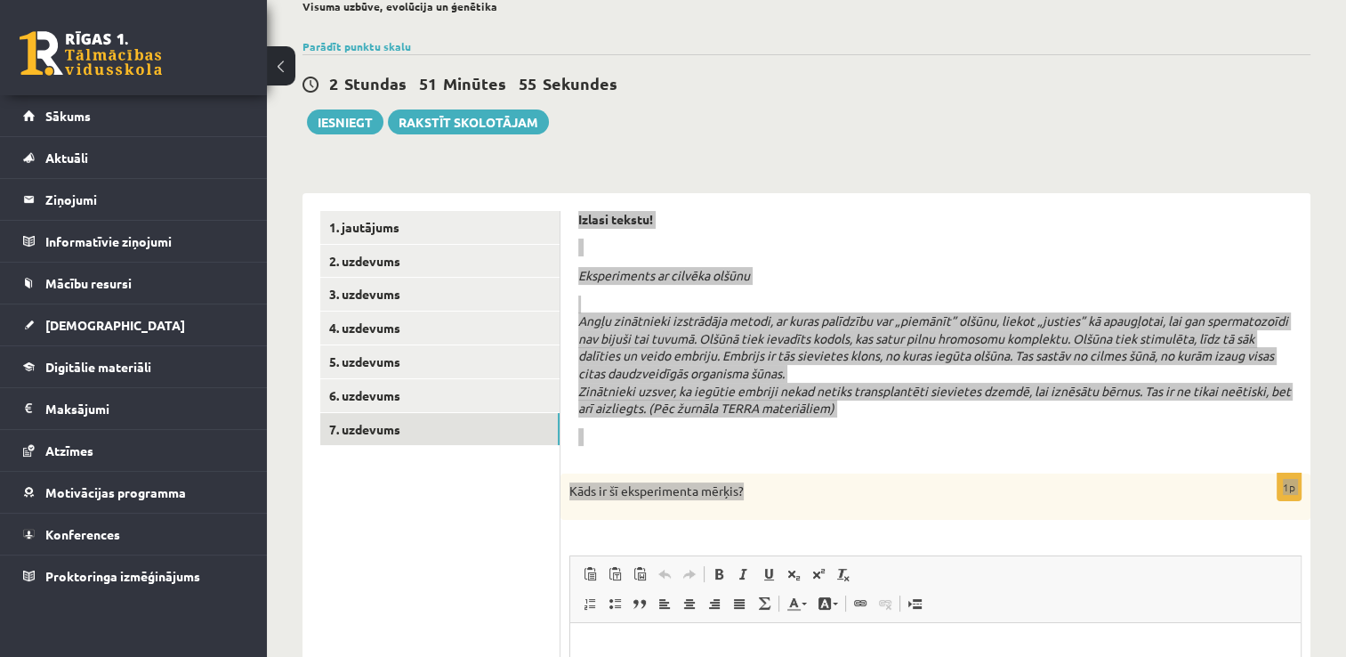
click at [663, 647] on p "Bagātinātā teksta redaktors, wiswyg-editor-user-answer-47433846802400" at bounding box center [935, 650] width 695 height 19
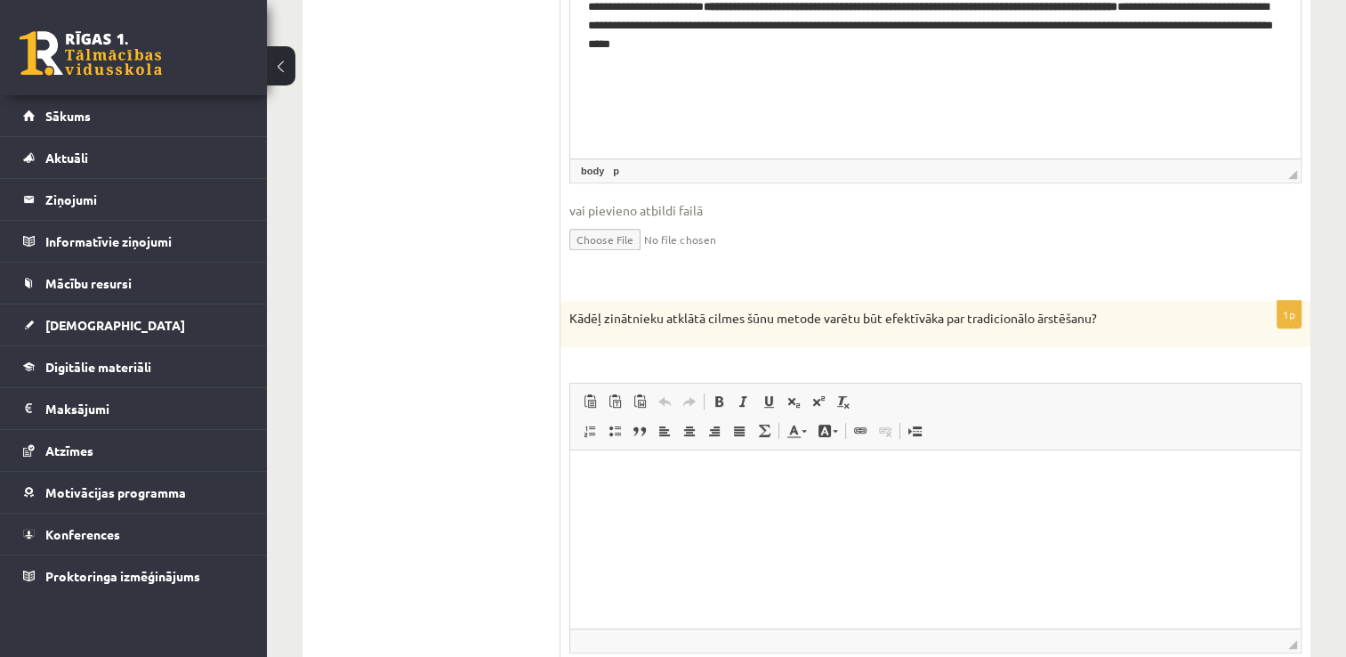
scroll to position [883, 0]
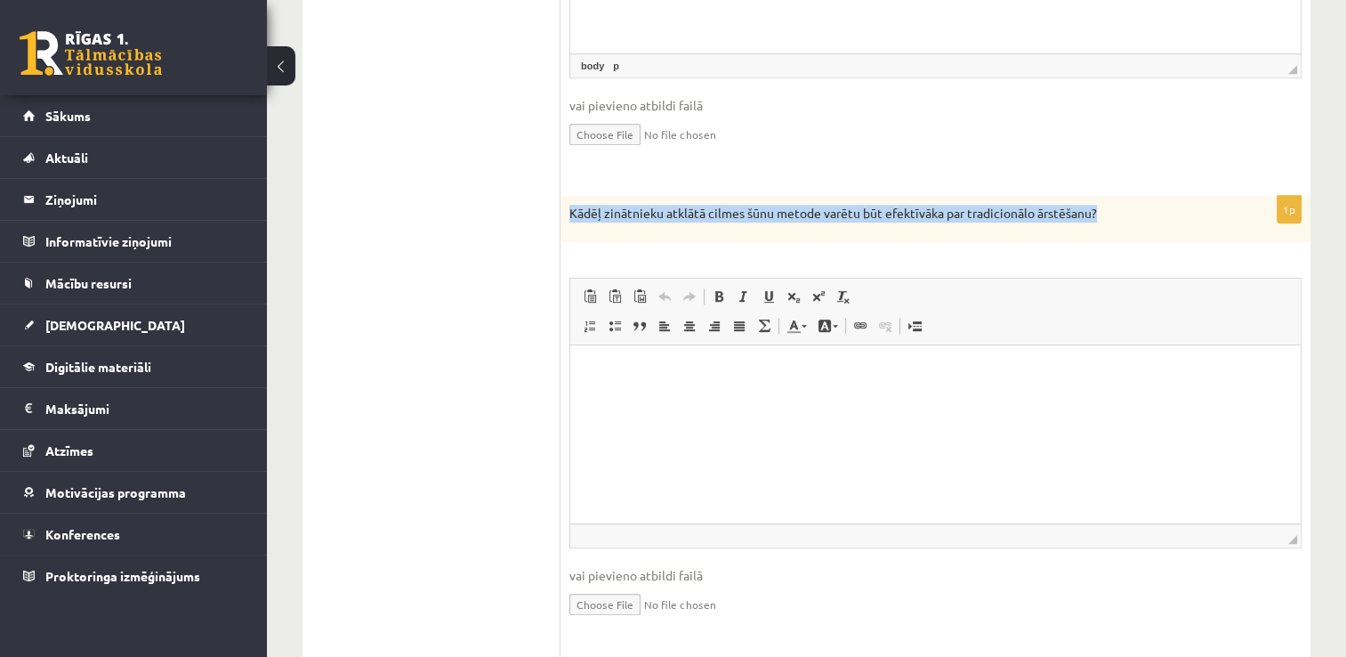
drag, startPoint x: 569, startPoint y: 211, endPoint x: 1119, endPoint y: 210, distance: 550.8
click at [1119, 210] on div "Kādēļ zinātnieku atklātā cilmes šūnu metode varētu būt efektīvāka par tradicion…" at bounding box center [936, 219] width 750 height 46
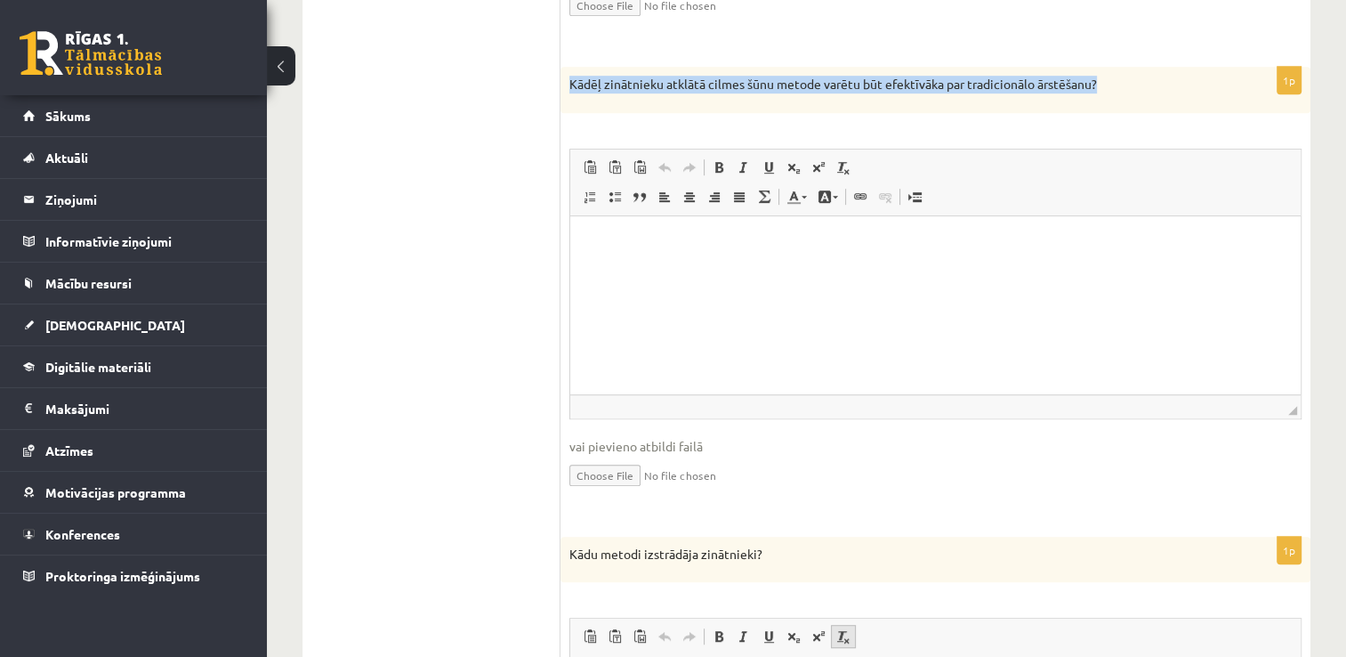
scroll to position [1239, 0]
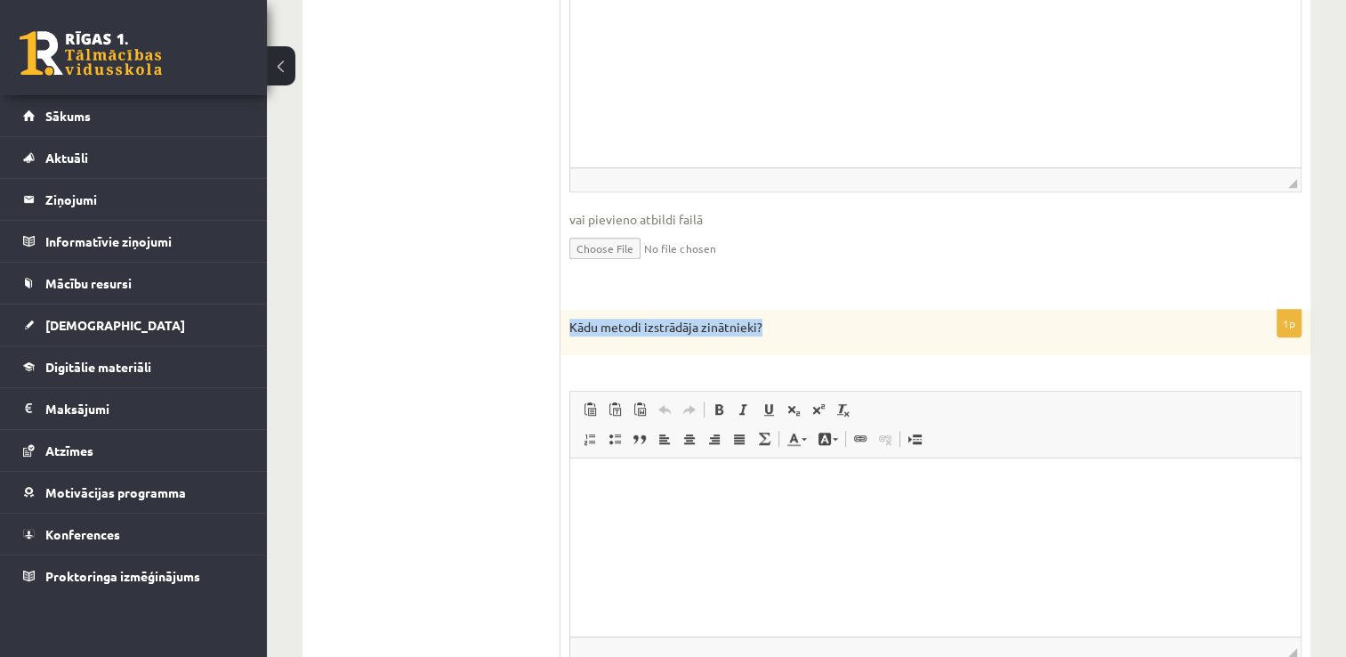
drag, startPoint x: 772, startPoint y: 315, endPoint x: 571, endPoint y: 322, distance: 201.2
click at [571, 322] on p "Kādu metodi izstrādāja zinātnieki?" at bounding box center [891, 328] width 643 height 18
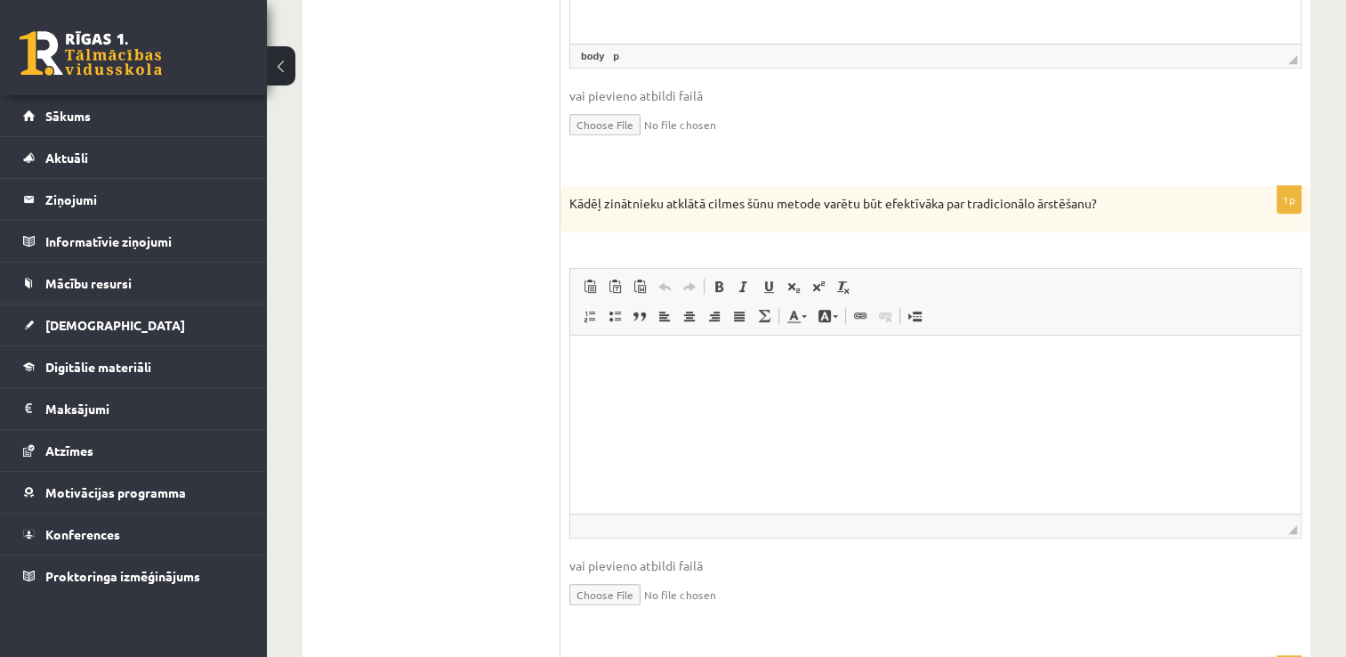
scroll to position [883, 0]
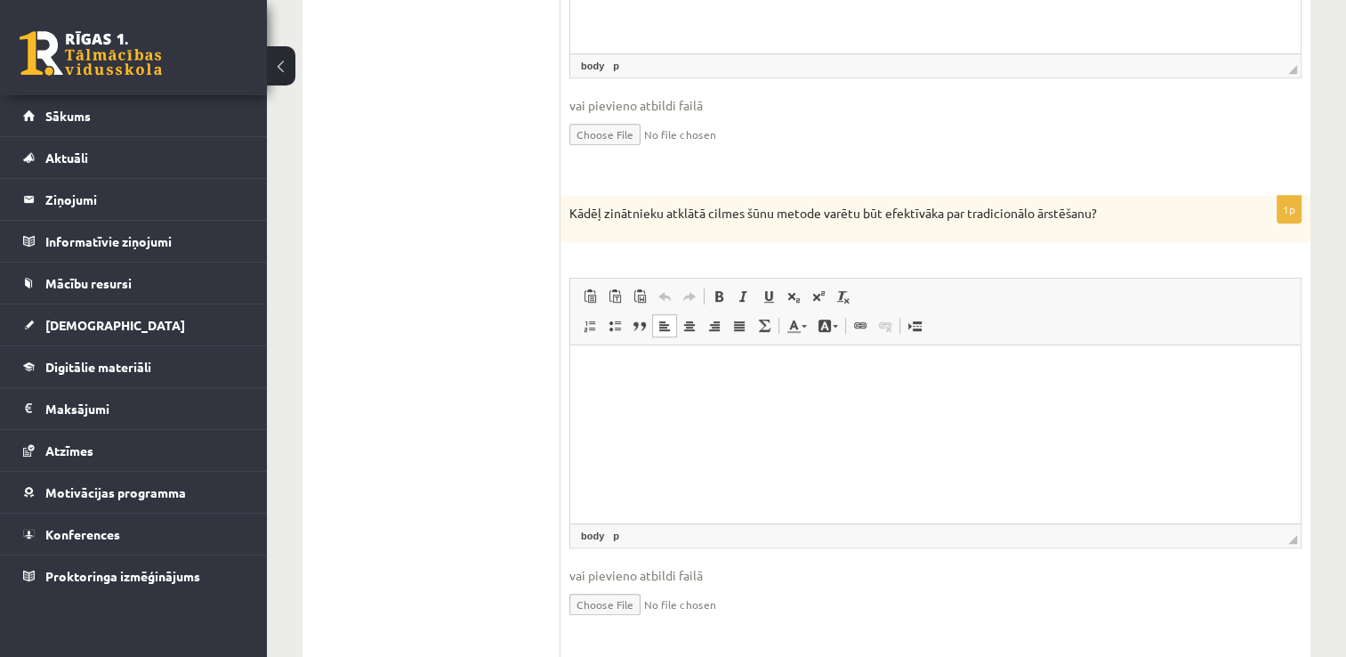
click at [664, 399] on html at bounding box center [935, 371] width 731 height 54
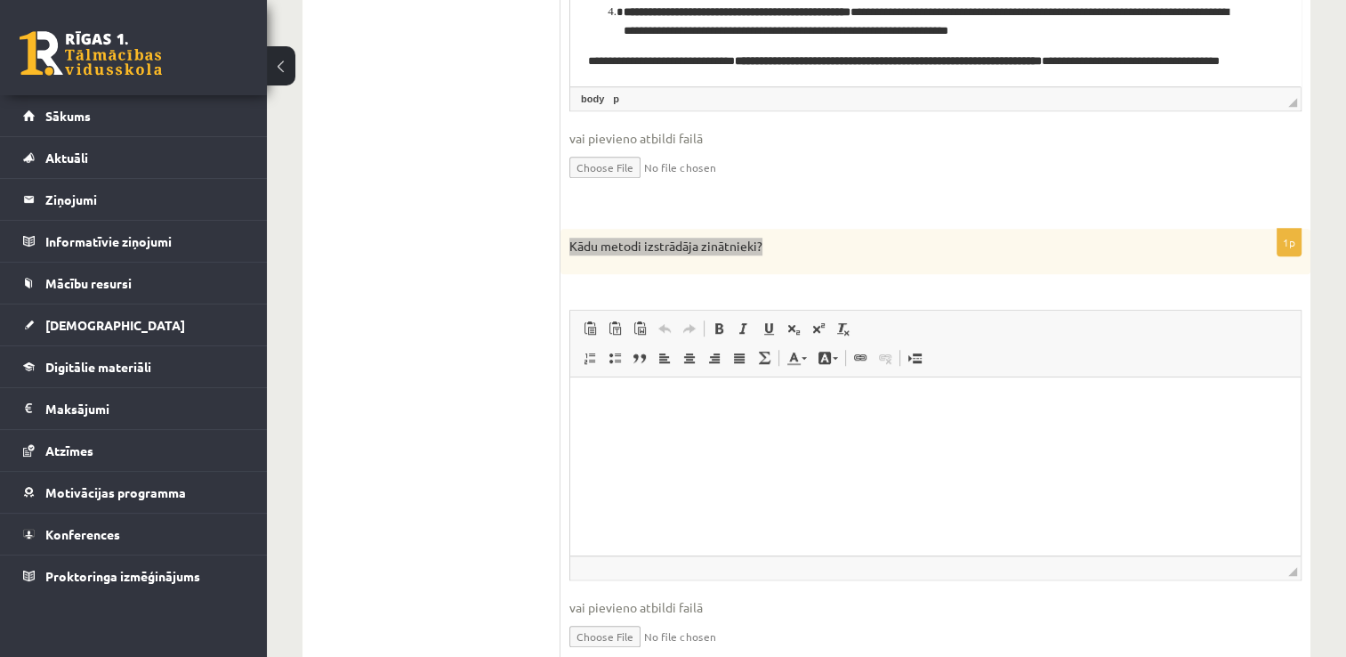
scroll to position [1506, 0]
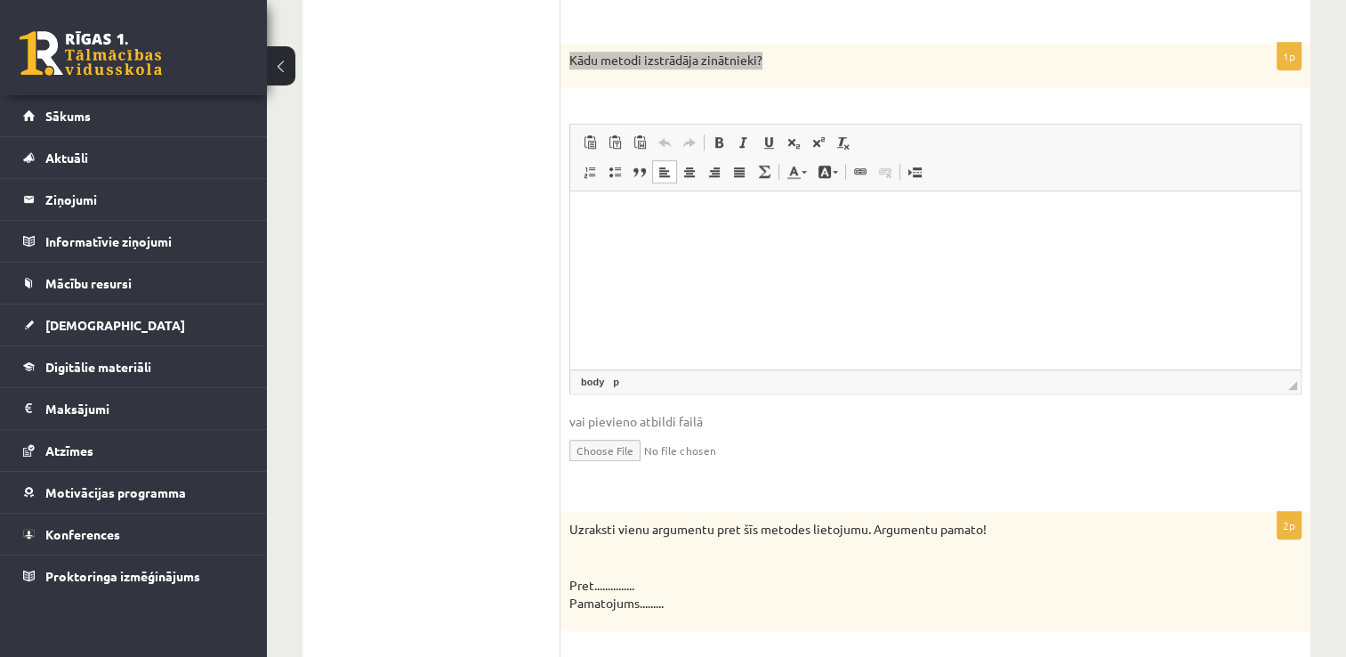
click at [731, 246] on html at bounding box center [935, 218] width 731 height 54
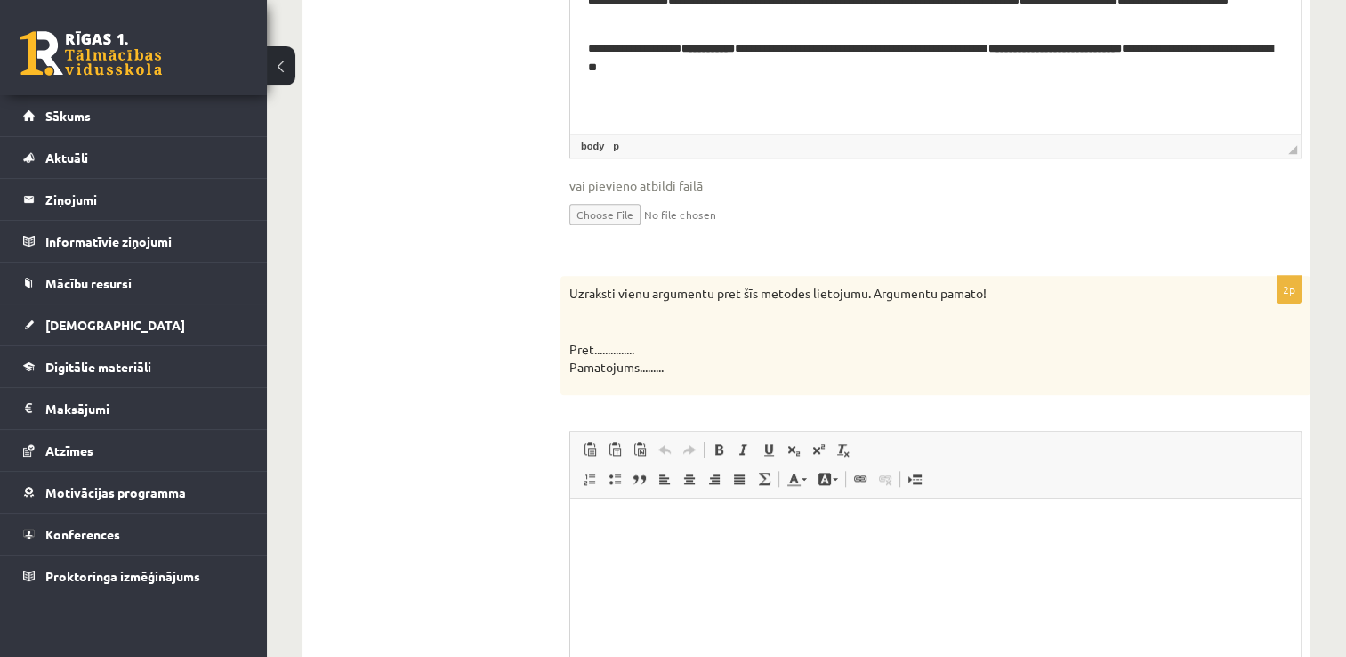
scroll to position [1773, 0]
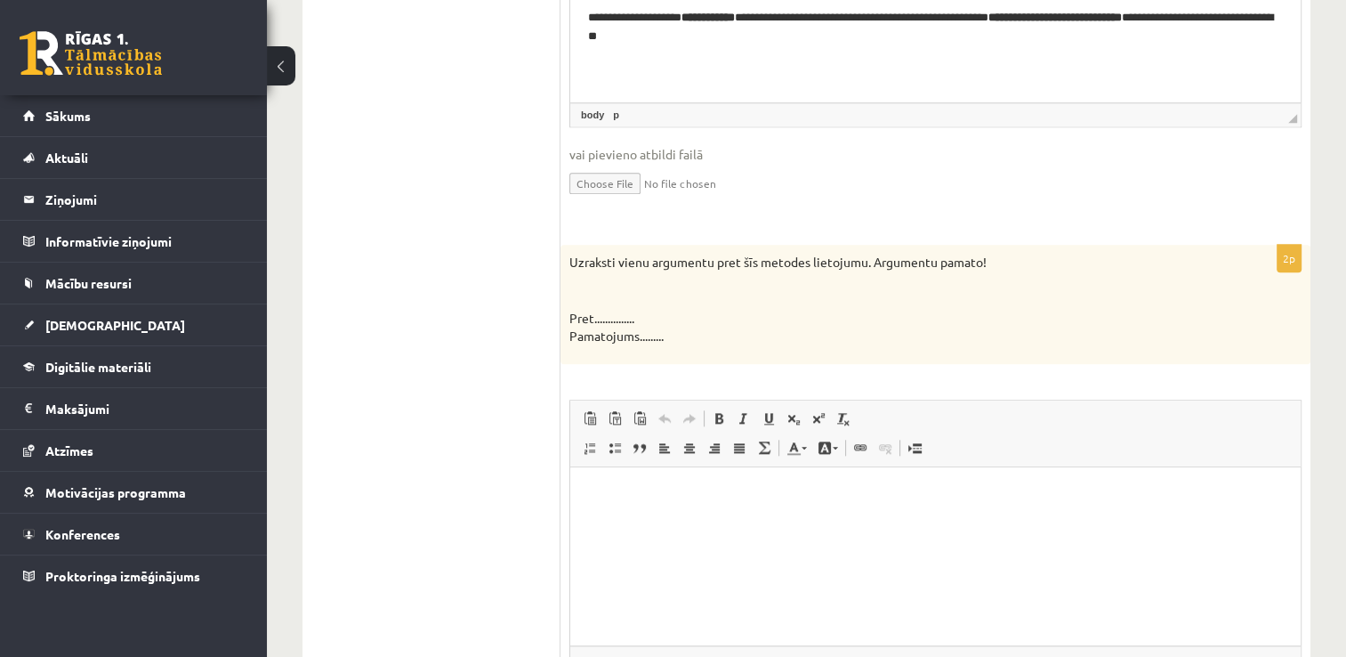
drag, startPoint x: 568, startPoint y: 253, endPoint x: 688, endPoint y: 334, distance: 144.9
click at [688, 334] on div "Uzraksti vienu argumentu pret šīs metodes lietojumu. Argumentu pamato! Pret....…" at bounding box center [936, 304] width 750 height 119
click at [708, 521] on html at bounding box center [935, 494] width 731 height 54
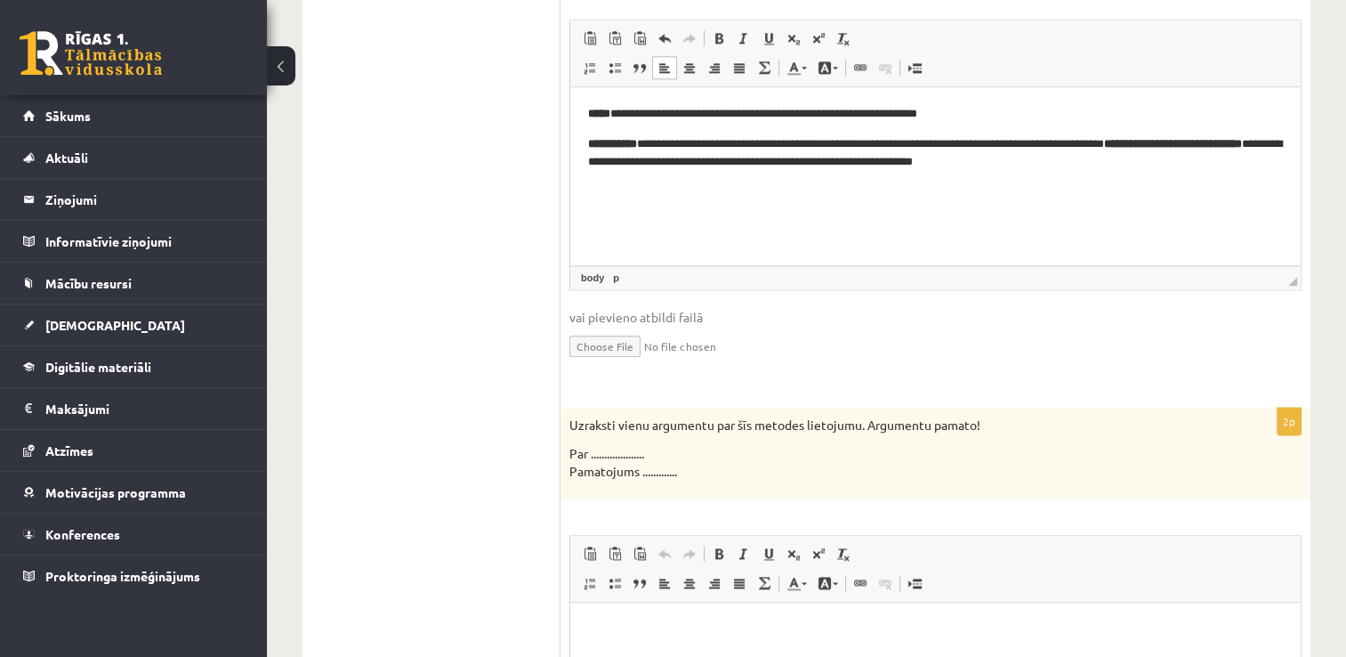
scroll to position [2218, 0]
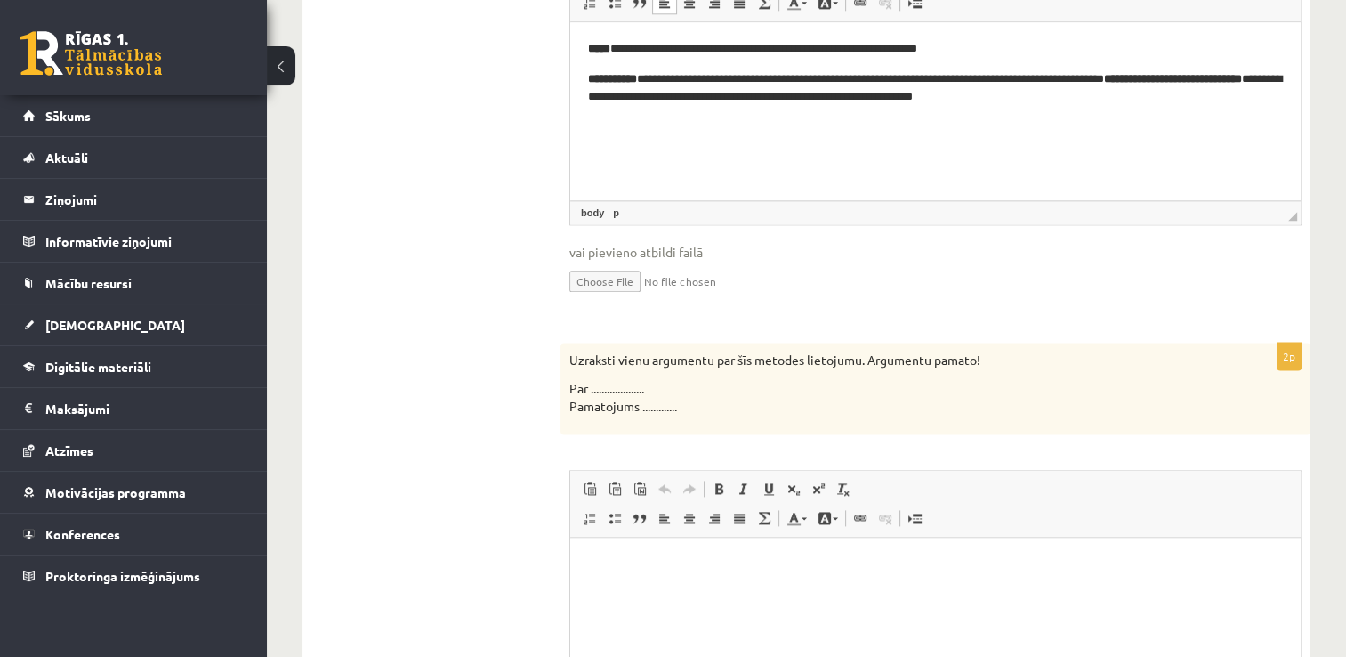
drag, startPoint x: 572, startPoint y: 351, endPoint x: 702, endPoint y: 413, distance: 144.1
click at [702, 413] on div "Uzraksti vienu argumentu par šīs metodes lietojumu. Argumentu pamato! Par .....…" at bounding box center [936, 389] width 750 height 92
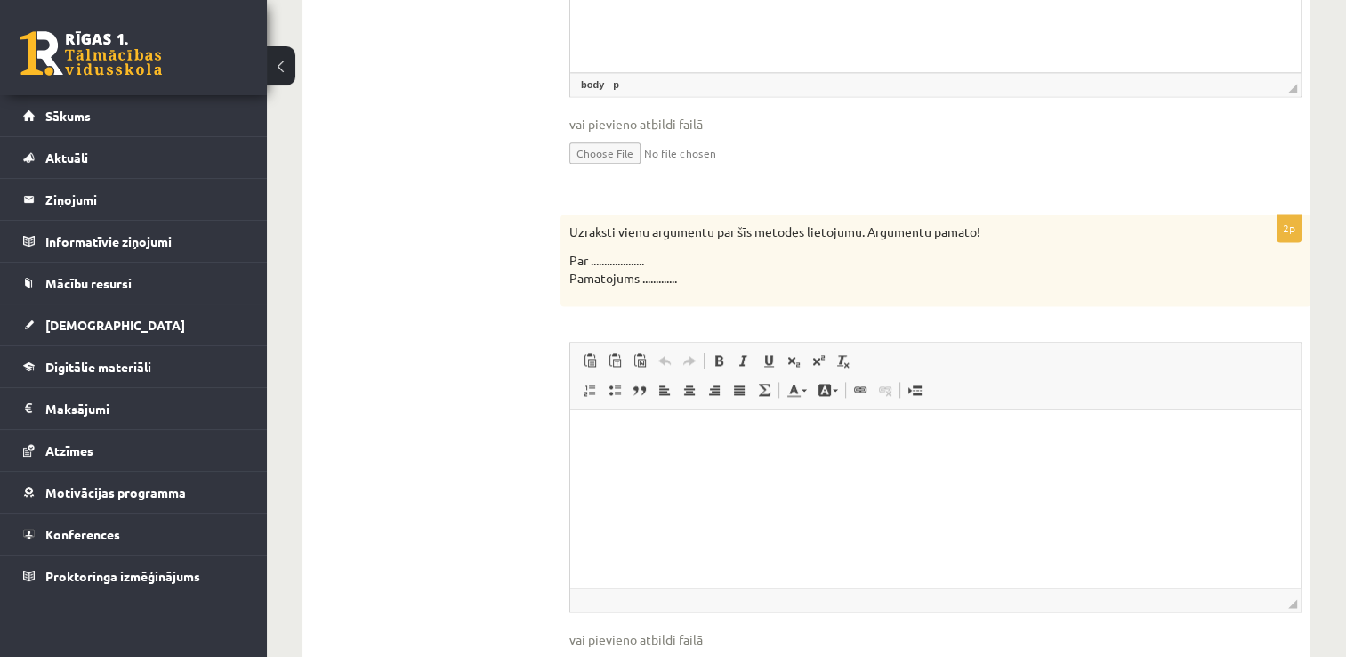
scroll to position [2270, 0]
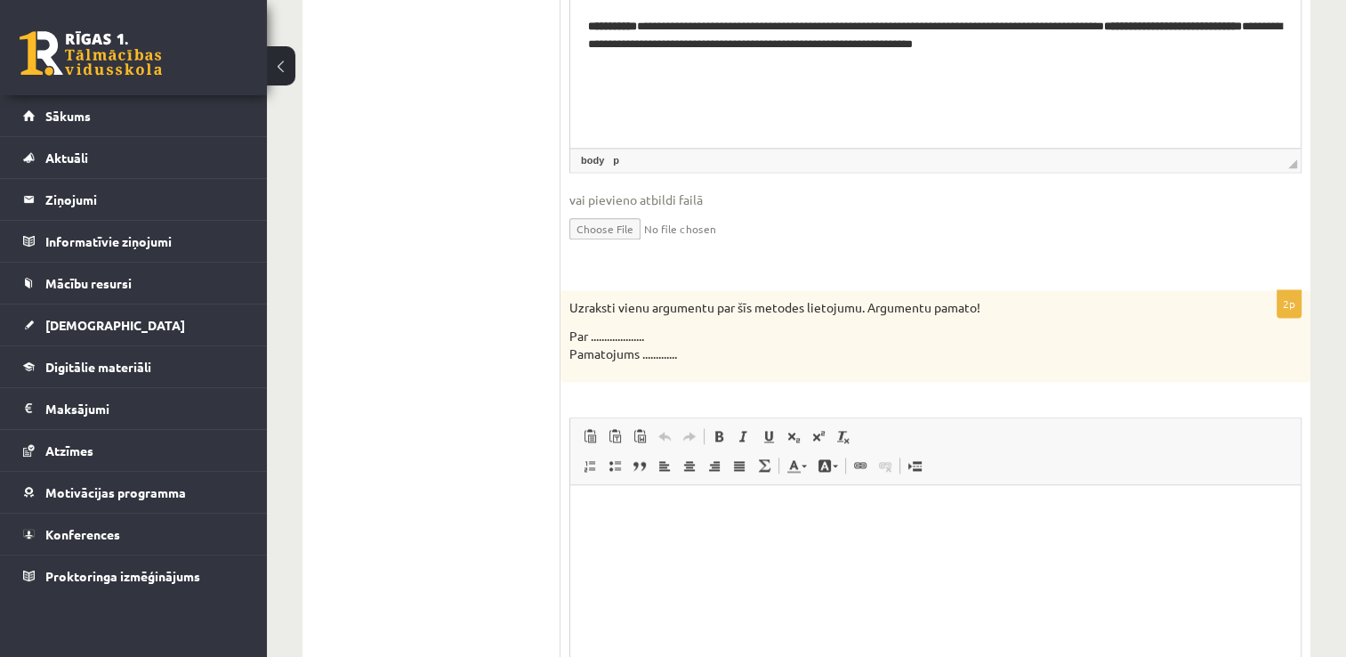
click at [768, 526] on html at bounding box center [935, 512] width 731 height 54
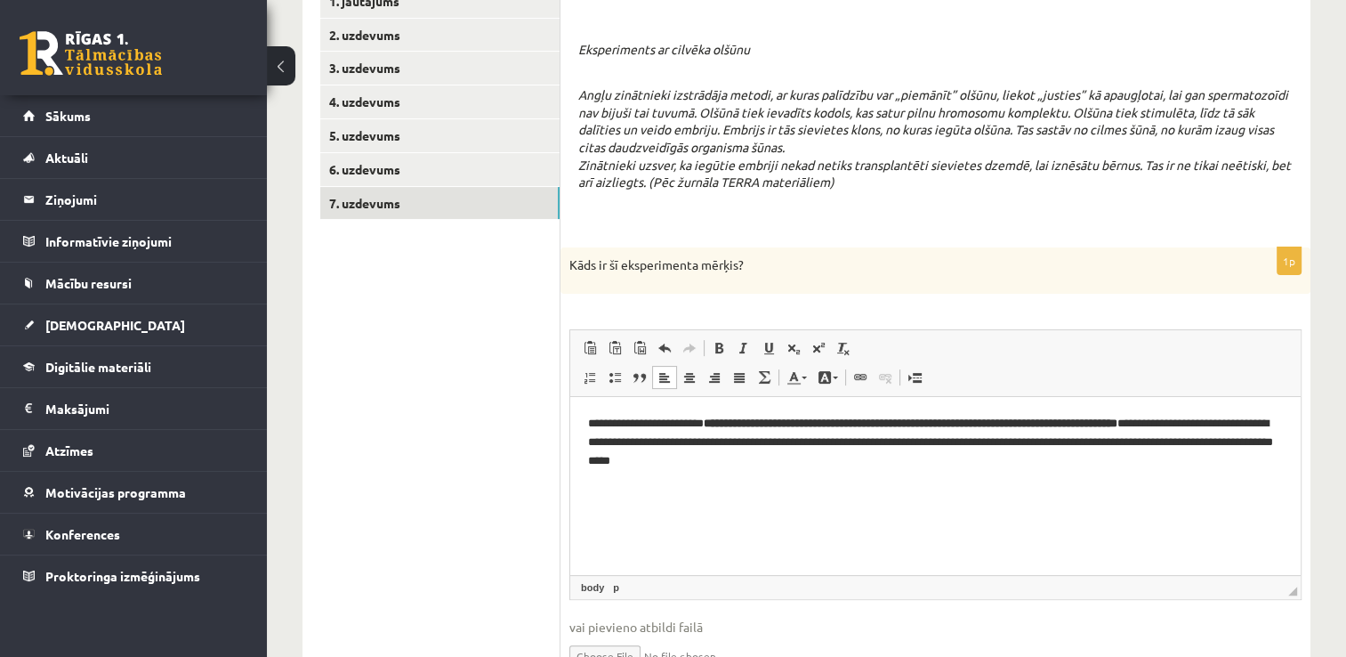
scroll to position [312, 0]
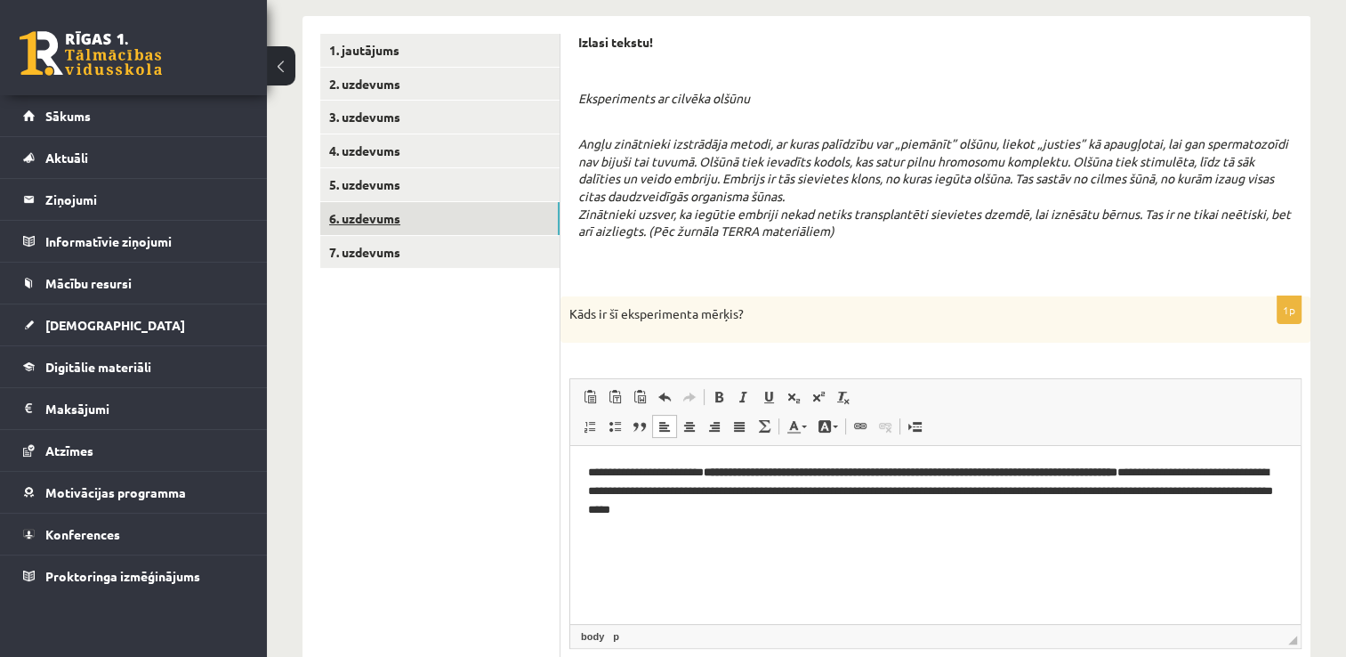
click at [466, 222] on link "6. uzdevums" at bounding box center [439, 218] width 239 height 33
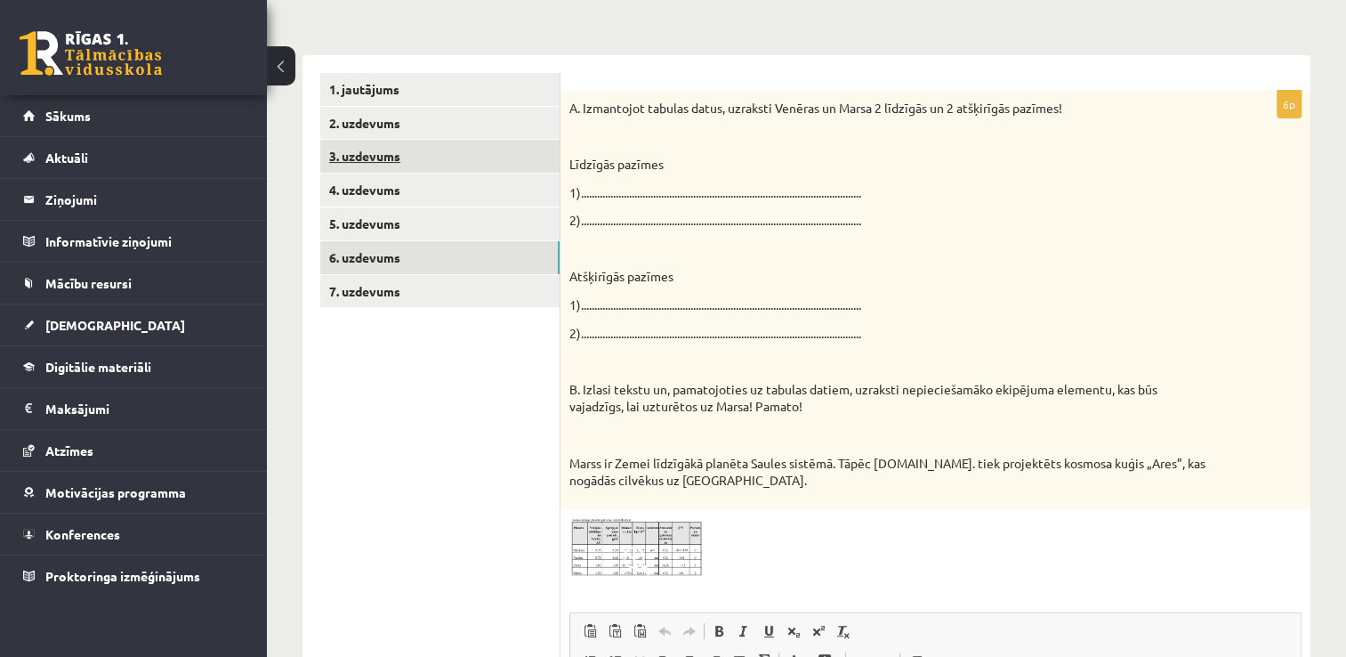
scroll to position [30, 0]
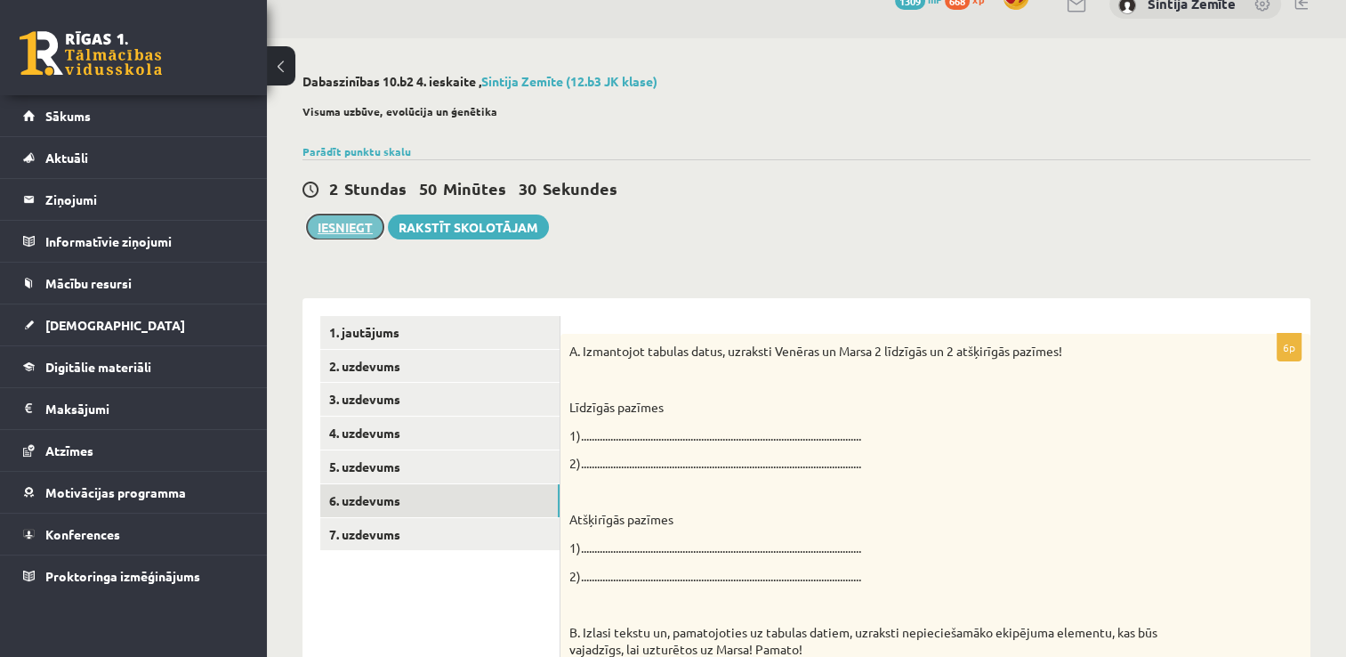
click at [352, 220] on button "Iesniegt" at bounding box center [345, 226] width 77 height 25
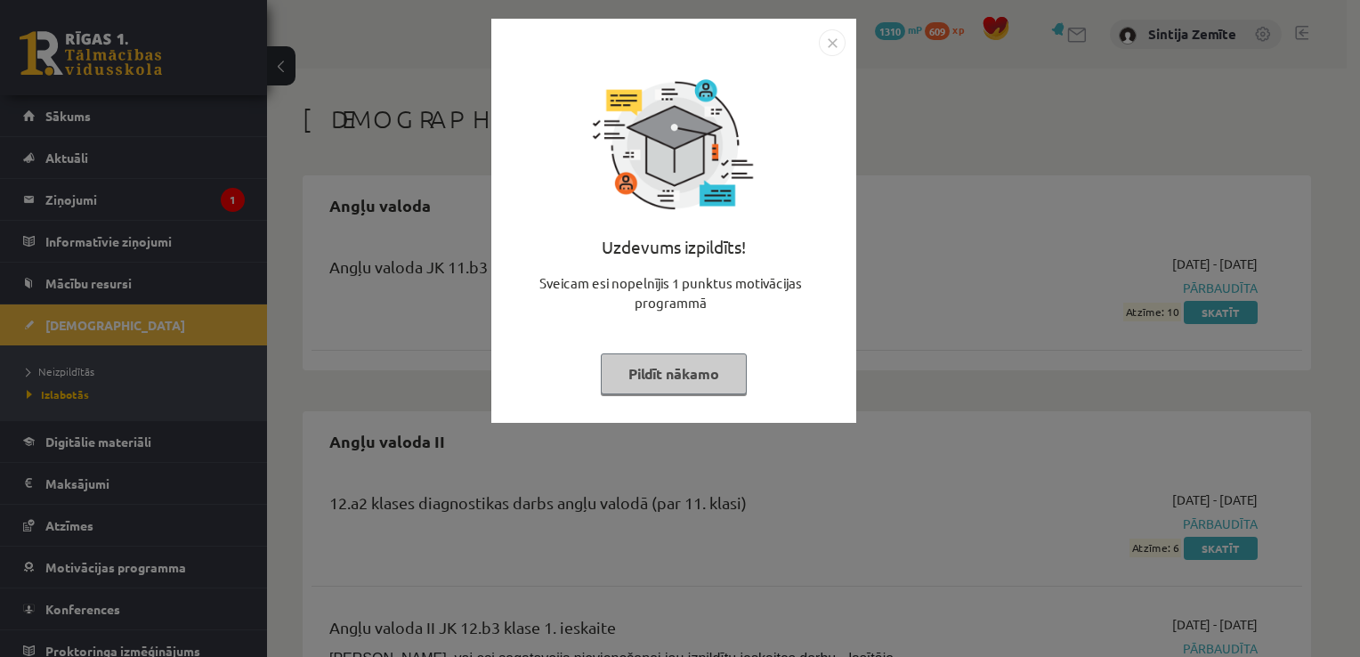
click at [639, 369] on button "Pildīt nākamo" at bounding box center [674, 373] width 146 height 41
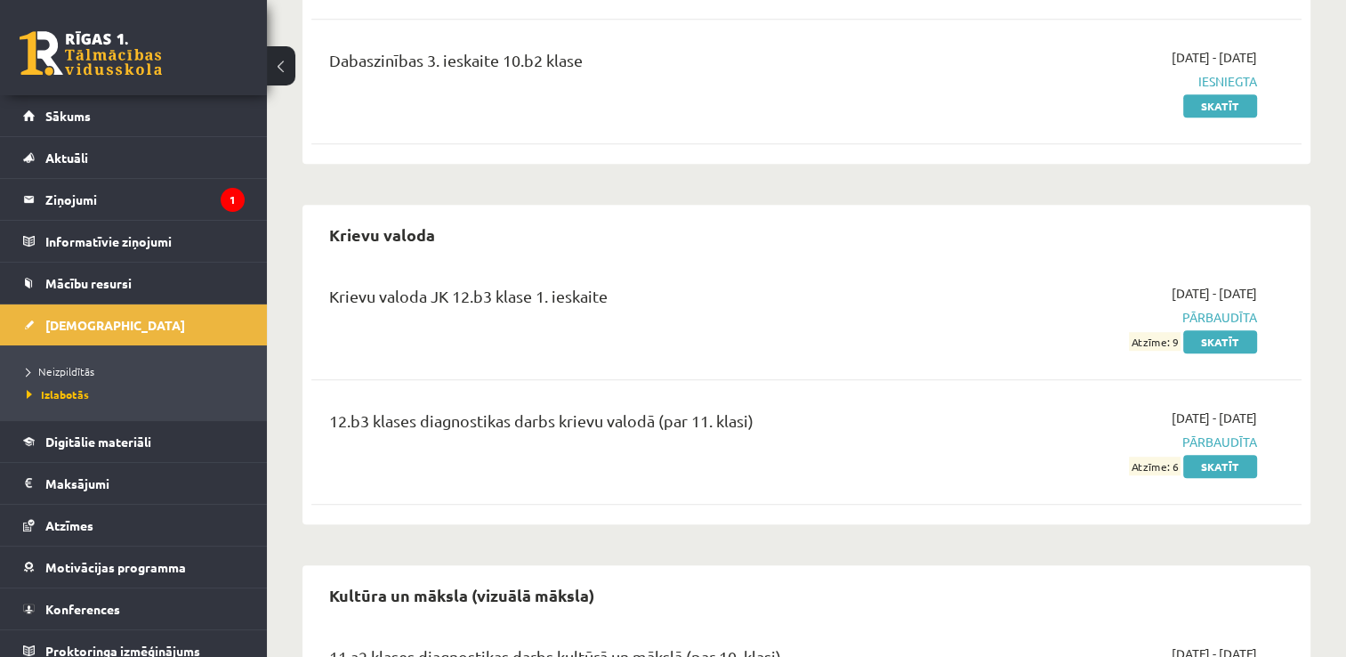
scroll to position [1246, 0]
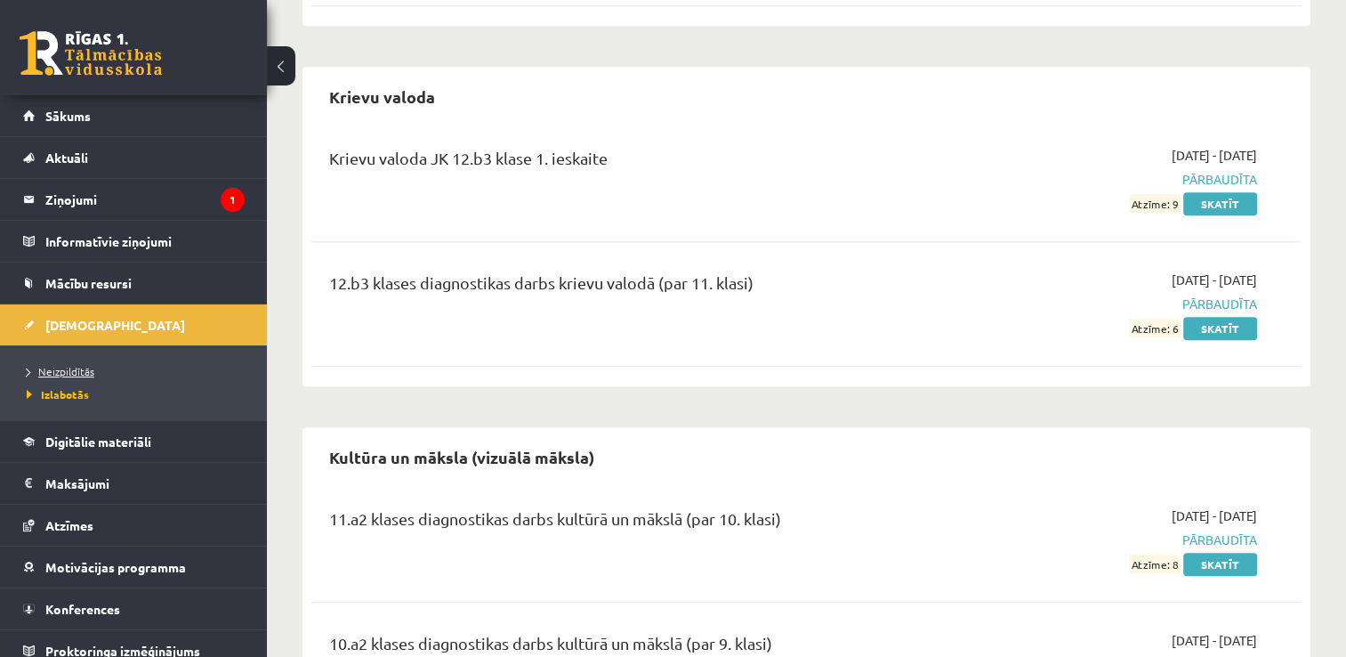
click at [112, 367] on link "Neizpildītās" at bounding box center [138, 371] width 222 height 16
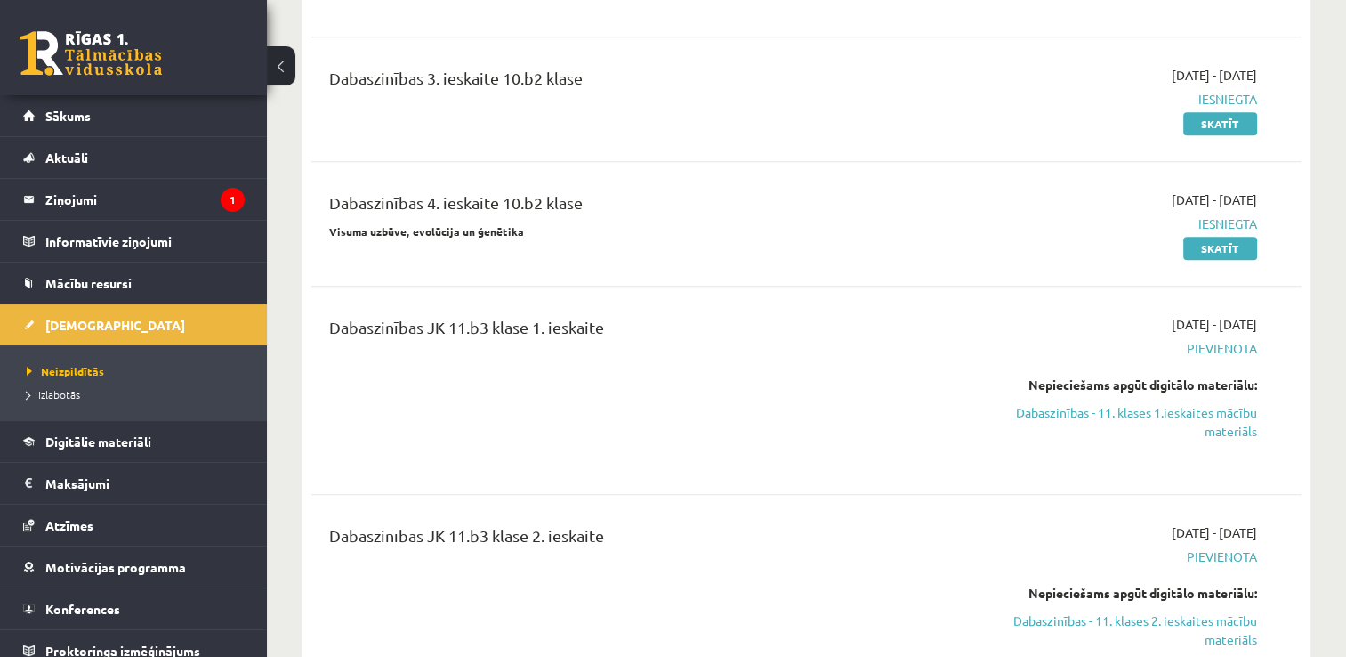
scroll to position [1424, 0]
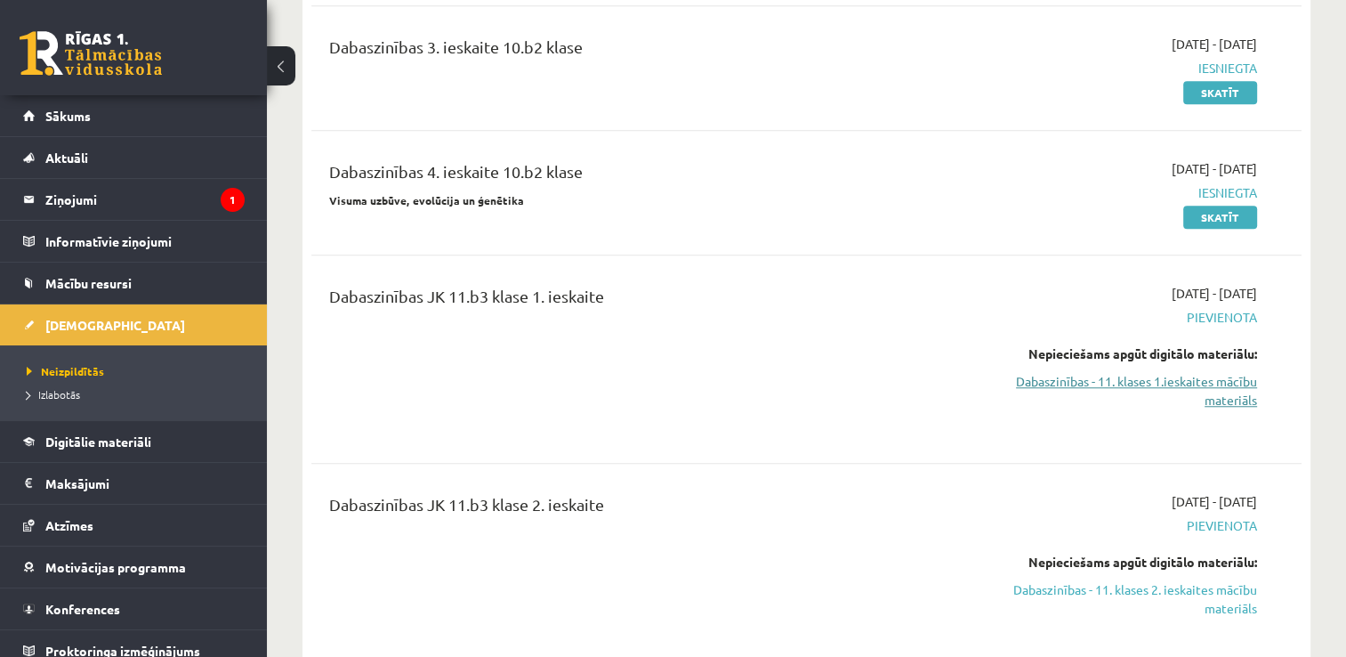
click at [1063, 372] on link "Dabaszinības - 11. klases 1.ieskaites mācību materiāls" at bounding box center [1112, 390] width 292 height 37
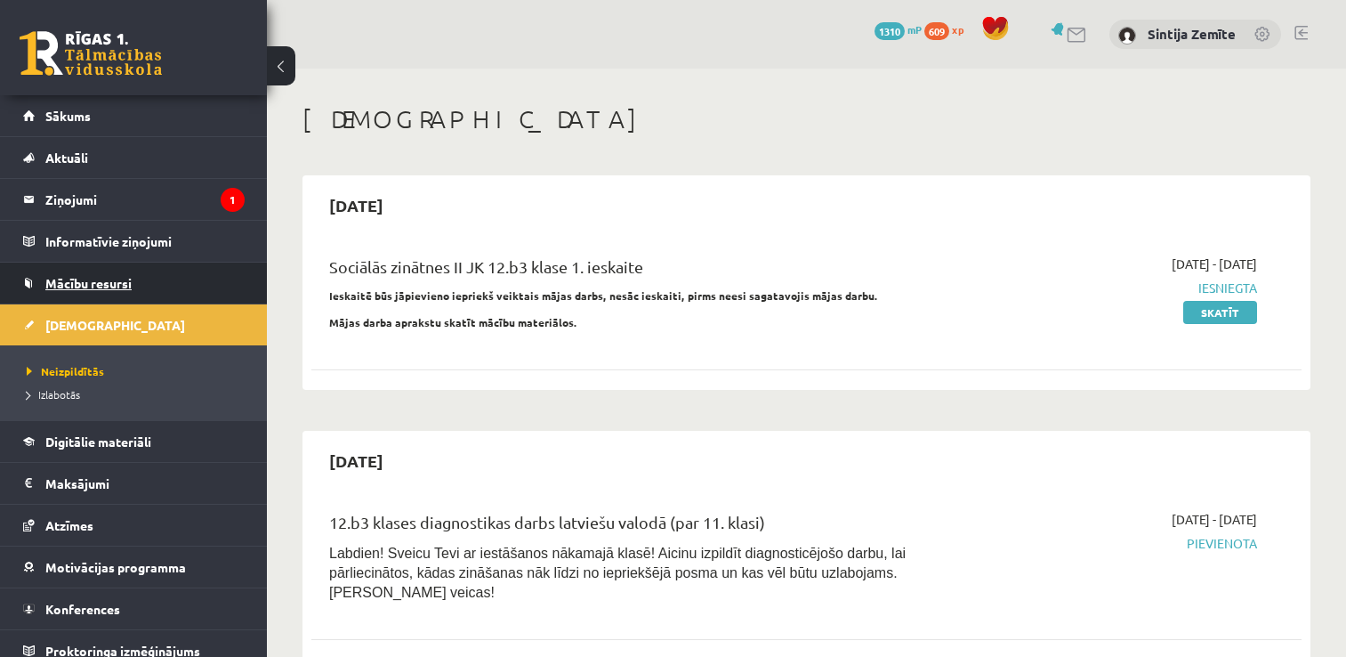
scroll to position [1424, 0]
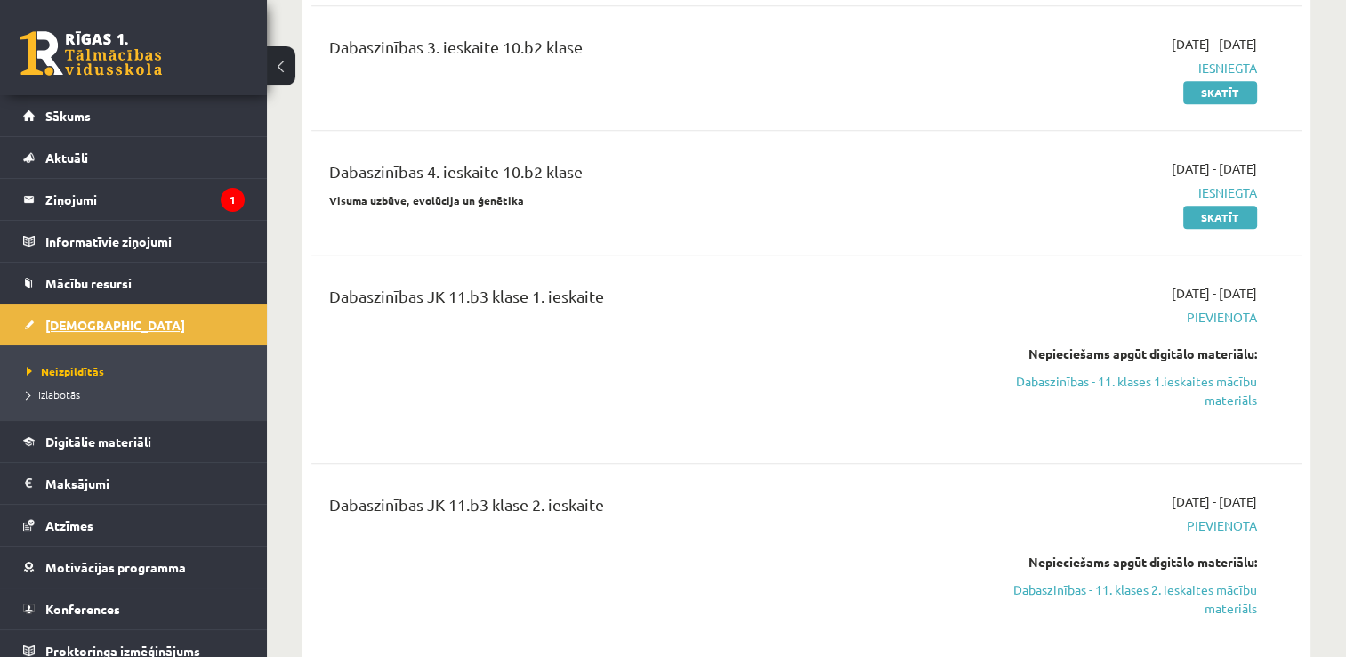
click at [61, 307] on link "[DEMOGRAPHIC_DATA]" at bounding box center [134, 324] width 222 height 41
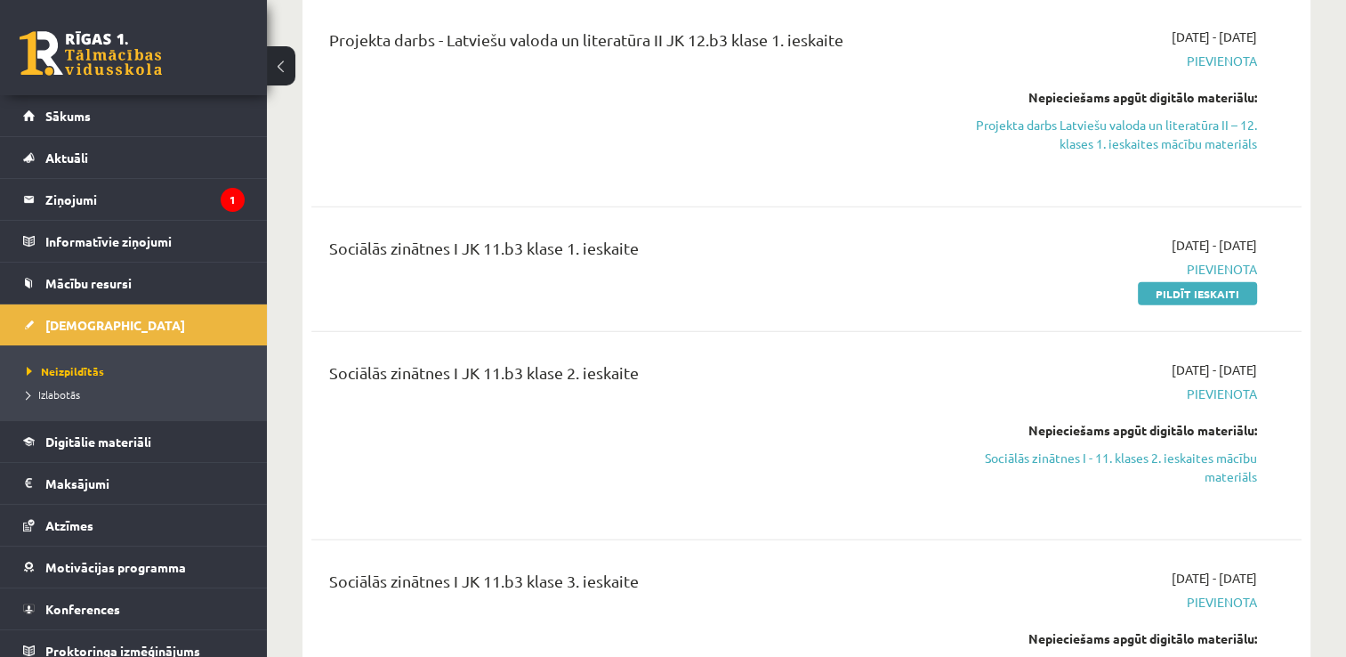
scroll to position [5339, 0]
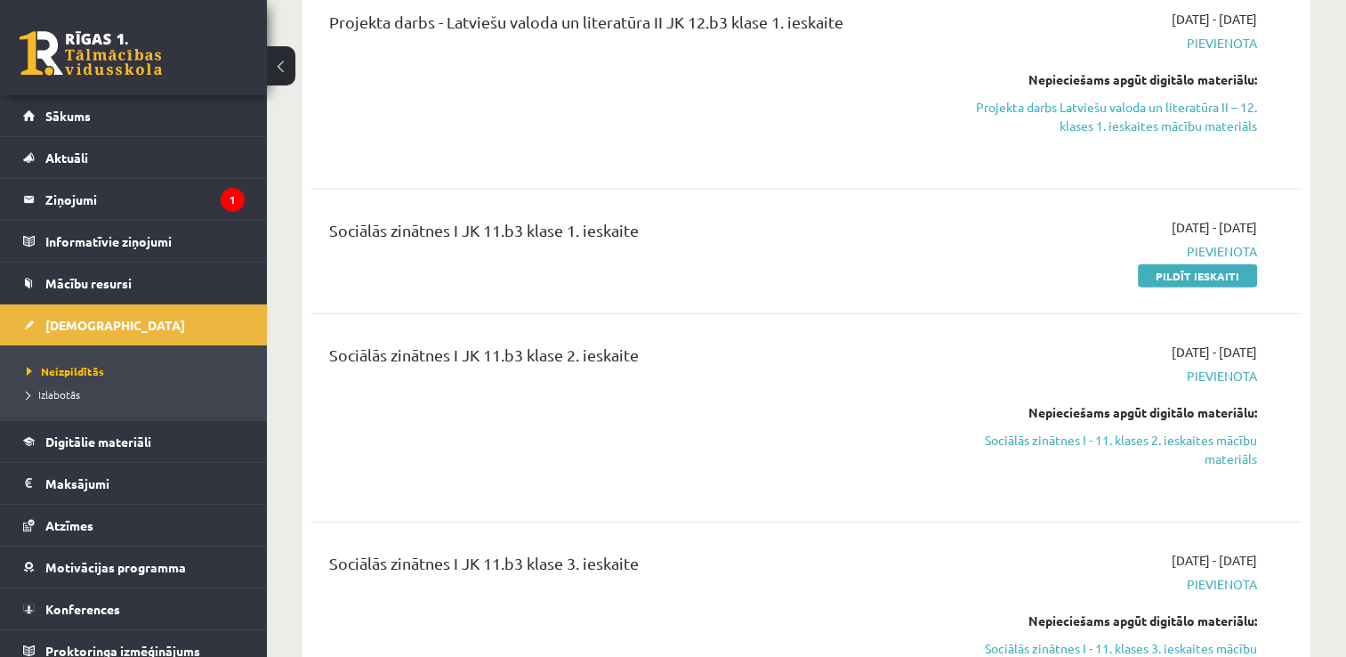
drag, startPoint x: 1171, startPoint y: 247, endPoint x: 766, endPoint y: 70, distance: 441.9
click at [1171, 264] on link "Pildīt ieskaiti" at bounding box center [1197, 275] width 119 height 23
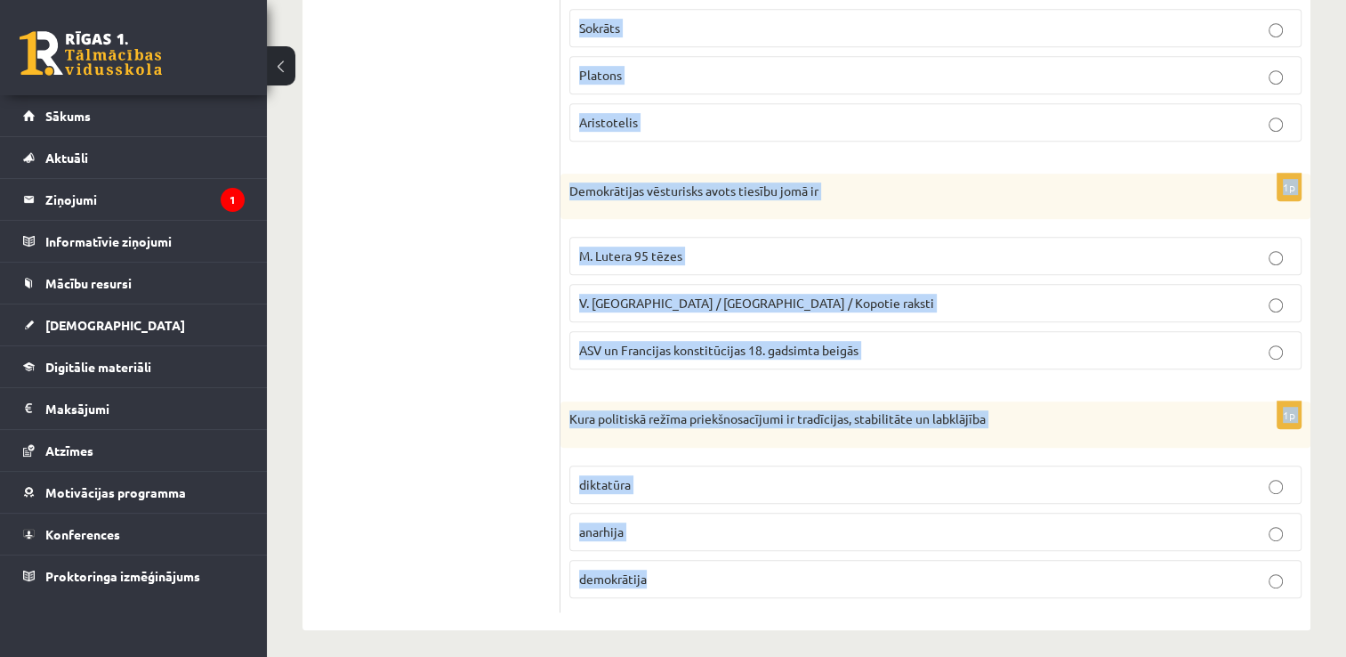
scroll to position [852, 0]
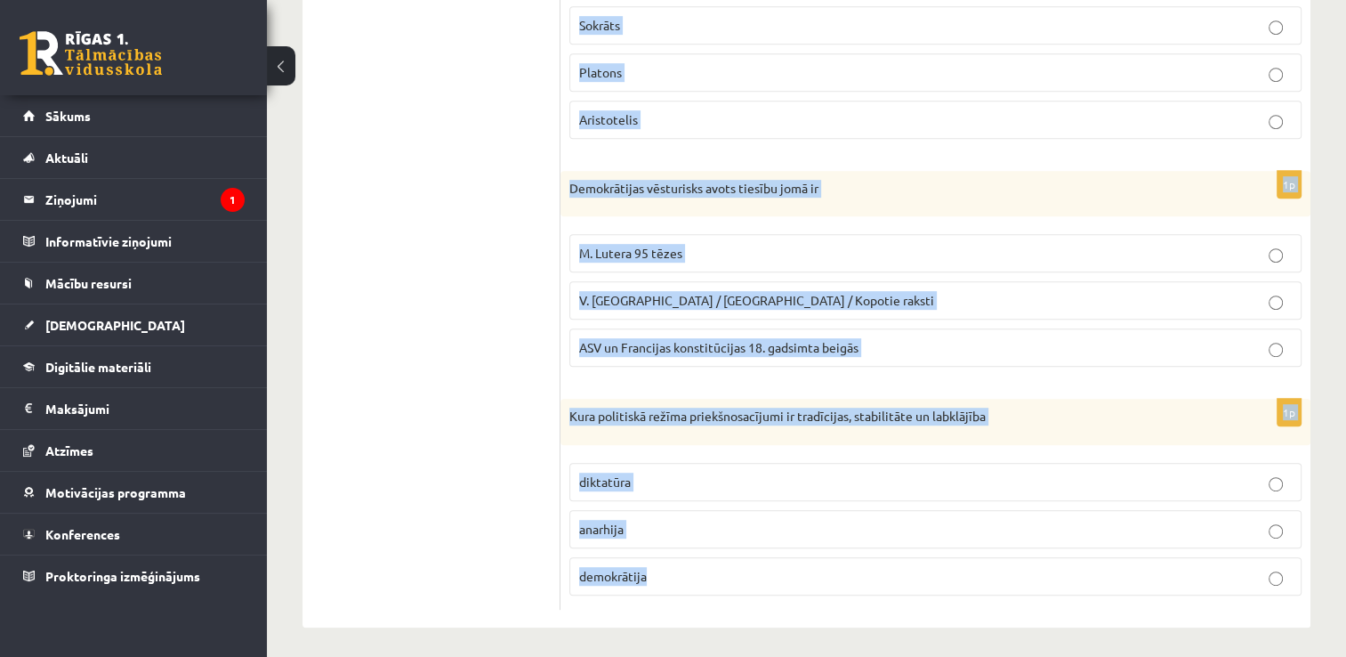
drag, startPoint x: 568, startPoint y: 174, endPoint x: 845, endPoint y: 651, distance: 551.5
copy form "Sociālas grupas pazīme nav Hobijs izglītības līmenis mantiskais stāvoklis 1p Ci…"
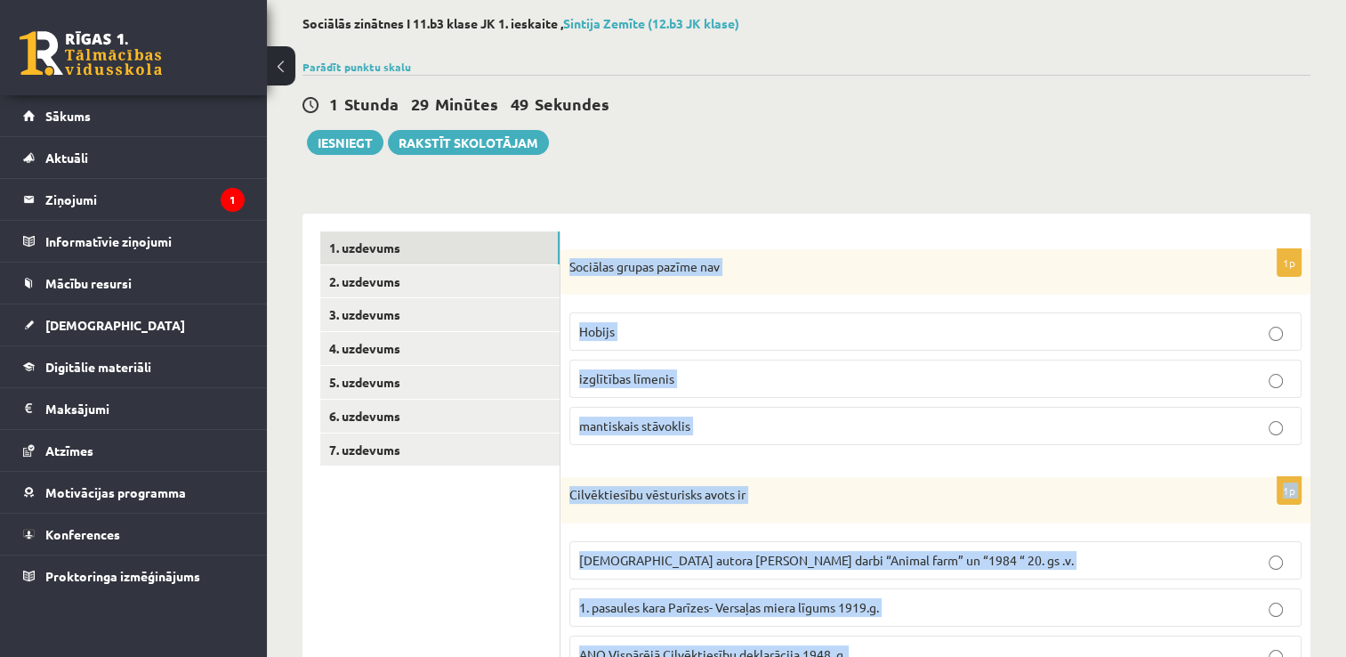
scroll to position [0, 0]
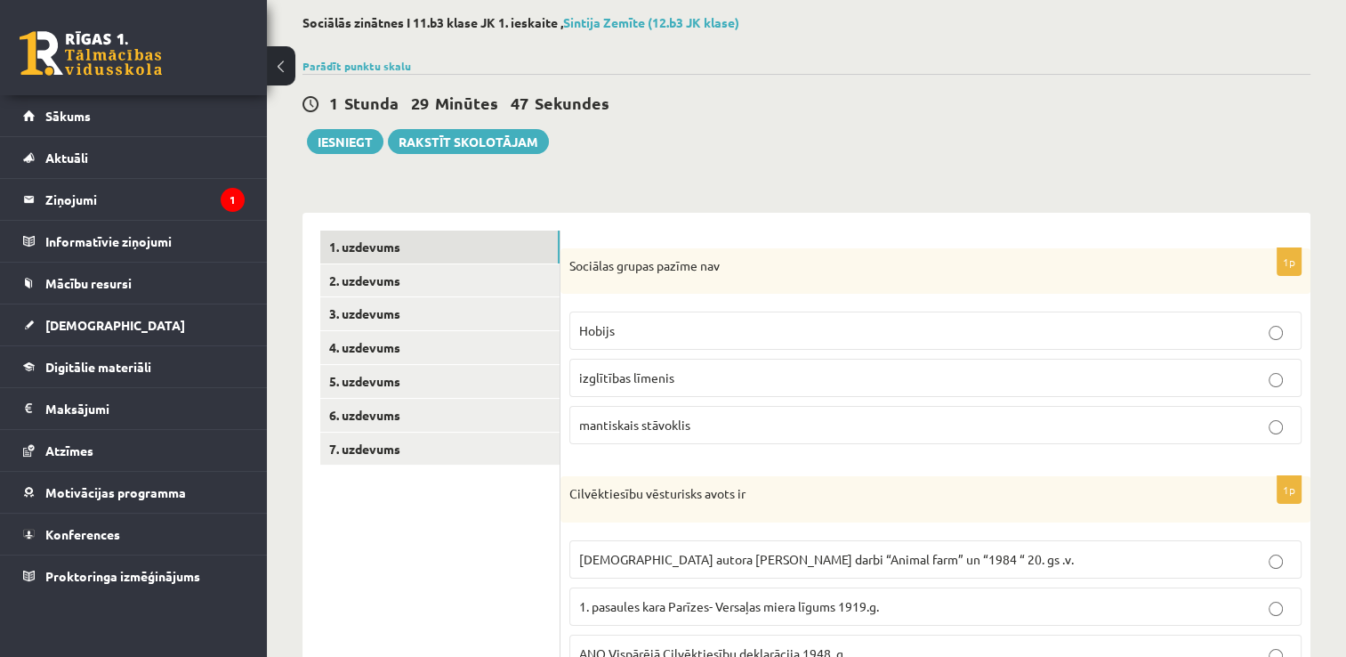
scroll to position [178, 0]
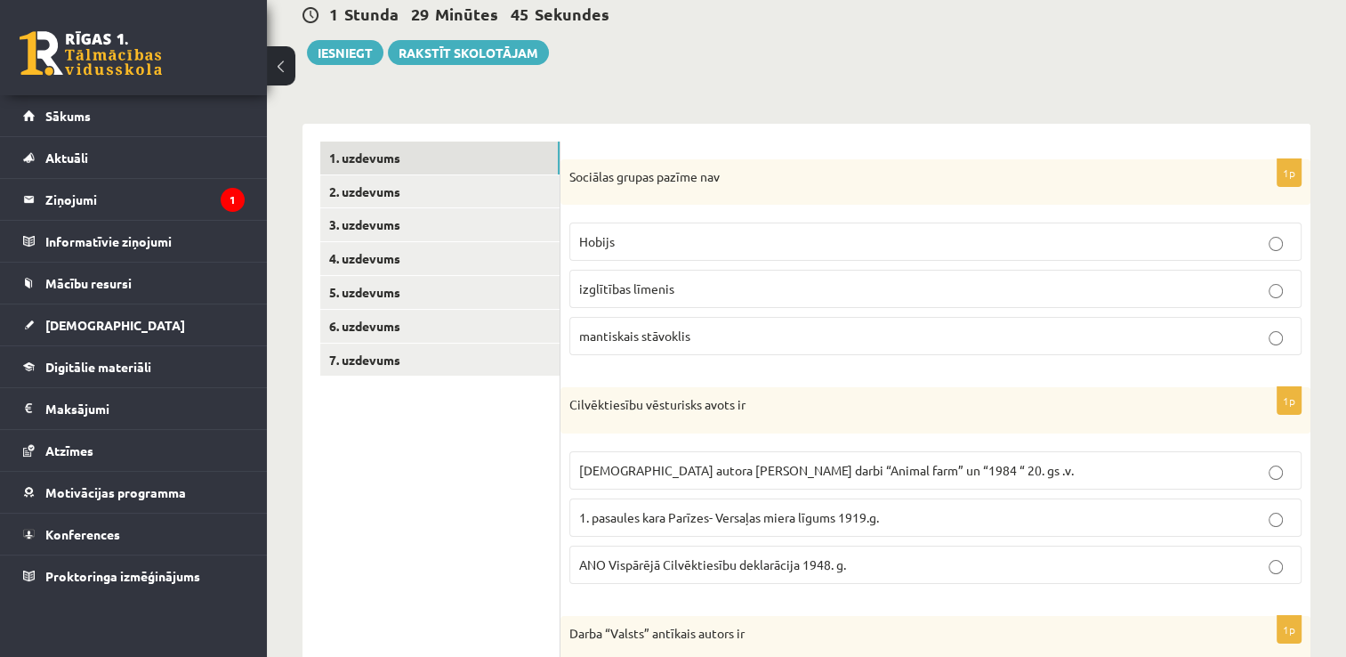
click at [754, 222] on label "Hobijs" at bounding box center [936, 241] width 732 height 38
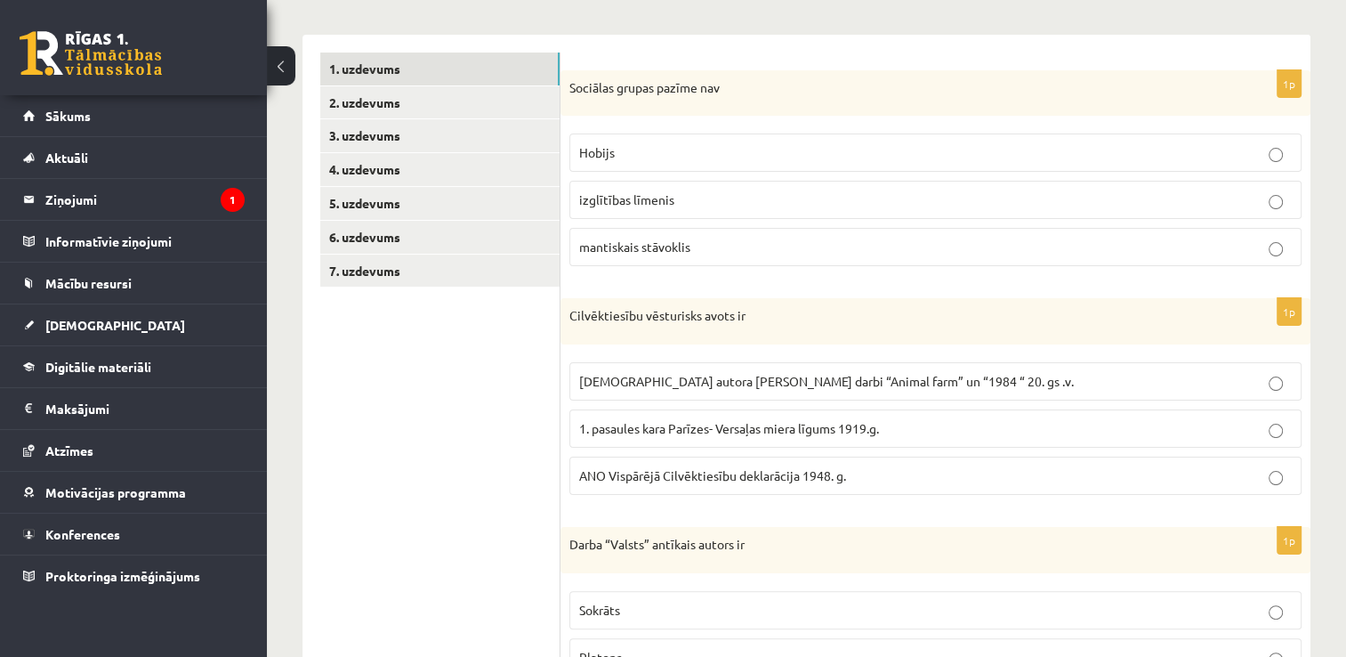
click at [733, 466] on p "ANO Vispārējā Cilvēktiesību deklarācija 1948. g." at bounding box center [935, 475] width 713 height 19
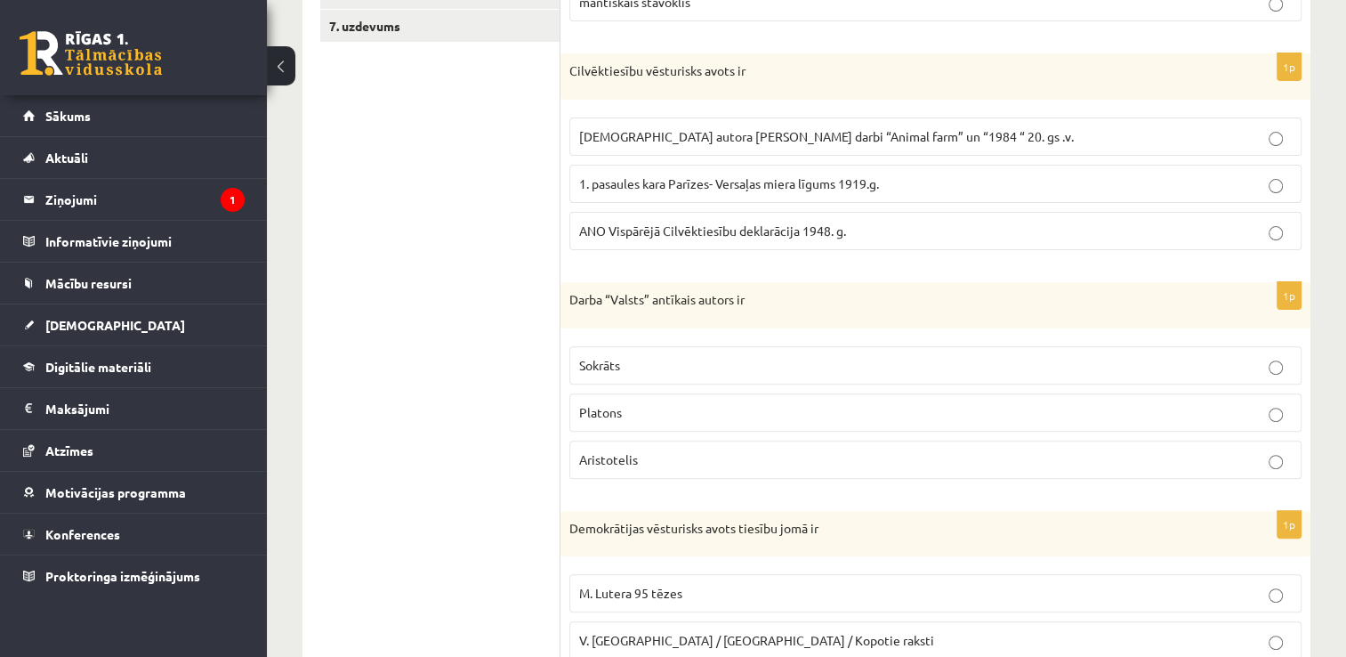
scroll to position [534, 0]
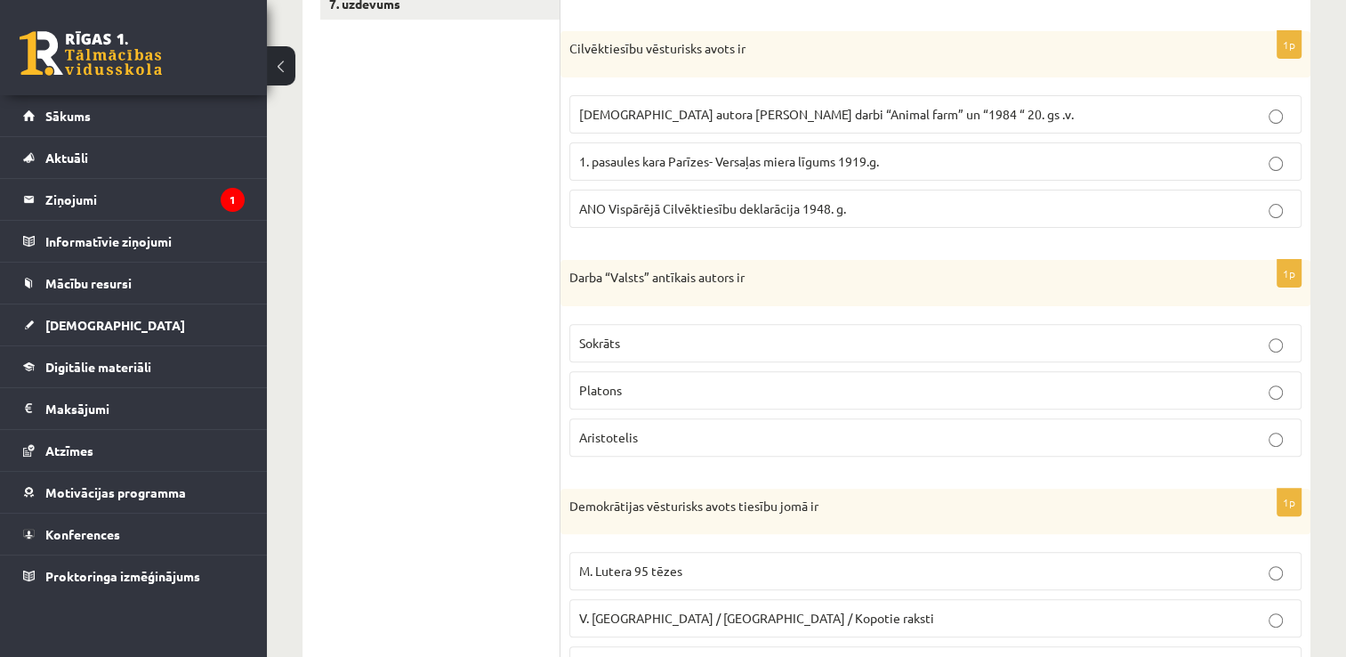
click at [724, 391] on p "Platons" at bounding box center [935, 390] width 713 height 19
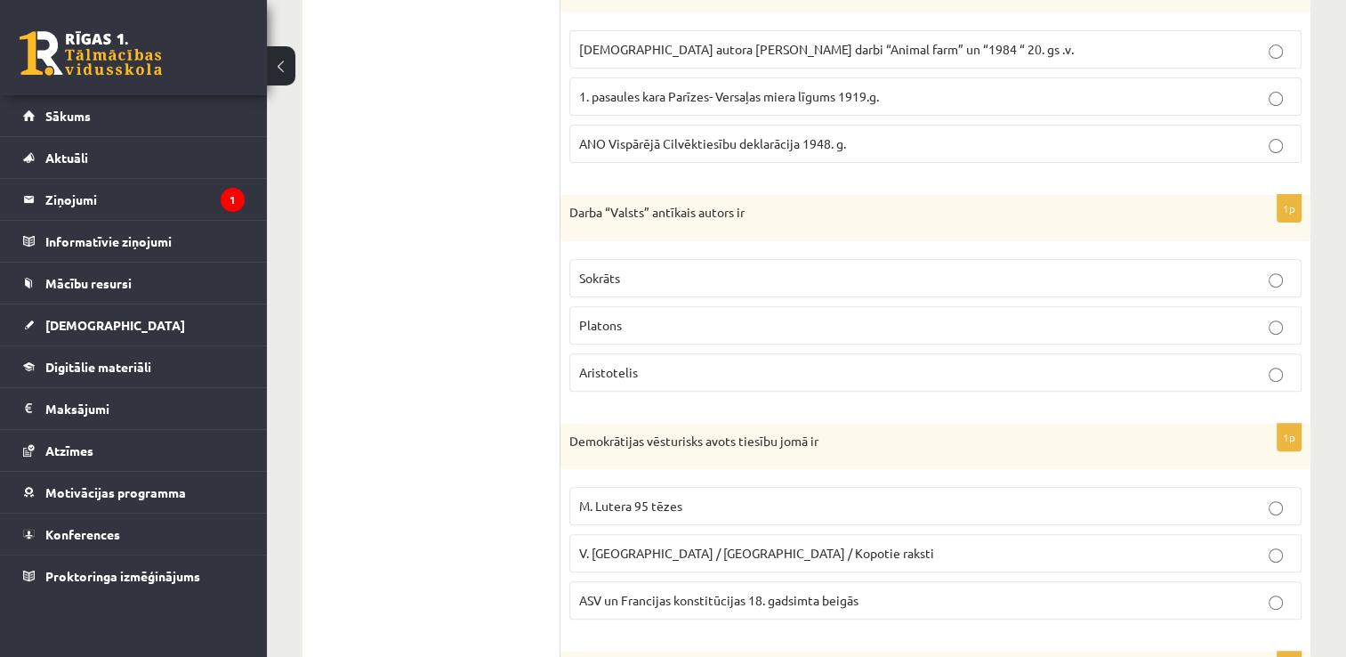
scroll to position [712, 0]
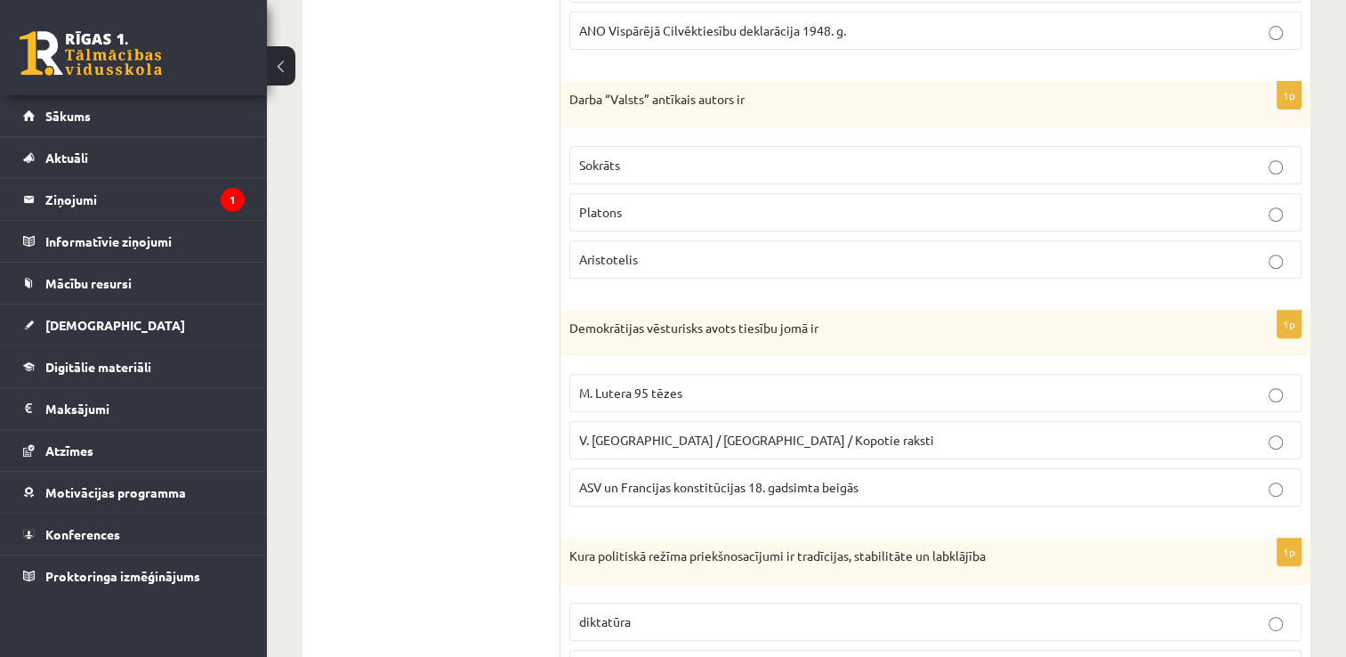
click at [753, 481] on span "ASV un Francijas konstitūcijas 18. gadsimta beigās" at bounding box center [718, 487] width 279 height 16
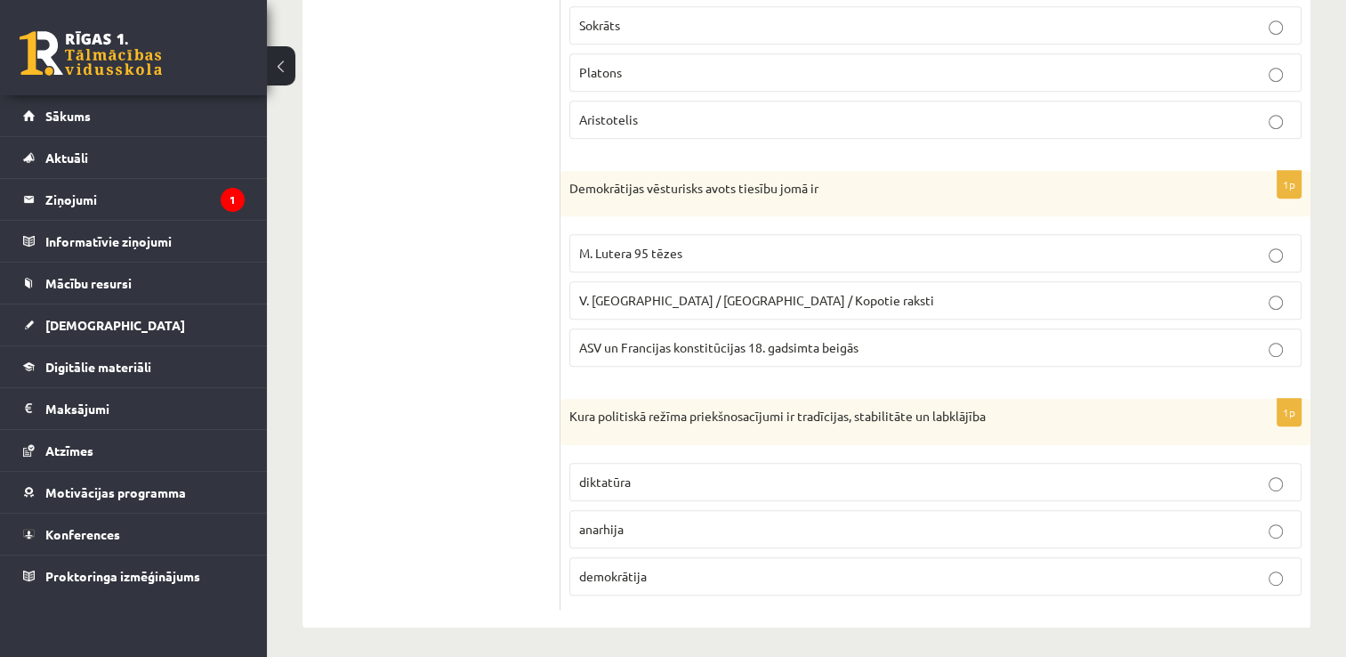
click at [737, 569] on p "demokrātija" at bounding box center [935, 576] width 713 height 19
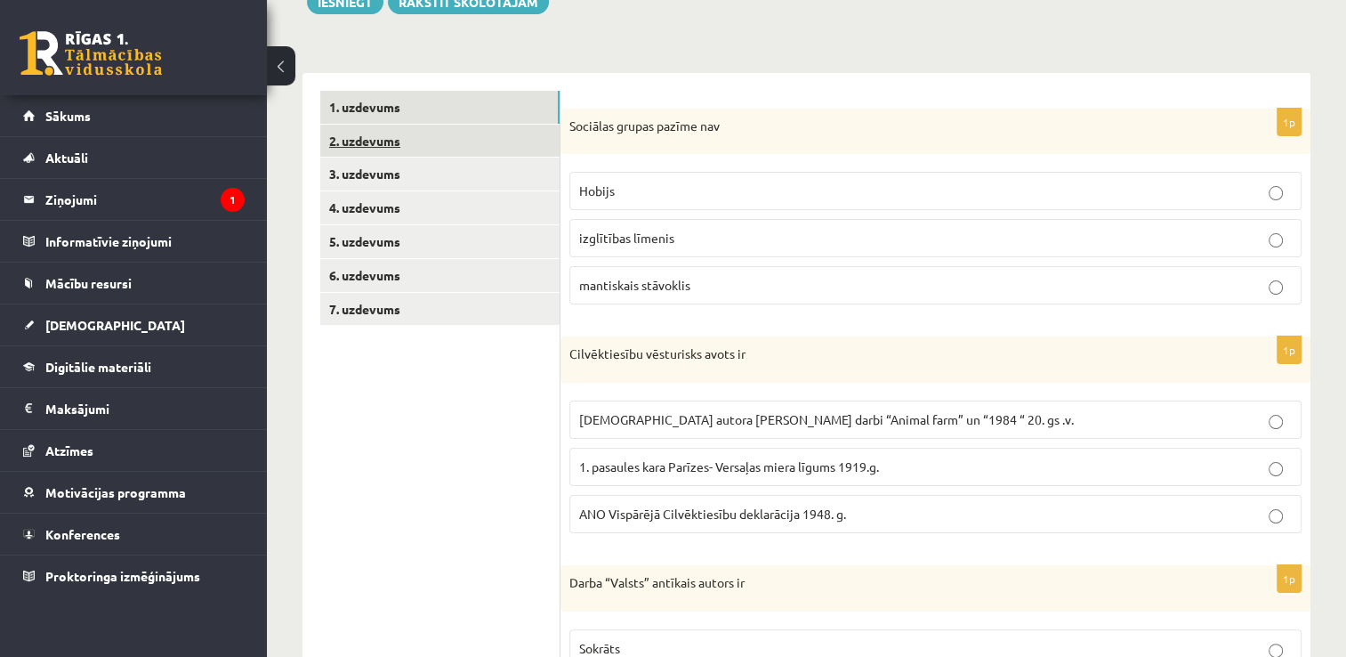
click at [381, 148] on link "2. uzdevums" at bounding box center [439, 141] width 239 height 33
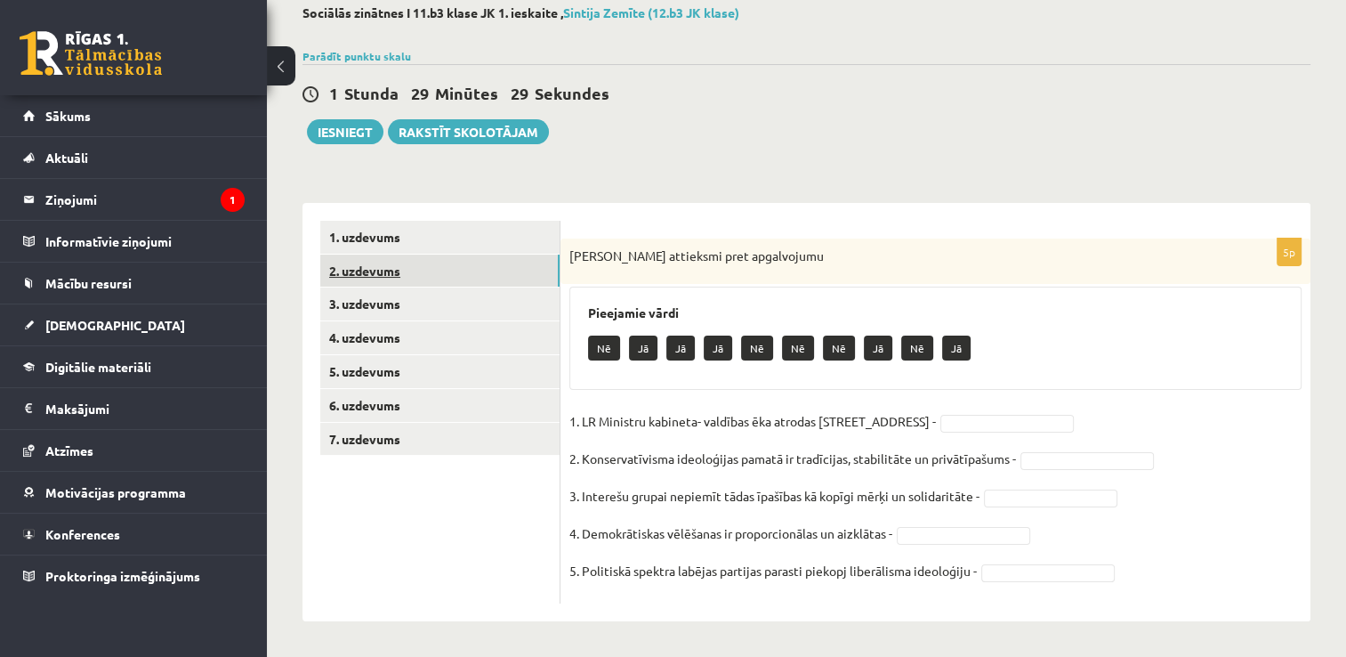
scroll to position [98, 0]
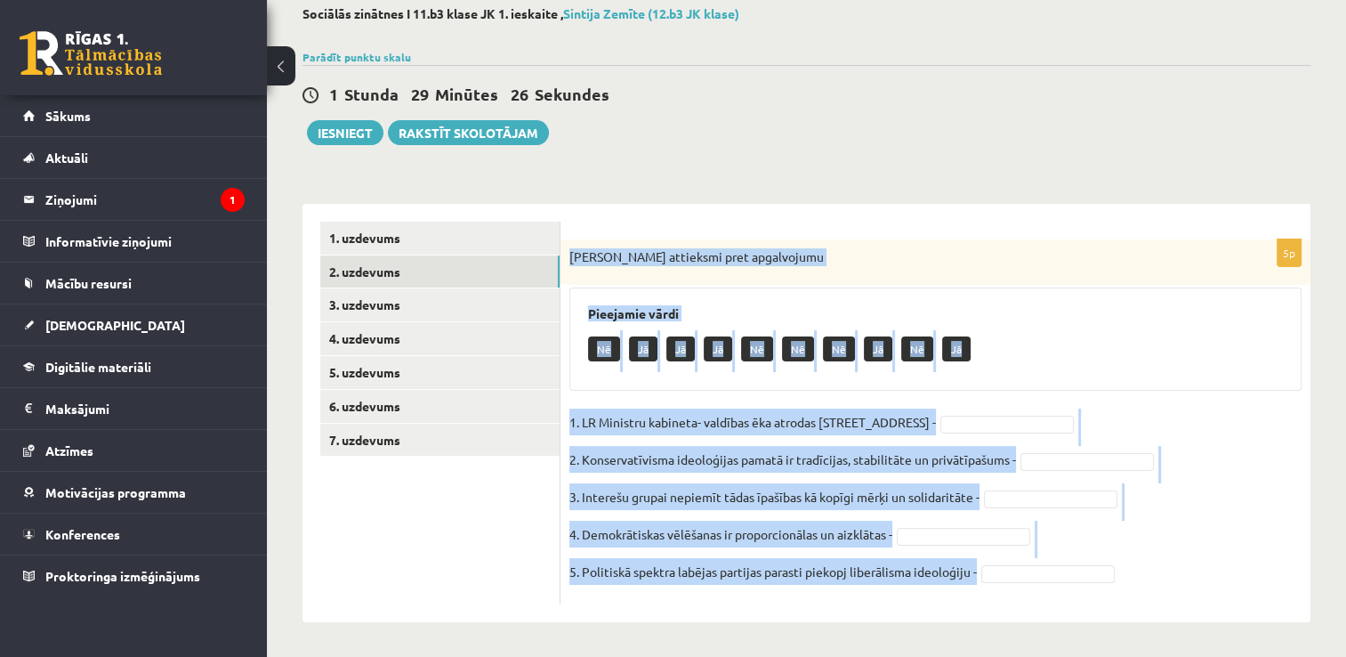
drag, startPoint x: 570, startPoint y: 258, endPoint x: 1012, endPoint y: 584, distance: 548.6
click at [1012, 584] on div "5p Izsaki attieksmi pret apgalvojumu Pieejamie vārdi Nē Jā Jā Jā Nē Nē Nē Jā Nē…" at bounding box center [936, 421] width 750 height 365
copy div "[PERSON_NAME] attieksmi pret apgalvojumu Pieejamie vārdi Nē Jā Jā Jā Nē Nē Nē J…"
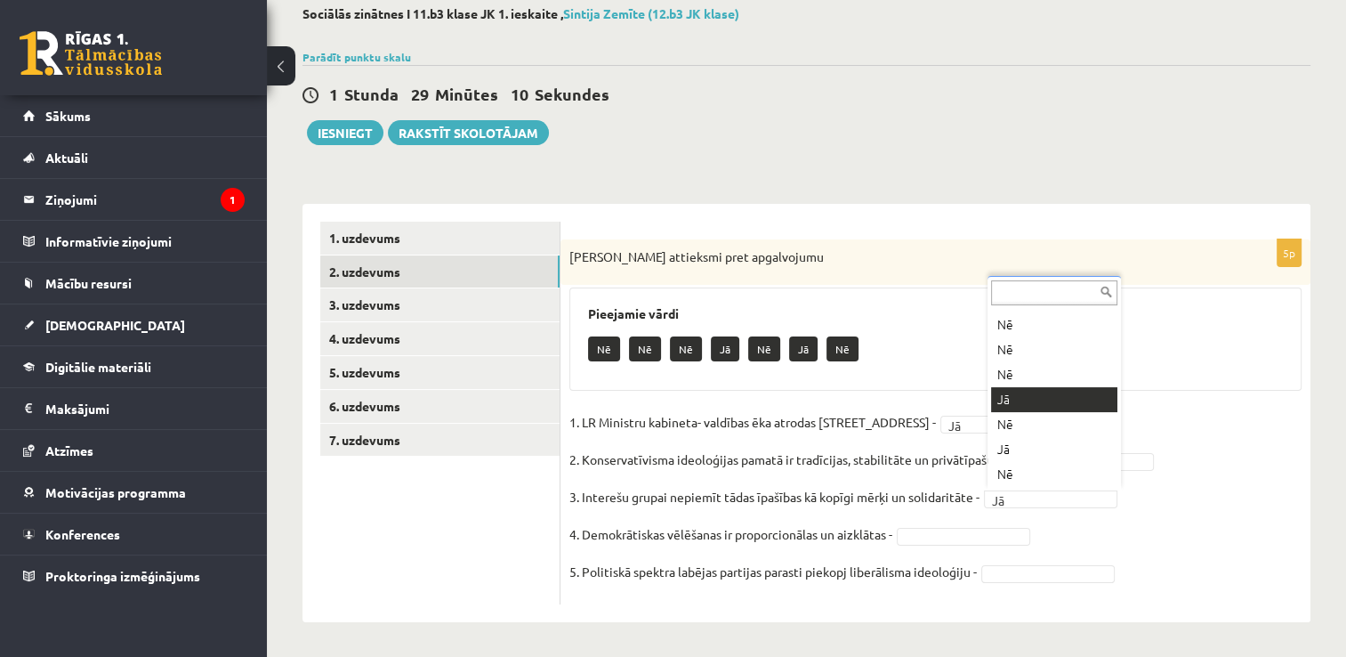
scroll to position [21, 0]
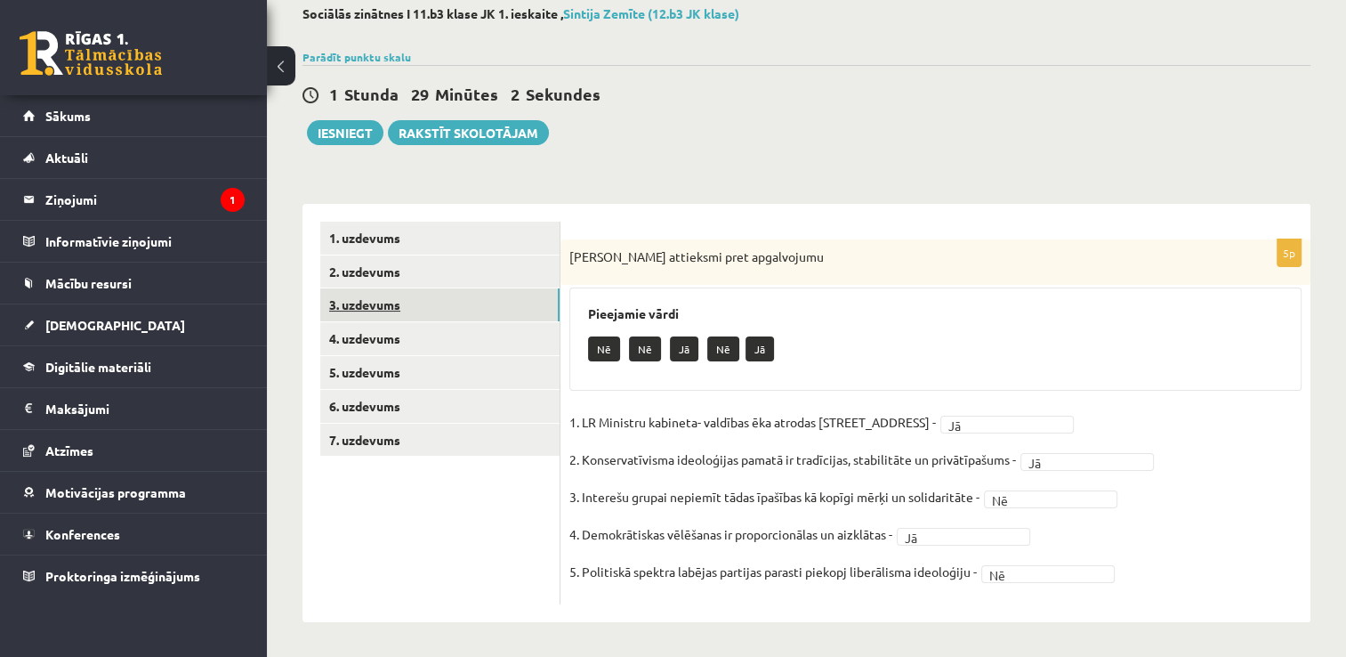
click at [361, 305] on link "3. uzdevums" at bounding box center [439, 304] width 239 height 33
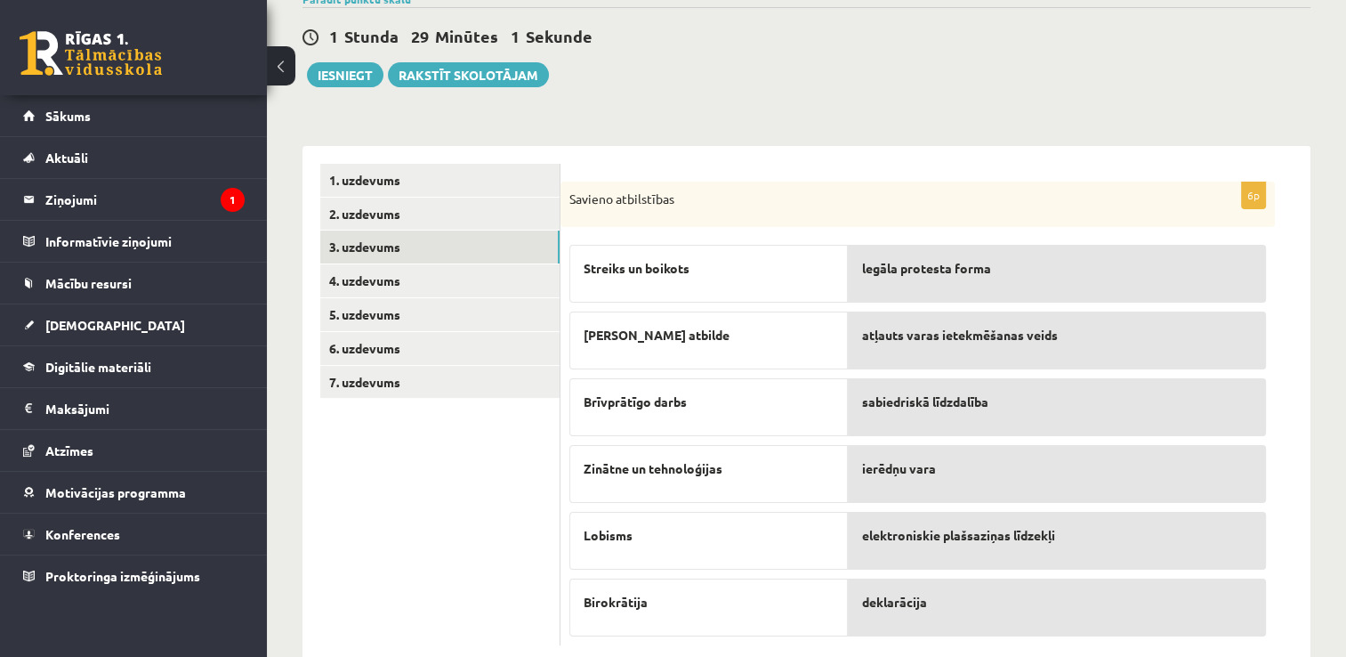
scroll to position [196, 0]
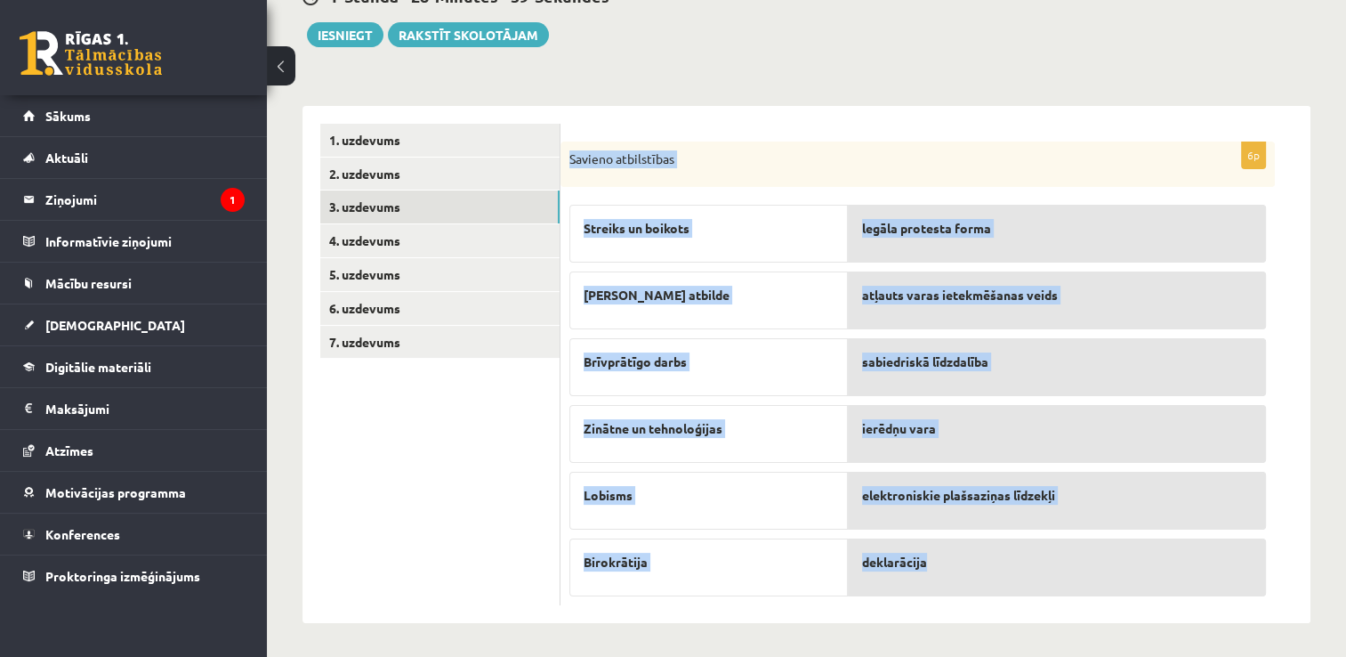
drag, startPoint x: 568, startPoint y: 153, endPoint x: 1136, endPoint y: 559, distance: 697.9
click at [1136, 559] on div "6p Savieno atbilstības Streiks un boikots Lieka atbilde Brīvprātīgo darbs Zināt…" at bounding box center [918, 373] width 715 height 465
copy div "Savieno atbilstības Streiks un boikots Lieka atbilde [GEOGRAPHIC_DATA] darbs Zi…"
click at [1071, 168] on div "Savieno atbilstības" at bounding box center [918, 164] width 715 height 46
click at [911, 82] on div "**********" at bounding box center [806, 266] width 1079 height 786
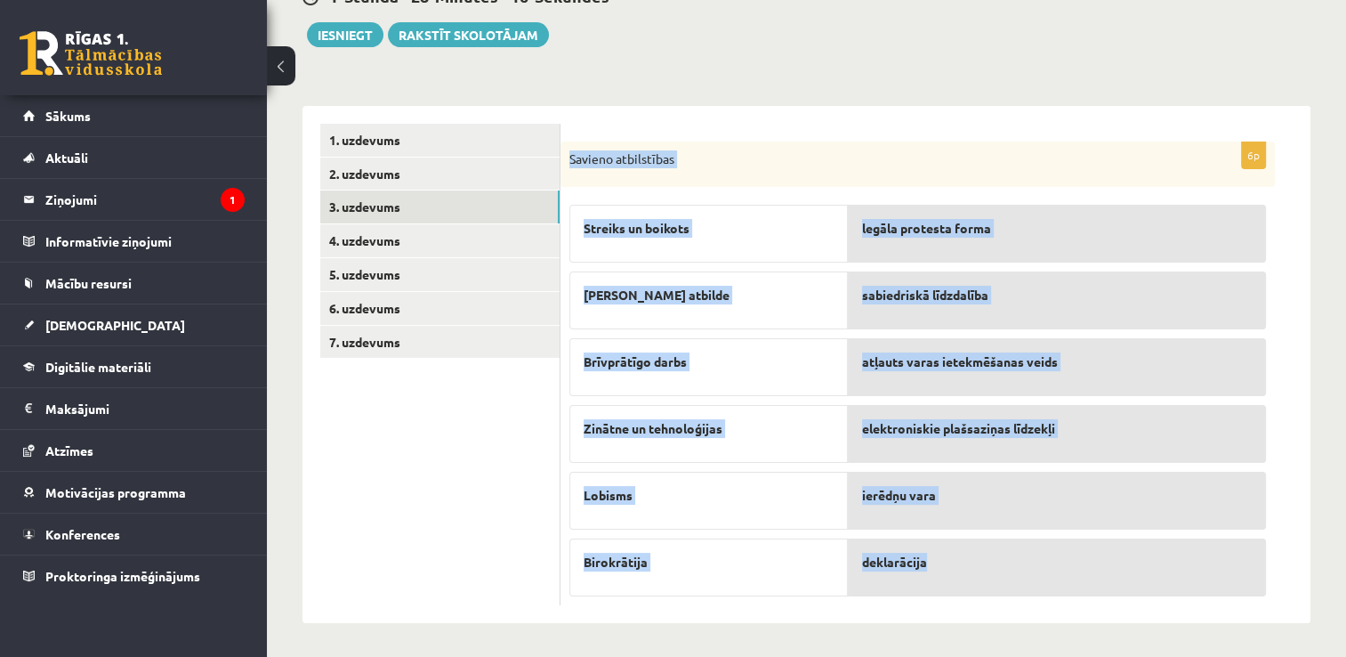
drag, startPoint x: 569, startPoint y: 157, endPoint x: 953, endPoint y: 572, distance: 566.1
click at [953, 572] on div "6p Savieno atbilstības Streiks un boikots Lieka atbilde Brīvprātīgo darbs Zināt…" at bounding box center [918, 373] width 715 height 465
copy div "Savieno atbilstības Streiks un boikots Lieka atbilde [GEOGRAPHIC_DATA] darbs Zi…"
click at [809, 166] on p "Savieno atbilstības" at bounding box center [874, 159] width 608 height 18
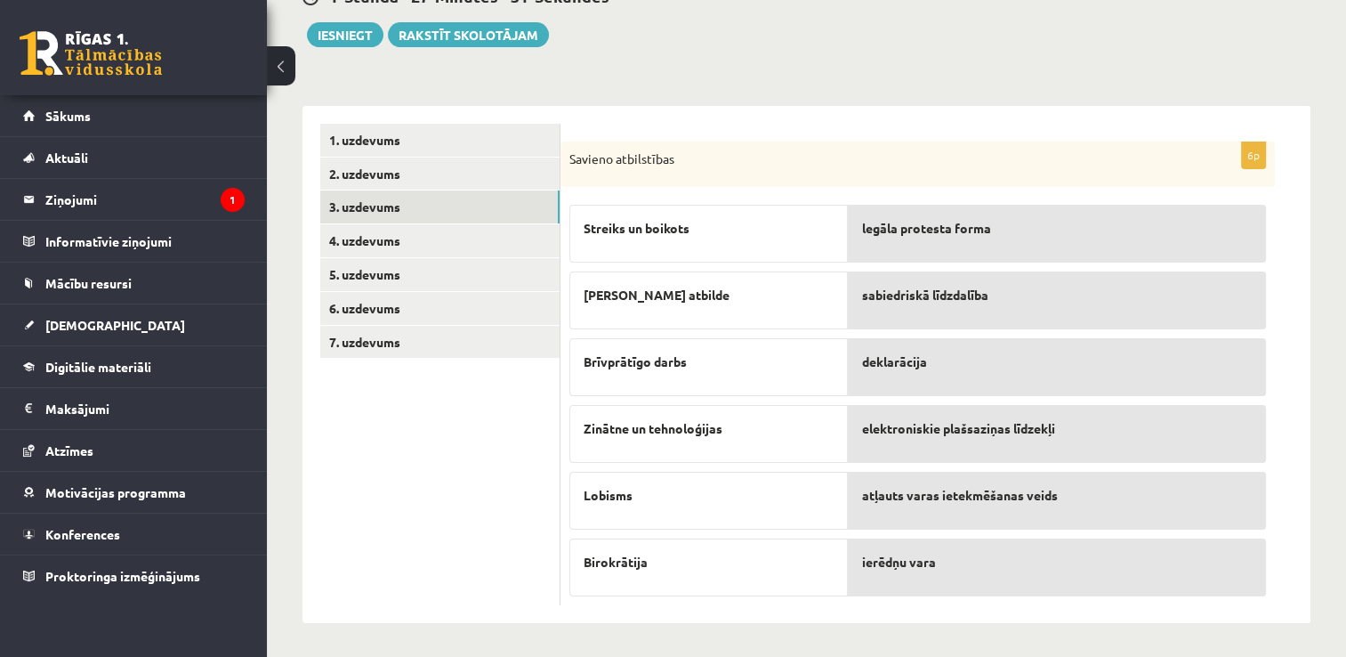
drag, startPoint x: 730, startPoint y: 432, endPoint x: 759, endPoint y: 431, distance: 29.4
click at [759, 431] on p "Zinātne un tehnoloģijas" at bounding box center [709, 428] width 250 height 19
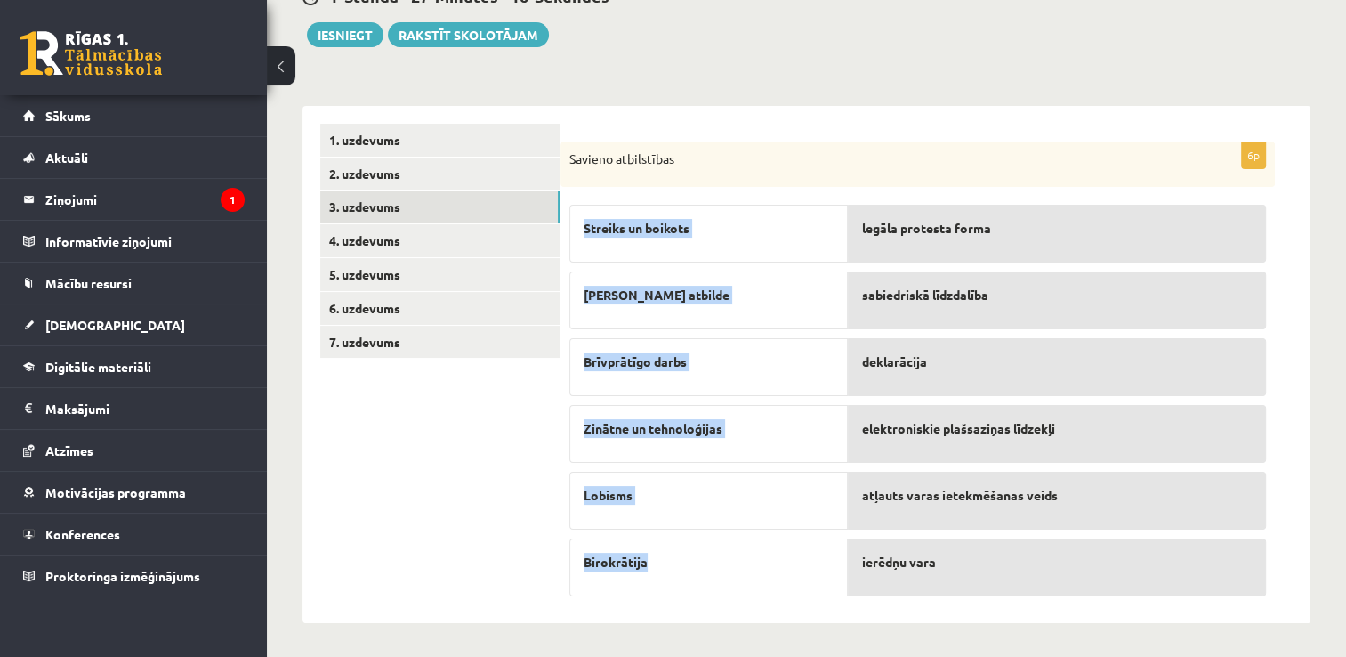
drag, startPoint x: 581, startPoint y: 223, endPoint x: 697, endPoint y: 550, distance: 346.5
click at [697, 550] on div "Streiks un boikots Lieka atbilde Brīvprātīgo darbs Zinātne un tehnoloģijas Lobi…" at bounding box center [709, 396] width 279 height 400
copy div "Streiks un boikots Lieka atbilde Brīvprātīgo darbs Zinātne un tehnoloģijas Lobi…"
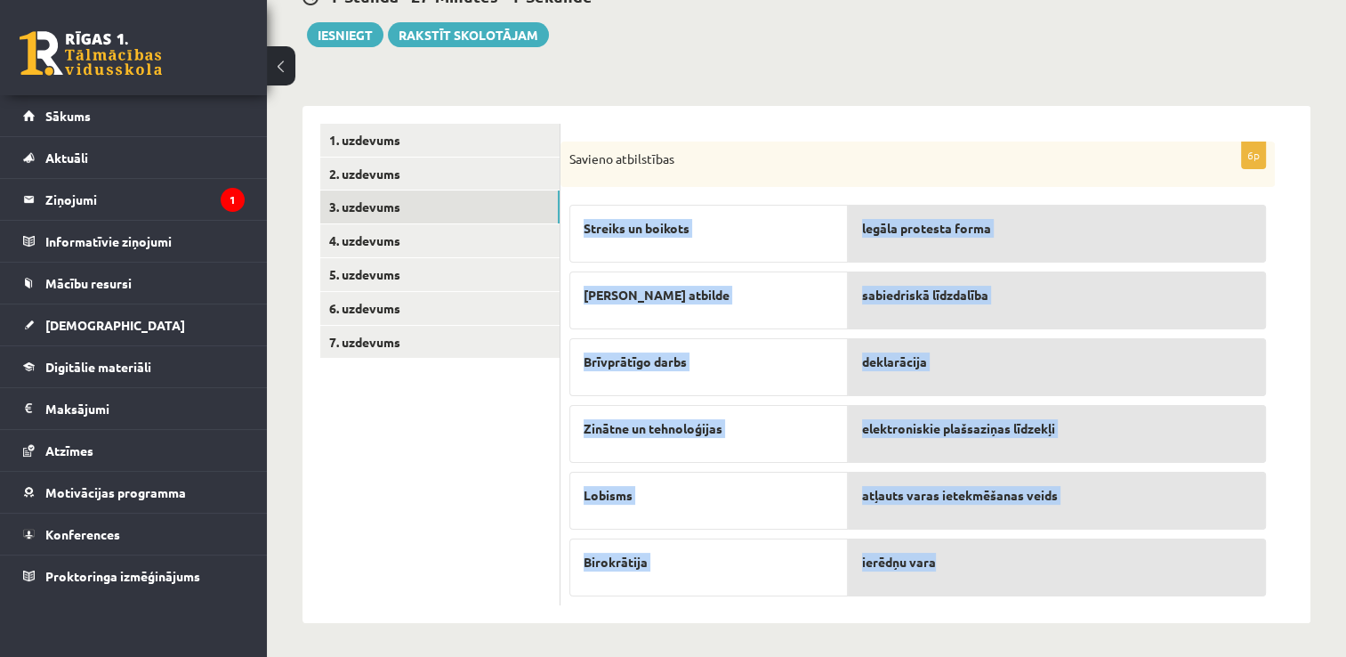
drag, startPoint x: 953, startPoint y: 609, endPoint x: 972, endPoint y: 573, distance: 40.2
click at [972, 573] on div "6p Savieno atbilstības Streiks un boikots Lieka atbilde Brīvprātīgo darbs Zināt…" at bounding box center [936, 365] width 750 height 518
copy fieldset "Streiks un boikots Lieka atbilde Brīvprātīgo darbs Zinātne un tehnoloģijas Lobi…"
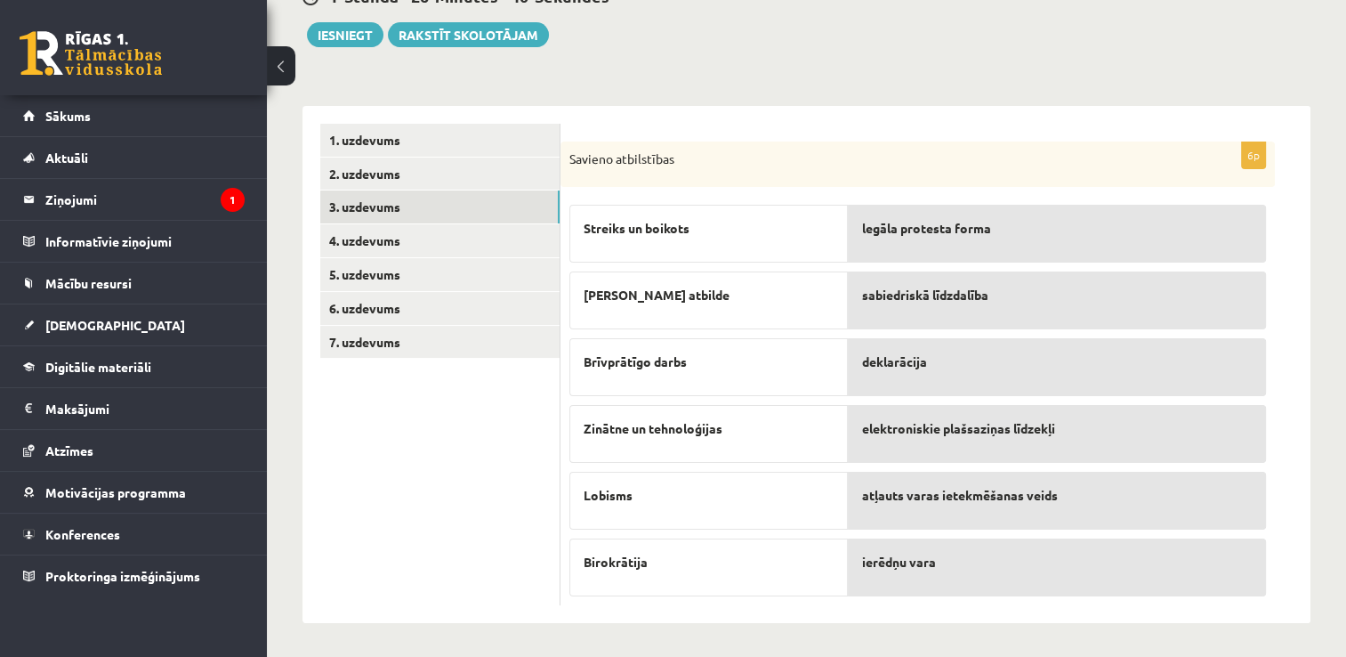
click at [787, 166] on p "Savieno atbilstības" at bounding box center [874, 159] width 608 height 18
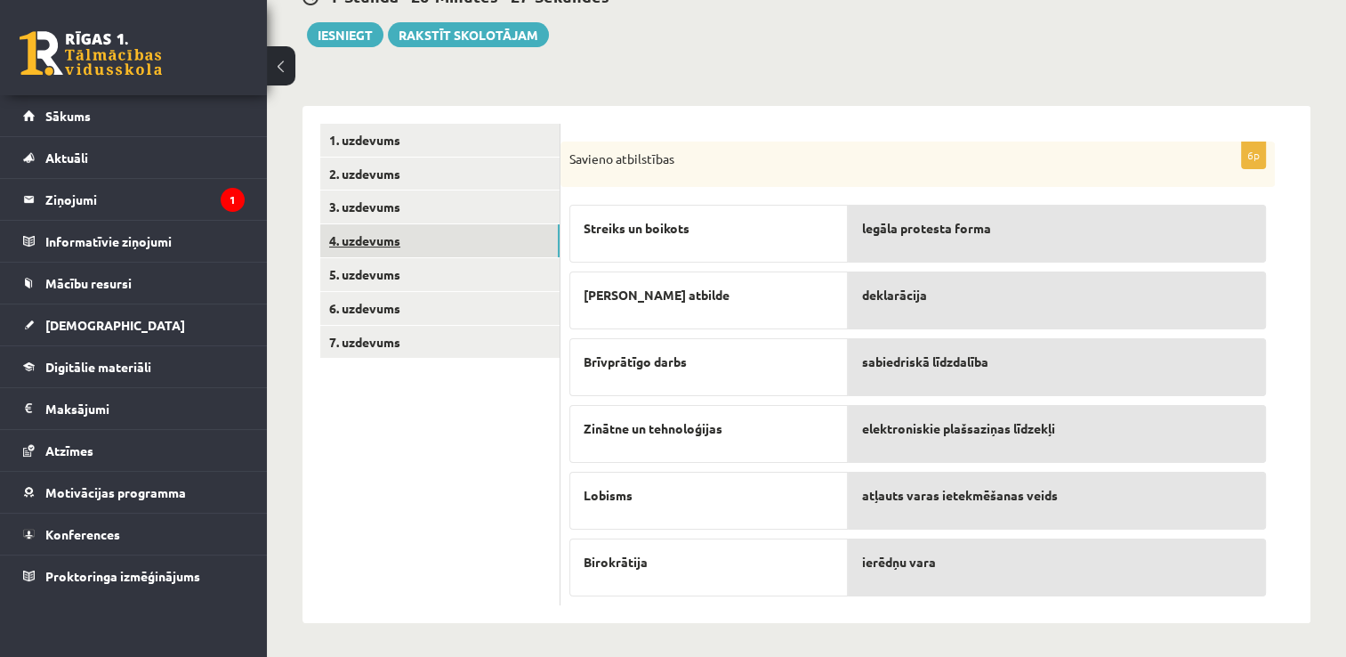
click at [434, 244] on link "4. uzdevums" at bounding box center [439, 240] width 239 height 33
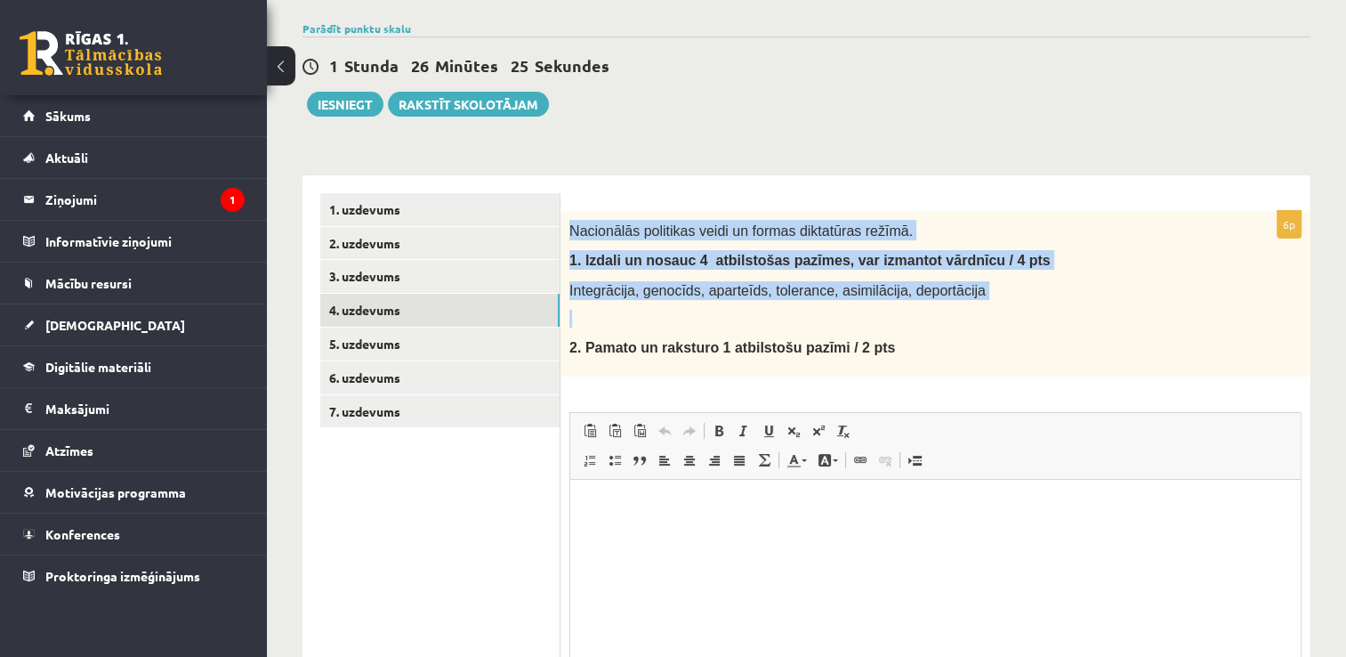
scroll to position [0, 0]
drag, startPoint x: 581, startPoint y: 232, endPoint x: 865, endPoint y: 349, distance: 306.9
click at [865, 349] on div "Nacionālās politikas veidi un formas diktatūras režīmā. 1. I zdali un nosauc 4 …" at bounding box center [936, 294] width 750 height 166
copy div "Nacionālās politikas veidi un formas diktatūras režīmā. 1. I zdali un nosauc 4 …"
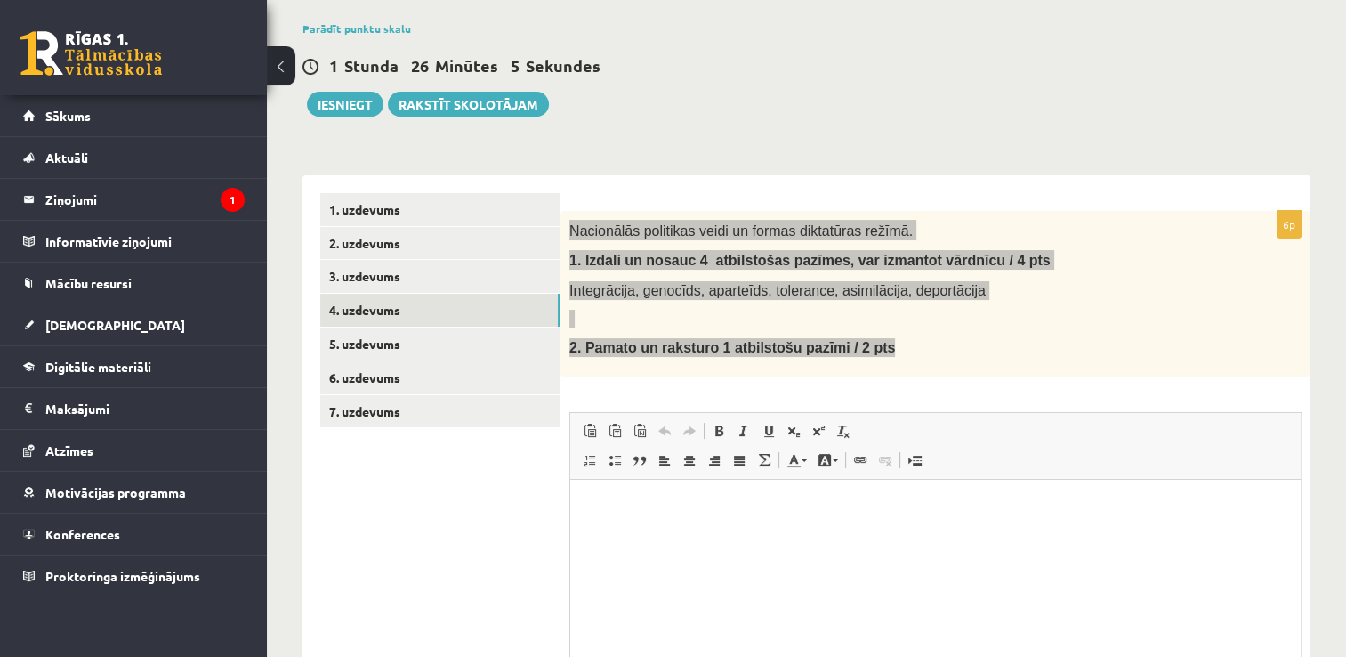
click at [754, 513] on p "Bagātinātā teksta redaktors, wiswyg-editor-user-answer-47433778765680" at bounding box center [935, 506] width 695 height 19
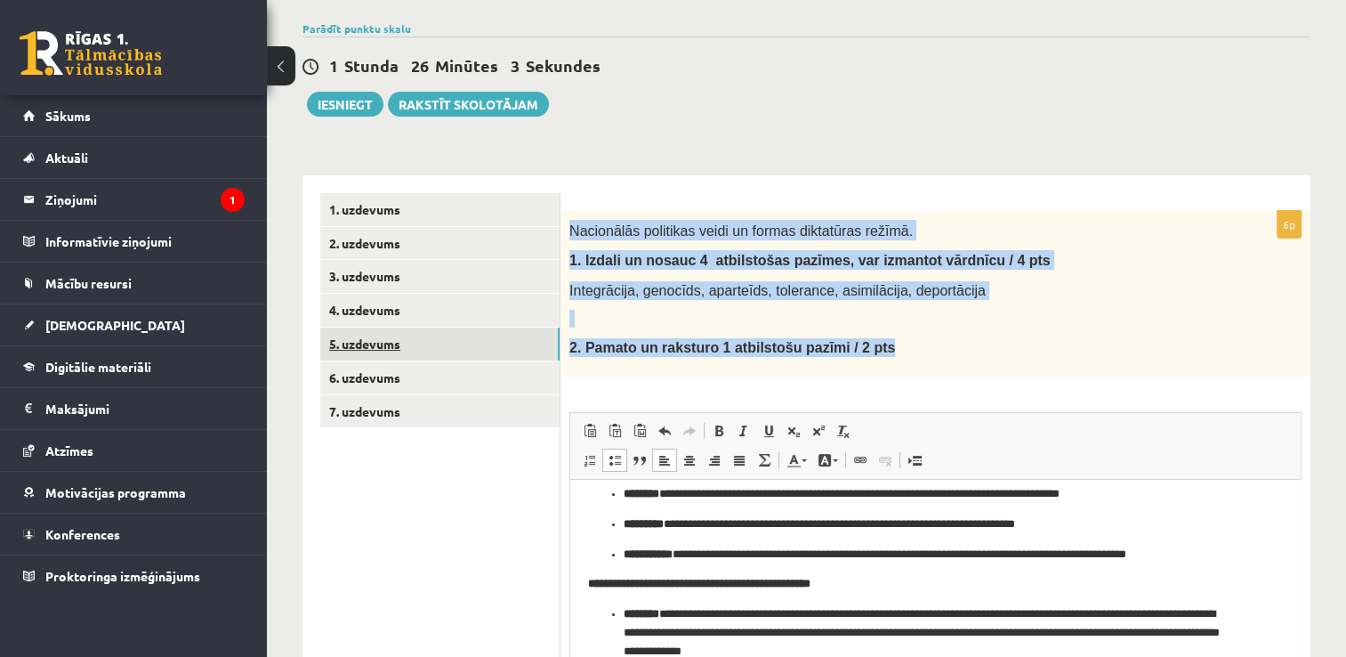
click at [389, 346] on link "5. uzdevums" at bounding box center [439, 343] width 239 height 33
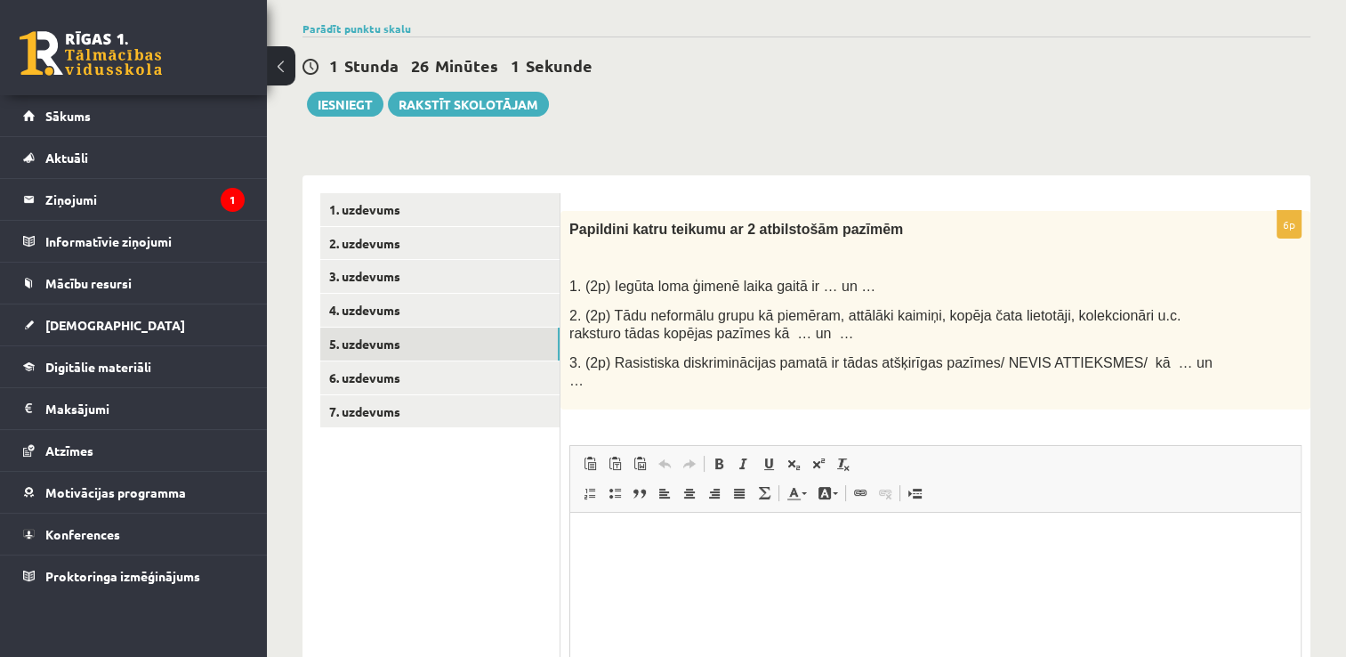
scroll to position [0, 0]
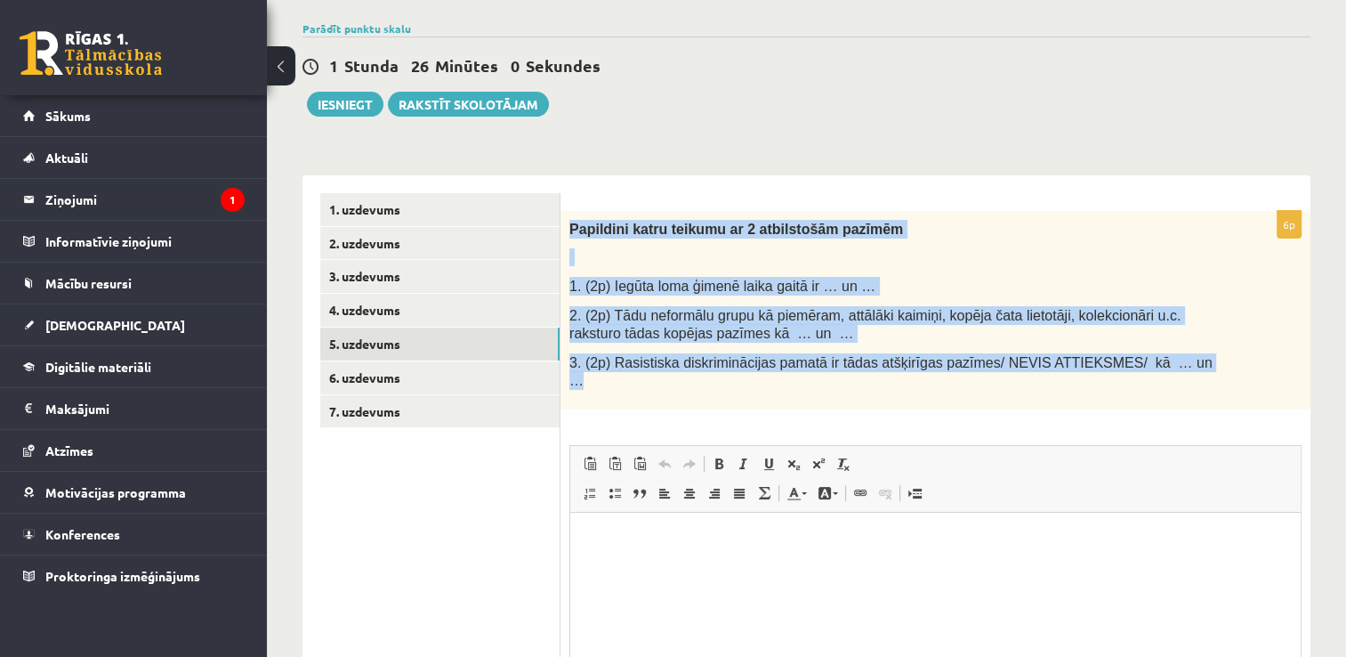
drag, startPoint x: 569, startPoint y: 226, endPoint x: 1203, endPoint y: 355, distance: 647.5
click at [1203, 355] on div "Papildini katru teikumu ar 2 atbilstošām pazīmēm 1. (2p) Iegūta loma ģimenē lai…" at bounding box center [936, 310] width 750 height 198
copy div "Papildini katru teikumu ar 2 atbilstošām pazīmēm 1. (2p) Iegūta loma ģimenē lai…"
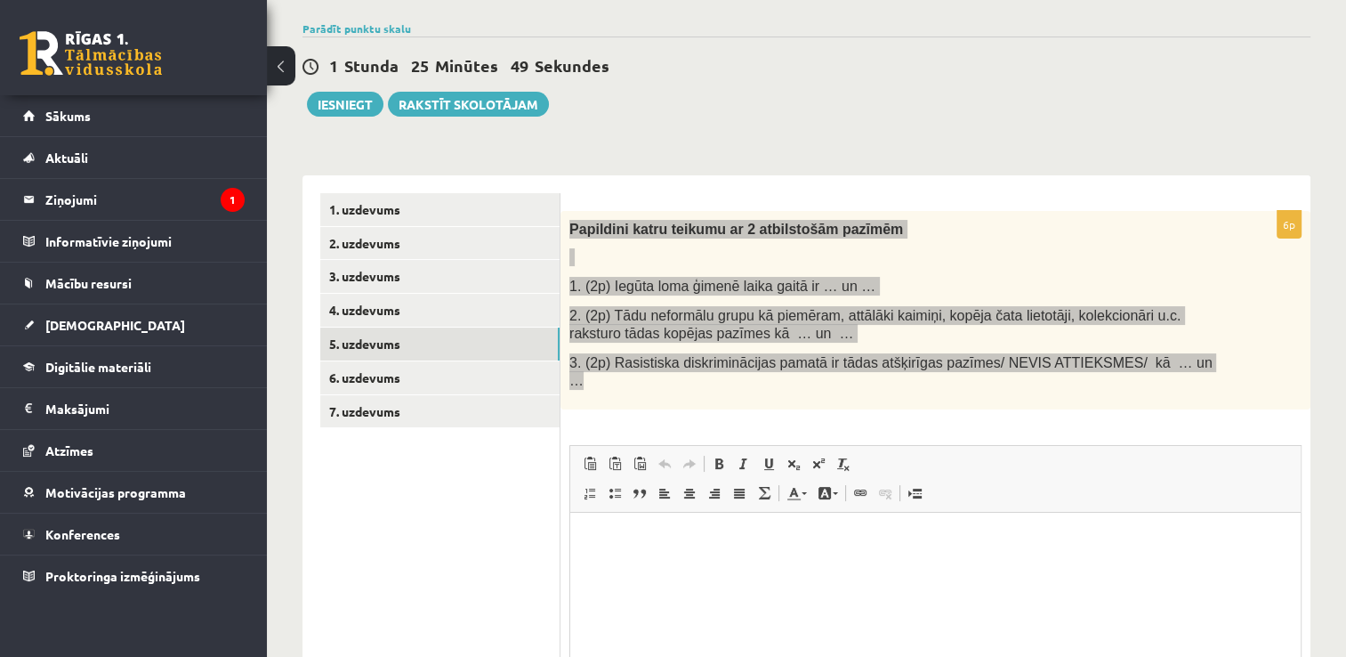
click at [682, 564] on html at bounding box center [935, 540] width 731 height 54
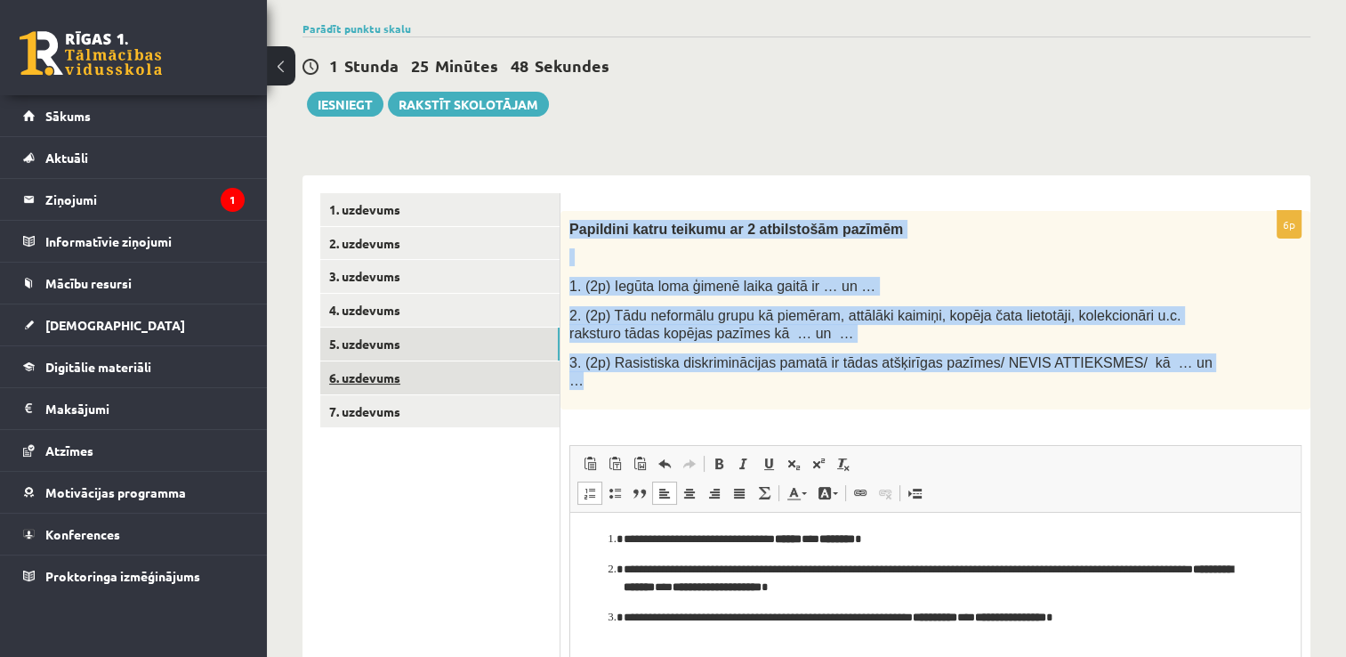
click at [373, 379] on link "6. uzdevums" at bounding box center [439, 377] width 239 height 33
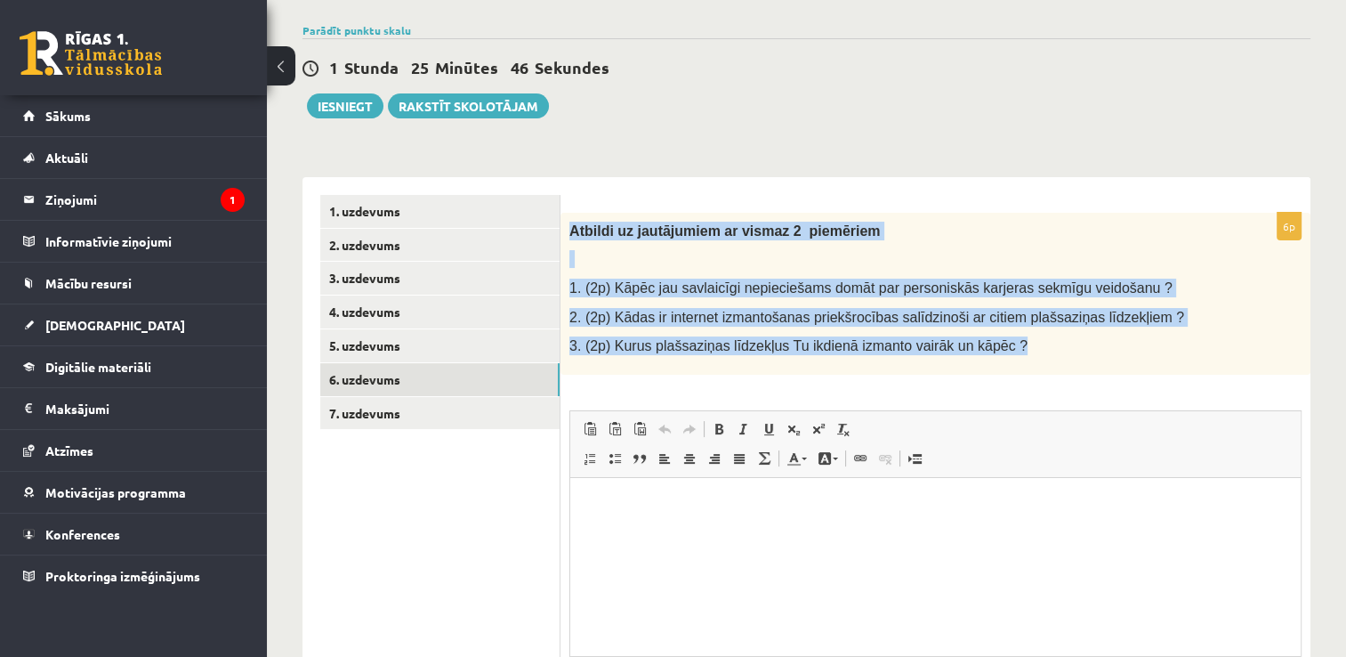
drag, startPoint x: 568, startPoint y: 223, endPoint x: 1054, endPoint y: 331, distance: 497.7
click at [1054, 331] on div "Atbildi uz jautājumiem ar vismaz 2 piemēriem 1. (2p) Kāpēc jau savlaicīgi nepie…" at bounding box center [936, 294] width 750 height 162
copy div "Atbildi uz jautājumiem ar vismaz 2 piemēriem 1. (2p) Kāpēc jau savlaicīgi nepie…"
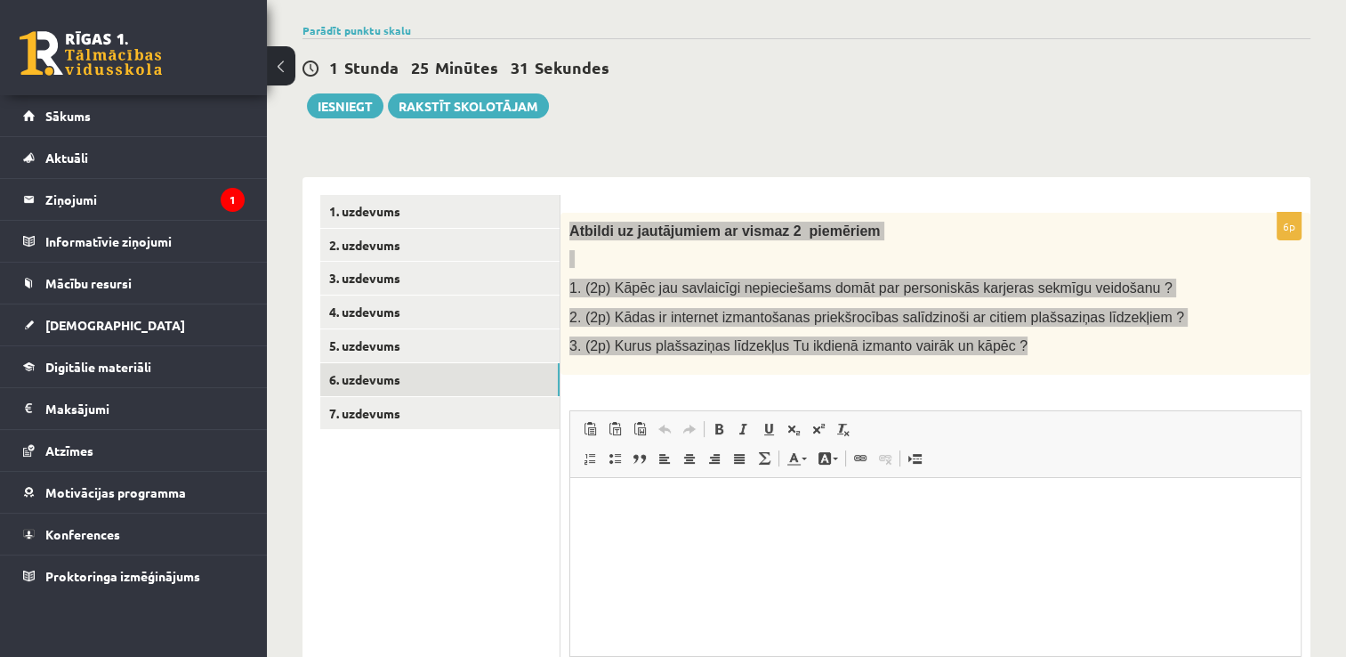
click at [681, 531] on html at bounding box center [935, 504] width 731 height 54
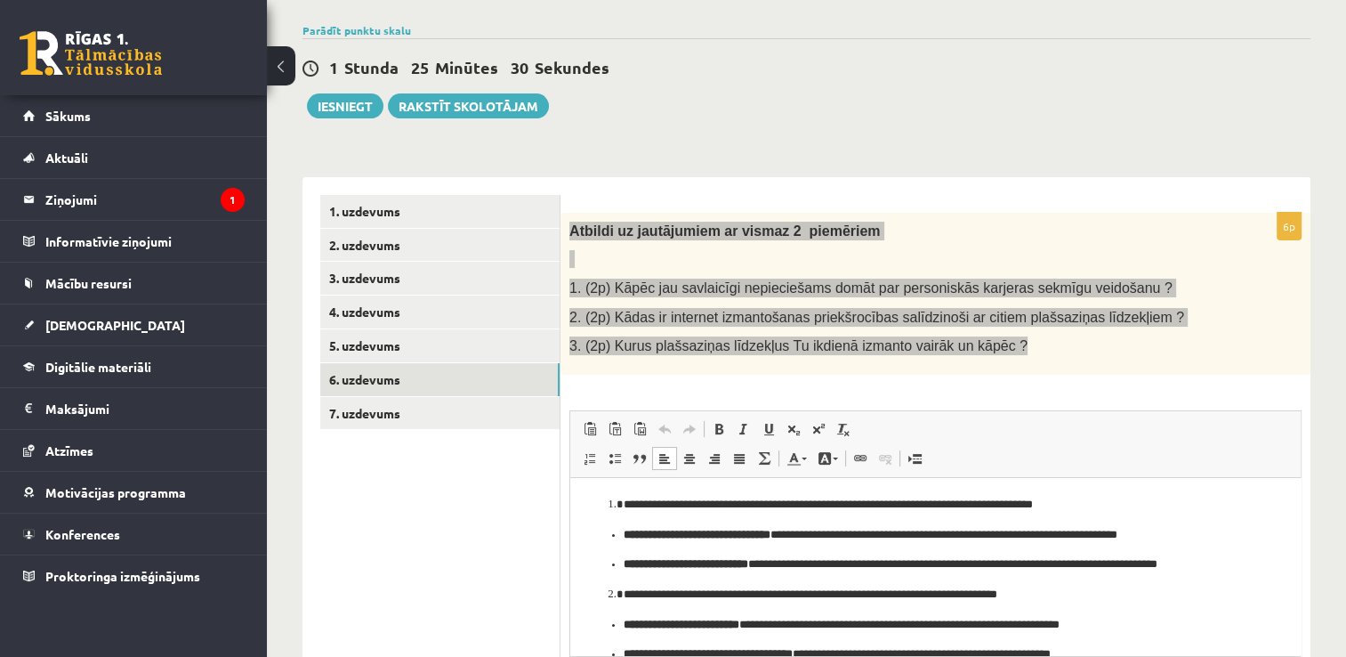
scroll to position [96, 0]
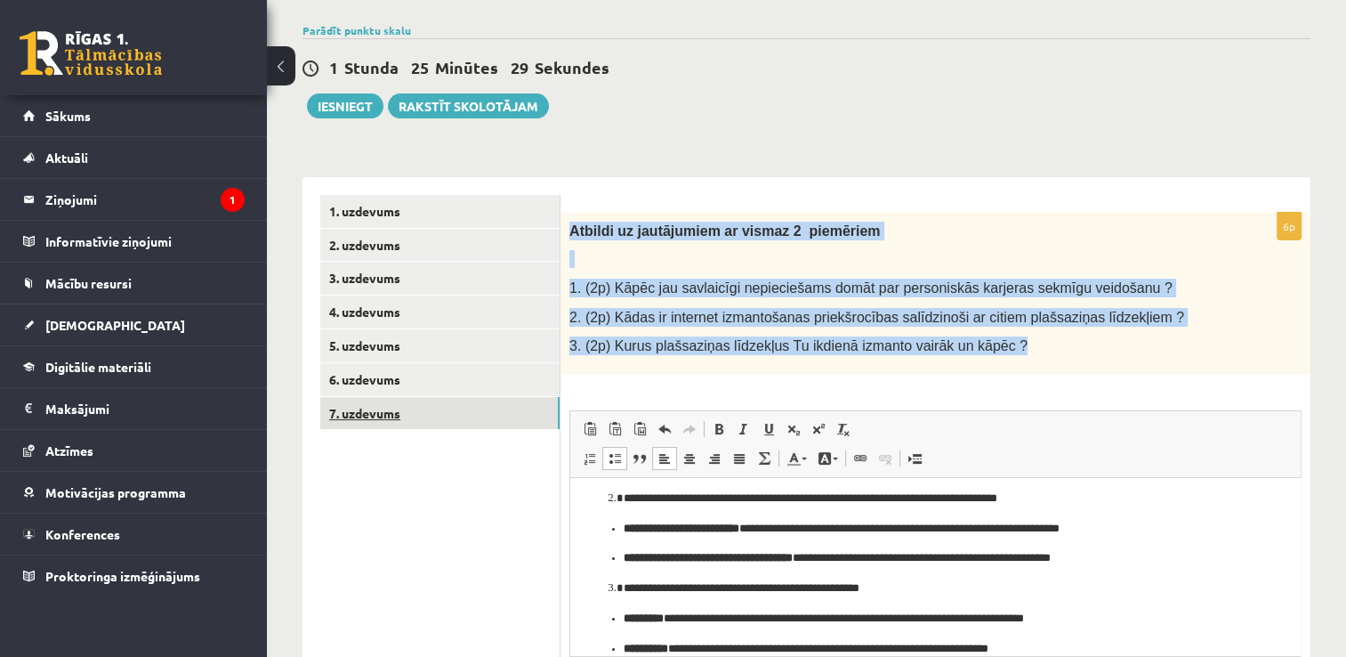
click at [413, 418] on link "7. uzdevums" at bounding box center [439, 413] width 239 height 33
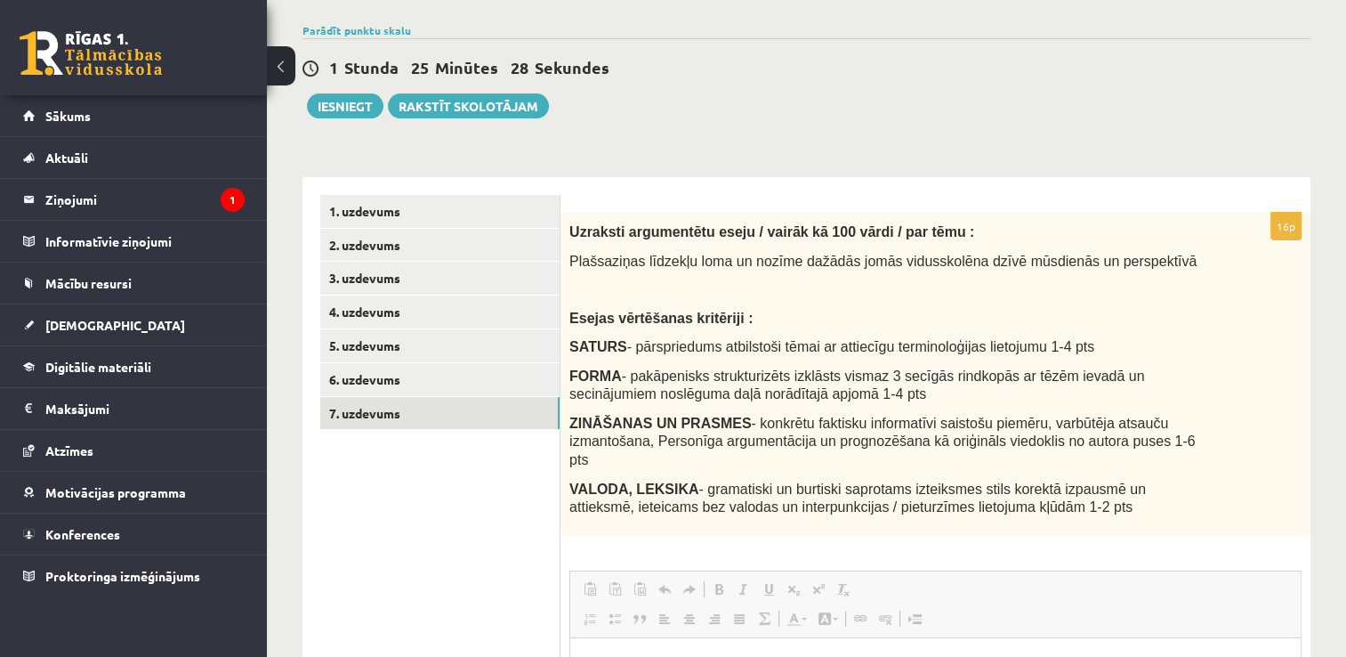
scroll to position [0, 0]
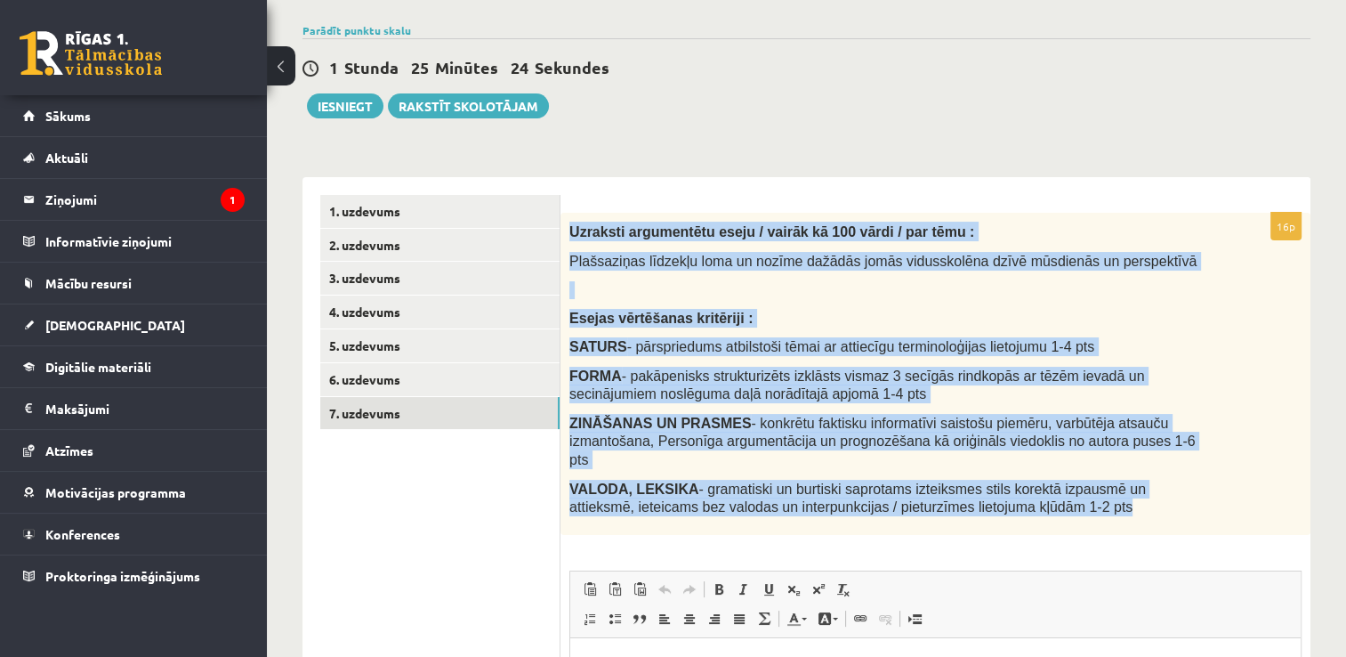
drag, startPoint x: 569, startPoint y: 230, endPoint x: 999, endPoint y: 486, distance: 501.2
click at [999, 486] on div "Uzraksti argumentētu eseju / vairāk kā 100 vārdi / par tēmu : Plašsaziņas līdze…" at bounding box center [936, 374] width 750 height 322
copy div "Uzraksti argumentētu eseju / vairāk kā 100 vārdi / par tēmu : Plašsaziņas līdze…"
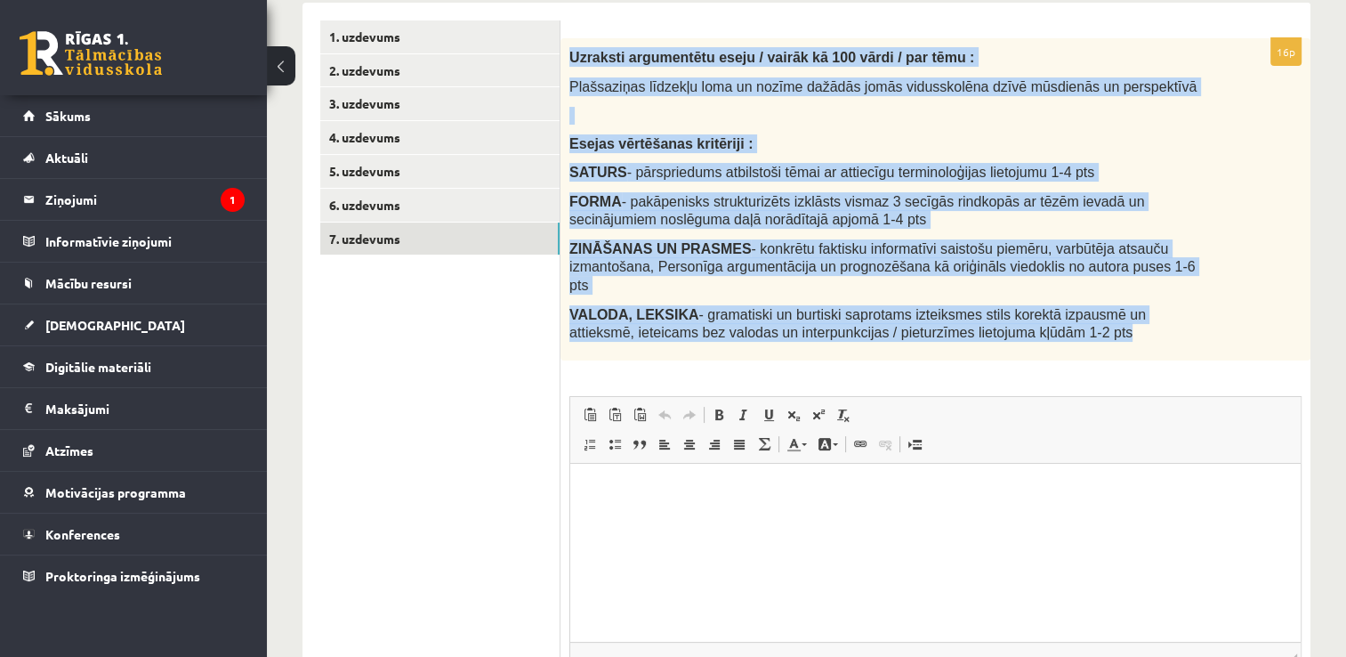
scroll to position [303, 0]
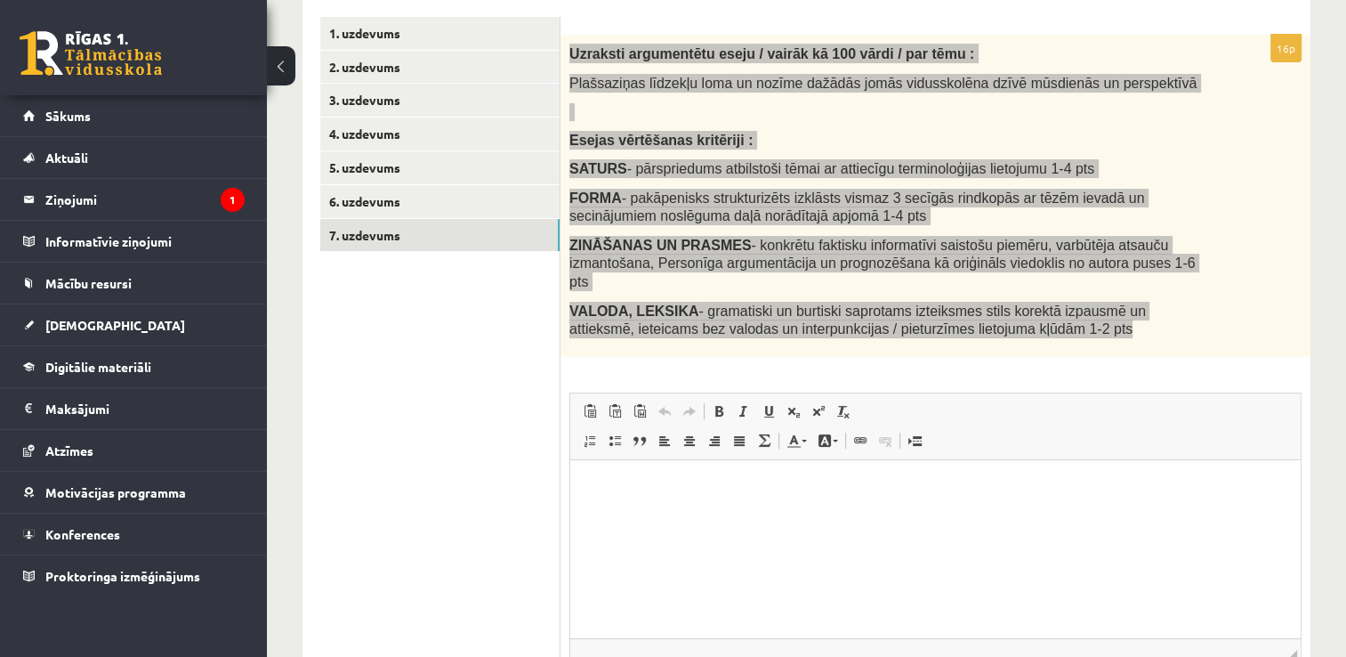
drag, startPoint x: 1218, startPoint y: 943, endPoint x: 648, endPoint y: 500, distance: 722.3
click at [648, 500] on html at bounding box center [935, 486] width 731 height 54
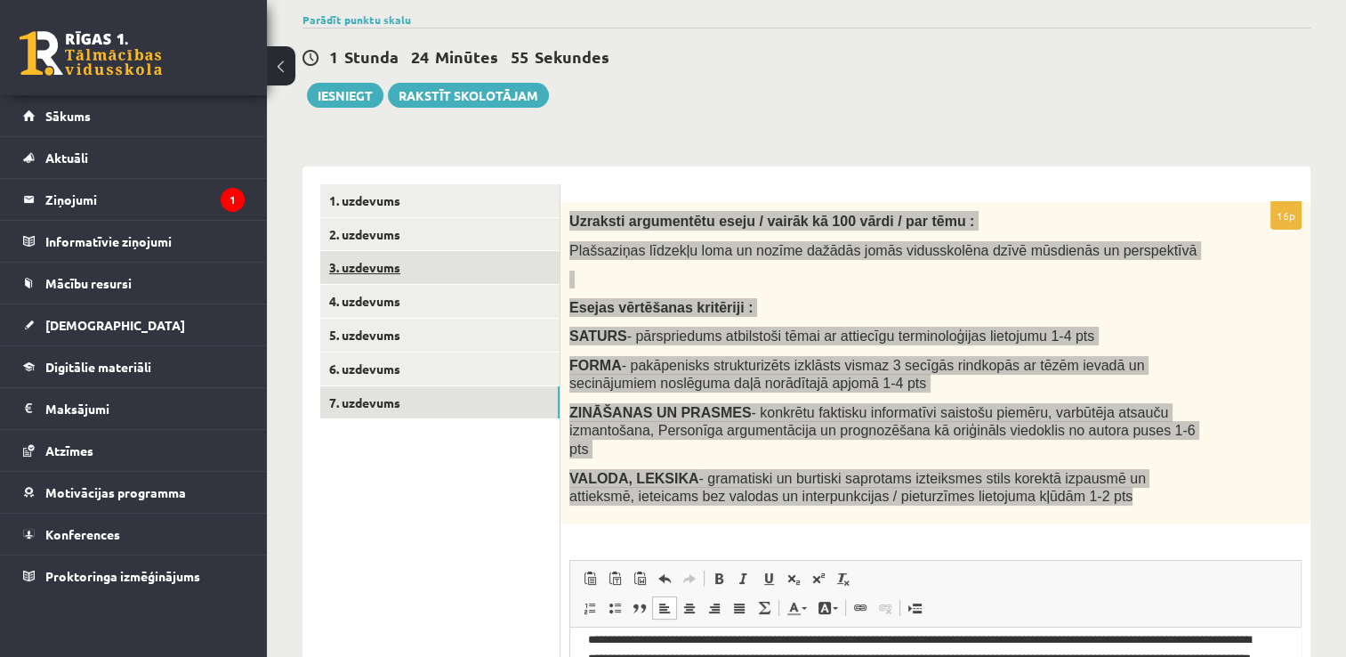
scroll to position [125, 0]
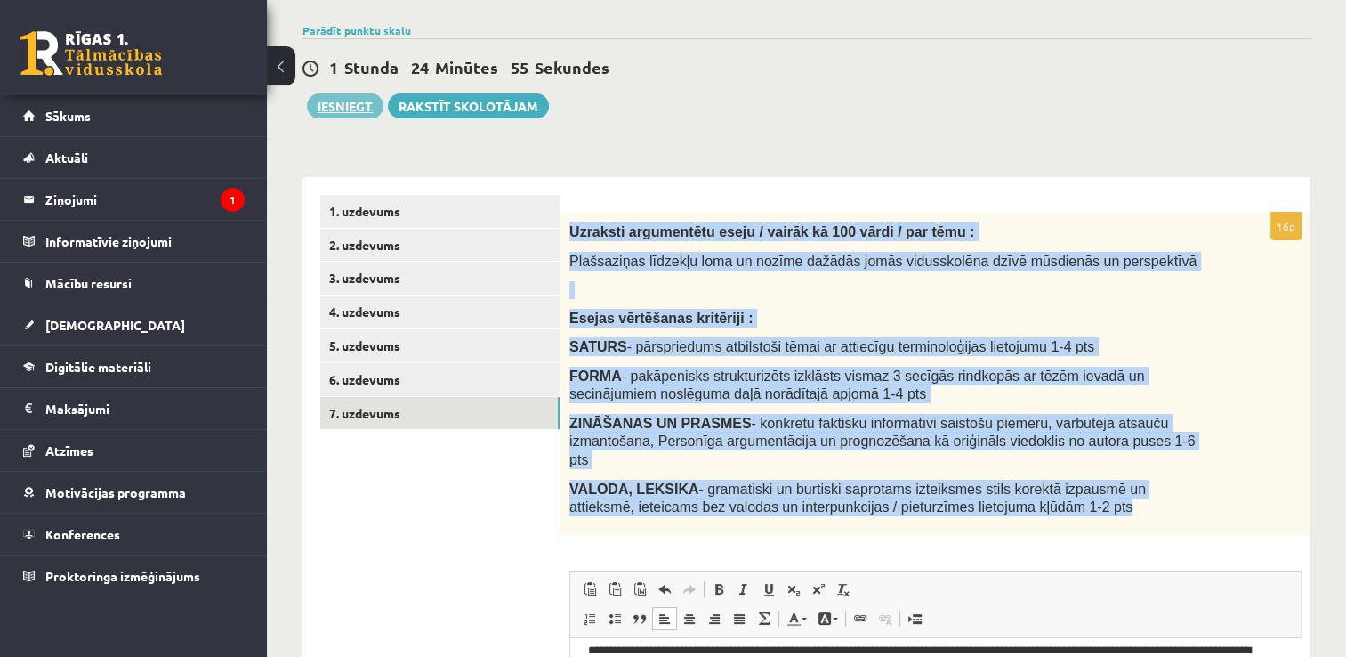
click at [360, 99] on button "Iesniegt" at bounding box center [345, 105] width 77 height 25
